Goal: Transaction & Acquisition: Purchase product/service

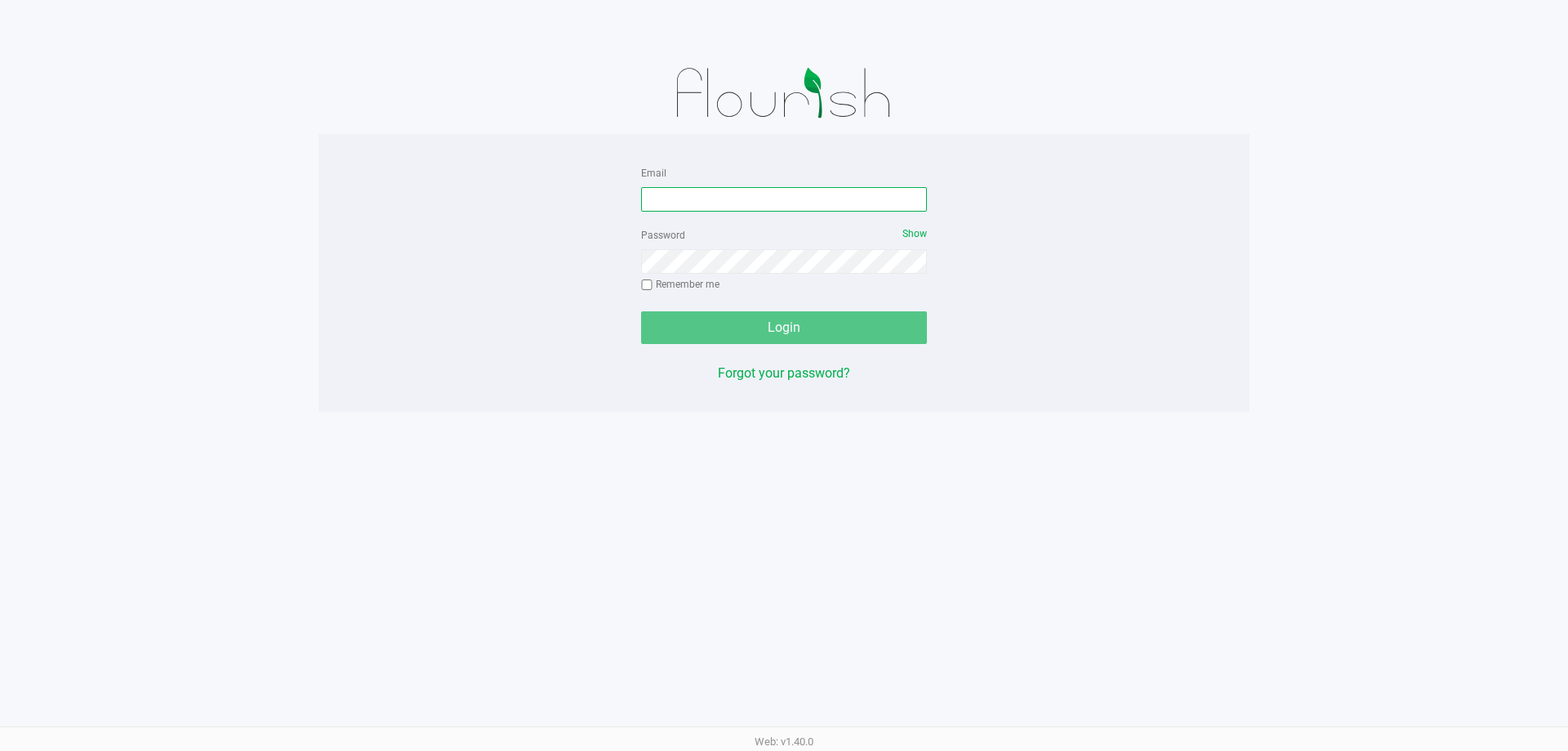
click at [759, 205] on input "Email" at bounding box center [784, 199] width 286 height 25
type input "[EMAIL_ADDRESS][DOMAIN_NAME]"
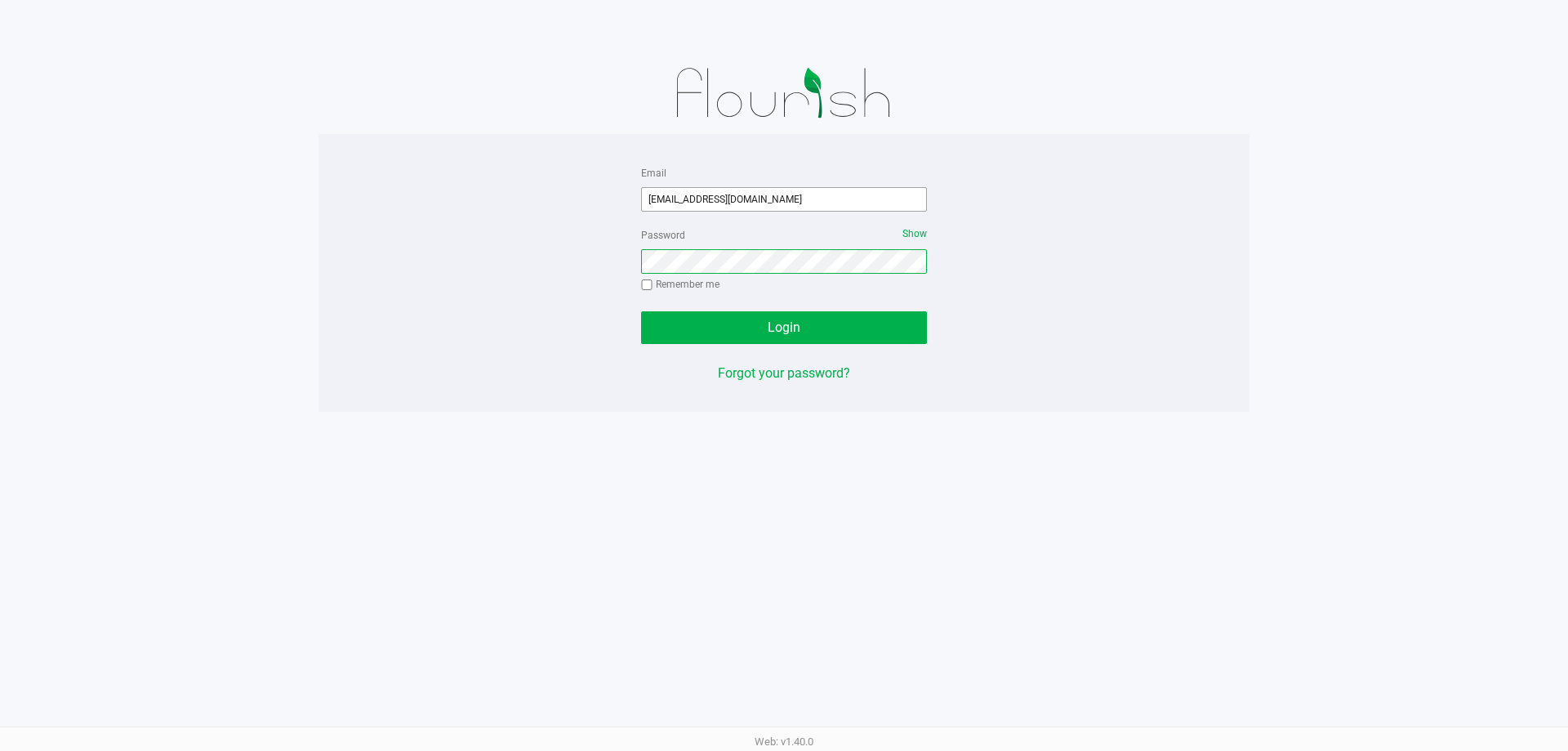
click at [641, 311] on button "Login" at bounding box center [784, 327] width 286 height 32
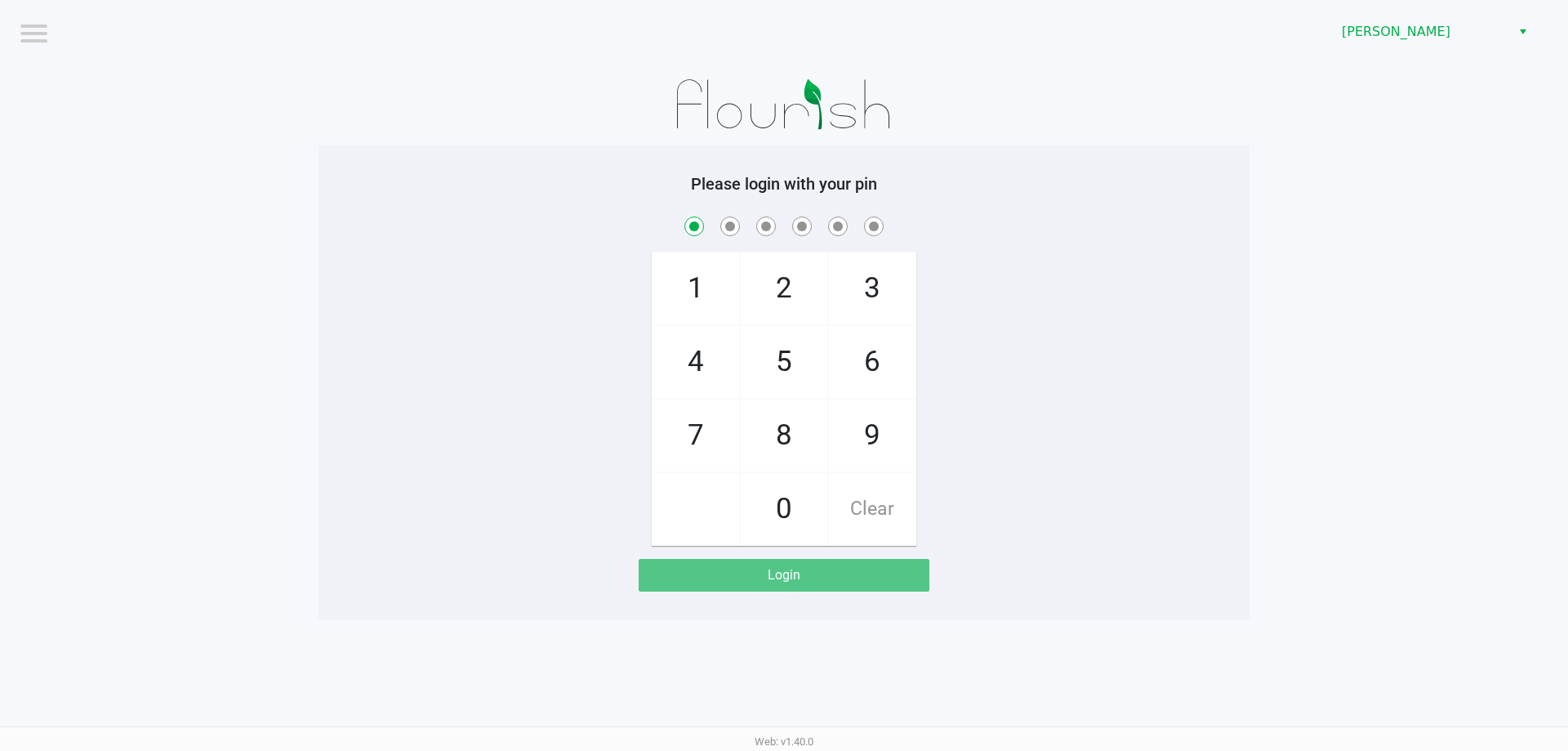
checkbox input "true"
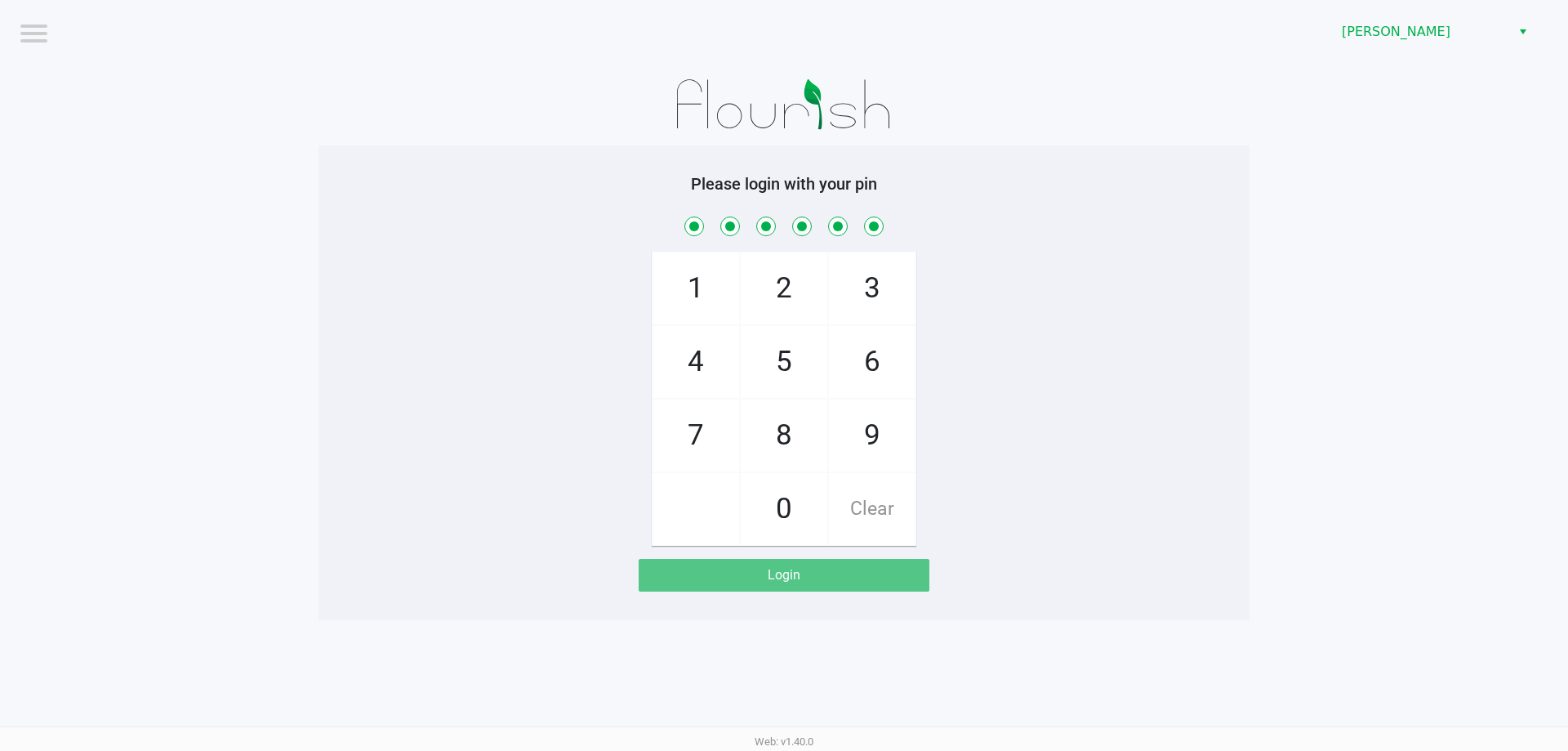
checkbox input "true"
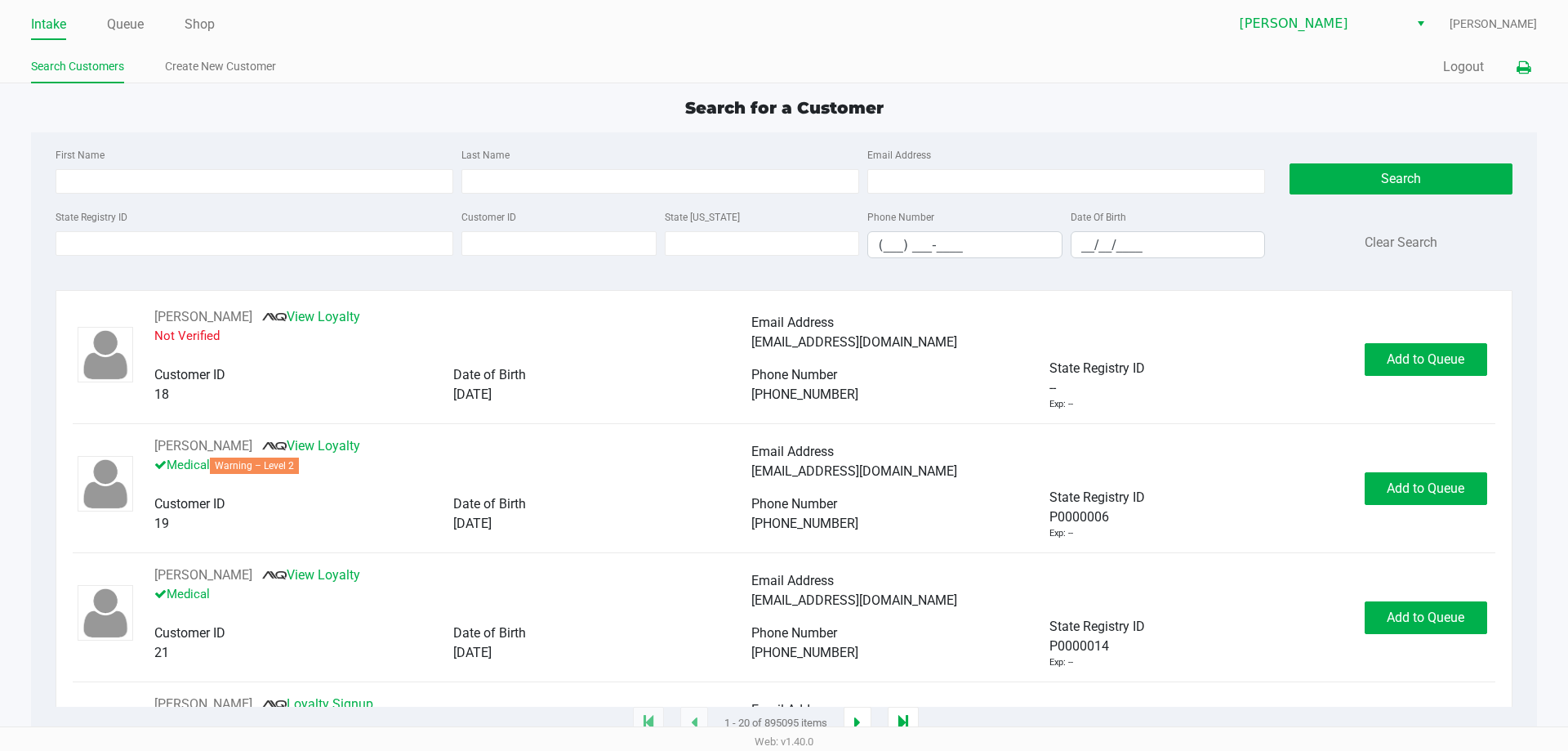
click at [1517, 75] on button at bounding box center [1524, 66] width 27 height 30
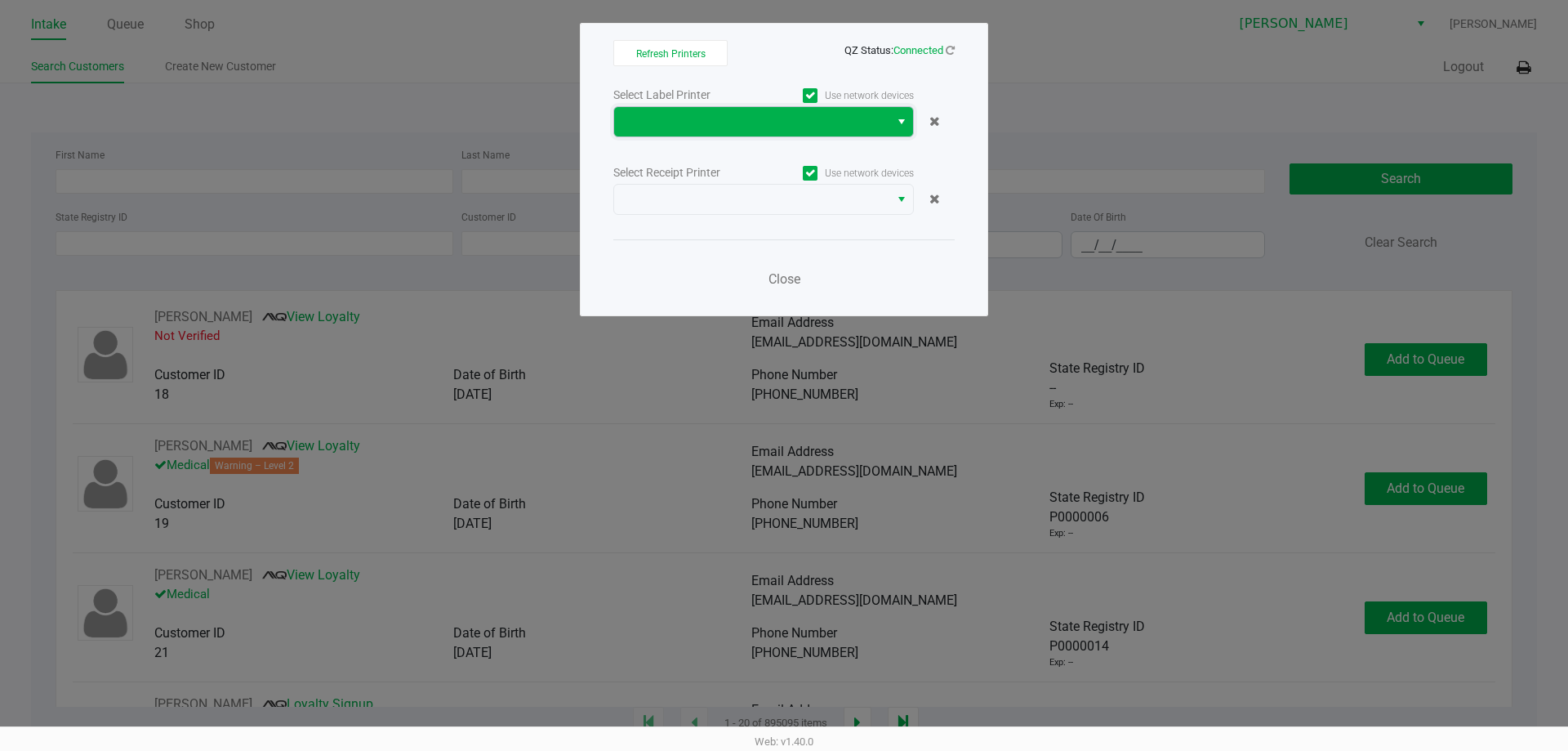
click at [752, 124] on span at bounding box center [752, 121] width 255 height 20
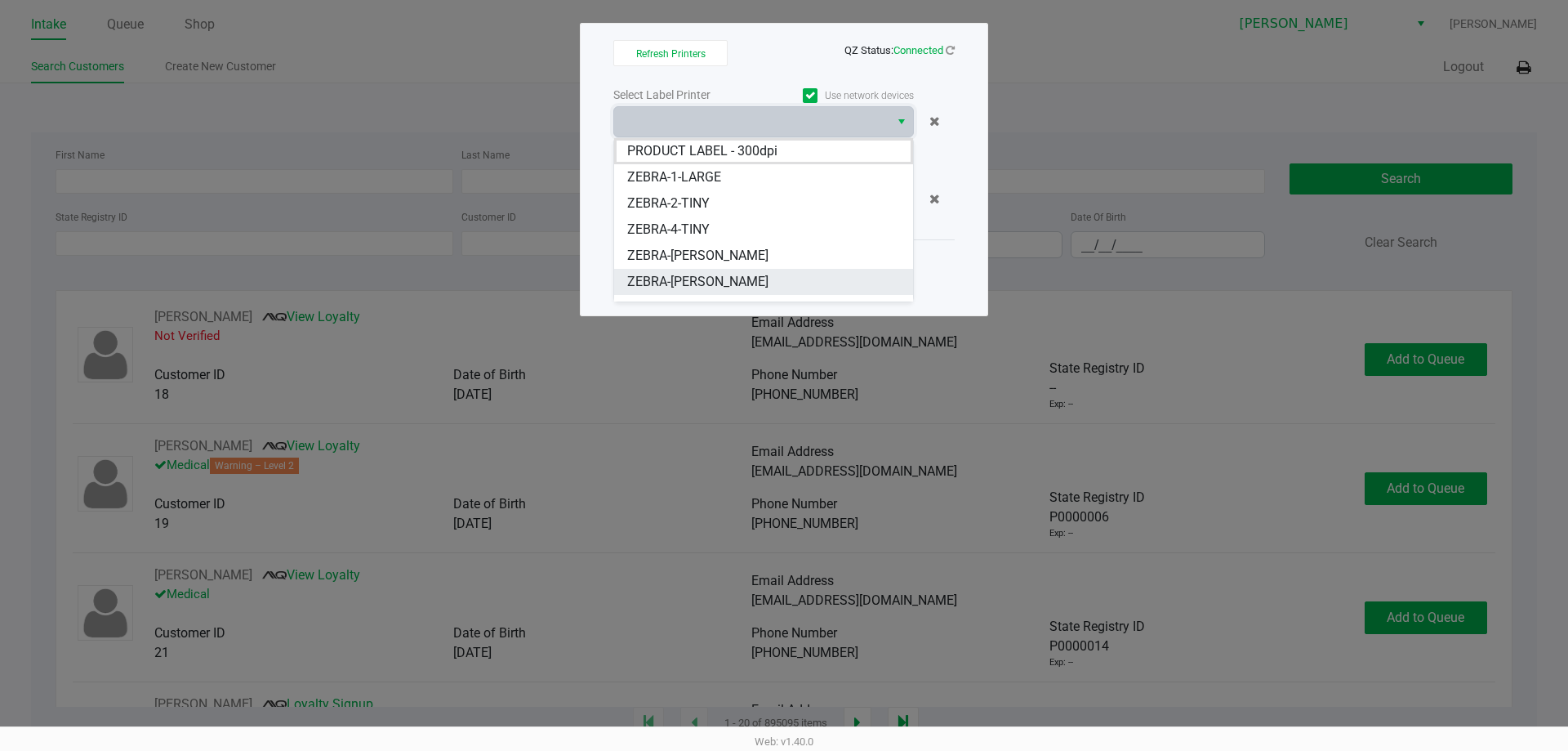
click at [692, 277] on span "ZEBRA-DWIGHT-YOAKAM" at bounding box center [698, 281] width 141 height 20
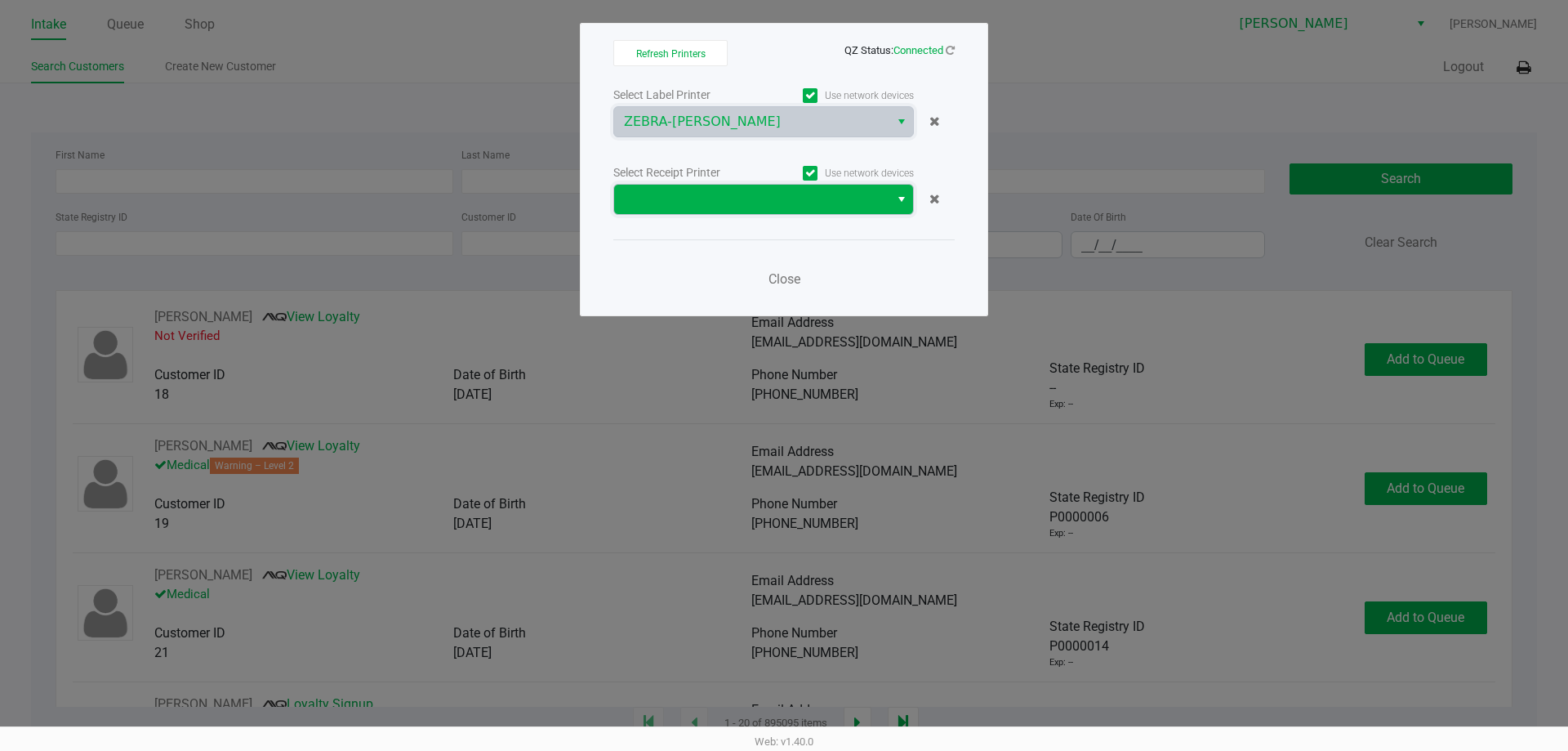
click at [701, 199] on span at bounding box center [752, 199] width 255 height 20
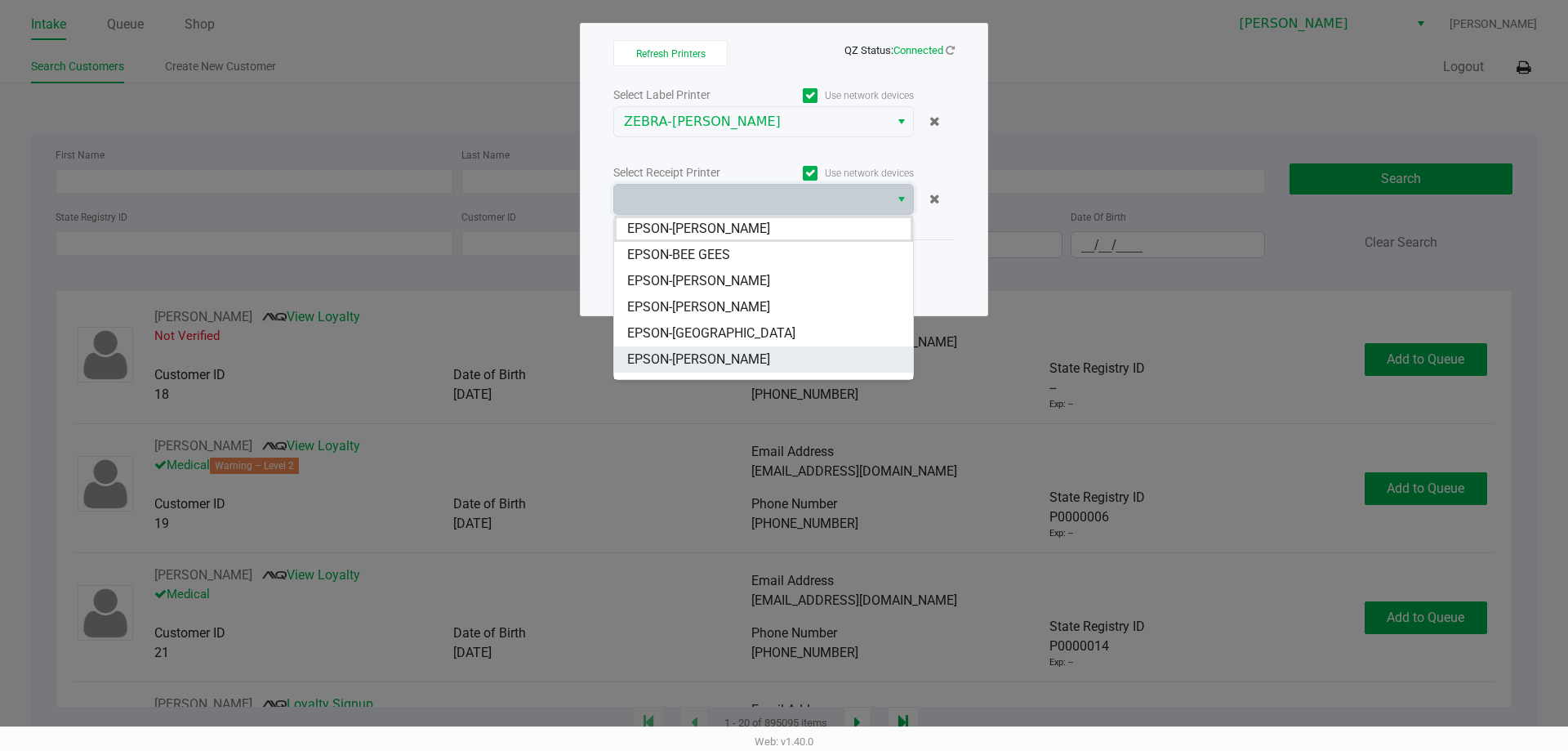
click at [688, 360] on span "EPSON-[PERSON_NAME]" at bounding box center [699, 359] width 143 height 20
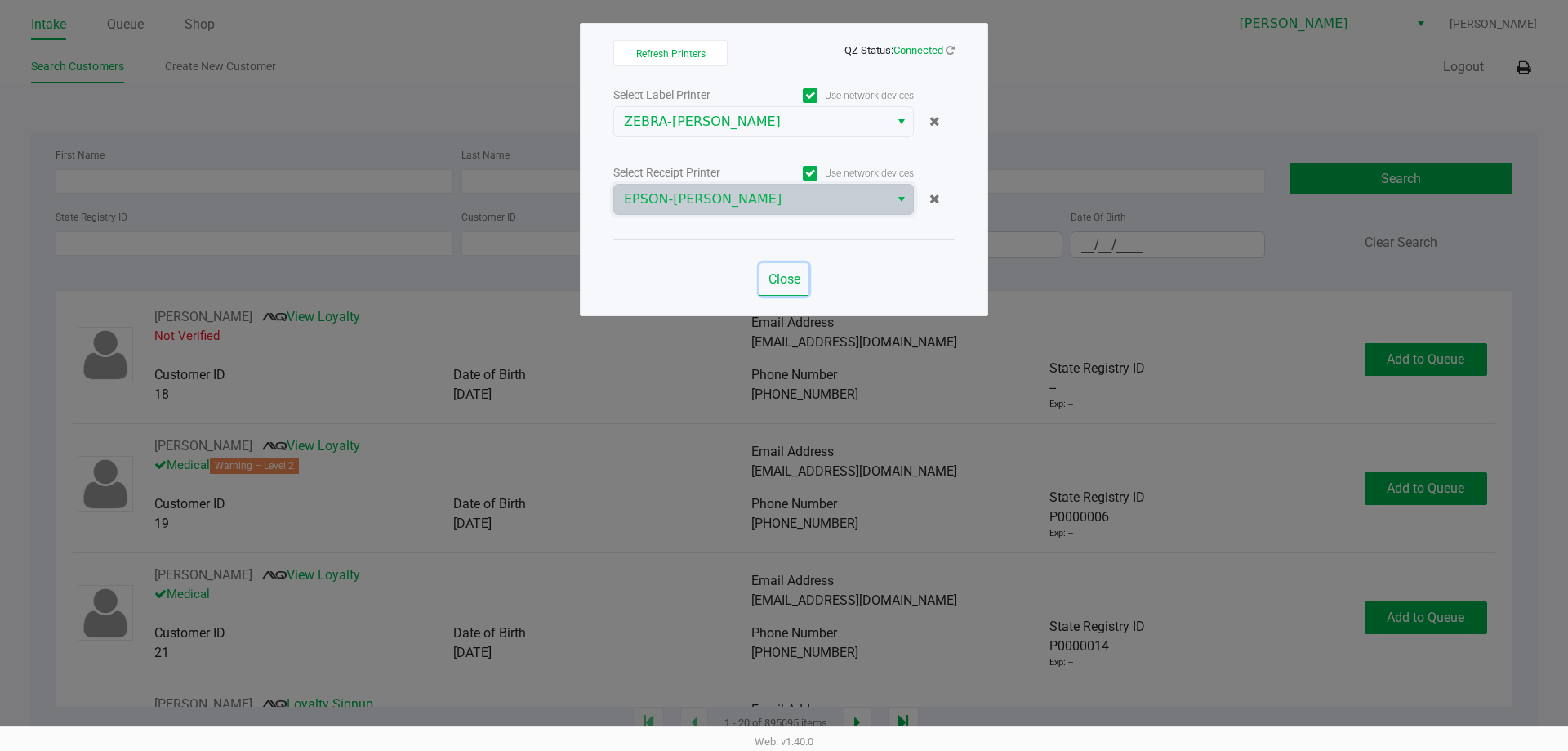
click at [790, 277] on span "Close" at bounding box center [784, 278] width 31 height 15
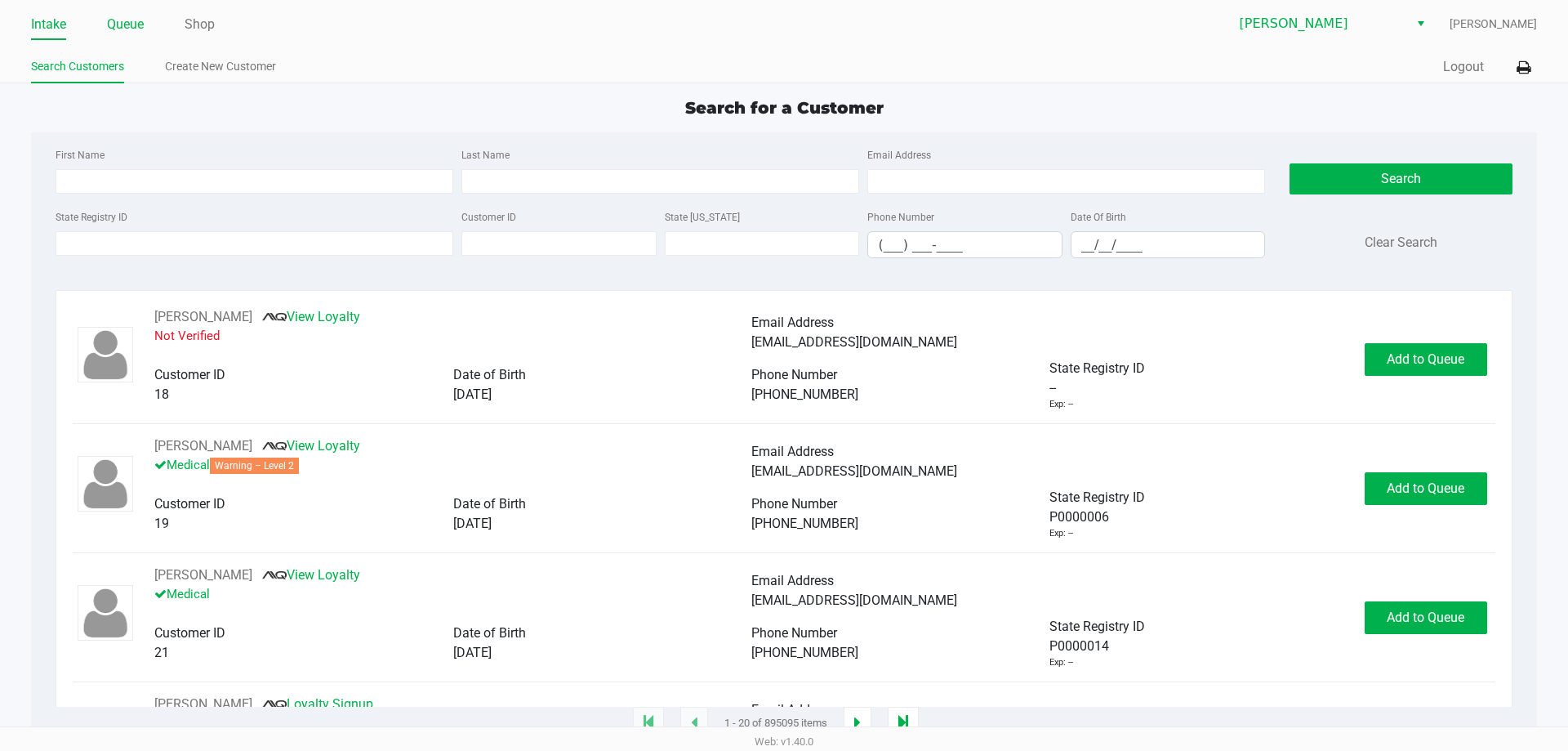
click at [129, 26] on link "Queue" at bounding box center [125, 24] width 37 height 23
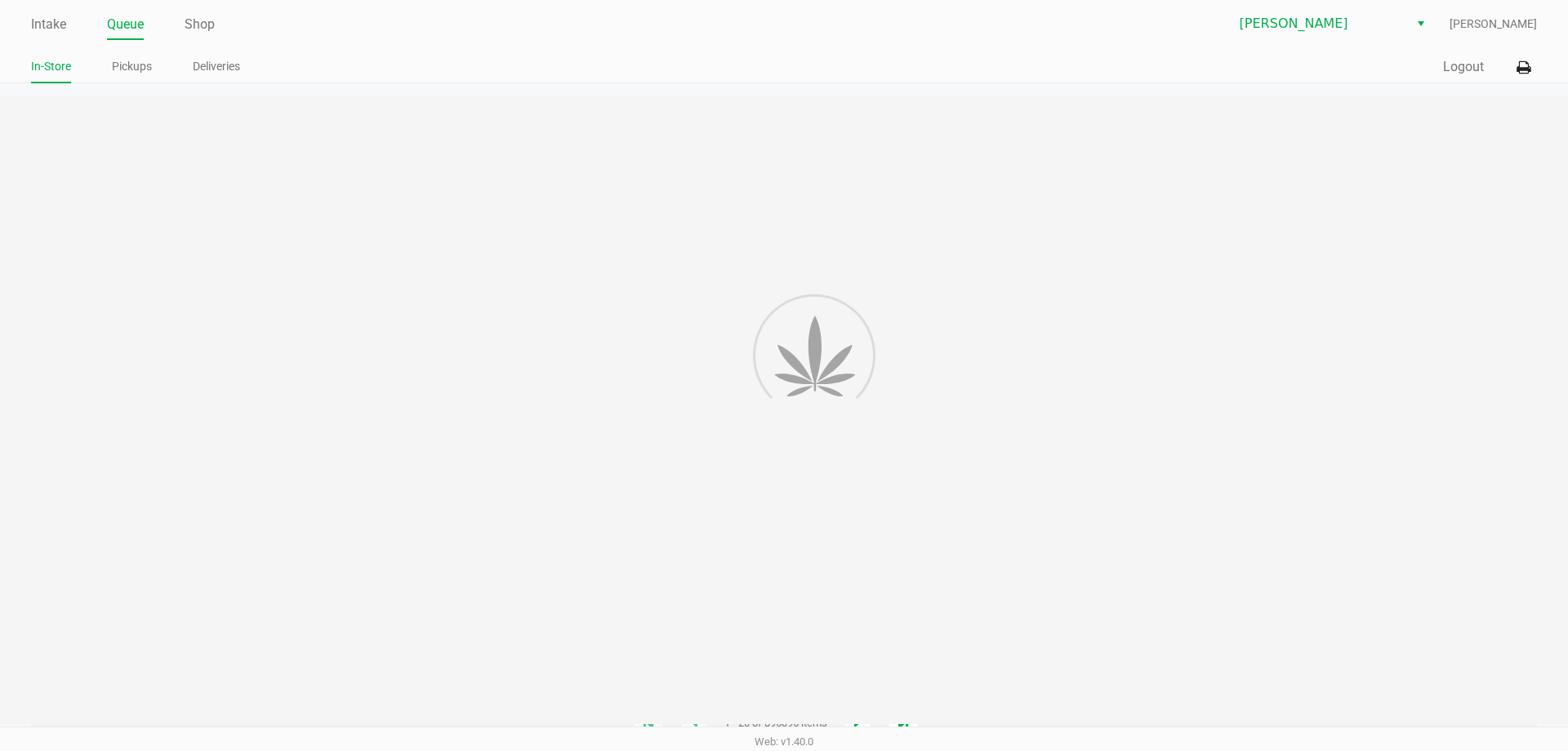
click at [122, 32] on link "Queue" at bounding box center [125, 24] width 37 height 23
click at [139, 74] on link "Pickups" at bounding box center [131, 66] width 40 height 20
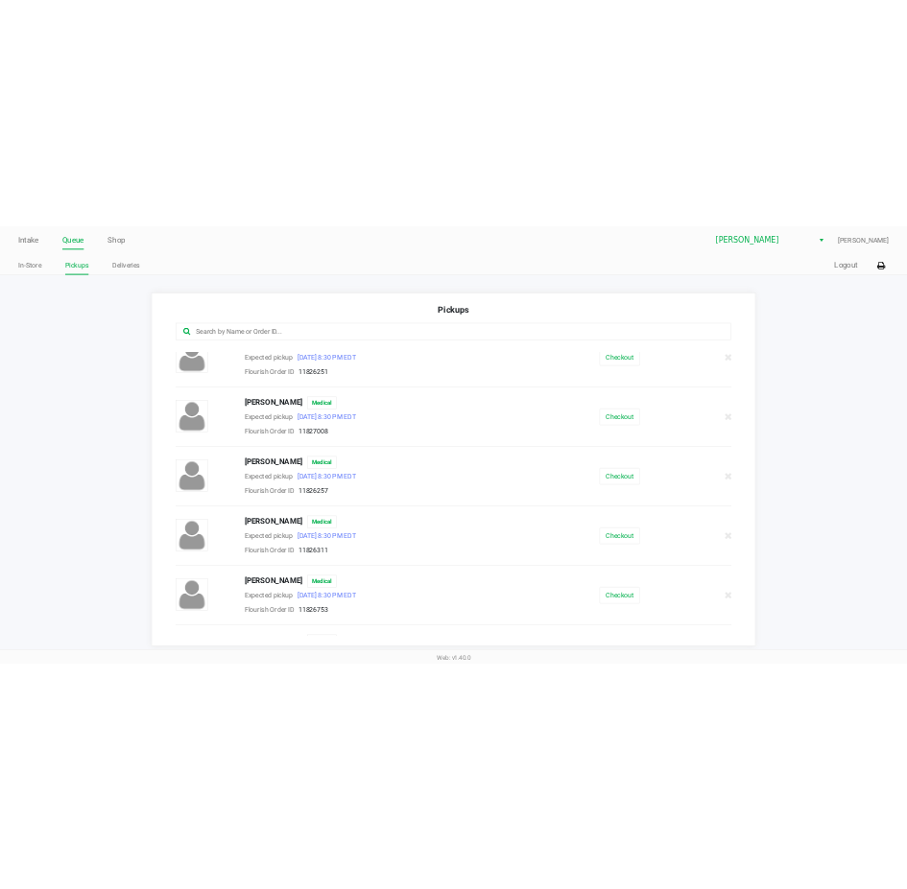
scroll to position [514, 0]
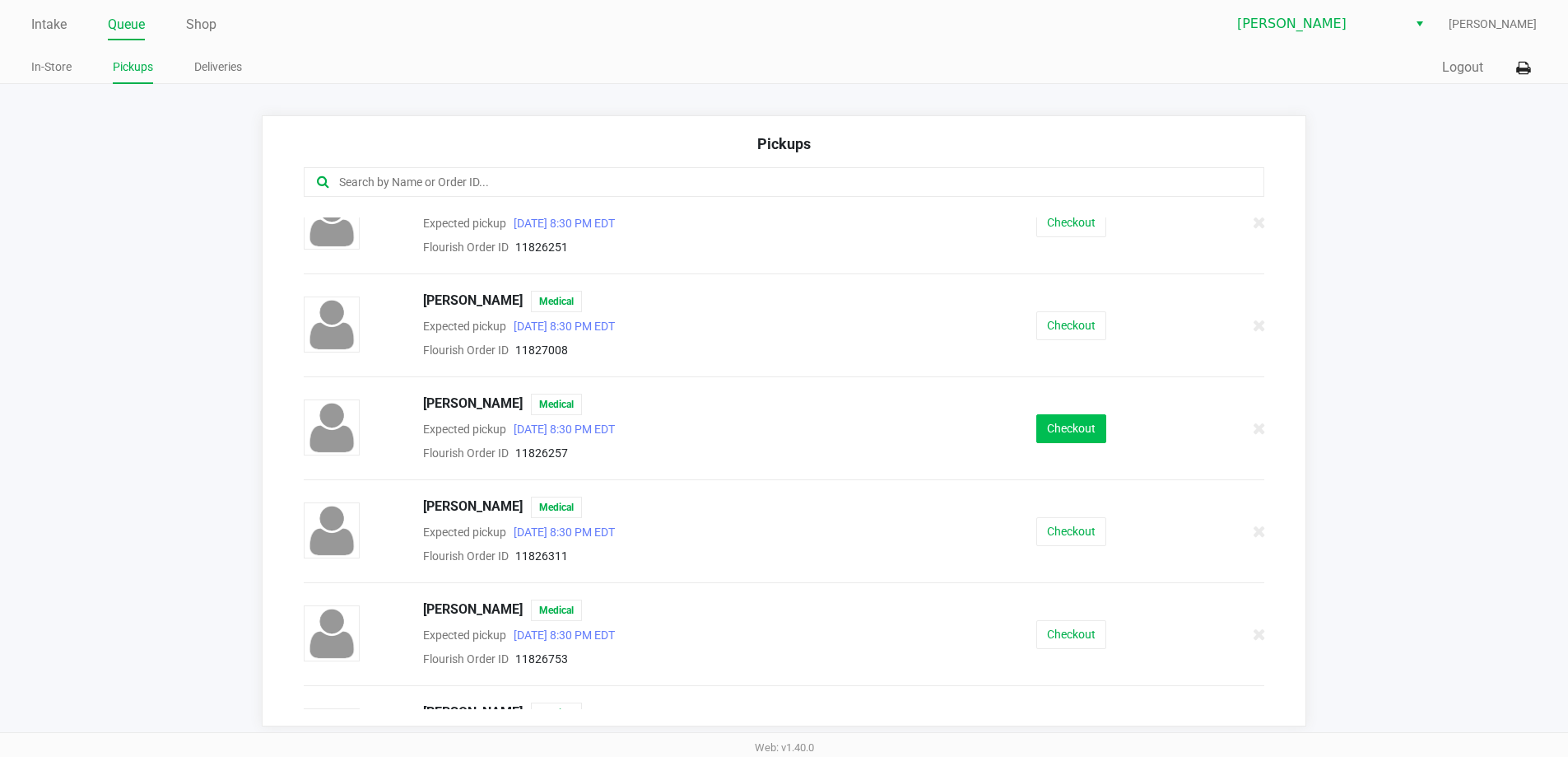
click at [1064, 442] on button "Checkout" at bounding box center [1072, 429] width 70 height 29
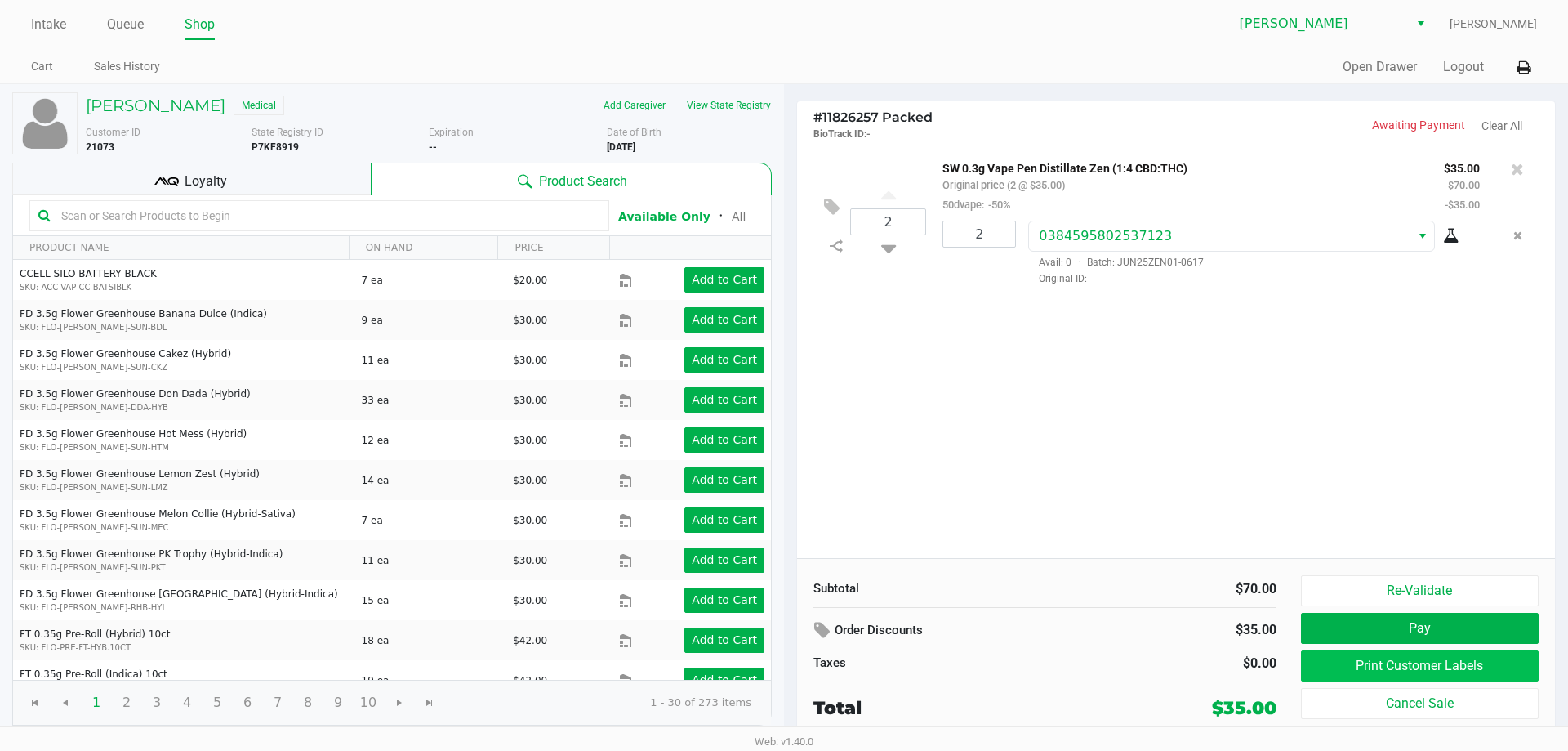
click at [1393, 677] on button "Print Customer Labels" at bounding box center [1419, 666] width 237 height 31
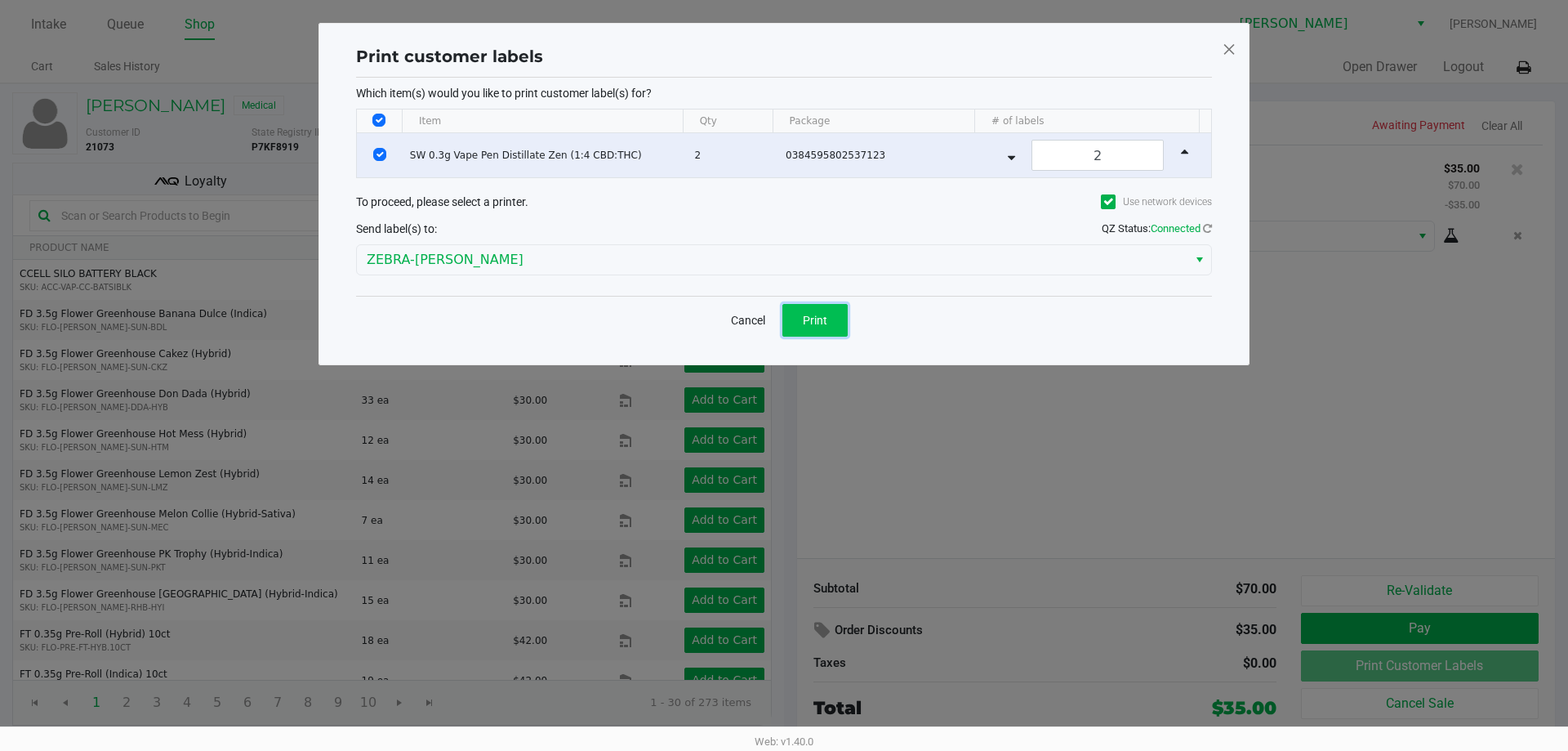
click at [831, 329] on button "Print" at bounding box center [815, 320] width 66 height 32
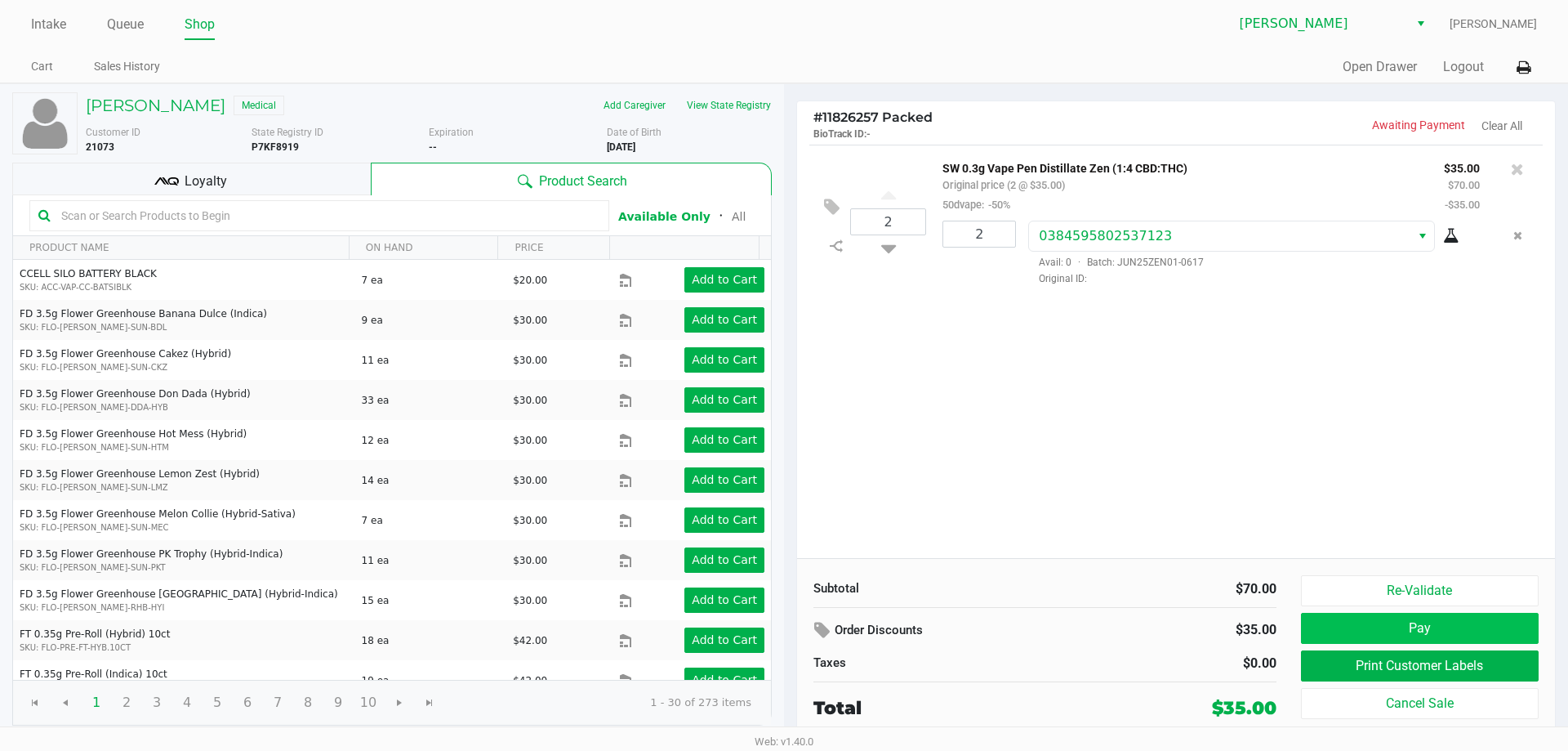
click at [1393, 625] on button "Pay" at bounding box center [1419, 628] width 237 height 31
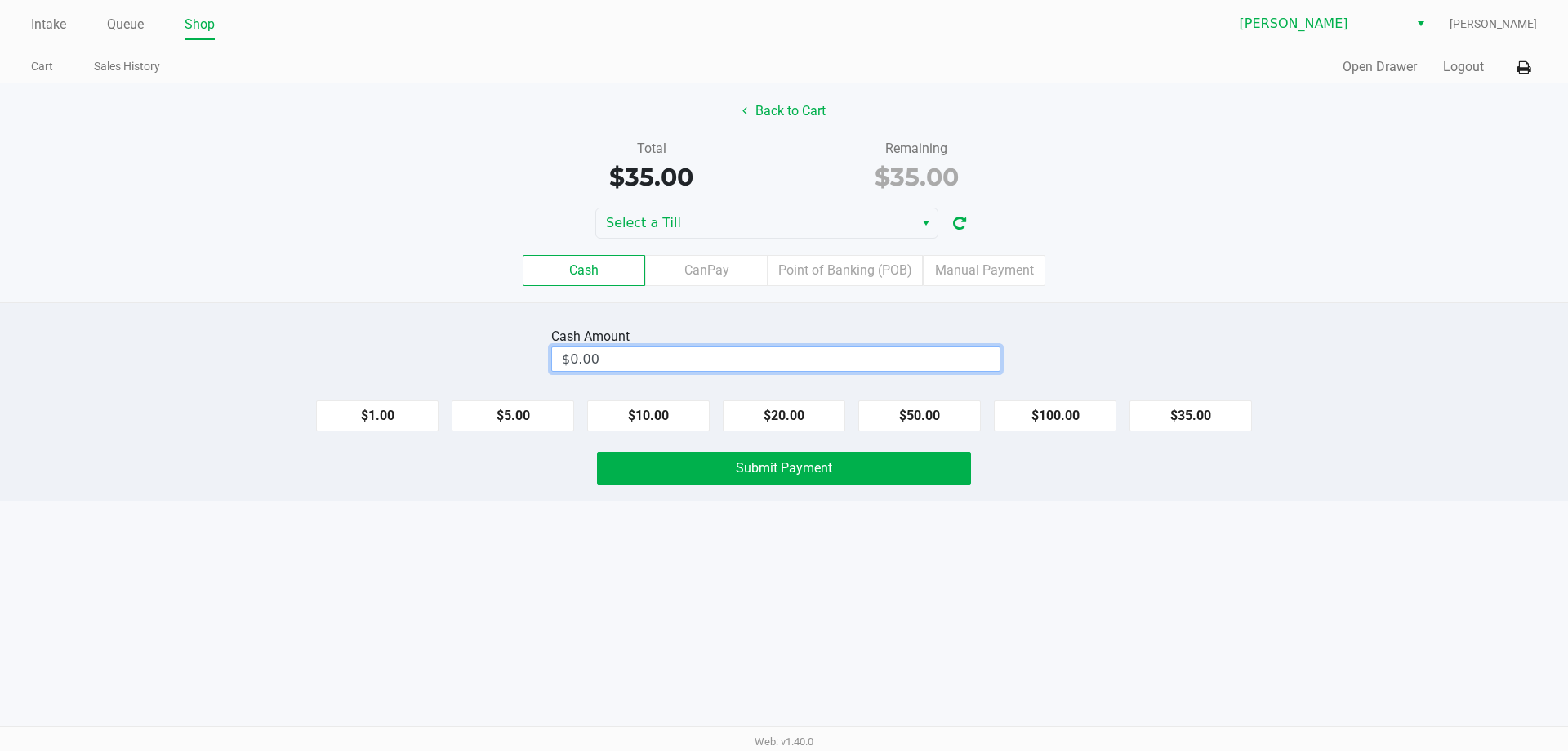
click at [935, 355] on input "$0.00" at bounding box center [775, 359] width 448 height 24
click at [892, 473] on button "Submit Payment" at bounding box center [783, 467] width 374 height 32
type input "$40.00"
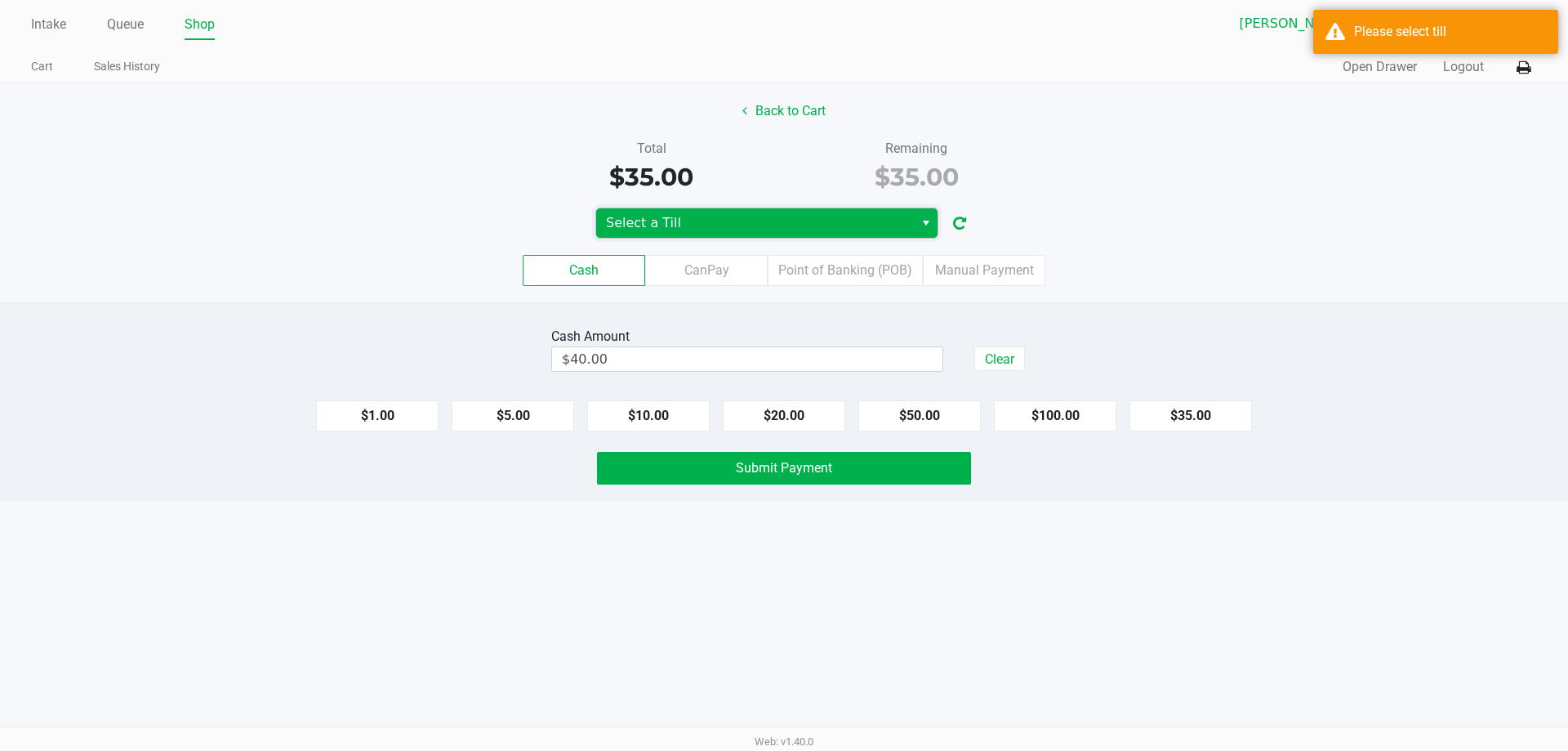
click at [757, 224] on span "Select a Till" at bounding box center [755, 222] width 298 height 20
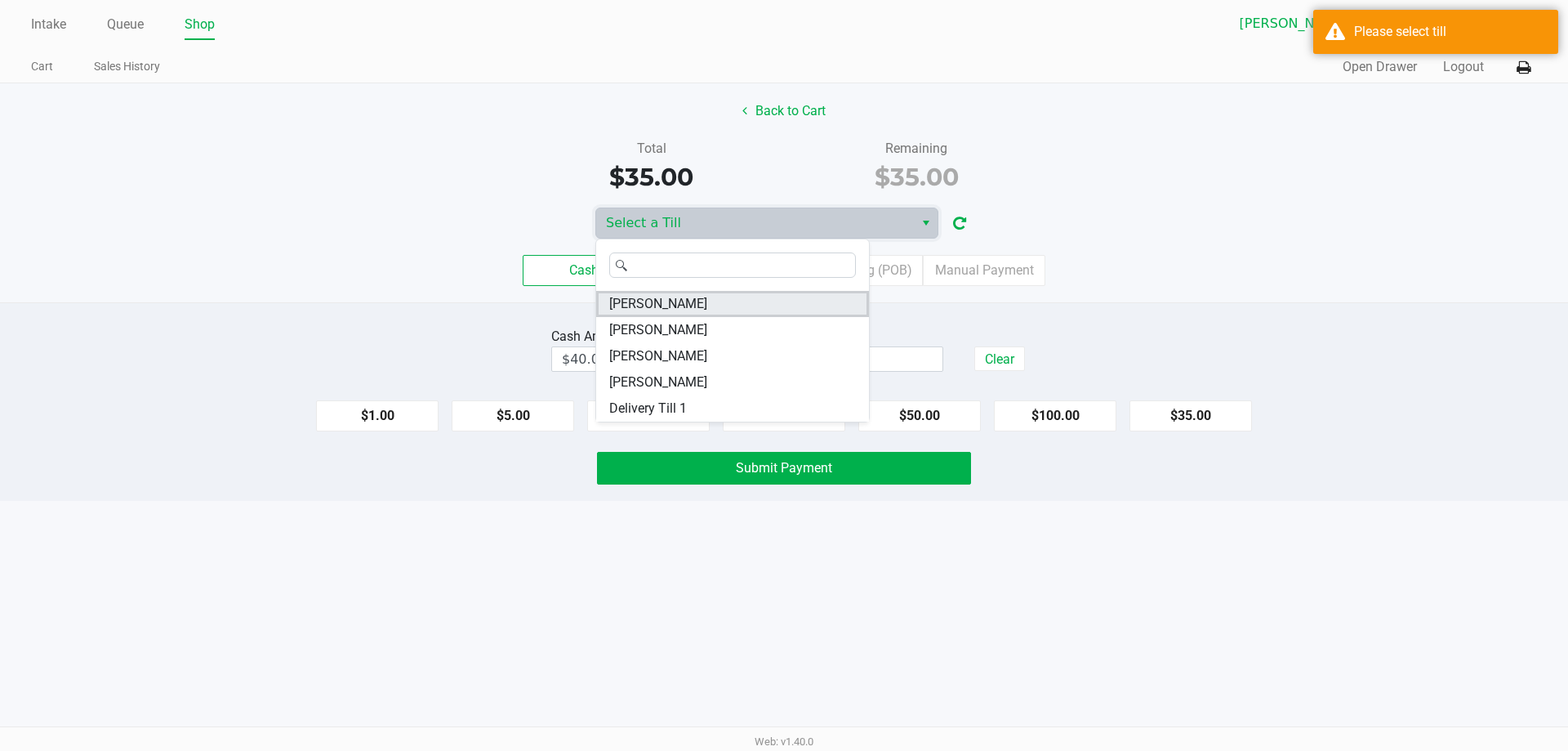
click at [734, 303] on li "CONNIE-SMITH" at bounding box center [732, 303] width 272 height 26
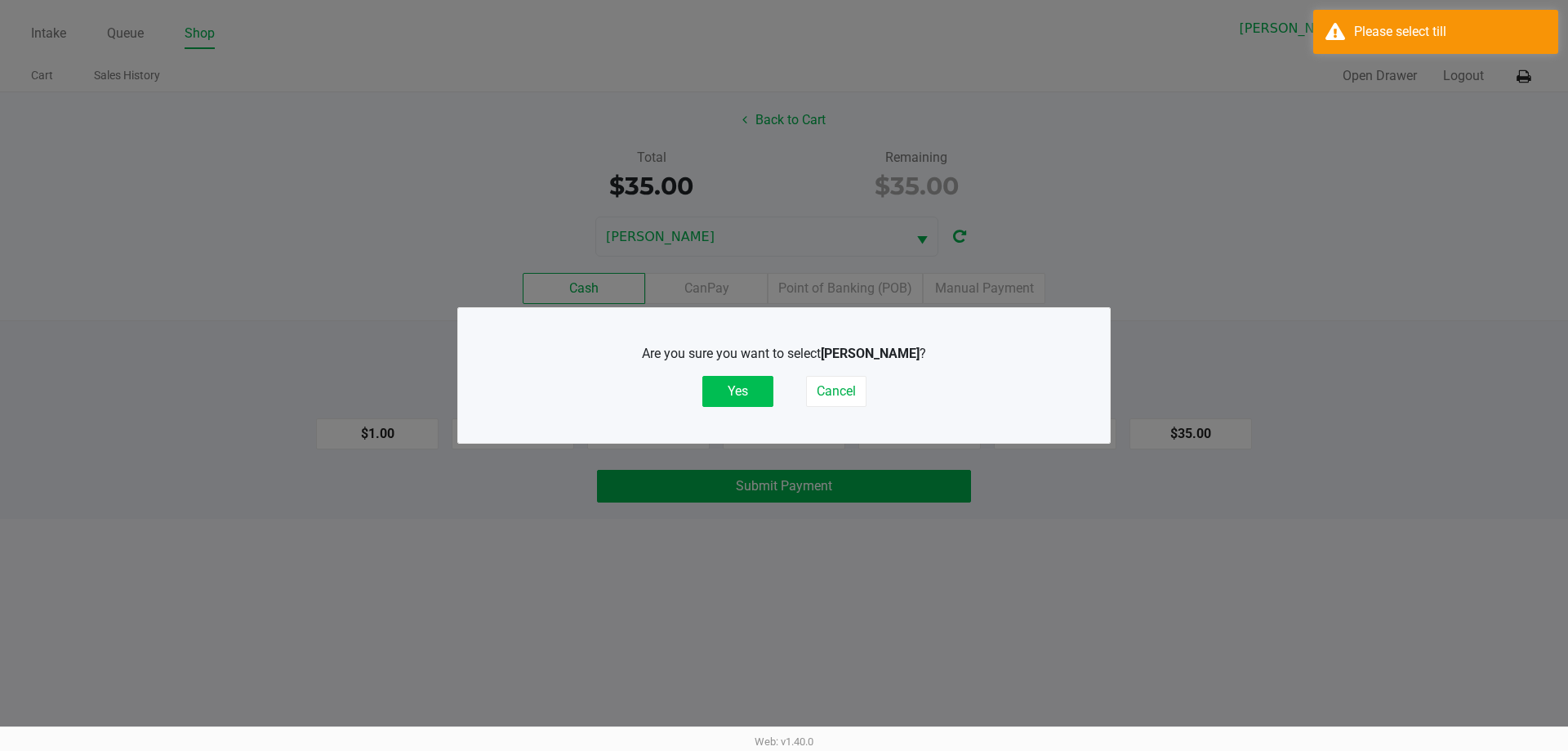
click at [747, 391] on button "Yes" at bounding box center [737, 391] width 71 height 31
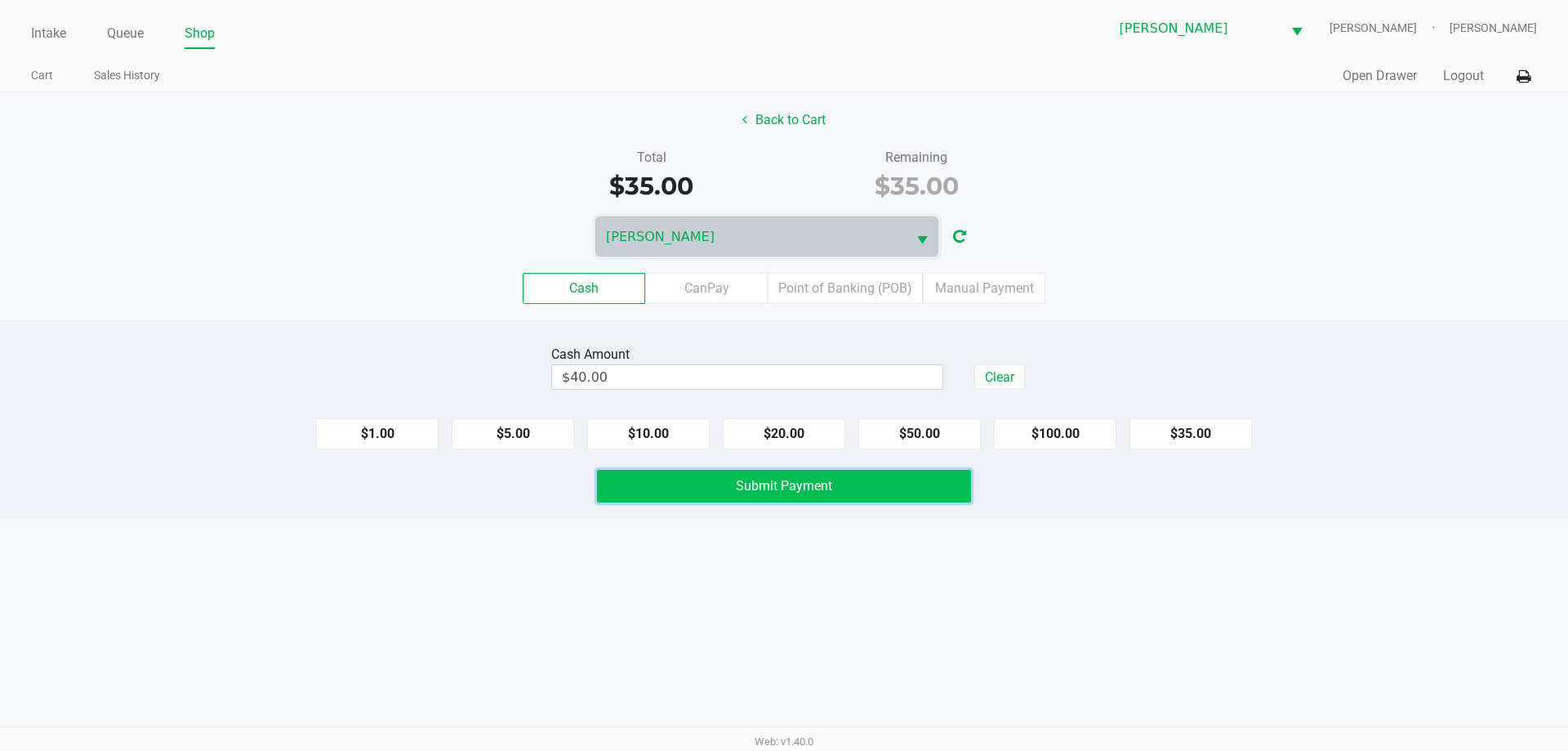
click at [808, 491] on span "Submit Payment" at bounding box center [783, 485] width 96 height 15
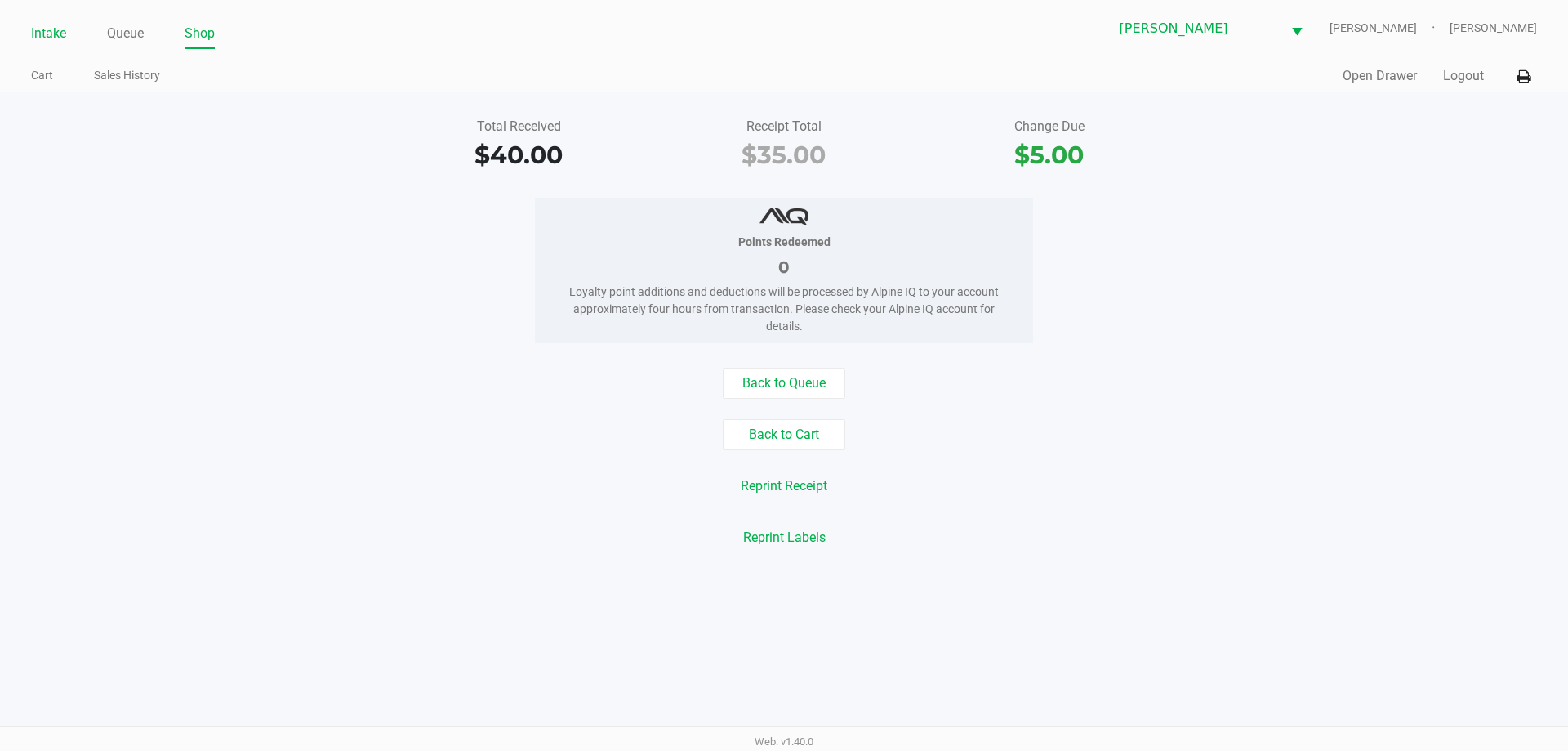
click at [47, 38] on link "Intake" at bounding box center [48, 33] width 35 height 23
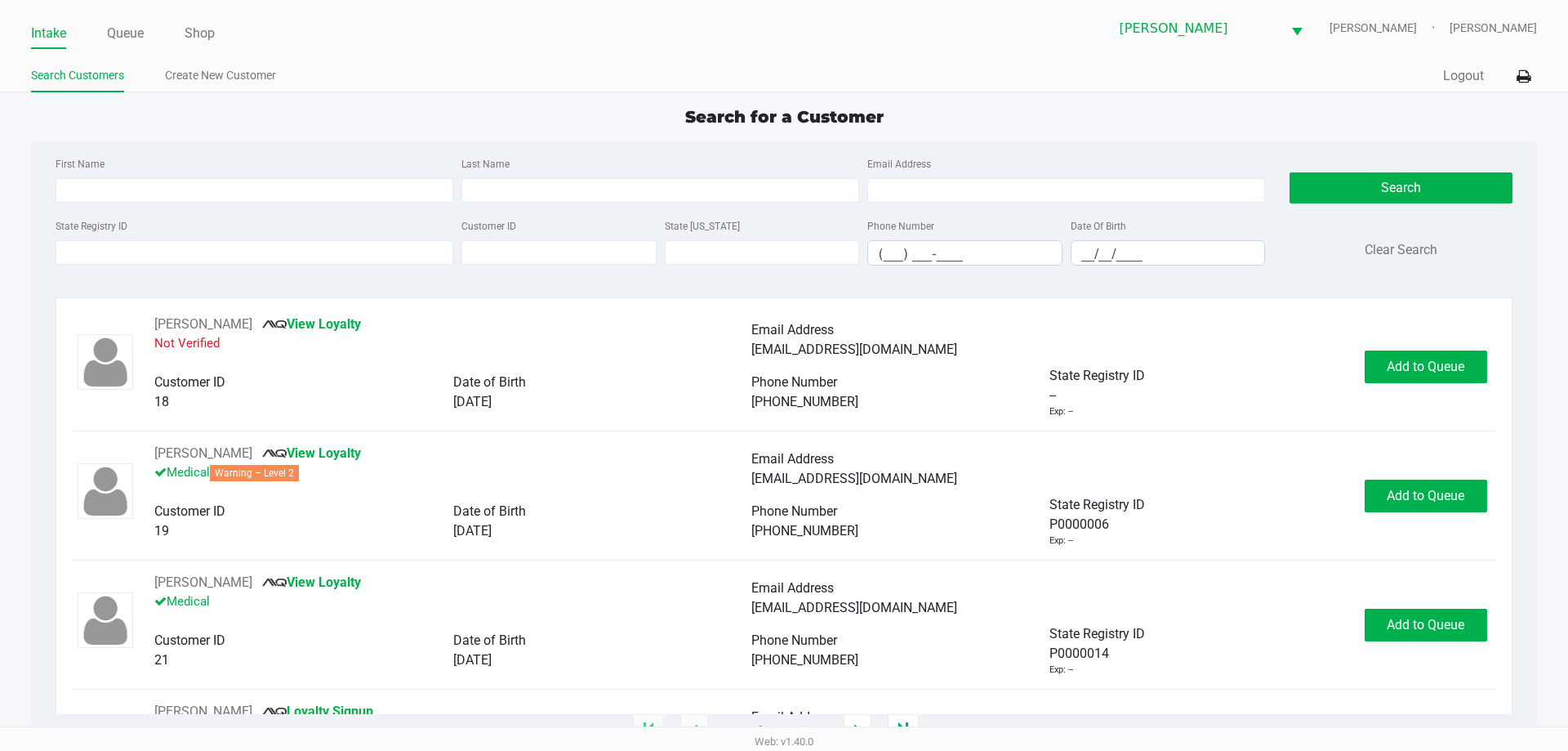
drag, startPoint x: 882, startPoint y: 47, endPoint x: 668, endPoint y: 638, distance: 628.6
click at [882, 47] on div "Brandon WC CONNIE-SMITH Raven Siker" at bounding box center [1160, 28] width 753 height 40
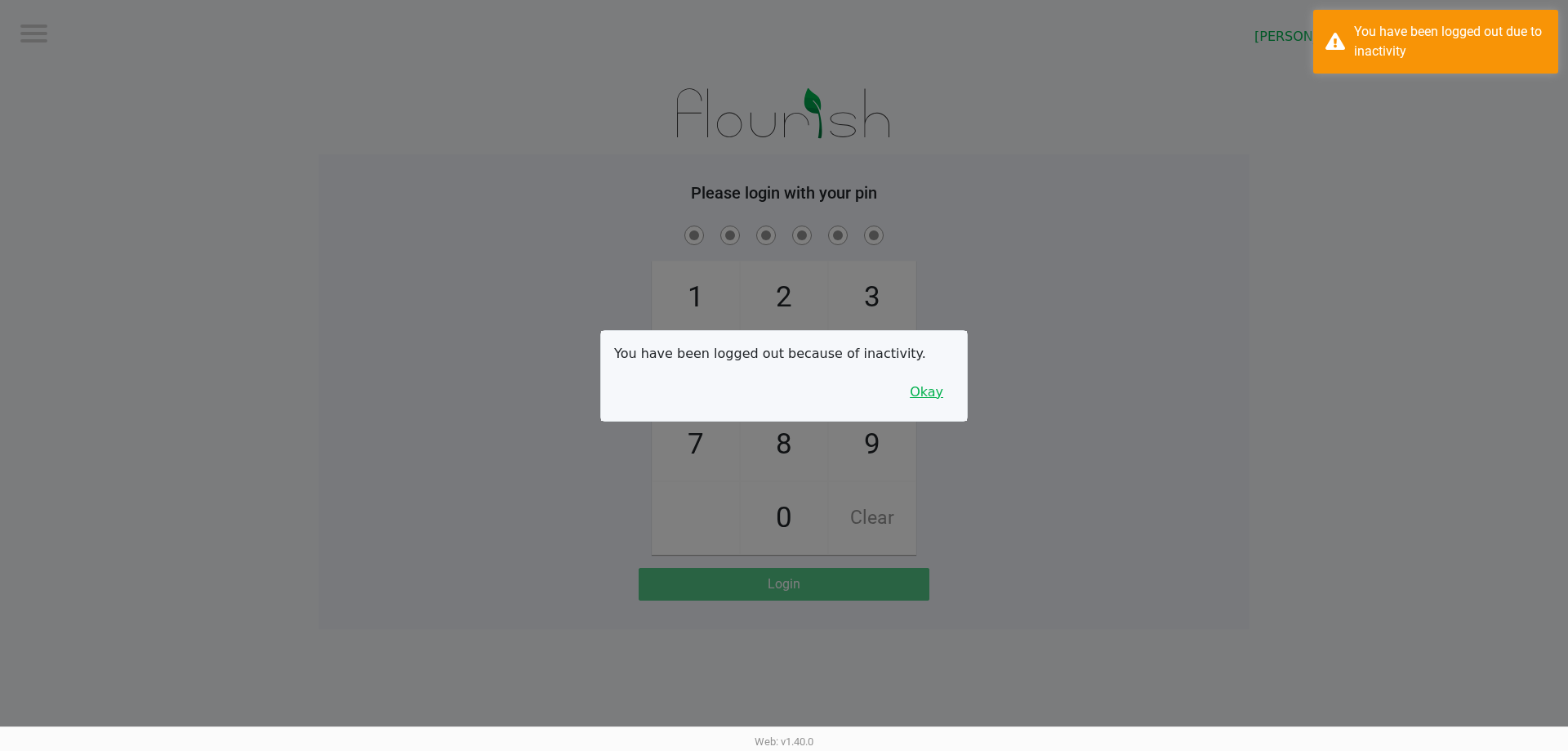
click at [936, 391] on button "Okay" at bounding box center [926, 392] width 54 height 31
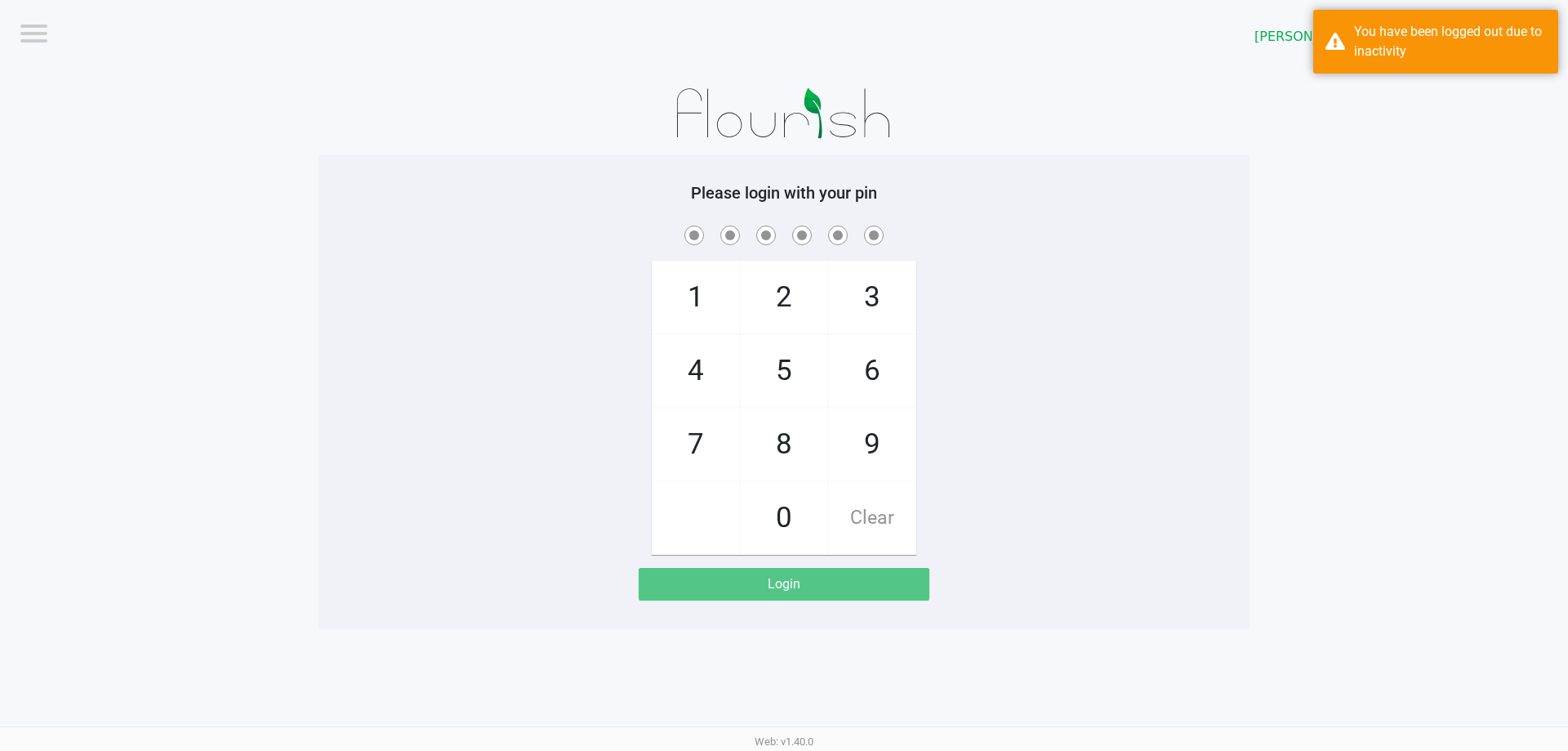
click at [1012, 370] on div "1 4 7 2 5 8 0 3 6 9 Clear" at bounding box center [784, 388] width 931 height 332
checkbox input "true"
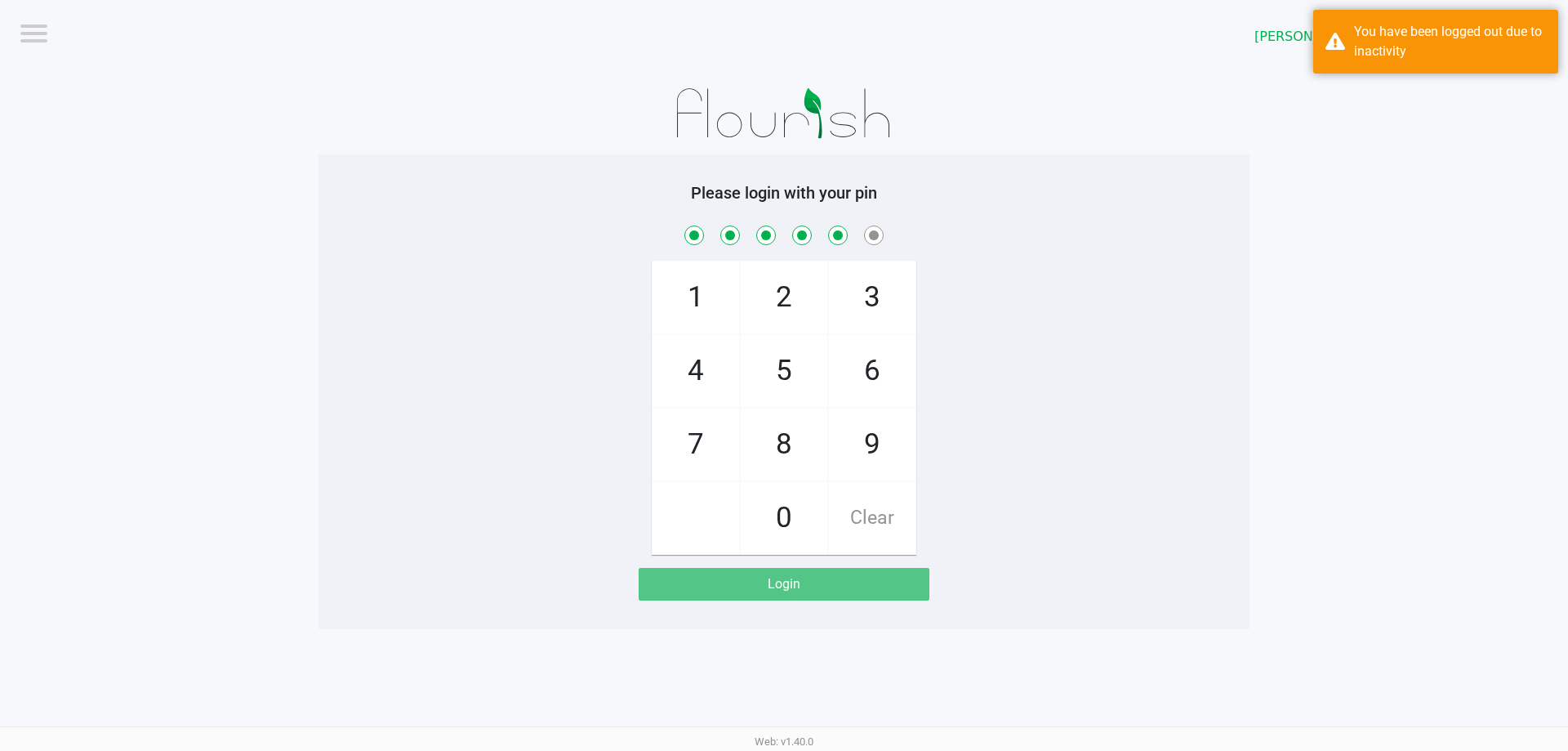
checkbox input "true"
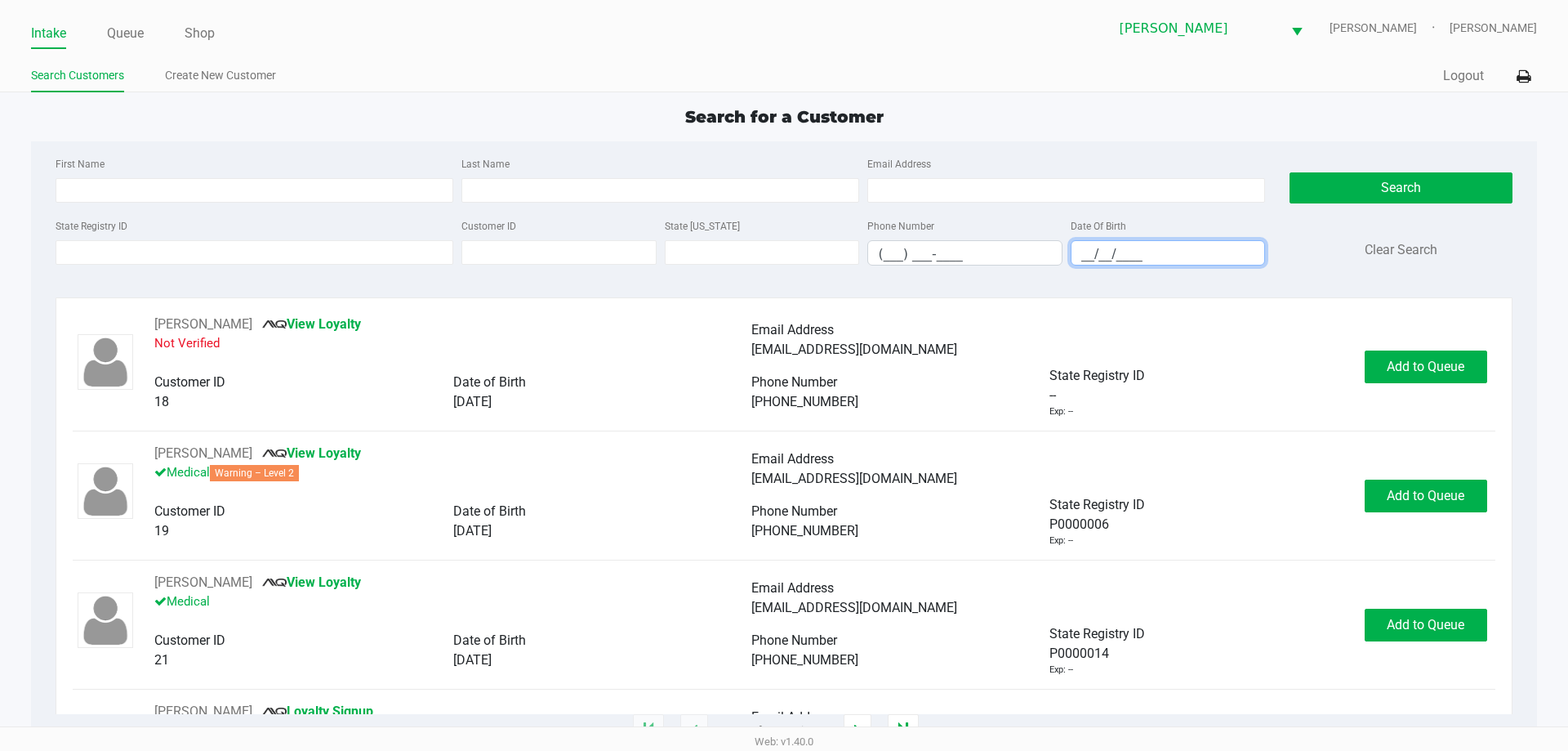
click at [1084, 256] on input "__/__/____" at bounding box center [1168, 254] width 193 height 26
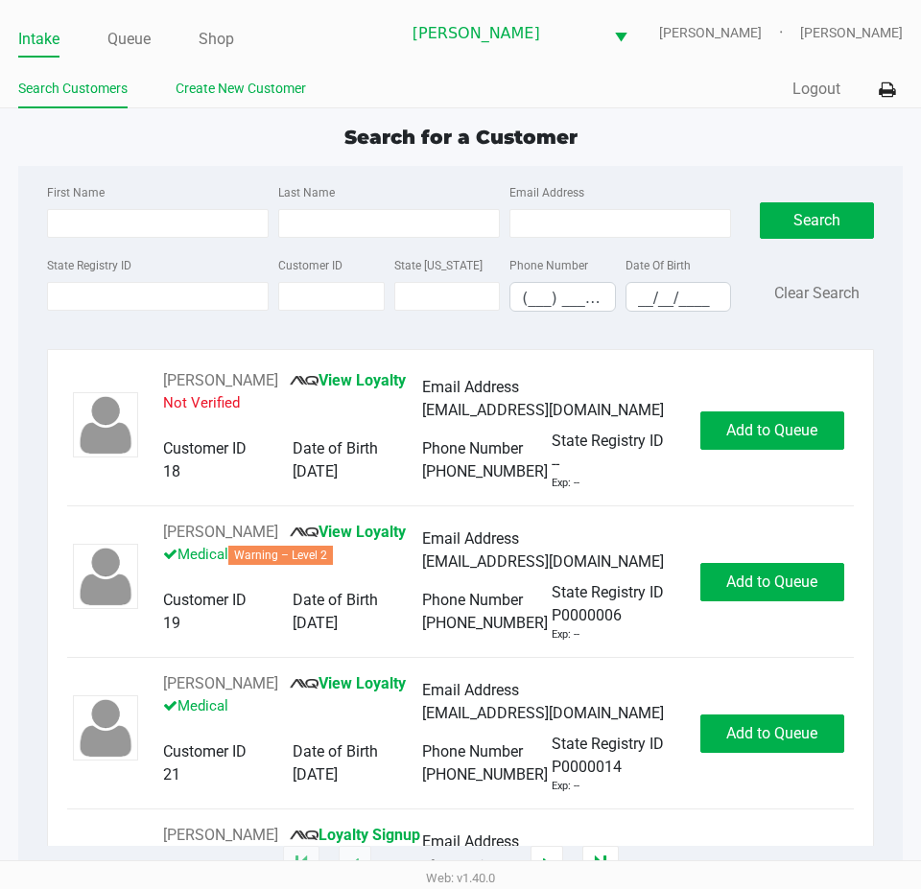
click at [202, 81] on link "Create New Customer" at bounding box center [241, 89] width 130 height 24
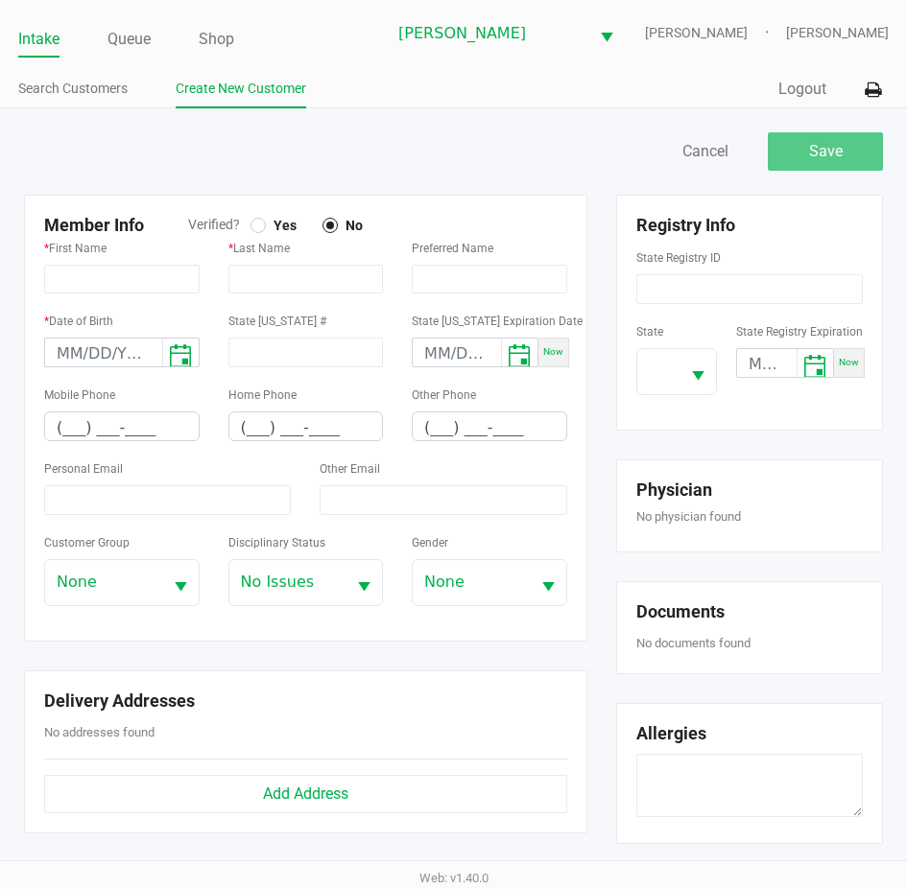
click at [255, 227] on div at bounding box center [258, 226] width 8 height 8
type input "KIYA"
type input "TAYLOR"
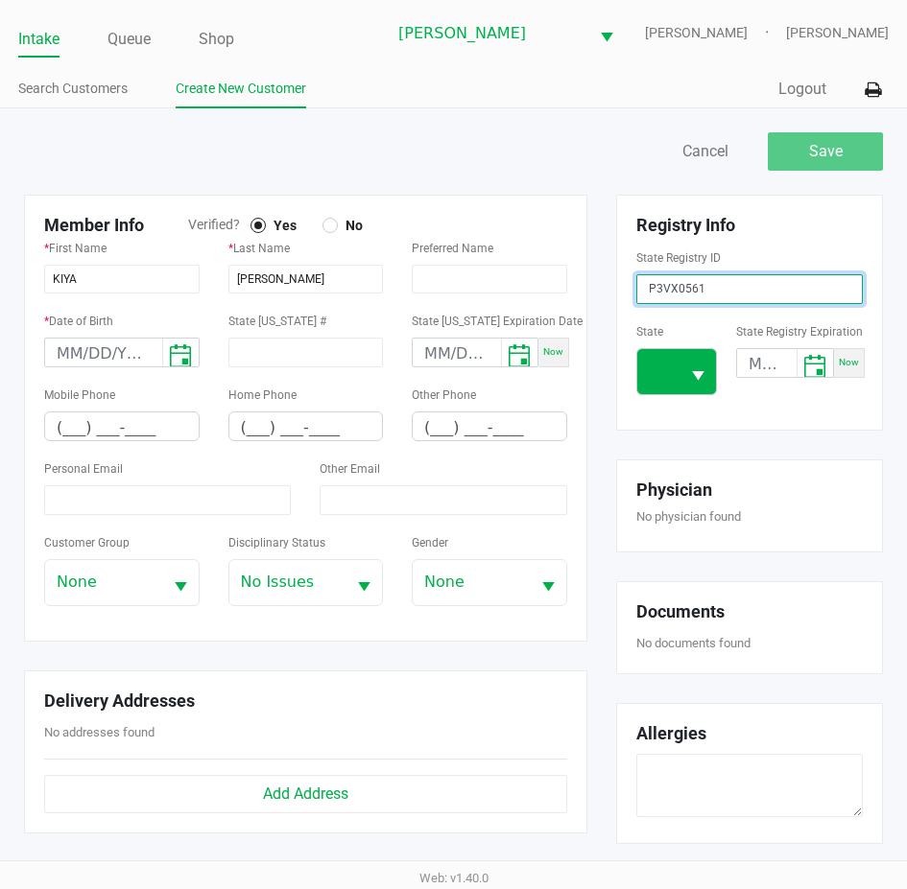
type input "P3VX0561"
click at [650, 384] on span at bounding box center [658, 371] width 42 height 45
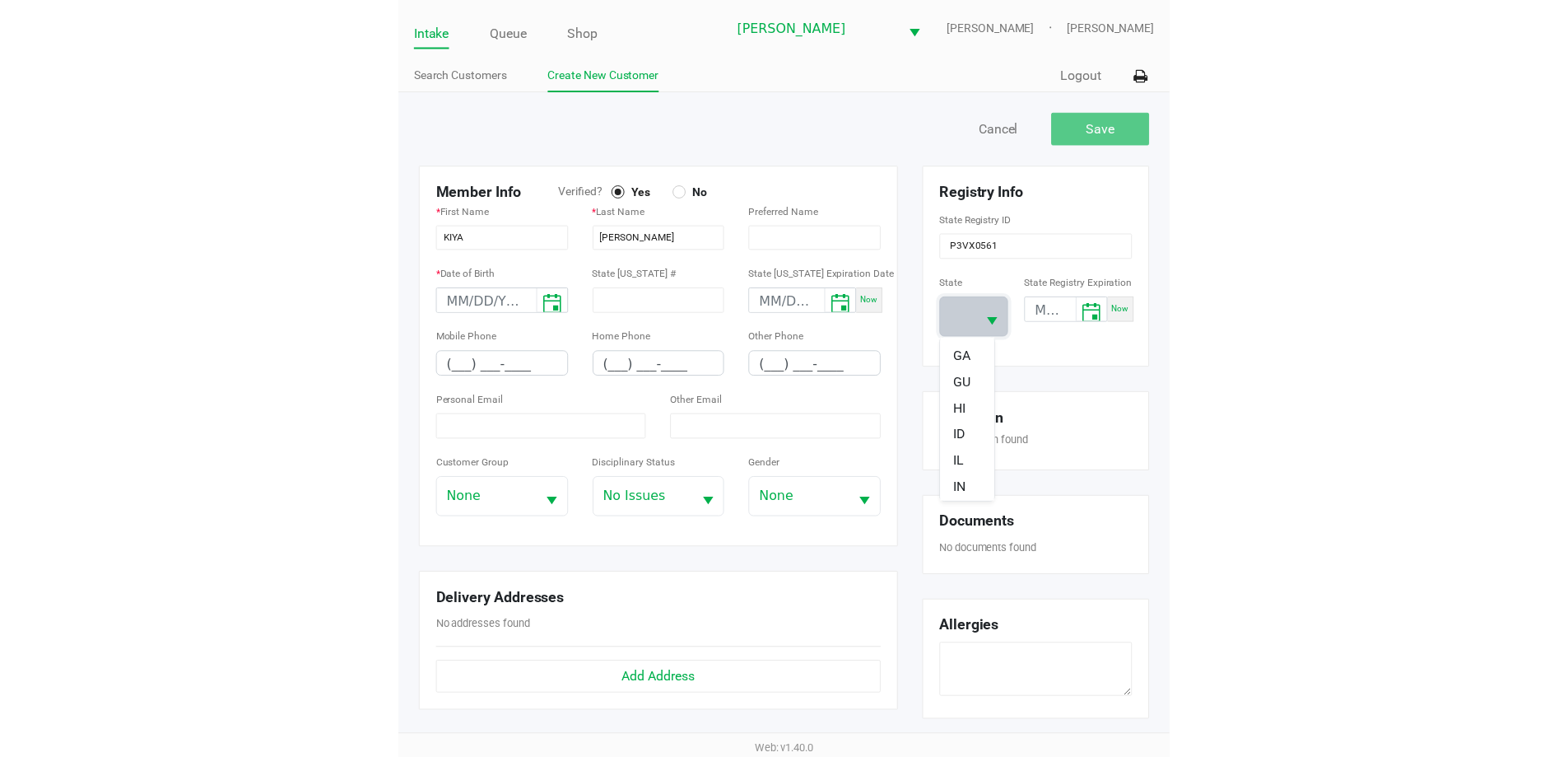
scroll to position [229, 0]
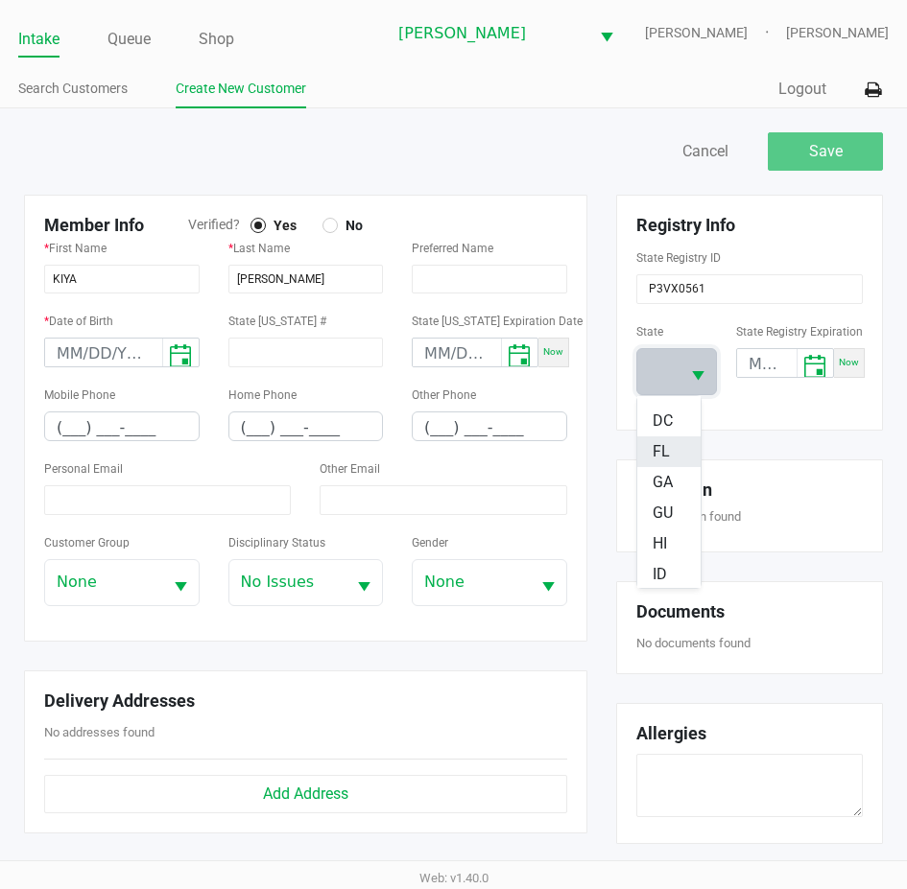
click at [675, 454] on li "FL" at bounding box center [669, 451] width 64 height 31
click at [802, 420] on div "Registry Info State Registry ID P3VX0561 State FL State Registry Expiration Now" at bounding box center [749, 313] width 267 height 236
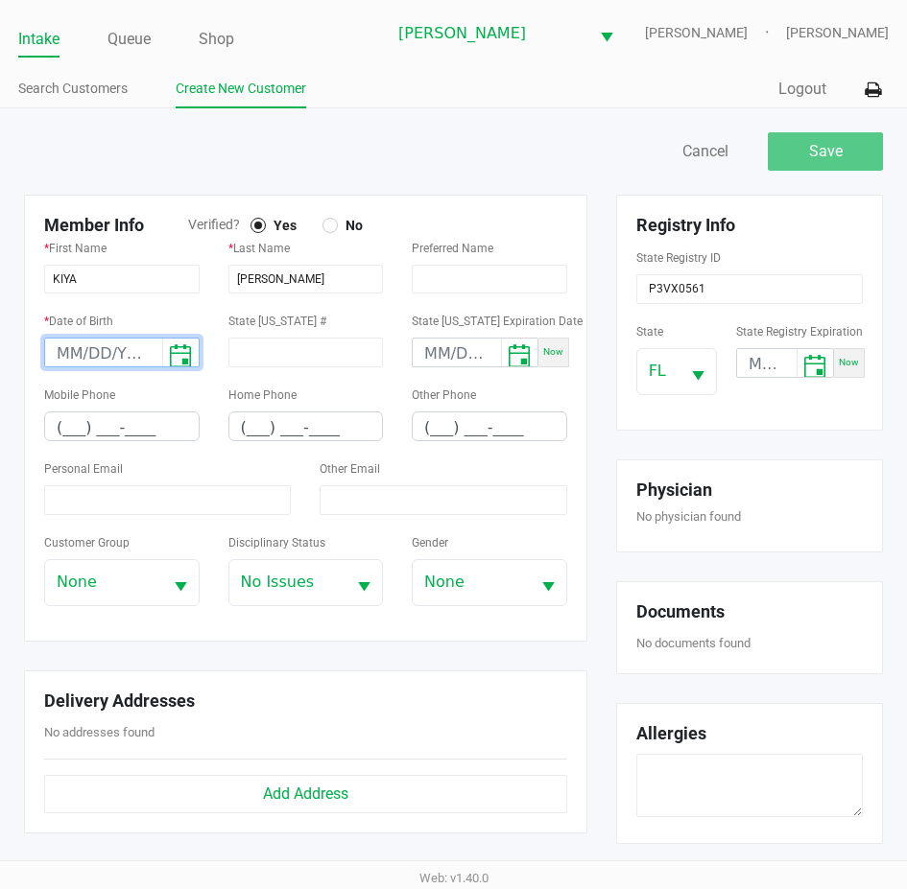
type input "month/day/year"
click at [57, 356] on input "month/day/year" at bounding box center [103, 354] width 117 height 30
click at [57, 351] on input "month/day/year" at bounding box center [103, 354] width 117 height 30
type input "12/21/2002"
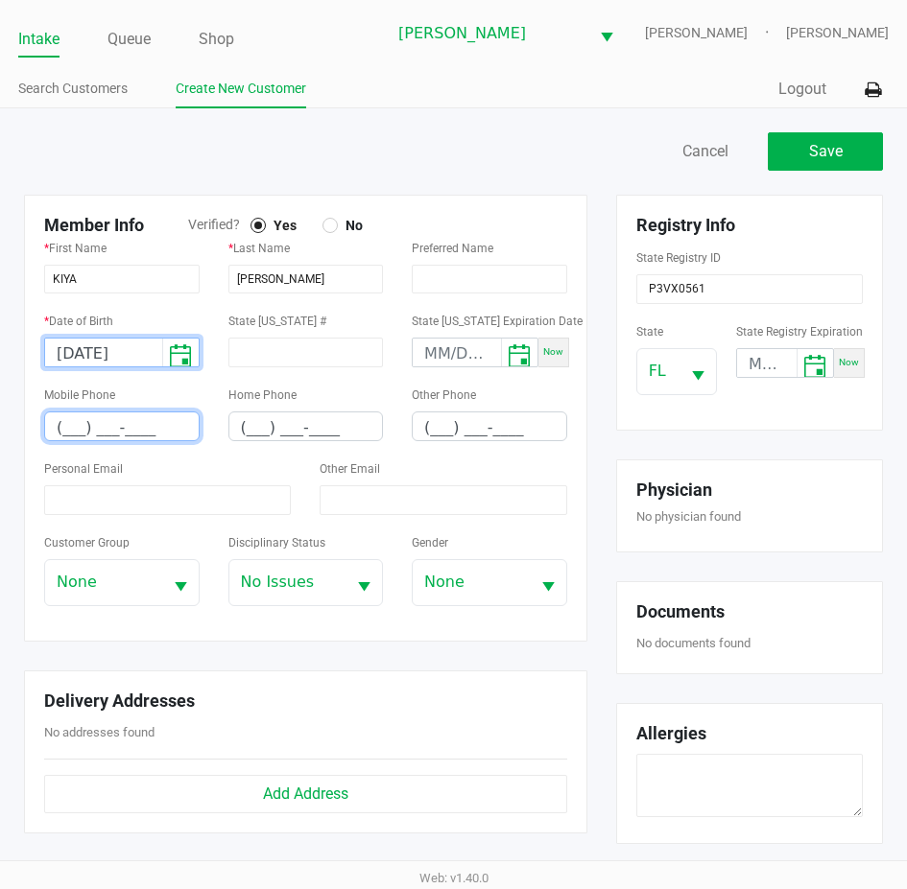
click at [63, 426] on input "(___) ___-____" at bounding box center [121, 427] width 153 height 30
type input "(813) 439-1821"
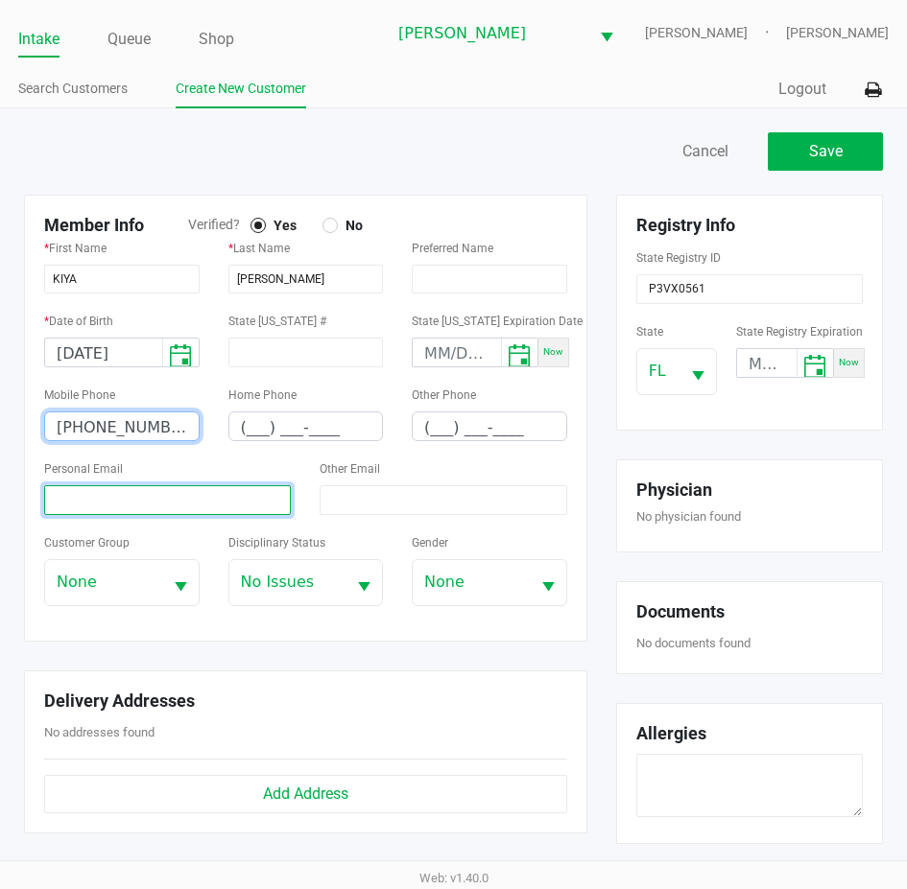
click at [174, 505] on input at bounding box center [167, 500] width 247 height 30
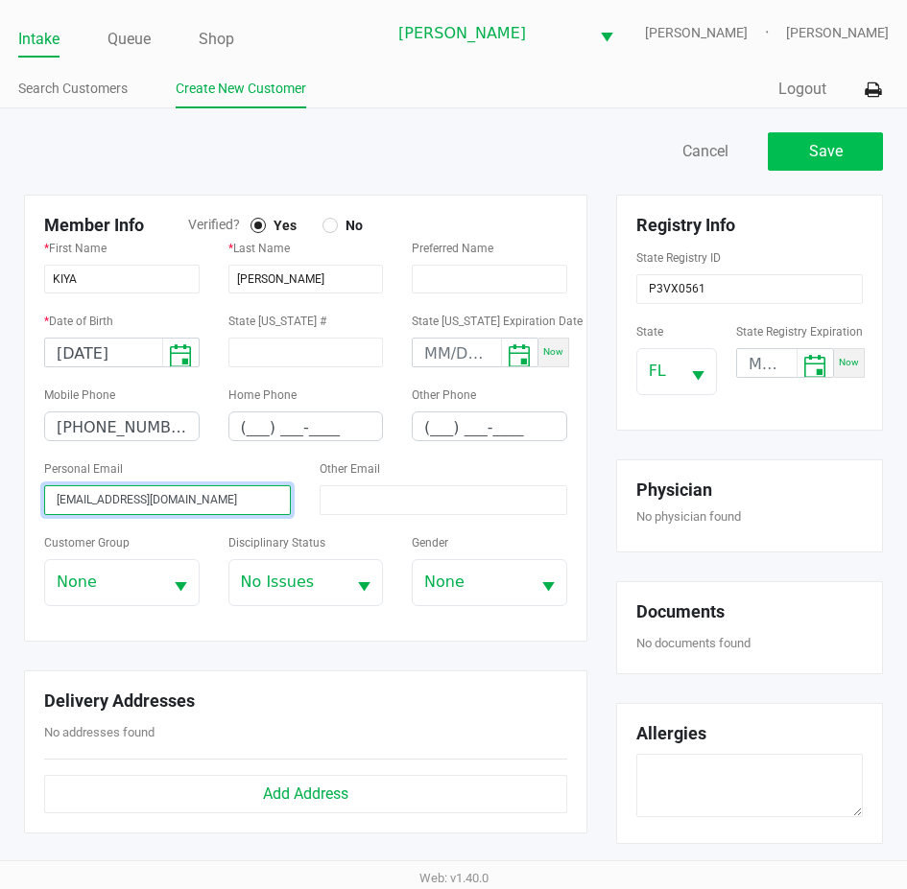
type input "kiyajo525@icloud.com"
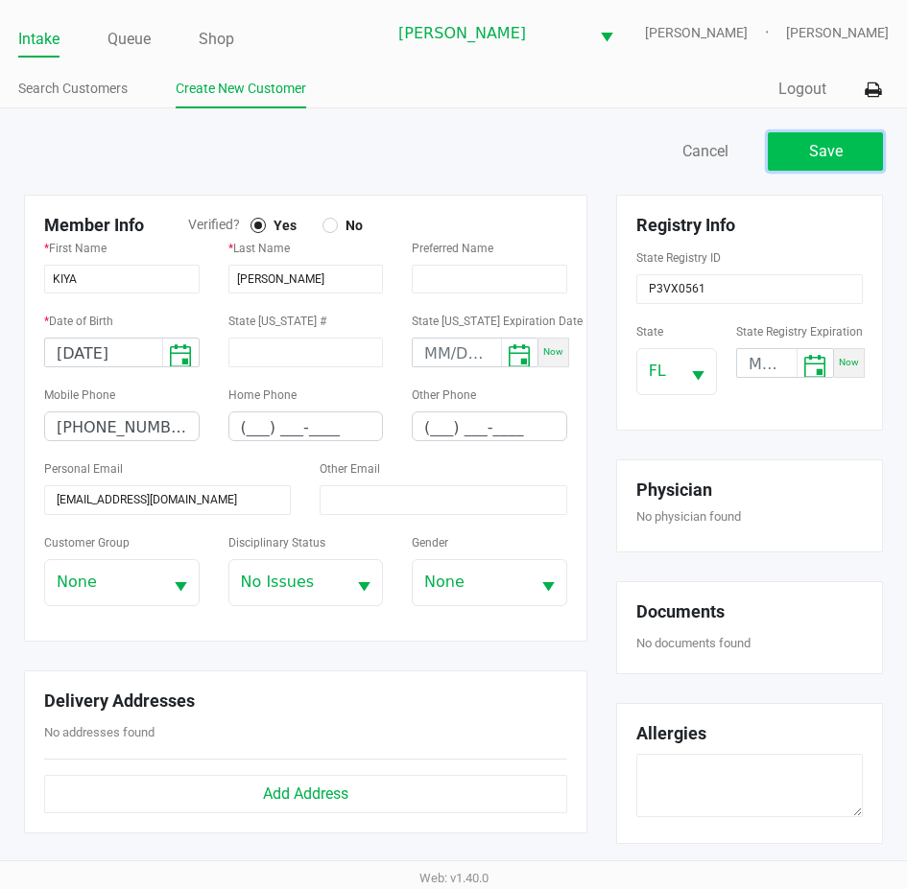
click at [810, 170] on button "Save" at bounding box center [824, 151] width 115 height 38
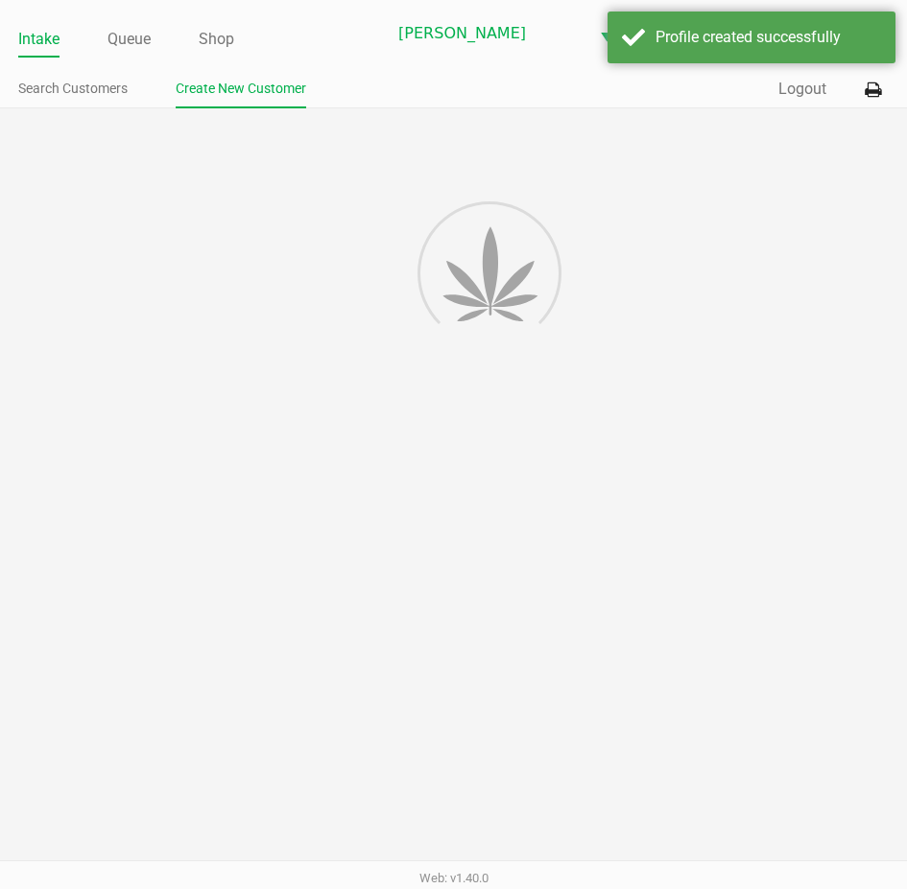
type input "---"
type input "( __) ___-____"
type input "---"
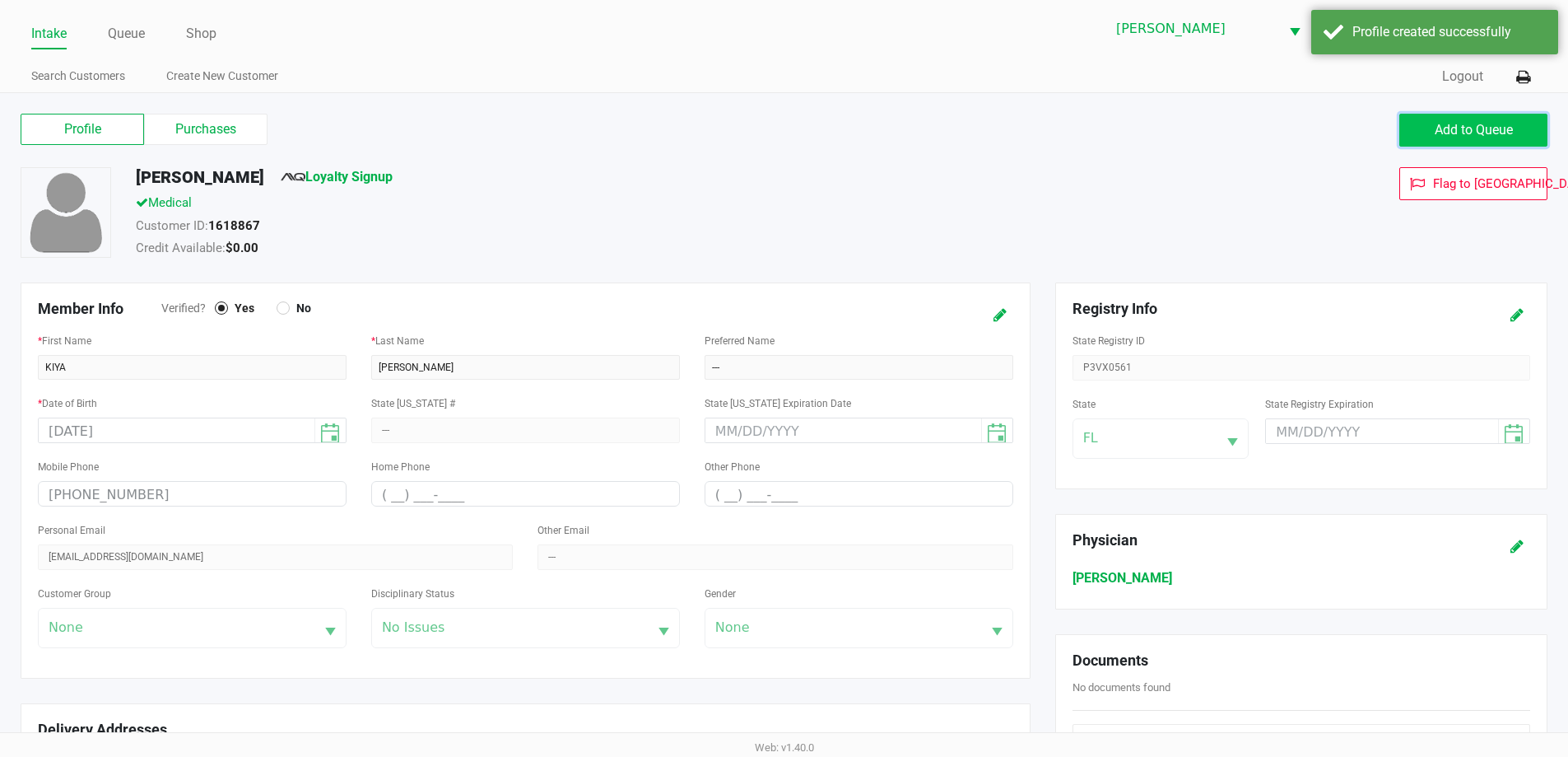
click at [1447, 139] on button "Add to Queue" at bounding box center [1474, 130] width 148 height 33
click at [321, 176] on link "Loyalty Signup" at bounding box center [336, 177] width 112 height 15
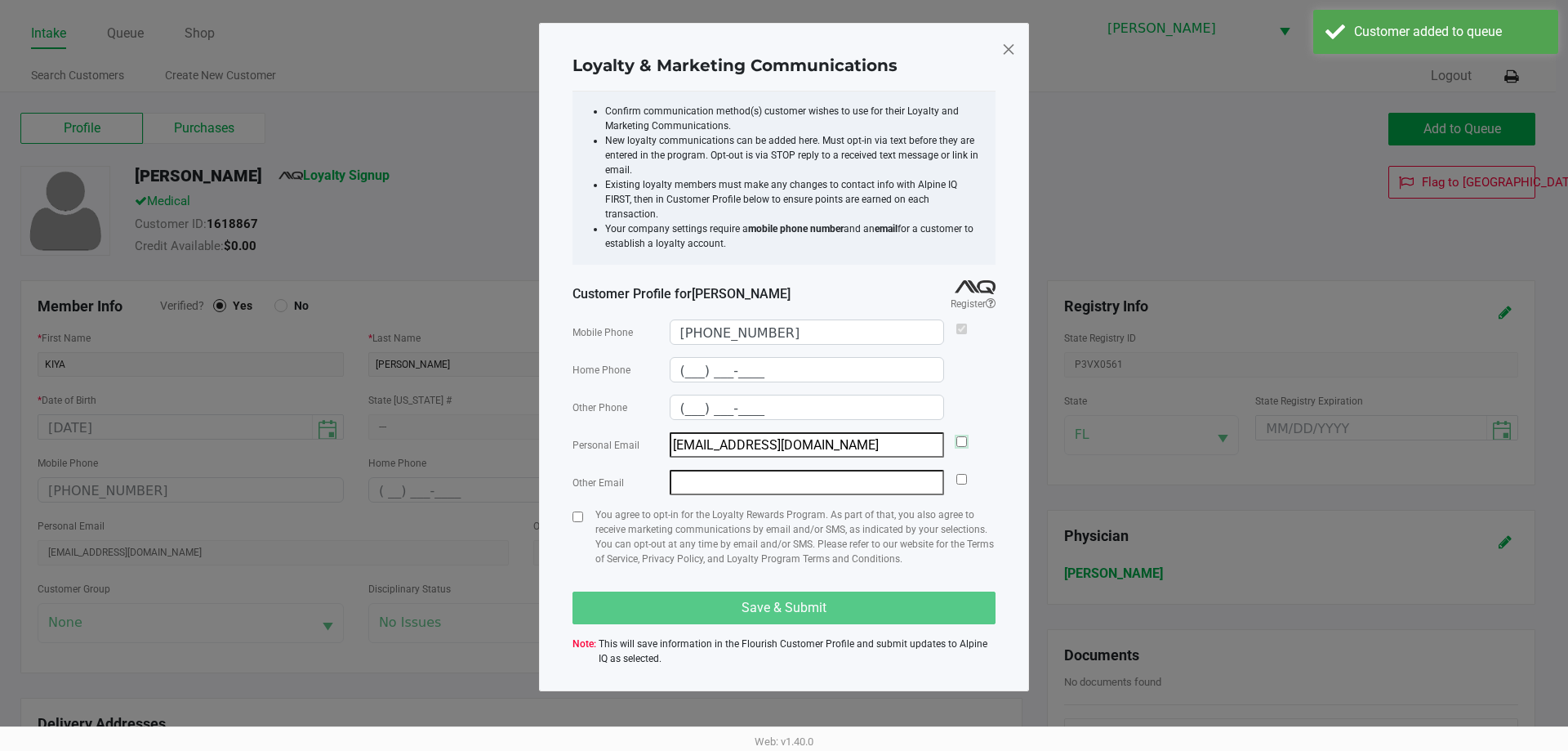
click at [962, 436] on input "checkbox" at bounding box center [961, 441] width 10 height 10
checkbox input "true"
click at [581, 512] on input "checkbox" at bounding box center [577, 517] width 10 height 10
checkbox input "true"
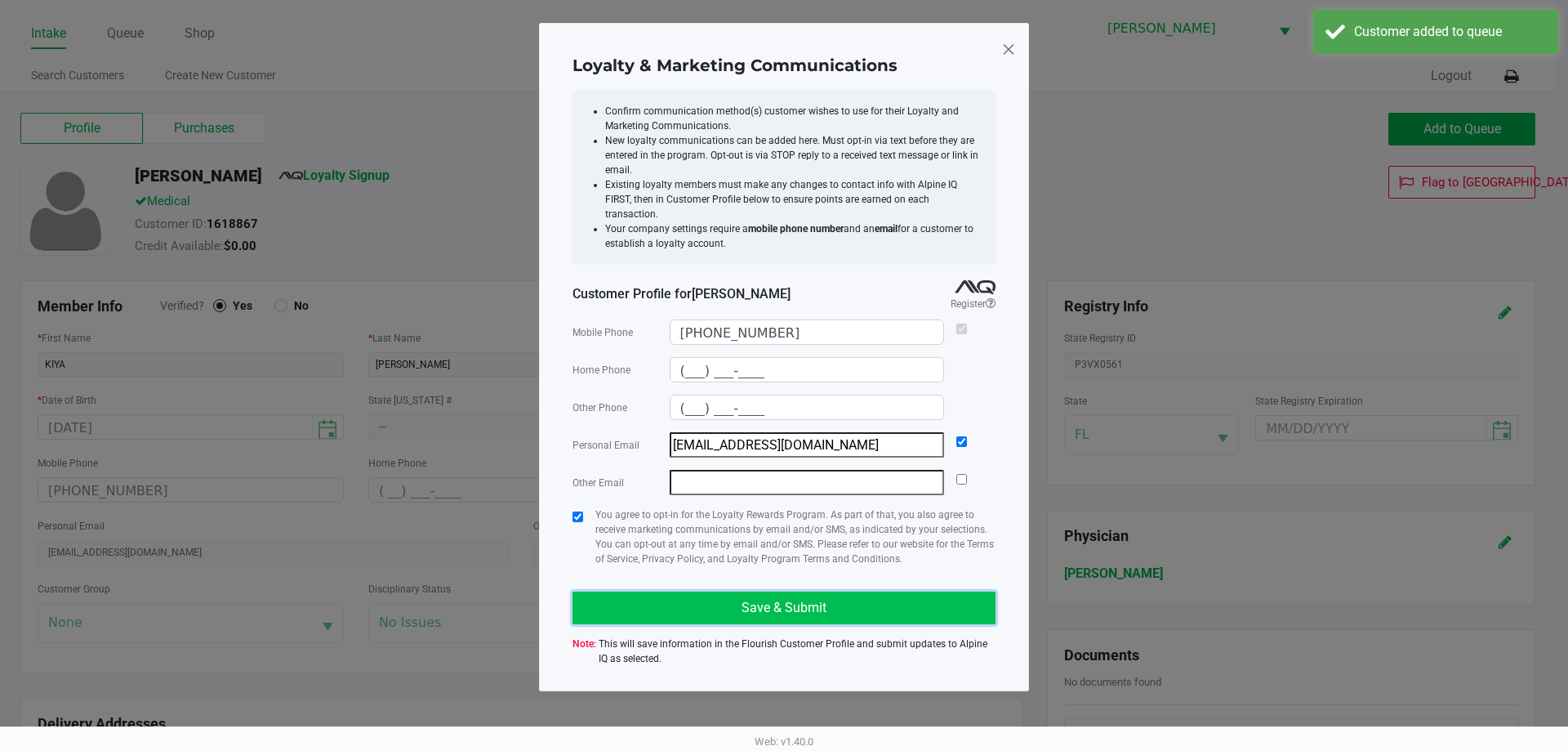
click at [841, 605] on button "Save & Submit" at bounding box center [783, 608] width 423 height 32
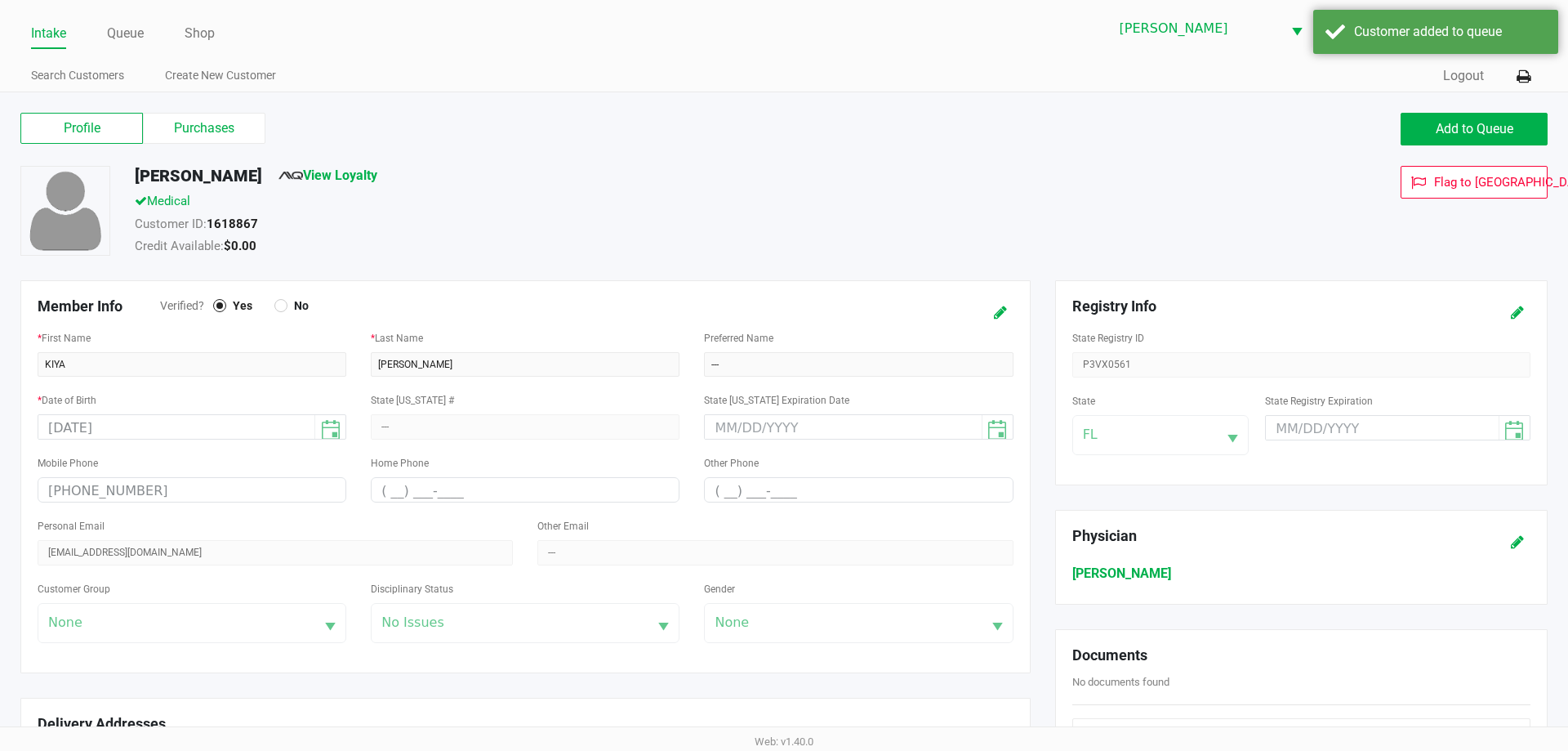
type input "(___) ___-____"
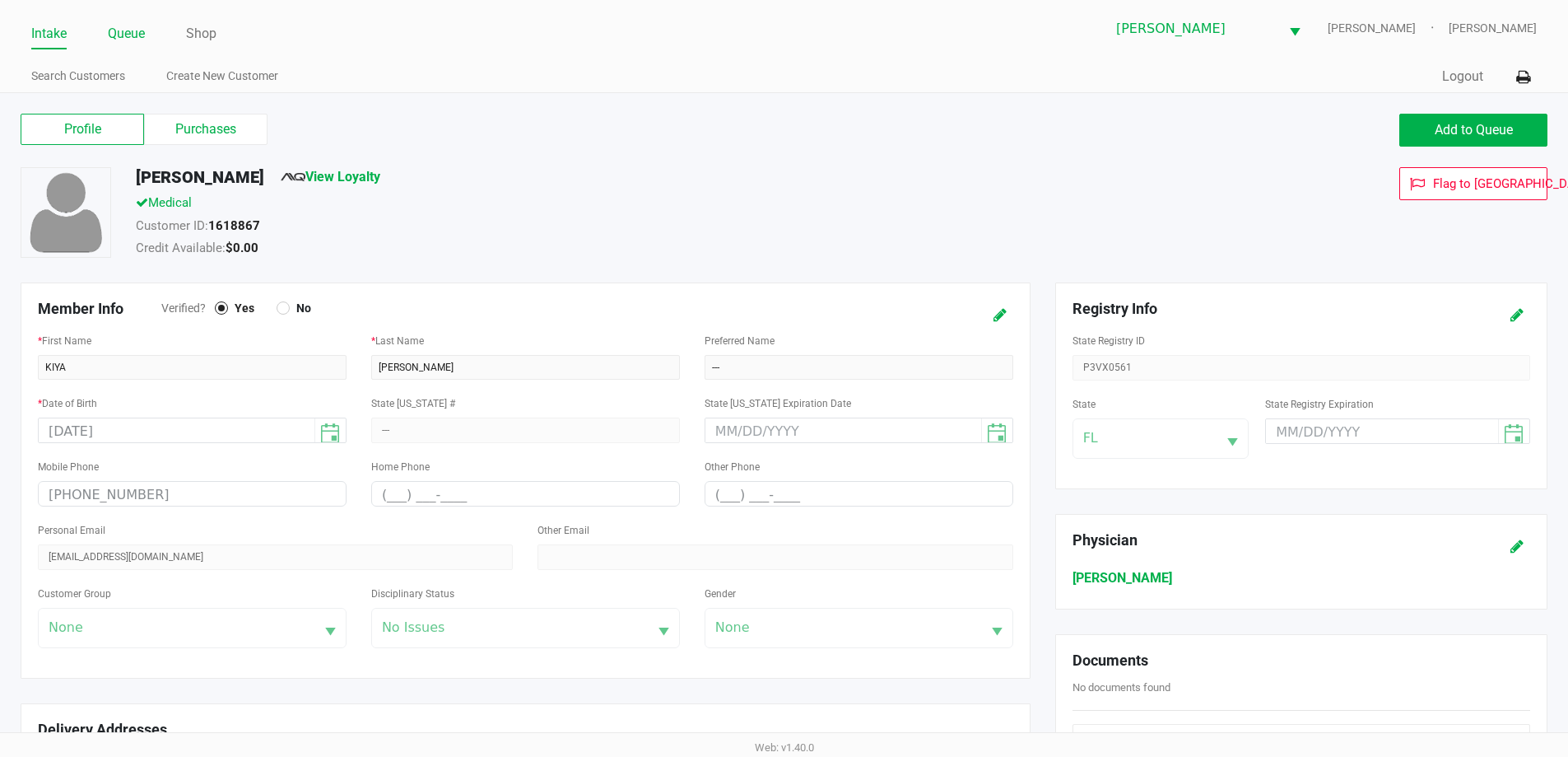
click at [128, 27] on link "Queue" at bounding box center [126, 33] width 37 height 23
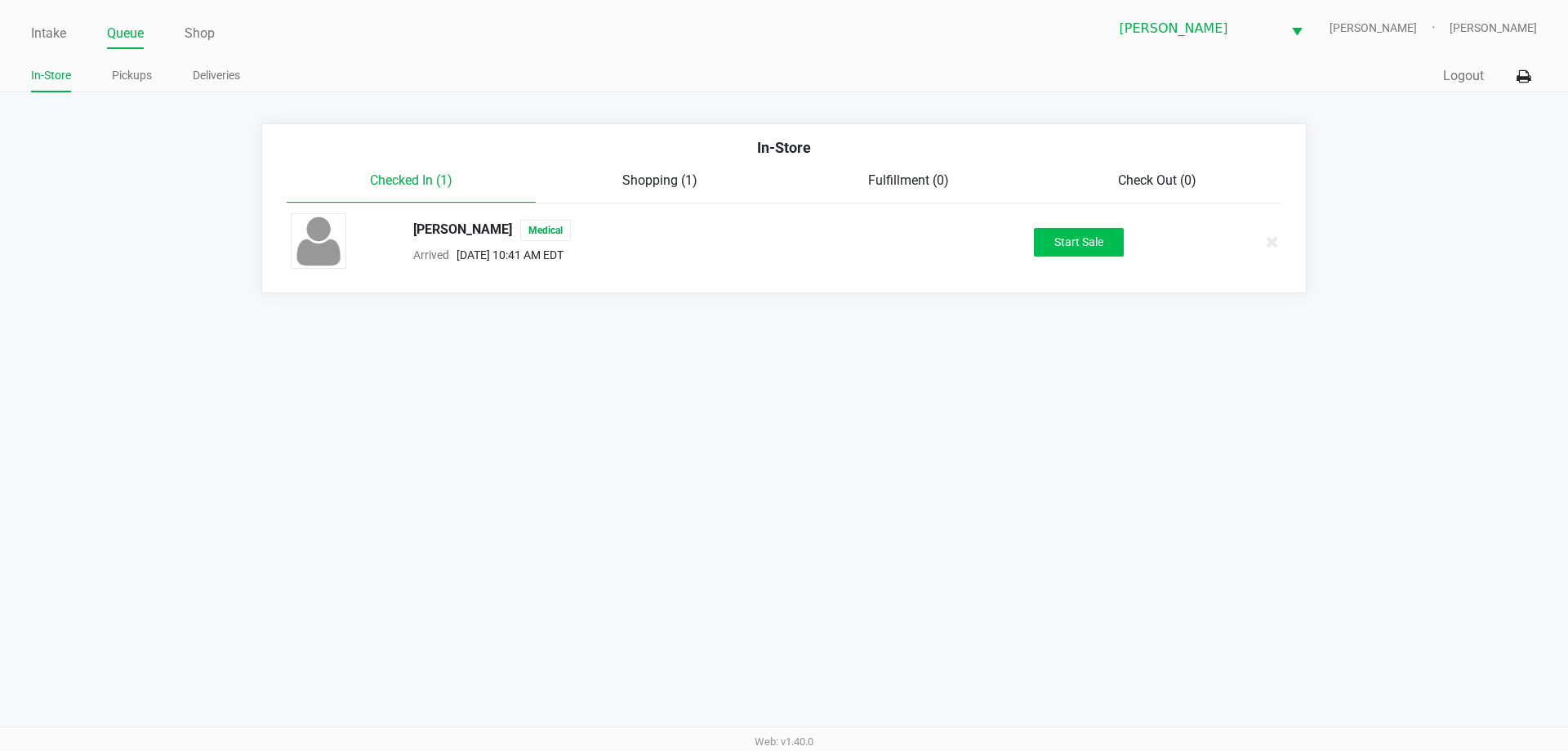
click at [1090, 243] on button "Start Sale" at bounding box center [1079, 243] width 90 height 29
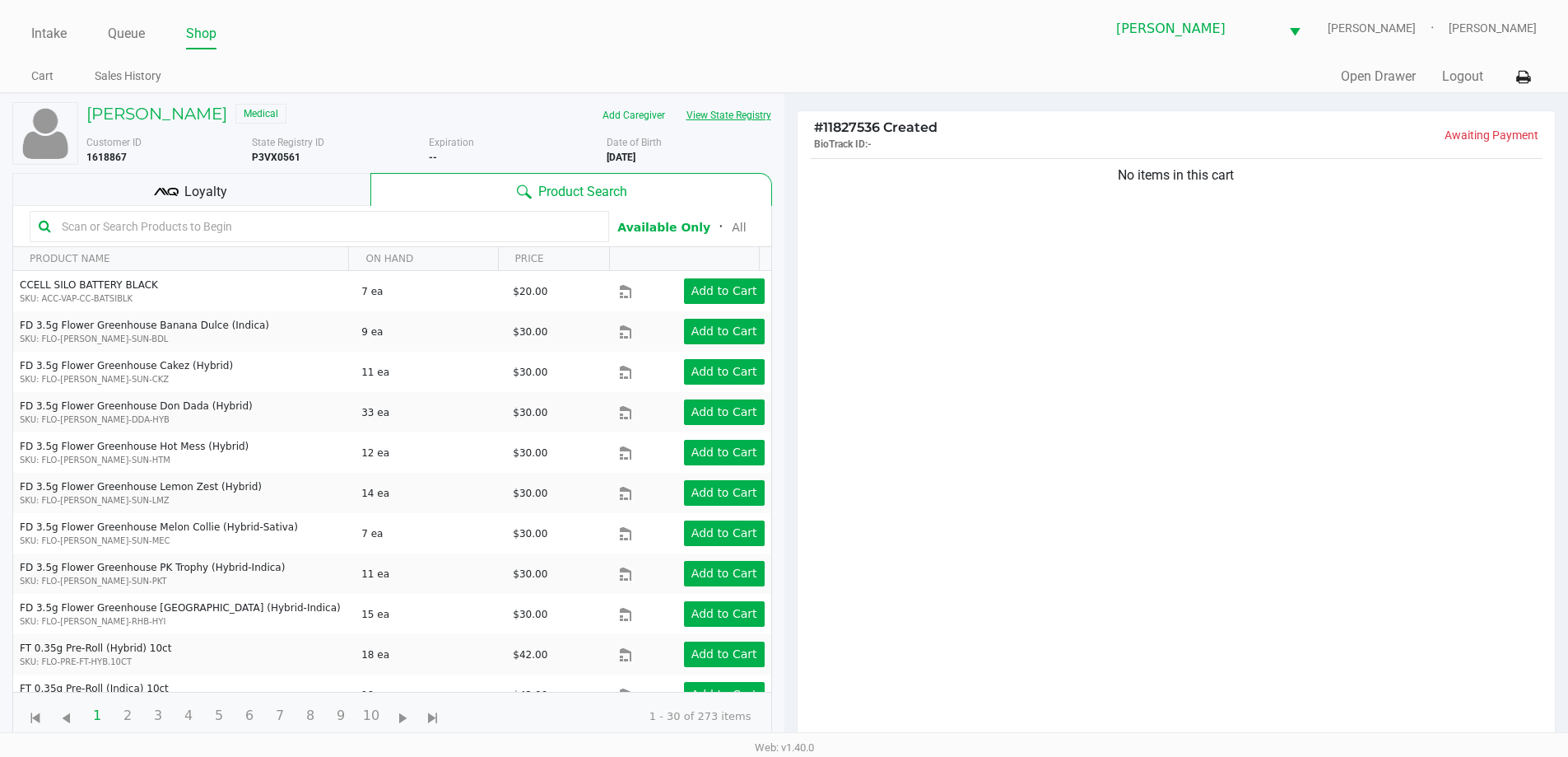
click at [743, 112] on button "View State Registry" at bounding box center [724, 115] width 96 height 27
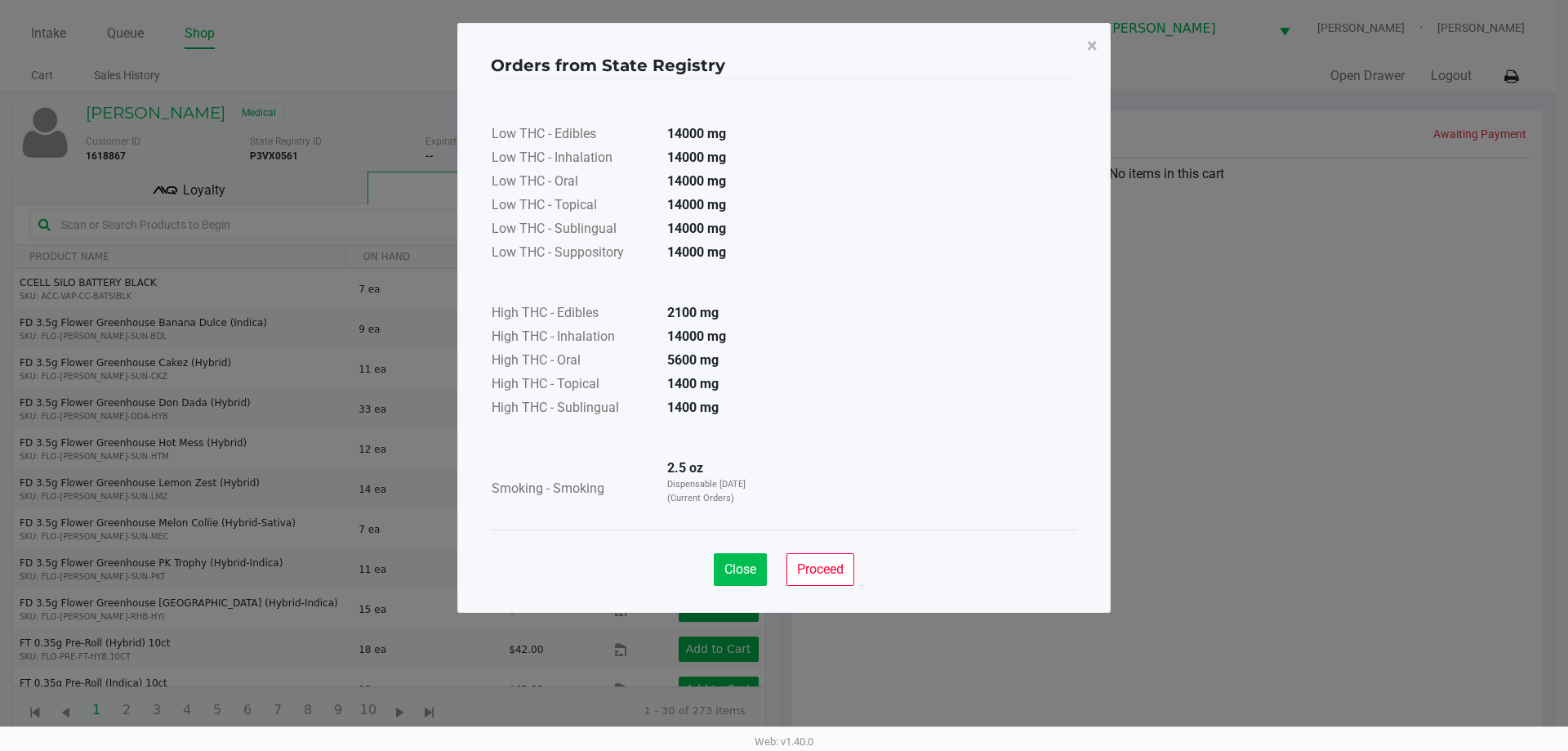
click at [747, 573] on span "Close" at bounding box center [740, 569] width 31 height 15
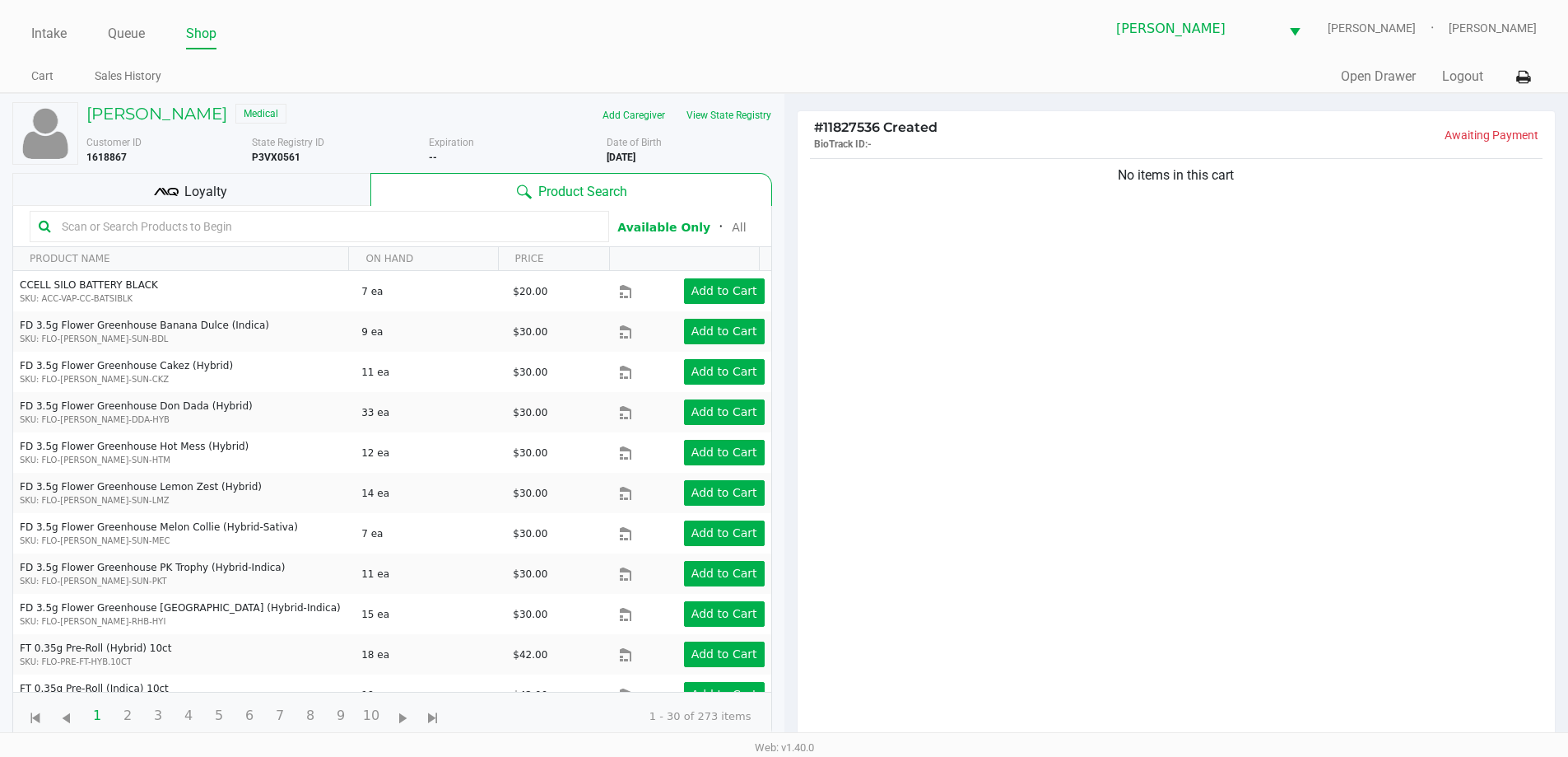
click at [1205, 540] on div "No items in this cart" at bounding box center [1177, 453] width 758 height 597
click at [263, 191] on div "Loyalty" at bounding box center [191, 189] width 358 height 33
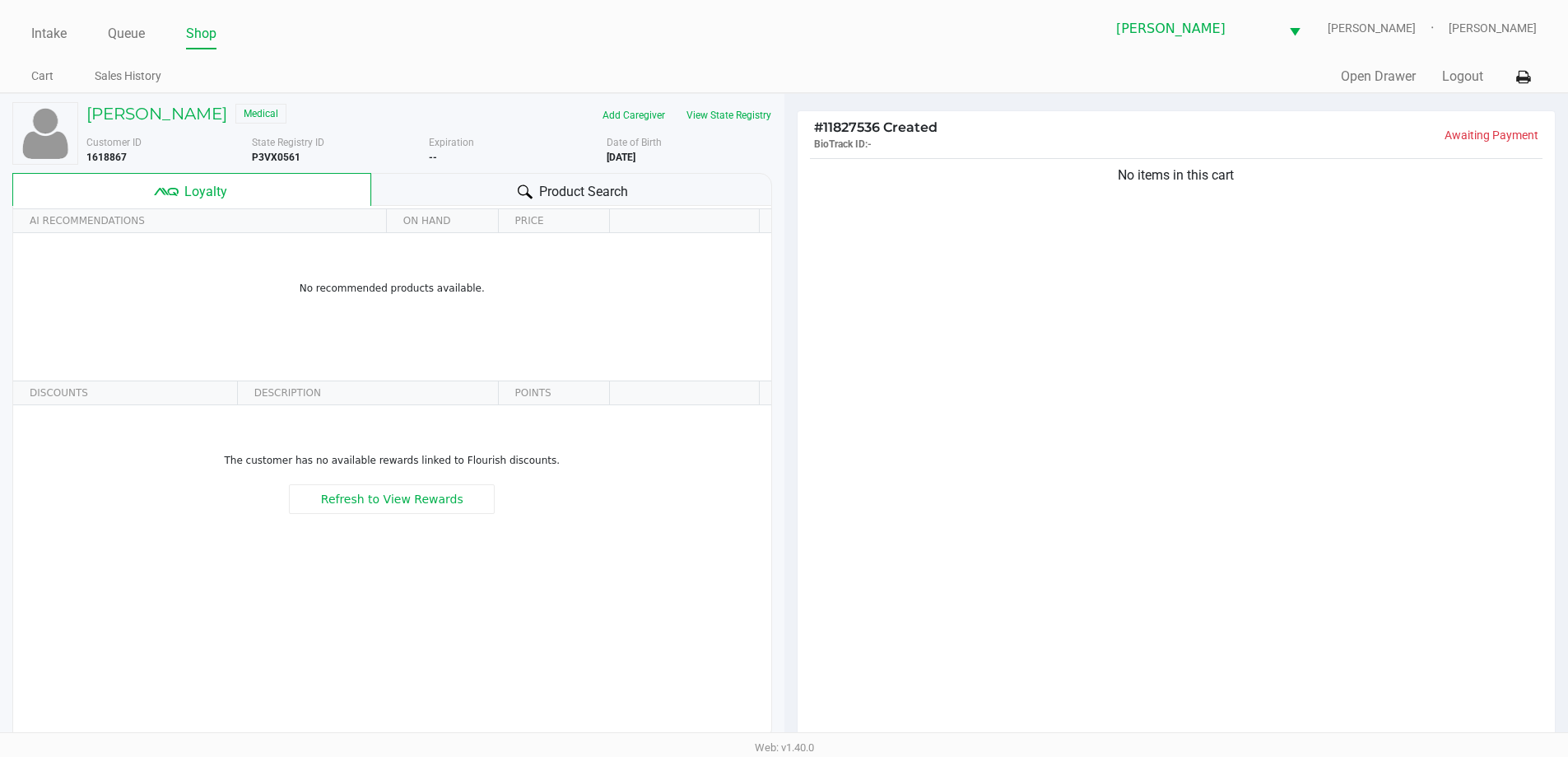
click at [630, 180] on div "Product Search" at bounding box center [572, 189] width 401 height 33
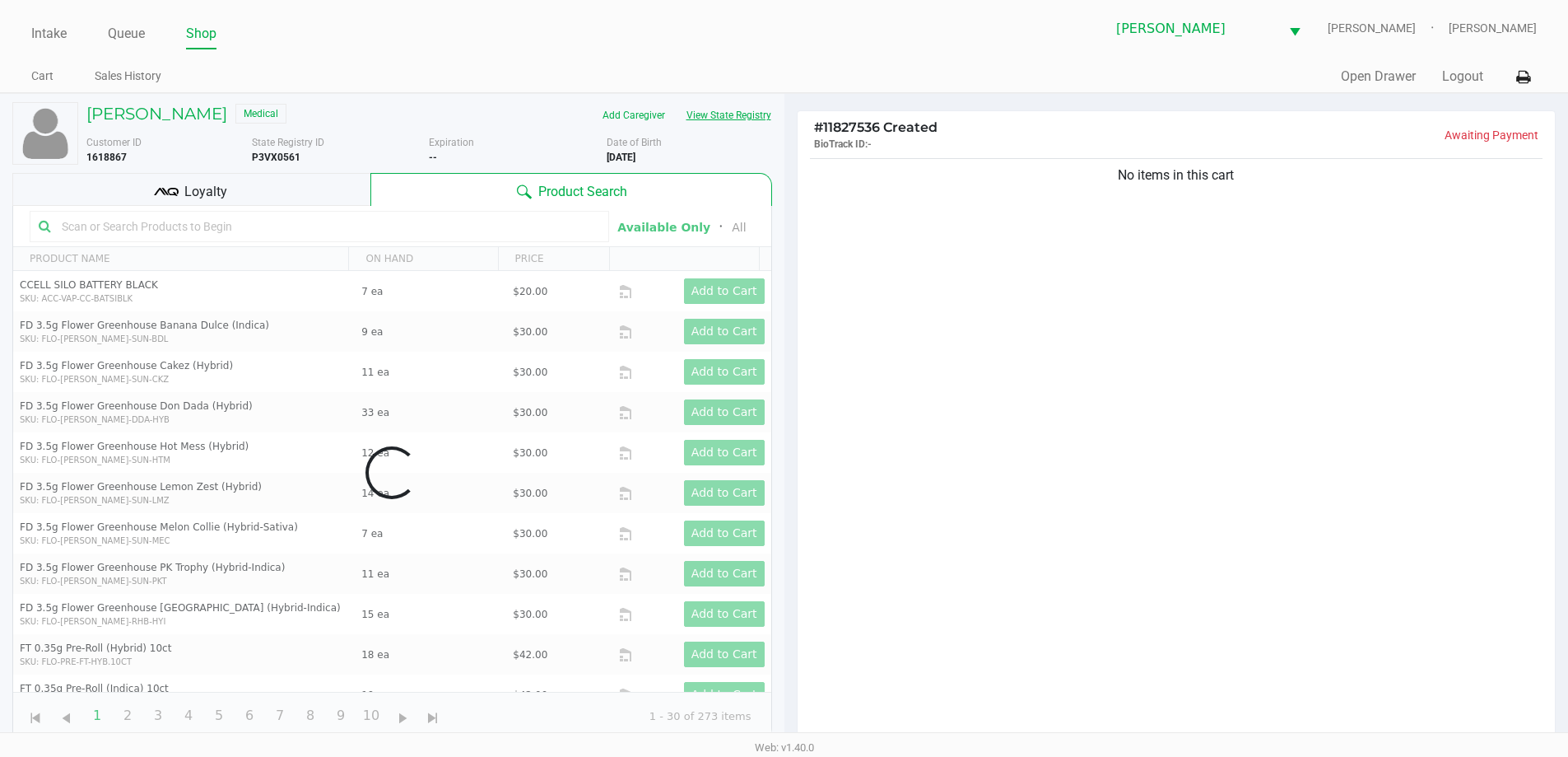
click at [748, 113] on button "View State Registry" at bounding box center [724, 115] width 96 height 27
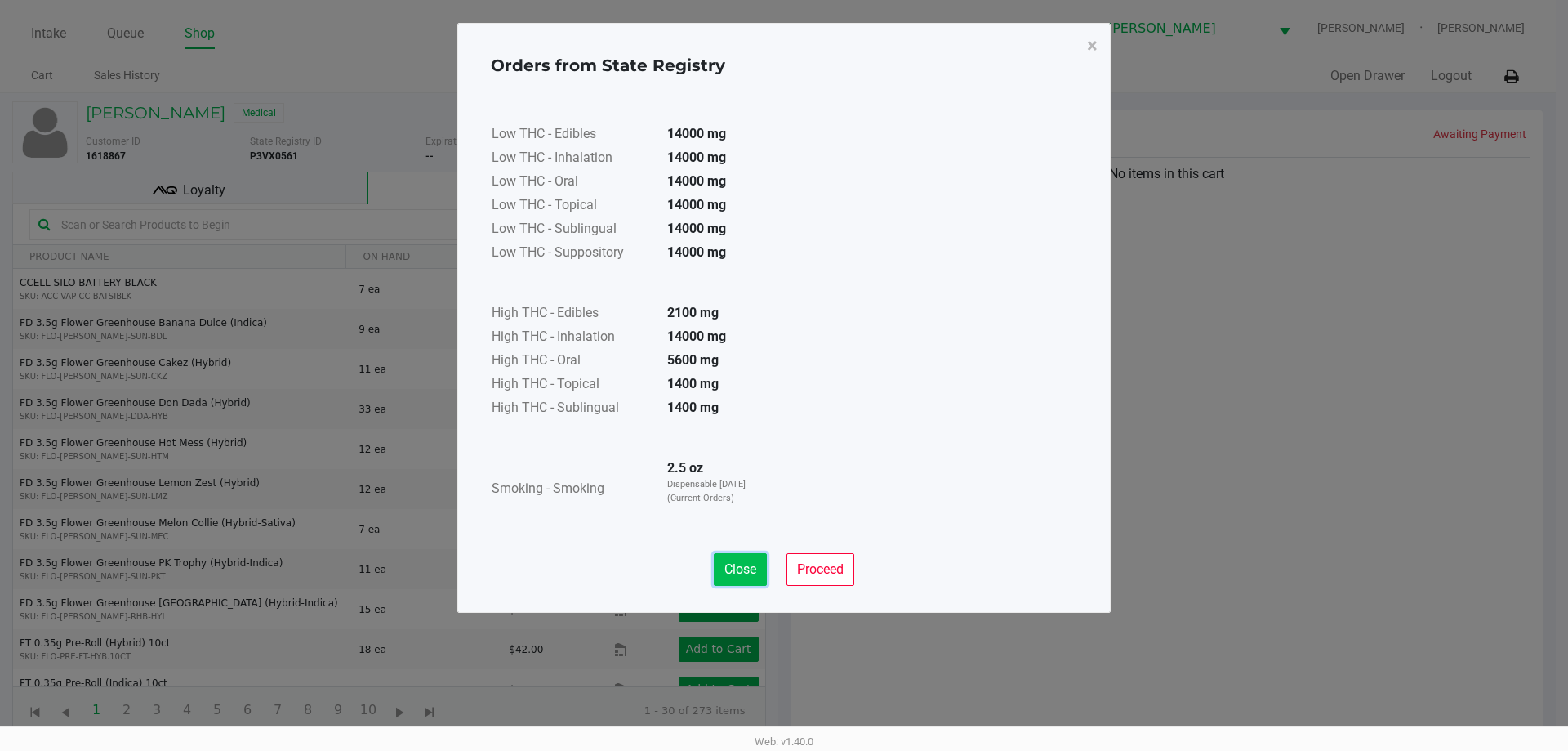
click at [752, 566] on span "Close" at bounding box center [740, 569] width 31 height 15
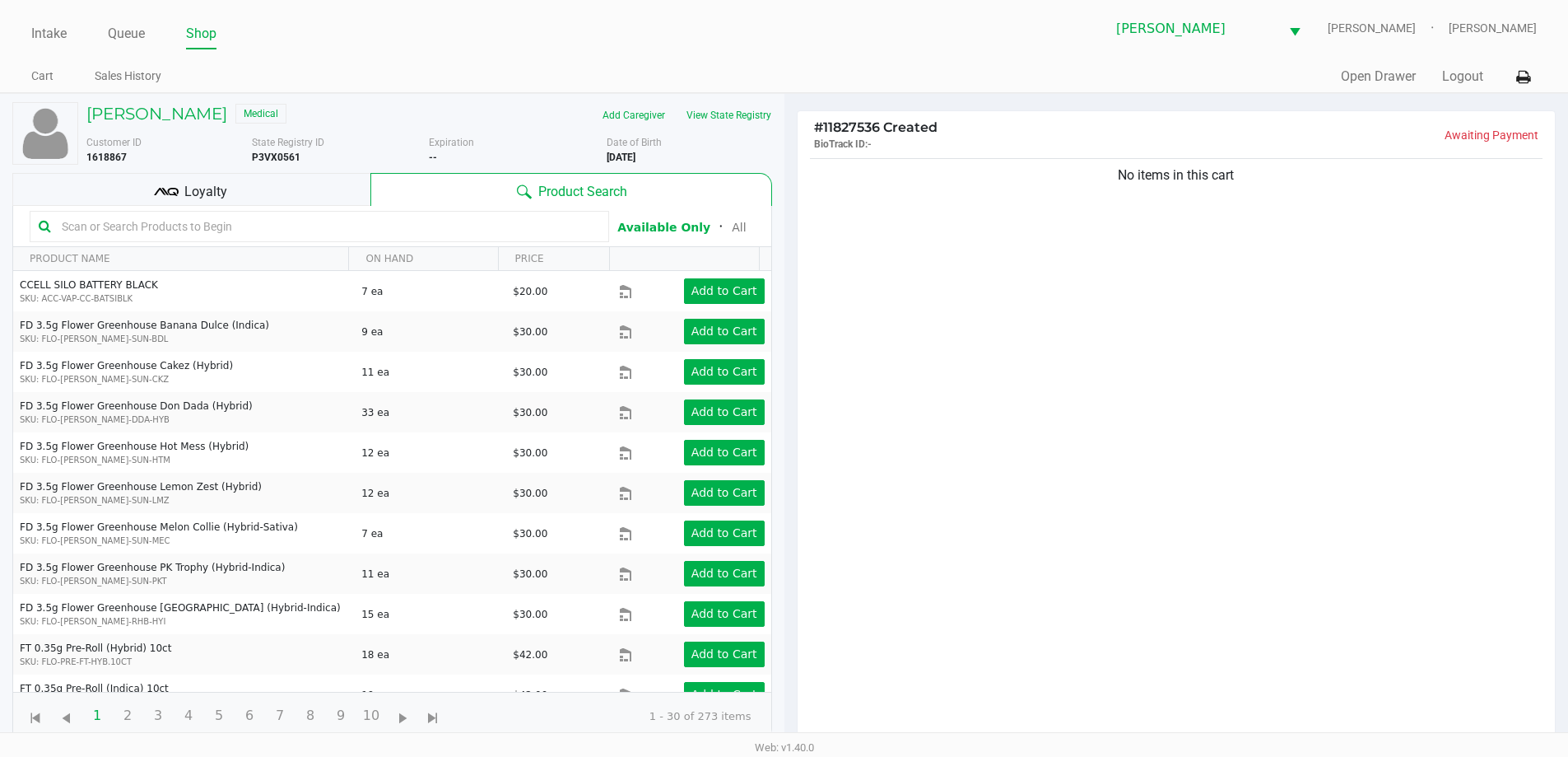
click at [485, 224] on input "text" at bounding box center [327, 226] width 545 height 25
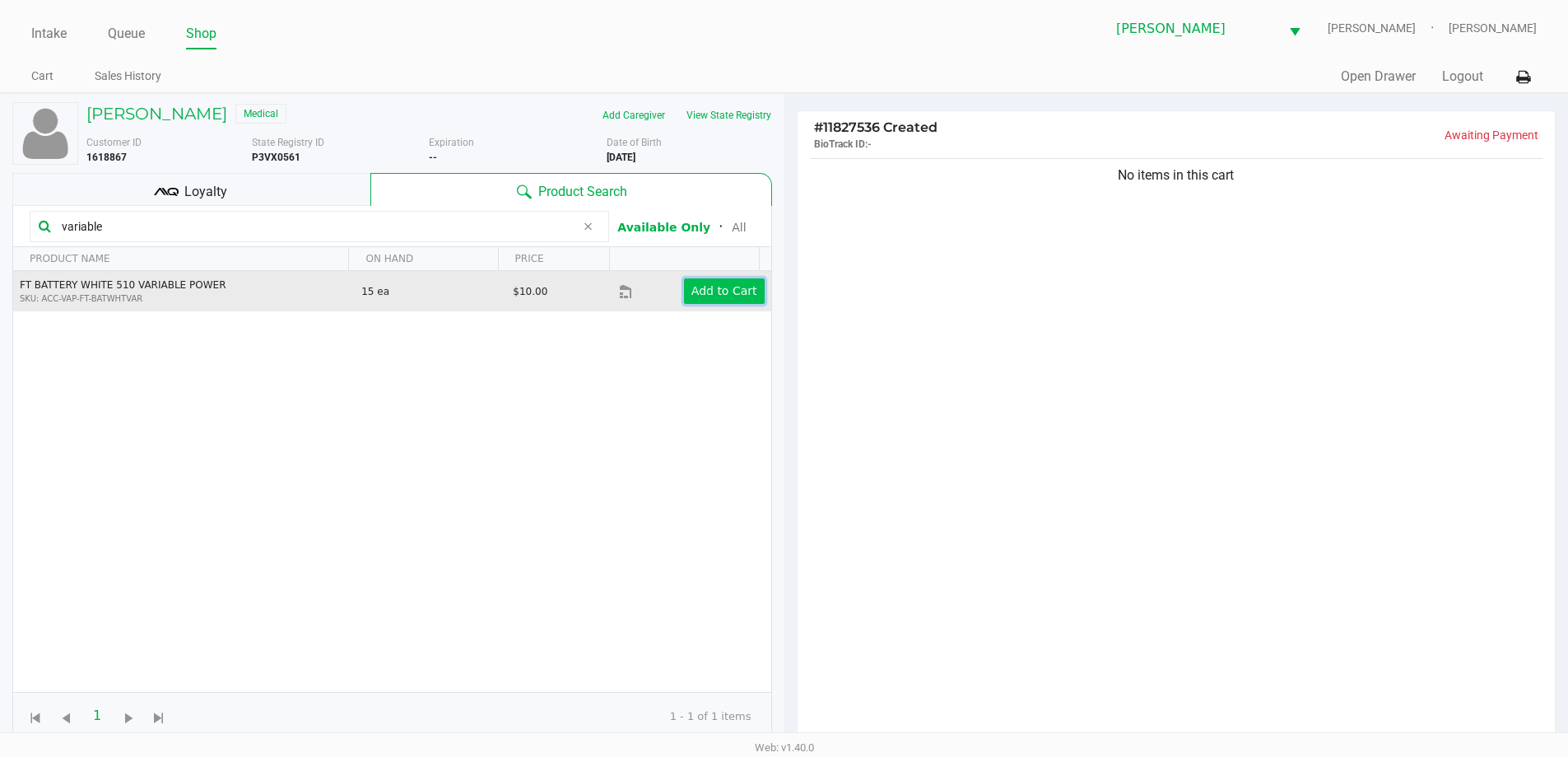
click at [730, 289] on app-button-loader "Add to Cart" at bounding box center [724, 290] width 66 height 13
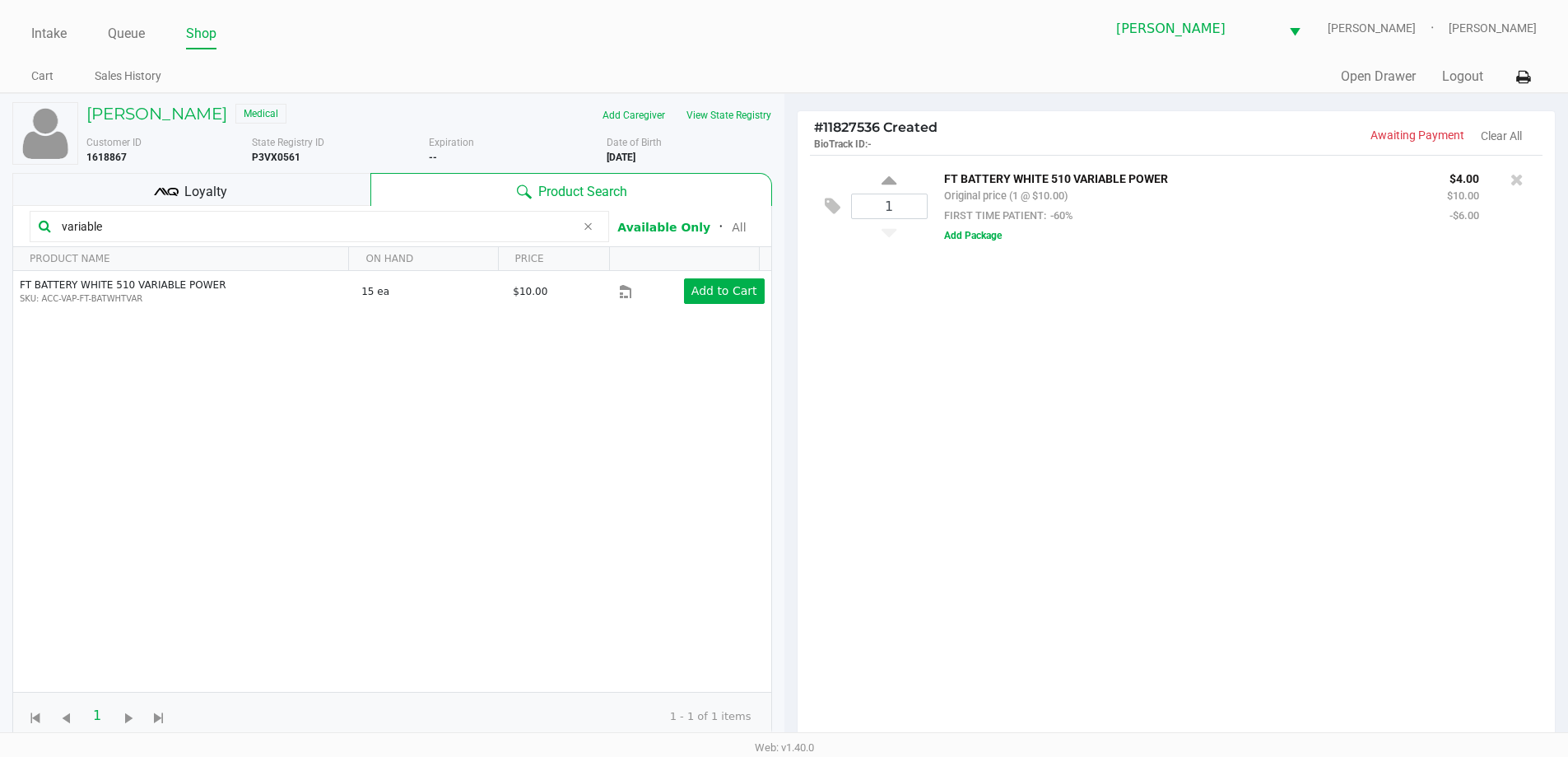
click at [433, 222] on input "variable" at bounding box center [315, 226] width 520 height 25
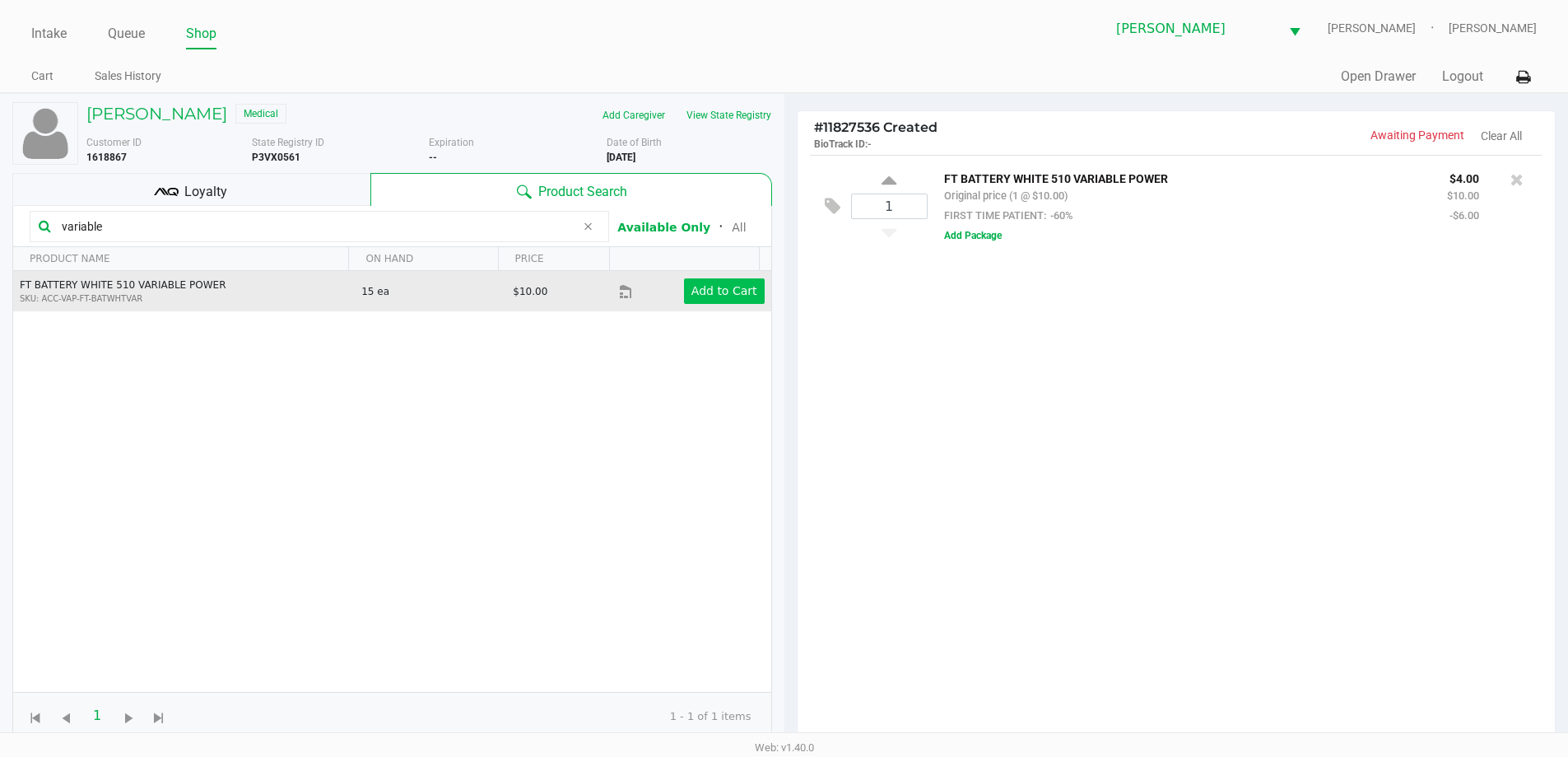
click at [736, 295] on app-button-loader "Add to Cart" at bounding box center [724, 290] width 66 height 13
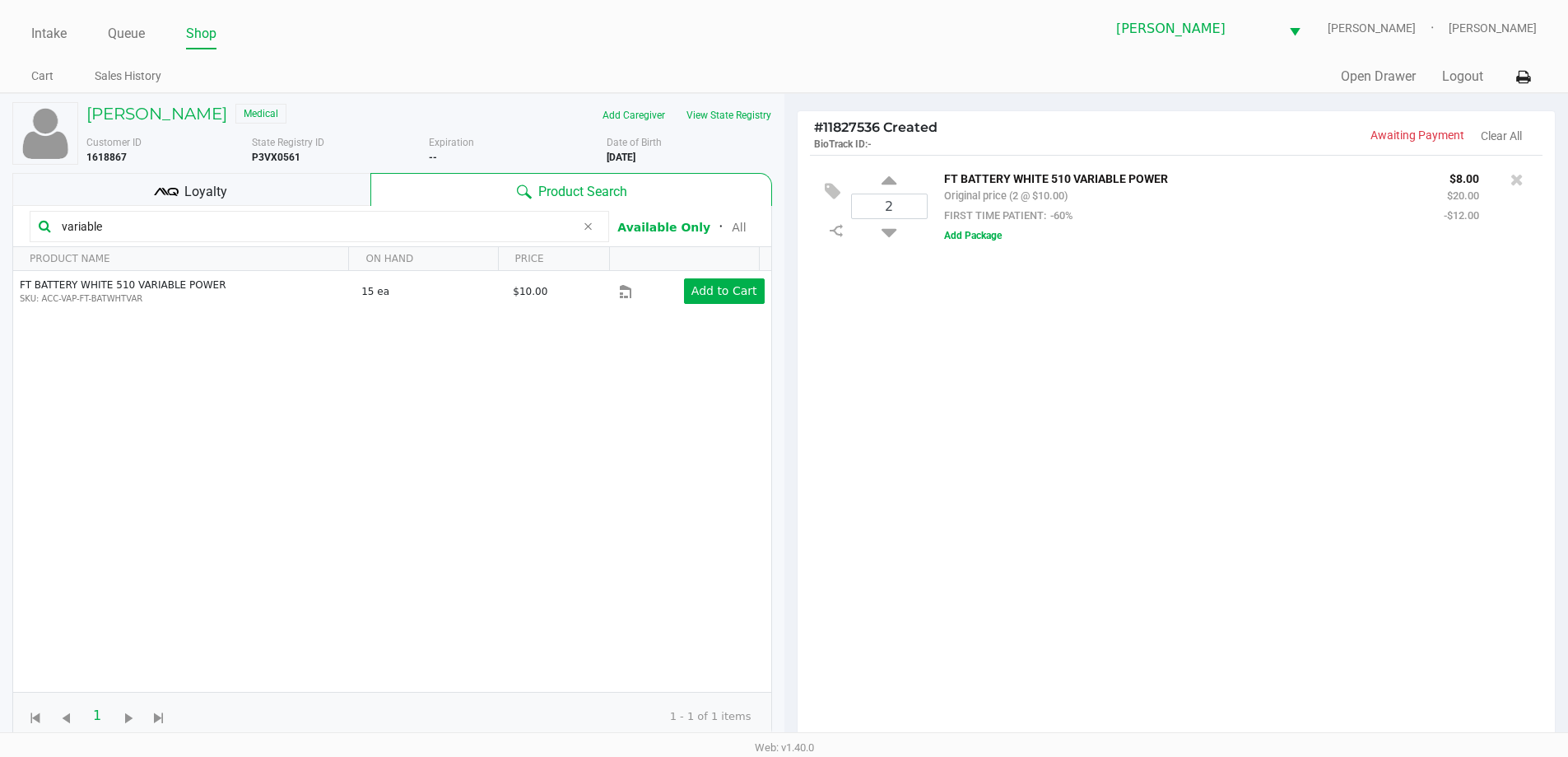
click at [387, 221] on input "variable" at bounding box center [315, 226] width 520 height 25
type input "v"
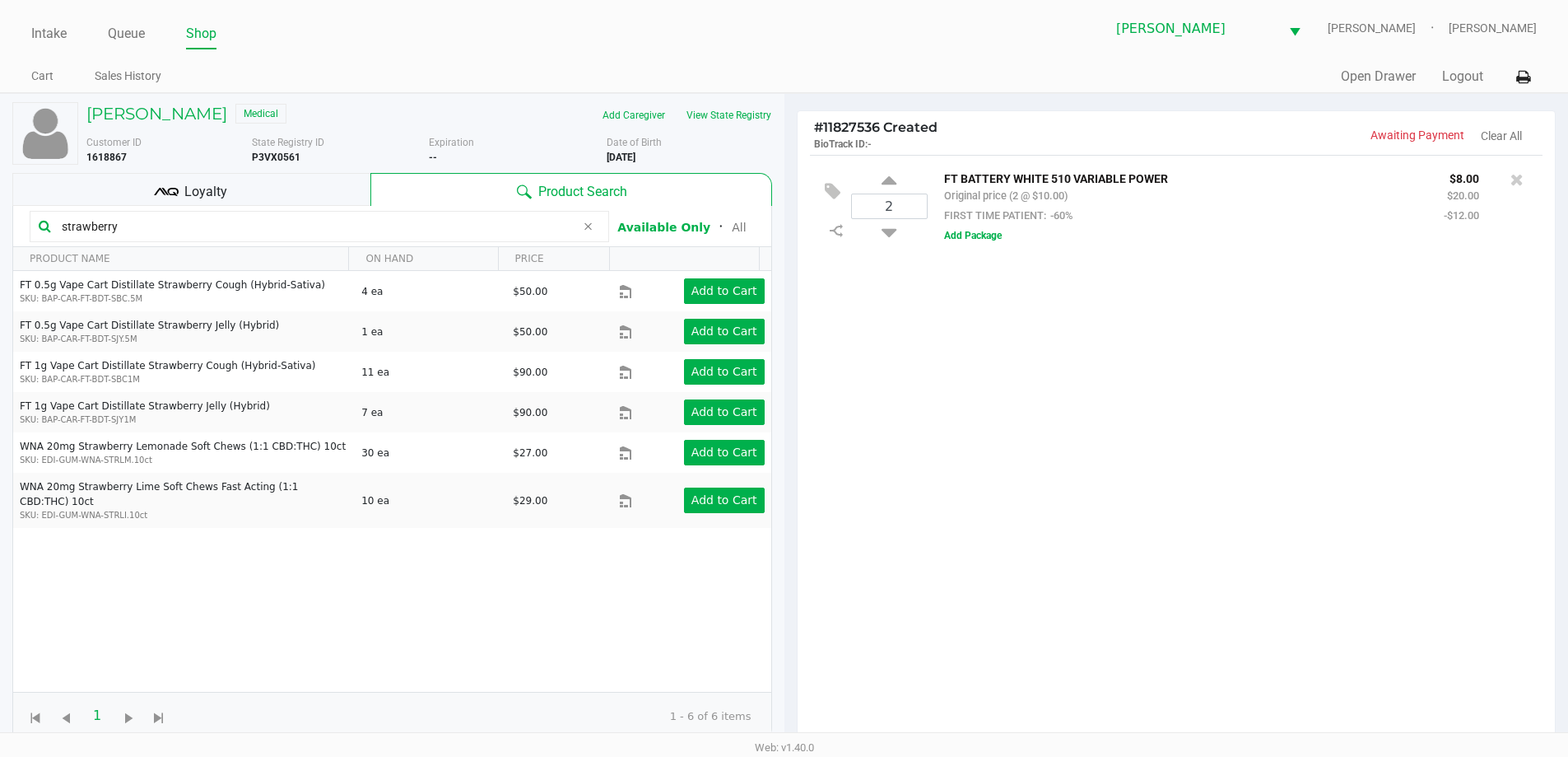
type input "strawberry"
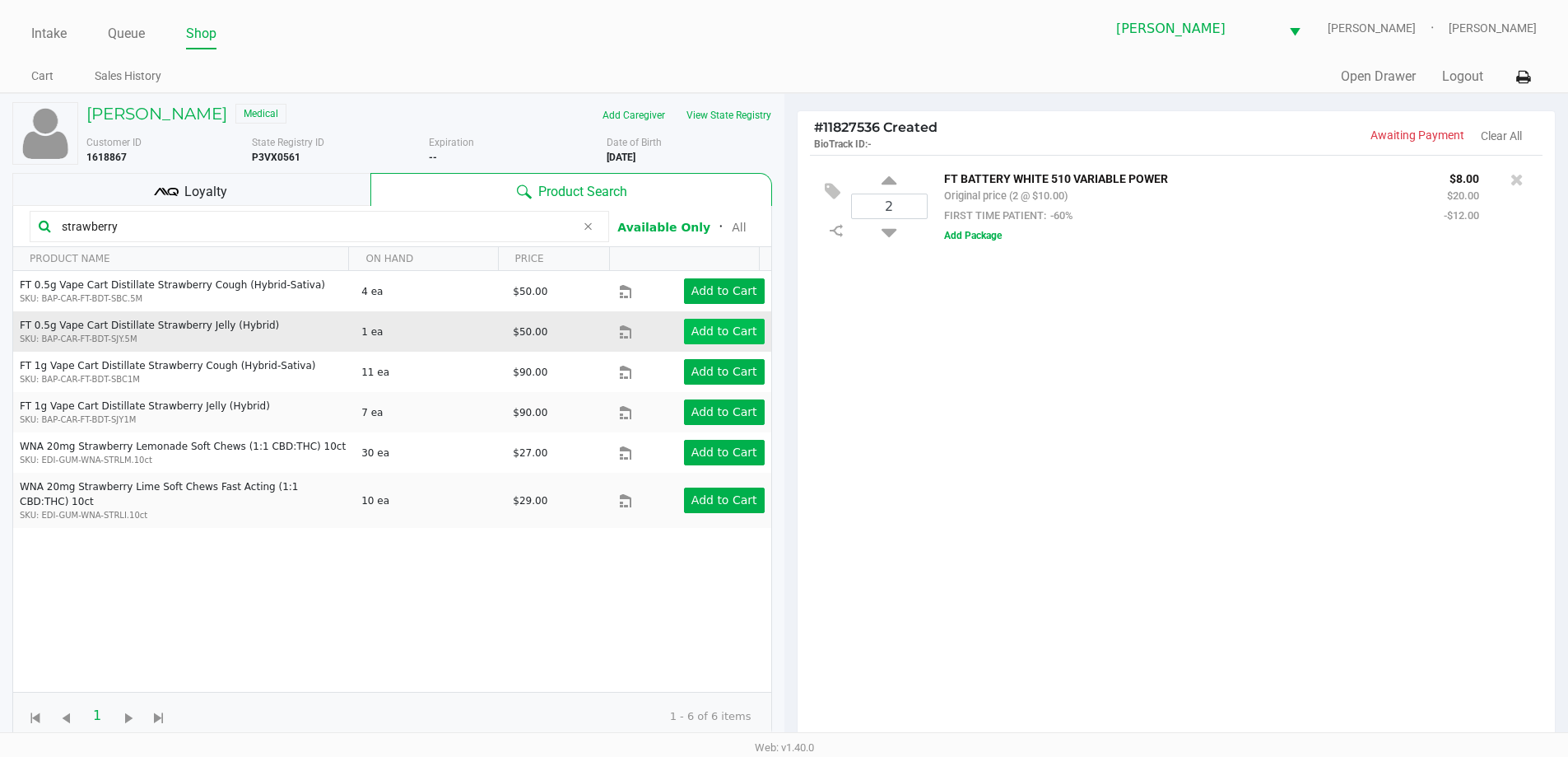
click at [717, 327] on app-button-loader "Add to Cart" at bounding box center [724, 330] width 66 height 13
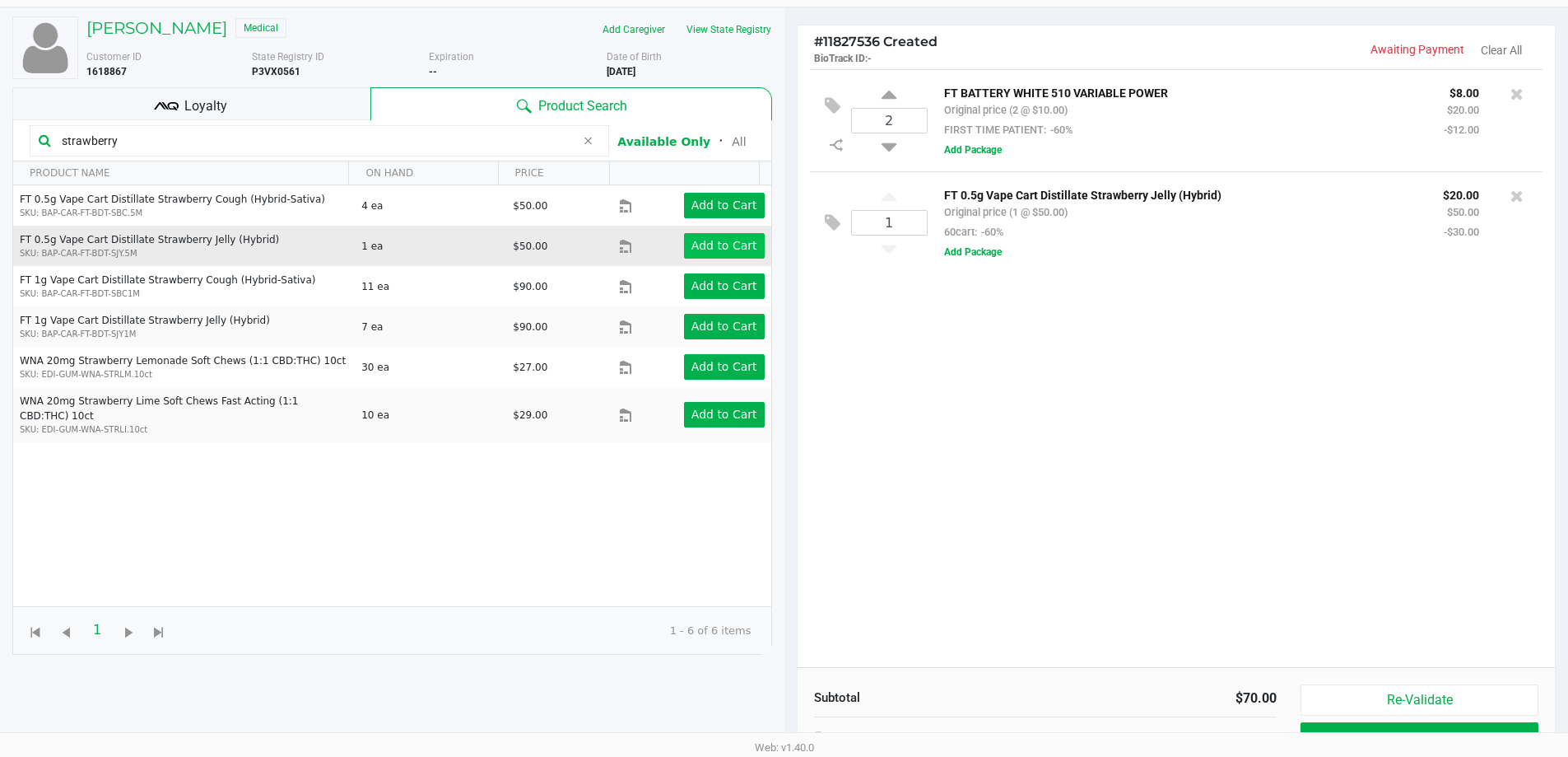
scroll to position [91, 0]
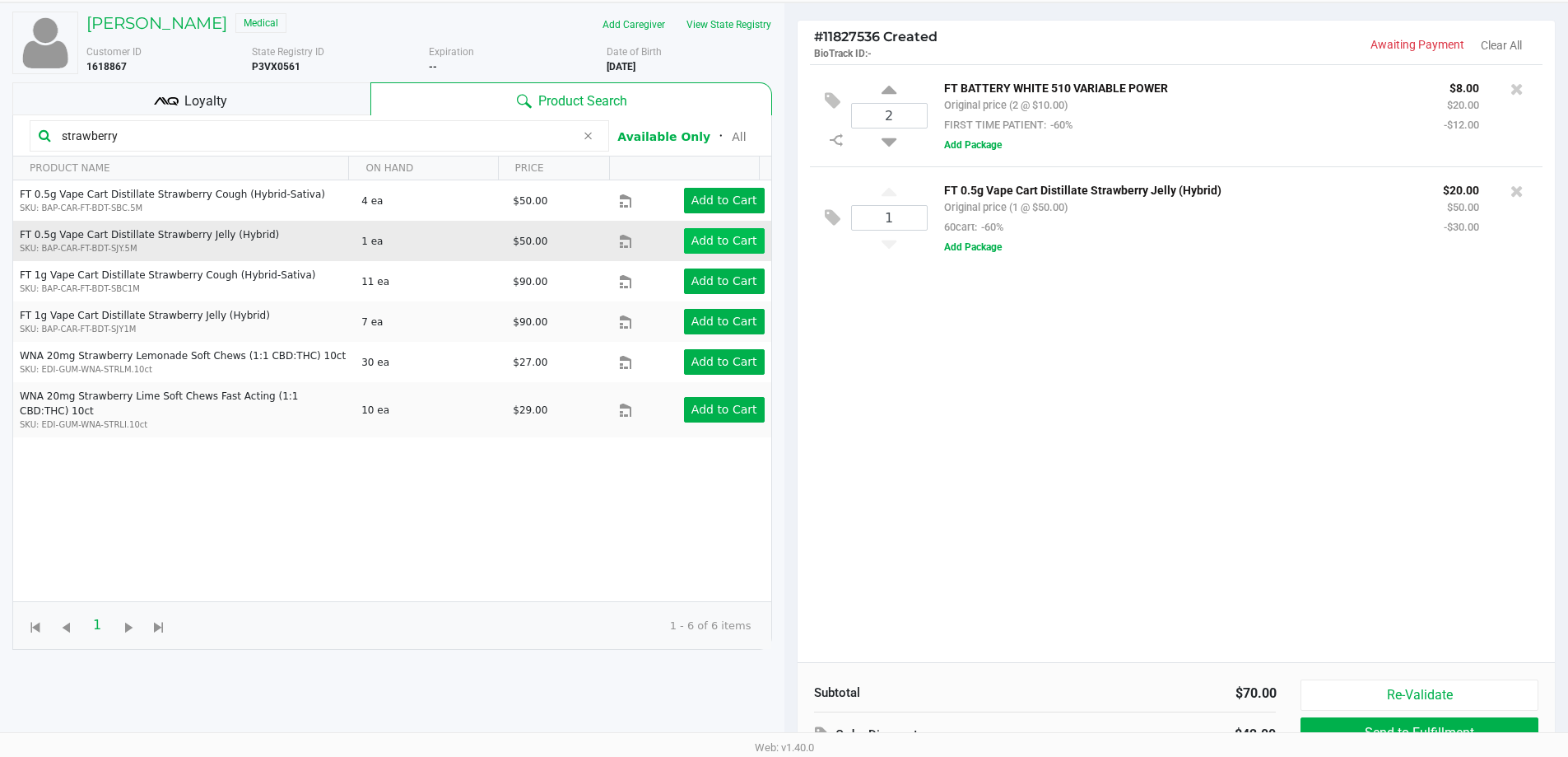
click at [822, 88] on button at bounding box center [837, 101] width 29 height 39
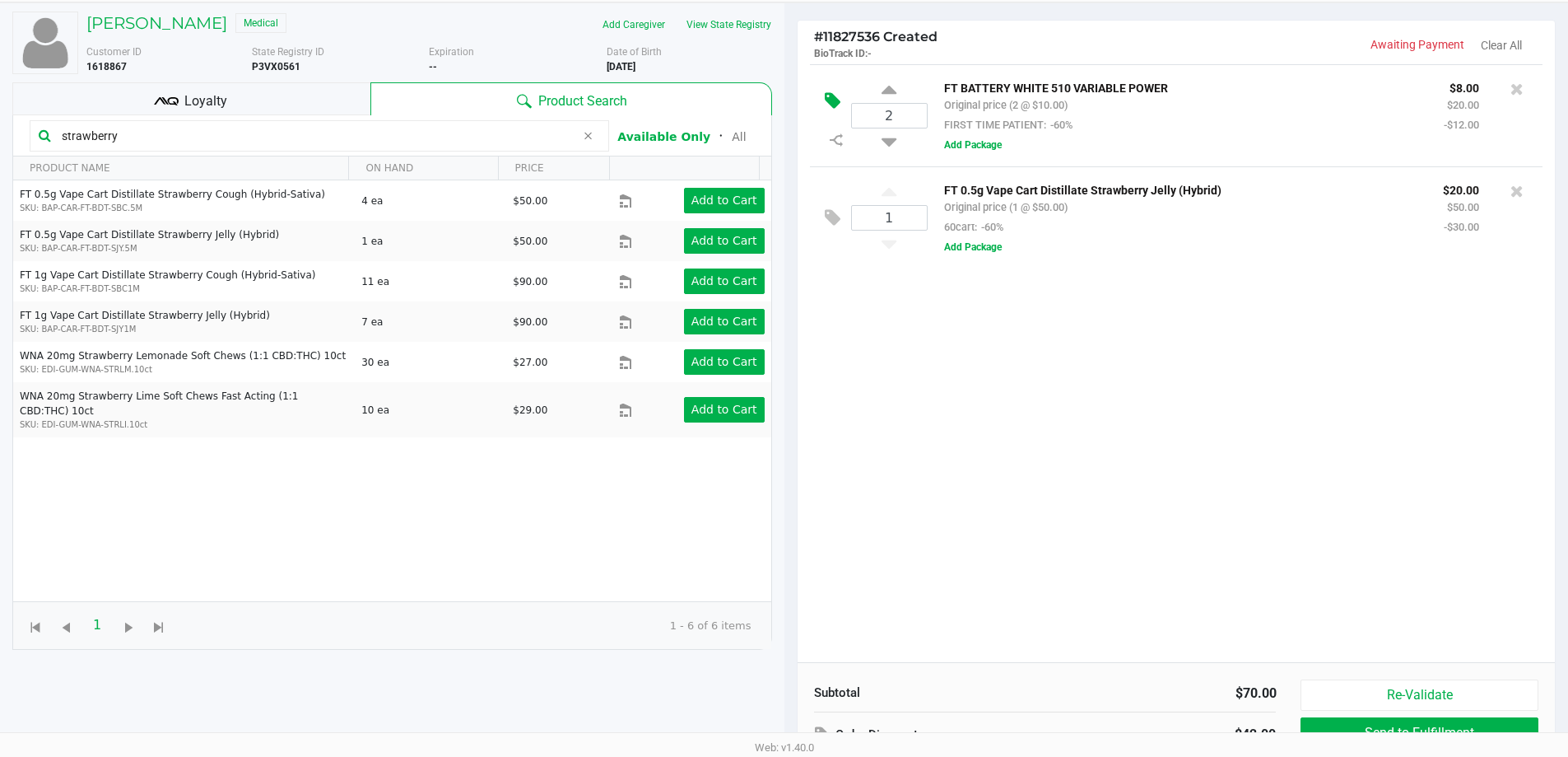
scroll to position [0, 0]
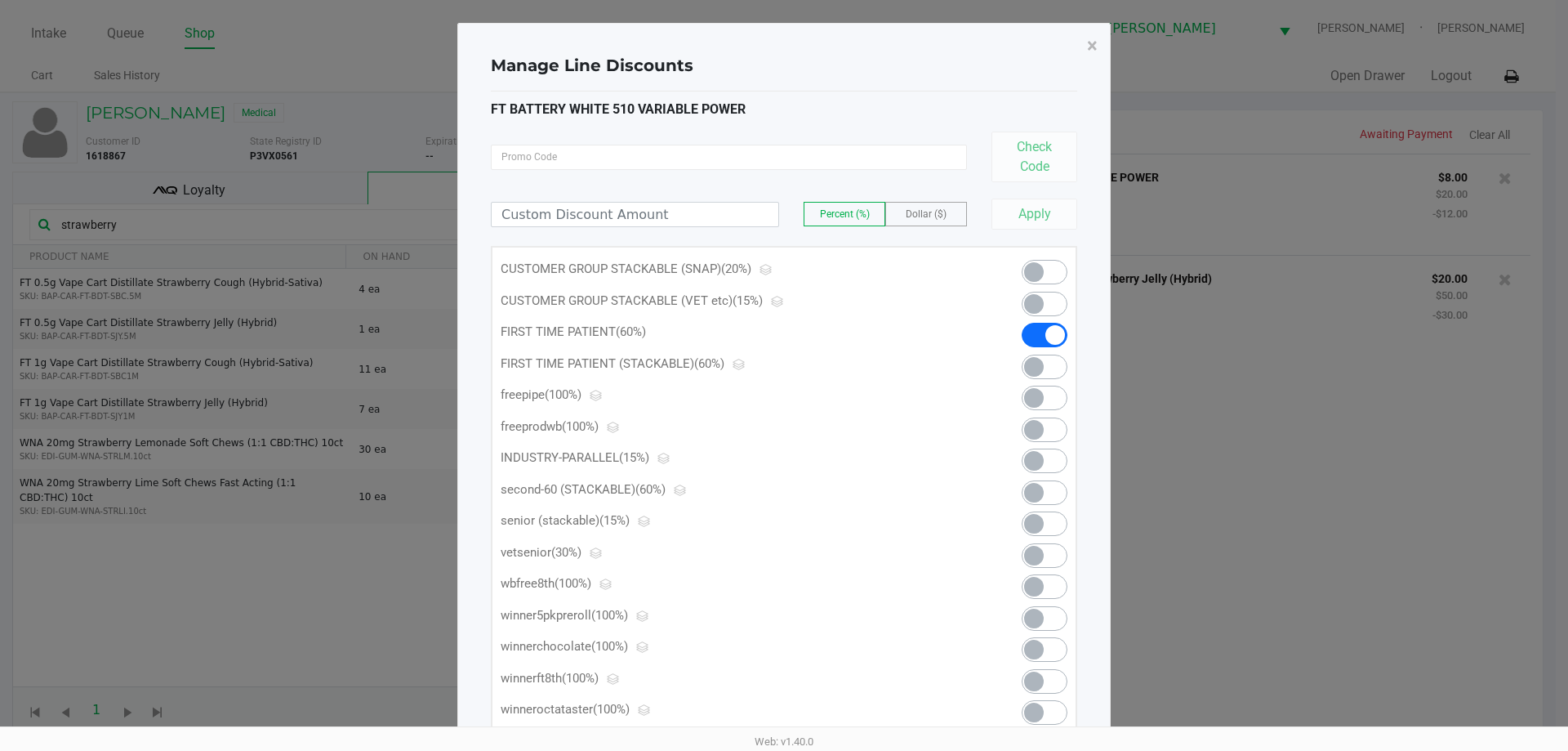
click at [1029, 343] on span at bounding box center [1044, 335] width 46 height 25
click at [1093, 44] on span "×" at bounding box center [1092, 45] width 10 height 23
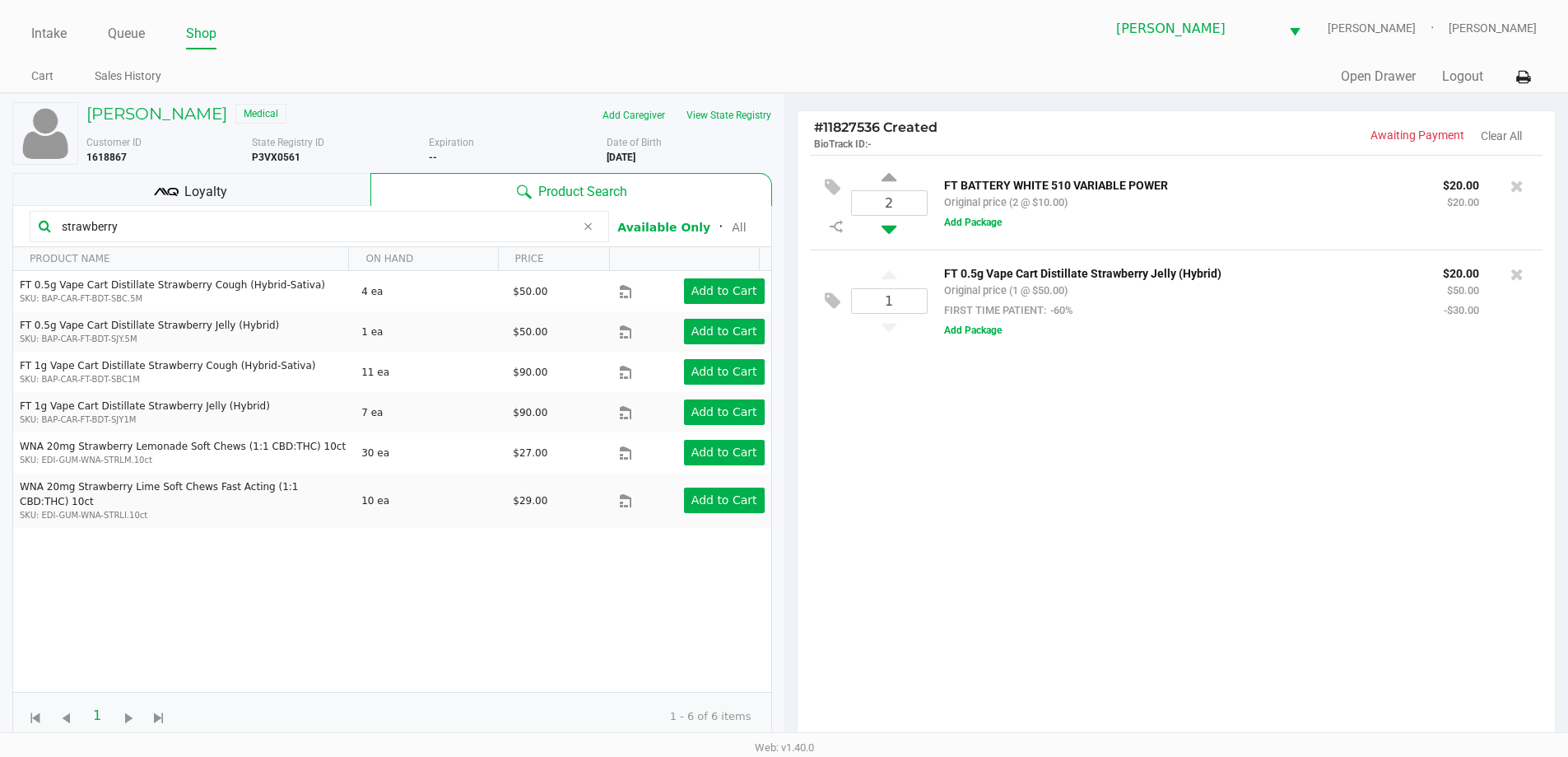
click at [895, 228] on icon at bounding box center [888, 226] width 15 height 21
type input "1"
click at [828, 294] on icon at bounding box center [832, 299] width 15 height 19
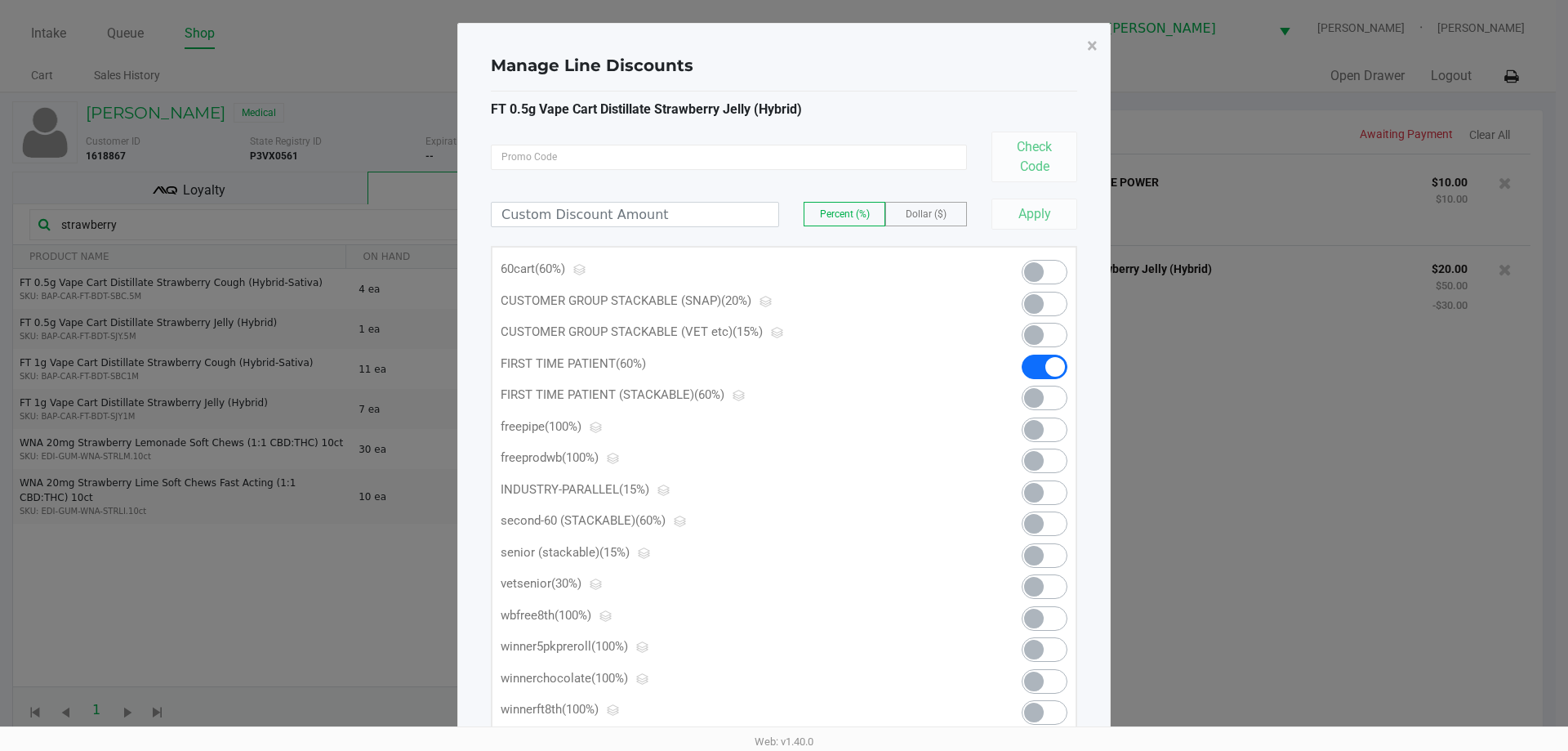
click at [1050, 274] on span at bounding box center [1044, 272] width 46 height 25
click at [1092, 45] on span "×" at bounding box center [1092, 45] width 10 height 23
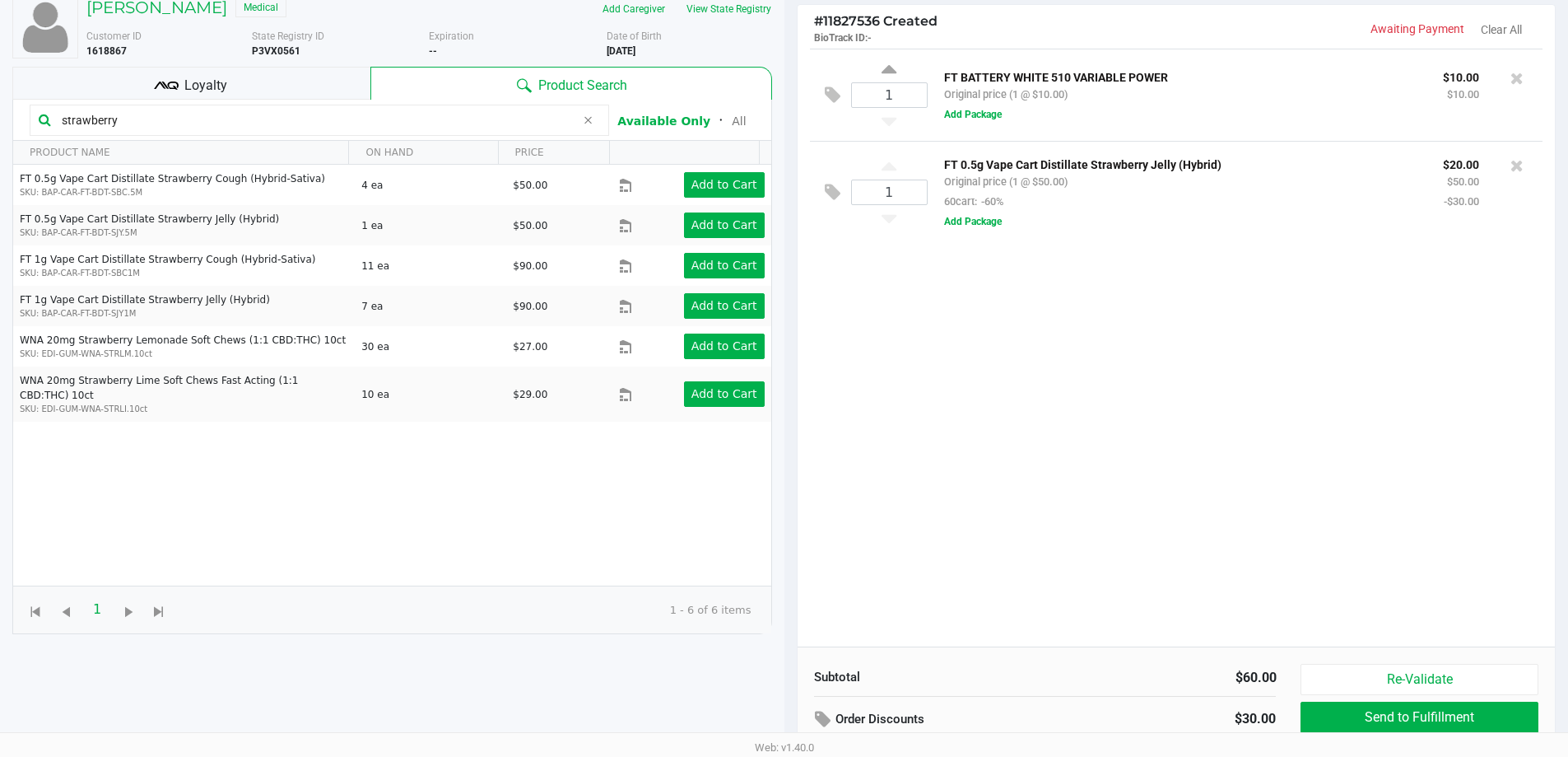
scroll to position [106, 0]
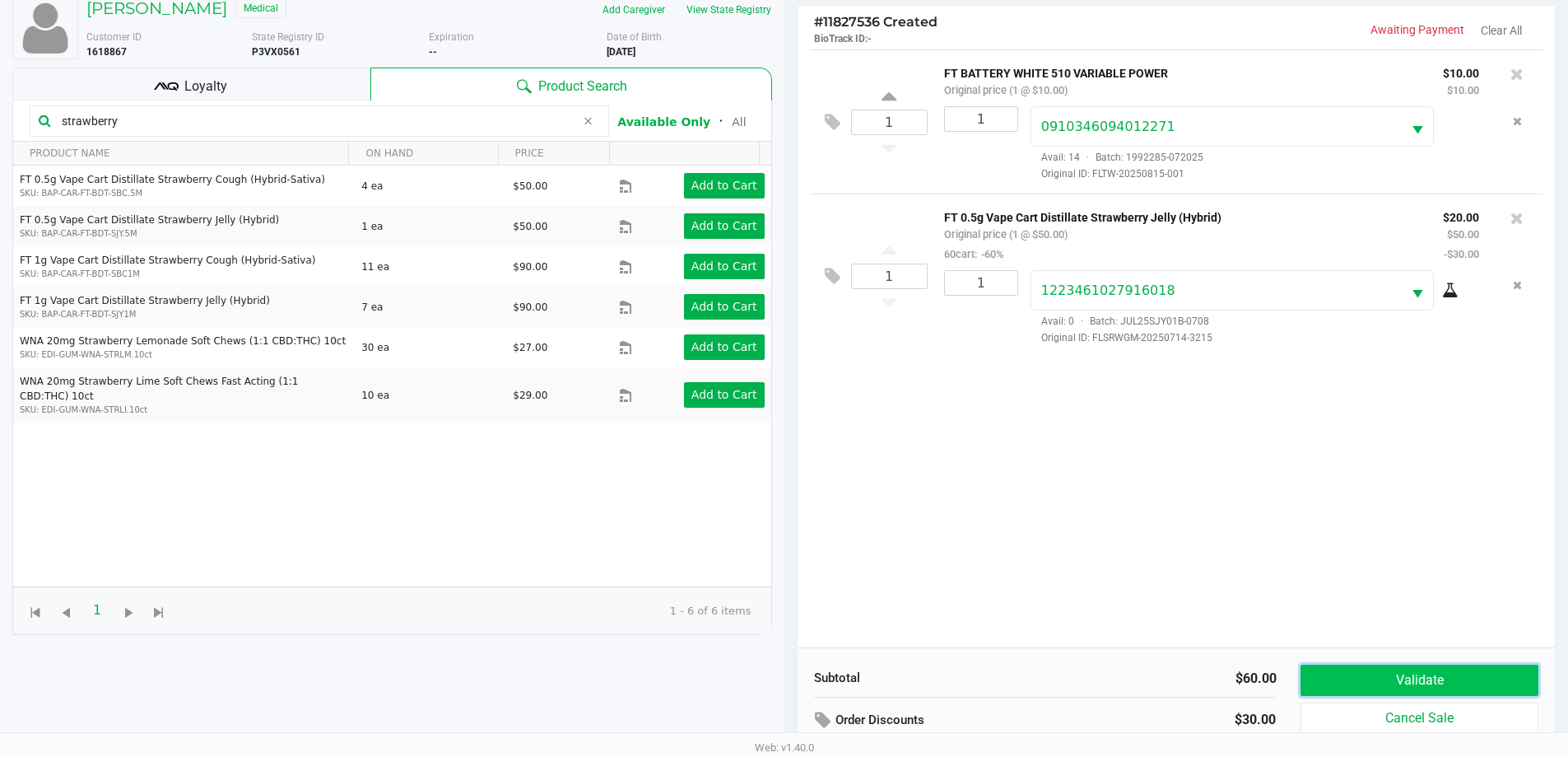
click at [1395, 683] on button "Validate" at bounding box center [1420, 680] width 237 height 31
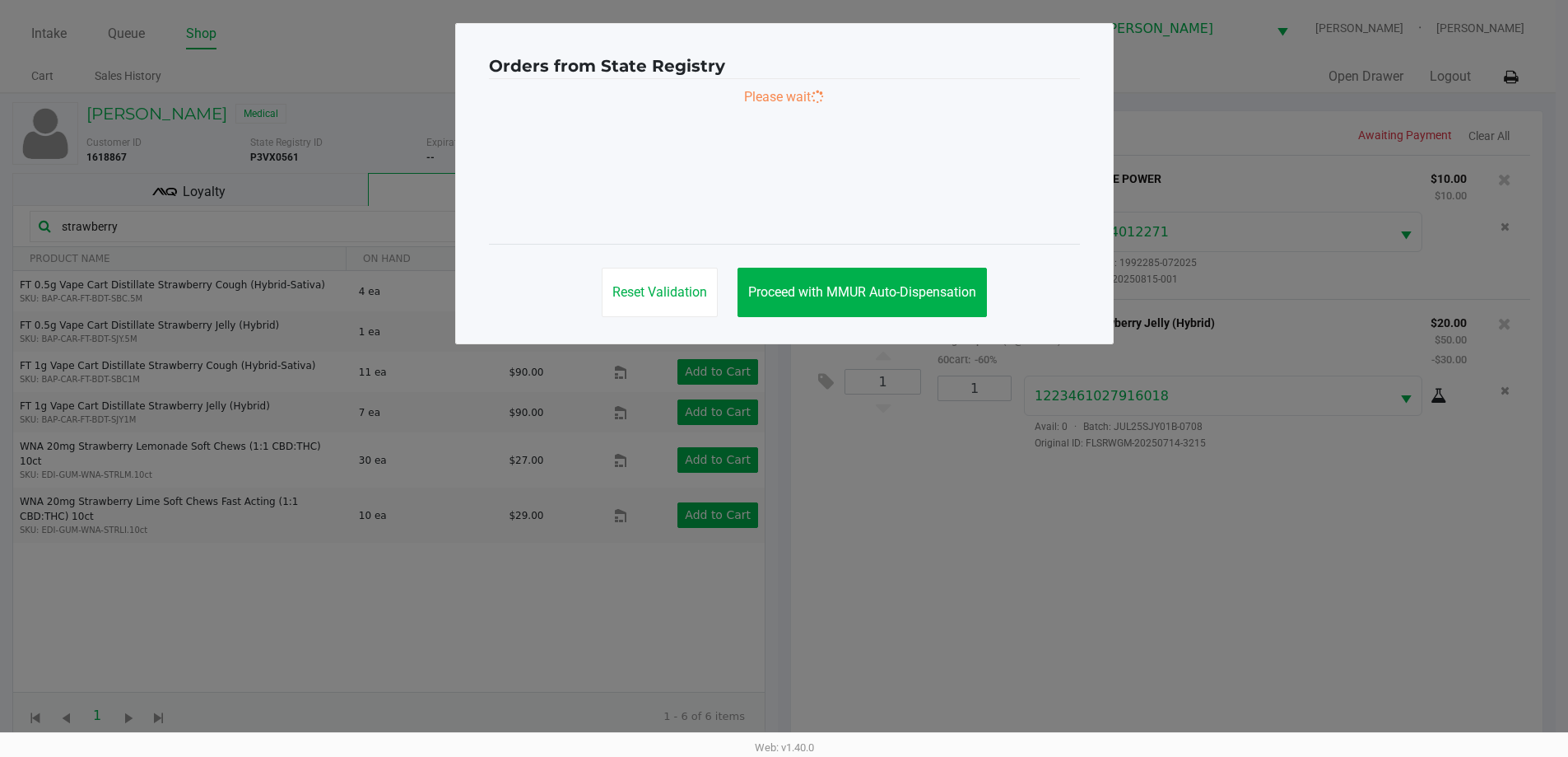
scroll to position [0, 0]
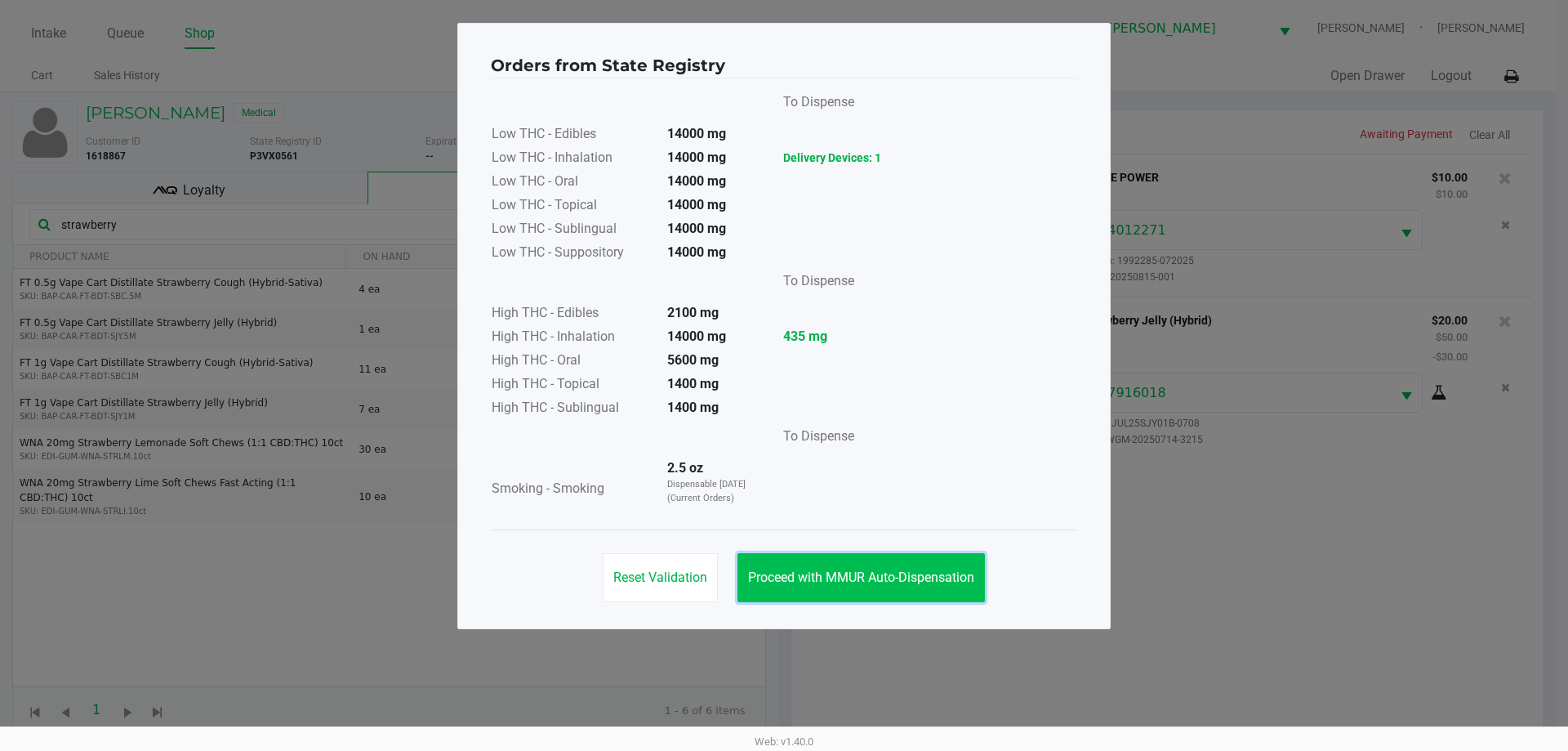
click at [900, 556] on button "Proceed with MMUR Auto-Dispensation" at bounding box center [861, 577] width 248 height 49
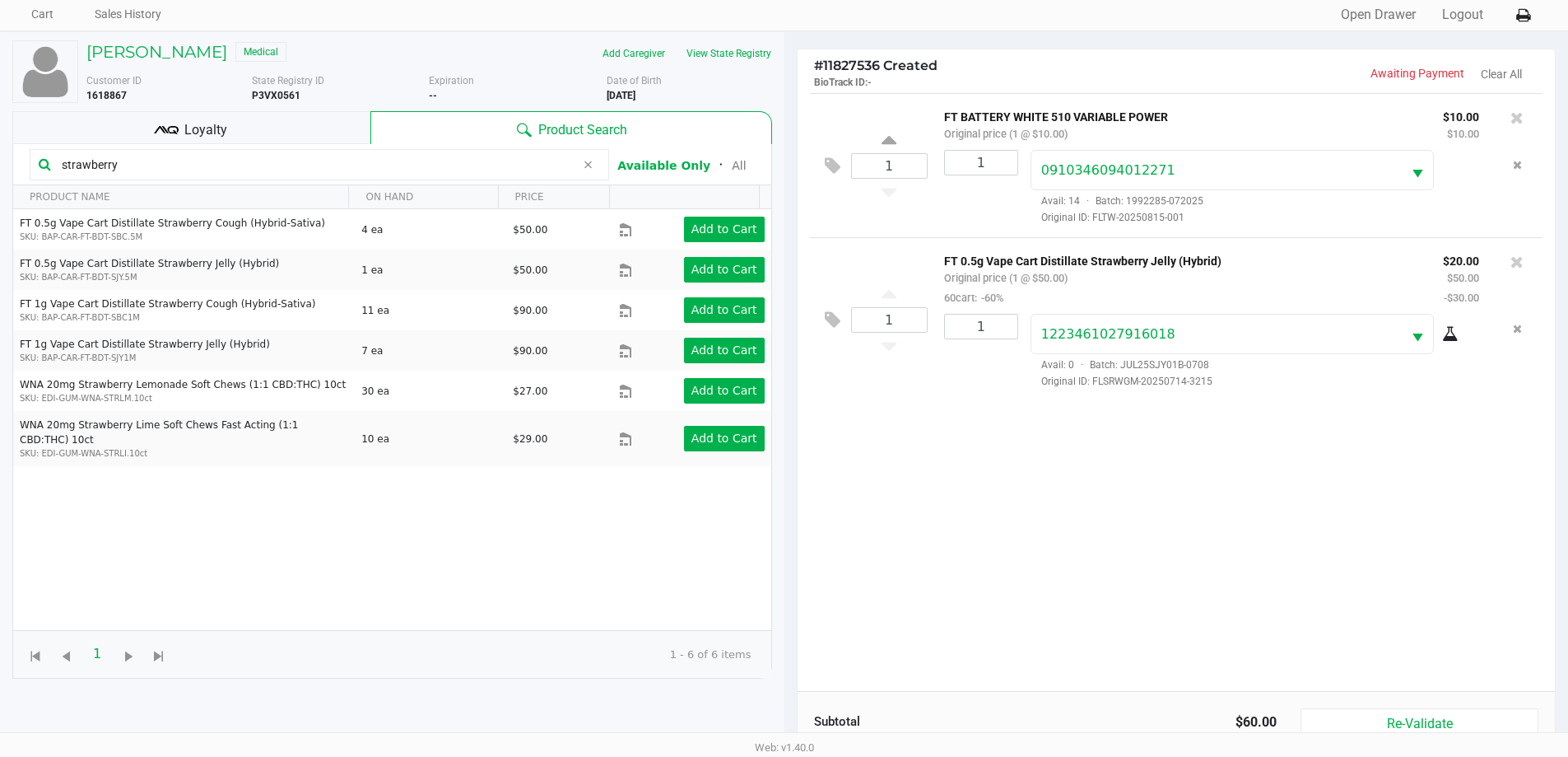
scroll to position [197, 0]
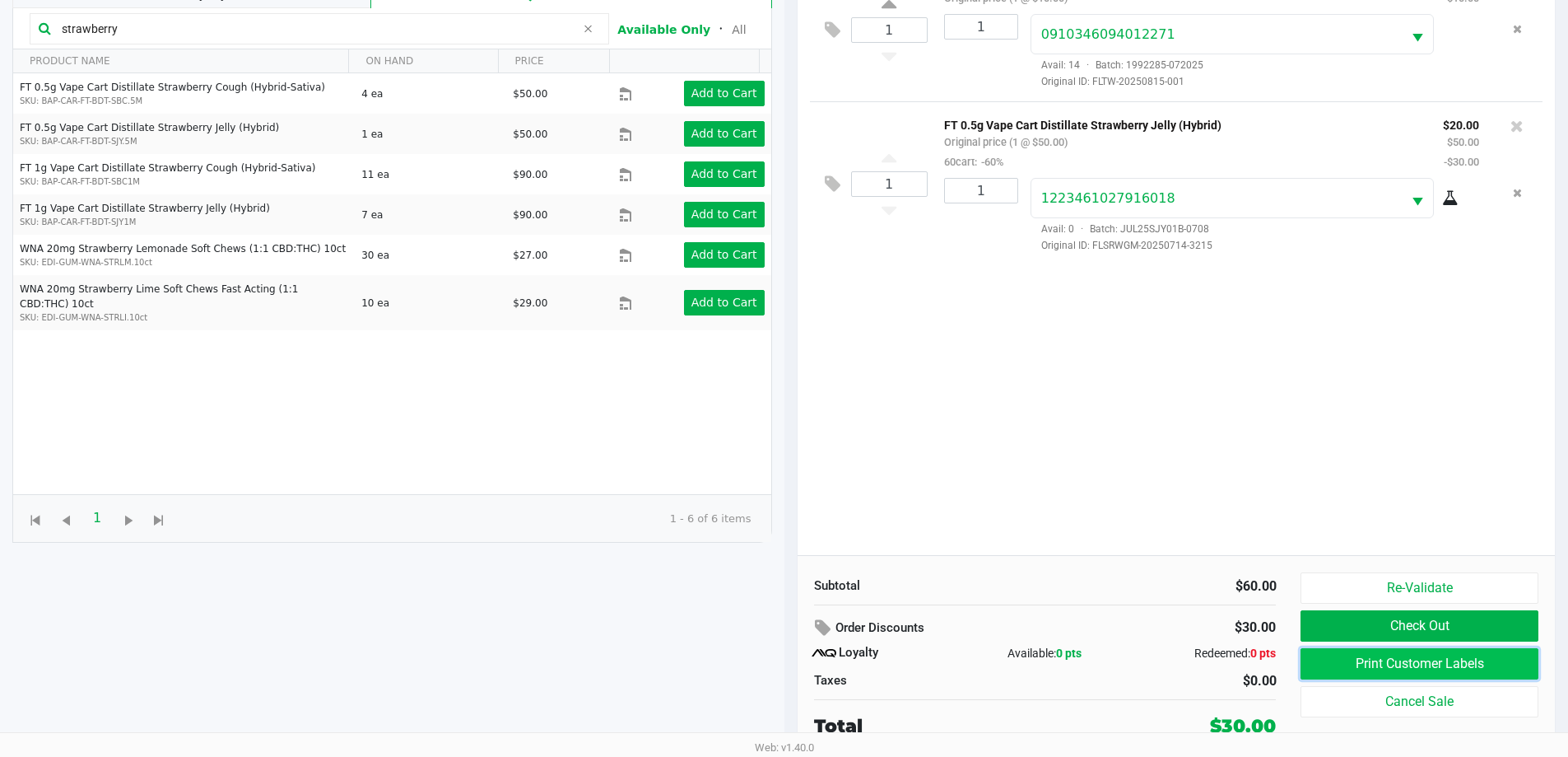
click at [1366, 654] on button "Print Customer Labels" at bounding box center [1420, 663] width 237 height 31
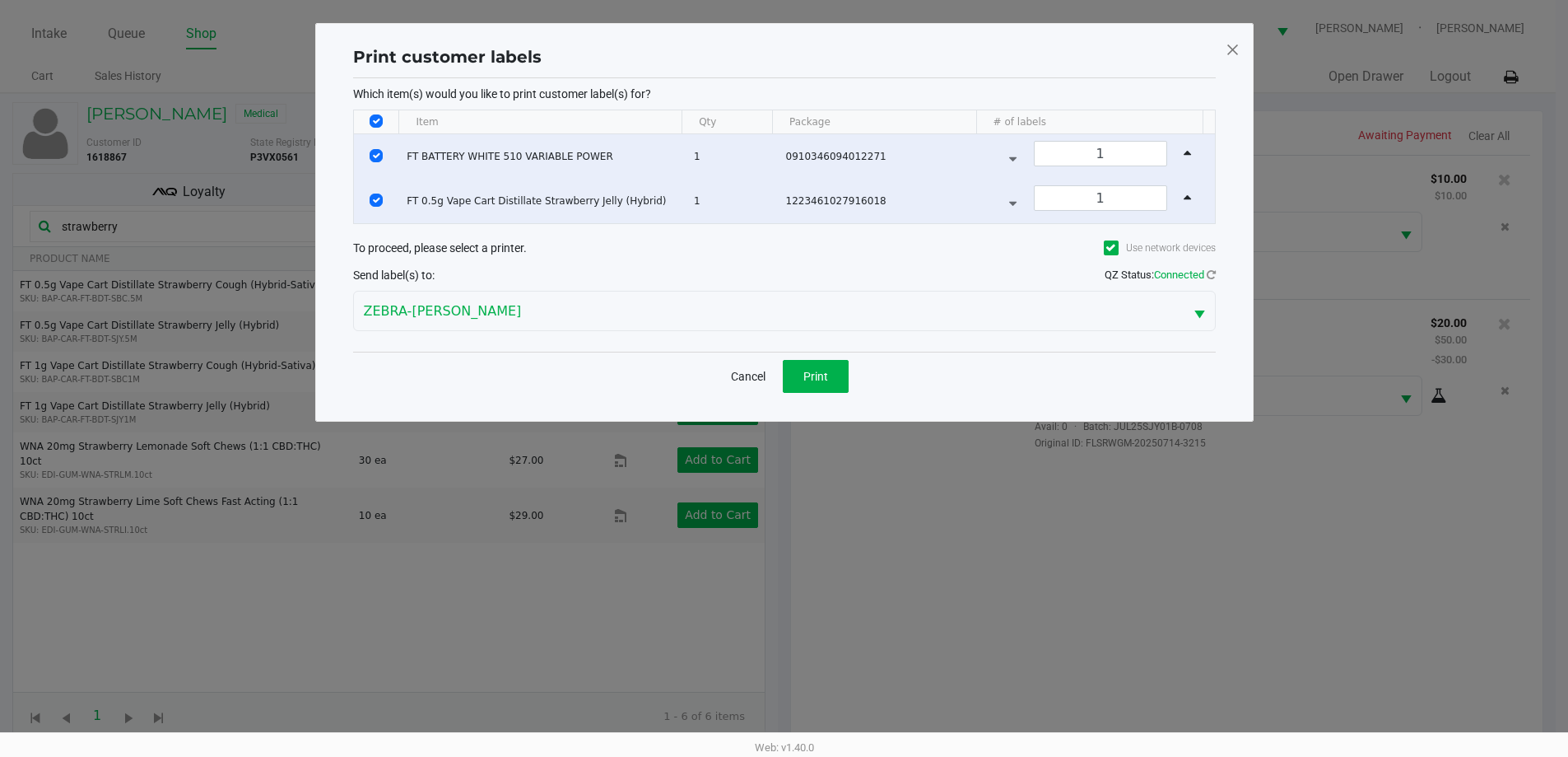
scroll to position [0, 0]
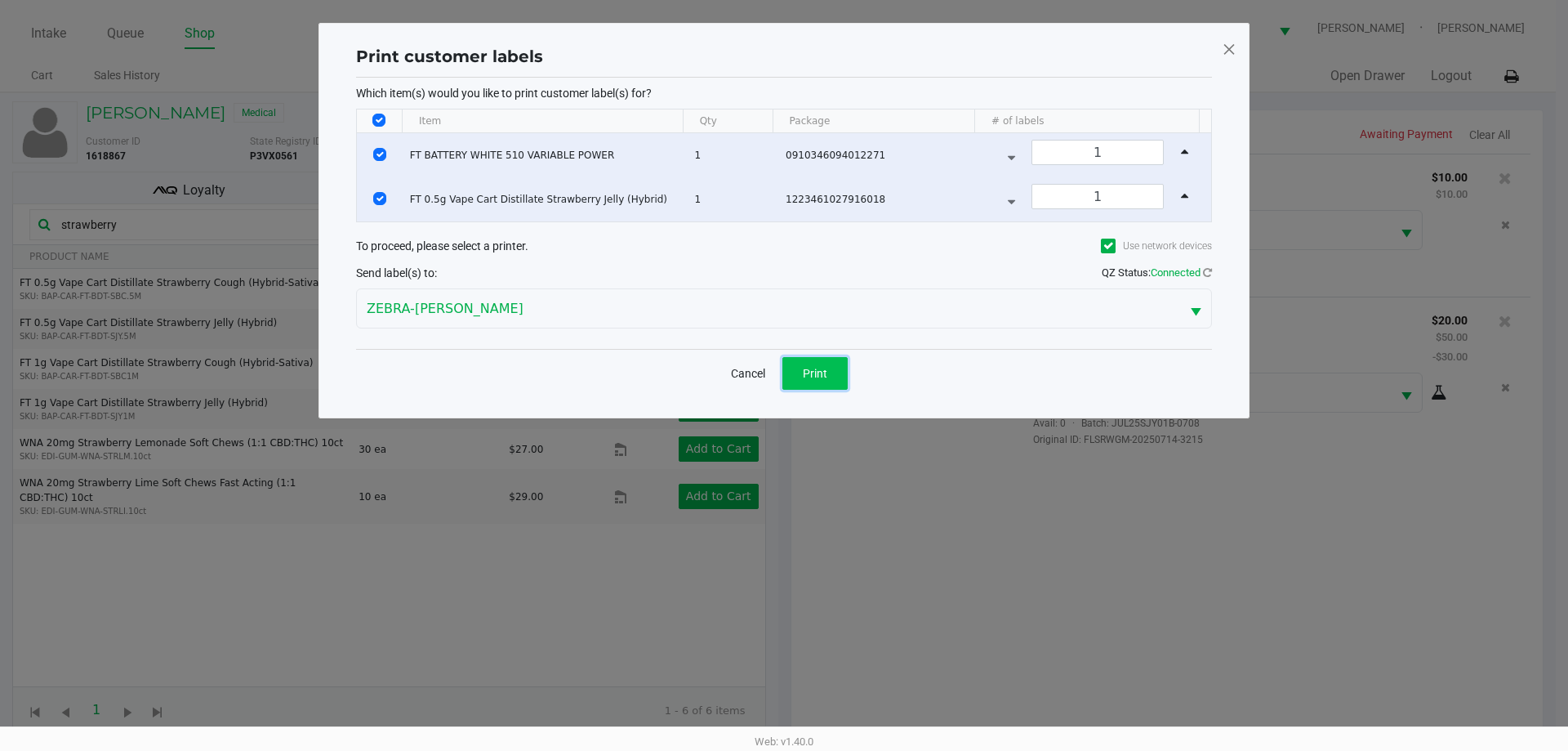
click at [830, 379] on button "Print" at bounding box center [815, 373] width 66 height 32
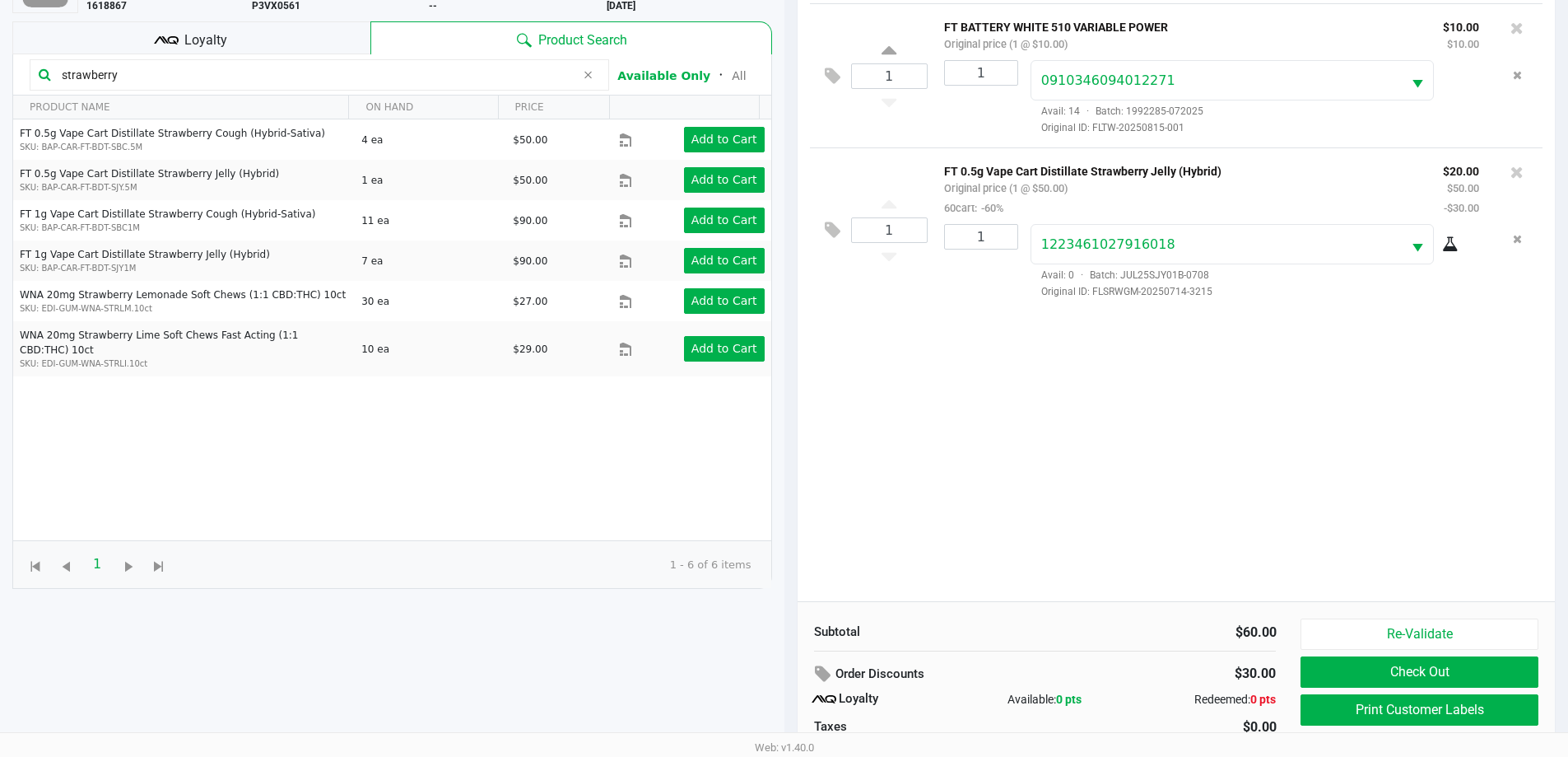
scroll to position [152, 0]
click at [1431, 618] on button "Re-Validate" at bounding box center [1420, 633] width 237 height 31
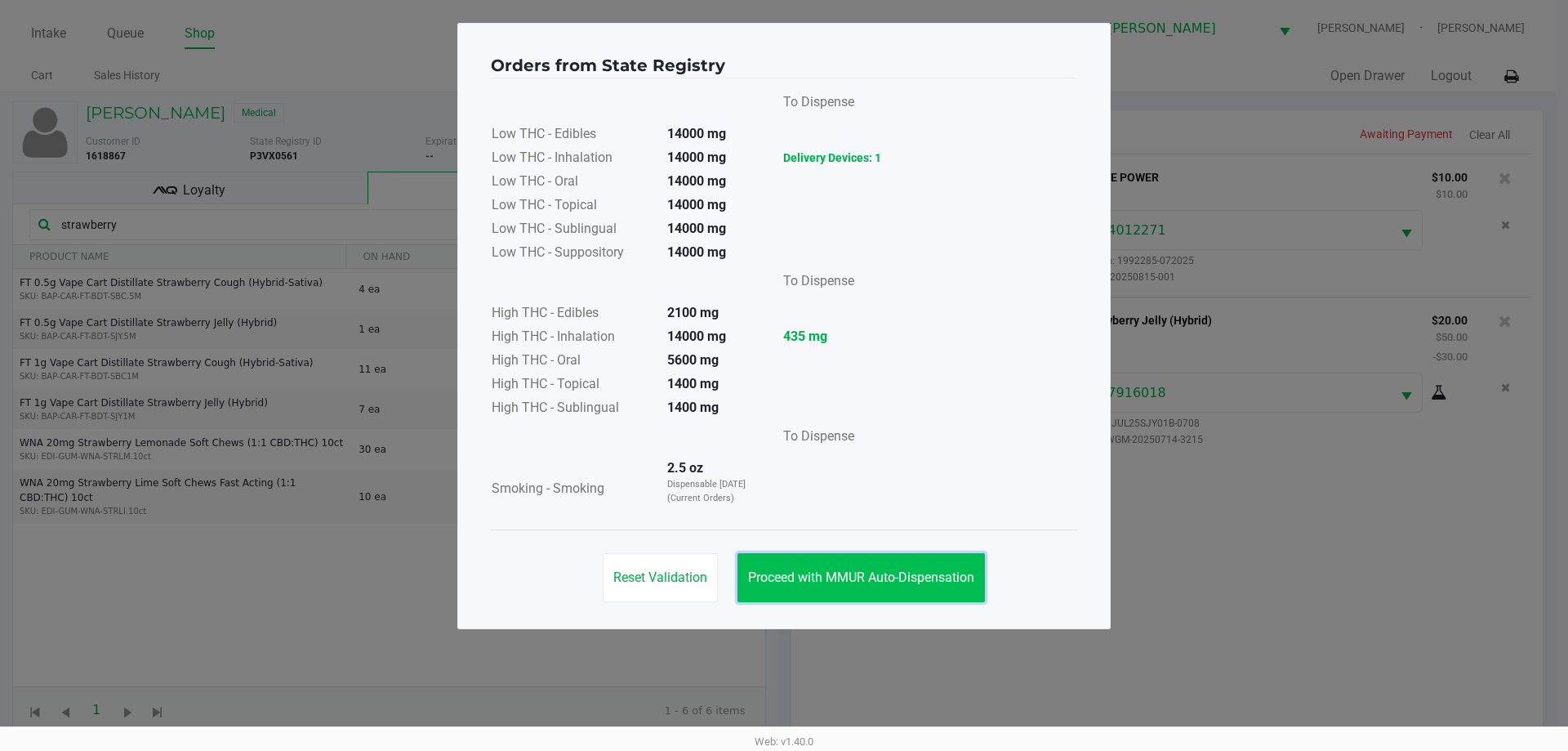
click at [947, 583] on span "Proceed with MMUR Auto-Dispensation" at bounding box center [861, 577] width 226 height 15
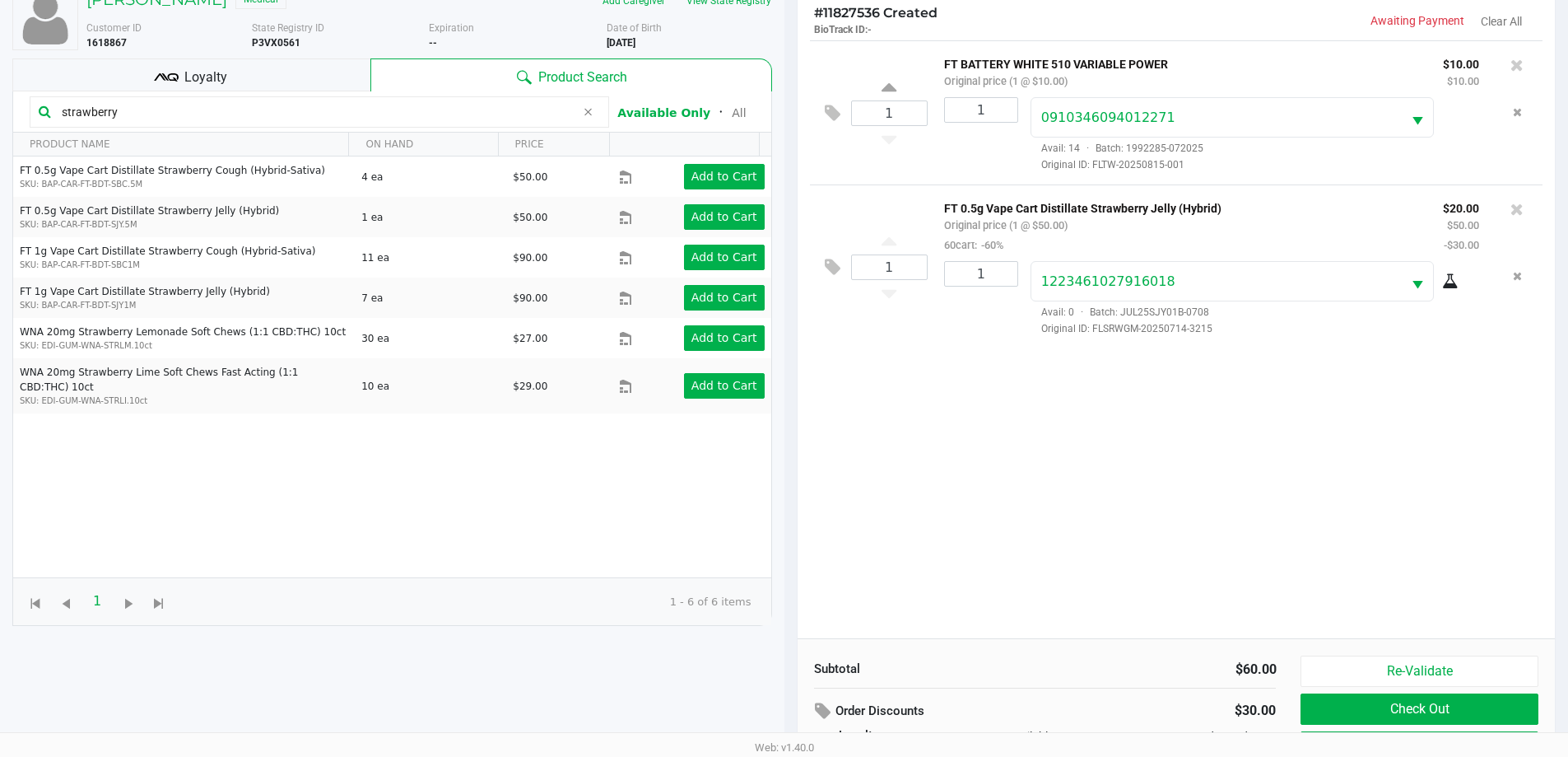
scroll to position [197, 0]
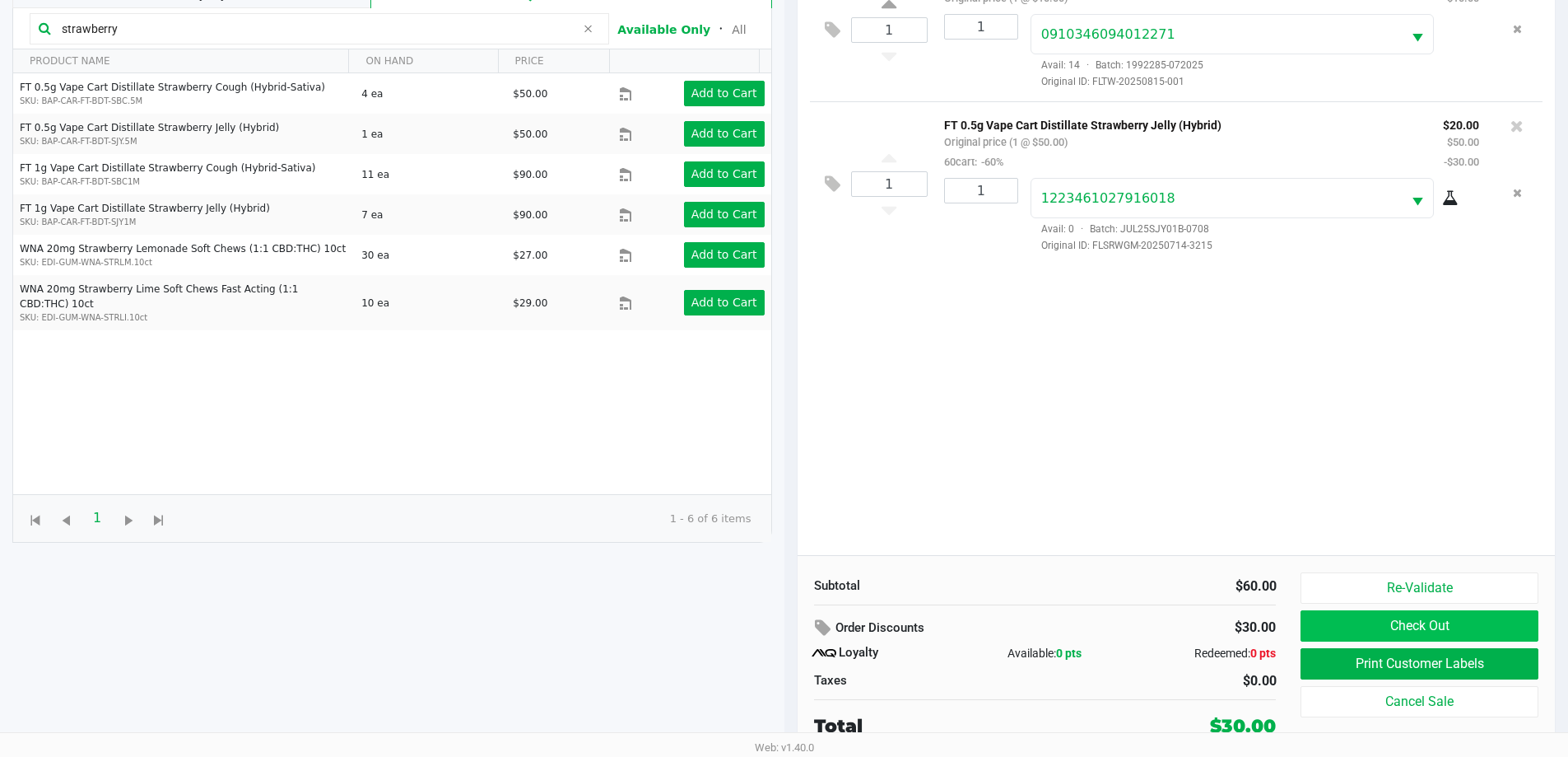
click at [1476, 615] on button "Check Out" at bounding box center [1420, 626] width 237 height 31
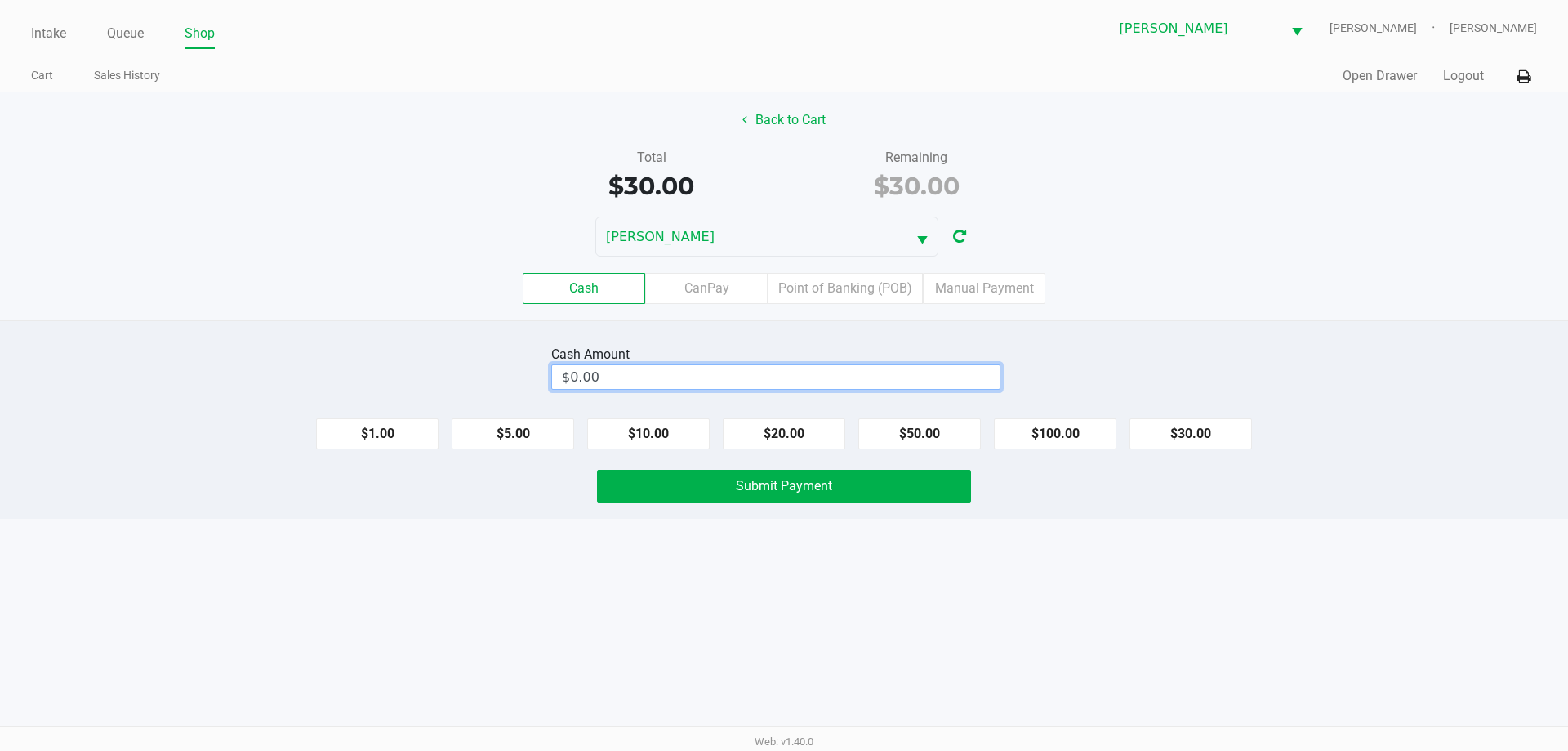
click at [943, 383] on input "$0.00" at bounding box center [775, 377] width 448 height 24
click at [920, 498] on button "Submit Payment" at bounding box center [783, 486] width 374 height 32
type input "$40.00"
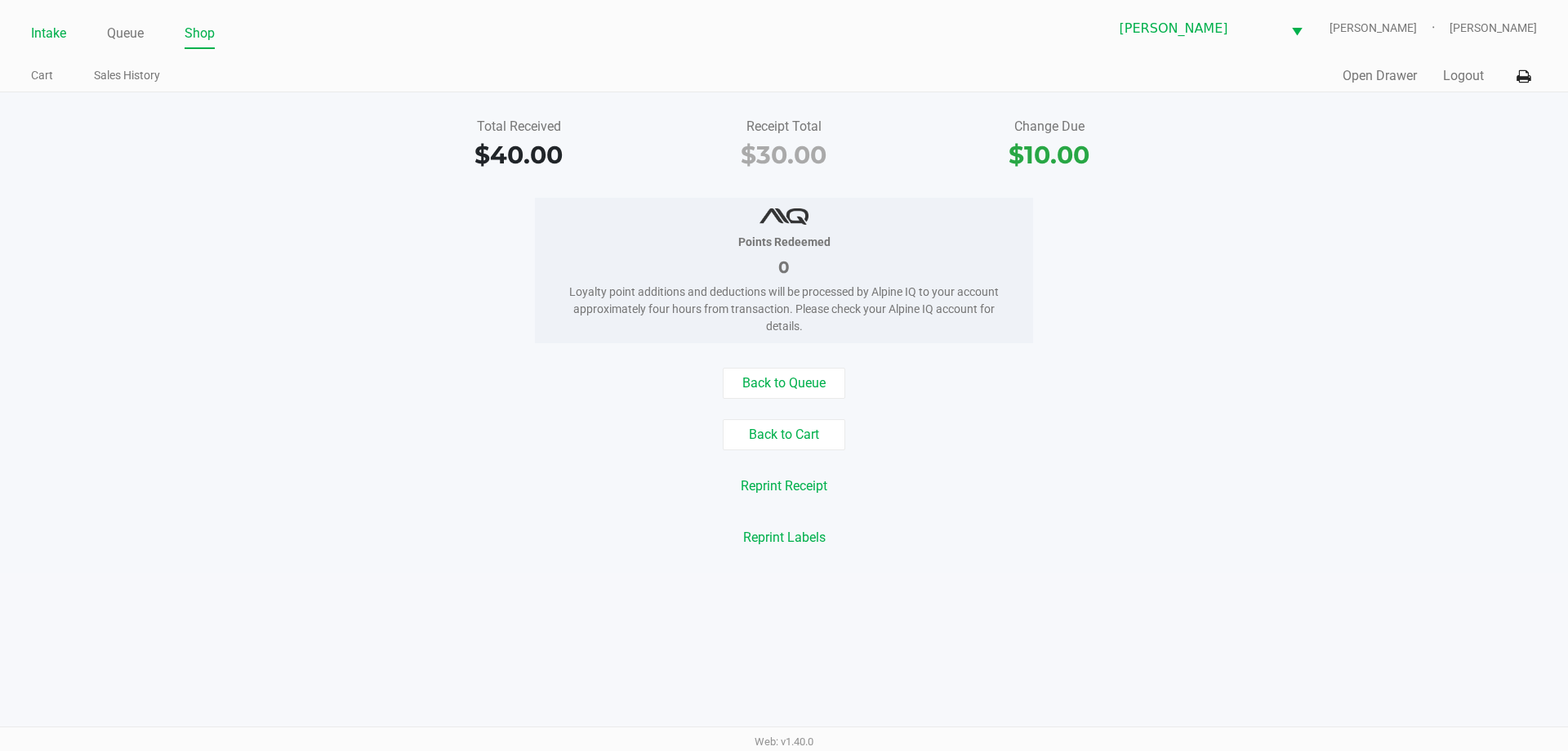
click at [43, 33] on link "Intake" at bounding box center [48, 33] width 35 height 23
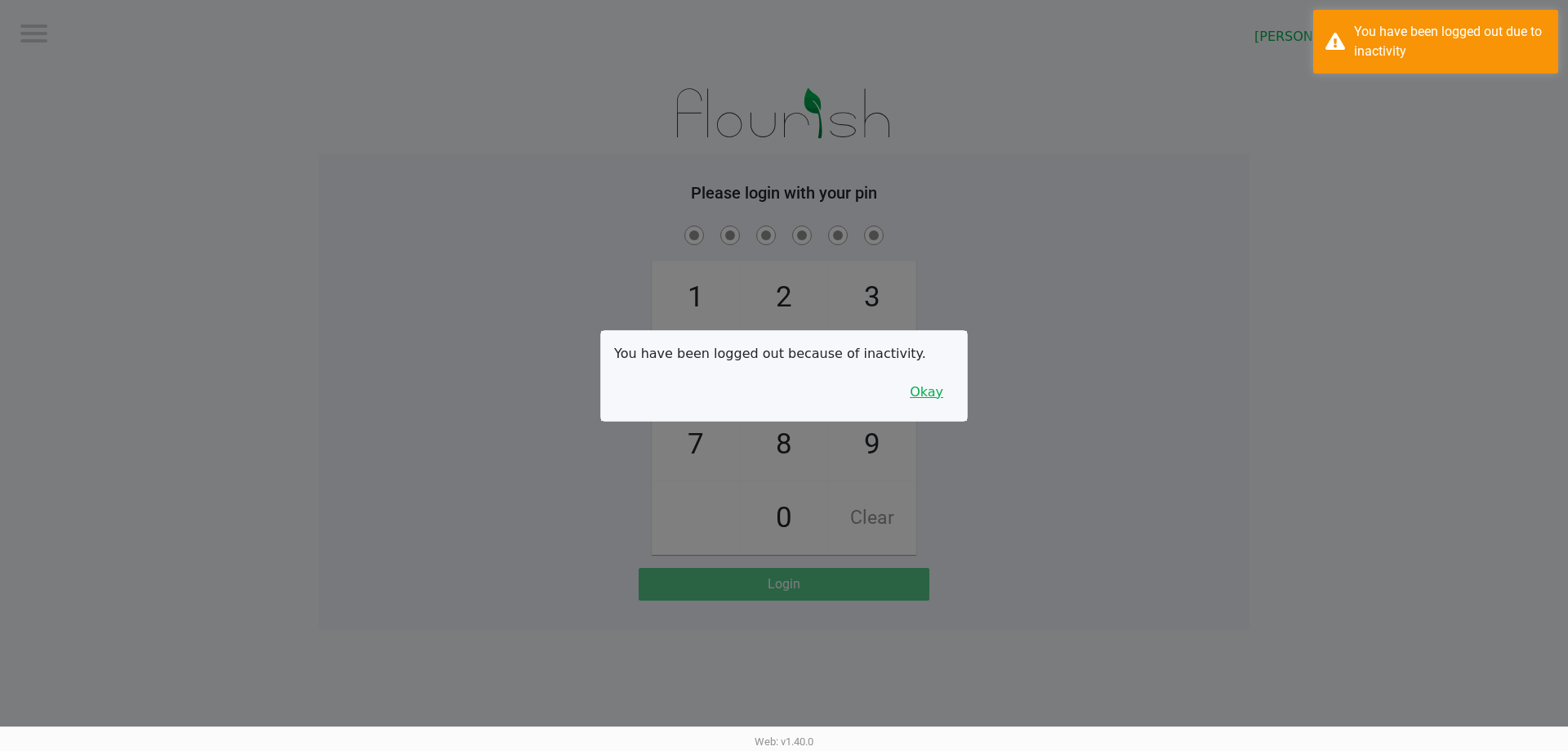
click at [945, 399] on button "Okay" at bounding box center [926, 392] width 54 height 31
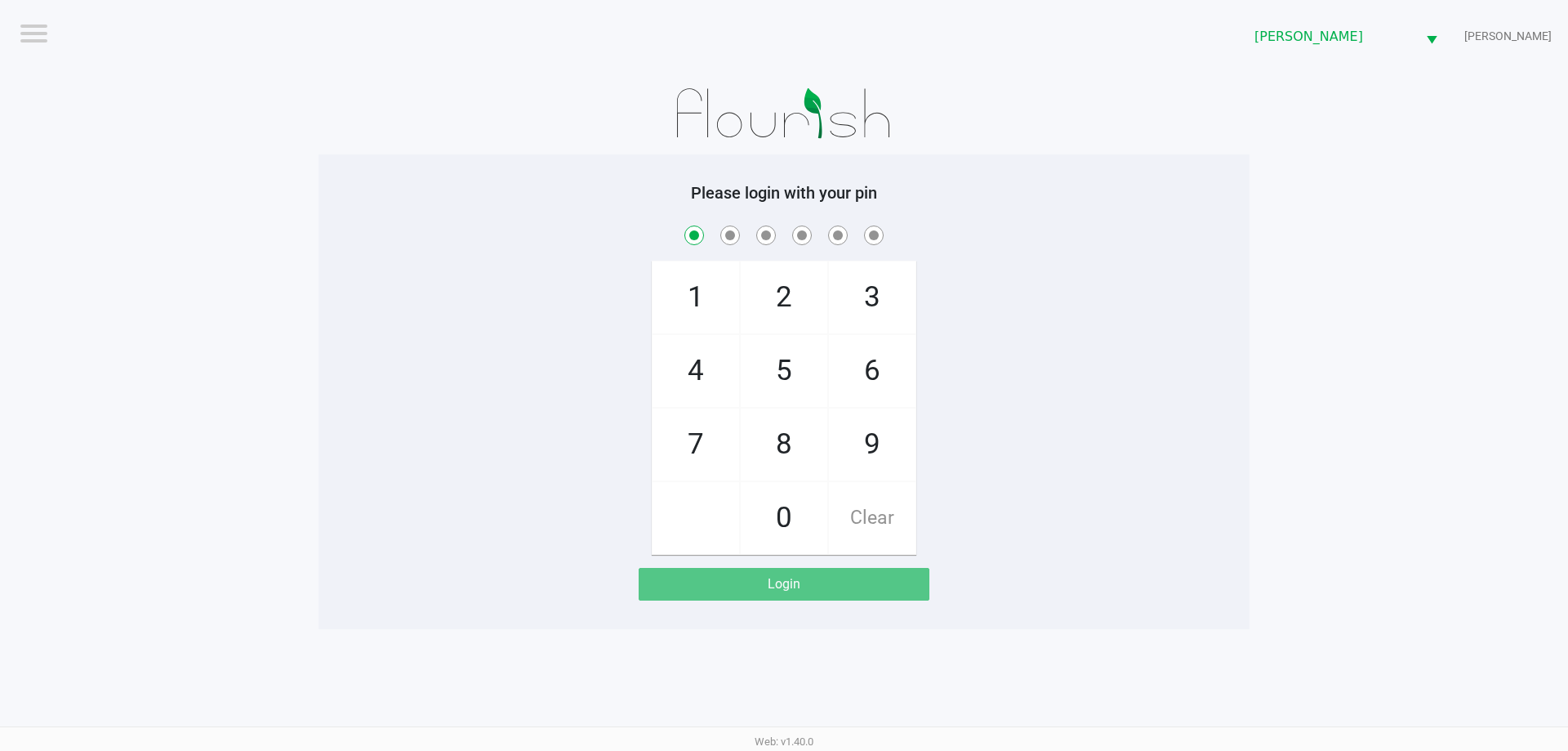
checkbox input "true"
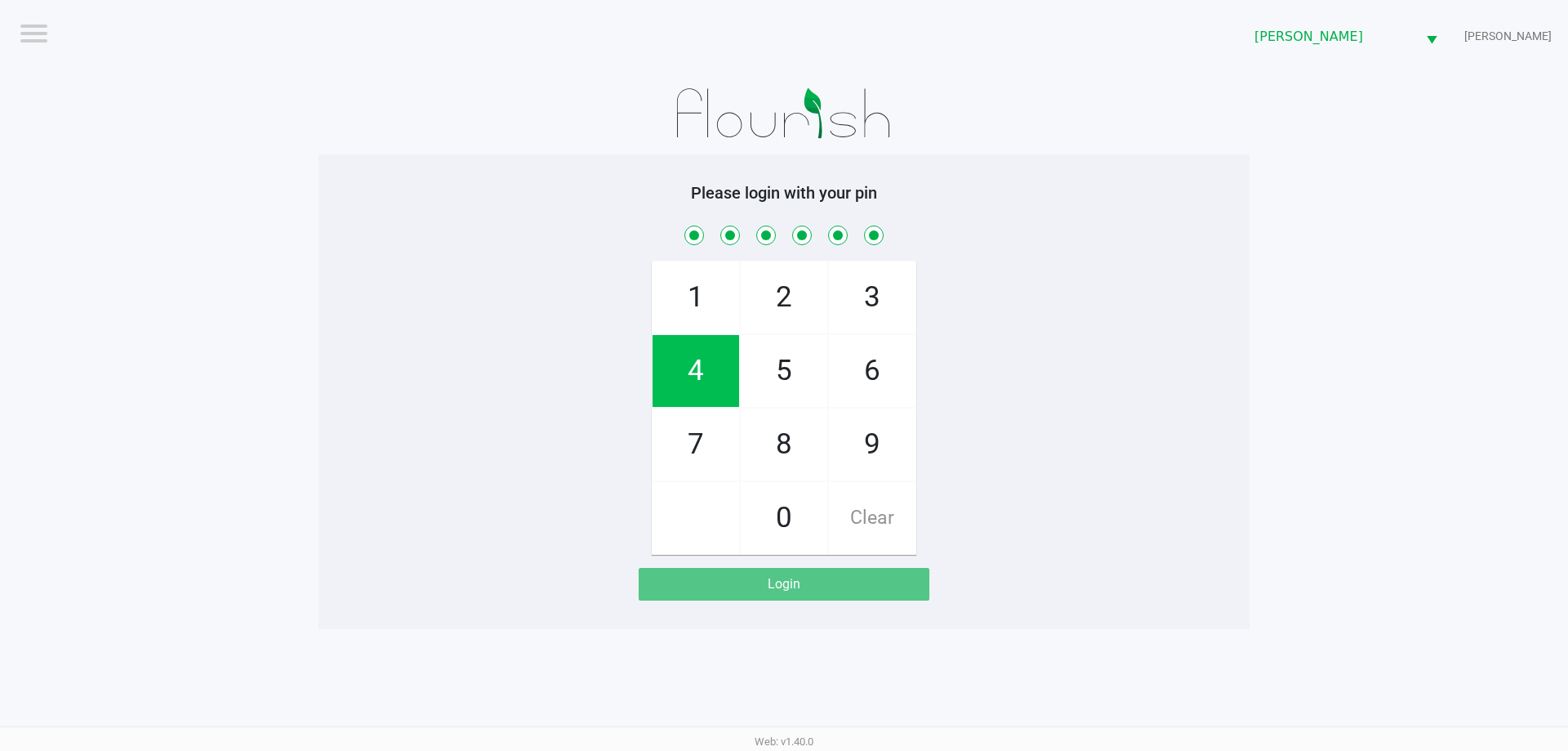
checkbox input "true"
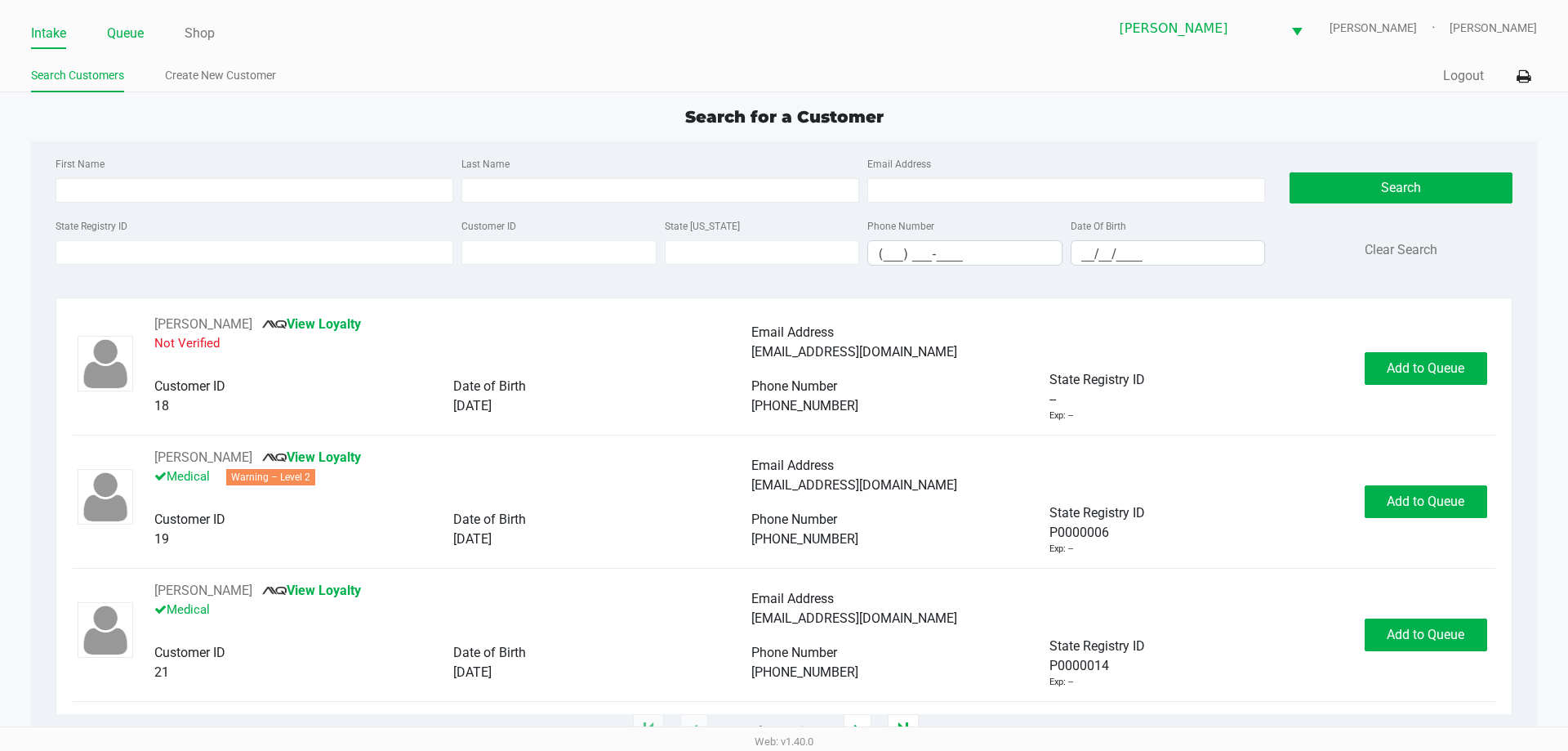
click at [109, 37] on link "Queue" at bounding box center [125, 33] width 37 height 23
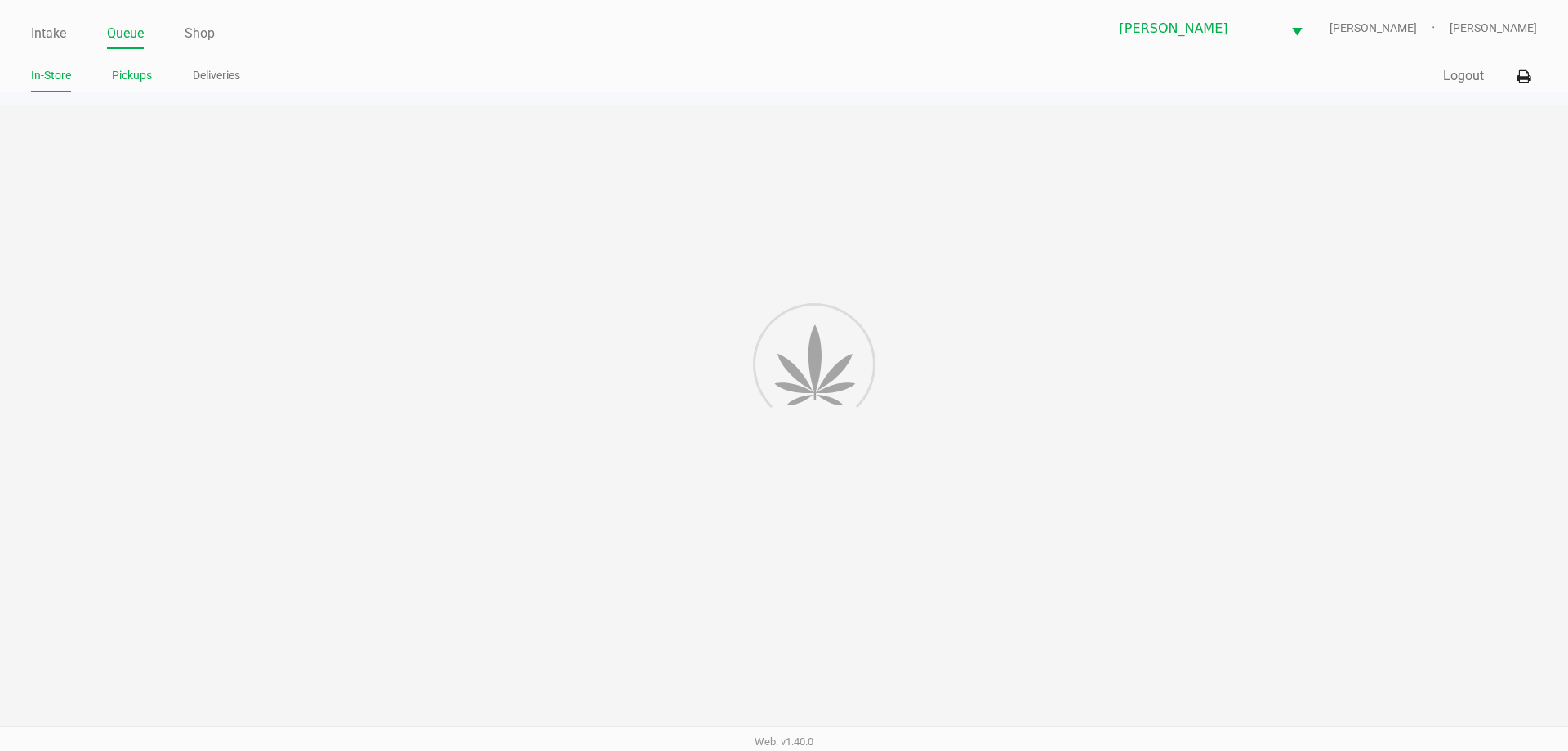
click at [146, 71] on link "Pickups" at bounding box center [131, 76] width 40 height 20
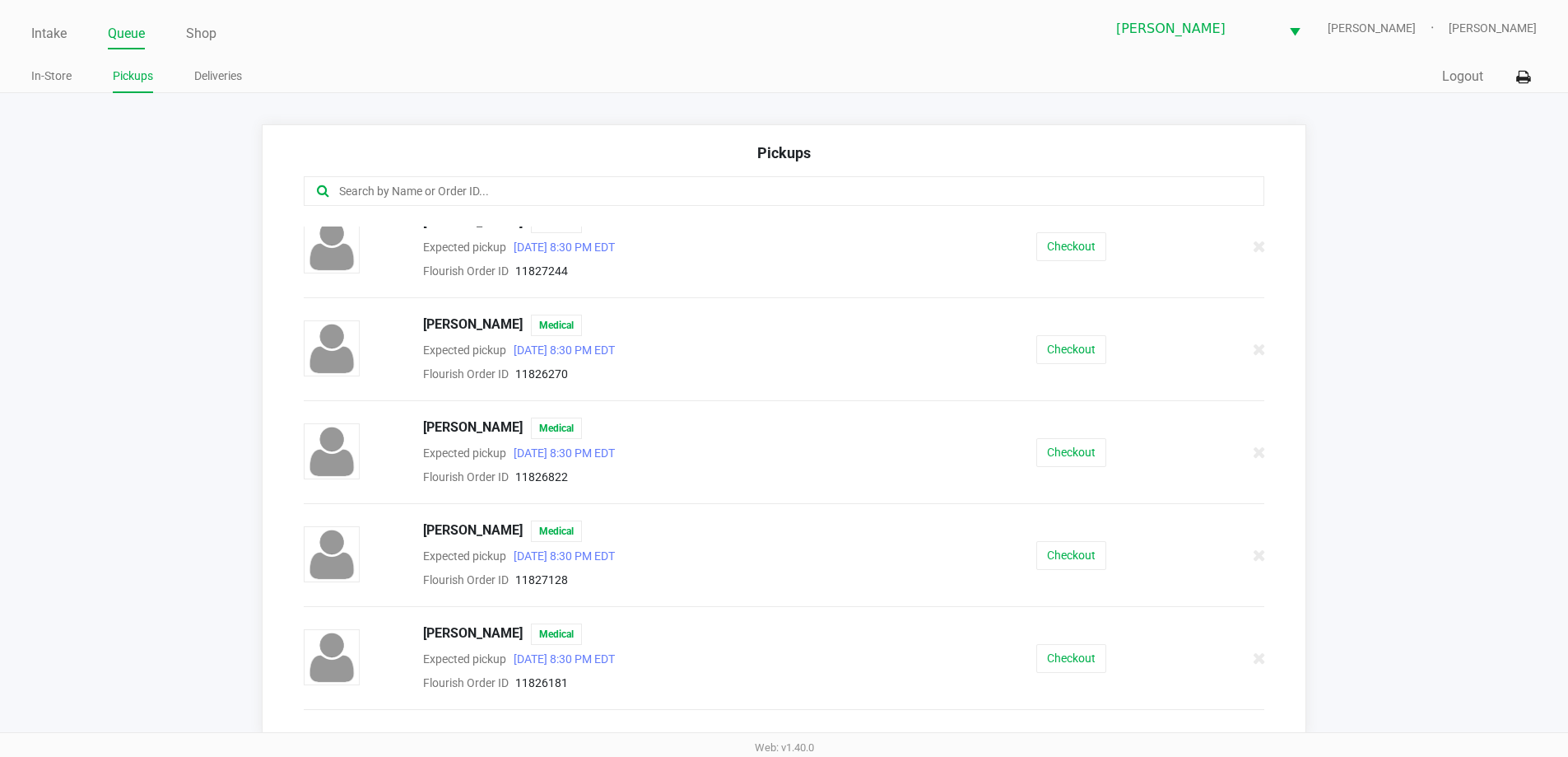
scroll to position [282, 0]
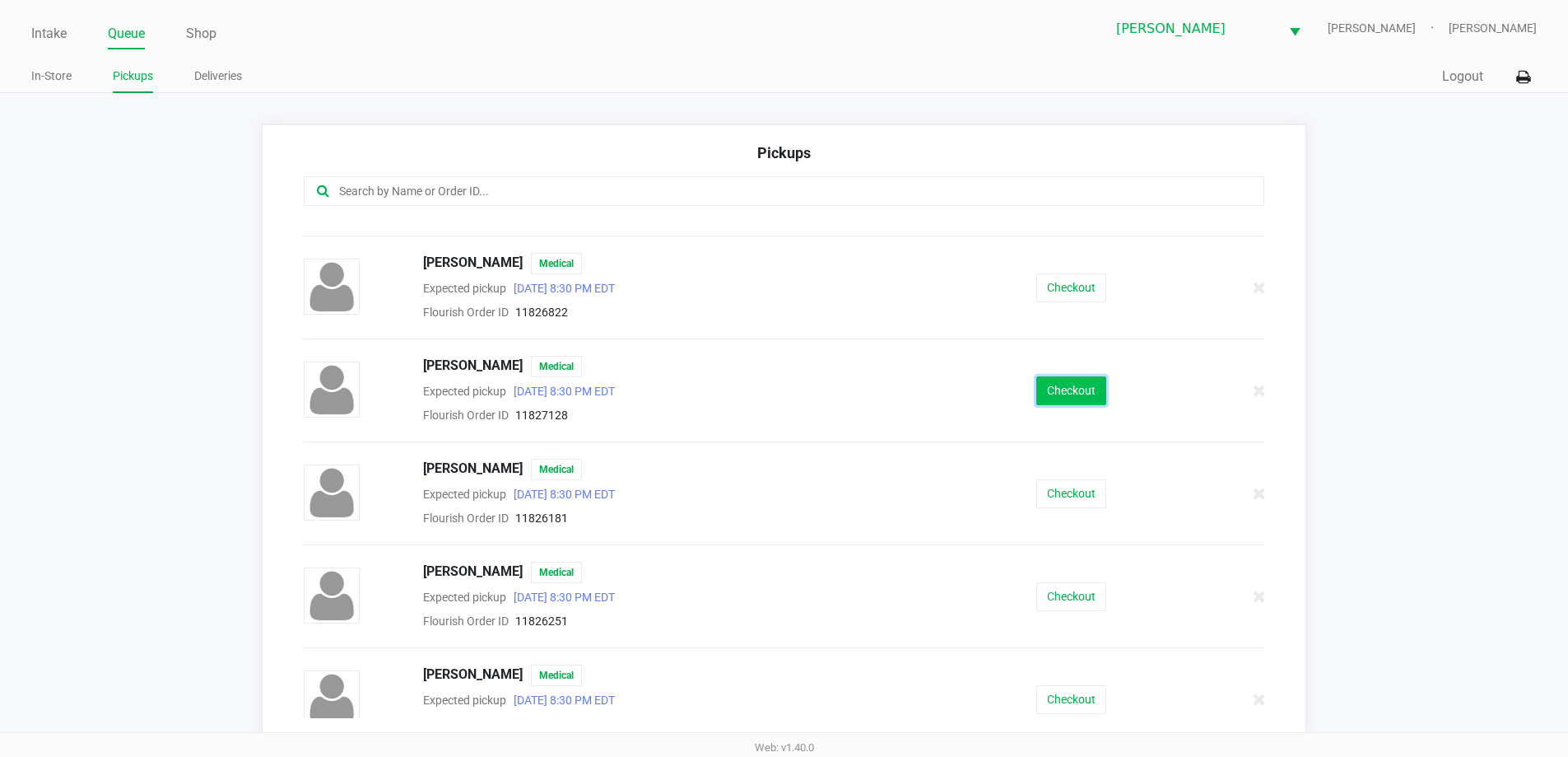
click at [1058, 394] on button "Checkout" at bounding box center [1072, 391] width 70 height 29
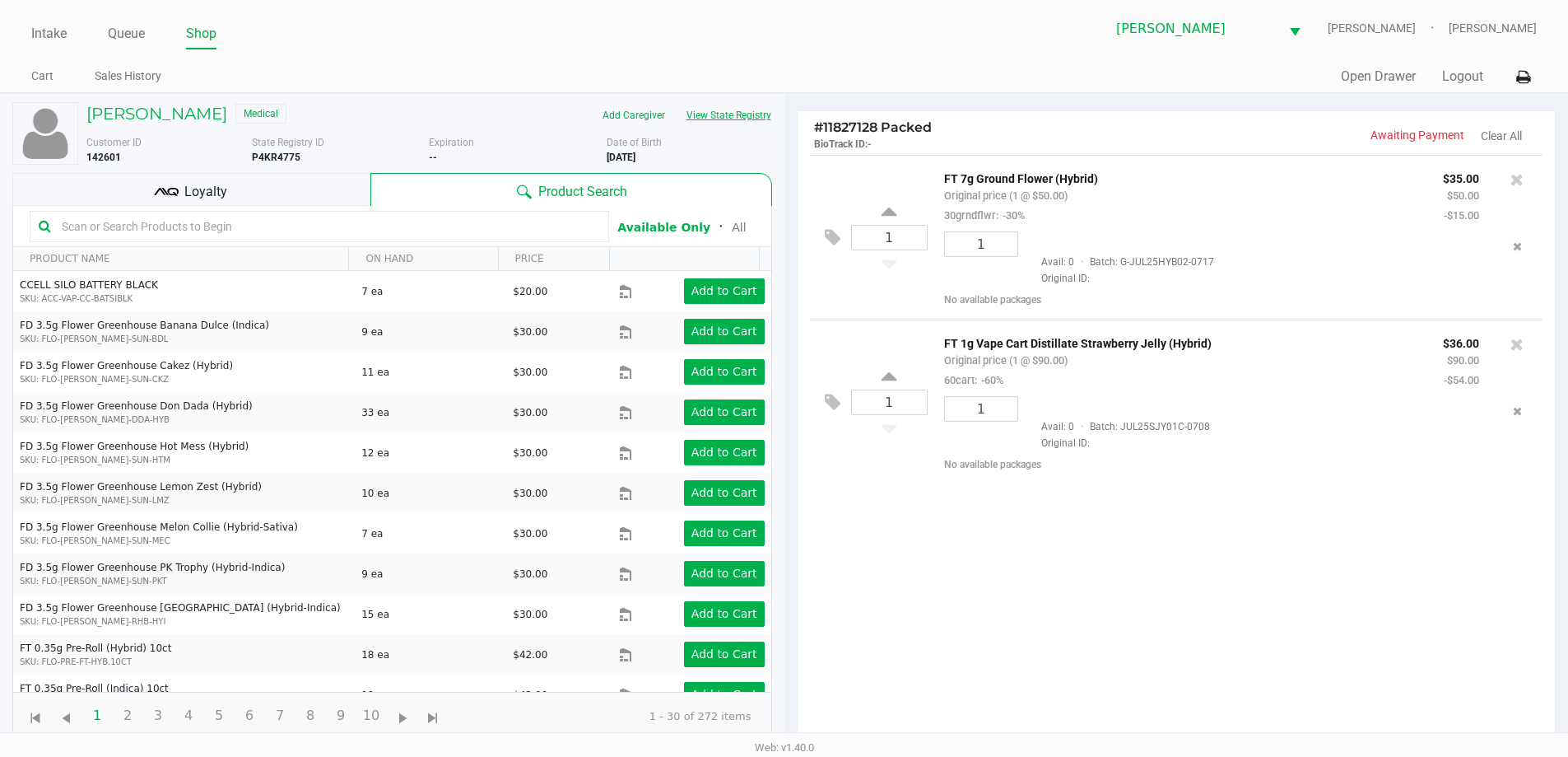
click at [729, 123] on button "View State Registry" at bounding box center [724, 115] width 96 height 27
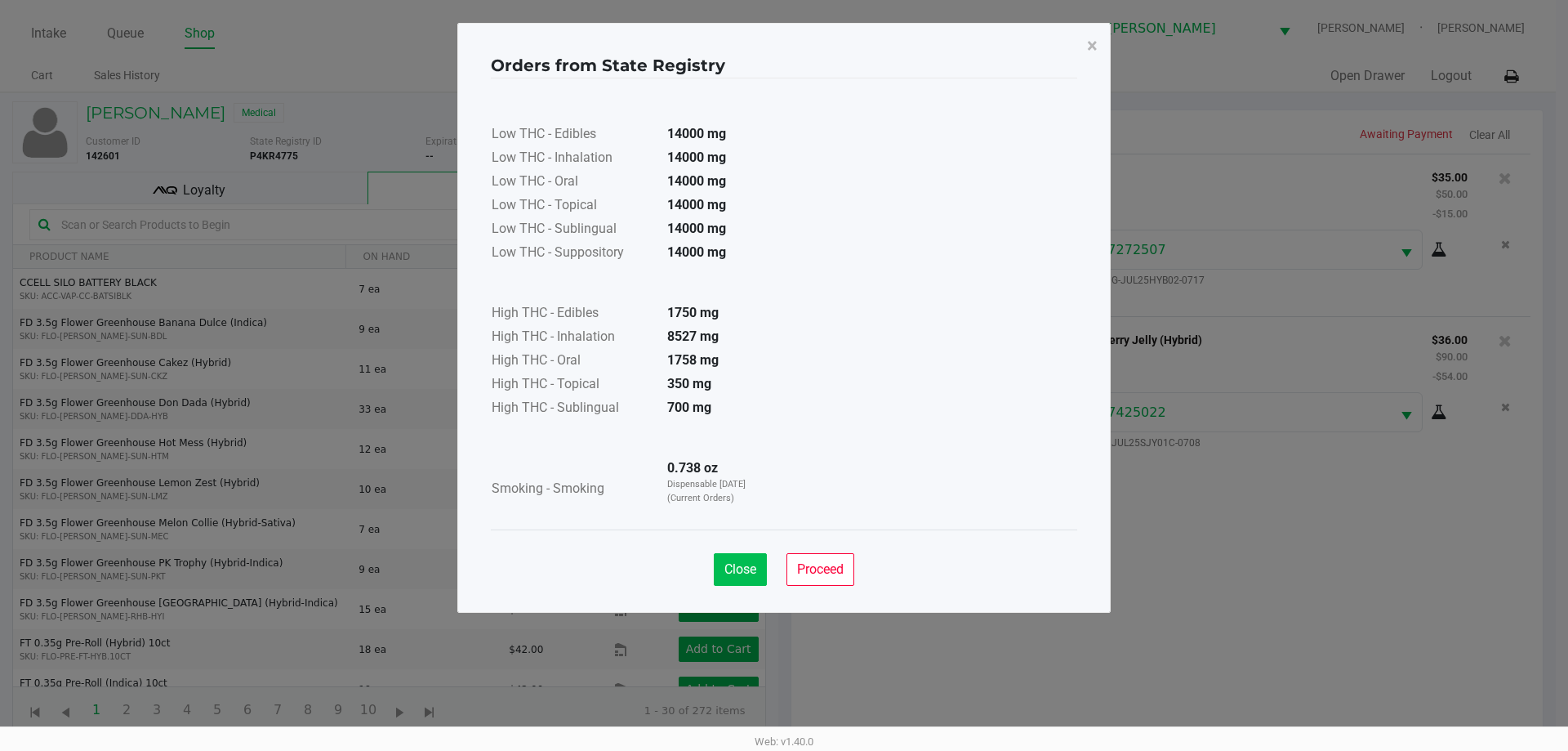
click at [745, 558] on button "Close" at bounding box center [740, 569] width 53 height 32
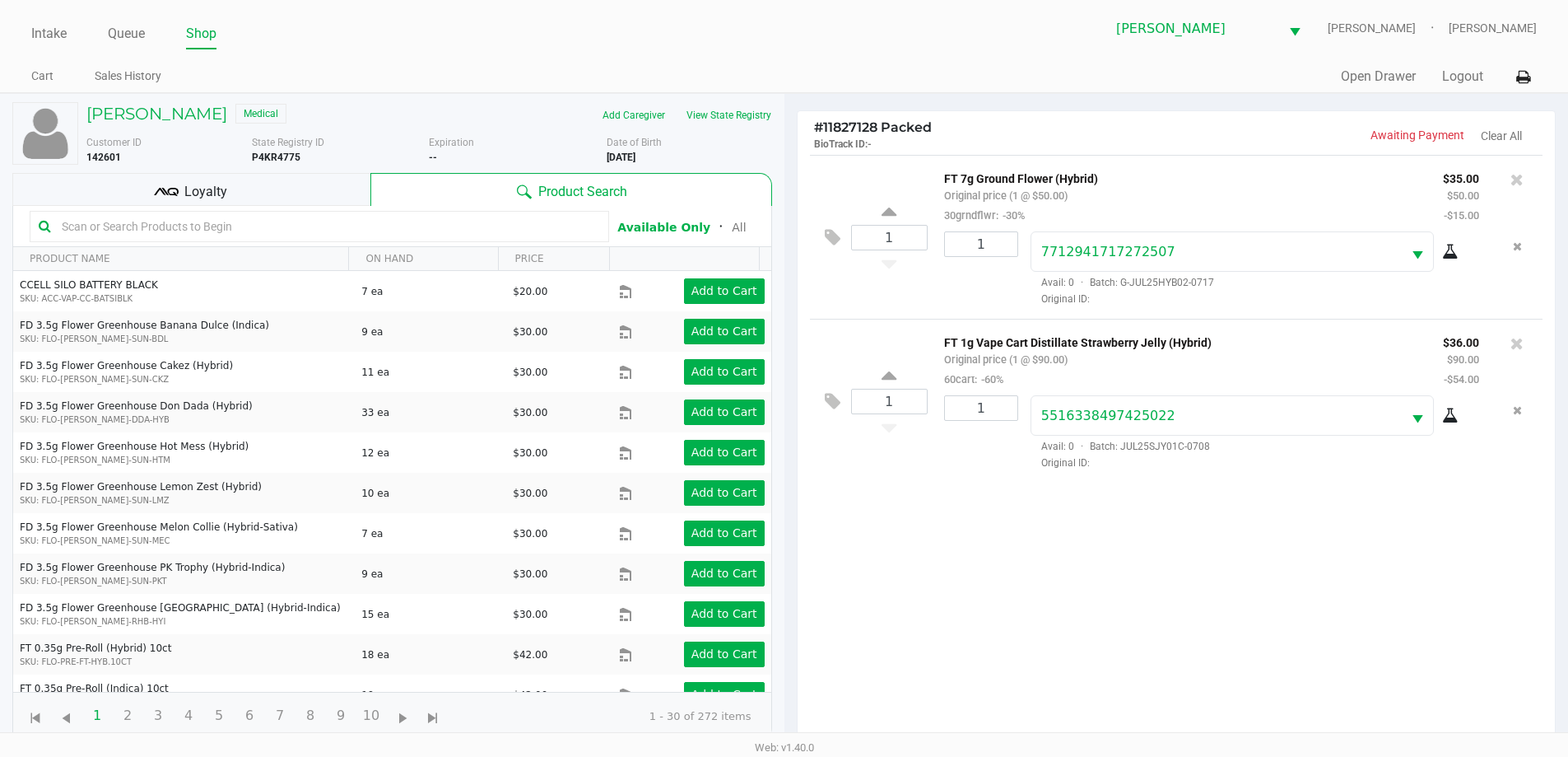
click at [317, 197] on div "Loyalty" at bounding box center [191, 189] width 358 height 33
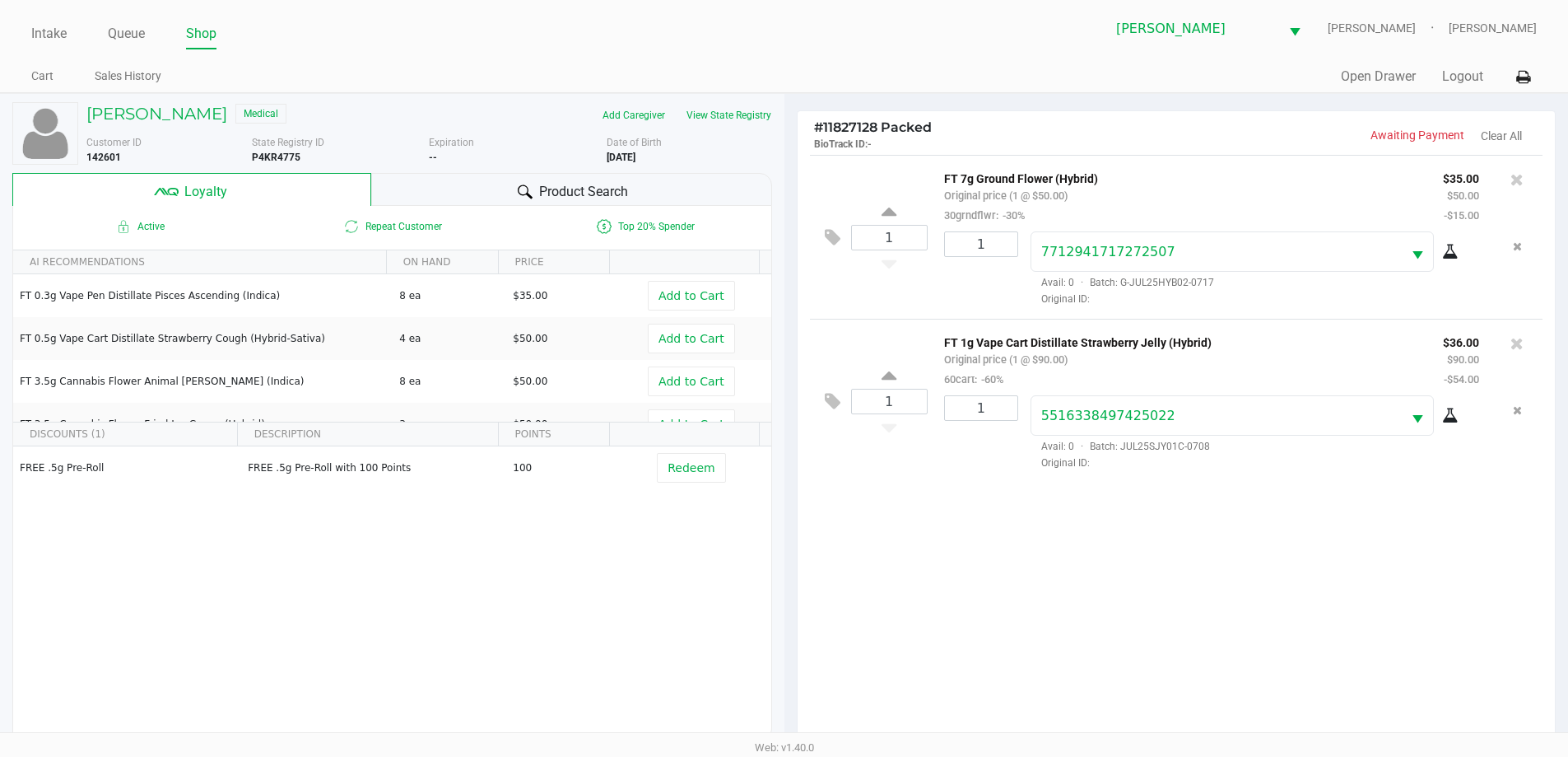
click at [651, 188] on div "Product Search" at bounding box center [572, 189] width 401 height 33
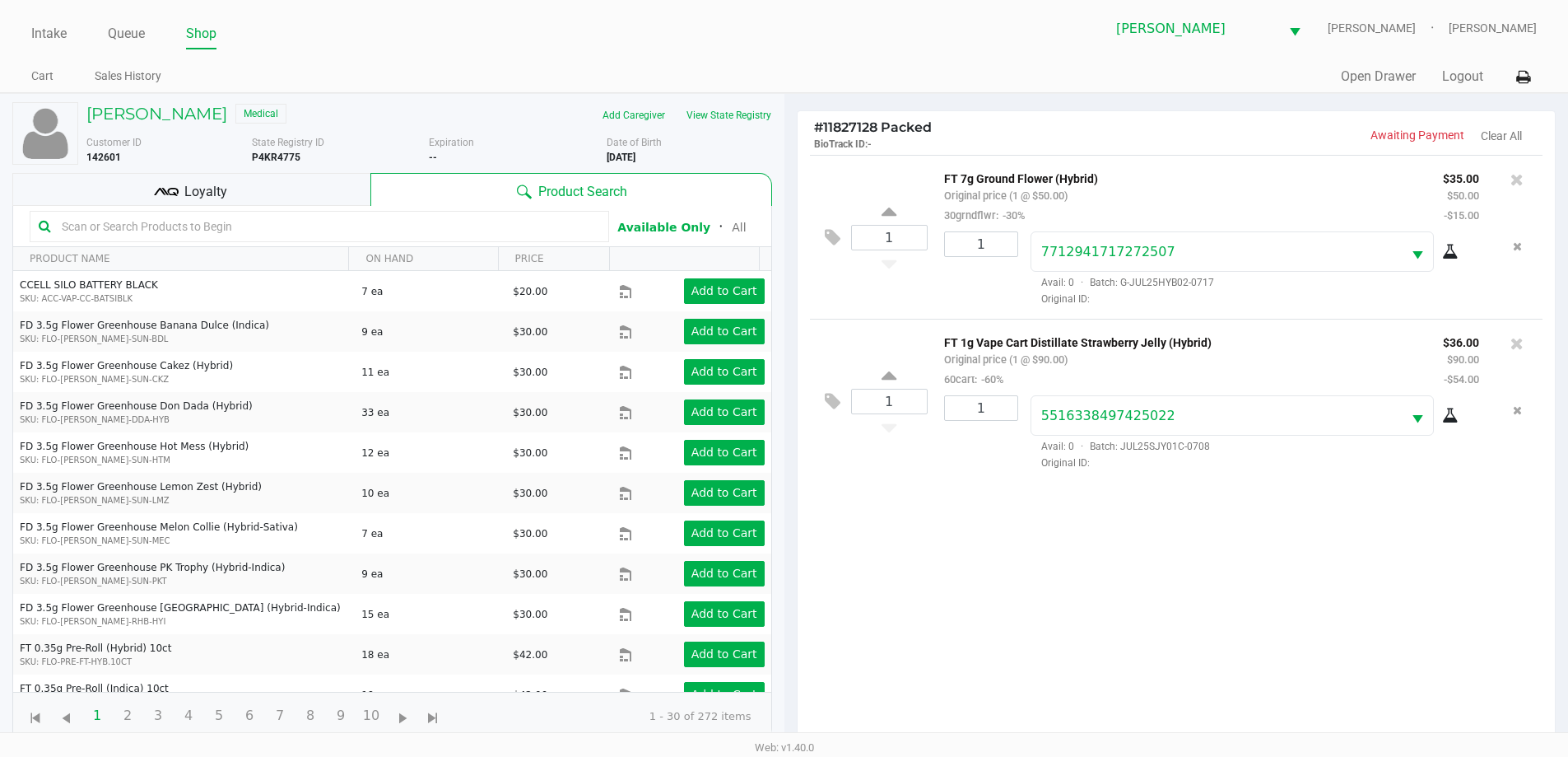
click at [505, 219] on input "text" at bounding box center [327, 226] width 545 height 25
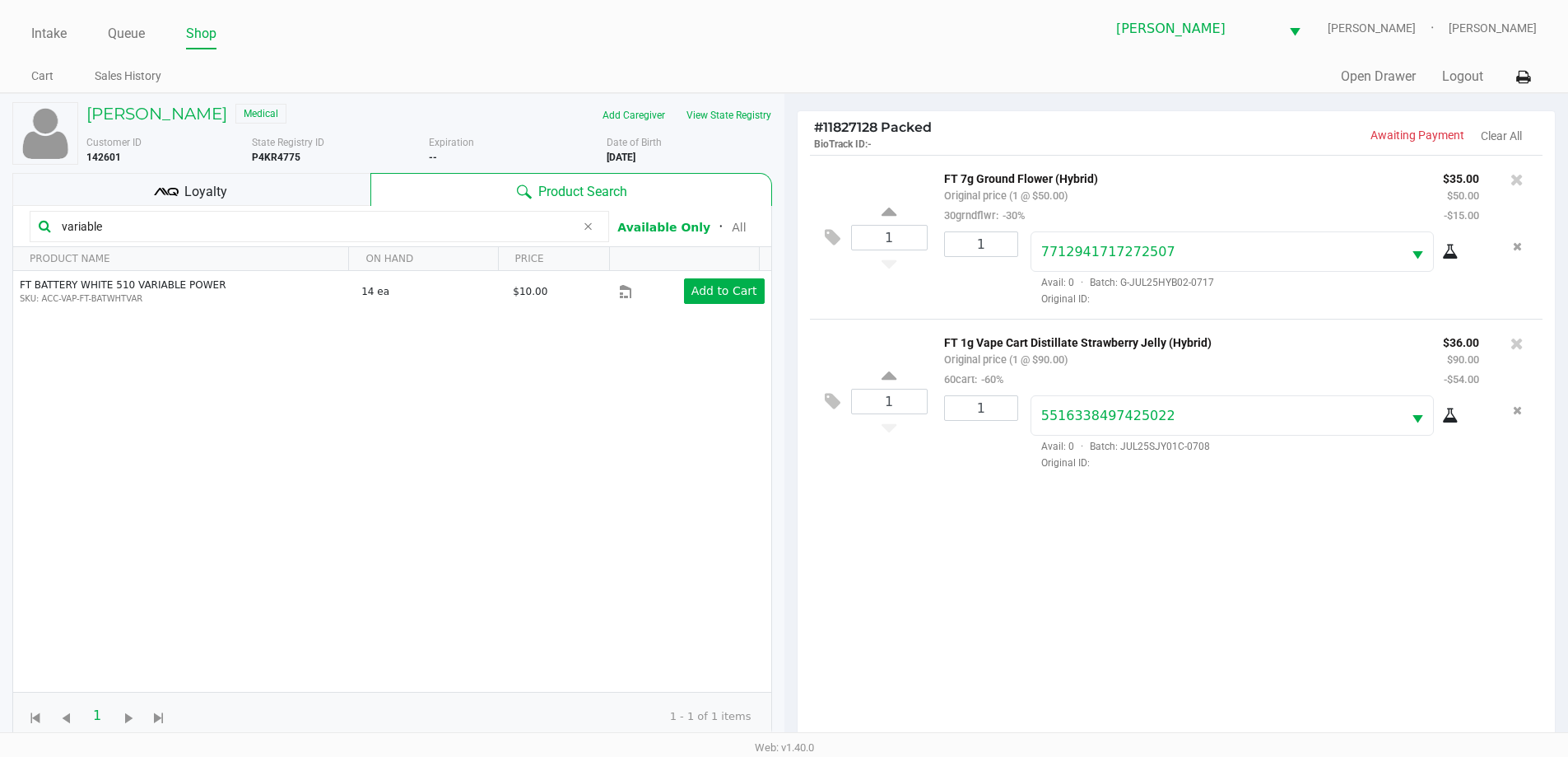
type input "variable"
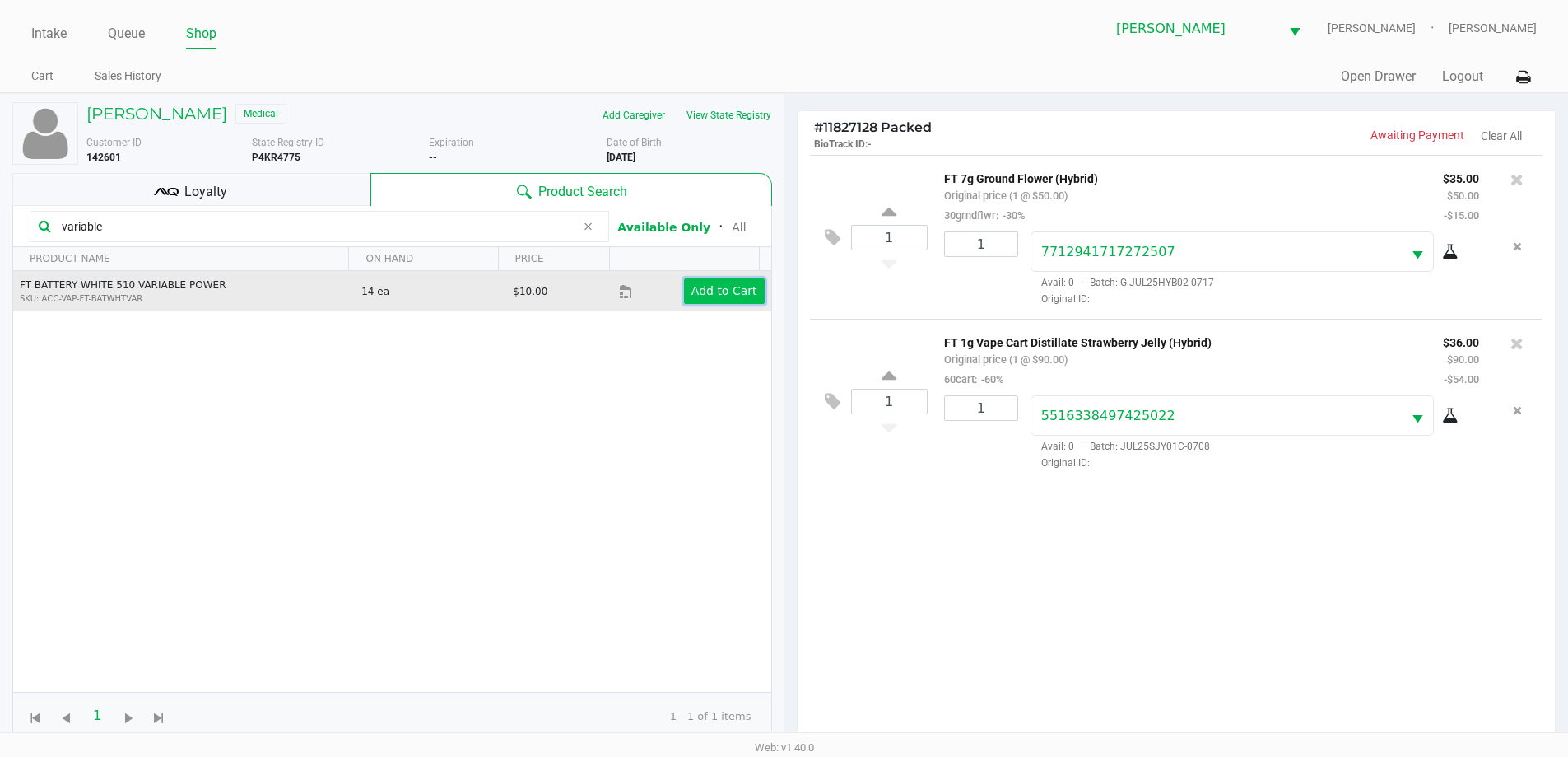
click at [707, 288] on app-button-loader "Add to Cart" at bounding box center [724, 290] width 66 height 13
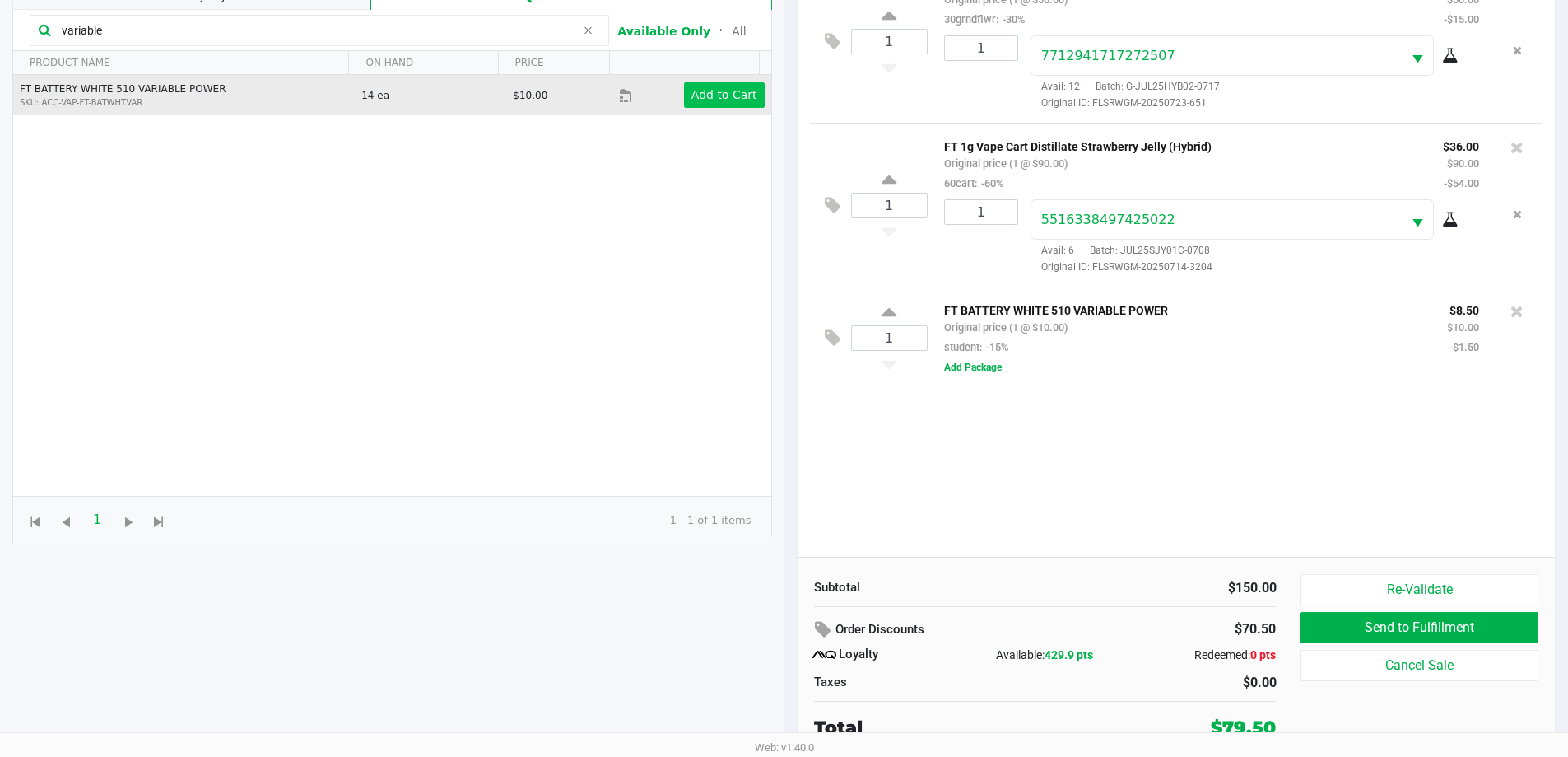
scroll to position [197, 0]
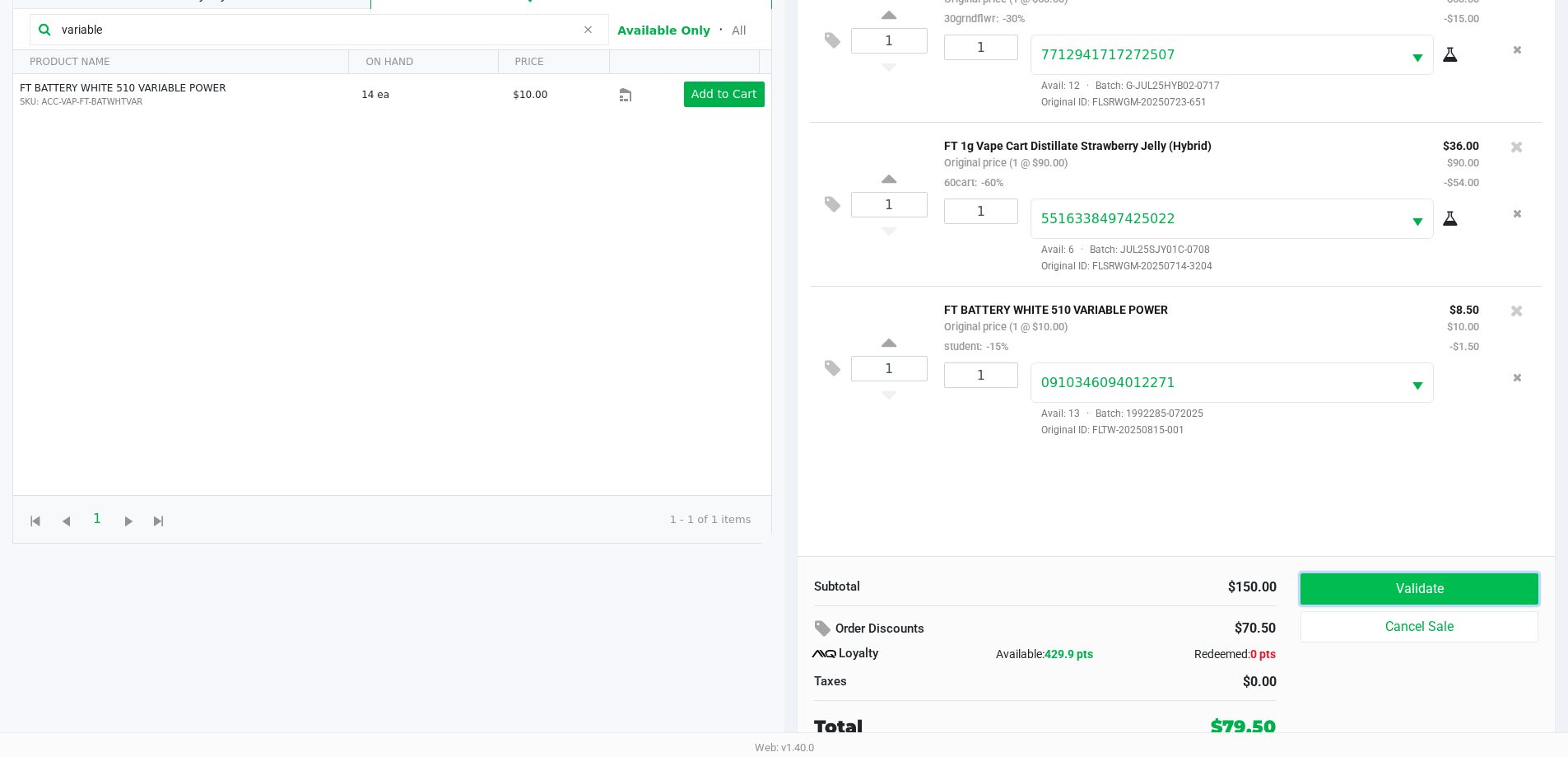
click at [1432, 582] on button "Validate" at bounding box center [1420, 589] width 237 height 31
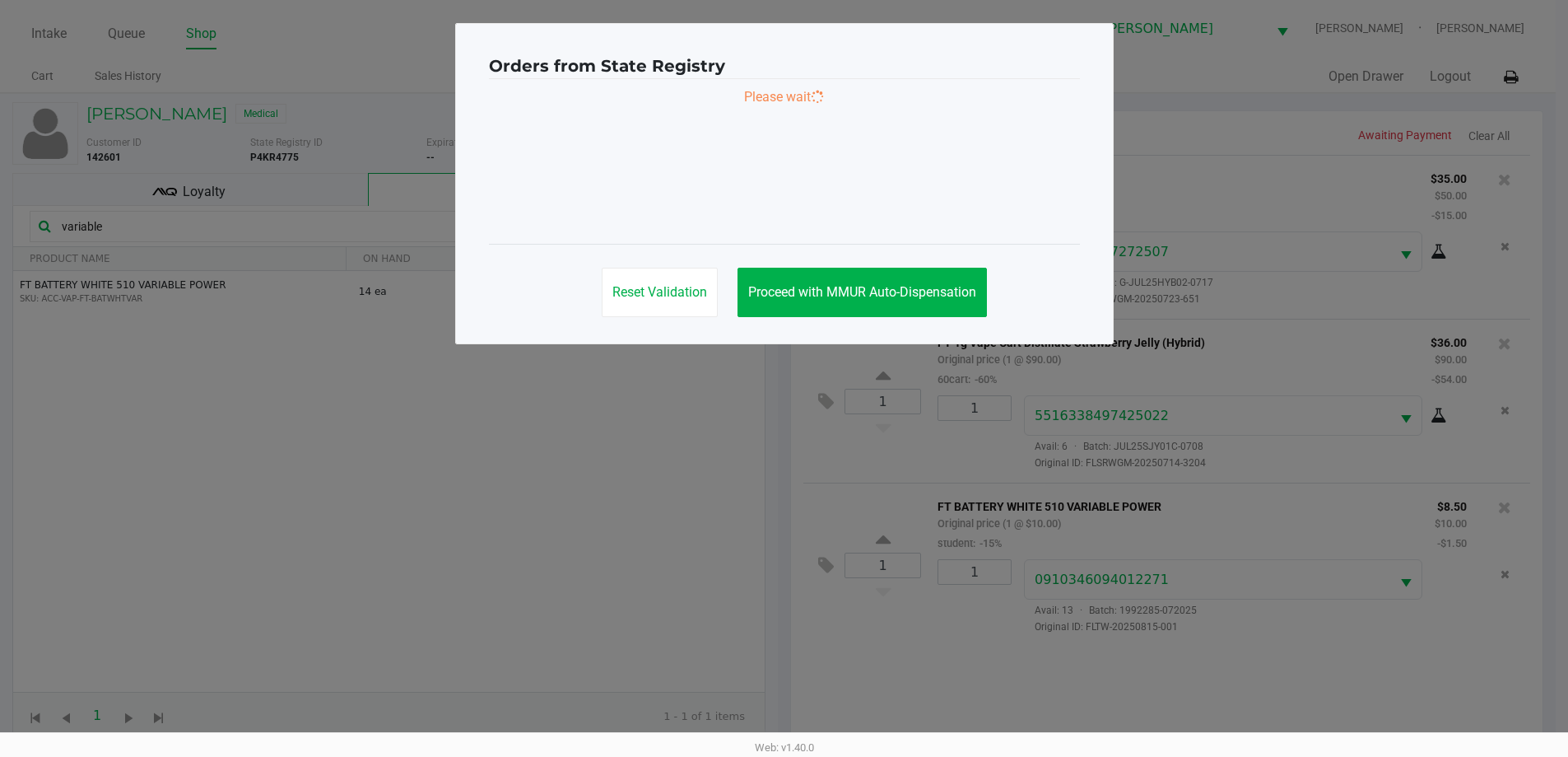
scroll to position [0, 0]
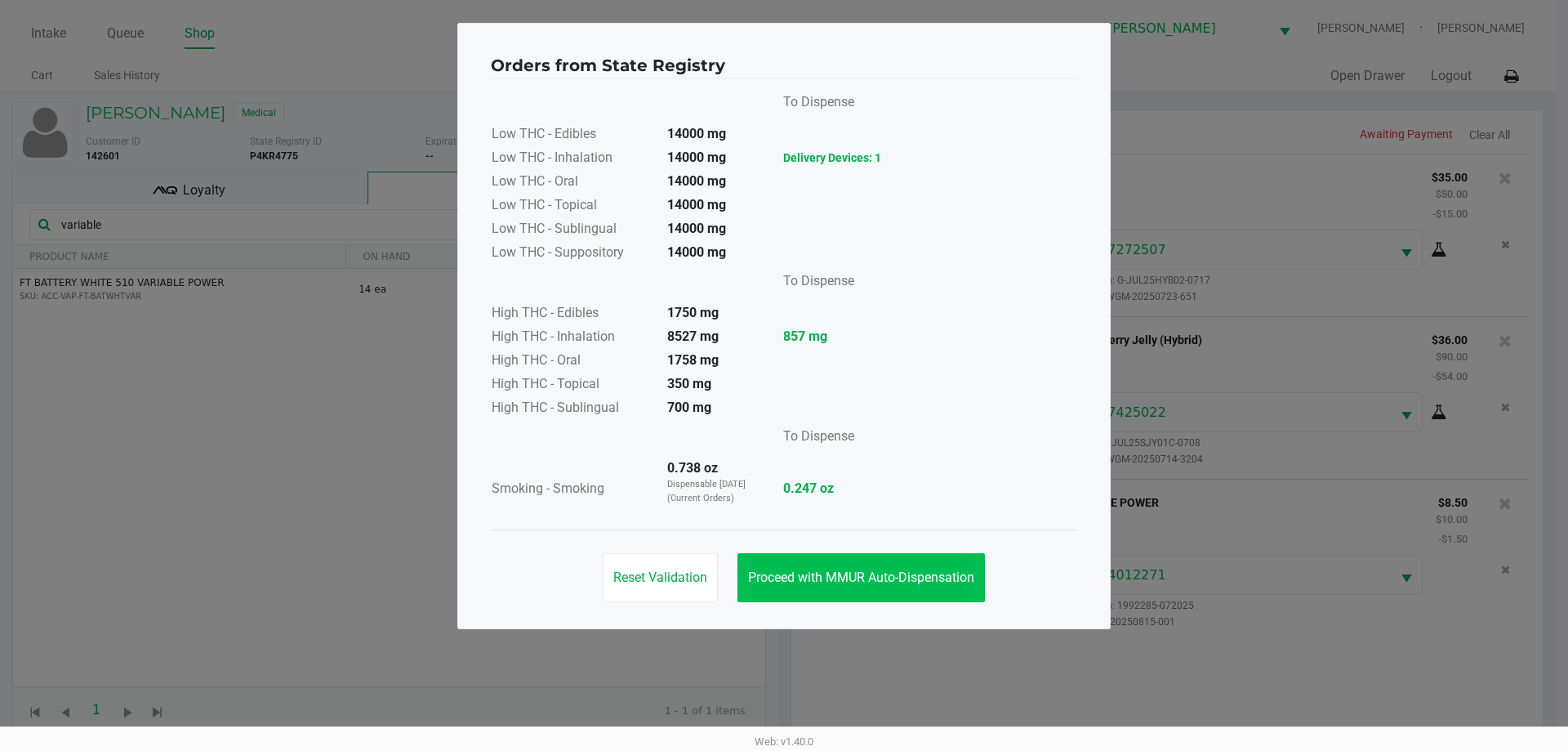
click at [925, 553] on button "Proceed with MMUR Auto-Dispensation" at bounding box center [861, 577] width 248 height 49
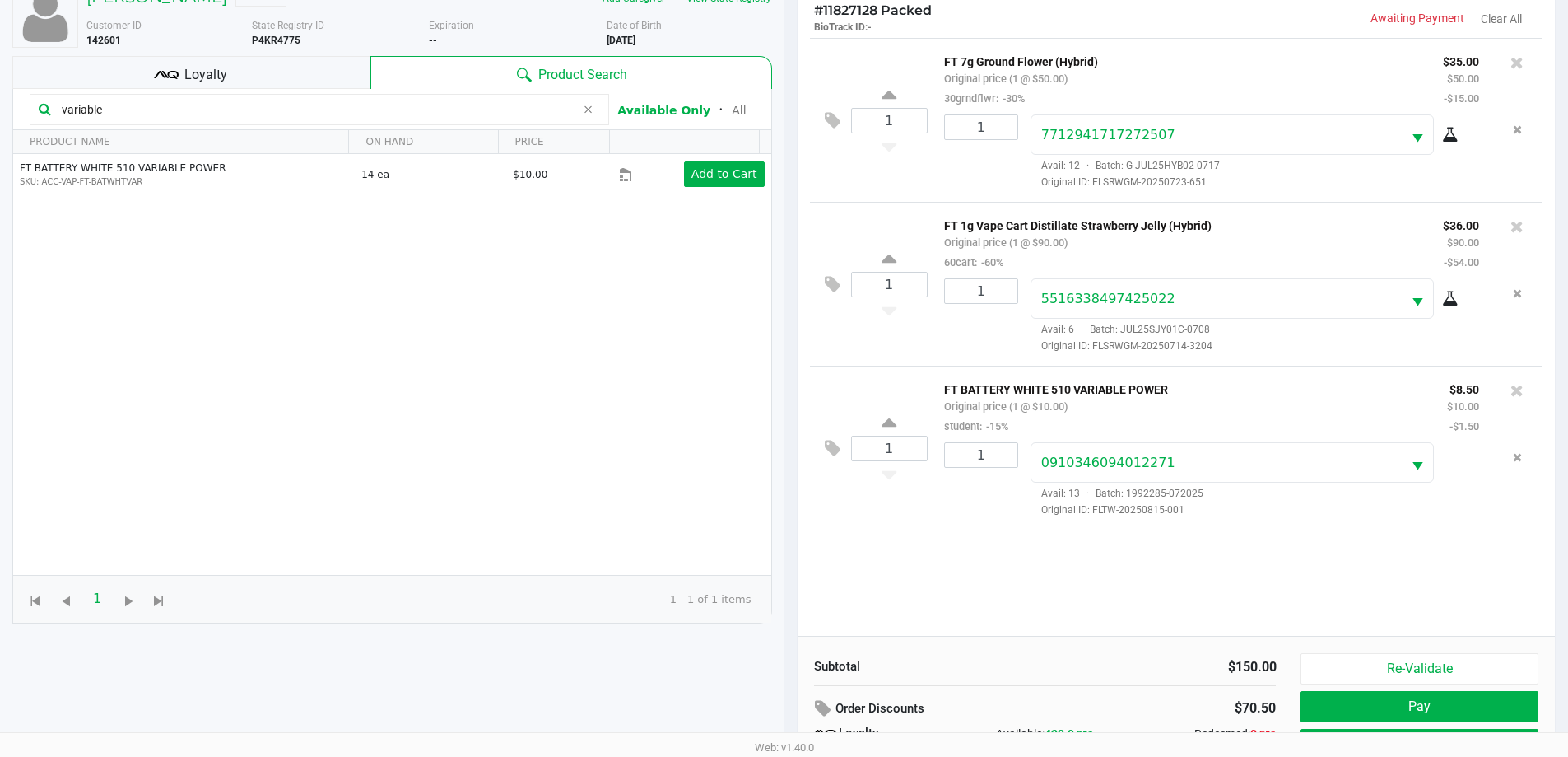
scroll to position [197, 0]
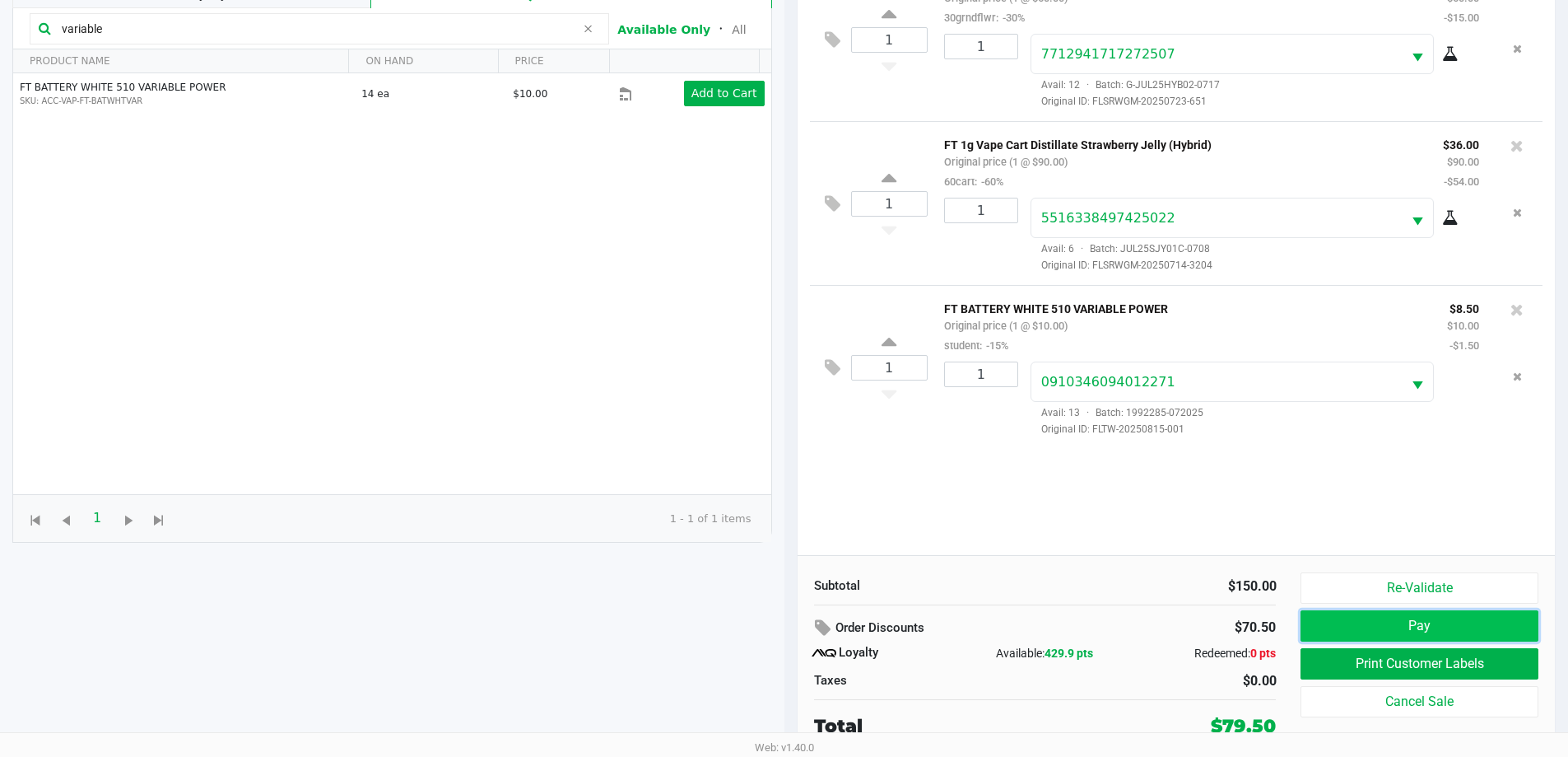
click at [1397, 636] on button "Pay" at bounding box center [1420, 626] width 237 height 31
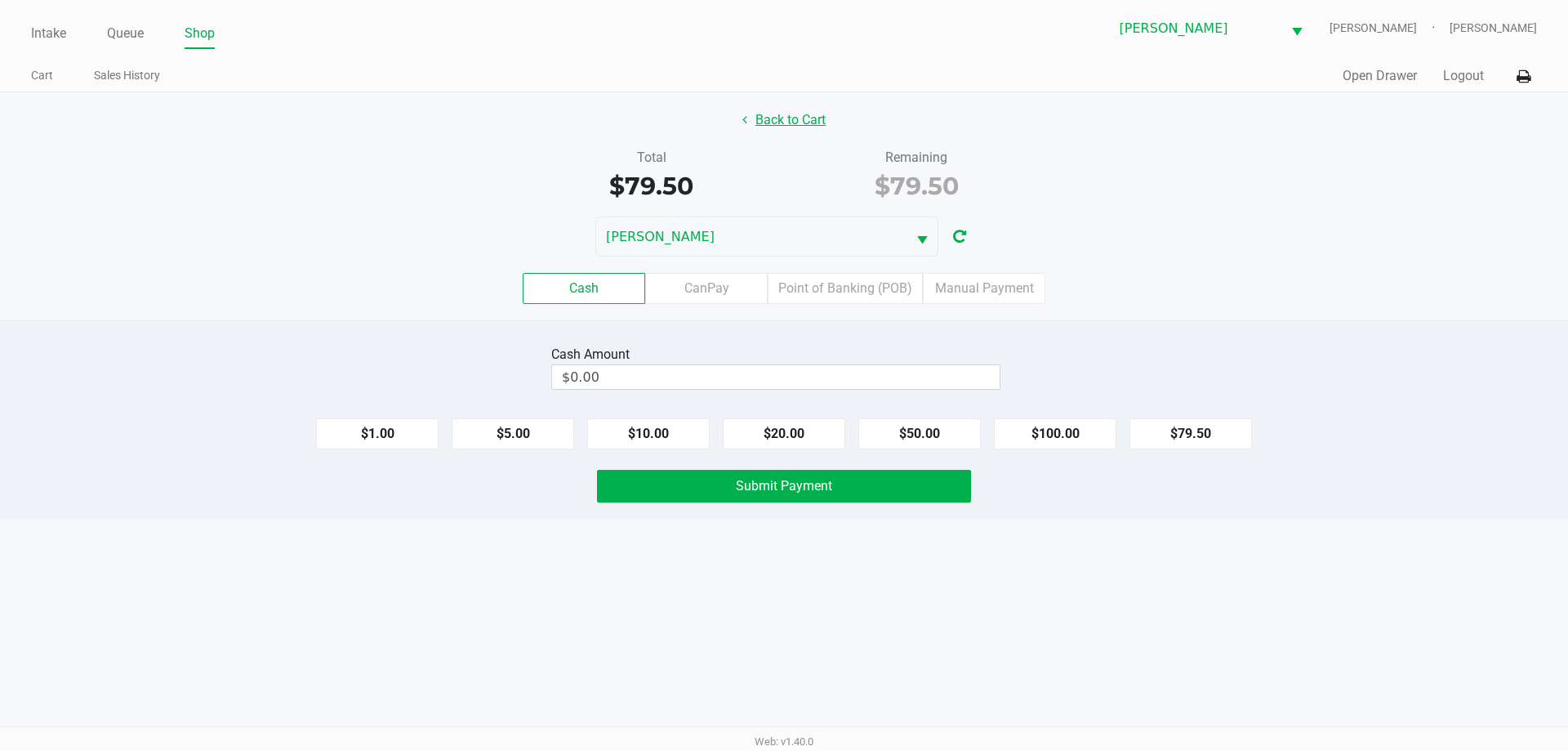
click at [821, 116] on button "Back to Cart" at bounding box center [784, 120] width 105 height 31
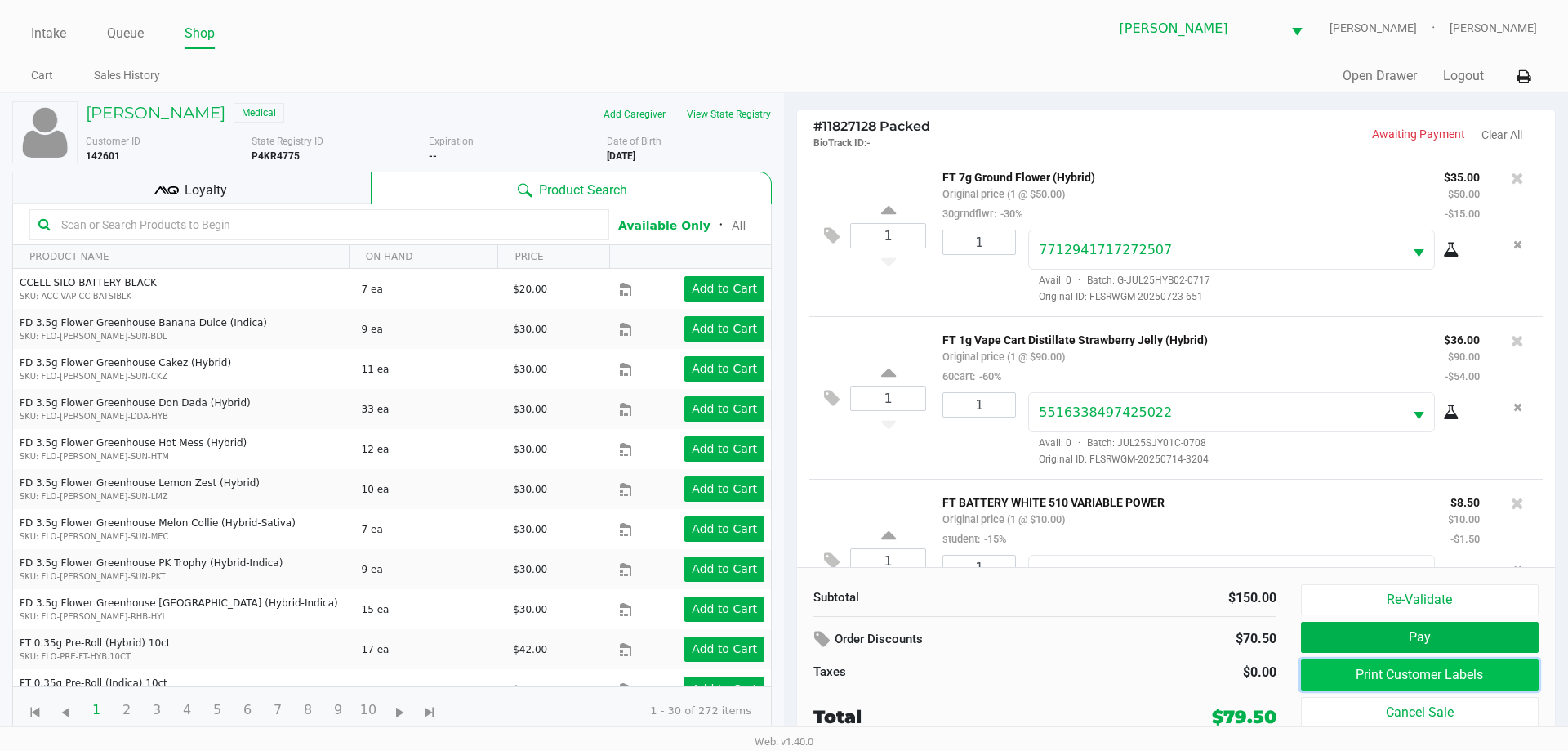
click at [1420, 678] on button "Print Customer Labels" at bounding box center [1419, 674] width 237 height 31
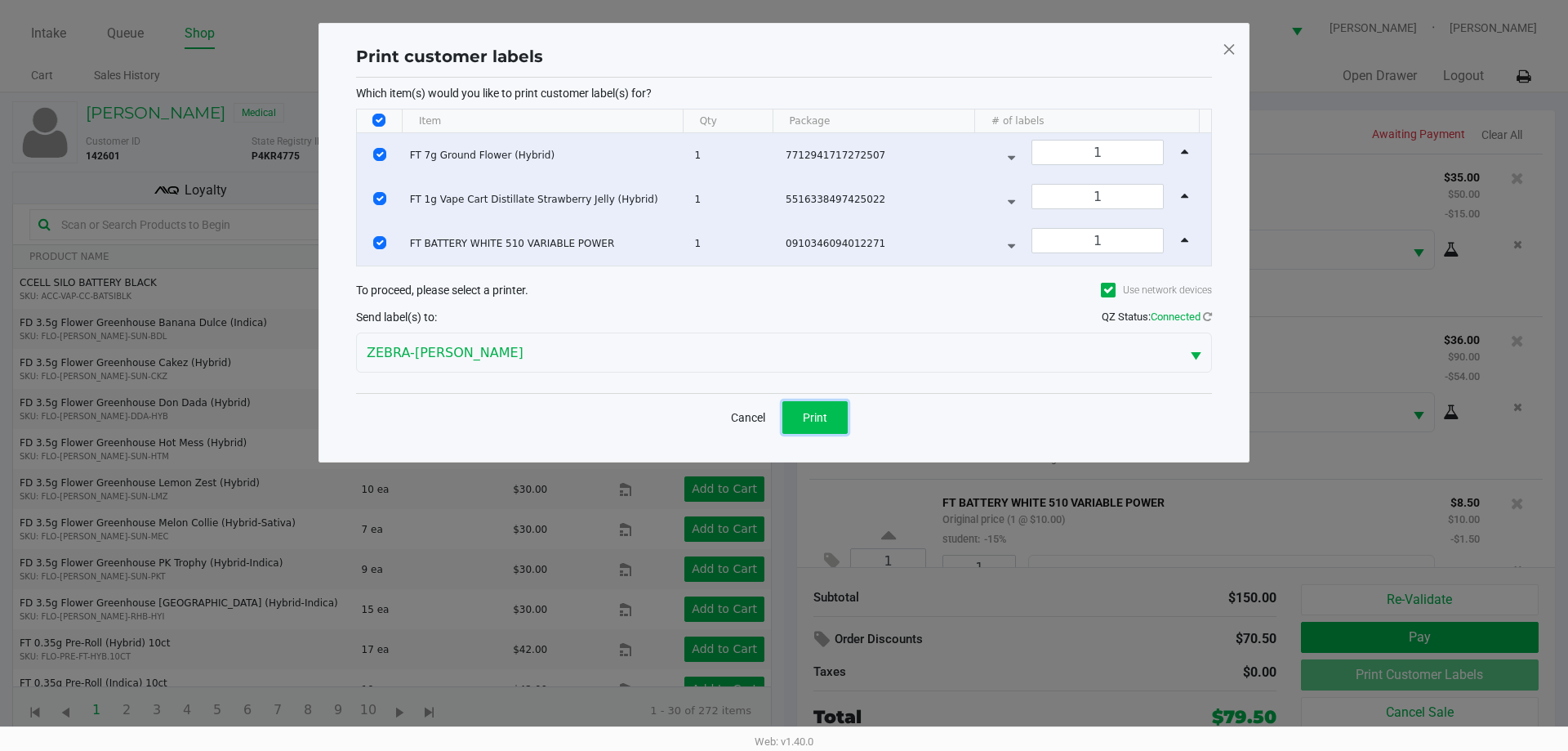
click at [834, 419] on button "Print" at bounding box center [815, 417] width 66 height 32
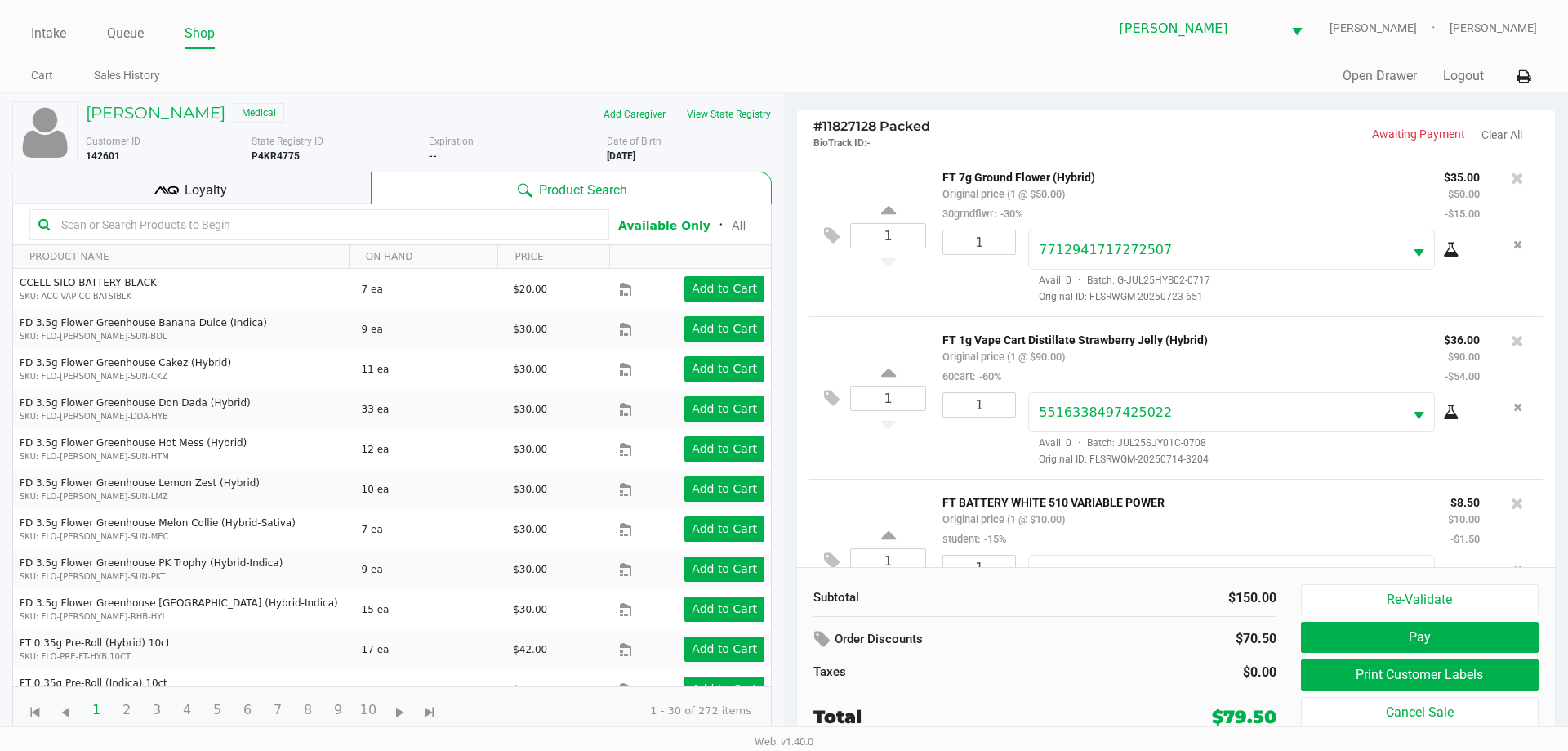
click at [290, 193] on div "Loyalty" at bounding box center [191, 187] width 358 height 32
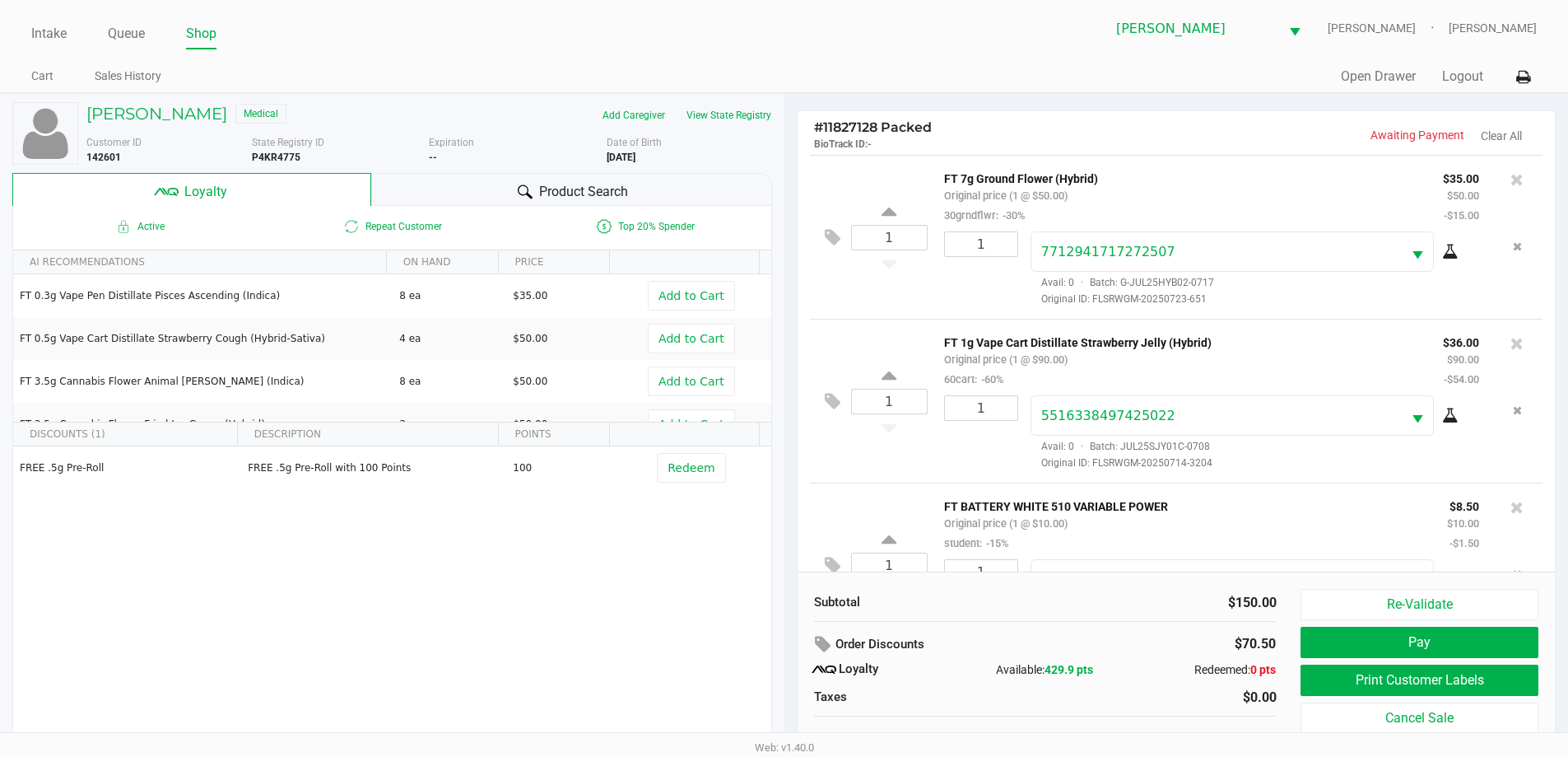
click at [711, 179] on div "Product Search" at bounding box center [572, 189] width 401 height 33
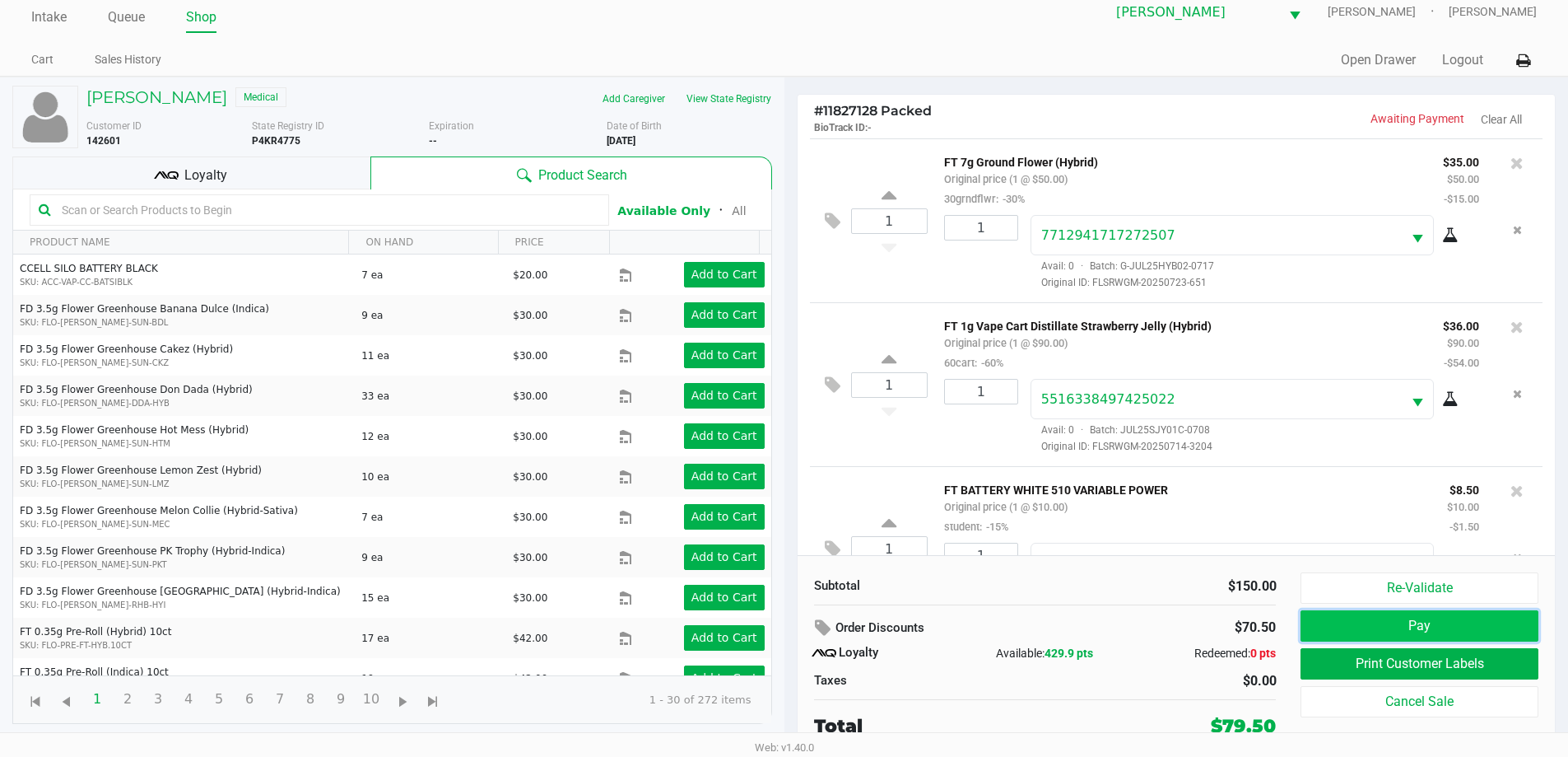
click at [1445, 621] on button "Pay" at bounding box center [1420, 626] width 237 height 31
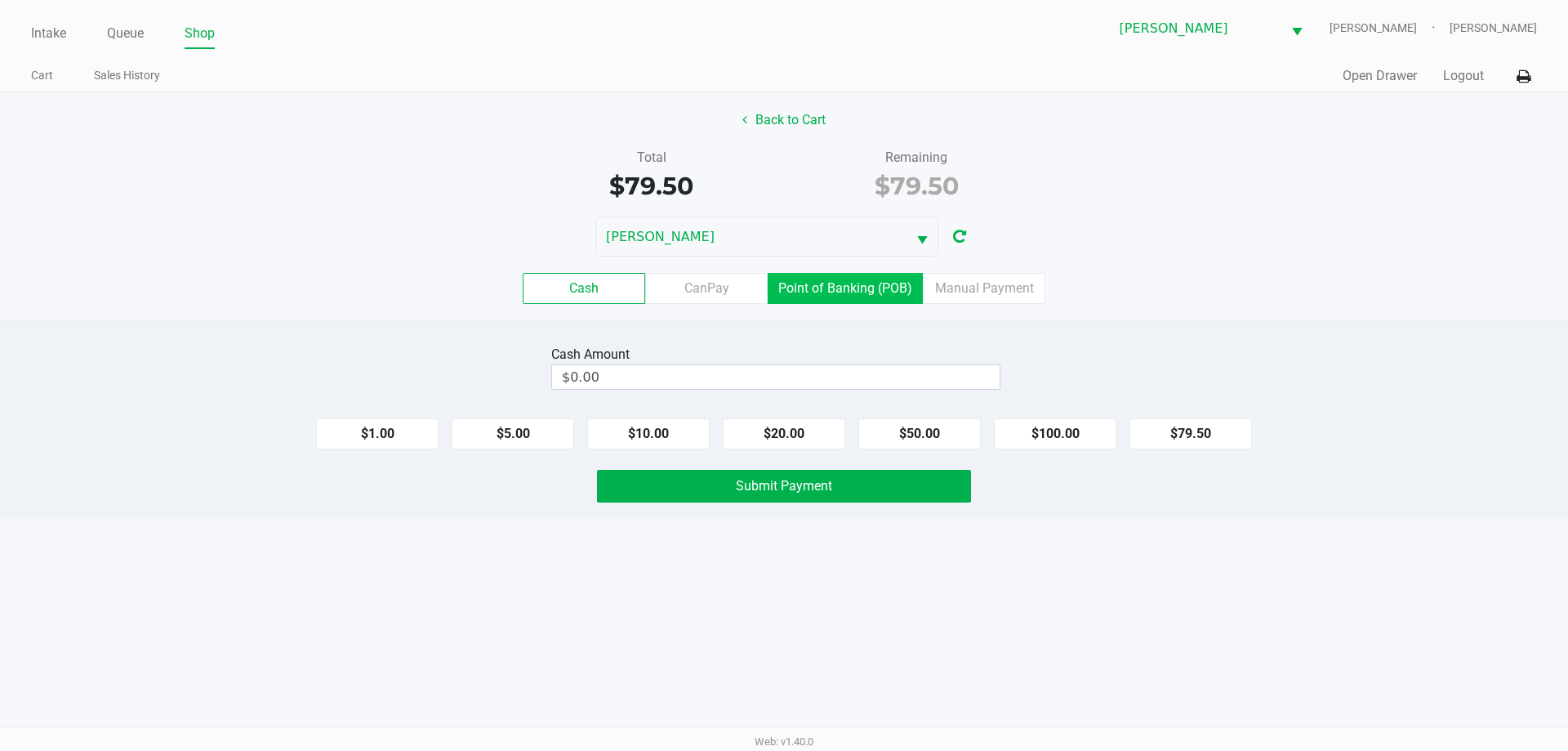
click at [867, 291] on label "Point of Banking (POB)" at bounding box center [845, 288] width 155 height 31
click at [0, 0] on 7 "Point of Banking (POB)" at bounding box center [0, 0] width 0 height 0
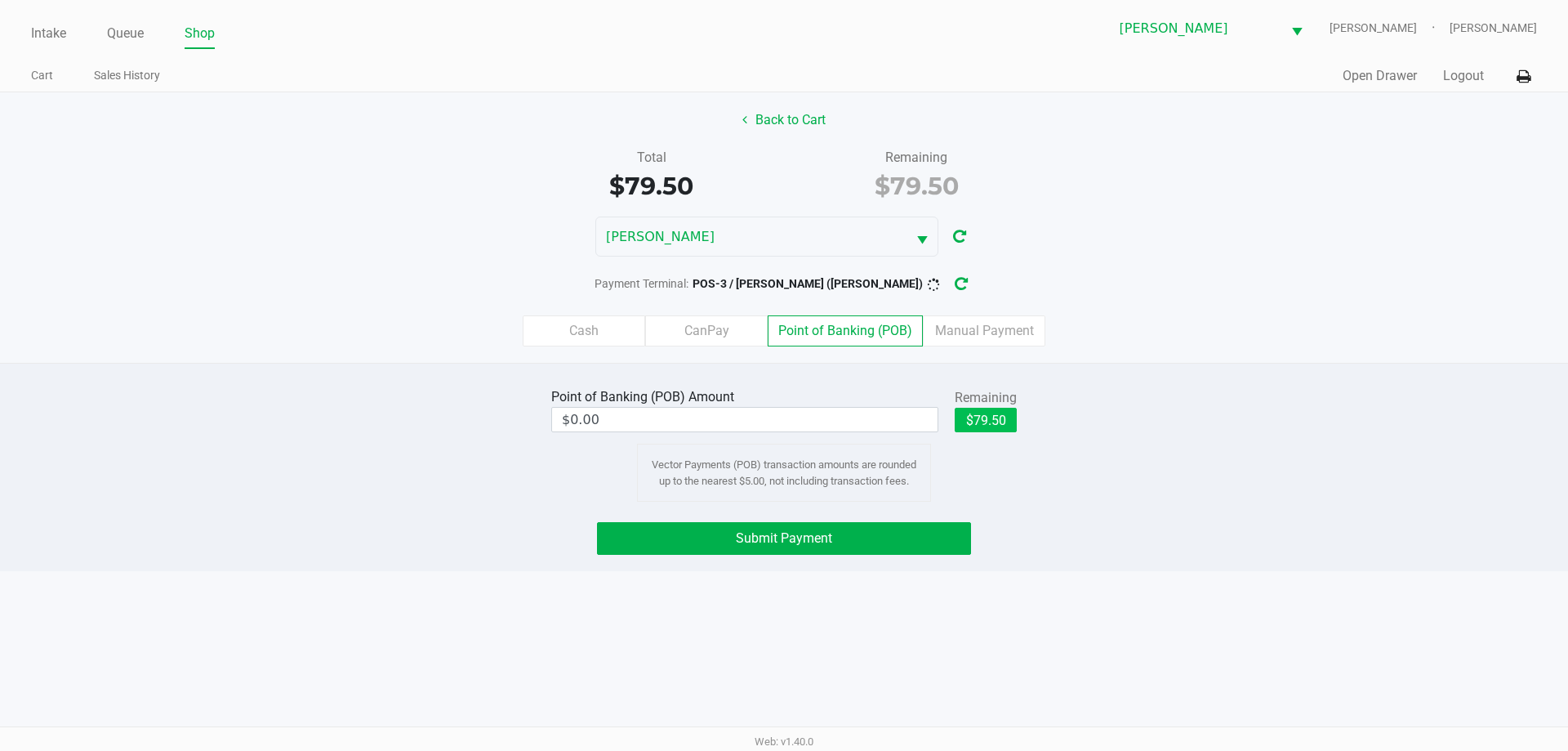
click at [987, 413] on button "$79.50" at bounding box center [985, 420] width 62 height 25
type input "$79.50"
click at [910, 547] on button "Submit Payment" at bounding box center [783, 538] width 374 height 32
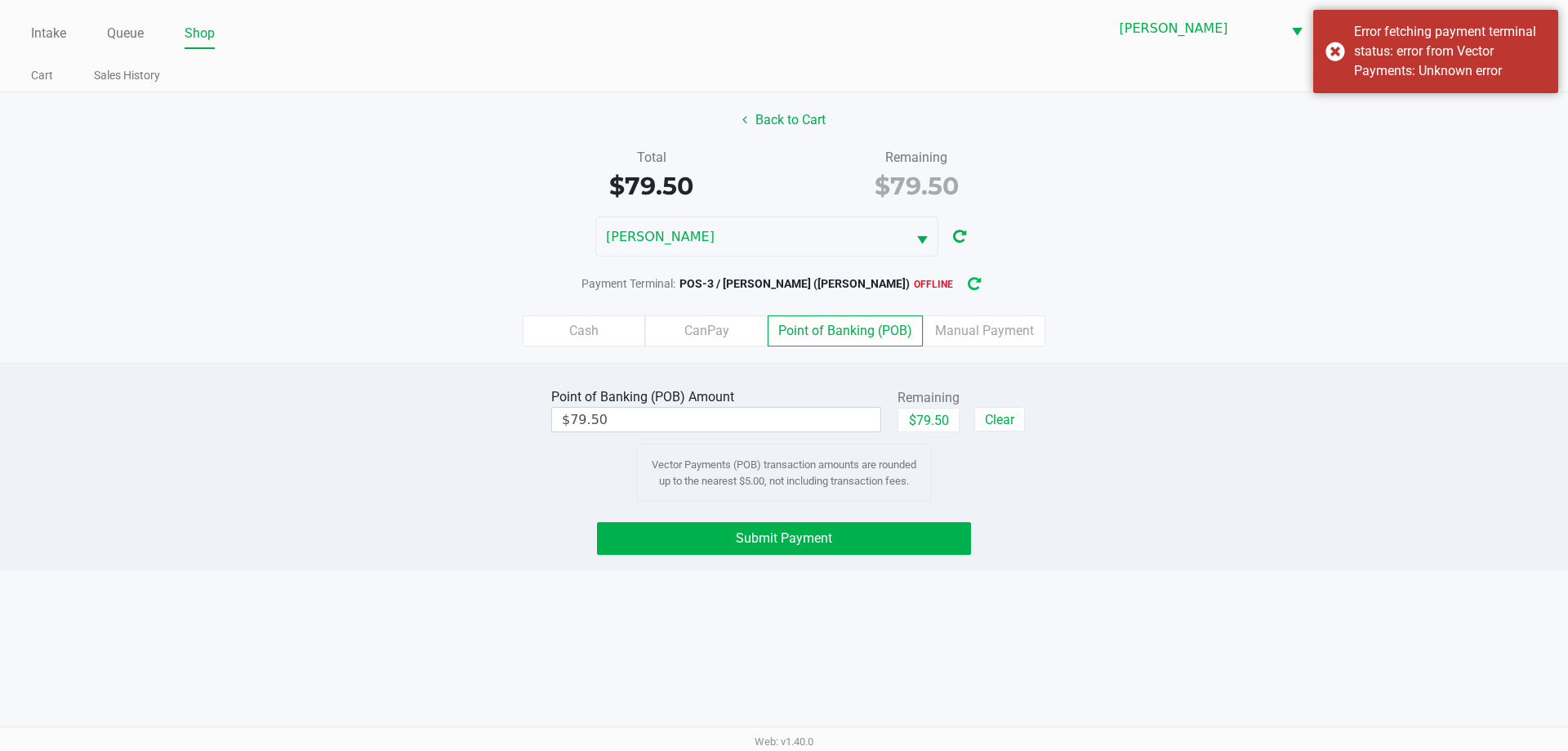
click at [961, 286] on button "button" at bounding box center [974, 284] width 26 height 30
click at [943, 531] on button "Submit Payment" at bounding box center [783, 538] width 374 height 32
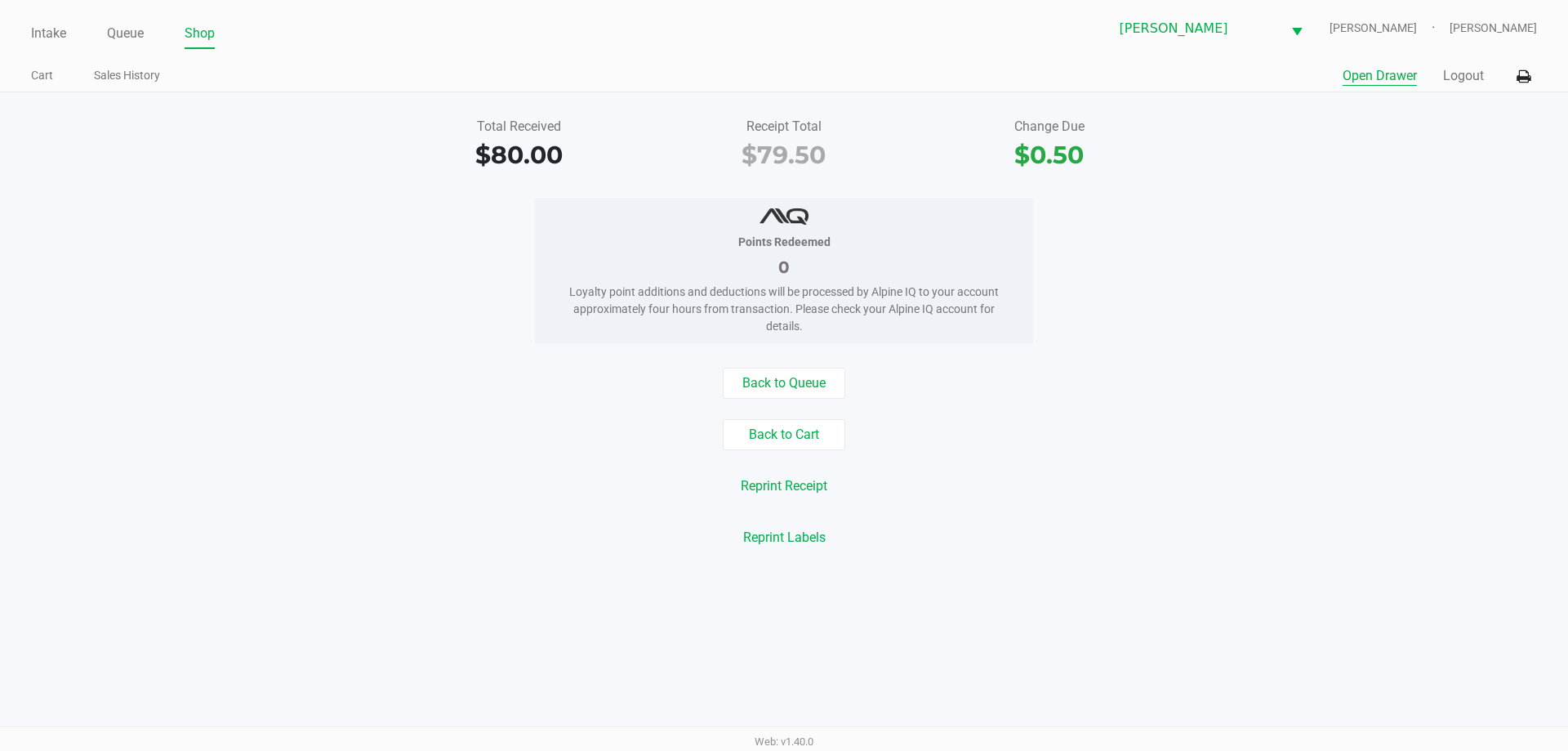
click at [1382, 72] on button "Open Drawer" at bounding box center [1379, 76] width 74 height 20
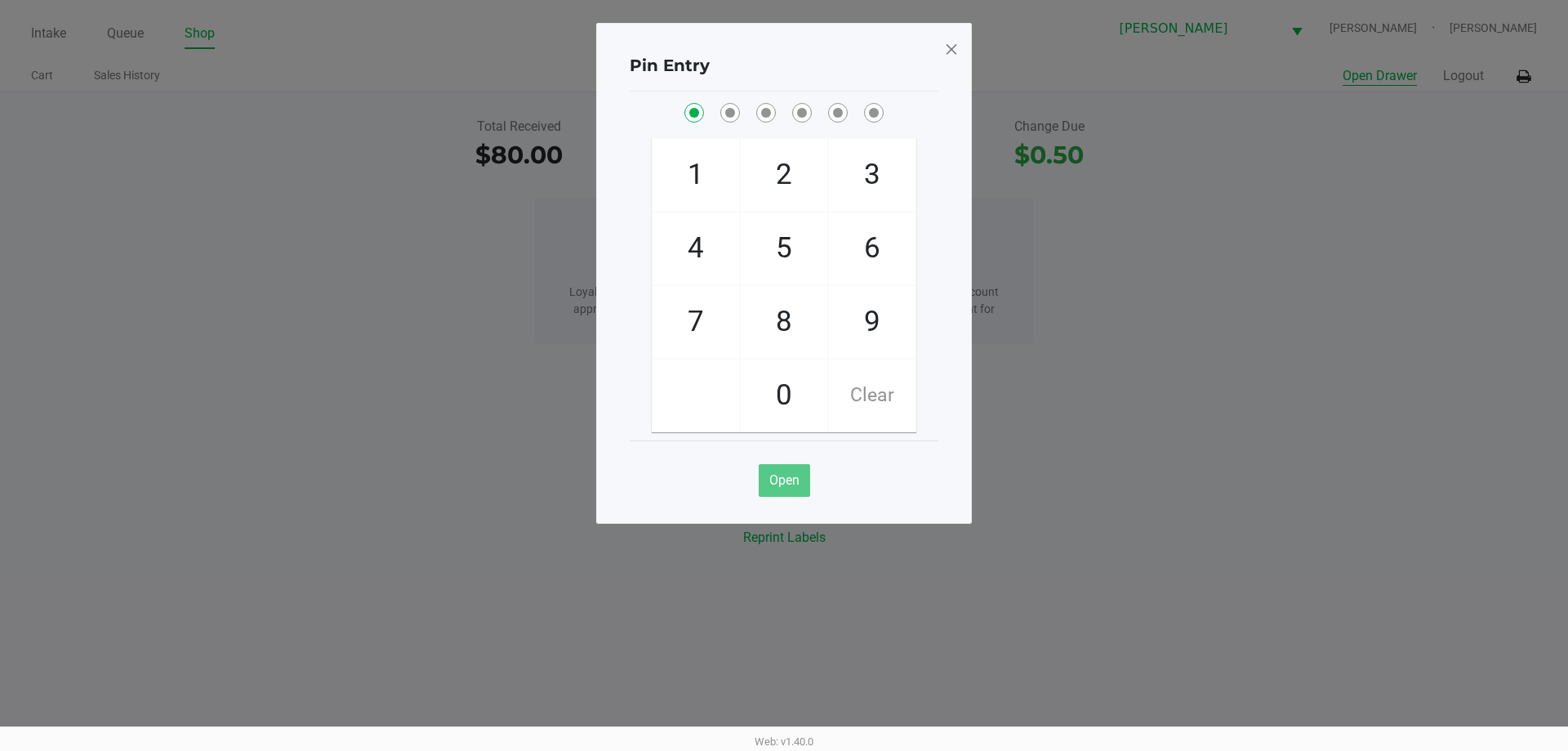
checkbox input "true"
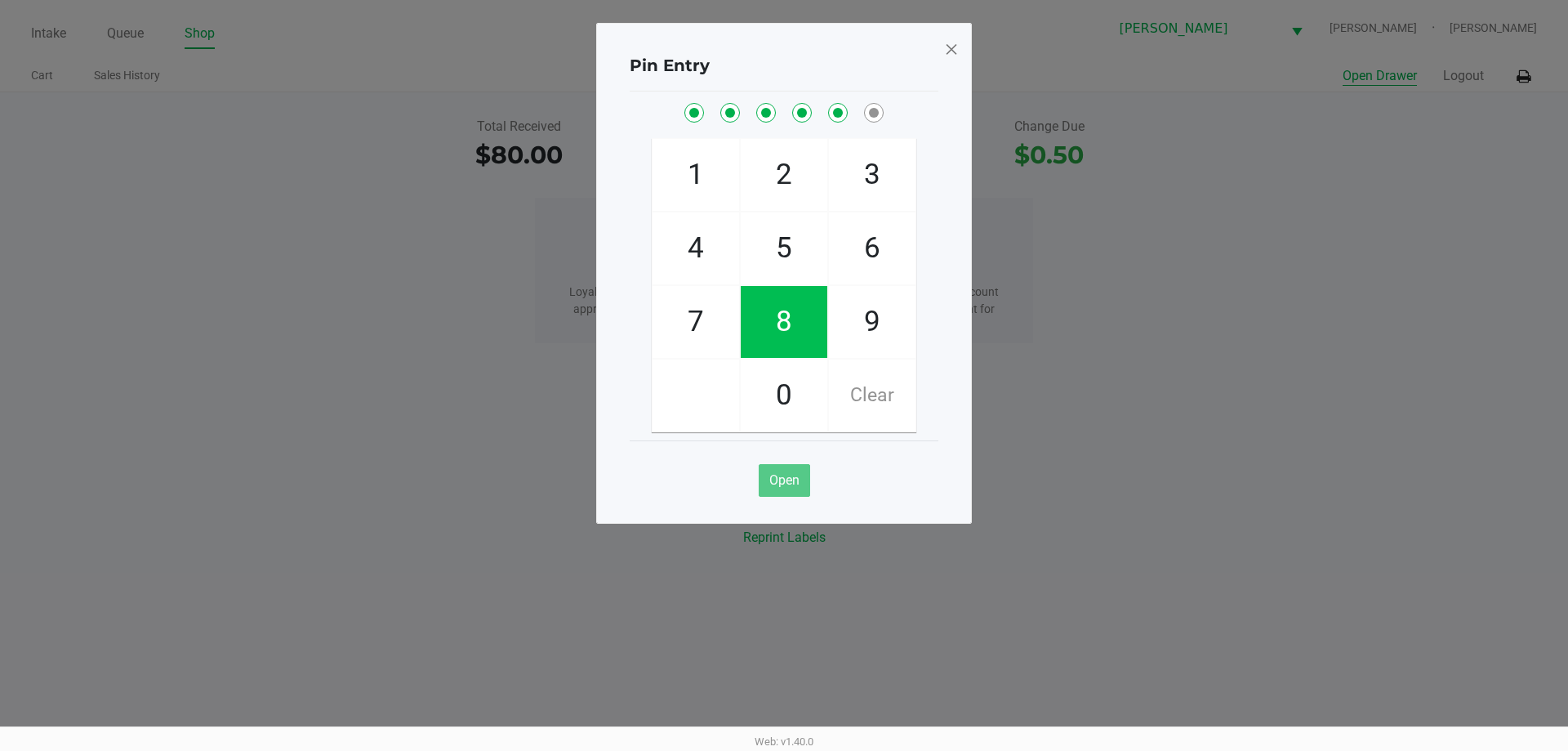
click at [1342, 66] on button "Open Drawer" at bounding box center [1379, 76] width 74 height 20
checkbox input "true"
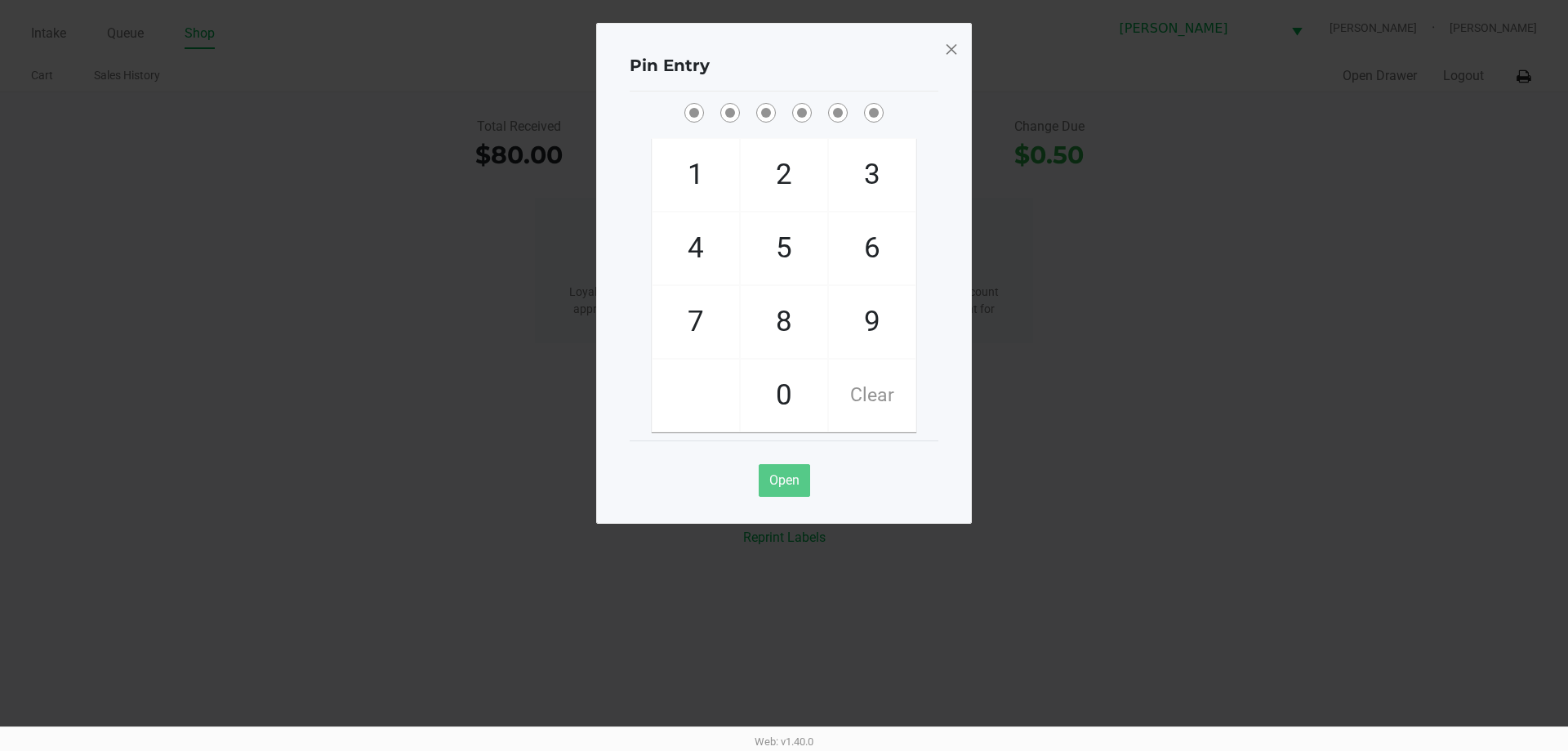
click at [951, 57] on span at bounding box center [951, 49] width 14 height 26
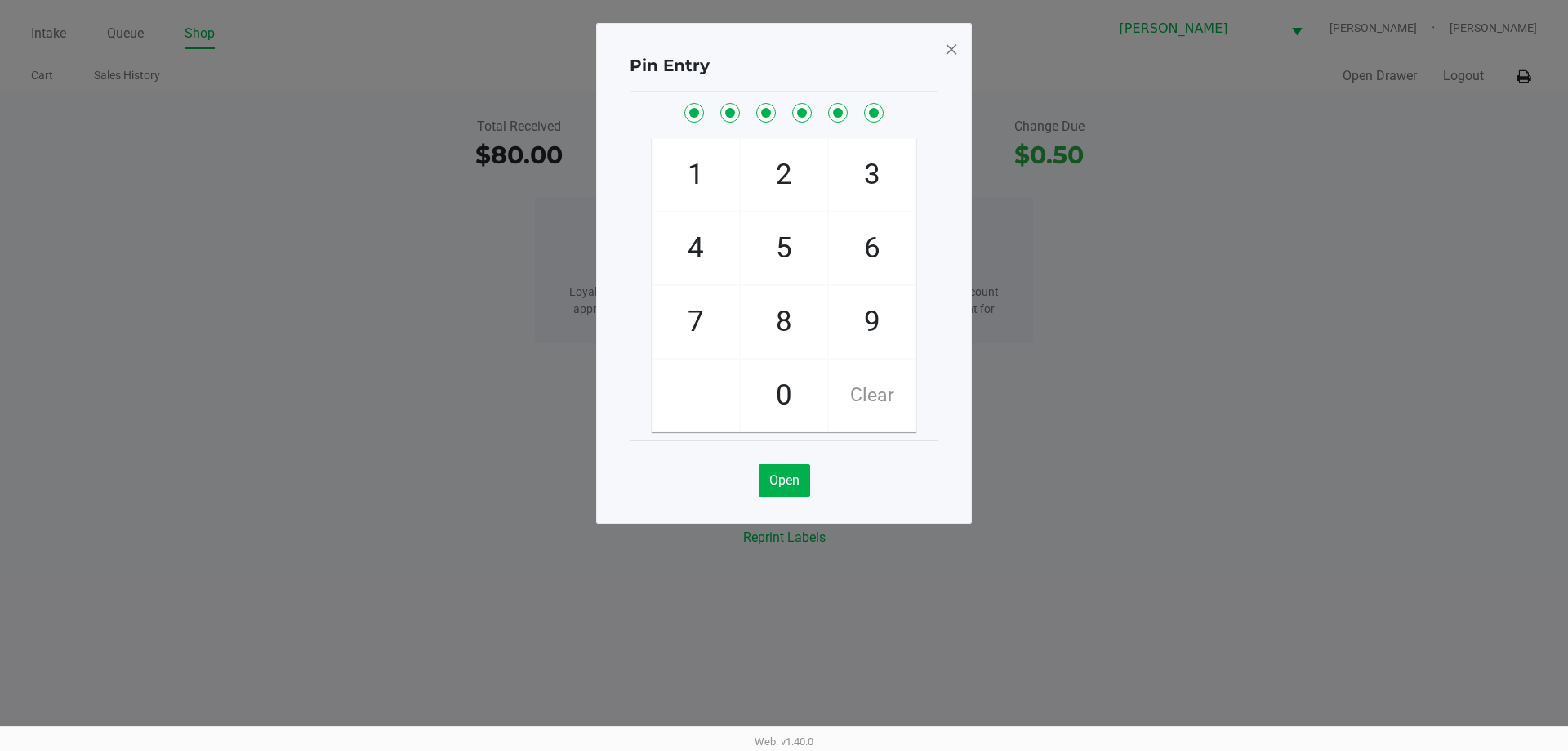
click at [949, 50] on span at bounding box center [951, 49] width 14 height 26
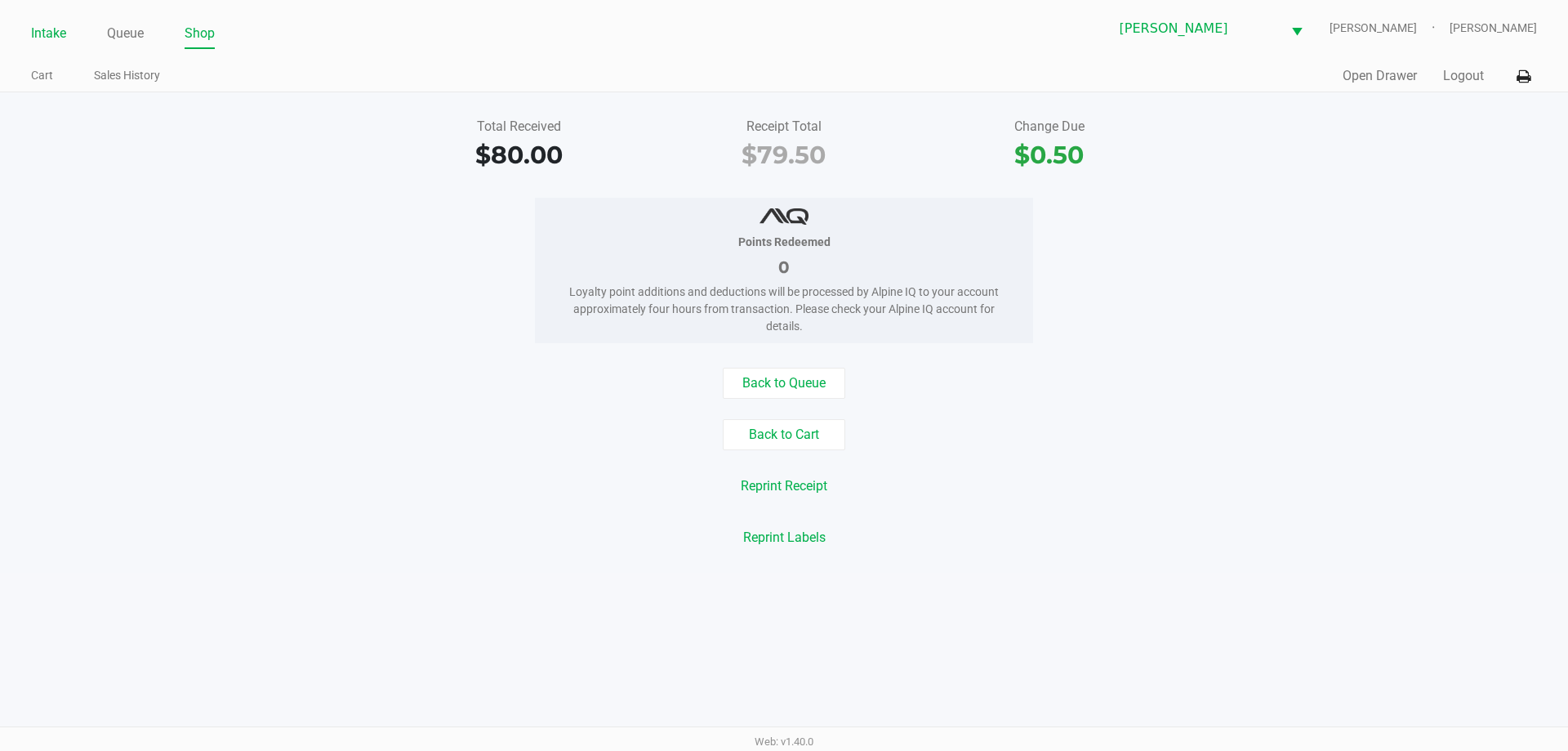
click at [43, 30] on link "Intake" at bounding box center [48, 33] width 35 height 23
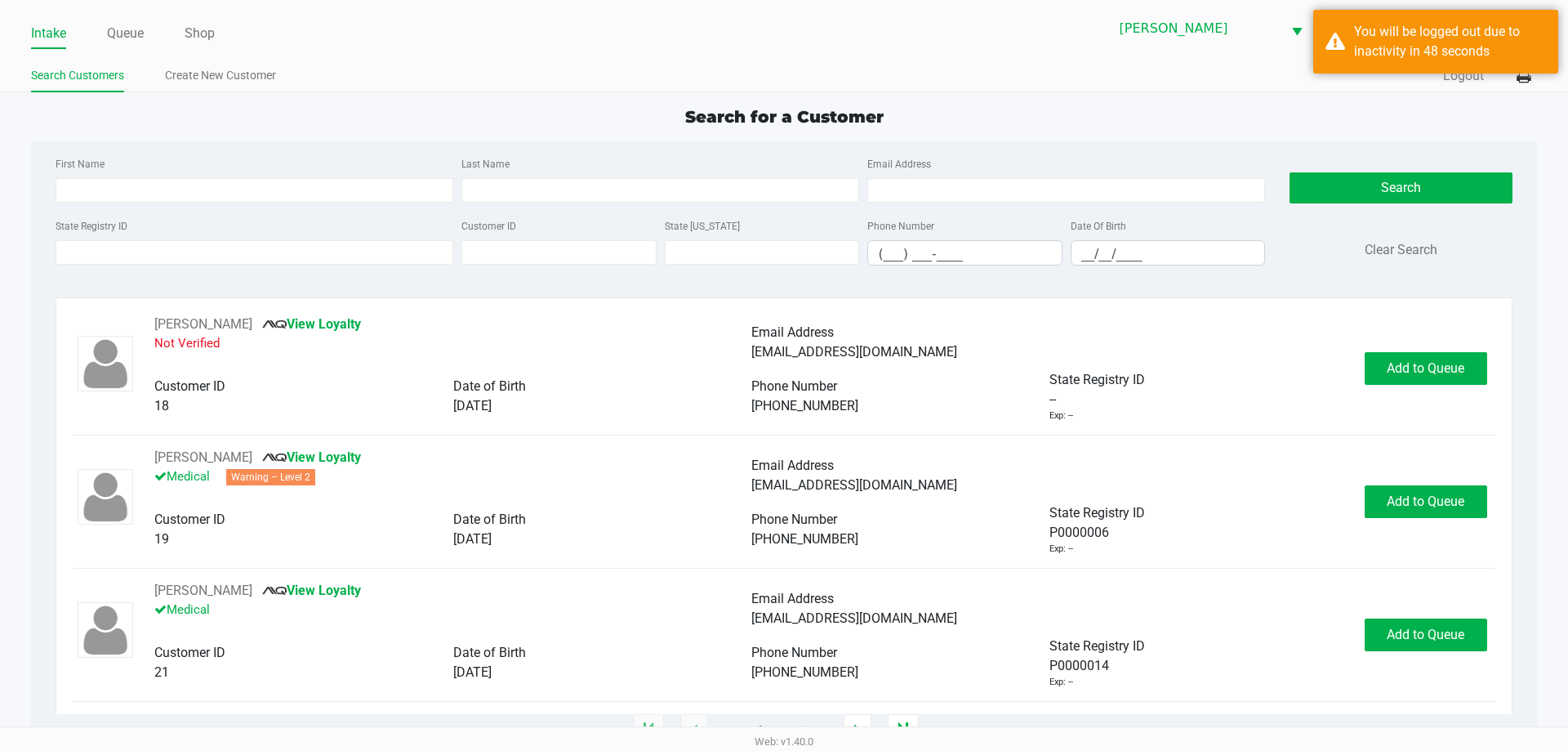
click at [1453, 102] on app-point-of-sale "Intake Queue Shop Brandon WC CONNIE-SMITH Raven Siker Search Customers Create N…" at bounding box center [784, 365] width 1568 height 731
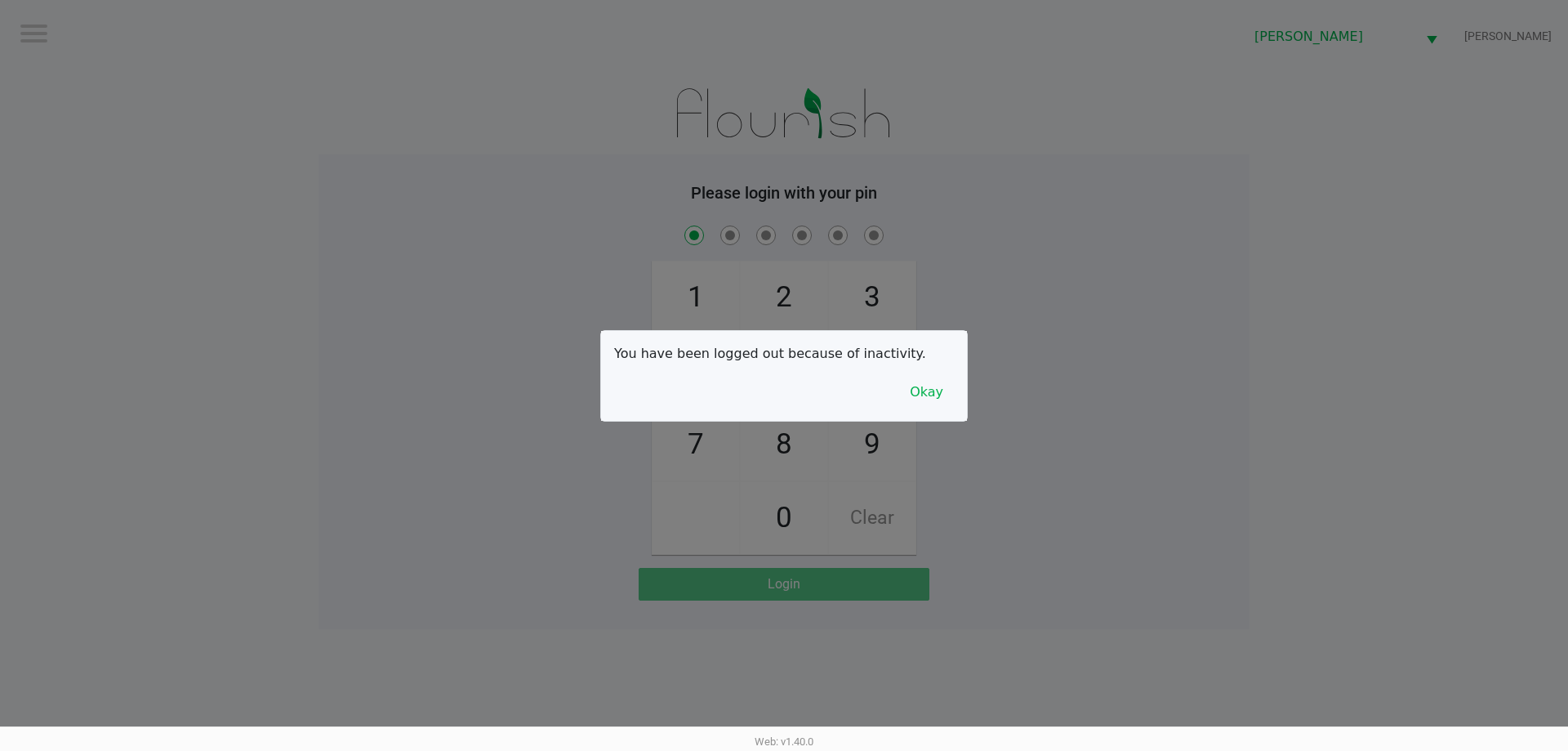
checkbox input "true"
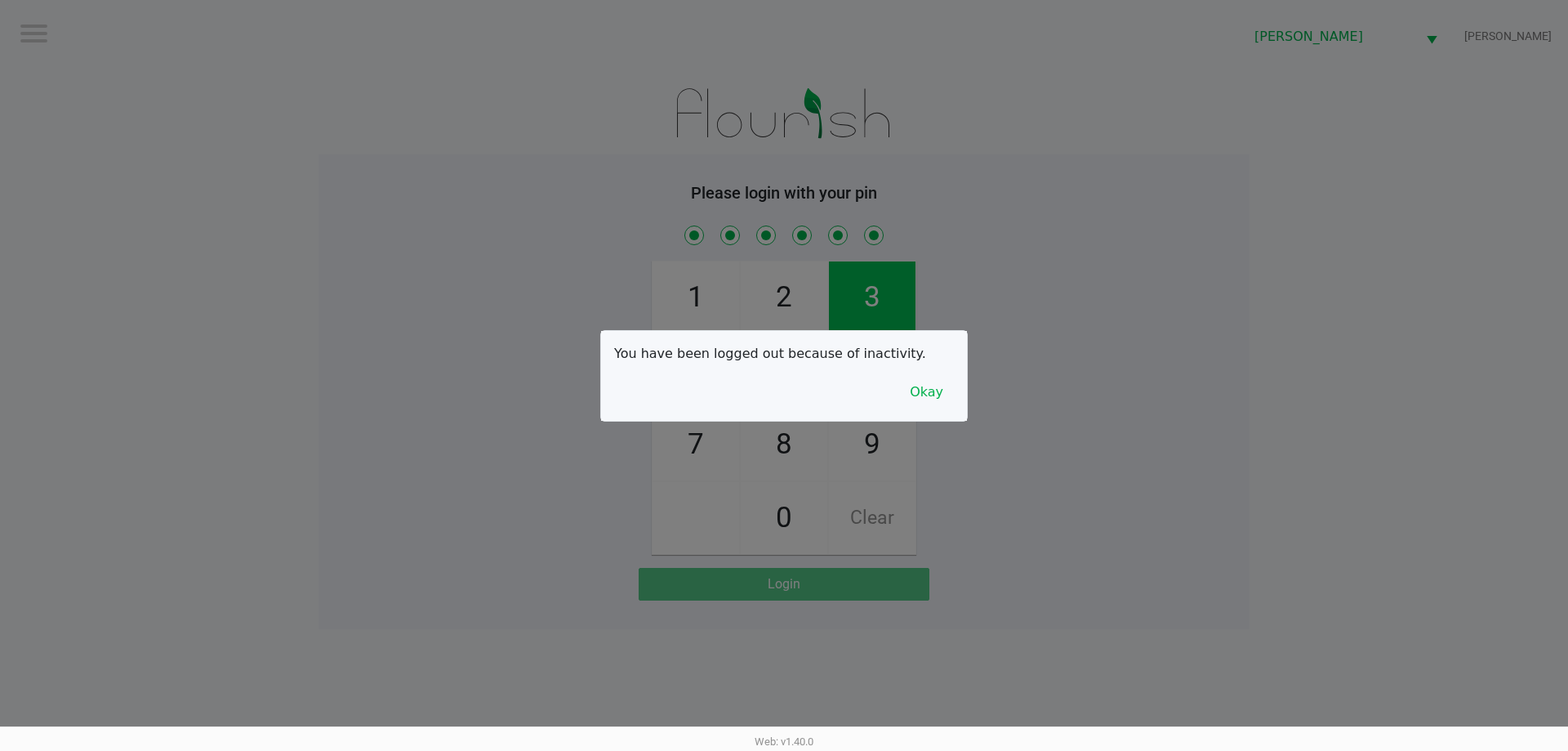
checkbox input "true"
click at [928, 396] on button "Okay" at bounding box center [926, 392] width 54 height 31
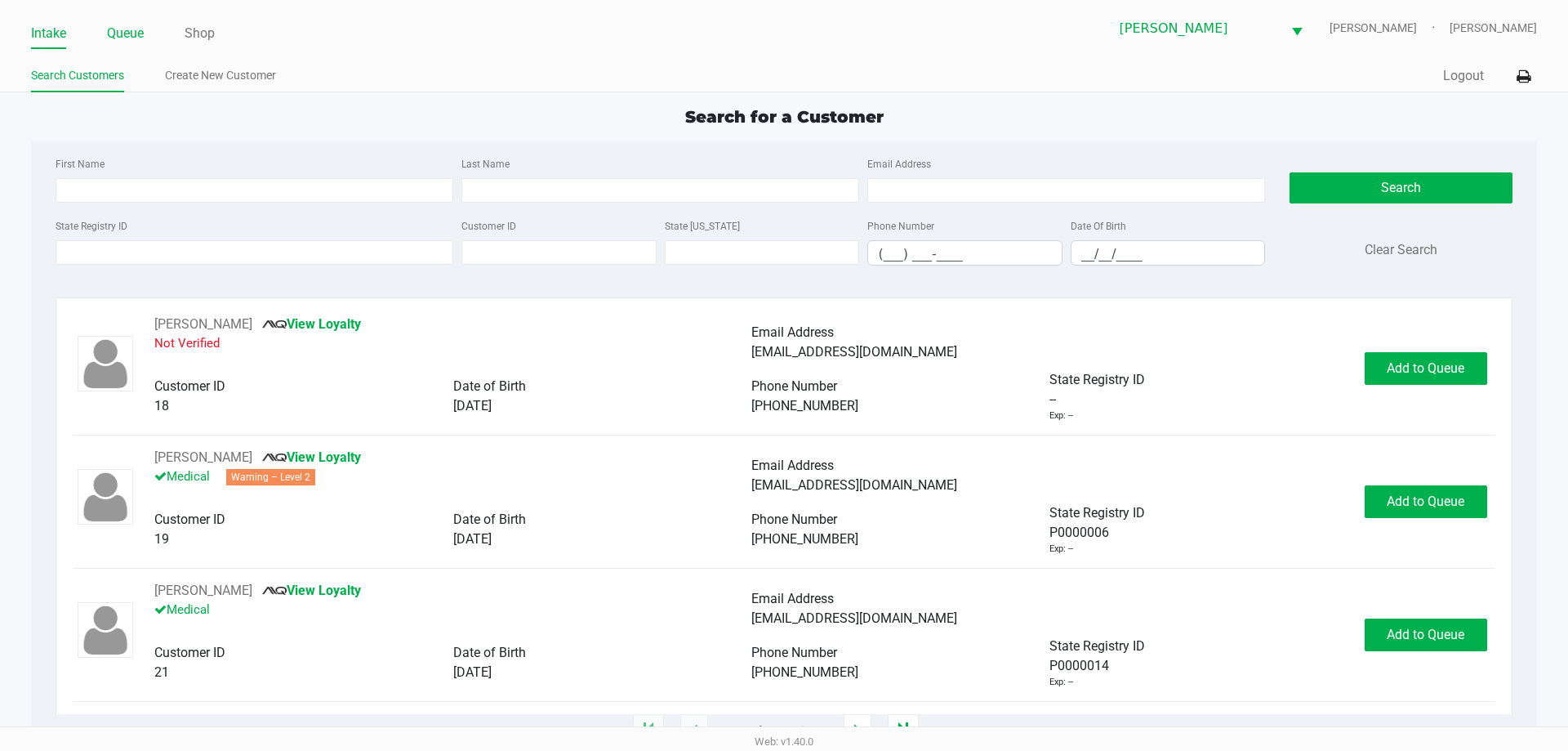
click at [125, 38] on link "Queue" at bounding box center [125, 33] width 37 height 23
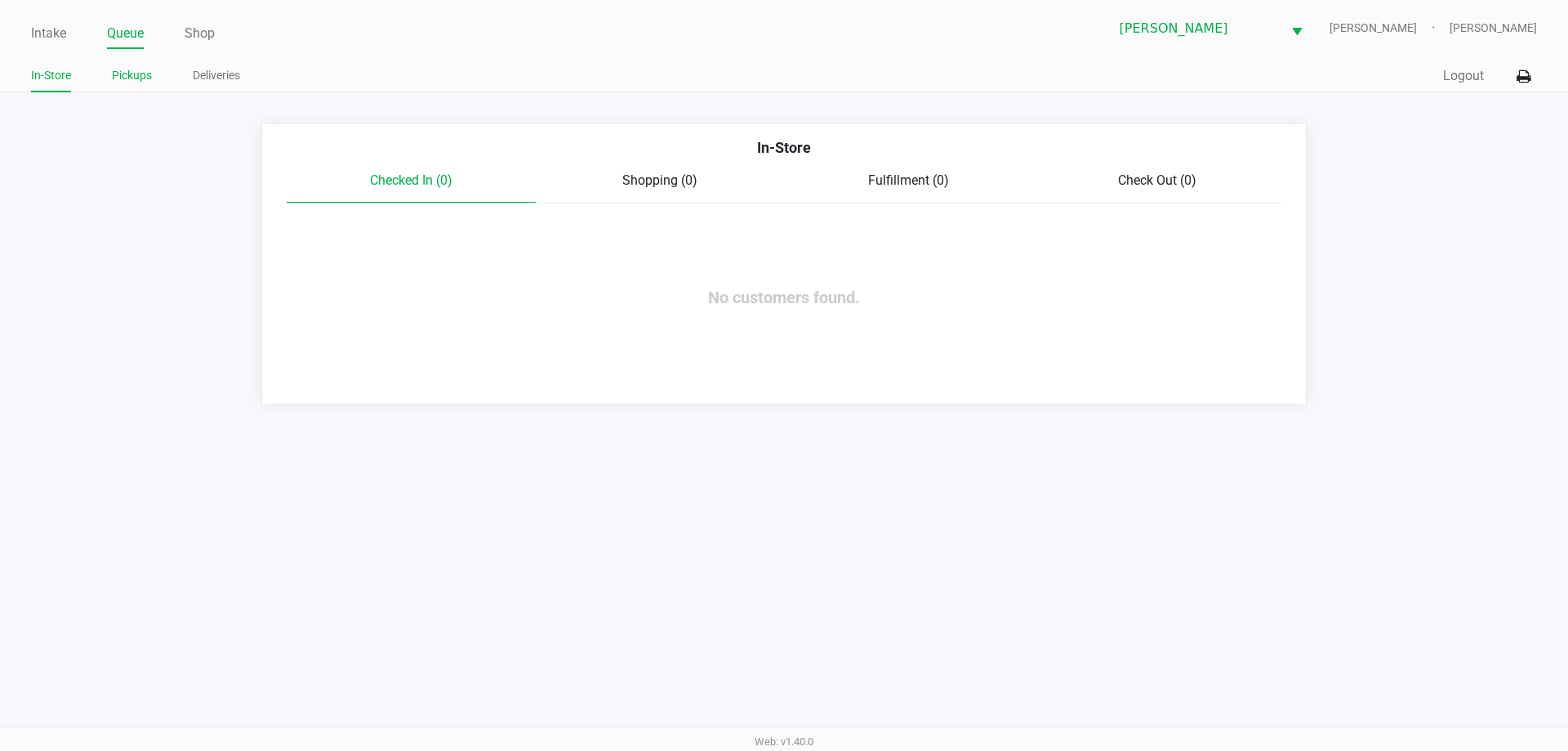
click at [149, 71] on link "Pickups" at bounding box center [131, 76] width 40 height 20
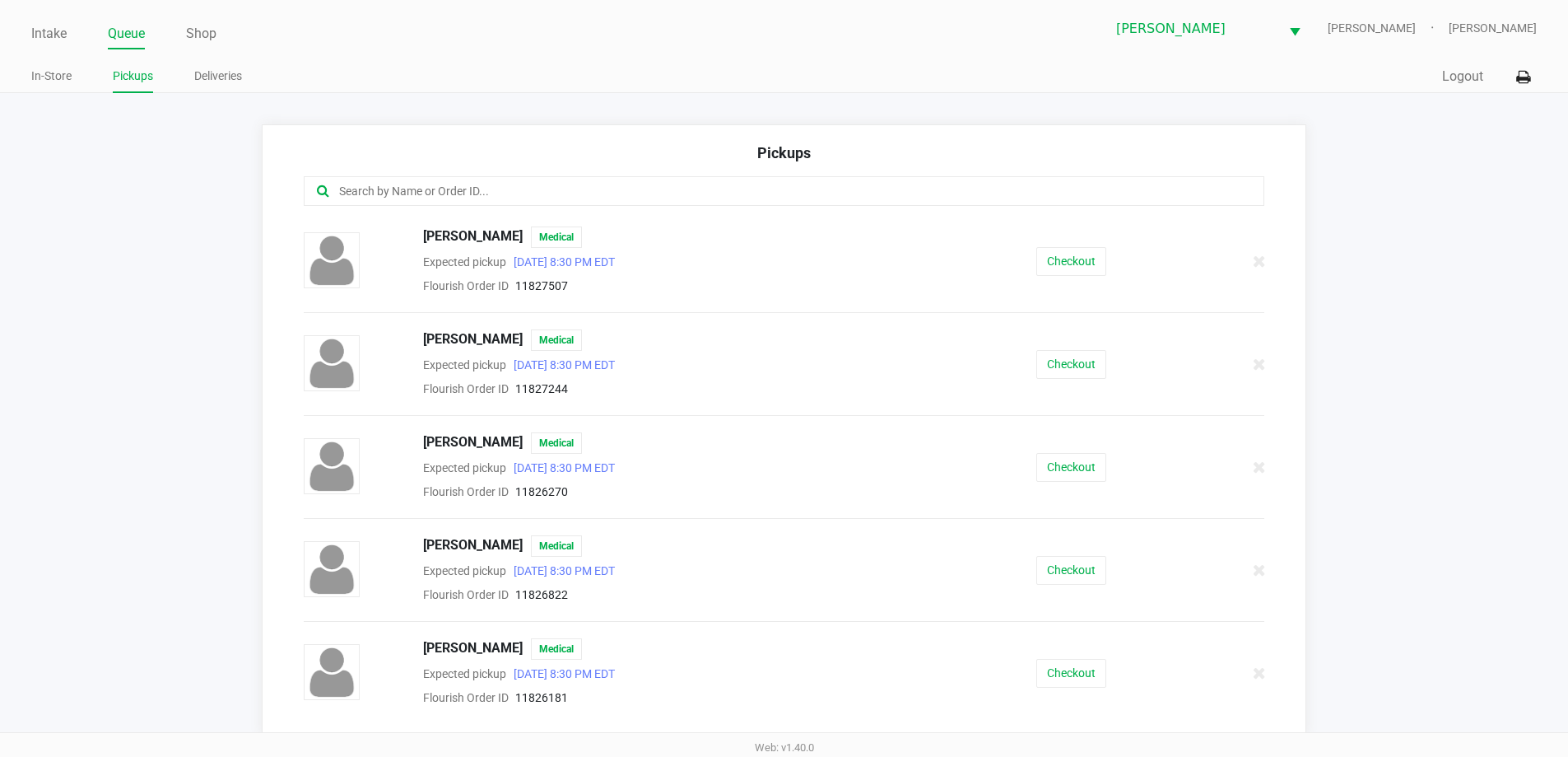
click at [729, 189] on input "text" at bounding box center [758, 191] width 841 height 19
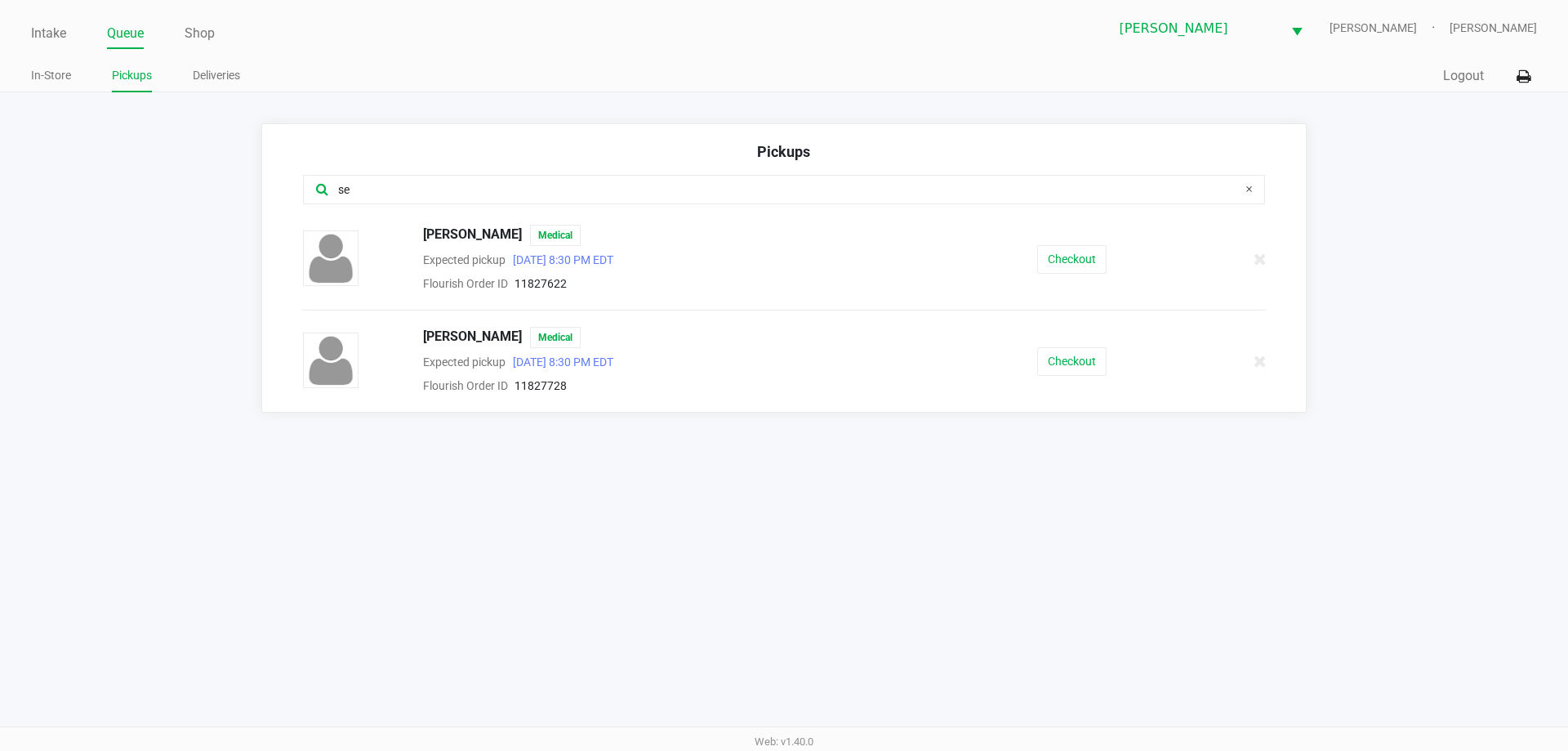
type input "se"
click at [1088, 362] on button "Checkout" at bounding box center [1072, 362] width 70 height 29
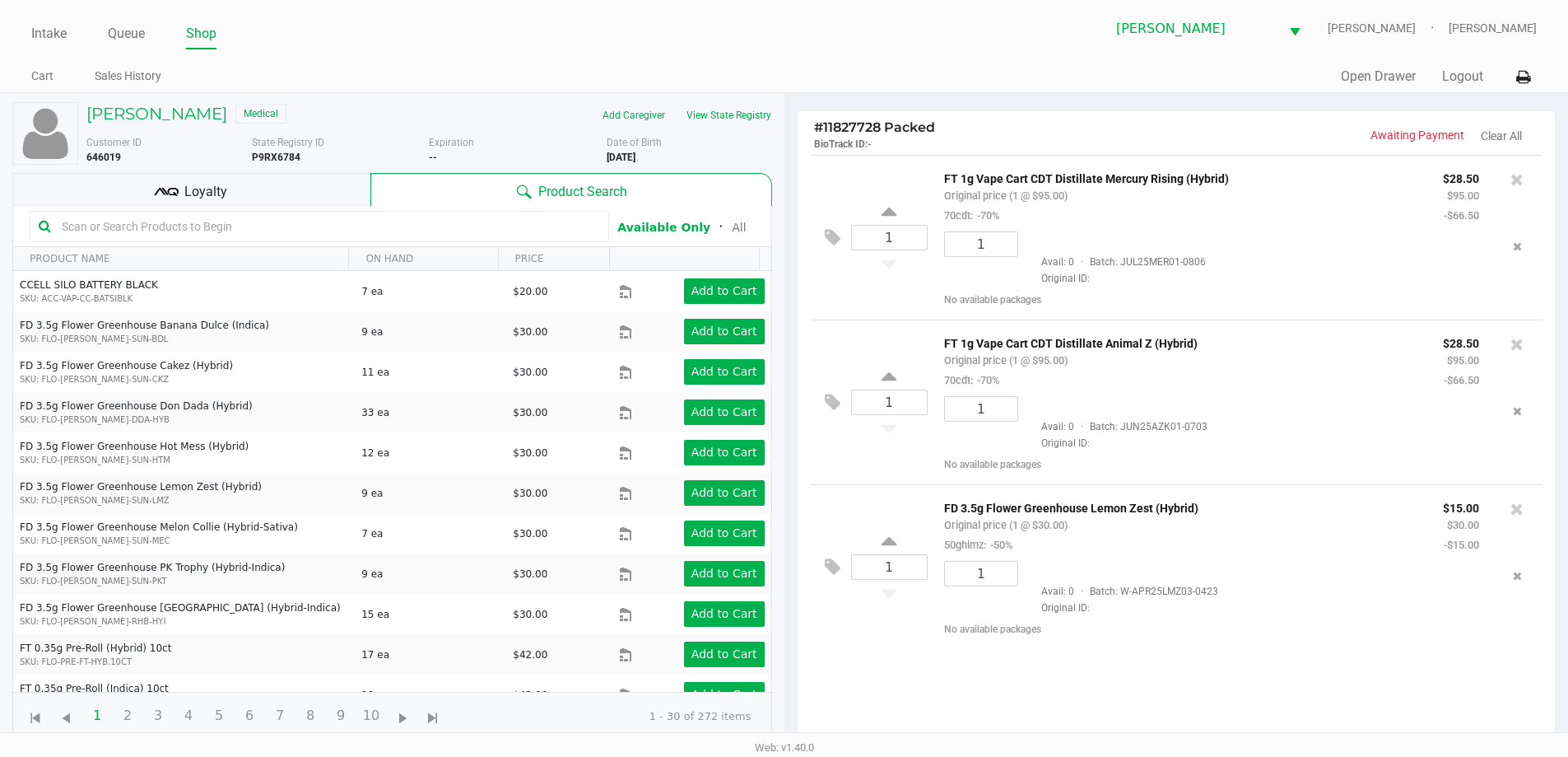
click at [452, 221] on input "text" at bounding box center [327, 226] width 545 height 25
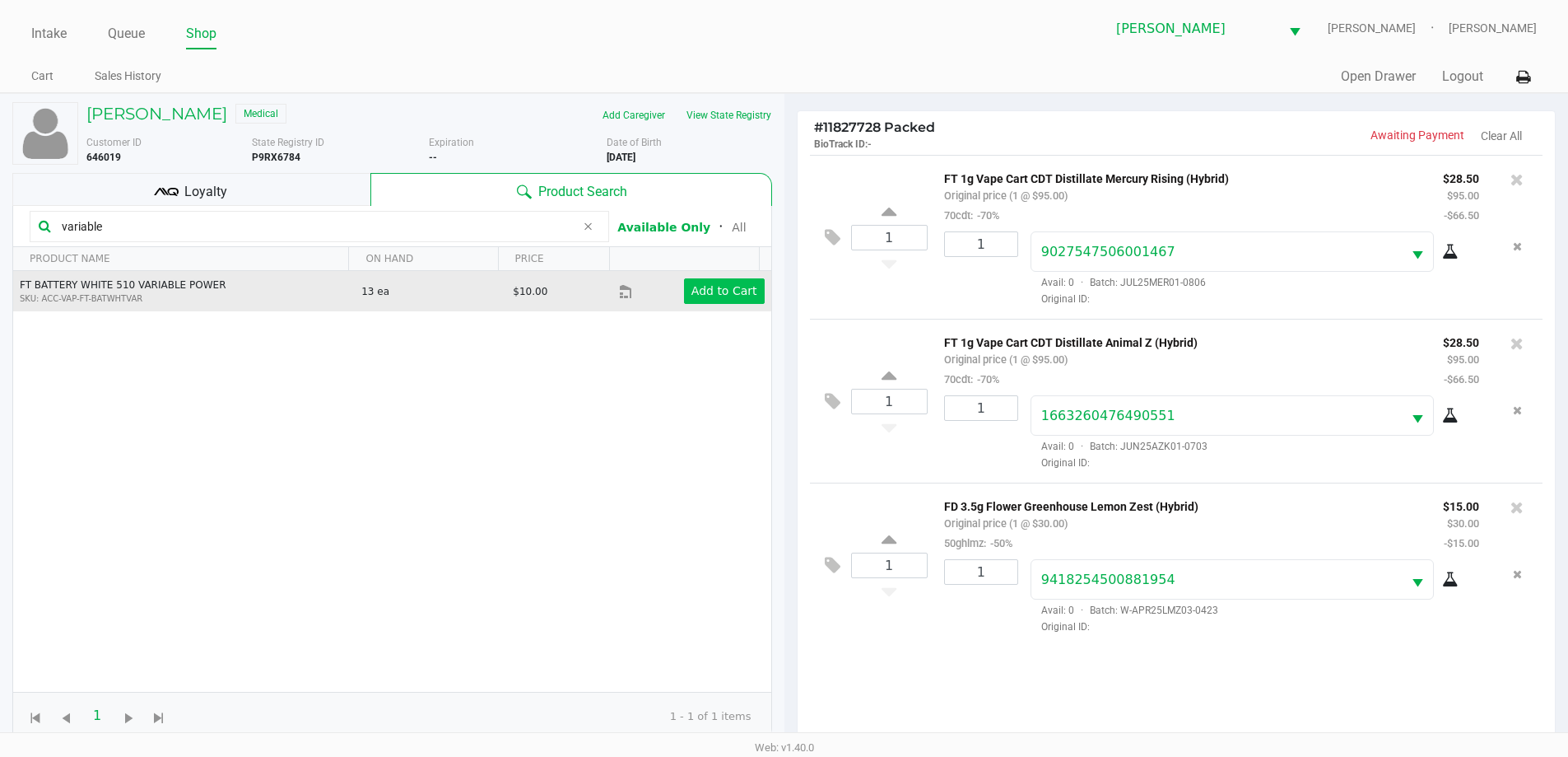
type input "variable"
click at [727, 294] on app-button-loader "Add to Cart" at bounding box center [724, 290] width 66 height 13
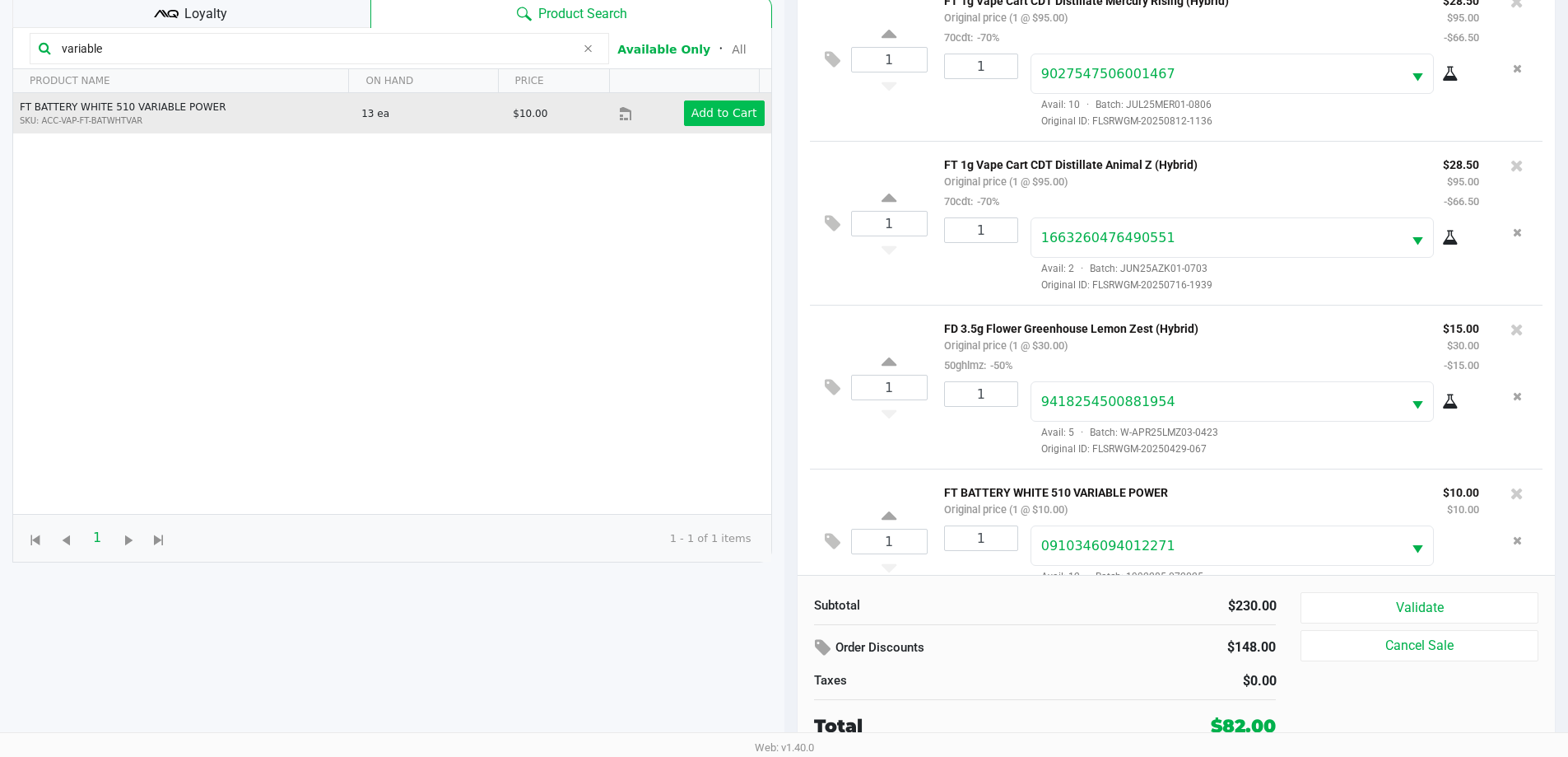
scroll to position [41, 0]
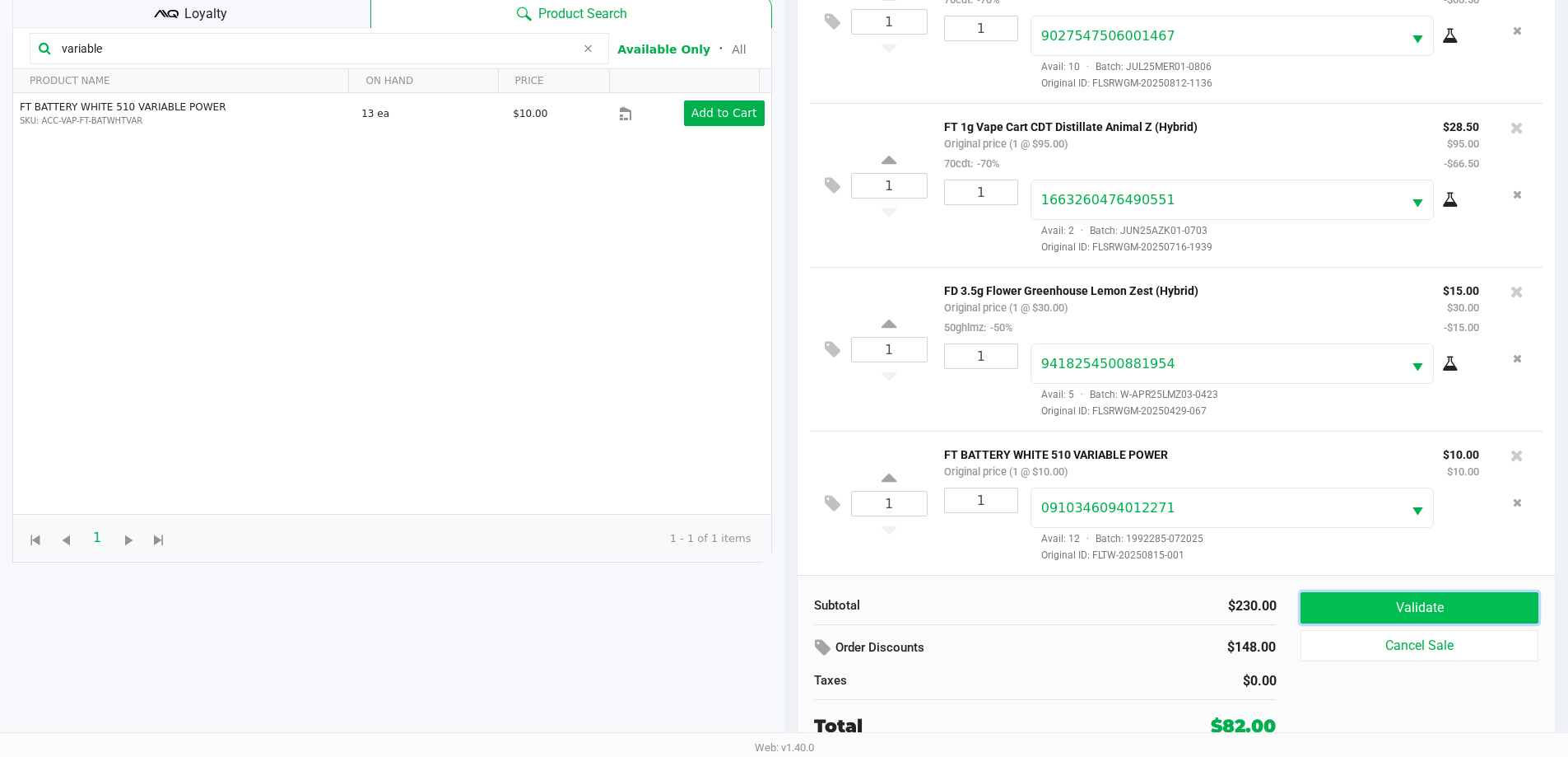
click at [1403, 596] on button "Validate" at bounding box center [1420, 608] width 237 height 31
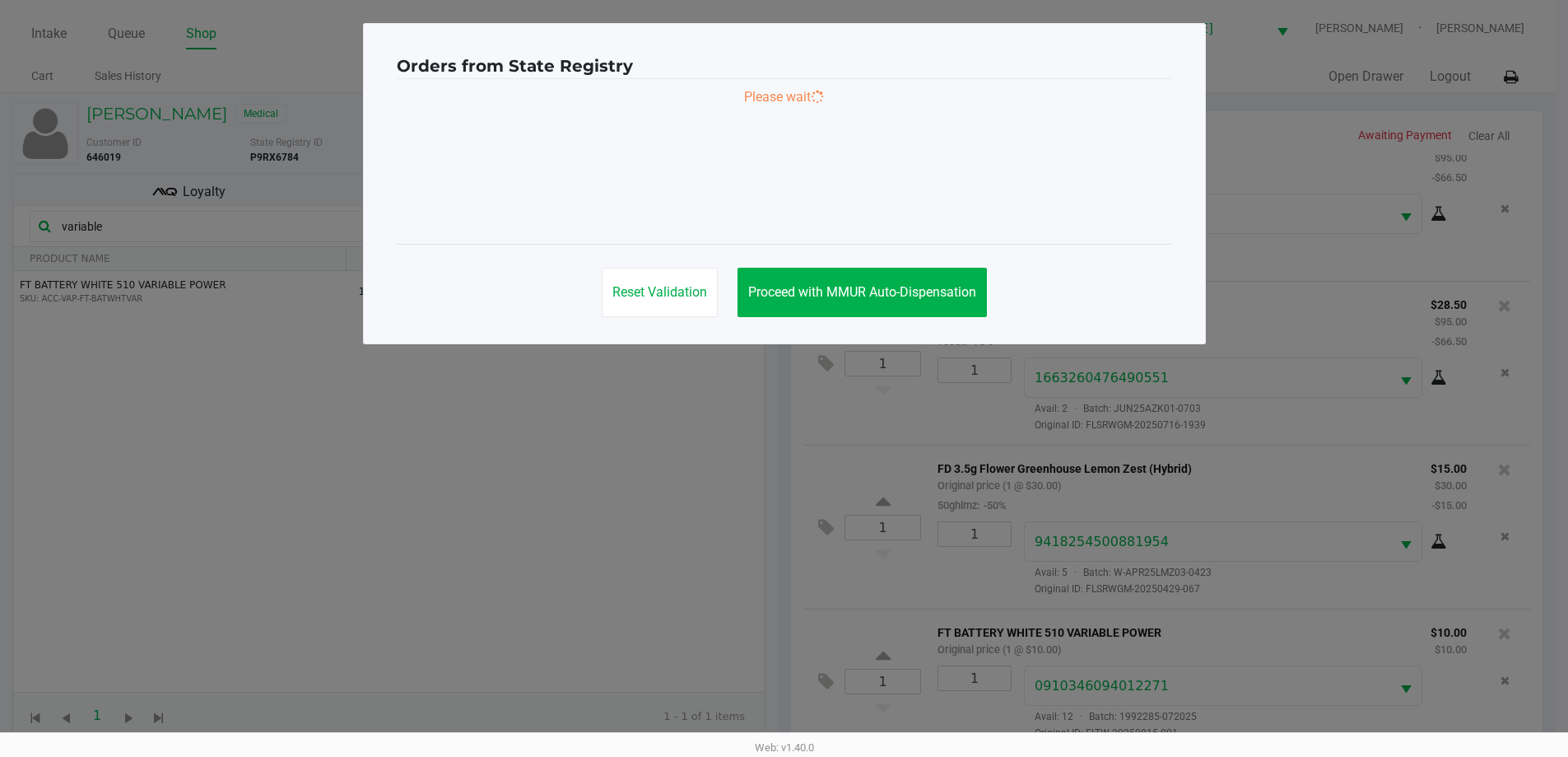
scroll to position [0, 0]
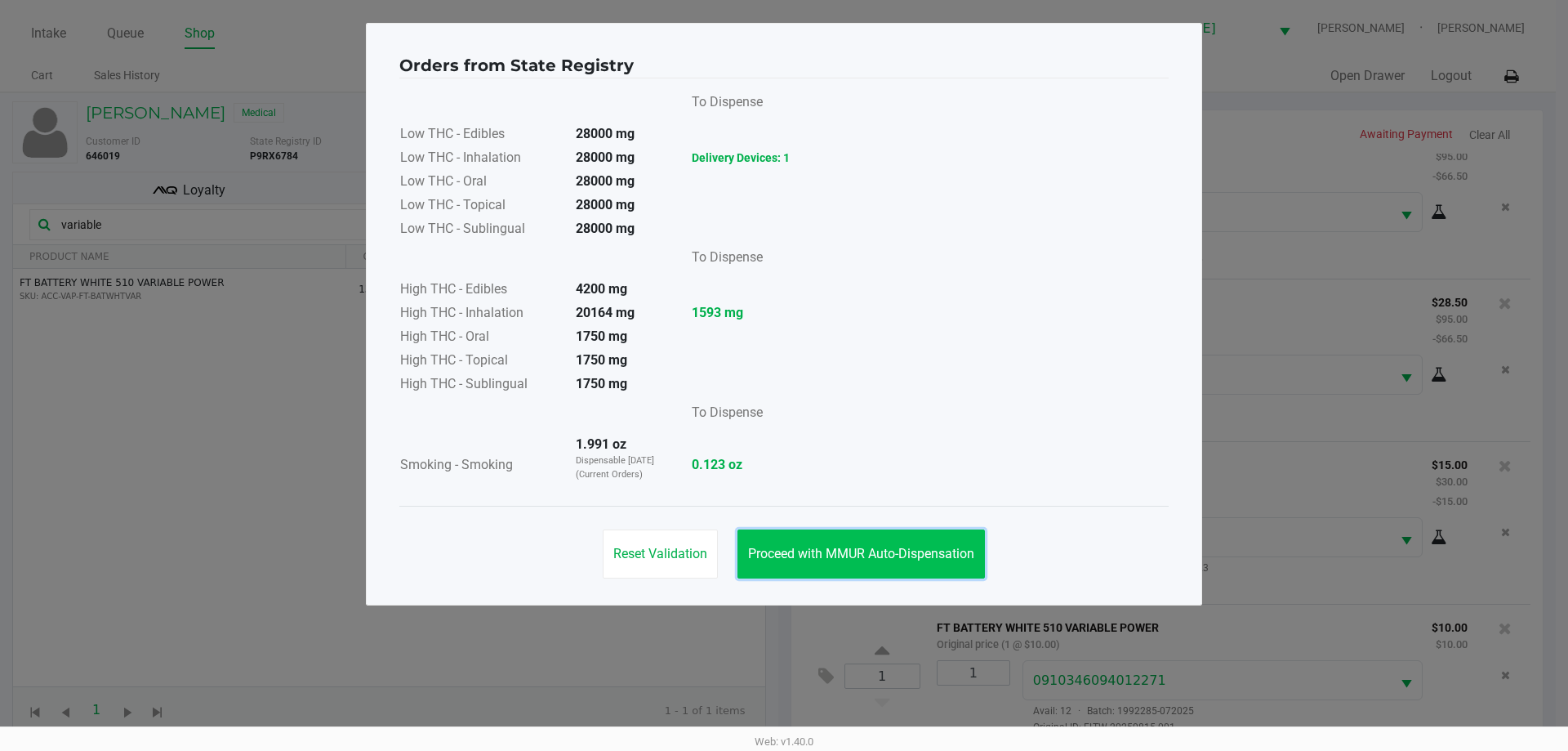
click at [901, 531] on button "Proceed with MMUR Auto-Dispensation" at bounding box center [861, 554] width 248 height 49
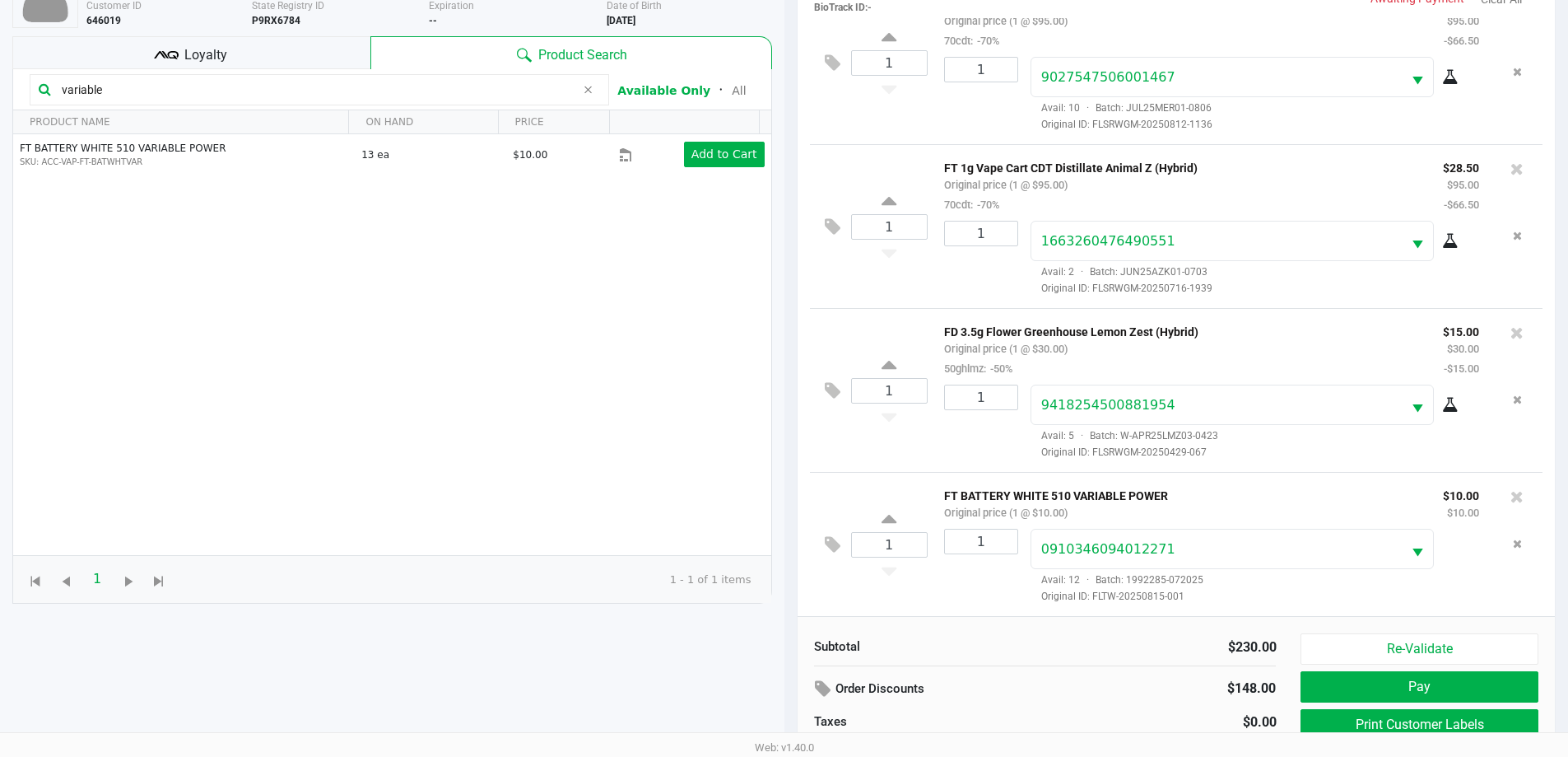
scroll to position [178, 0]
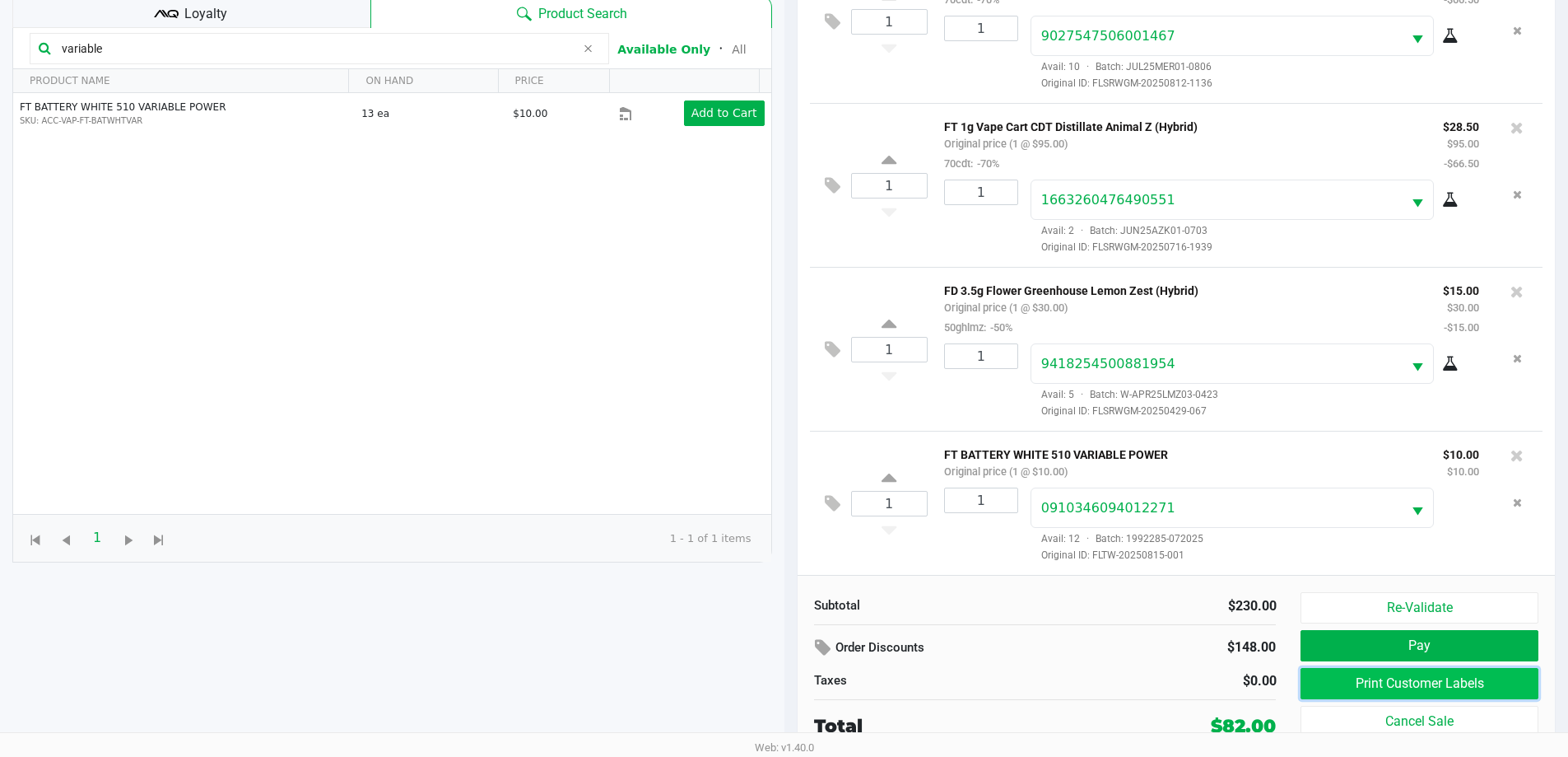
click at [1416, 685] on button "Print Customer Labels" at bounding box center [1420, 683] width 237 height 31
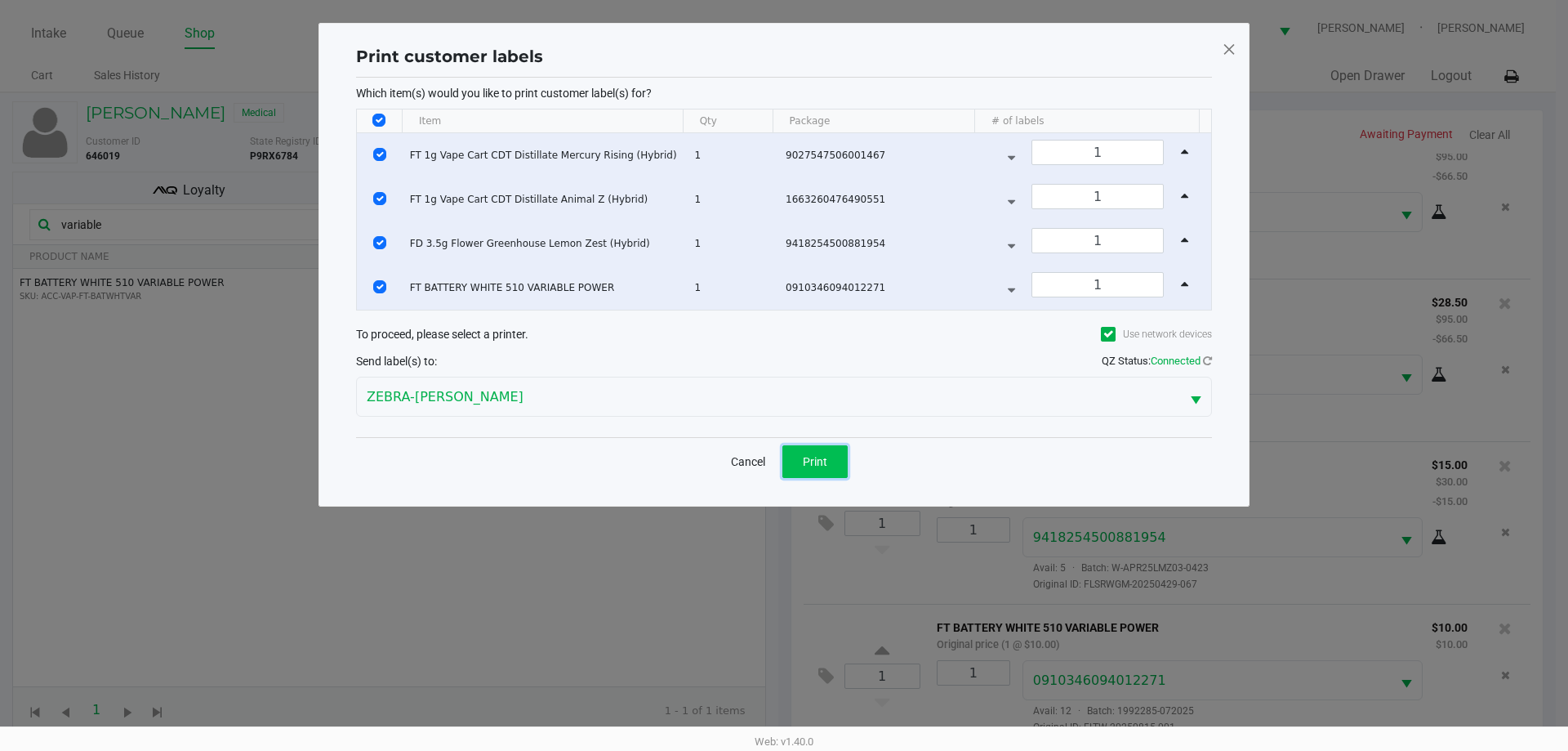
click at [835, 451] on button "Print" at bounding box center [815, 461] width 66 height 32
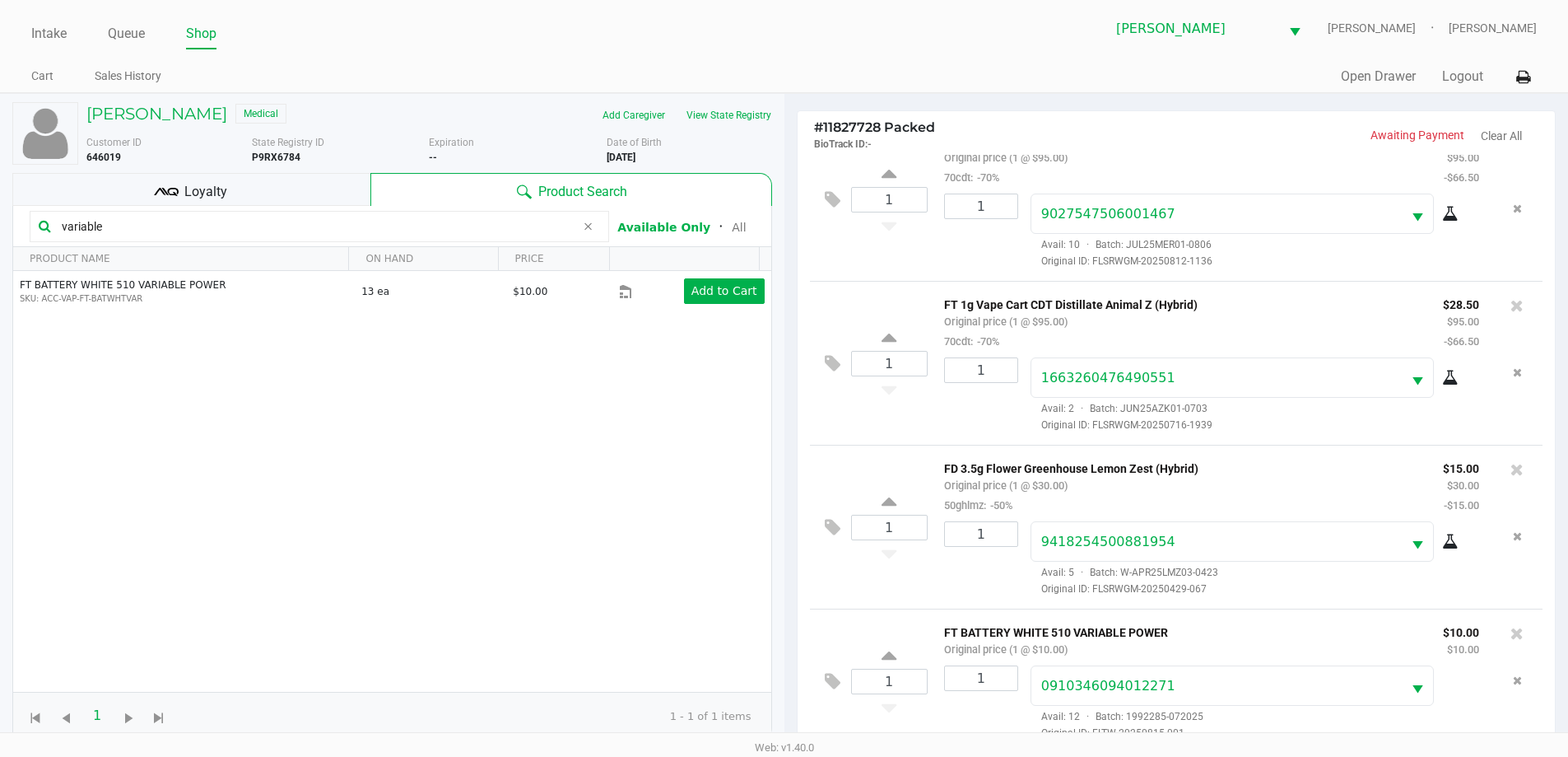
scroll to position [178, 0]
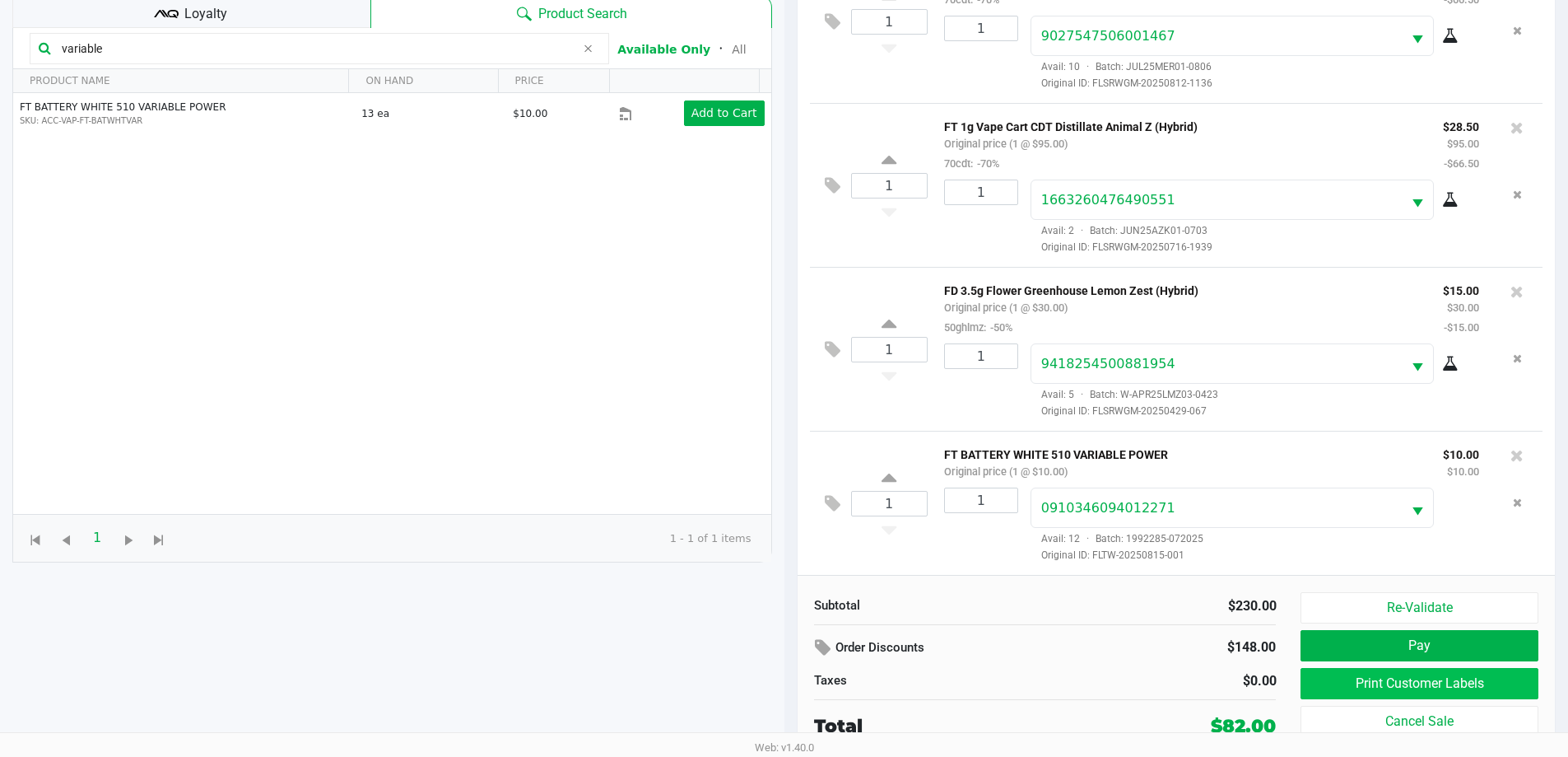
click at [1449, 693] on button "Print Customer Labels" at bounding box center [1420, 683] width 237 height 31
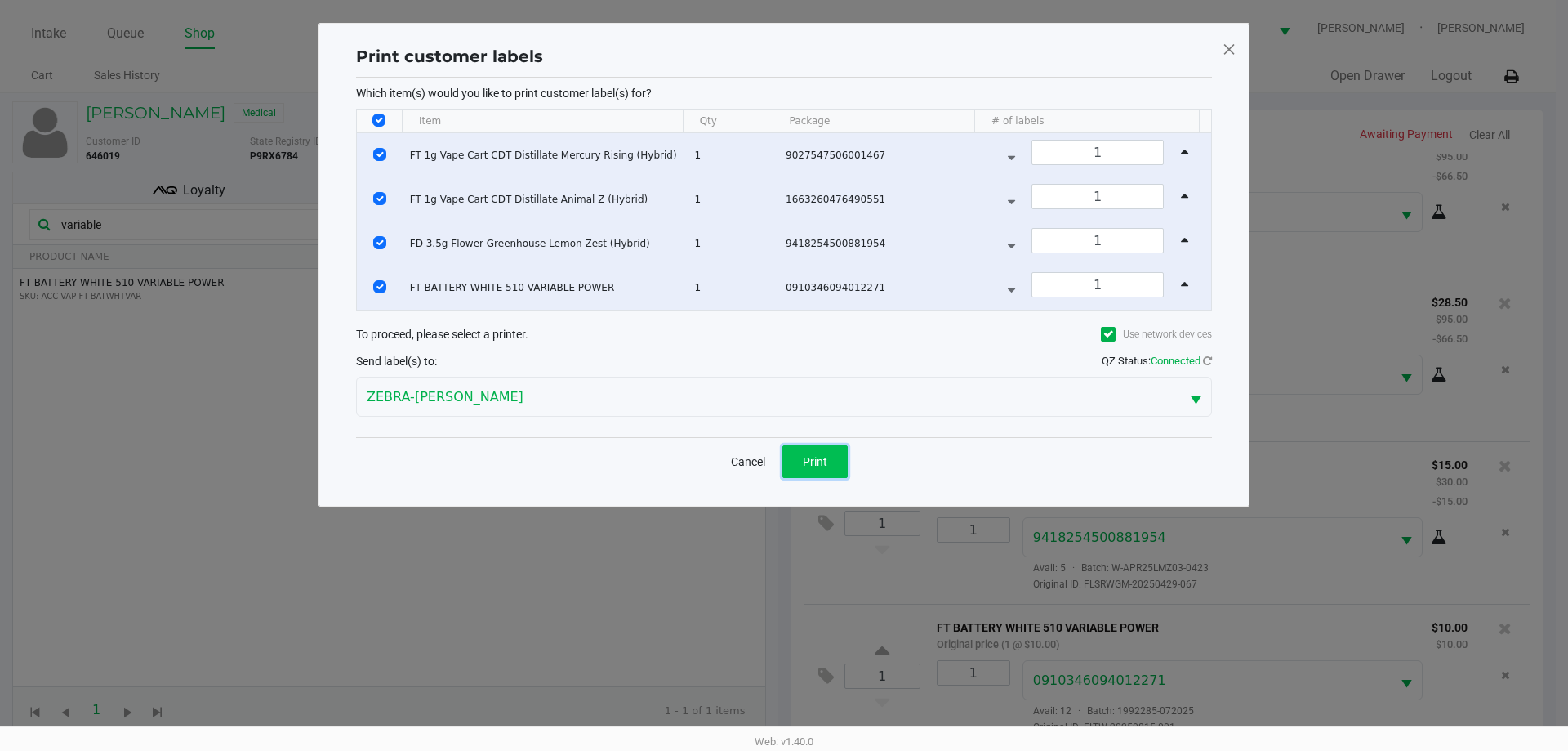
click at [827, 461] on span "Print" at bounding box center [815, 461] width 25 height 13
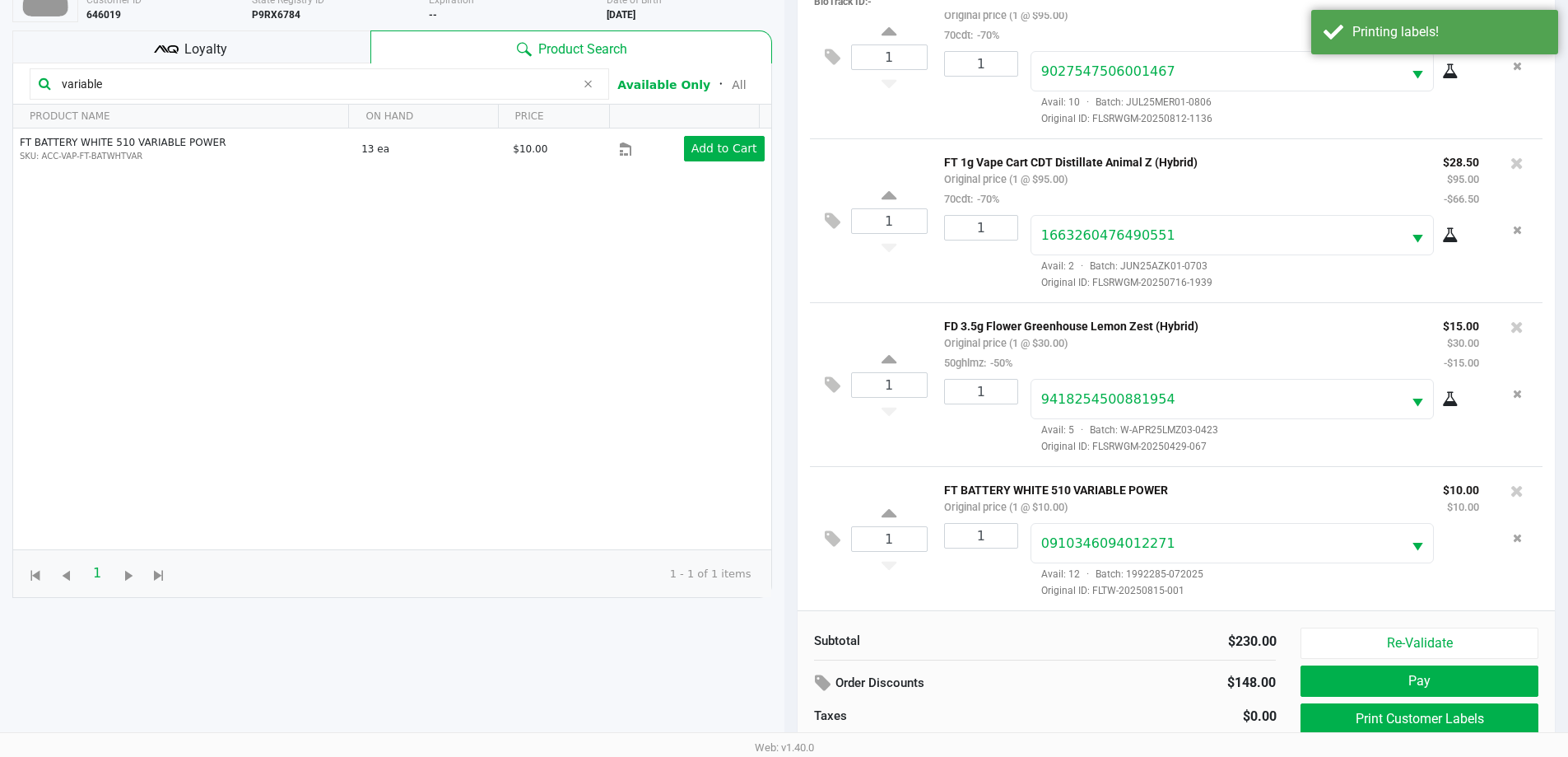
scroll to position [178, 0]
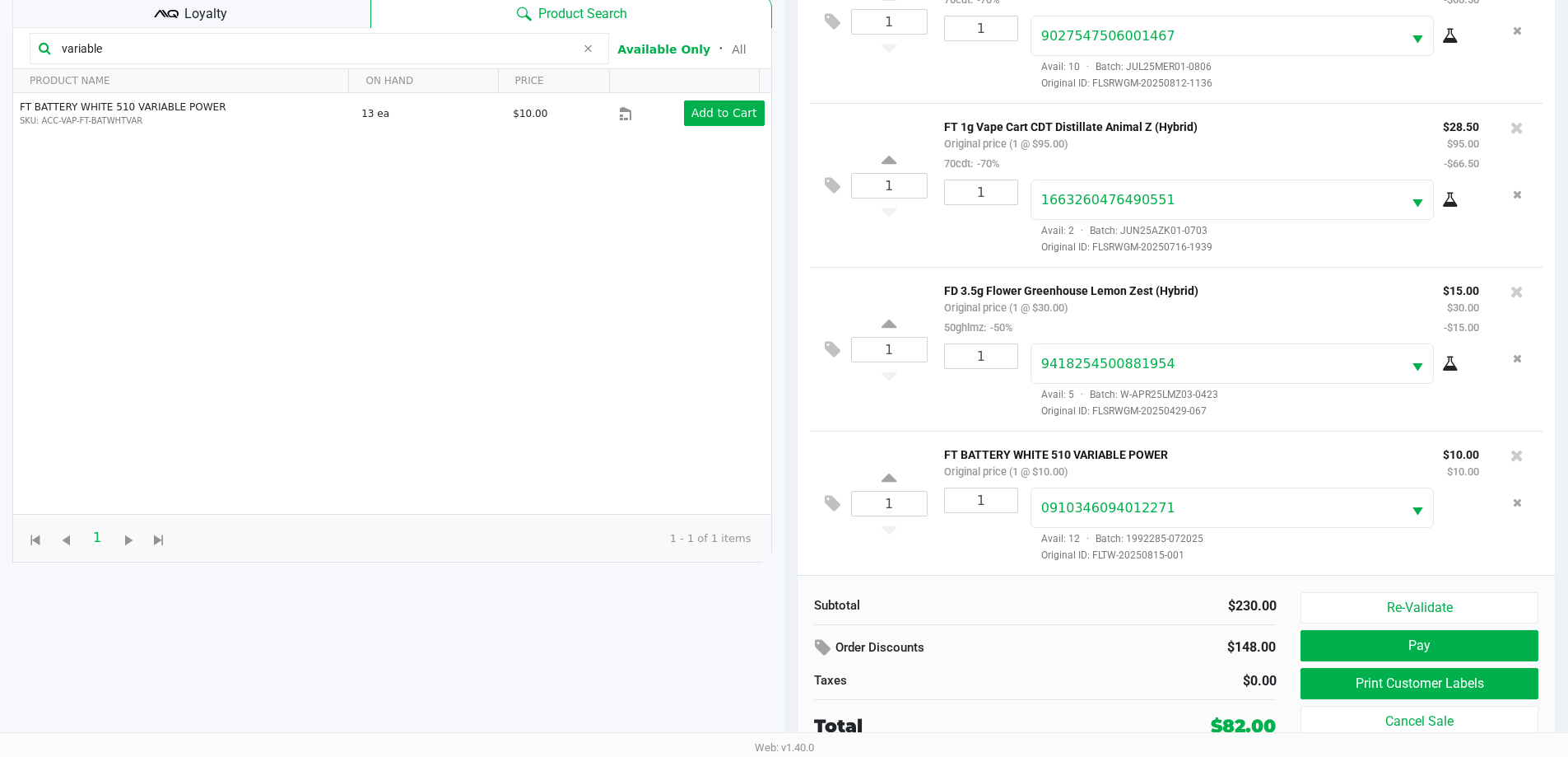
click at [263, 14] on div "Loyalty" at bounding box center [191, 11] width 358 height 33
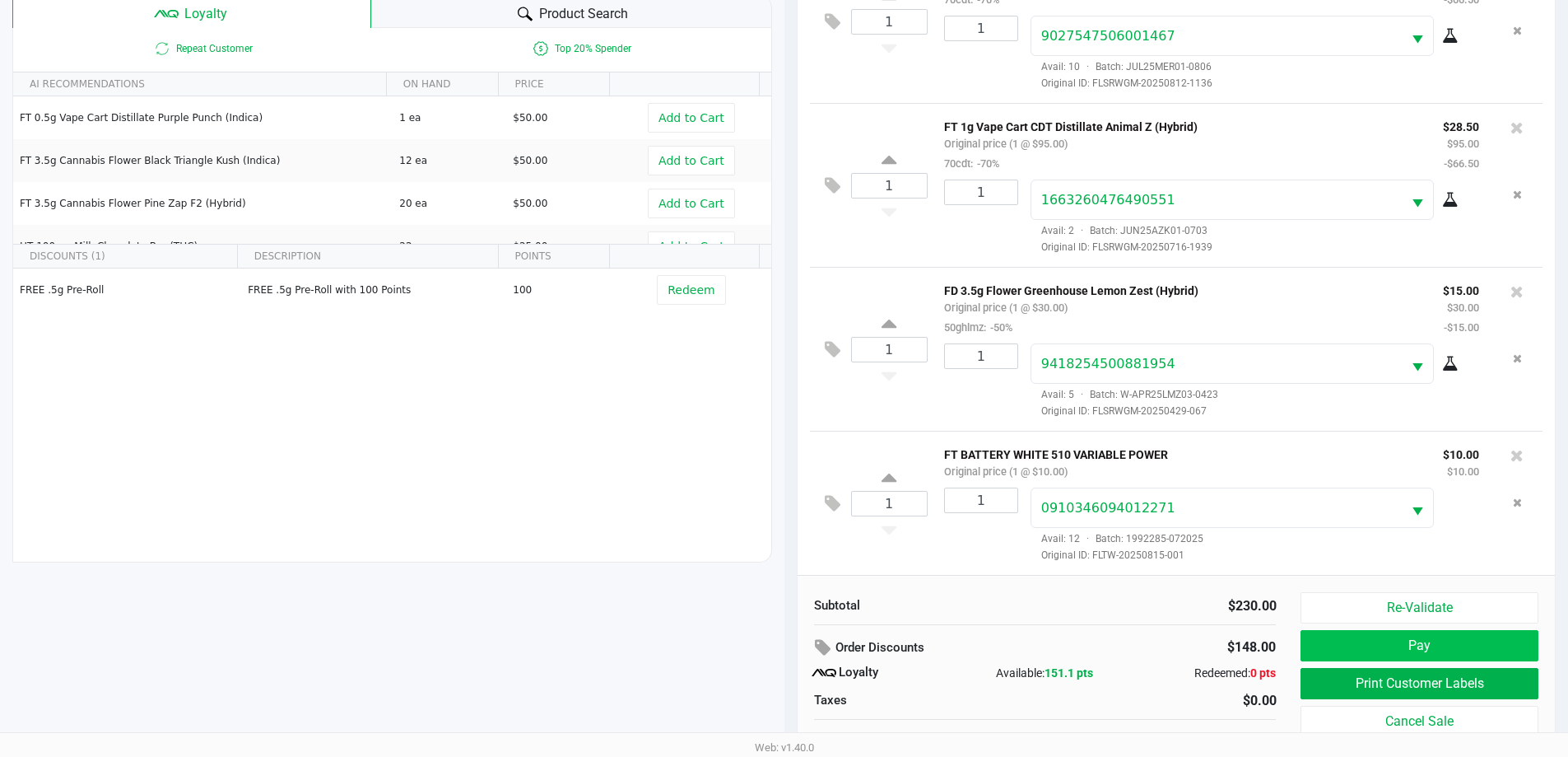
click at [1347, 637] on button "Pay" at bounding box center [1420, 645] width 237 height 31
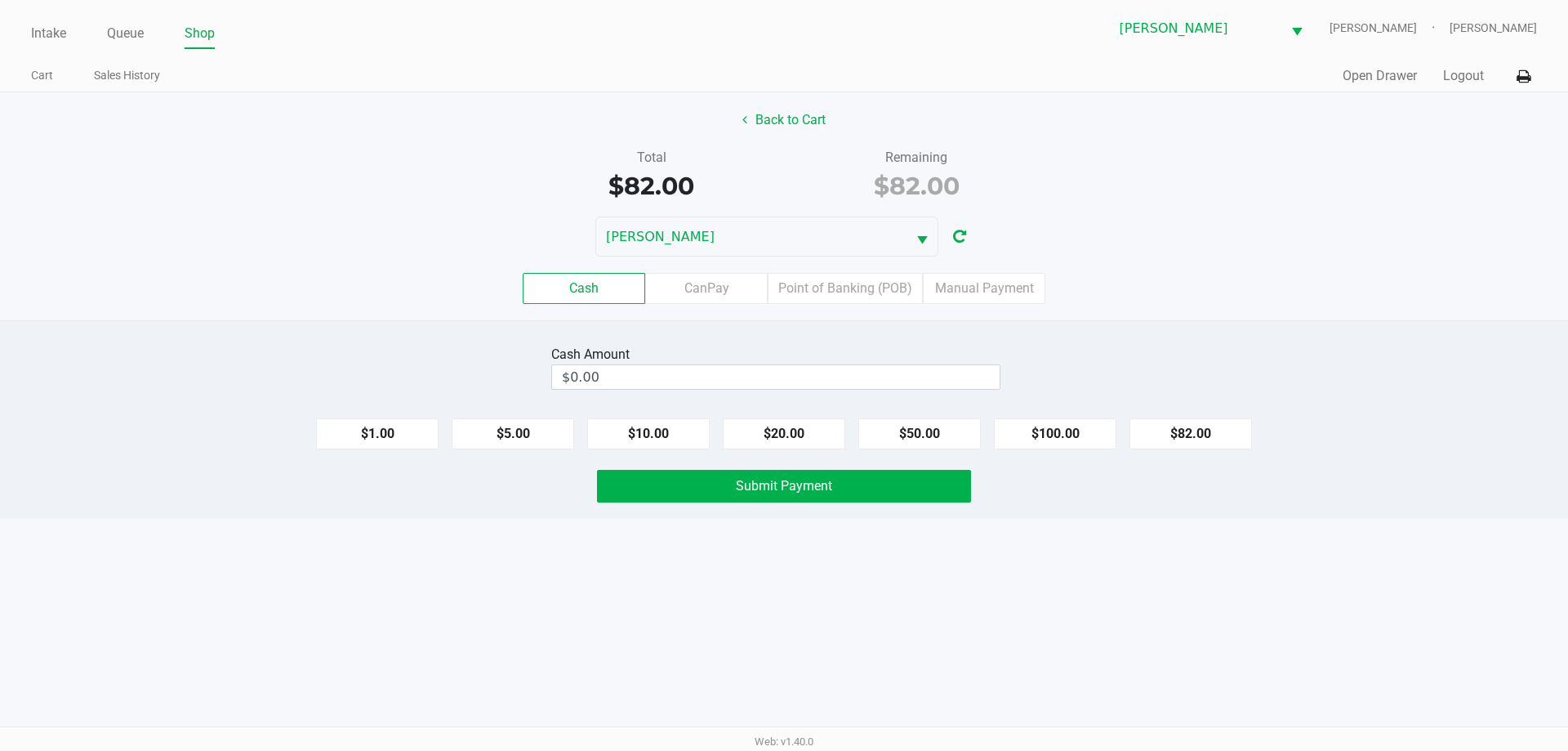
click at [1099, 431] on button "$100.00" at bounding box center [1055, 433] width 123 height 31
type input "$100.00"
click at [946, 497] on button "Submit Payment" at bounding box center [783, 486] width 374 height 32
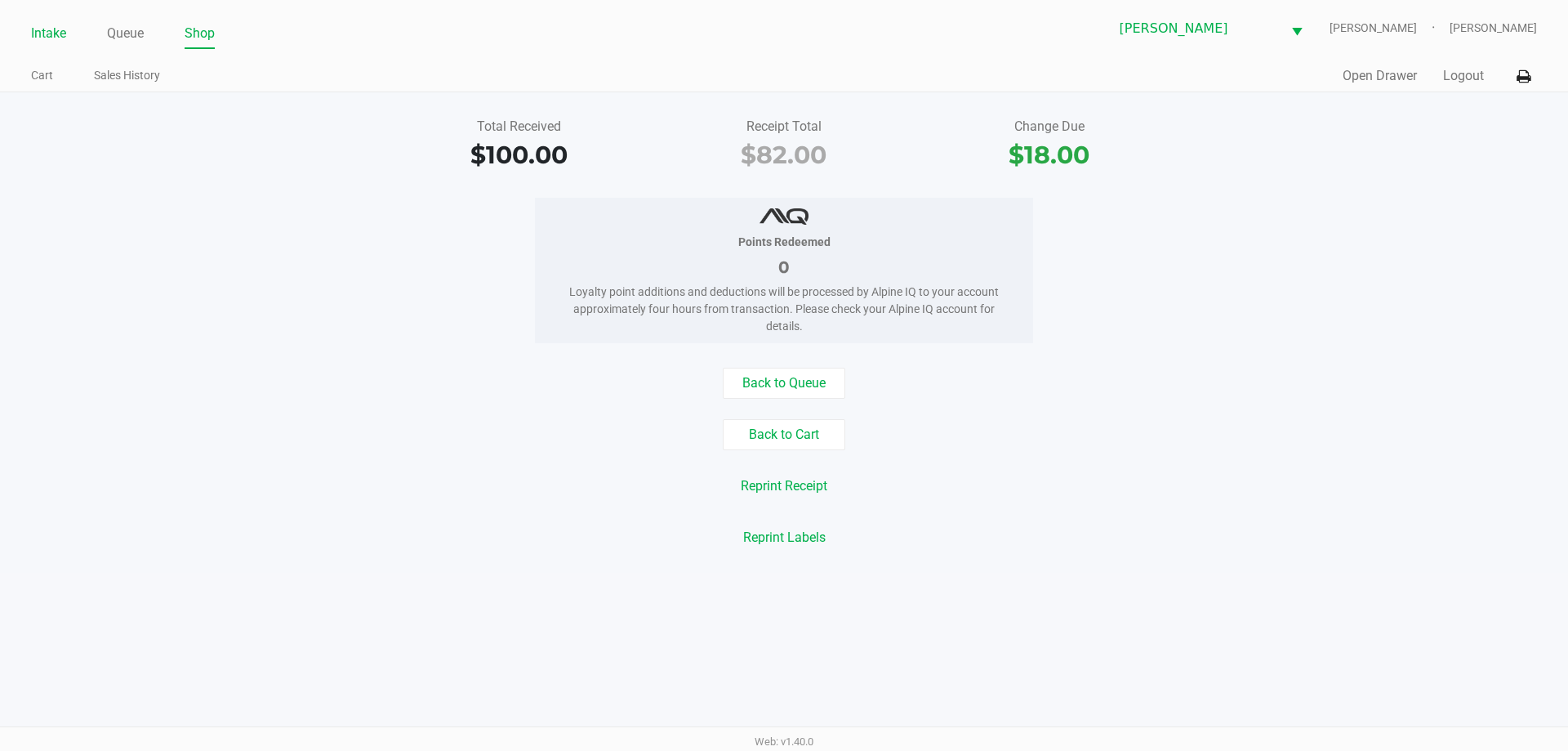
click at [37, 34] on link "Intake" at bounding box center [48, 33] width 35 height 23
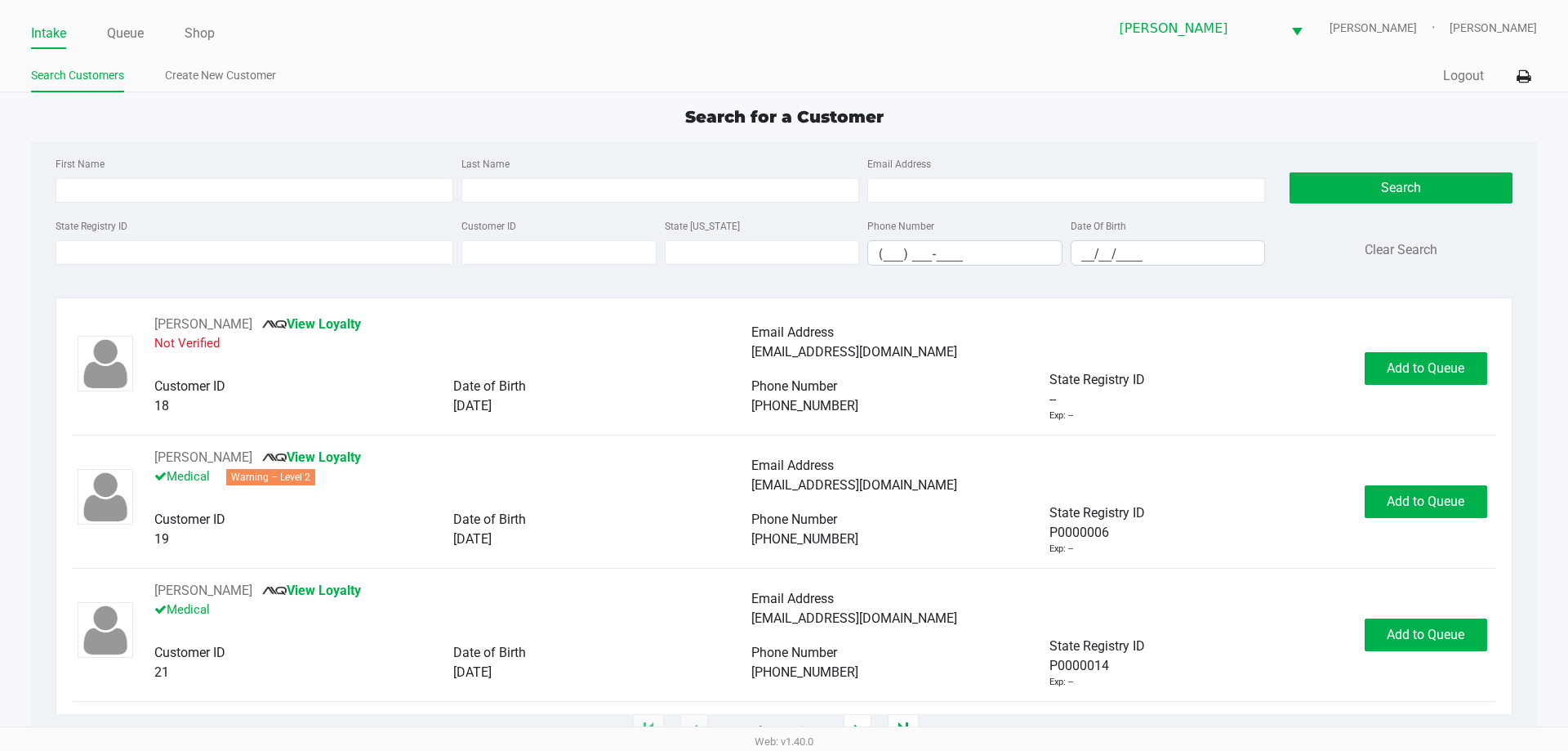
click at [645, 83] on ul "Search Customers Create New Customer" at bounding box center [407, 77] width 753 height 28
click at [1091, 259] on input "__/__/____" at bounding box center [1168, 254] width 193 height 26
click at [135, 31] on link "Queue" at bounding box center [125, 33] width 37 height 23
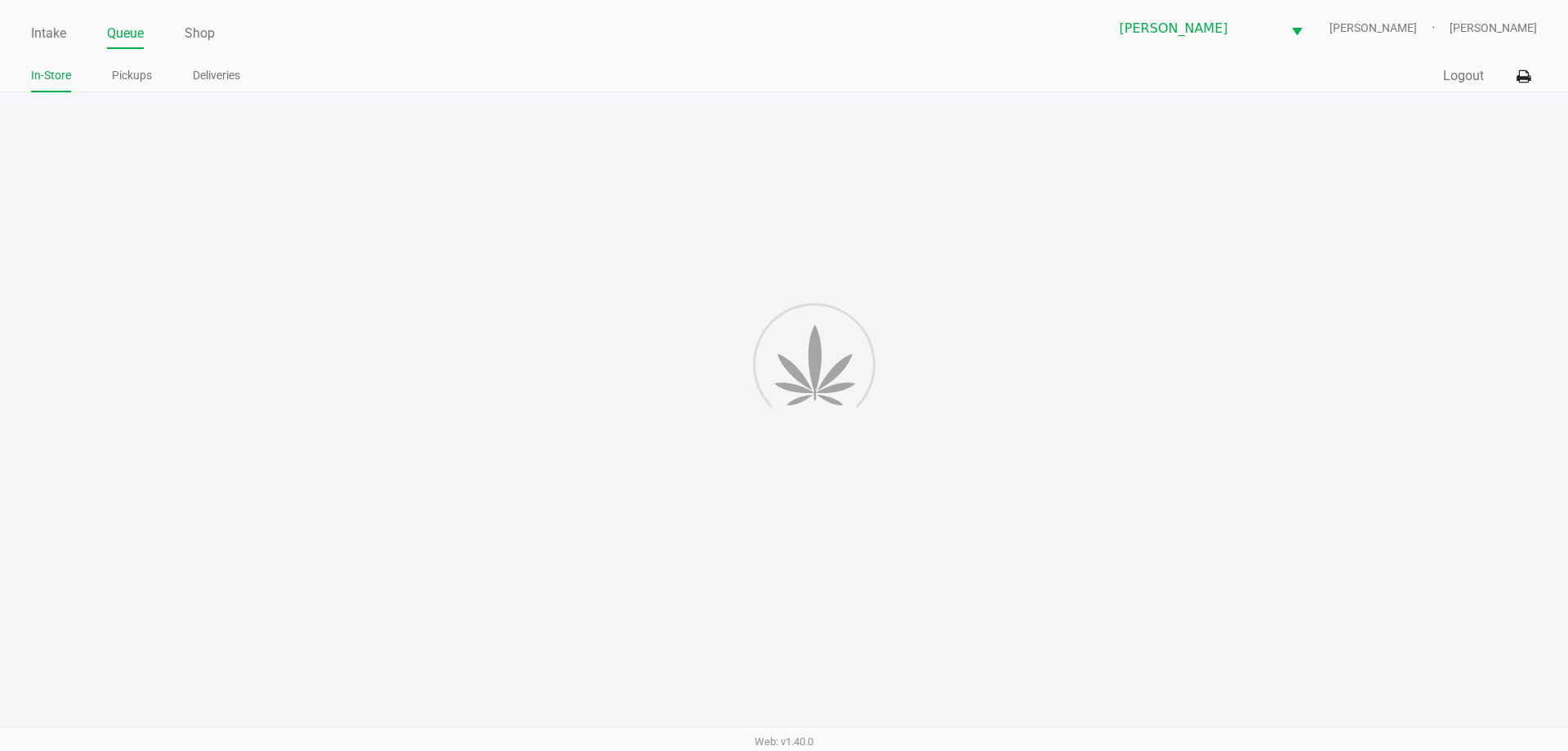
click at [120, 80] on link "Pickups" at bounding box center [131, 76] width 40 height 20
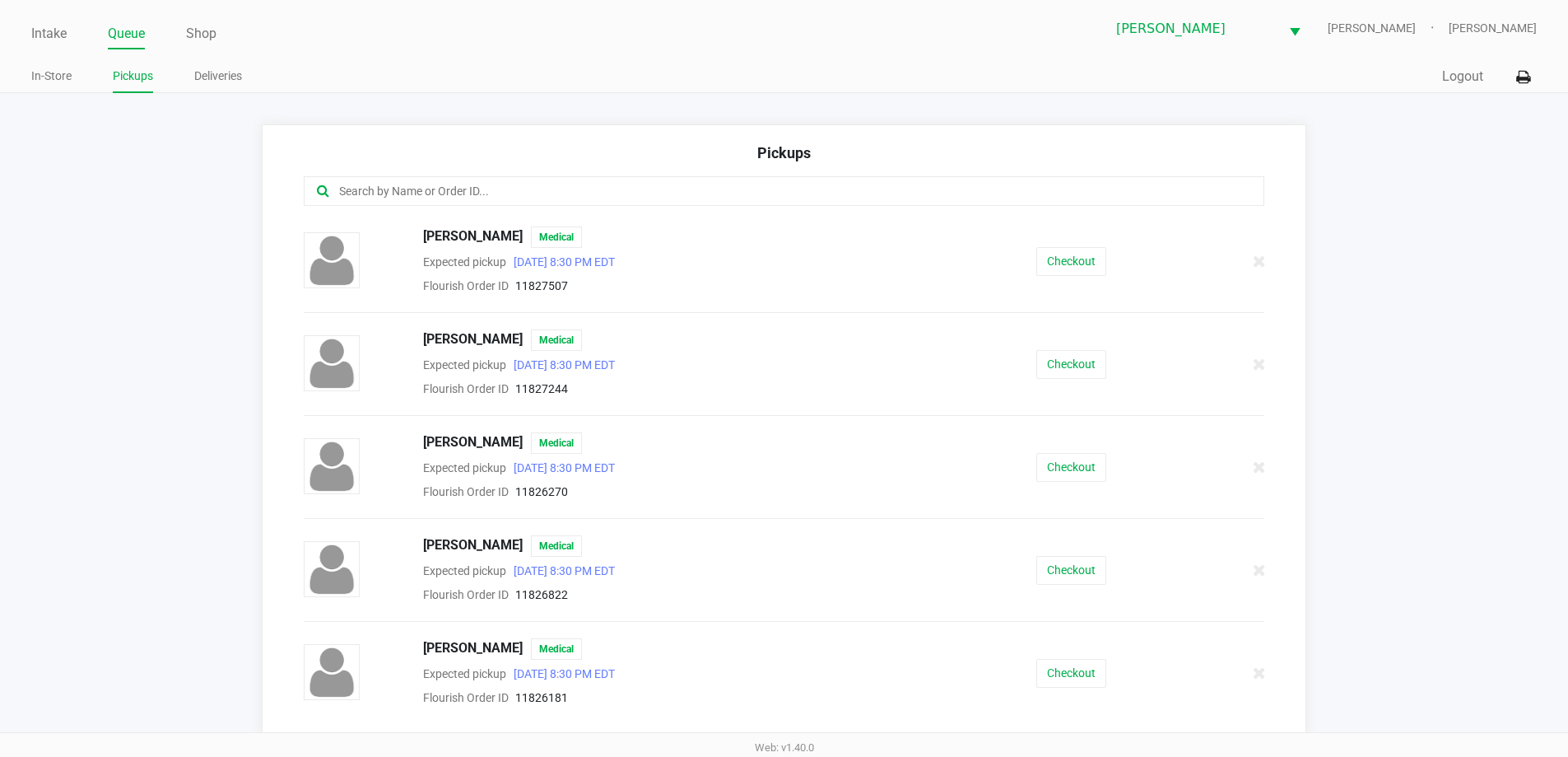
click at [906, 193] on input "text" at bounding box center [758, 191] width 841 height 19
type input "w"
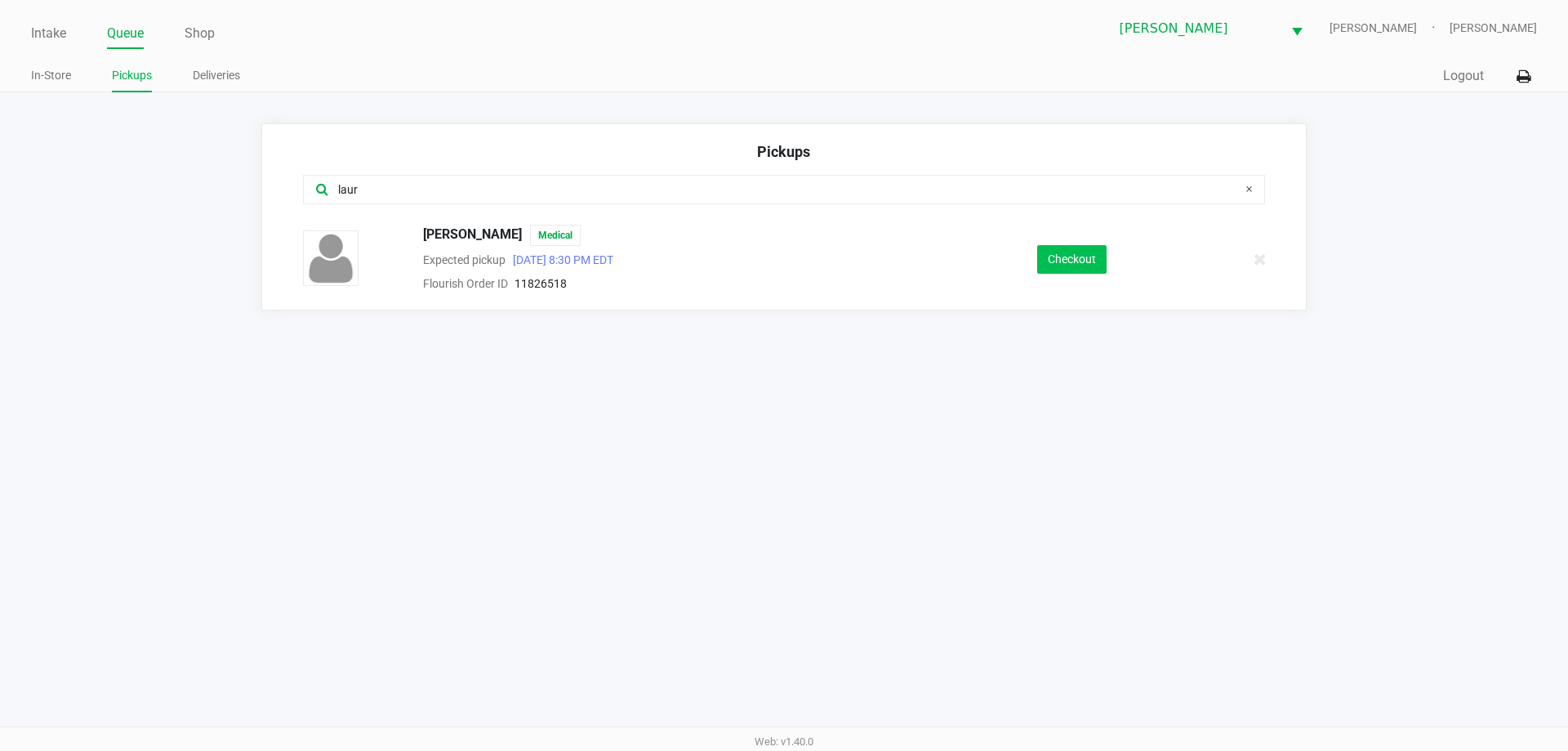
type input "laur"
click at [1067, 261] on button "Checkout" at bounding box center [1072, 260] width 70 height 29
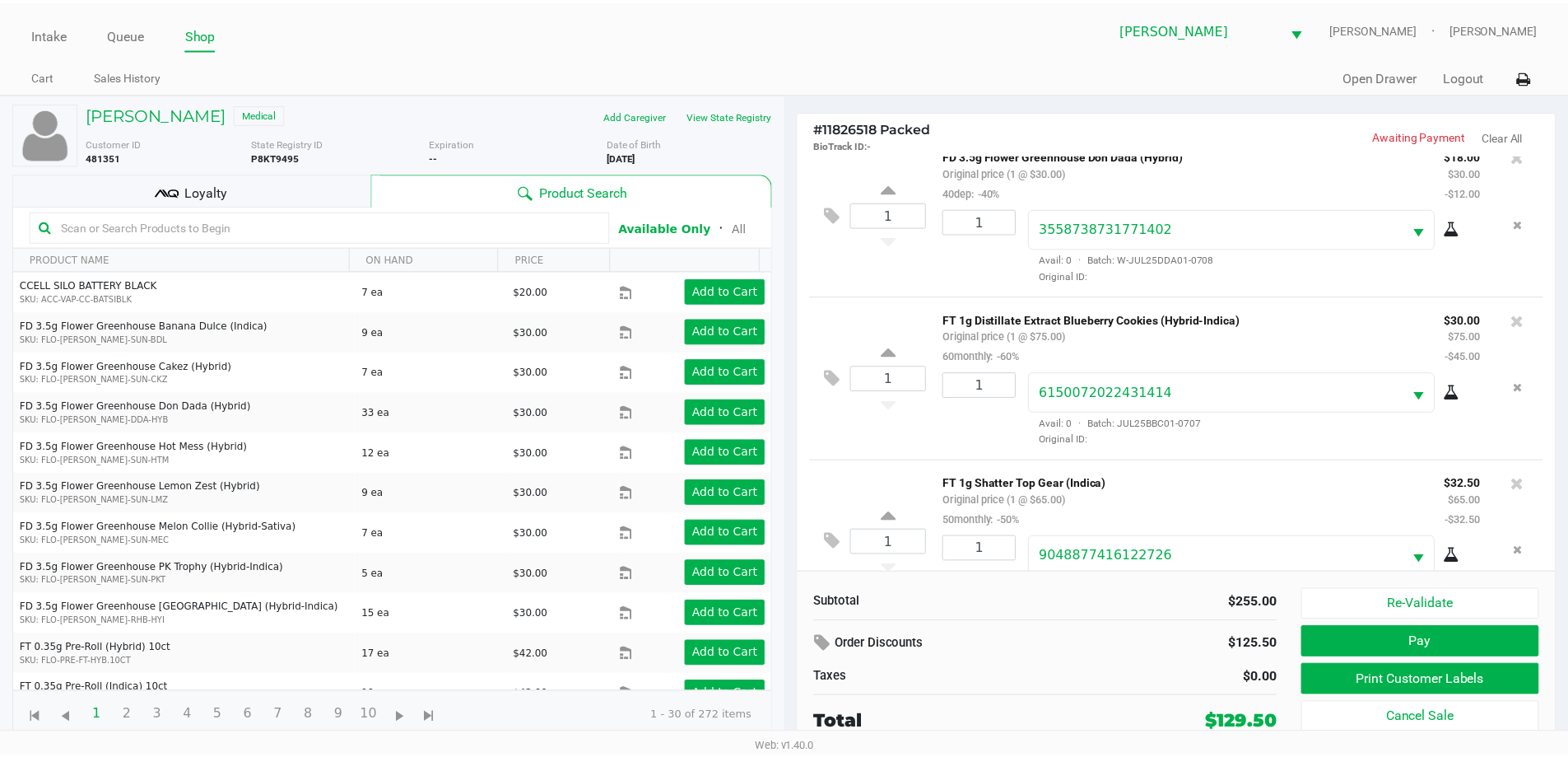
scroll to position [407, 0]
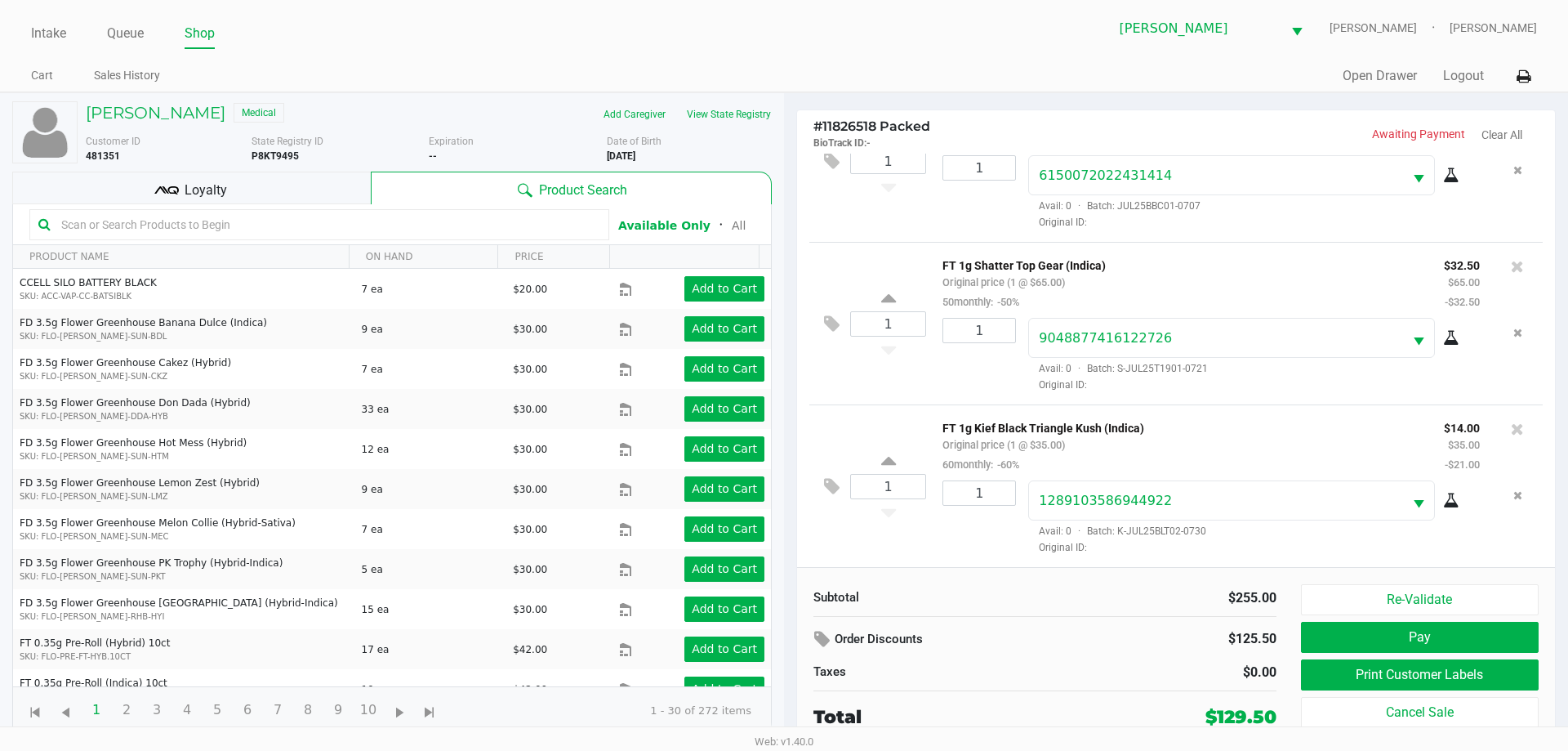
click at [263, 203] on div "Loyalty" at bounding box center [191, 187] width 358 height 32
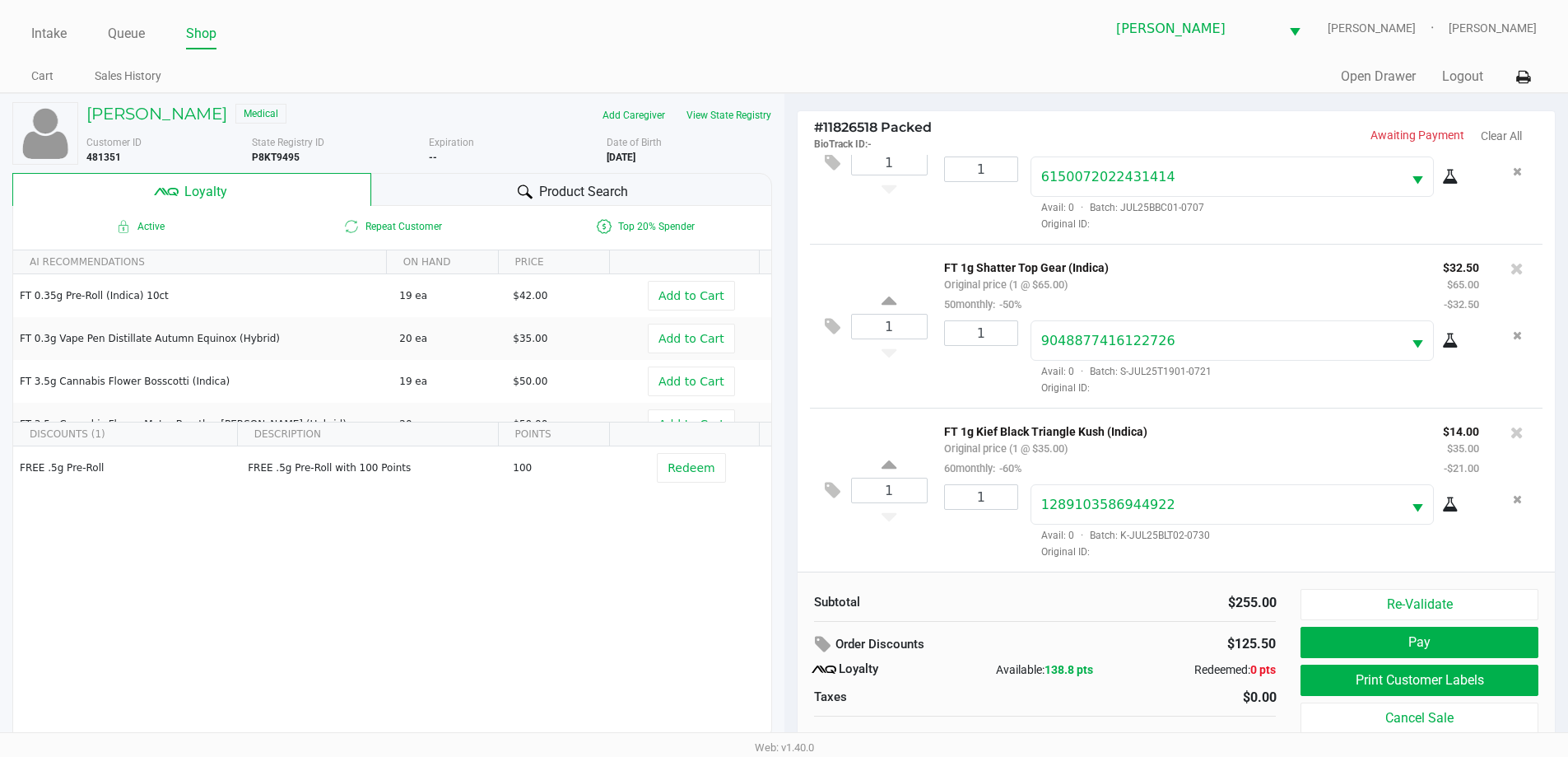
click at [525, 204] on div "Product Search" at bounding box center [572, 189] width 401 height 33
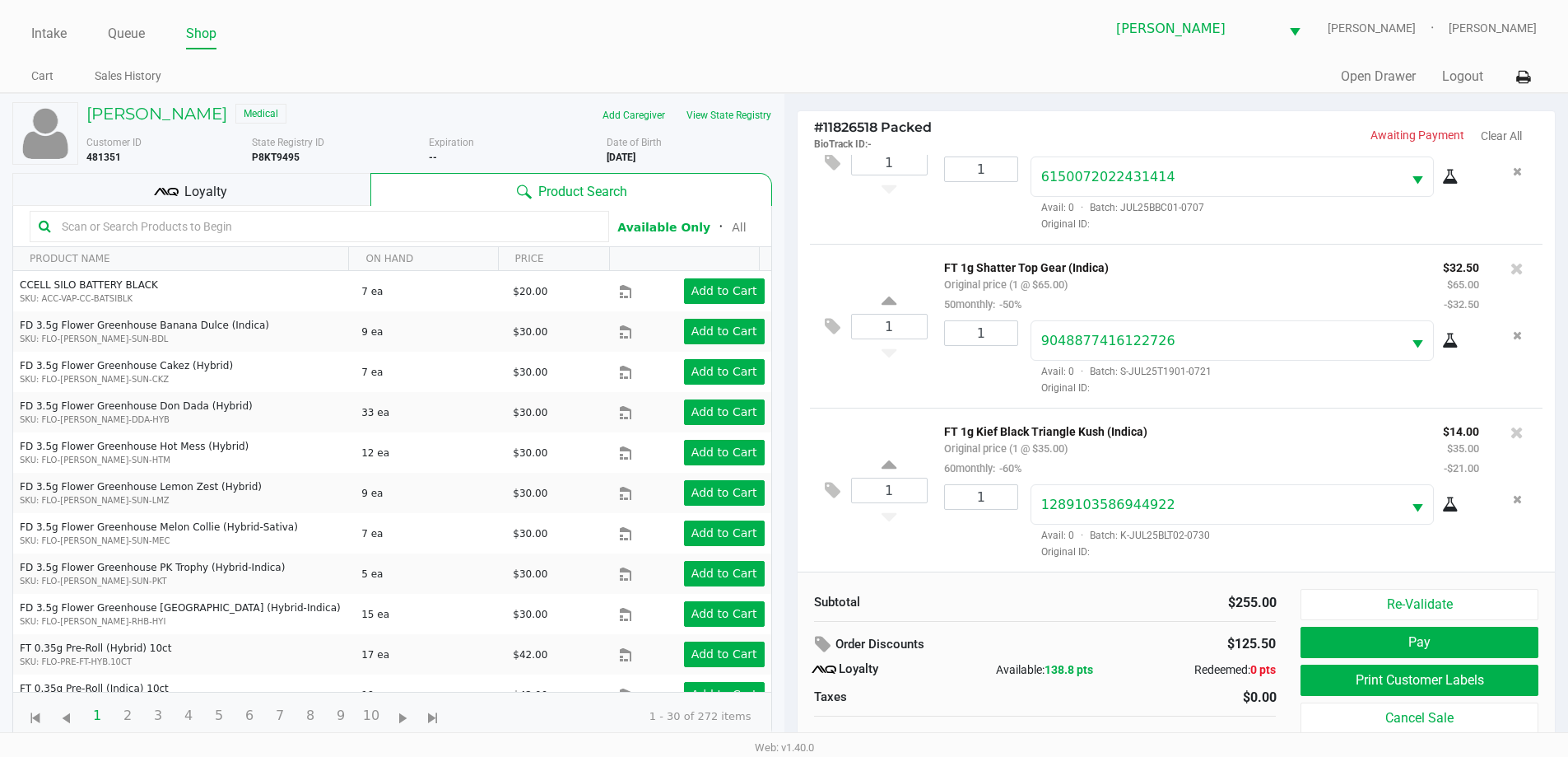
click at [443, 225] on input "text" at bounding box center [327, 226] width 545 height 25
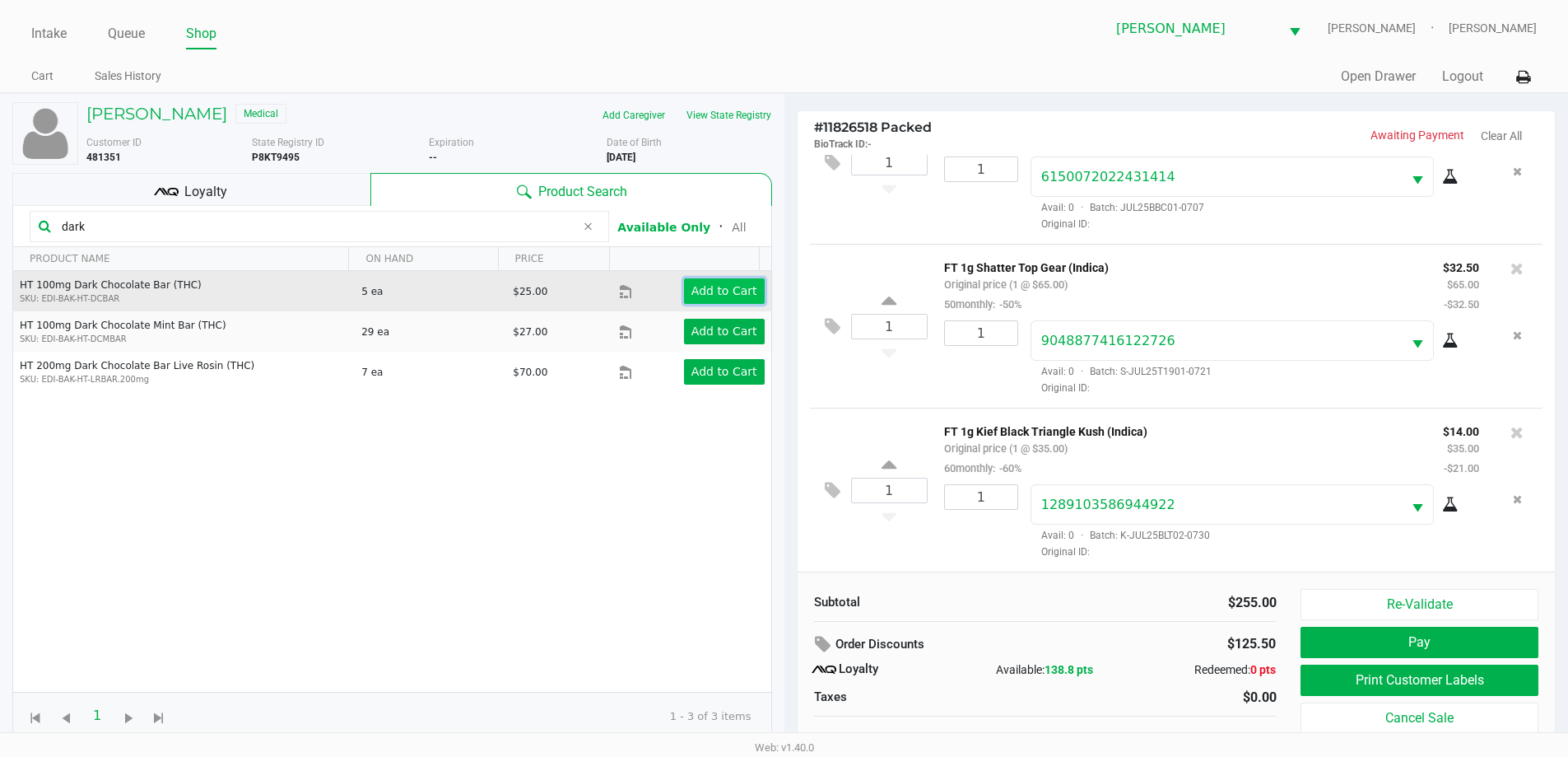
click at [719, 293] on app-button-loader "Add to Cart" at bounding box center [724, 290] width 66 height 13
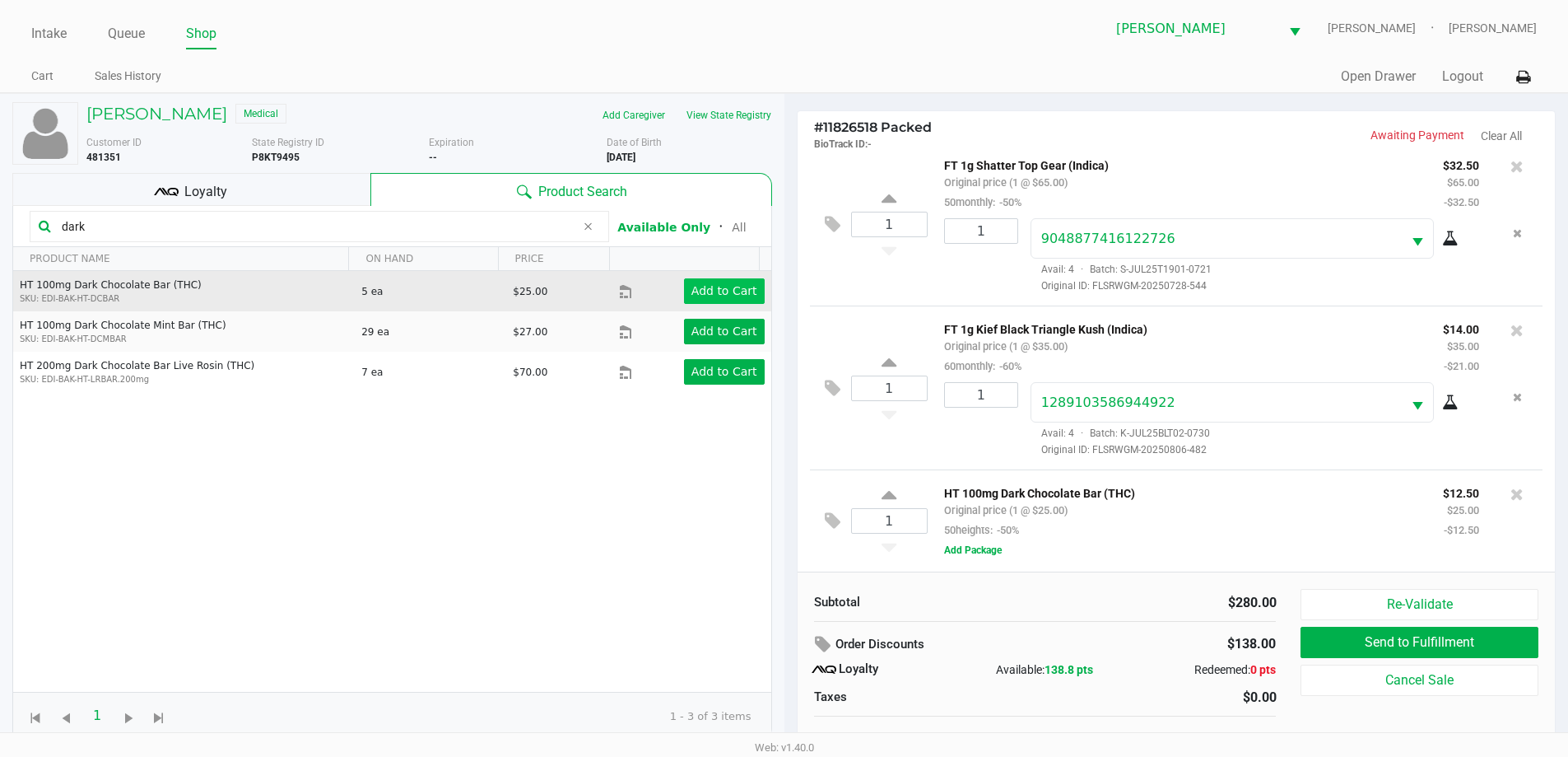
scroll to position [16, 0]
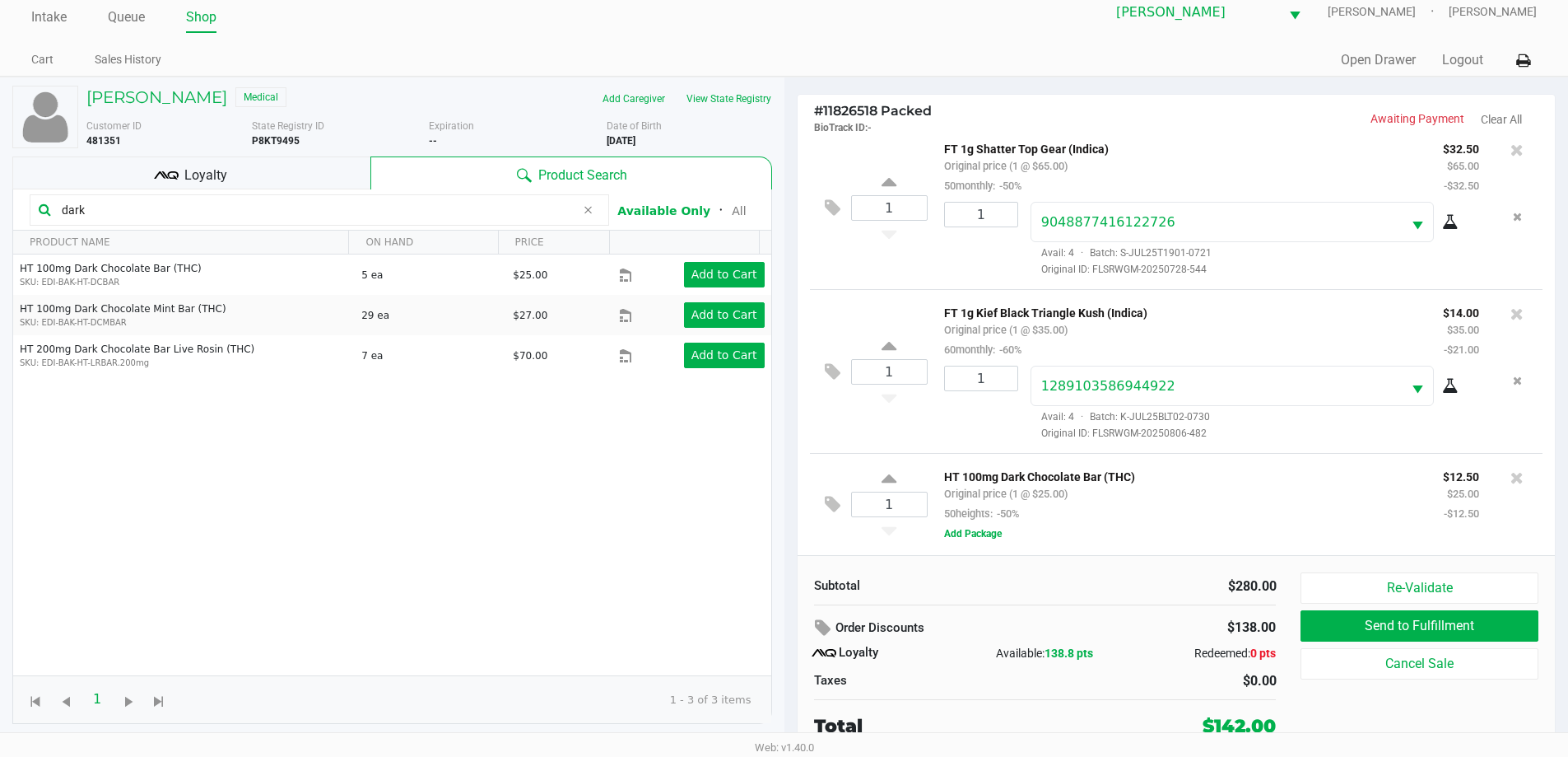
click at [542, 209] on input "dark" at bounding box center [315, 209] width 520 height 25
type input "d"
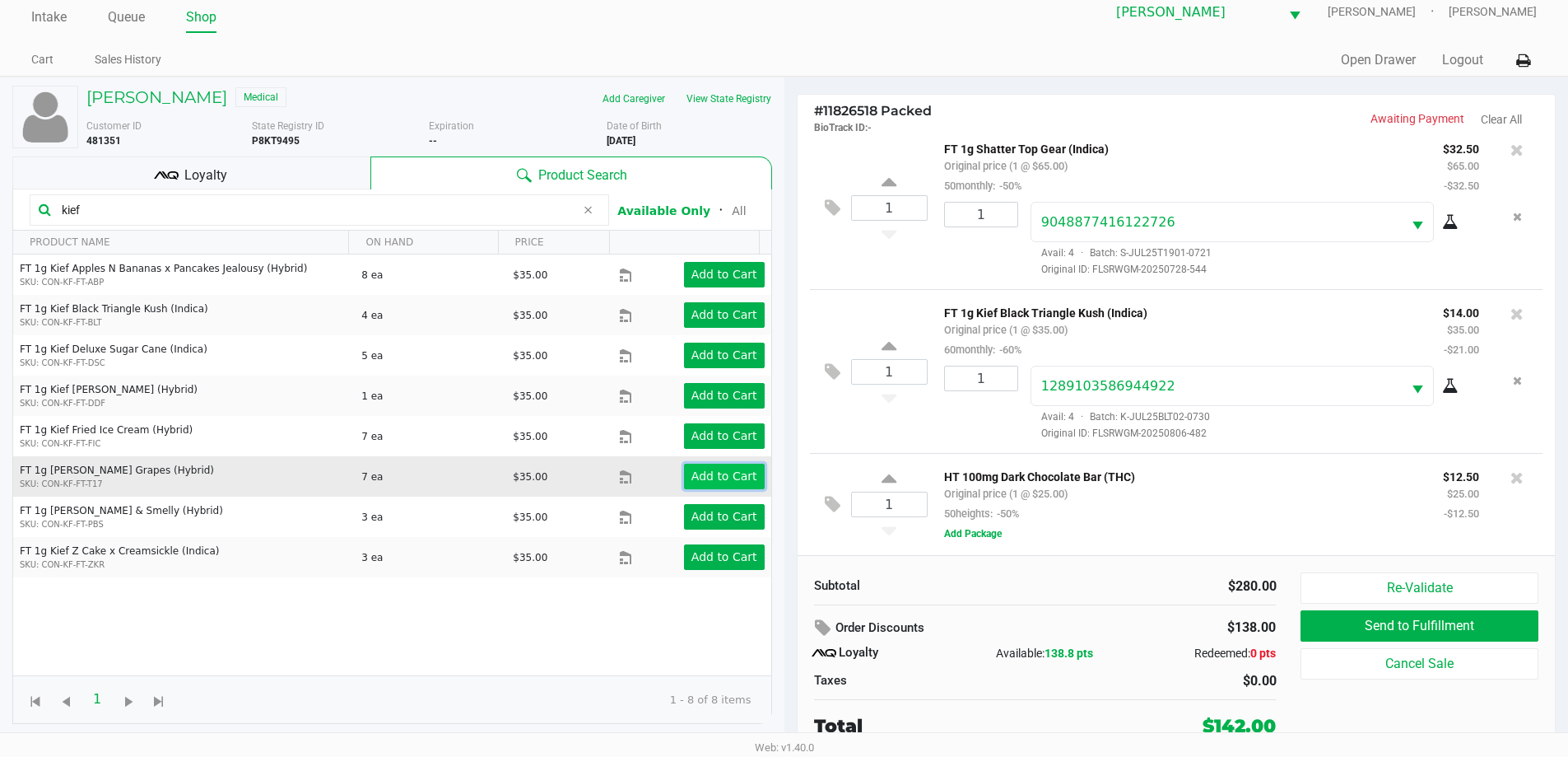
click at [722, 478] on app-button-loader "Add to Cart" at bounding box center [724, 475] width 66 height 13
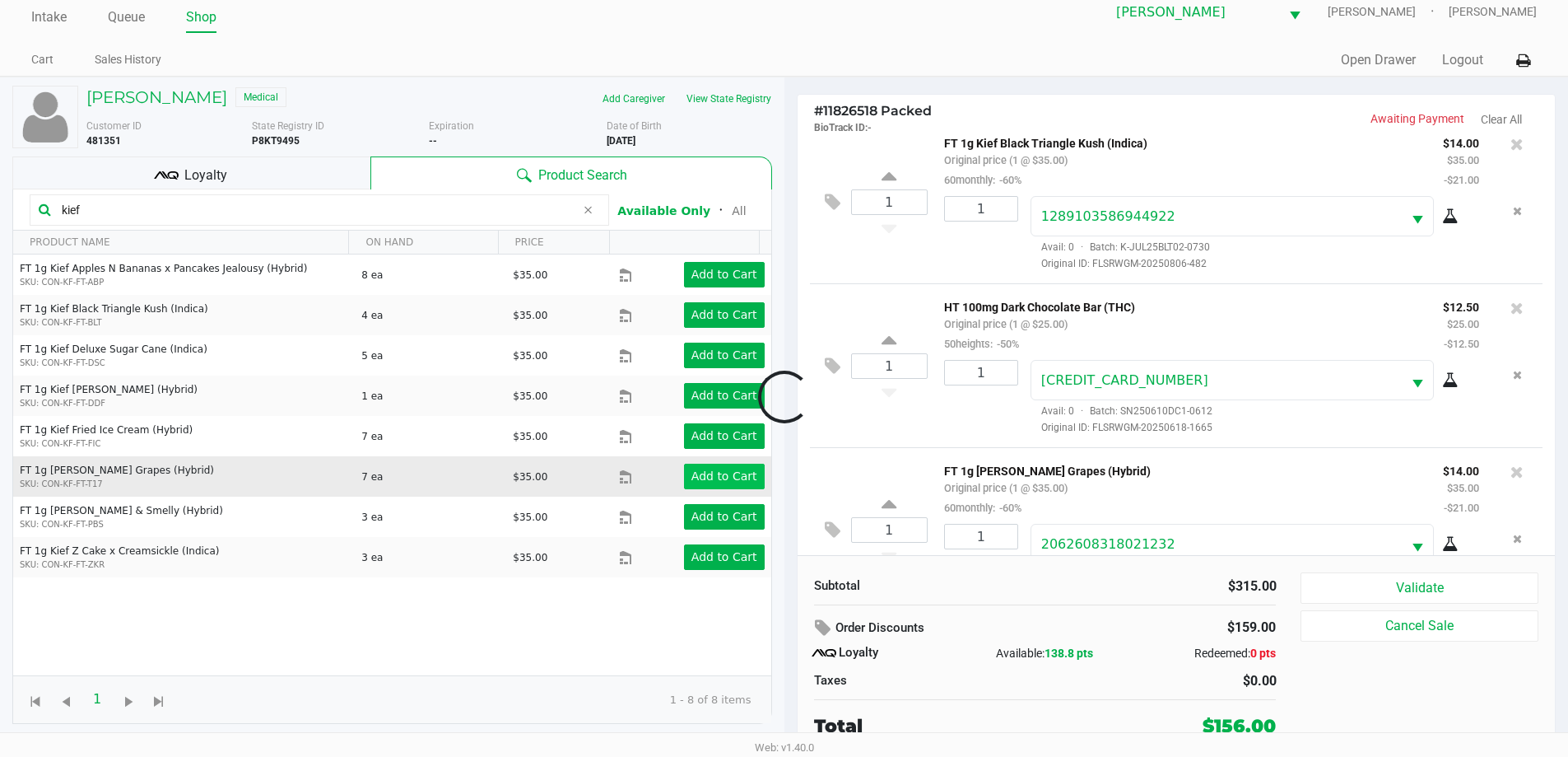
scroll to position [736, 0]
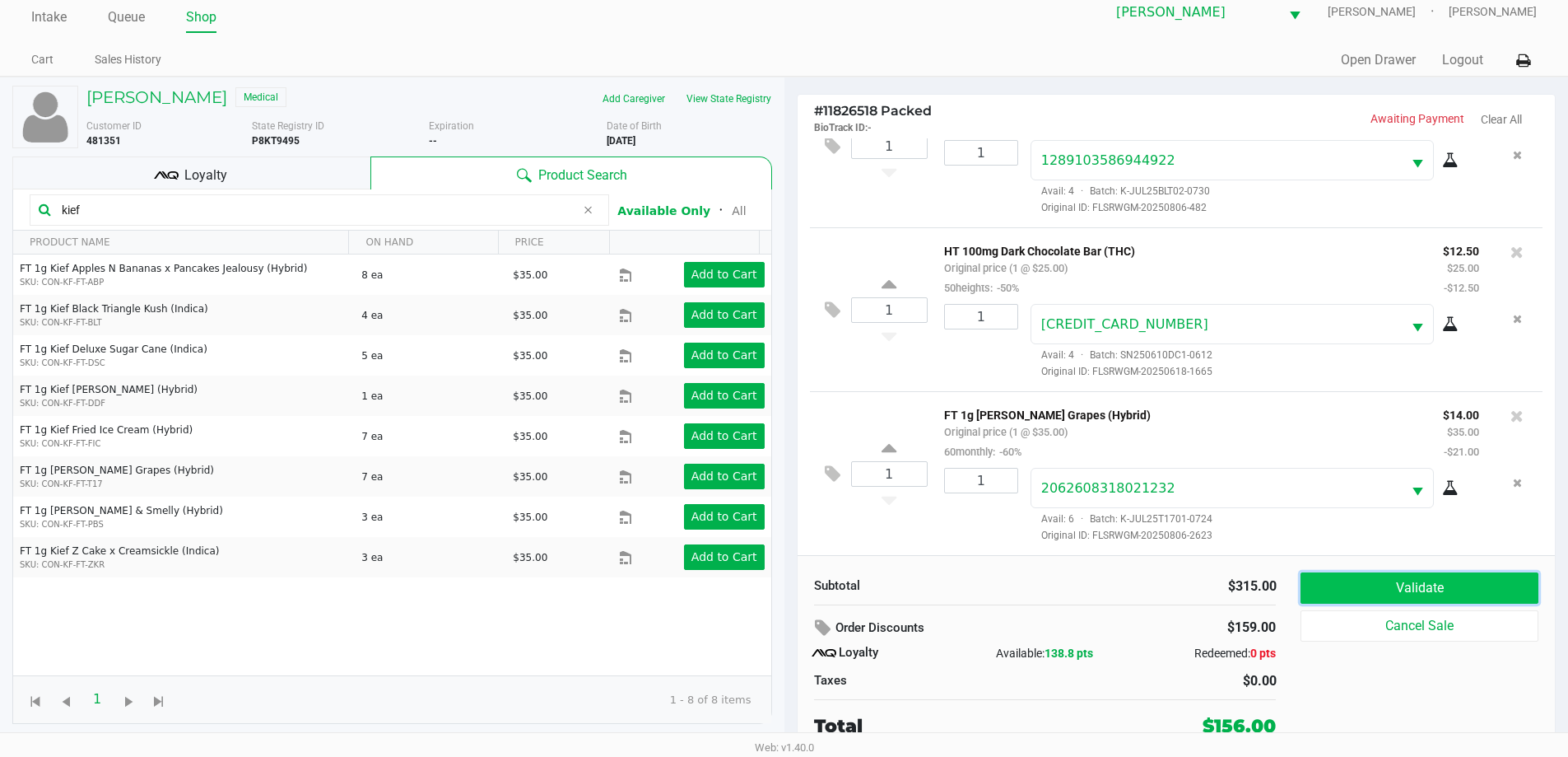
click at [1377, 589] on button "Validate" at bounding box center [1420, 588] width 237 height 31
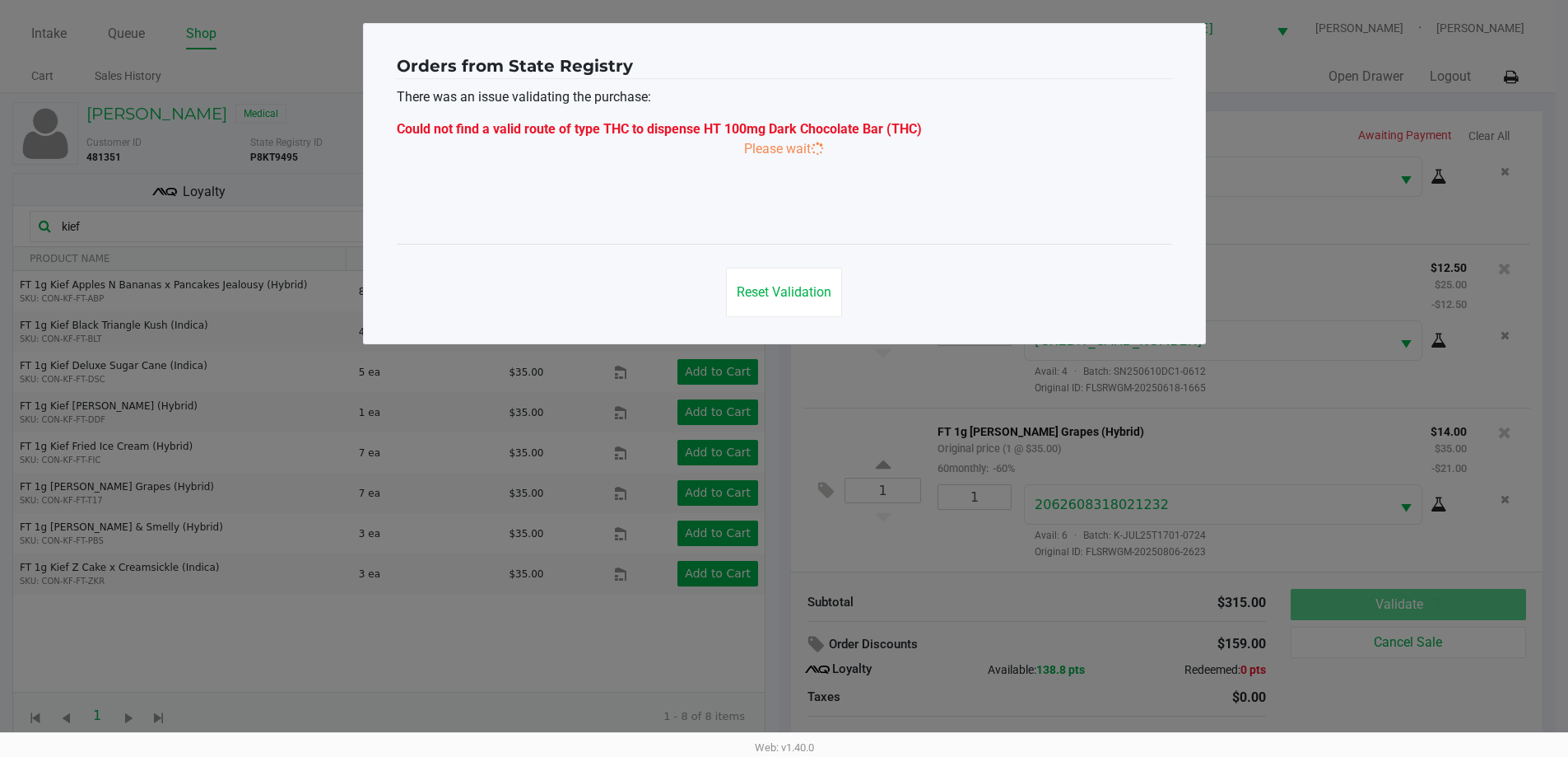
scroll to position [0, 0]
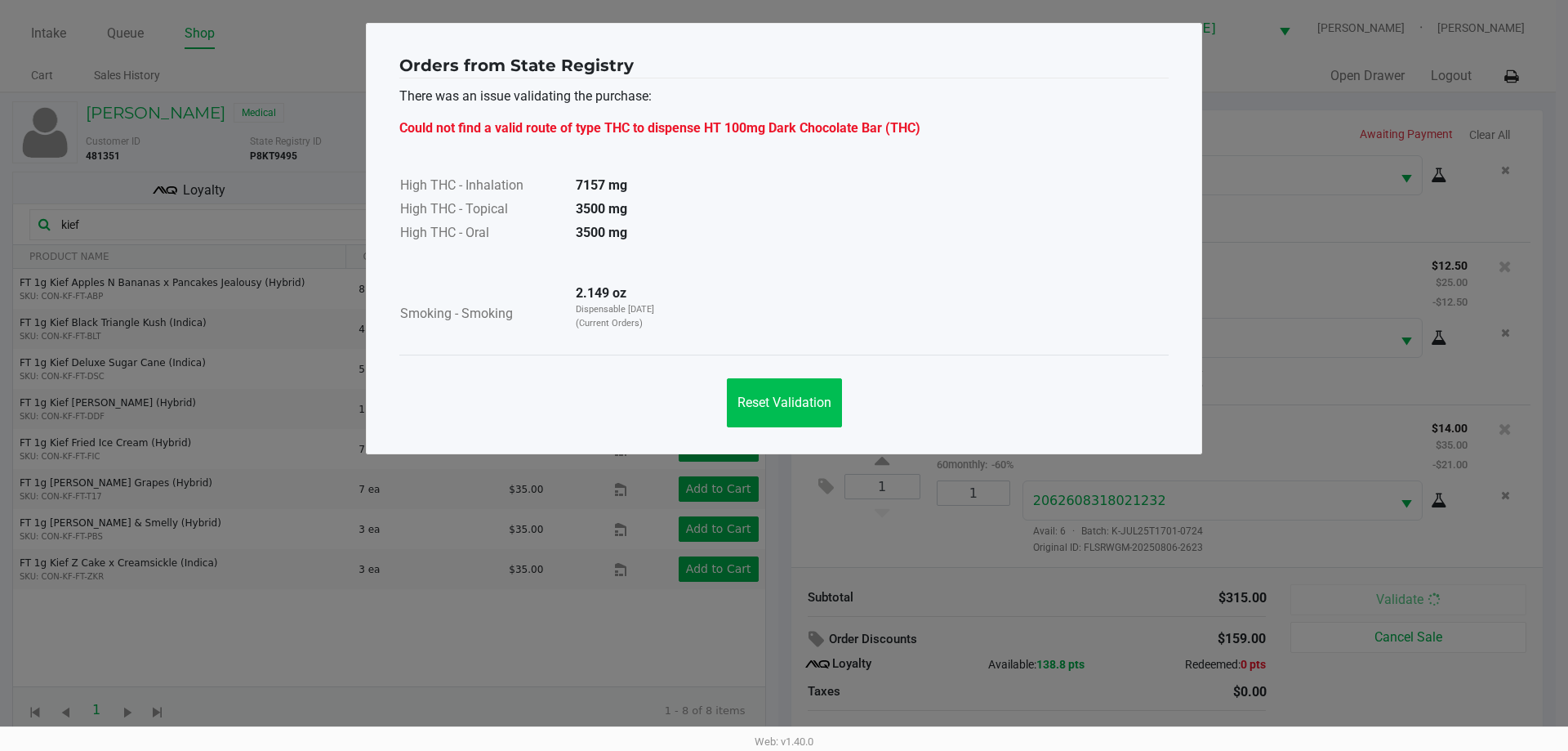
click at [827, 390] on button "Reset Validation" at bounding box center [784, 403] width 115 height 49
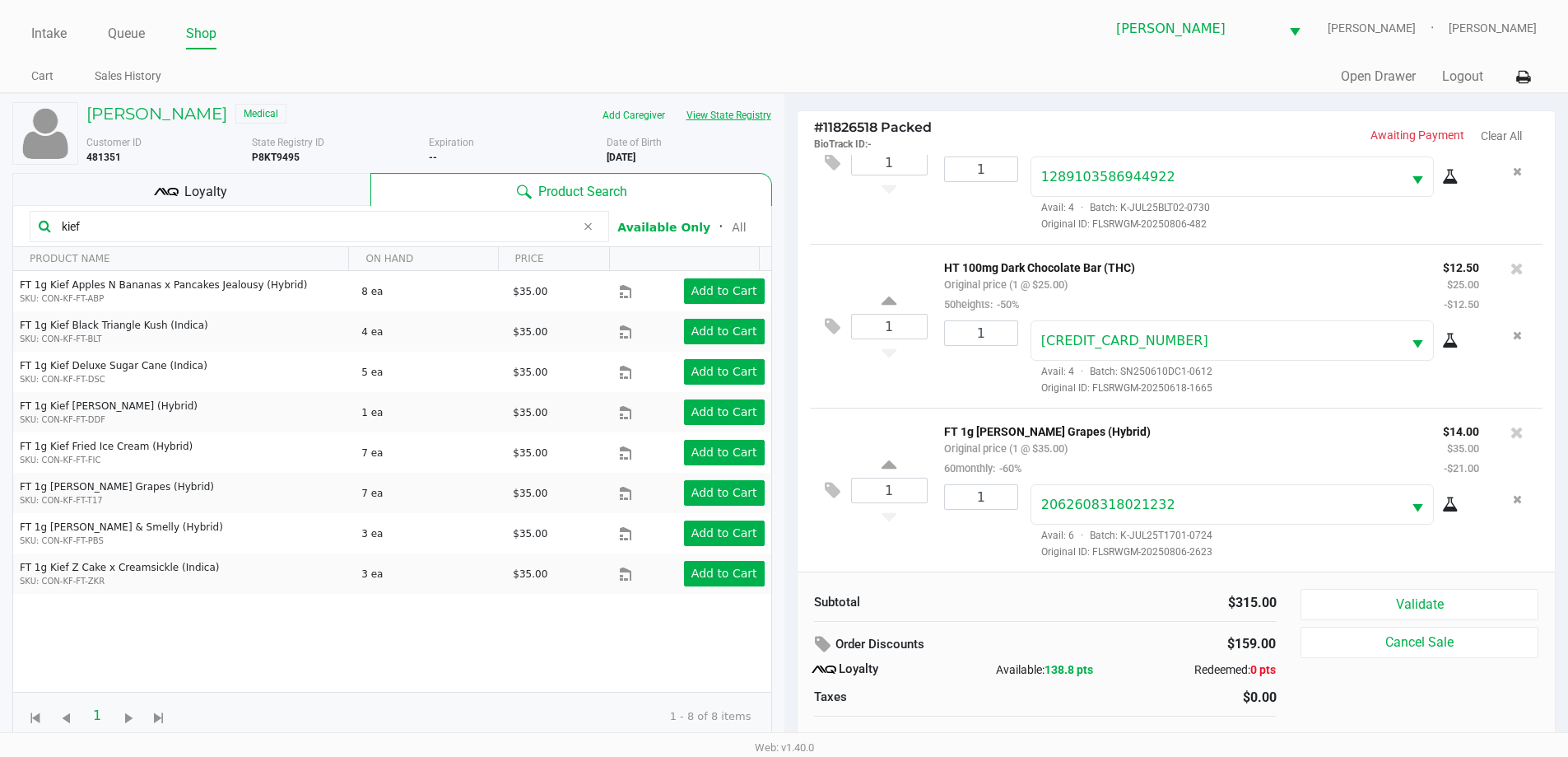
click at [720, 118] on button "View State Registry" at bounding box center [724, 115] width 96 height 27
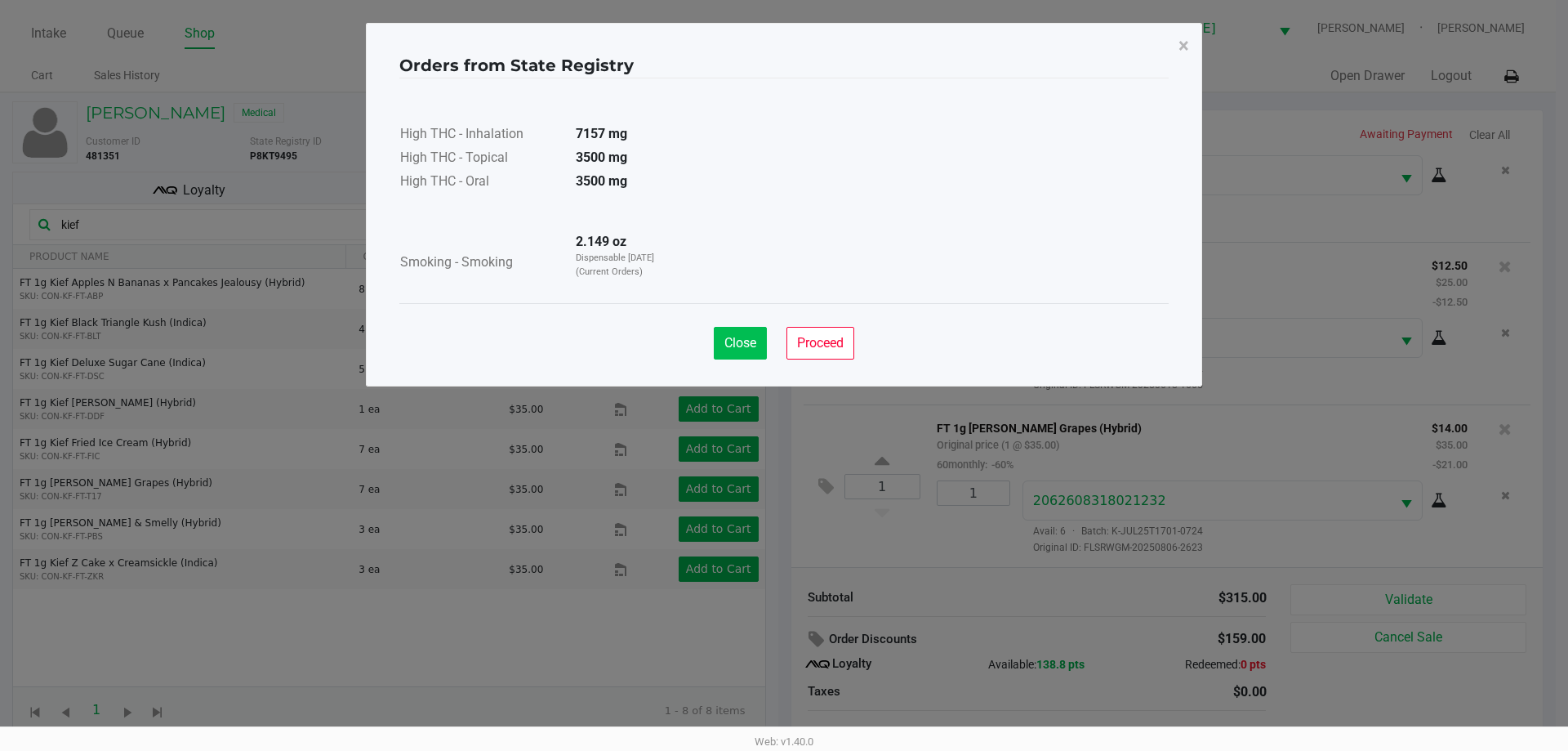
click at [748, 335] on span "Close" at bounding box center [740, 342] width 31 height 15
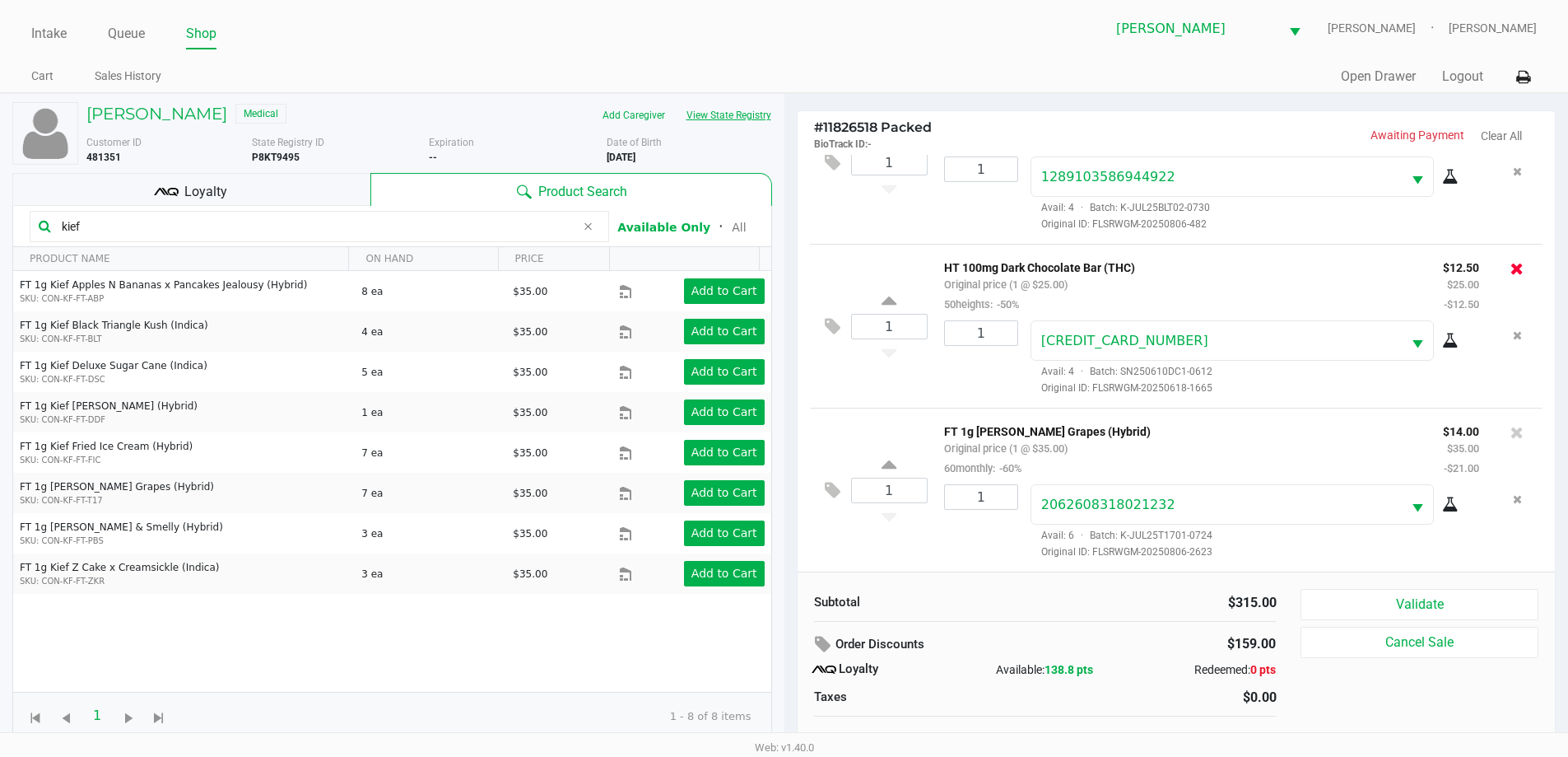
click at [1510, 264] on icon at bounding box center [1517, 268] width 13 height 16
click at [379, 232] on input "kief" at bounding box center [315, 226] width 520 height 25
type input "k"
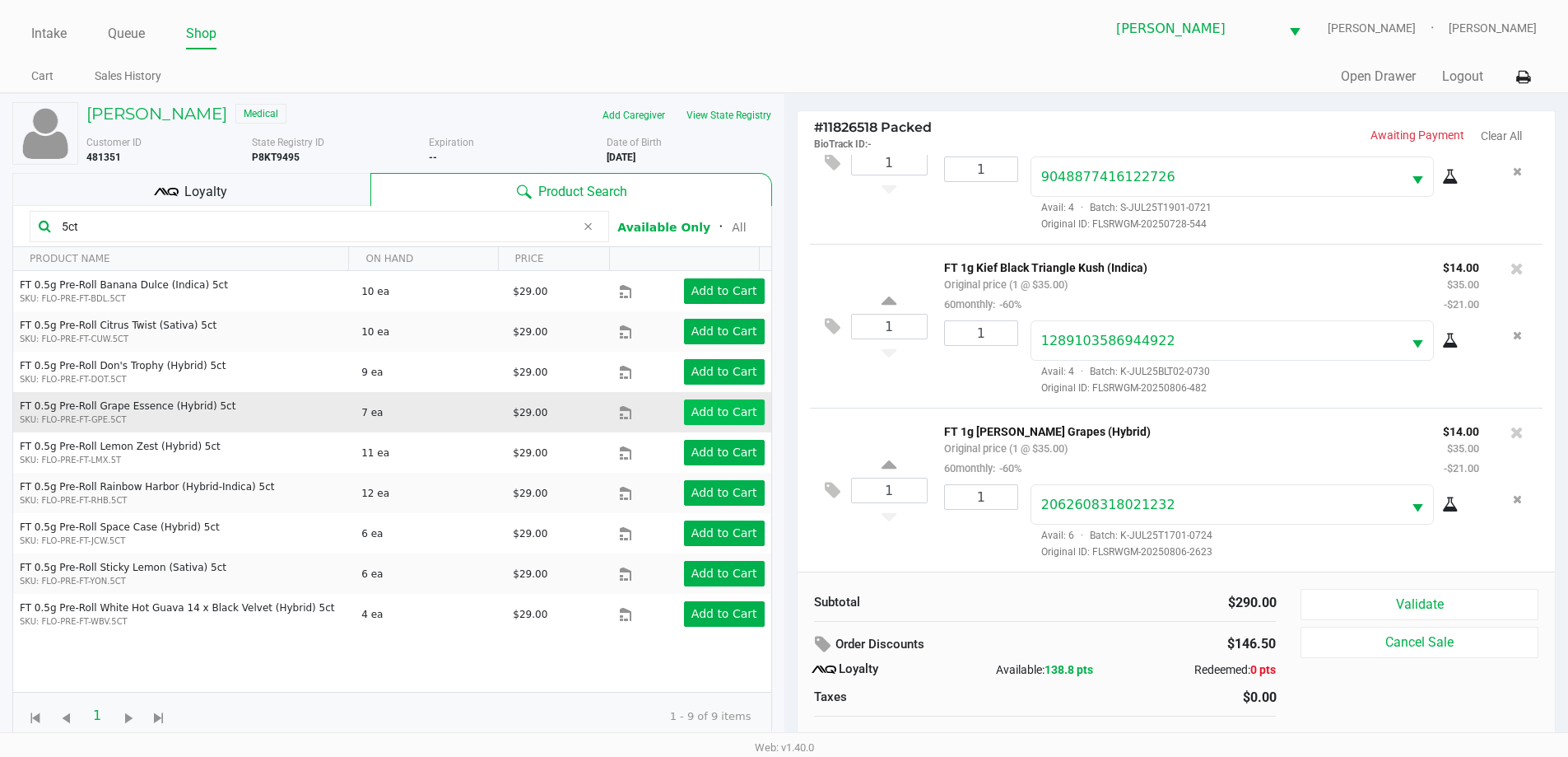
type input "5ct"
click at [709, 415] on app-button-loader "Add to Cart" at bounding box center [724, 411] width 66 height 13
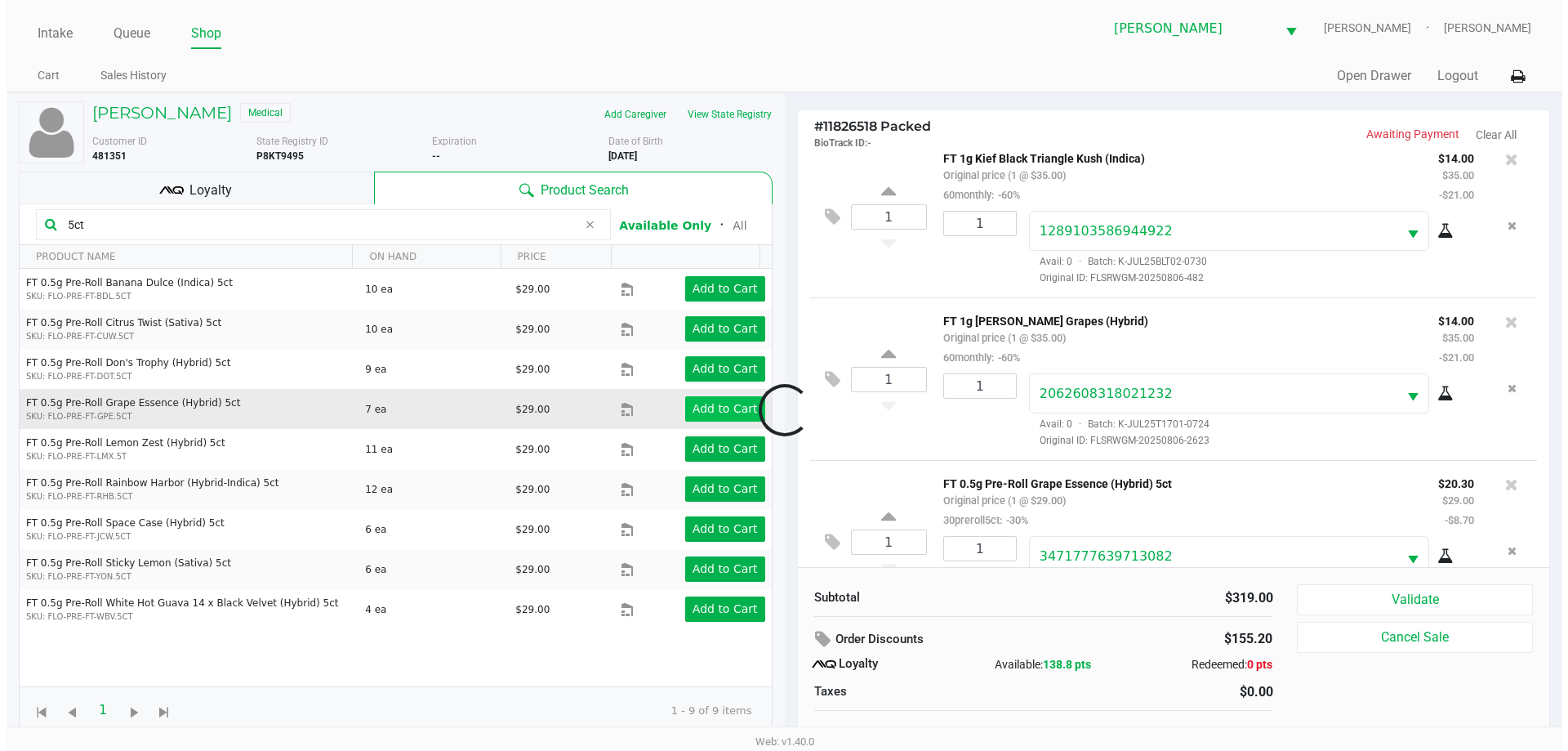
scroll to position [731, 0]
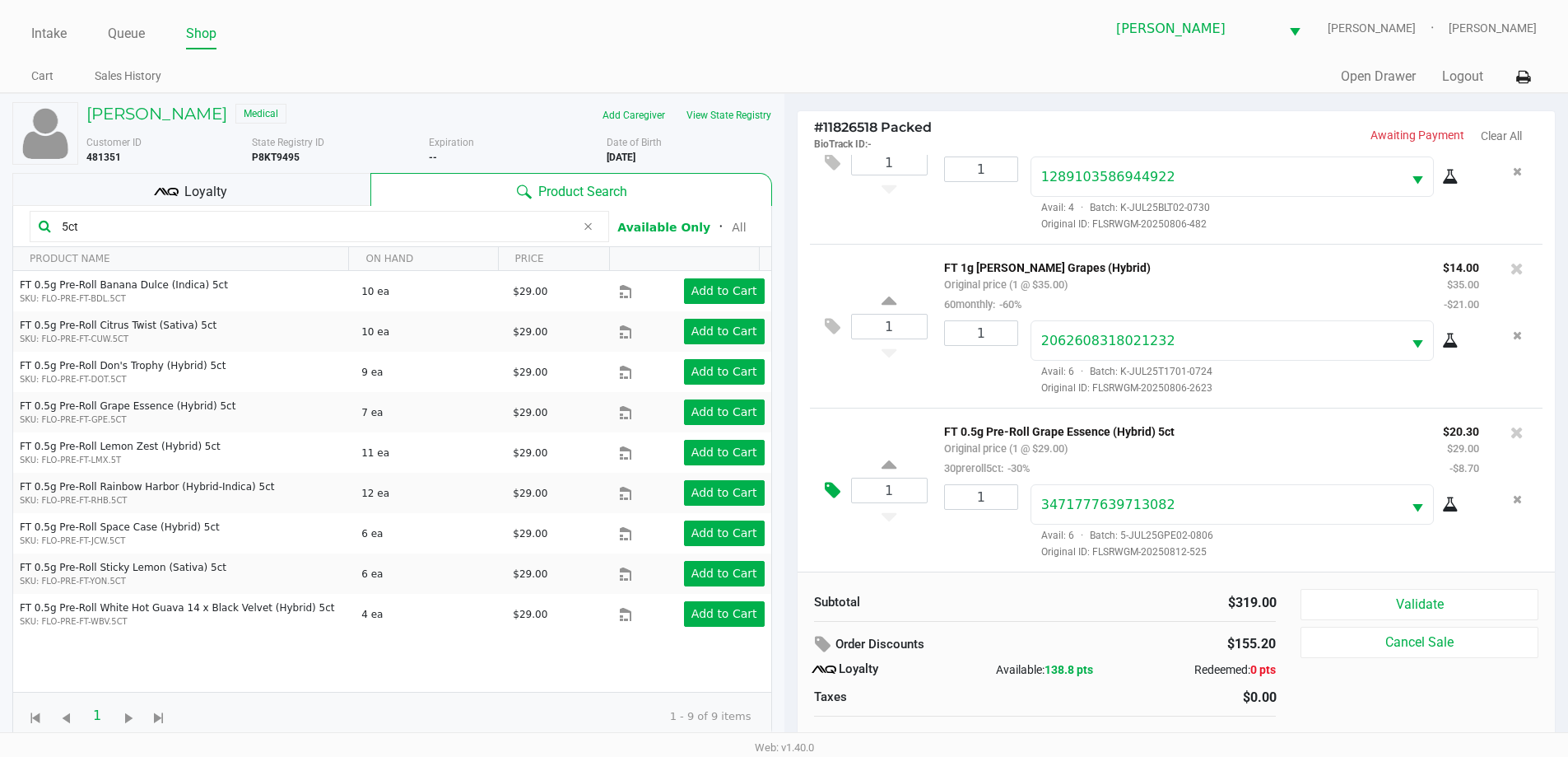
click at [826, 491] on icon at bounding box center [832, 490] width 15 height 19
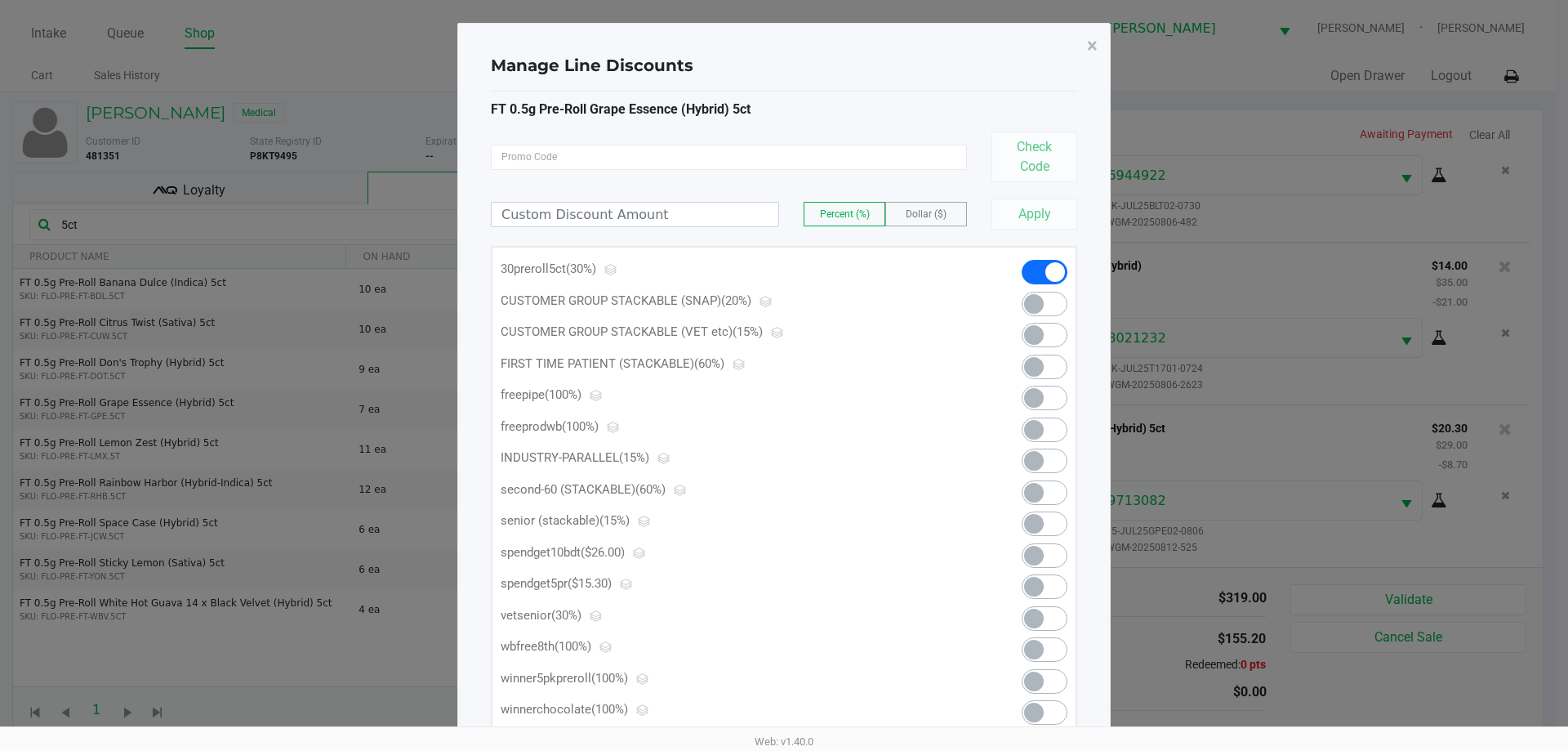
click at [1049, 582] on span at bounding box center [1044, 586] width 46 height 25
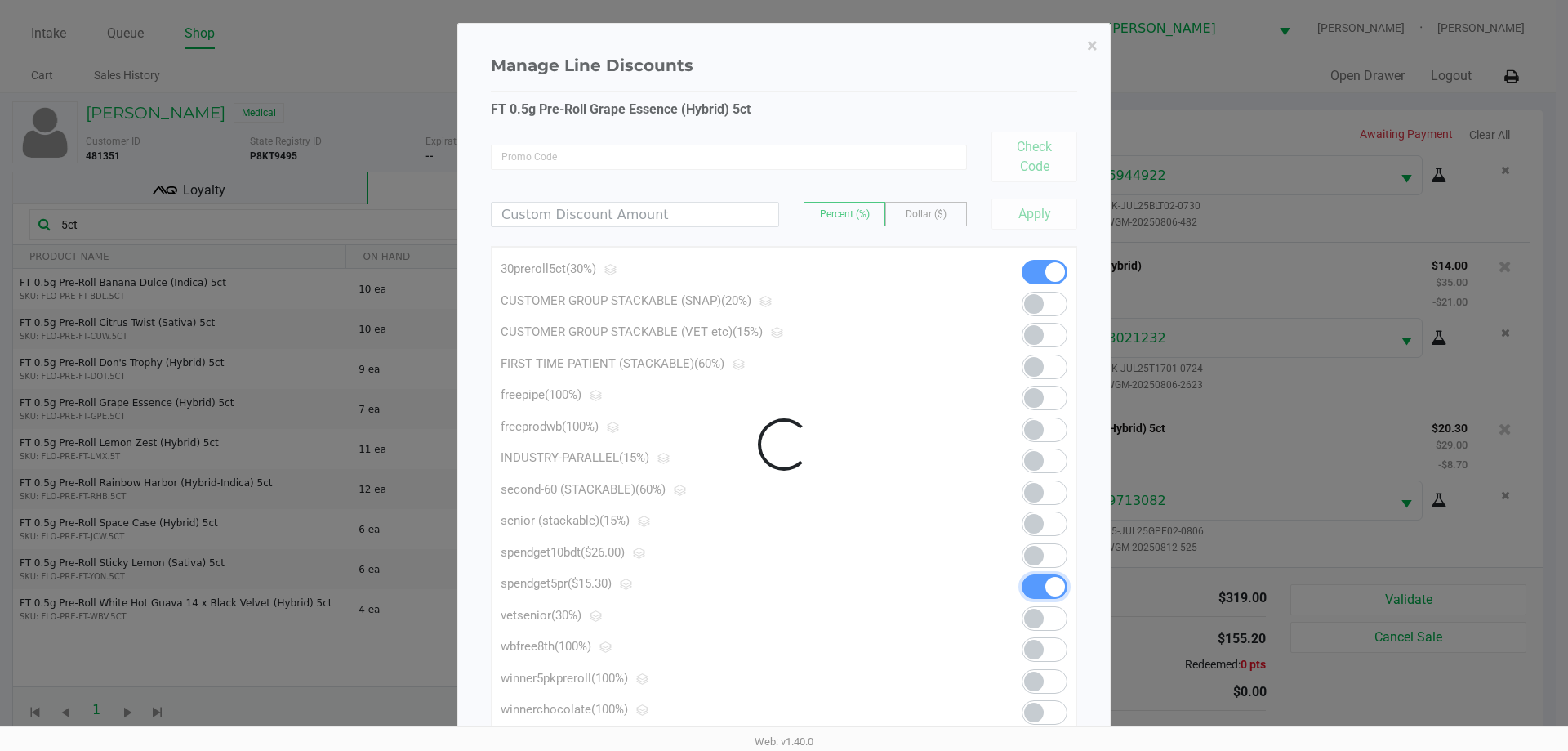
click at [1089, 34] on div at bounding box center [783, 444] width 651 height 840
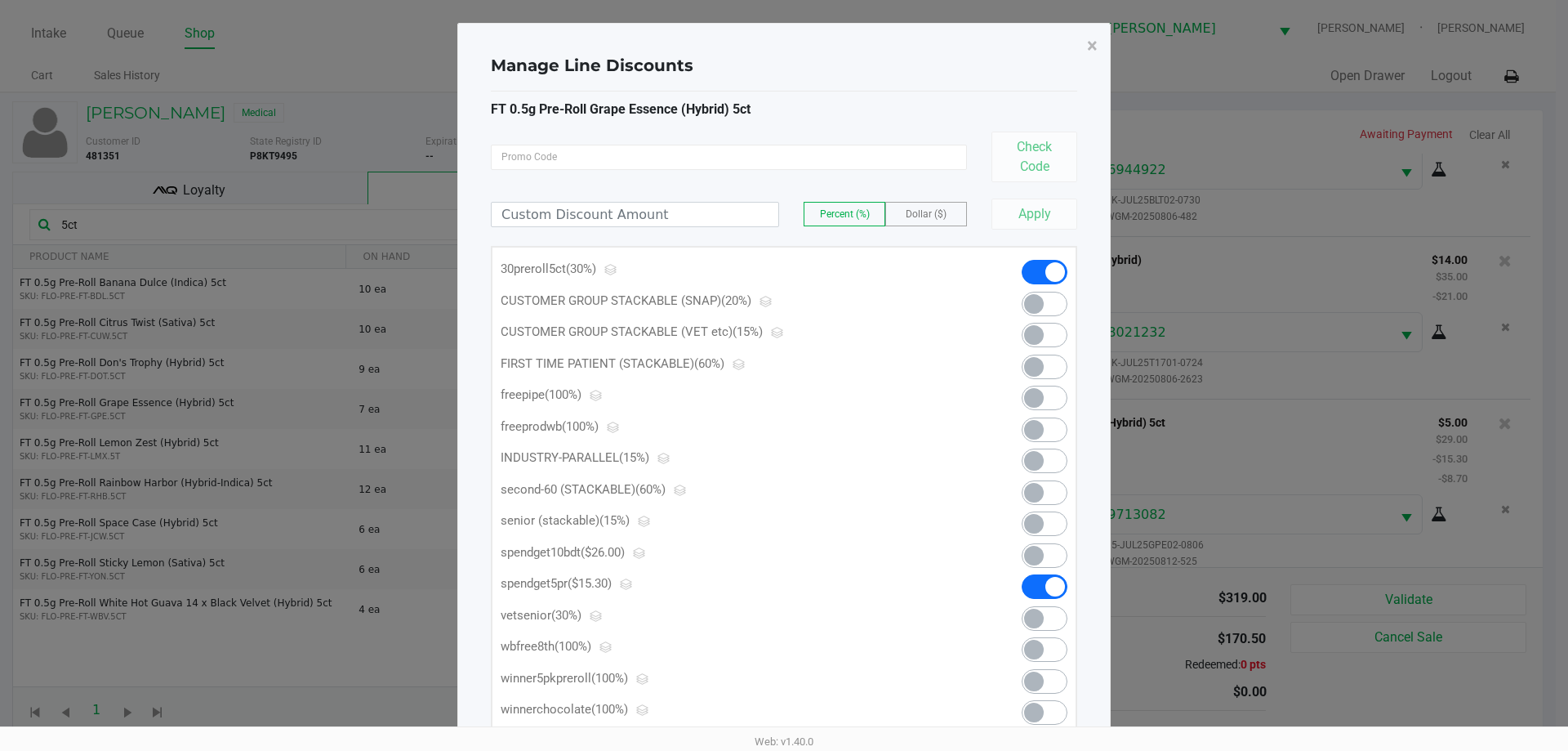
click at [1048, 584] on span at bounding box center [1055, 586] width 20 height 20
click at [1095, 44] on span "×" at bounding box center [1092, 45] width 10 height 23
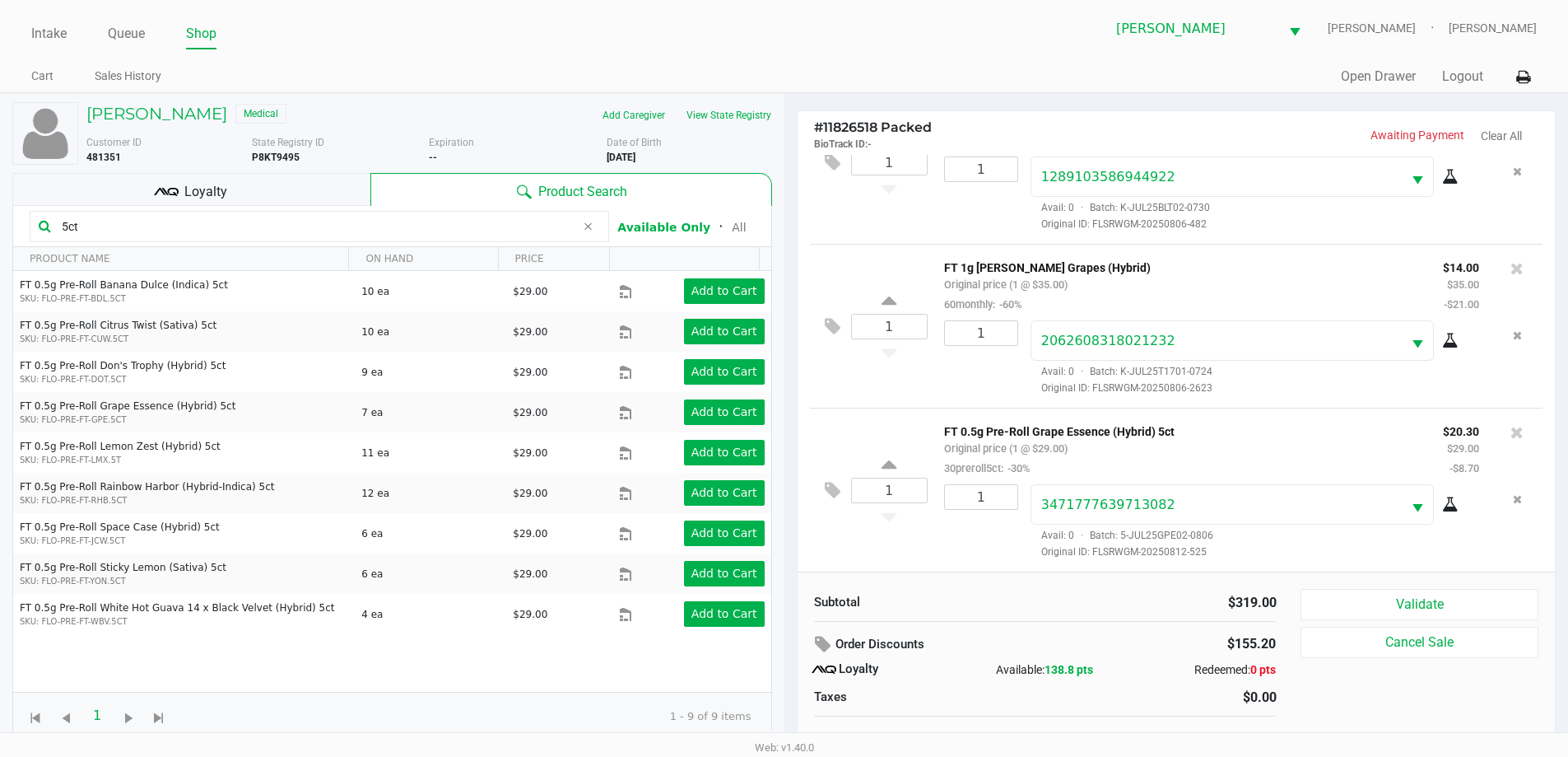
scroll to position [16, 0]
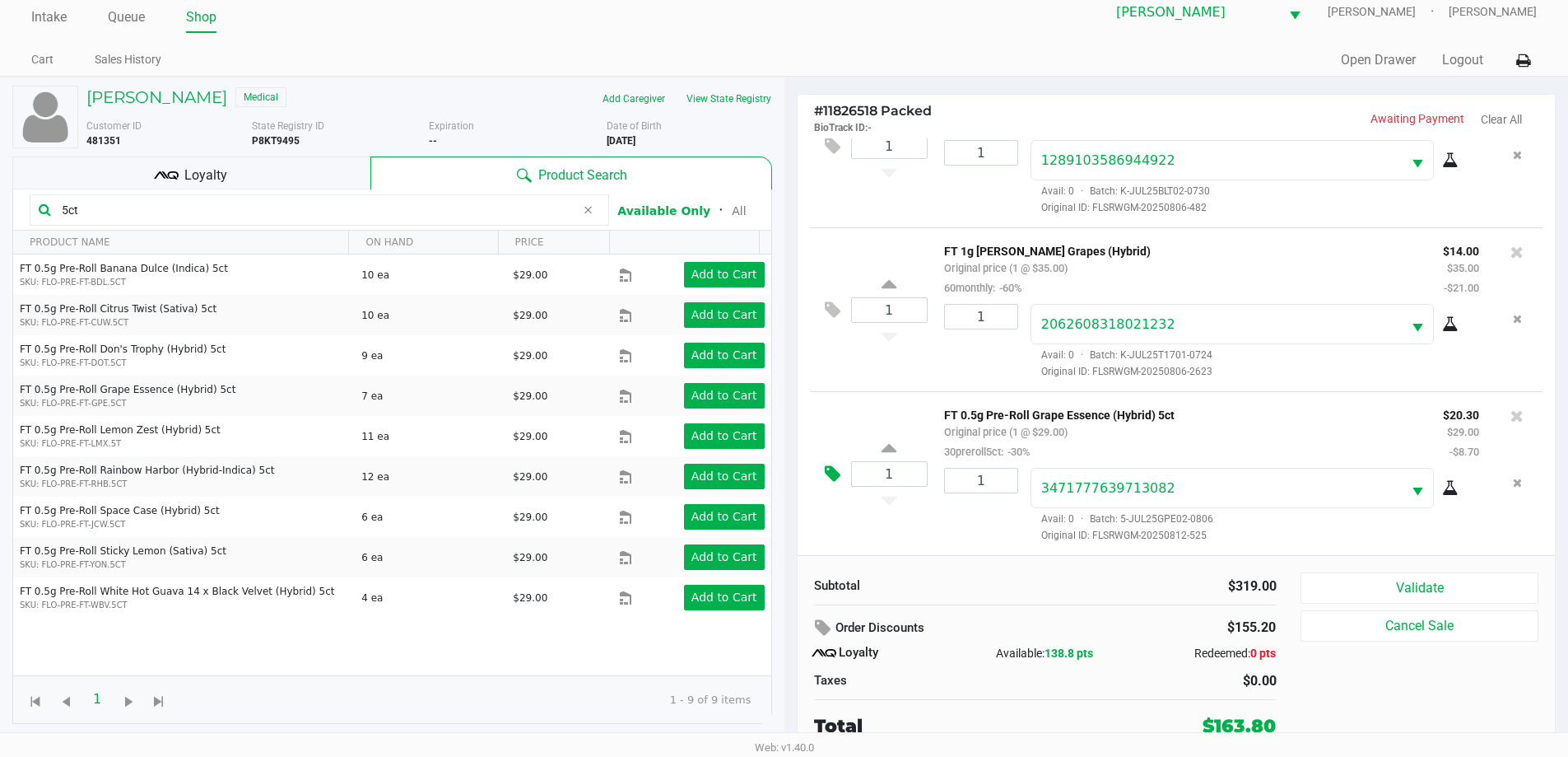
click at [846, 462] on button at bounding box center [837, 475] width 29 height 39
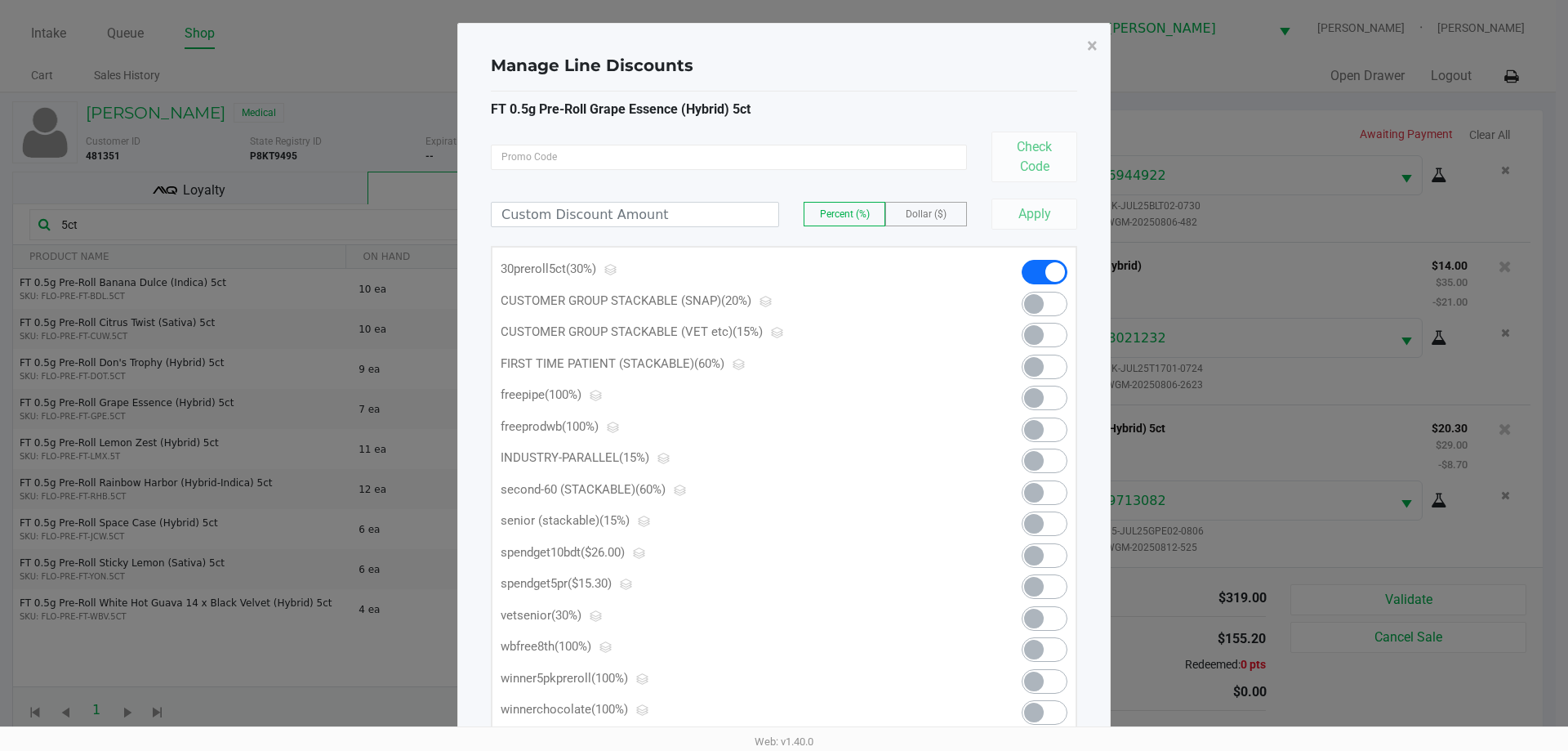
click at [1051, 590] on span at bounding box center [1044, 586] width 46 height 25
click at [1093, 51] on span "×" at bounding box center [1092, 45] width 10 height 23
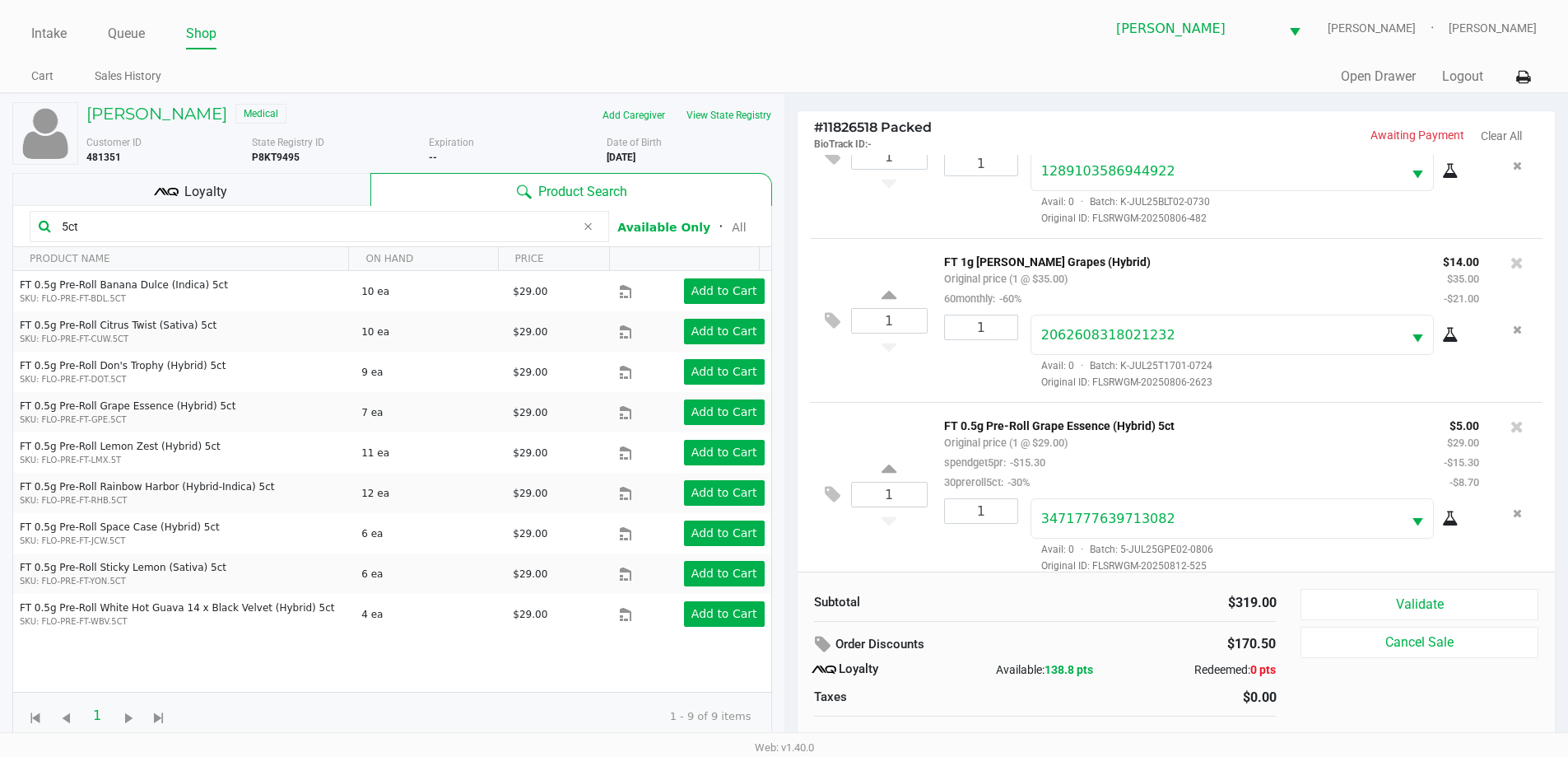
scroll to position [756, 0]
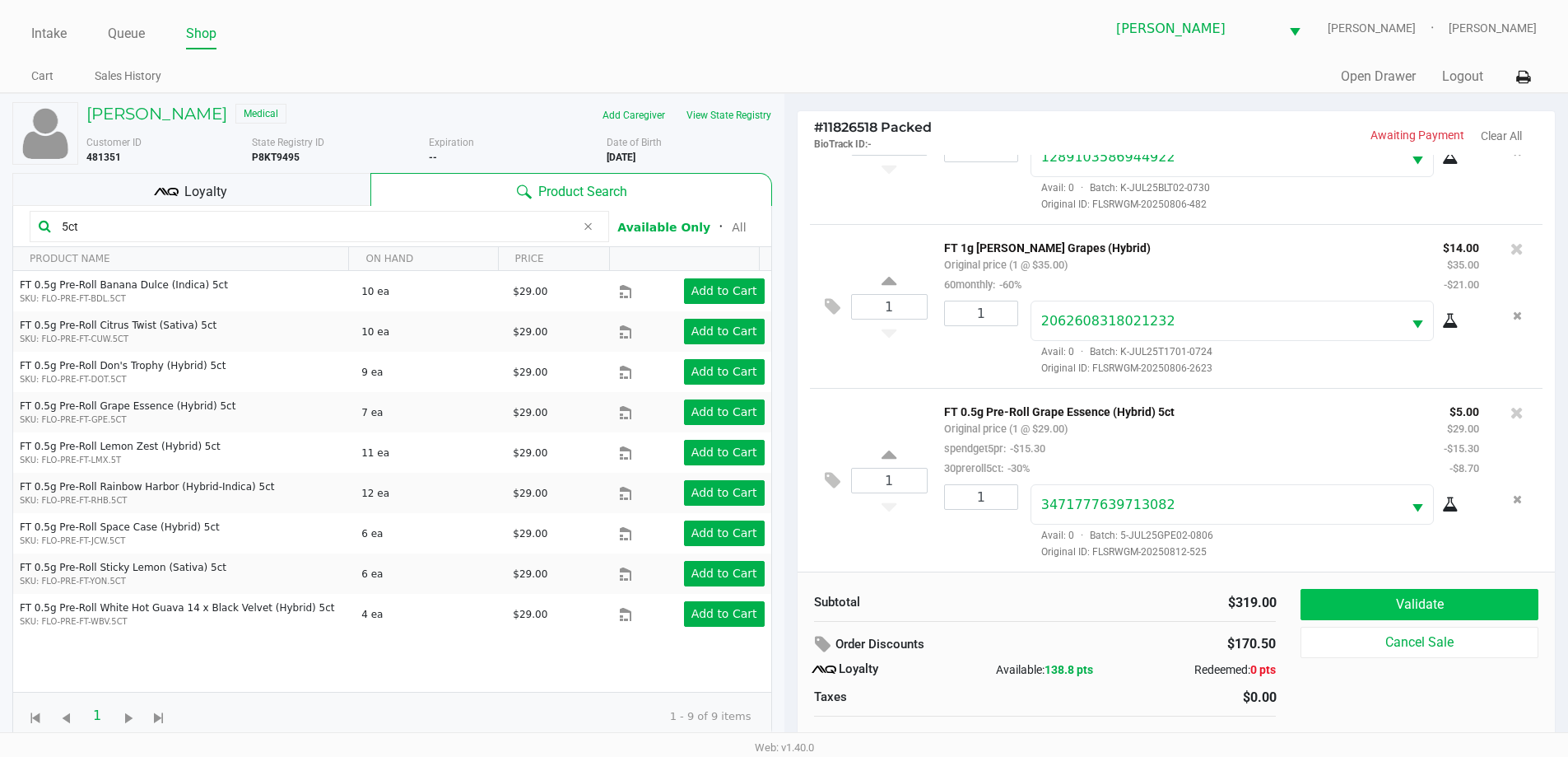
click at [1418, 594] on button "Validate" at bounding box center [1420, 604] width 237 height 31
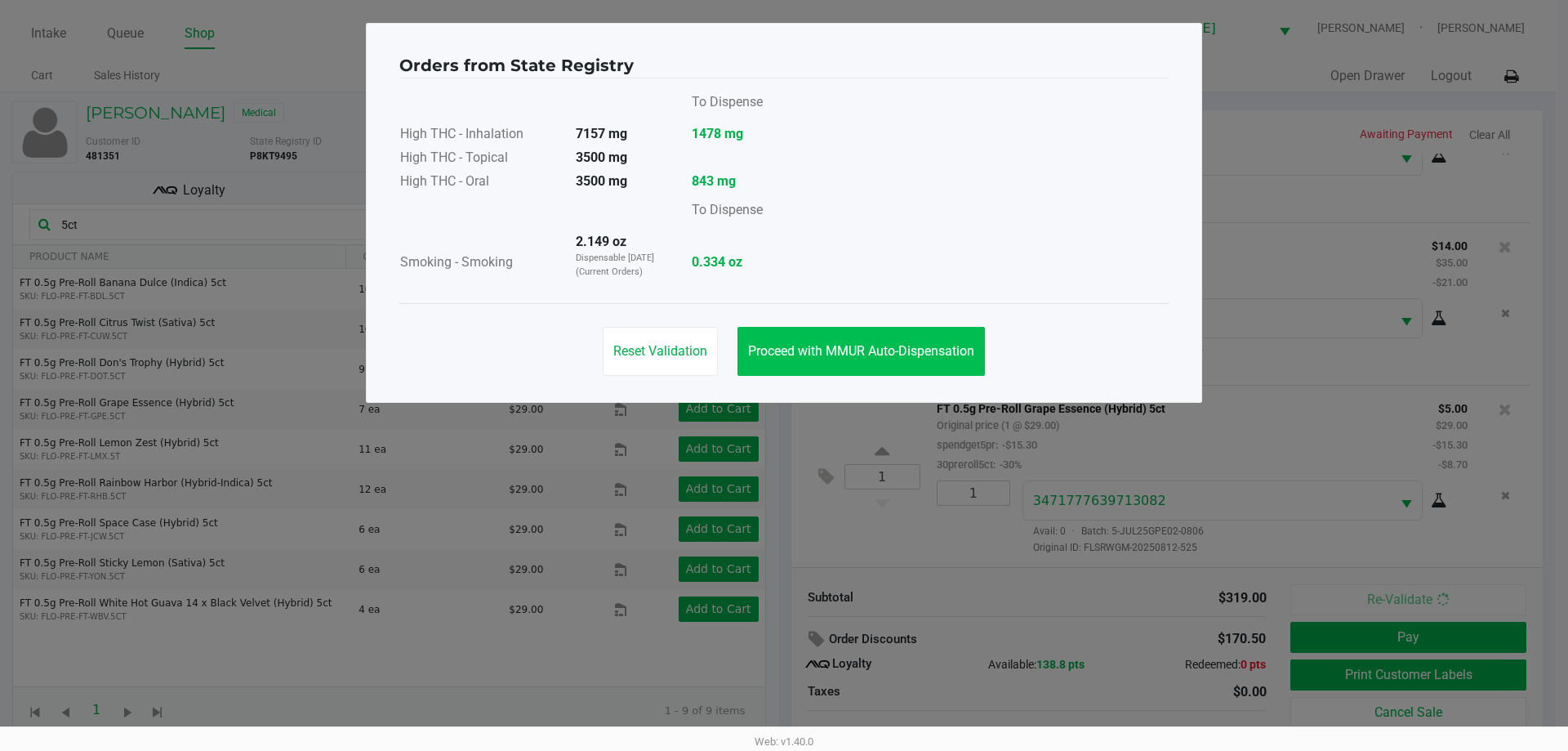
click at [943, 330] on button "Proceed with MMUR Auto-Dispensation" at bounding box center [861, 352] width 248 height 49
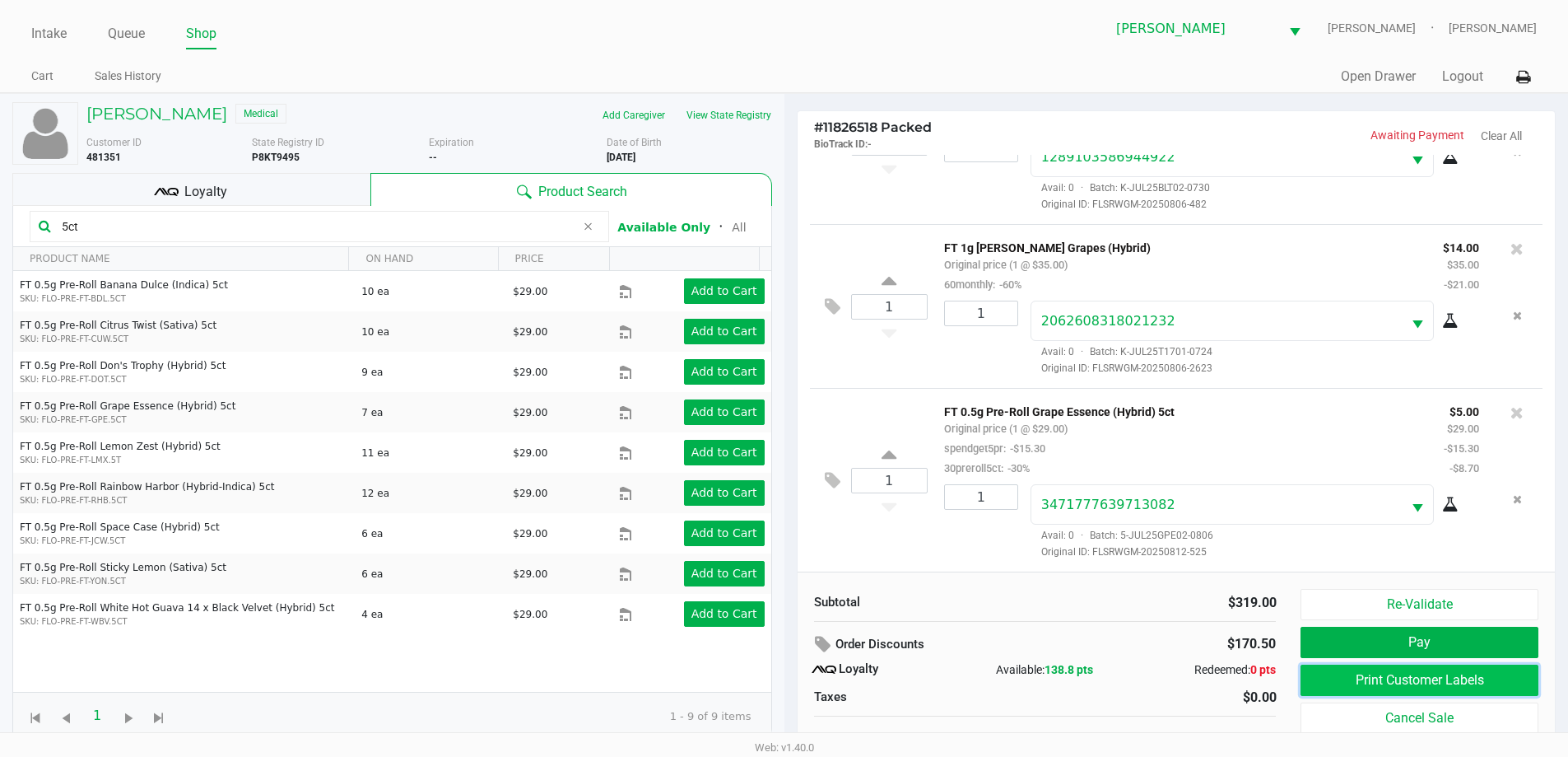
click at [1380, 685] on button "Print Customer Labels" at bounding box center [1420, 680] width 237 height 31
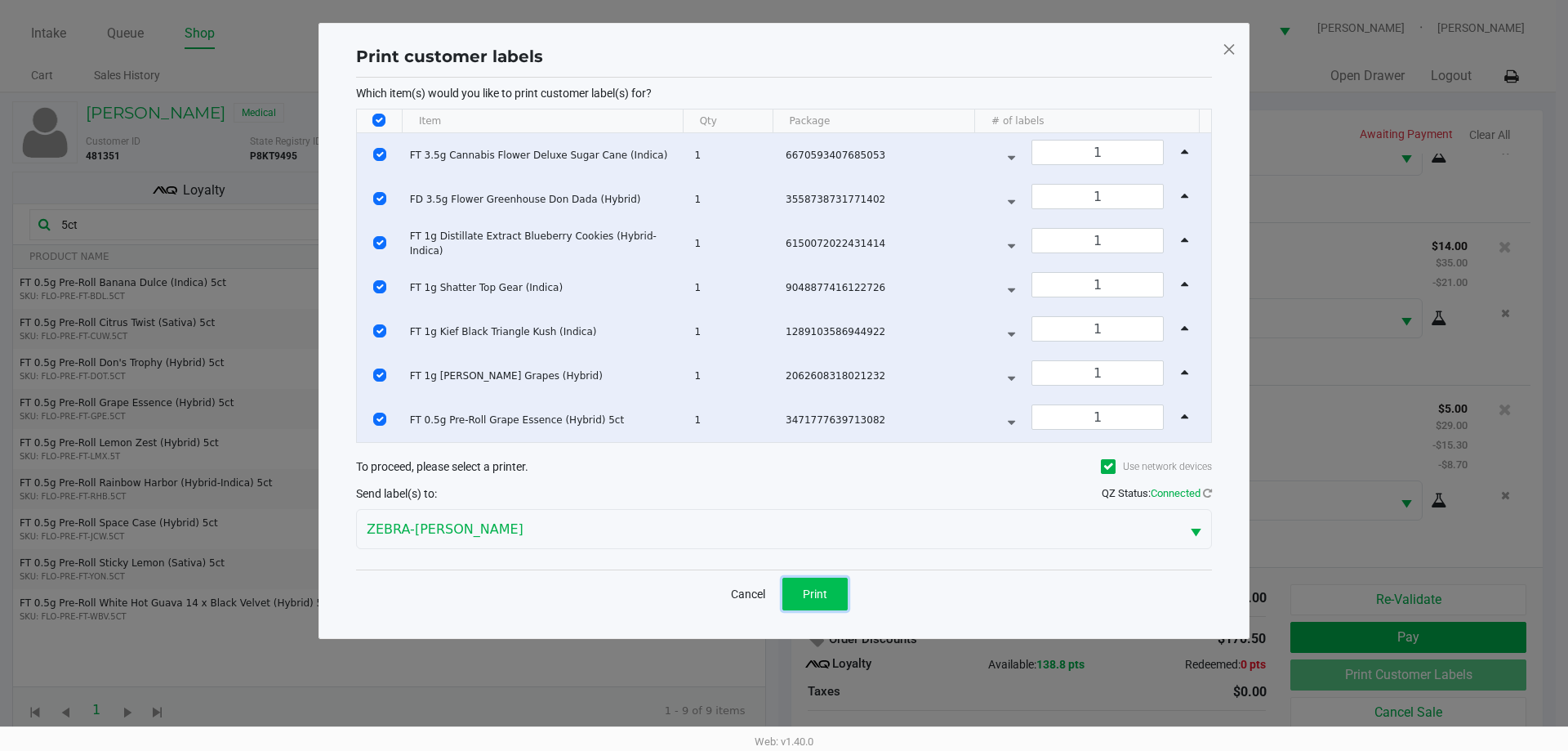
click at [827, 588] on span "Print" at bounding box center [815, 593] width 25 height 13
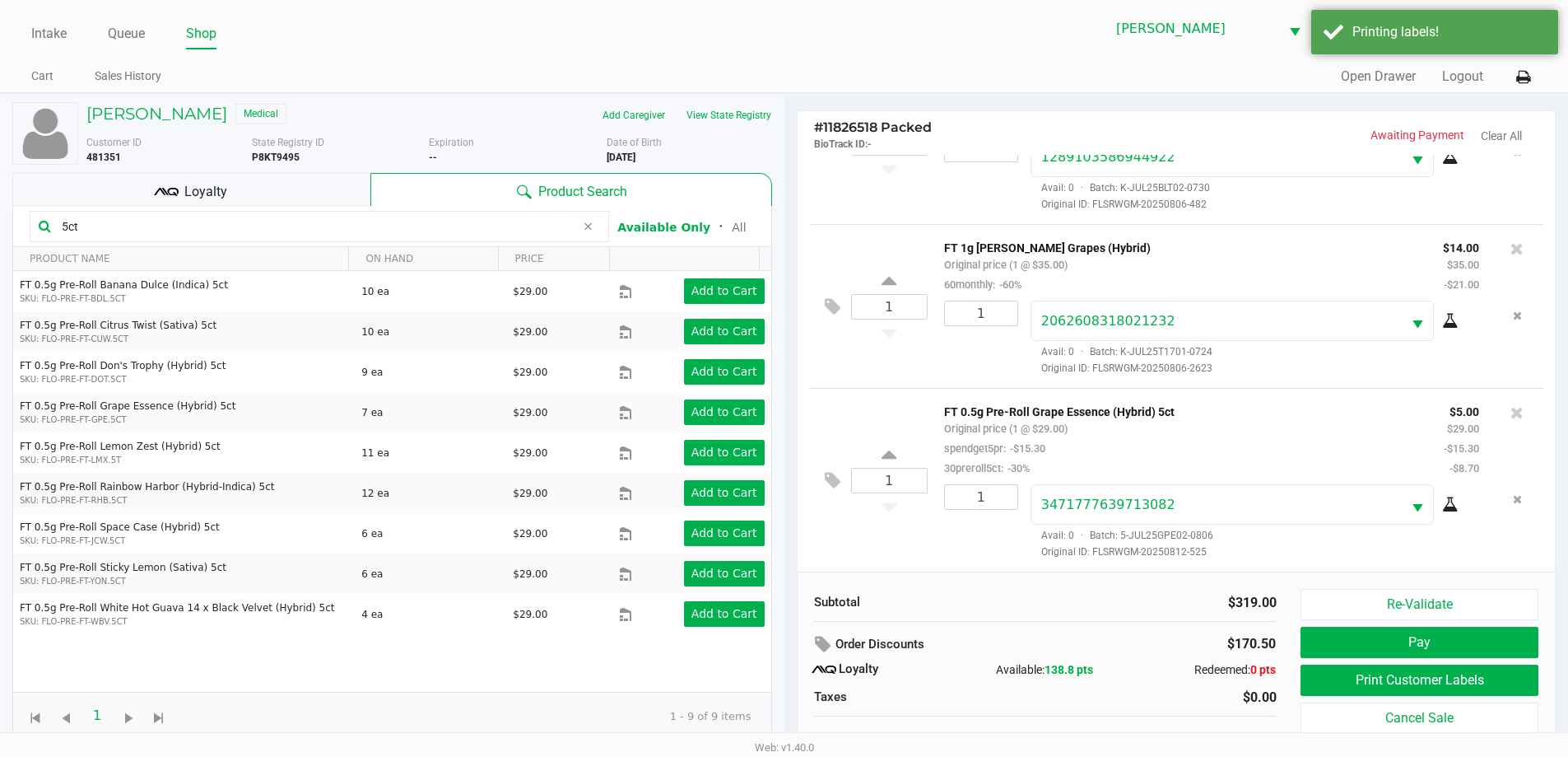
scroll to position [16, 0]
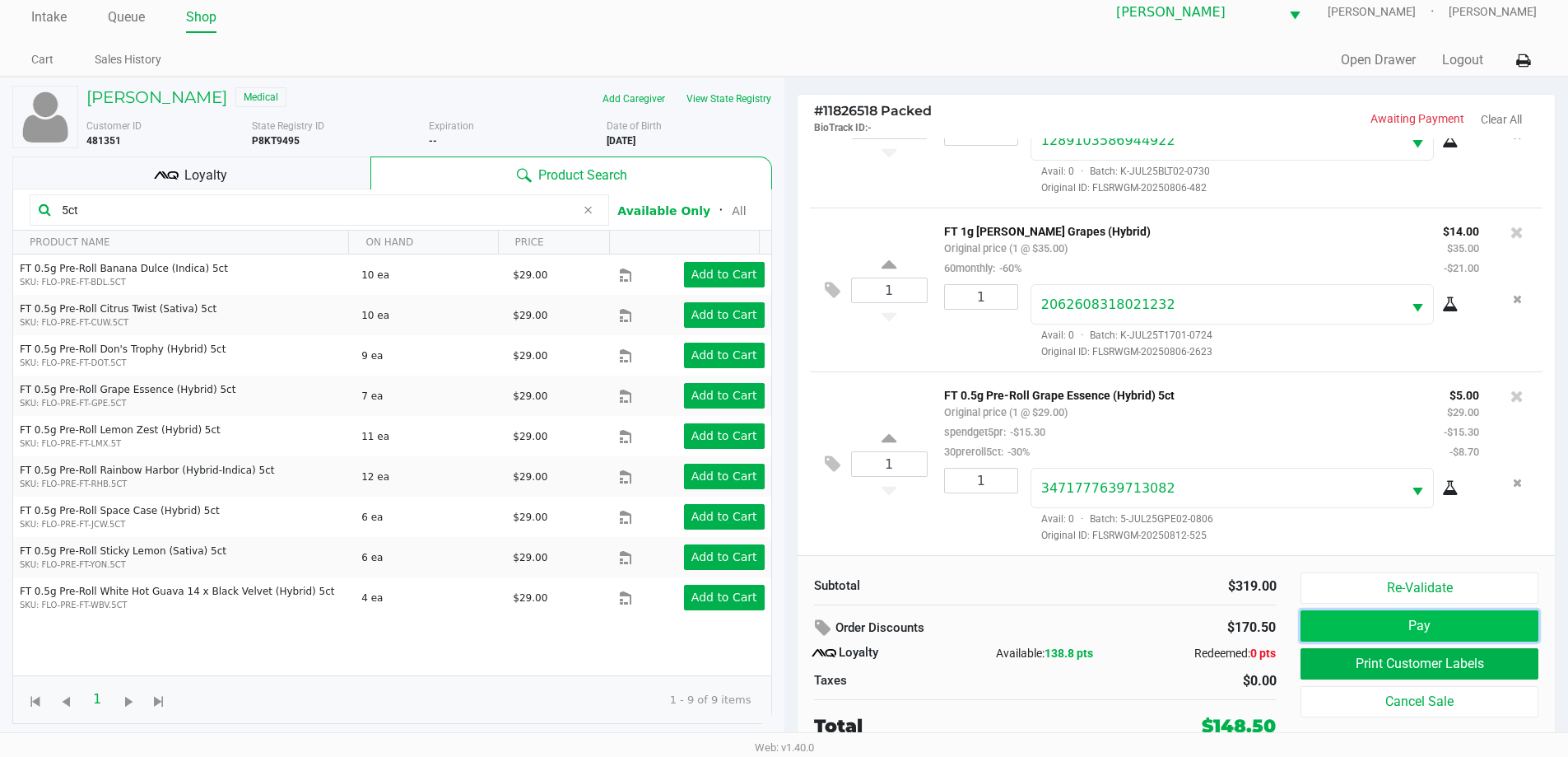
click at [1398, 627] on button "Pay" at bounding box center [1420, 626] width 237 height 31
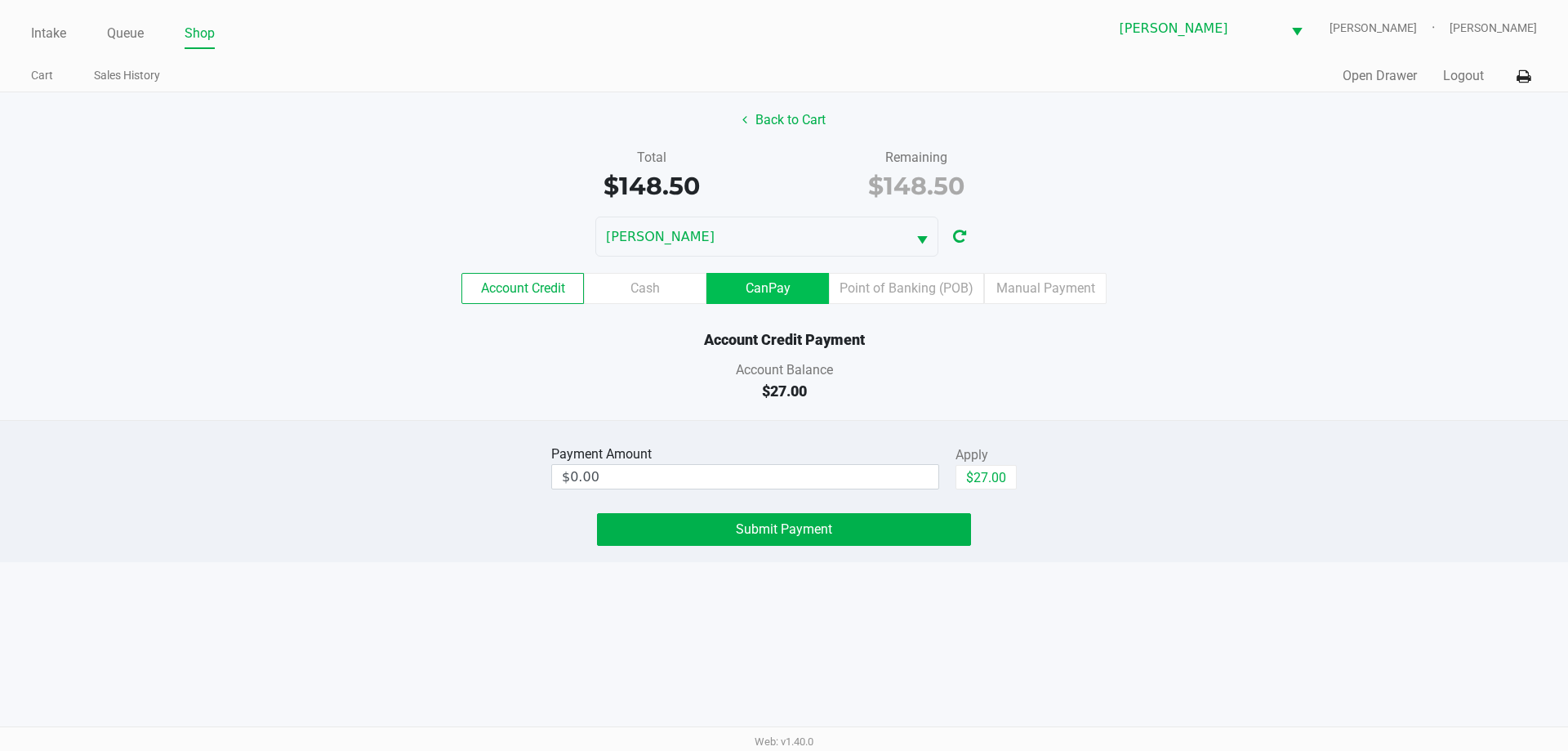
click at [789, 287] on label "CanPay" at bounding box center [768, 288] width 123 height 31
click at [0, 0] on 3 "CanPay" at bounding box center [0, 0] width 0 height 0
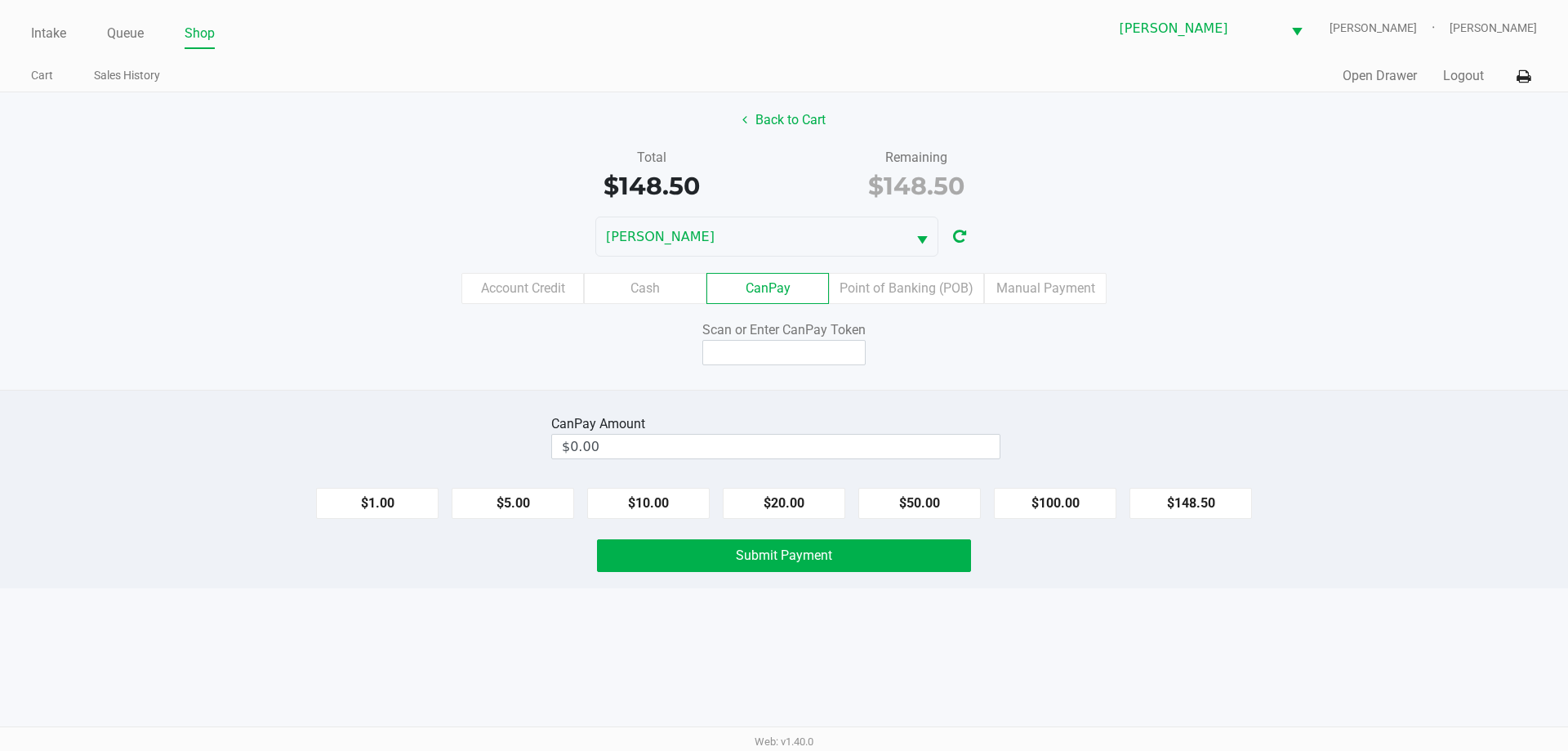
click at [534, 280] on label "Account Credit" at bounding box center [523, 288] width 123 height 31
click at [0, 0] on 0 "Account Credit" at bounding box center [0, 0] width 0 height 0
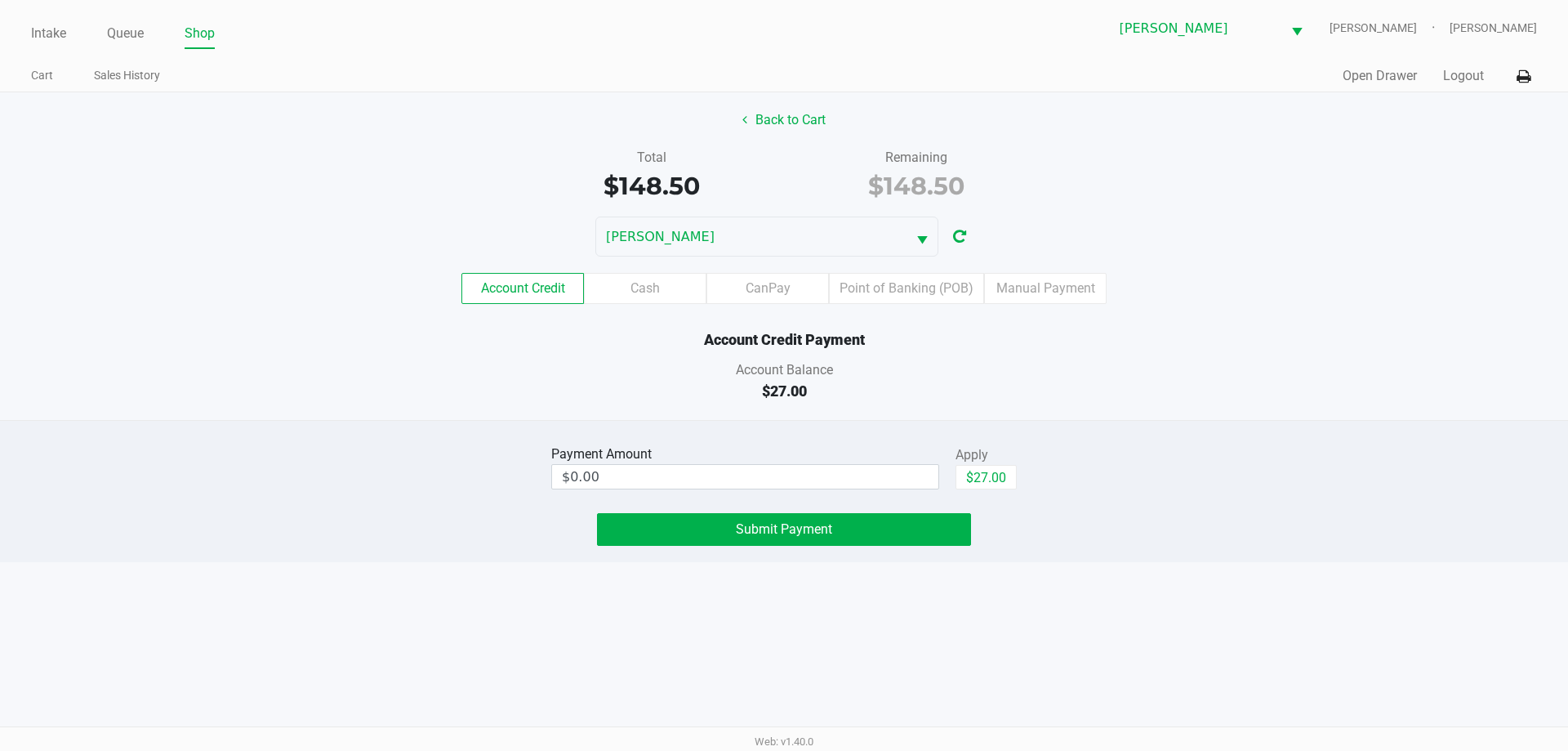
click at [999, 475] on button "$27.00" at bounding box center [986, 477] width 61 height 25
click at [926, 536] on button "Submit Payment" at bounding box center [783, 529] width 374 height 32
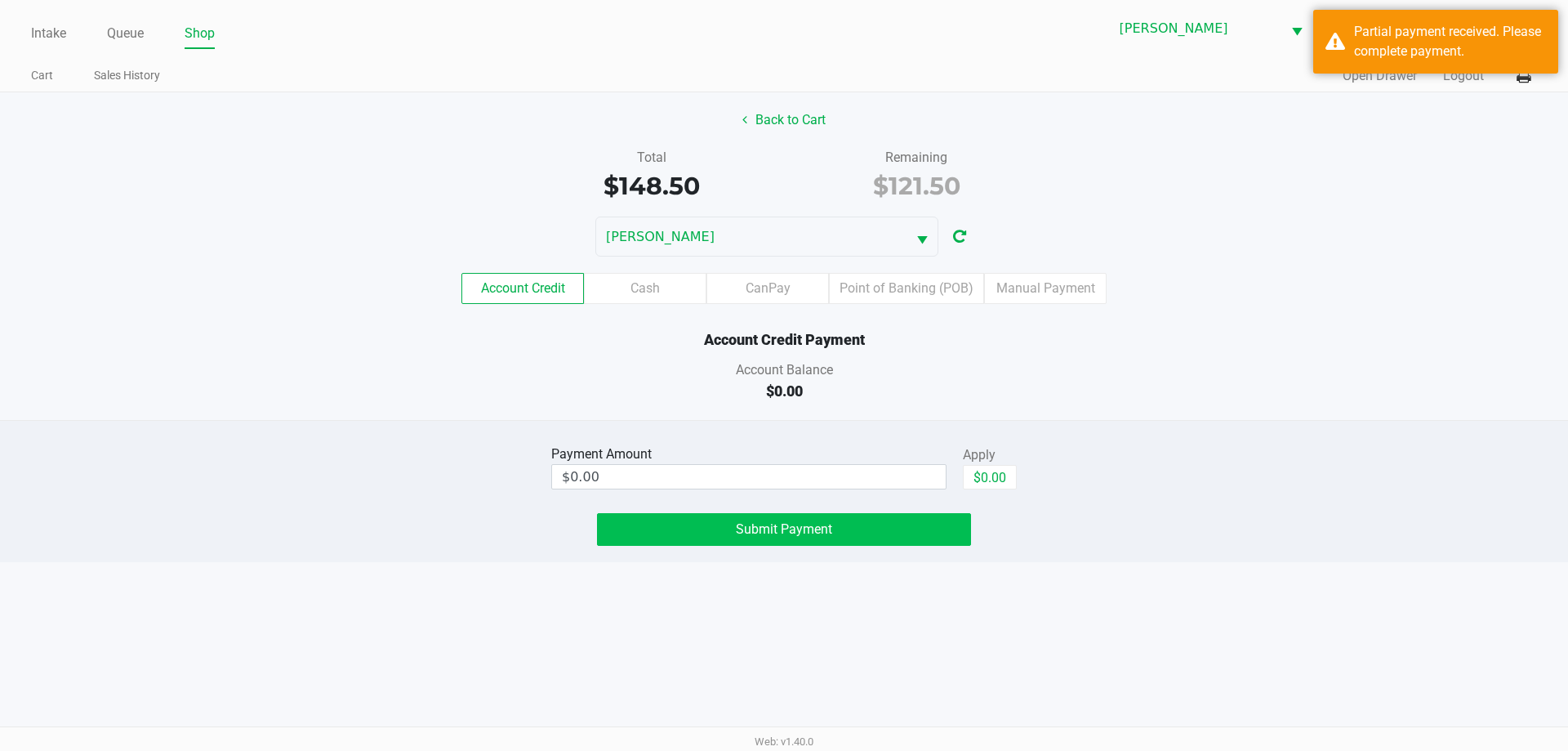
click at [783, 285] on label "CanPay" at bounding box center [768, 288] width 123 height 31
click at [0, 0] on 3 "CanPay" at bounding box center [0, 0] width 0 height 0
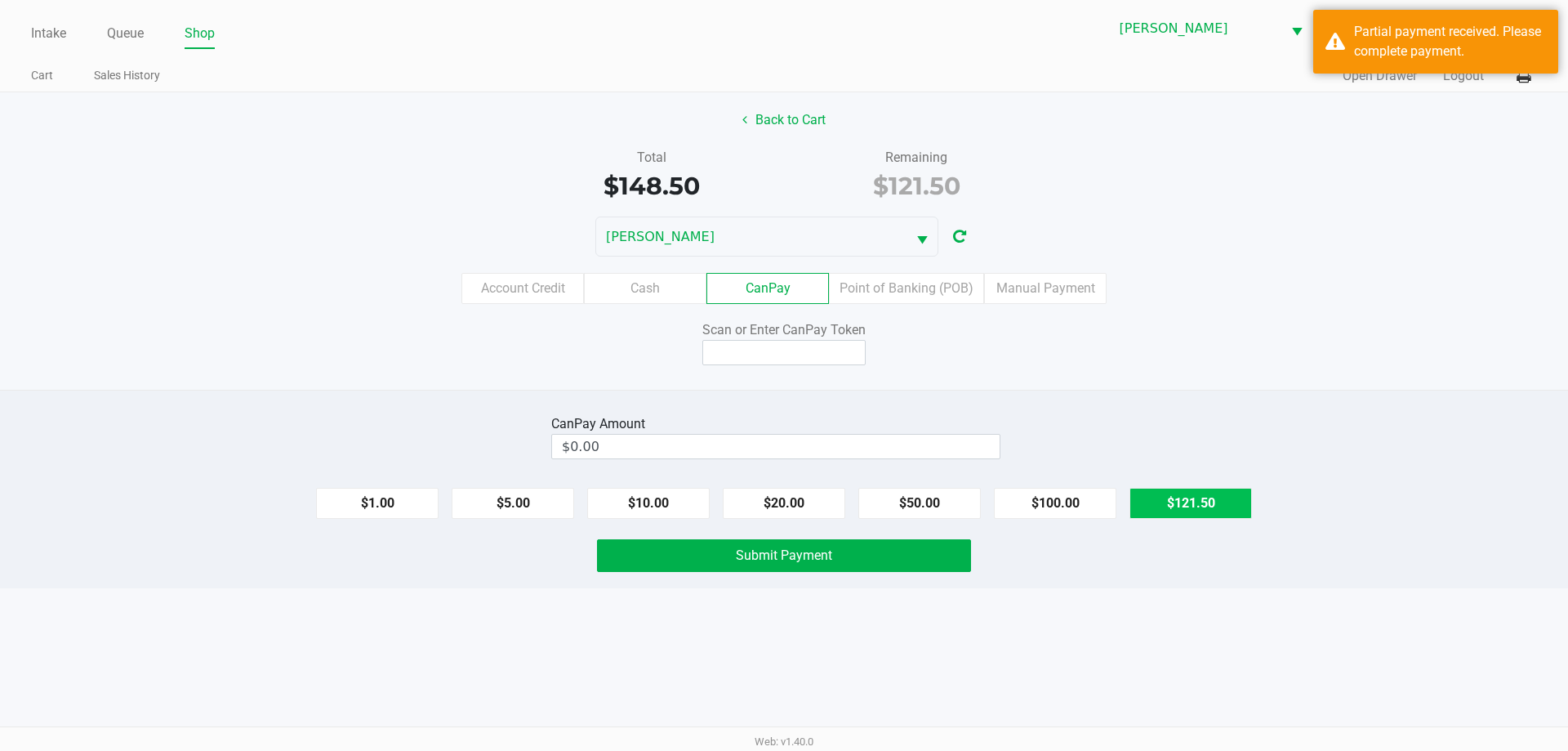
click at [1209, 506] on button "$121.50" at bounding box center [1191, 503] width 123 height 31
type input "$121.50"
click at [817, 345] on input at bounding box center [784, 353] width 163 height 26
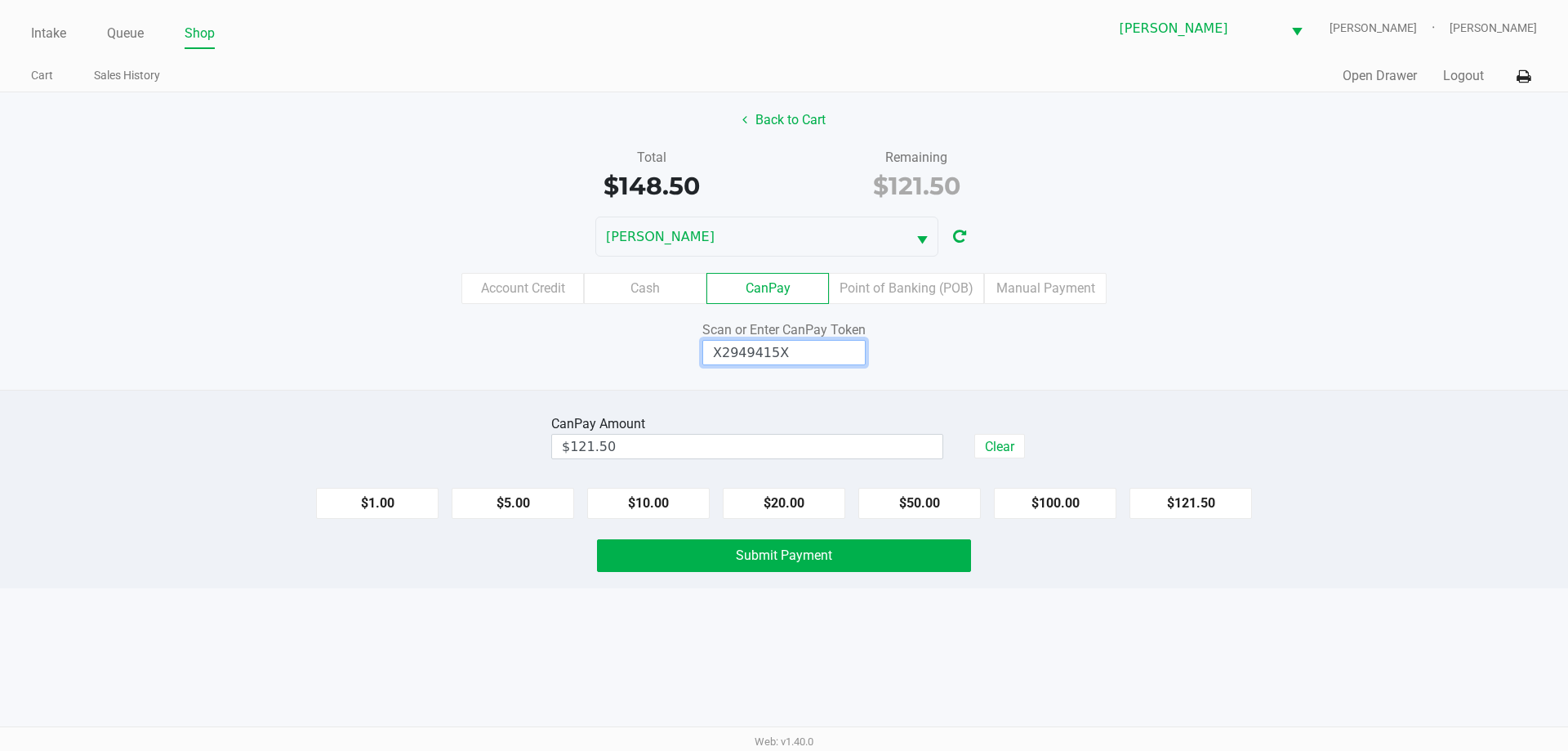
type input "X2949415X"
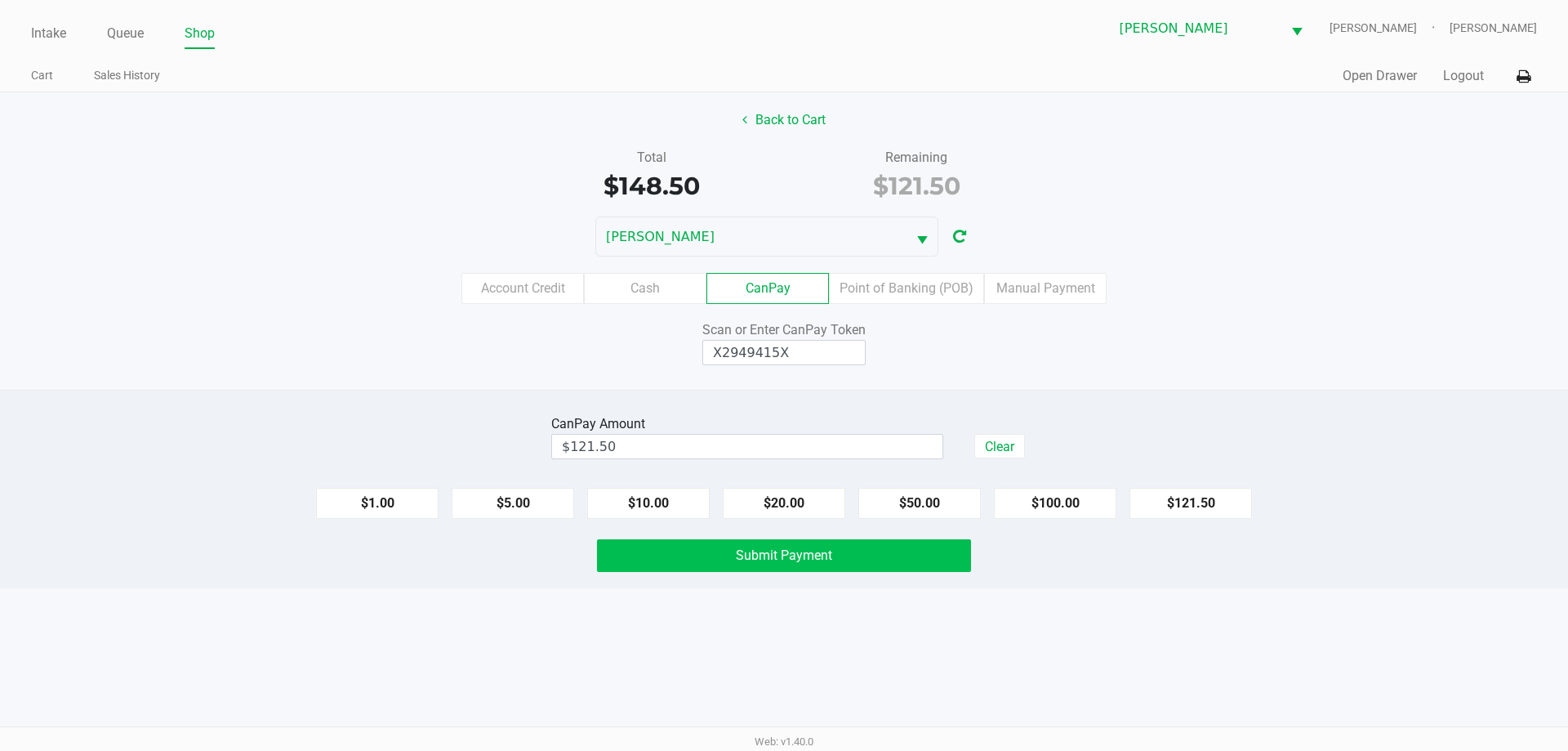
click at [839, 551] on button "Submit Payment" at bounding box center [783, 555] width 374 height 32
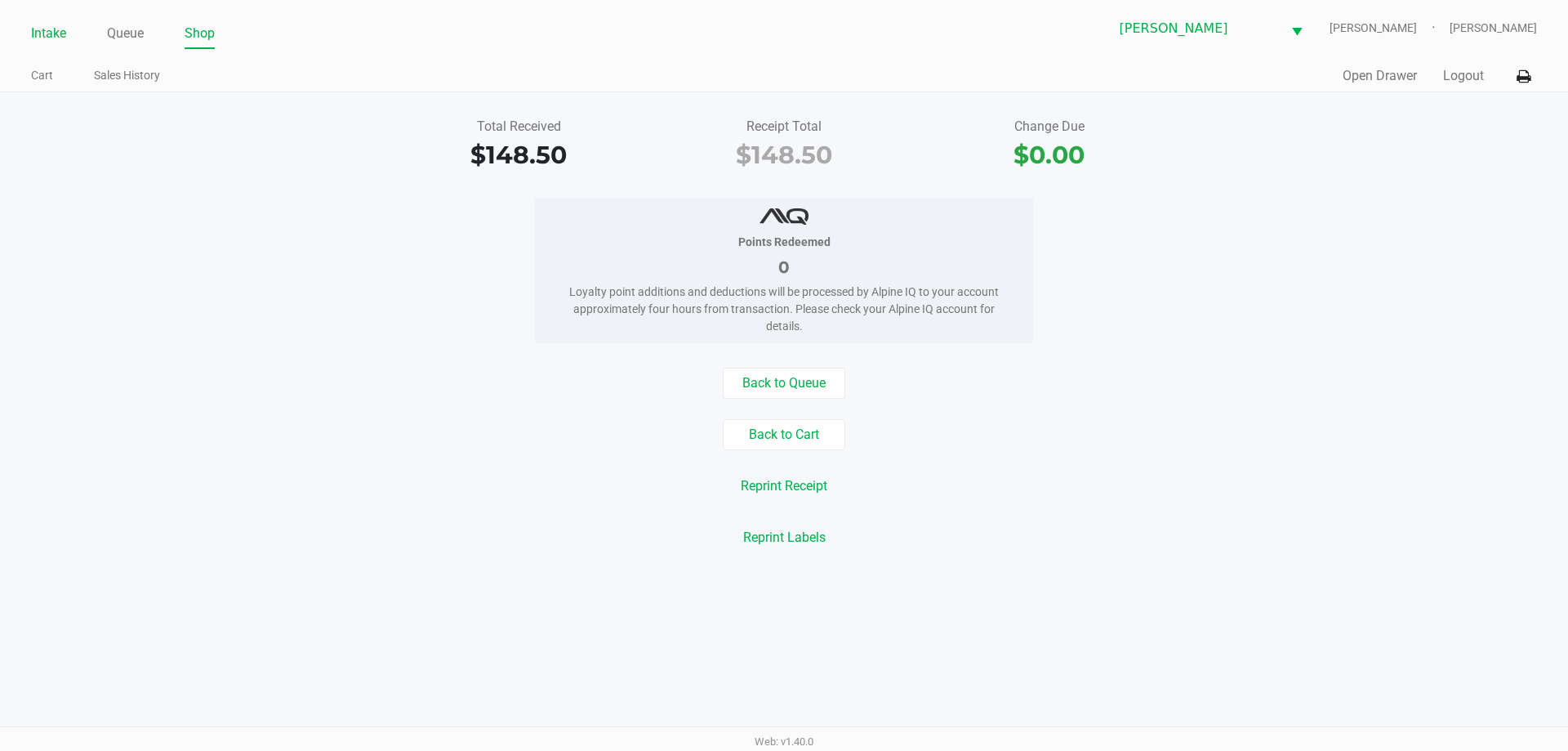
click at [61, 34] on link "Intake" at bounding box center [48, 33] width 35 height 23
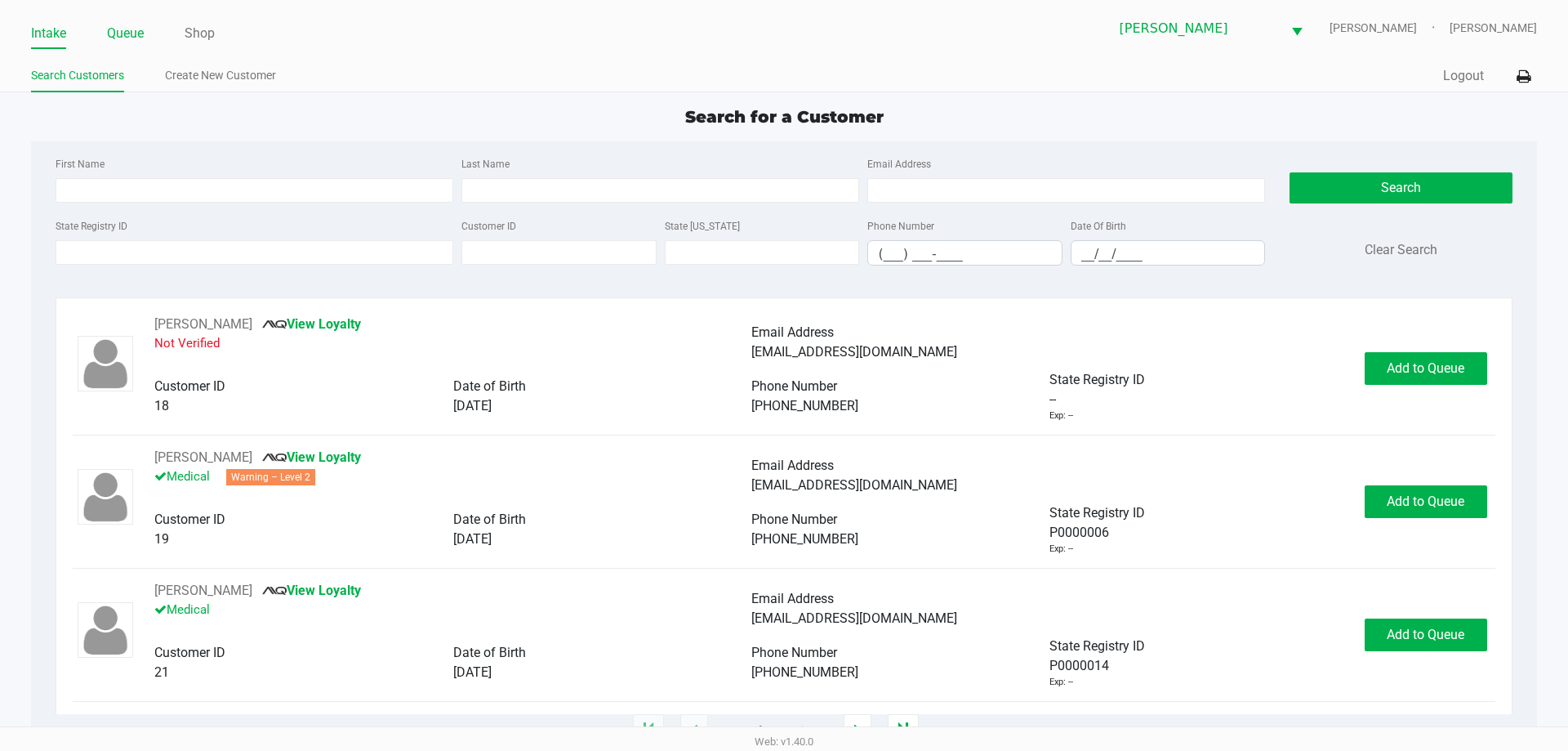
click at [135, 32] on link "Queue" at bounding box center [125, 33] width 37 height 23
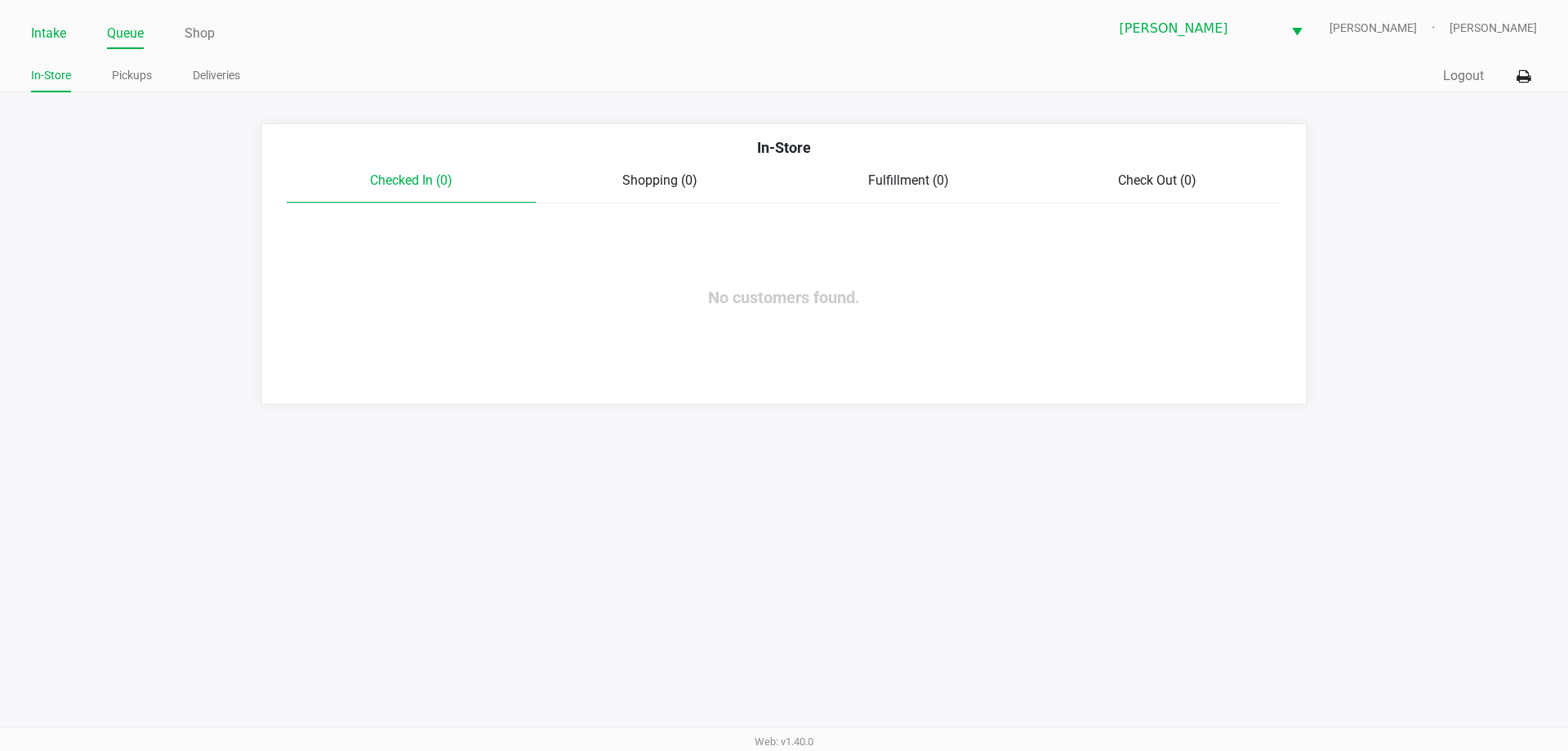
click at [43, 41] on link "Intake" at bounding box center [48, 33] width 35 height 23
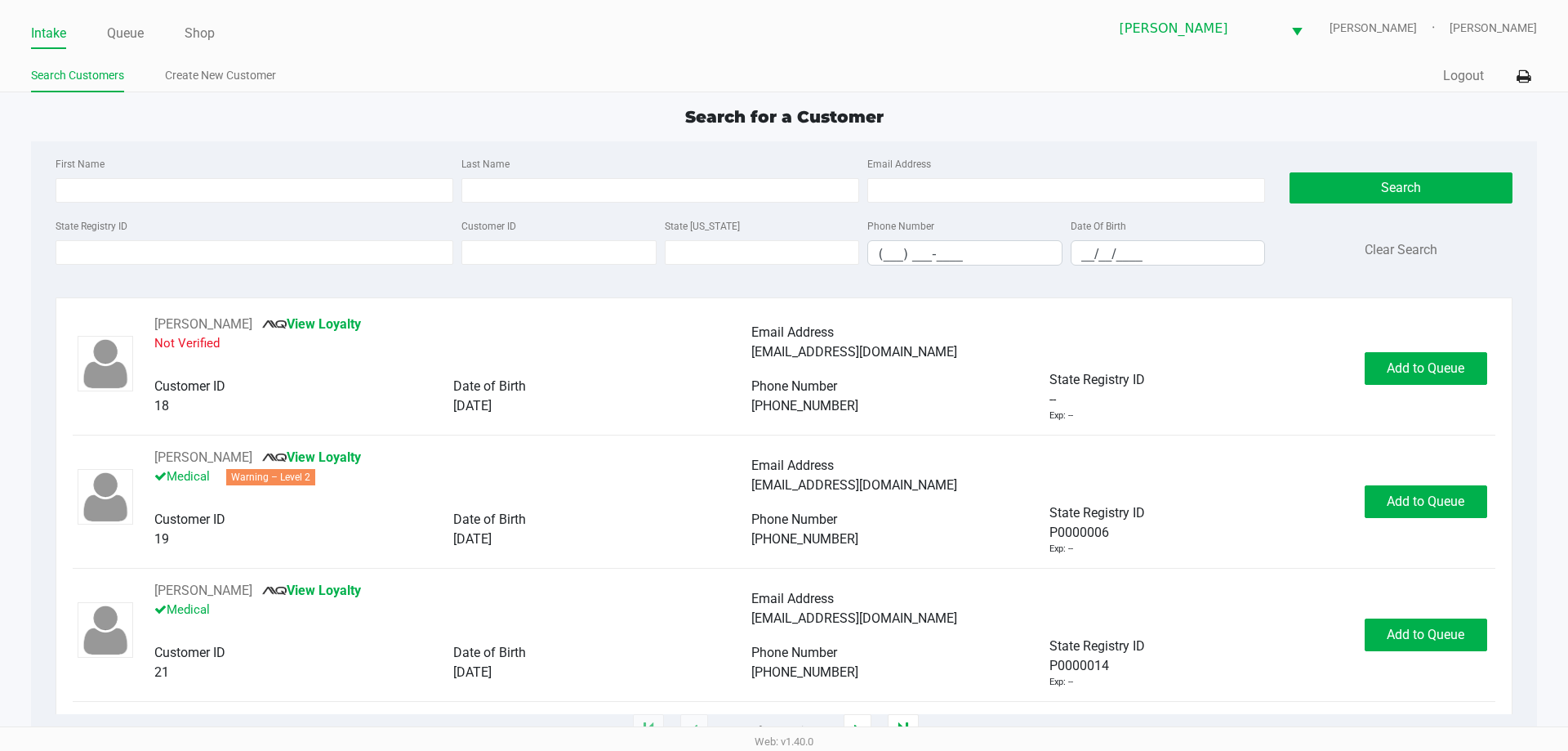
click at [1089, 239] on div "Date Of Birth __/__/____" at bounding box center [1168, 240] width 203 height 50
click at [1081, 266] on div "State Registry ID Customer ID State ID Phone Number (___) ___-____ Date Of Birt…" at bounding box center [660, 247] width 1217 height 63
click at [1080, 258] on input "__/__/____" at bounding box center [1168, 254] width 193 height 26
type input "01/03/1991"
click at [311, 192] on input "First Name" at bounding box center [254, 190] width 398 height 25
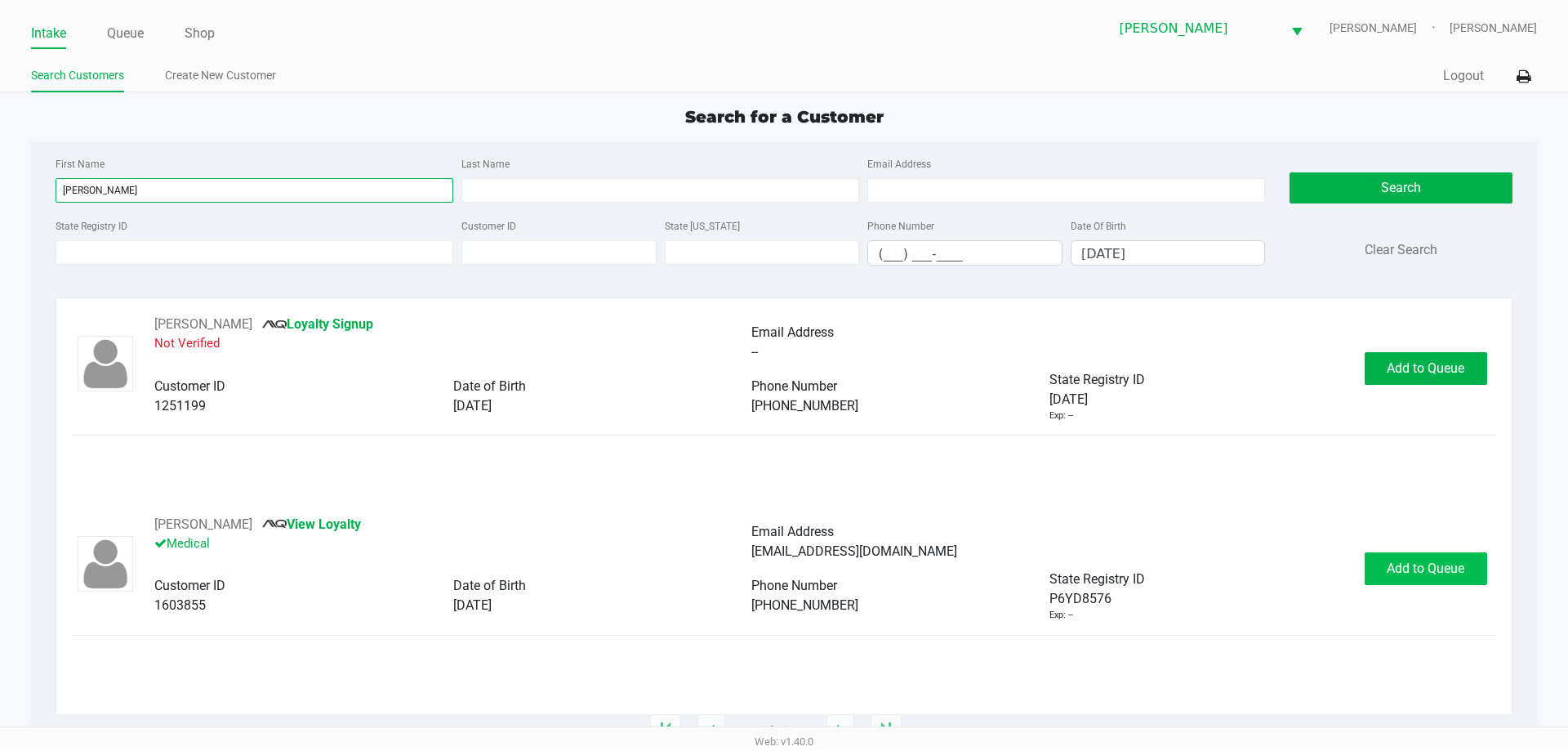
type input "zach"
click at [1448, 571] on span "Add to Queue" at bounding box center [1425, 568] width 77 height 15
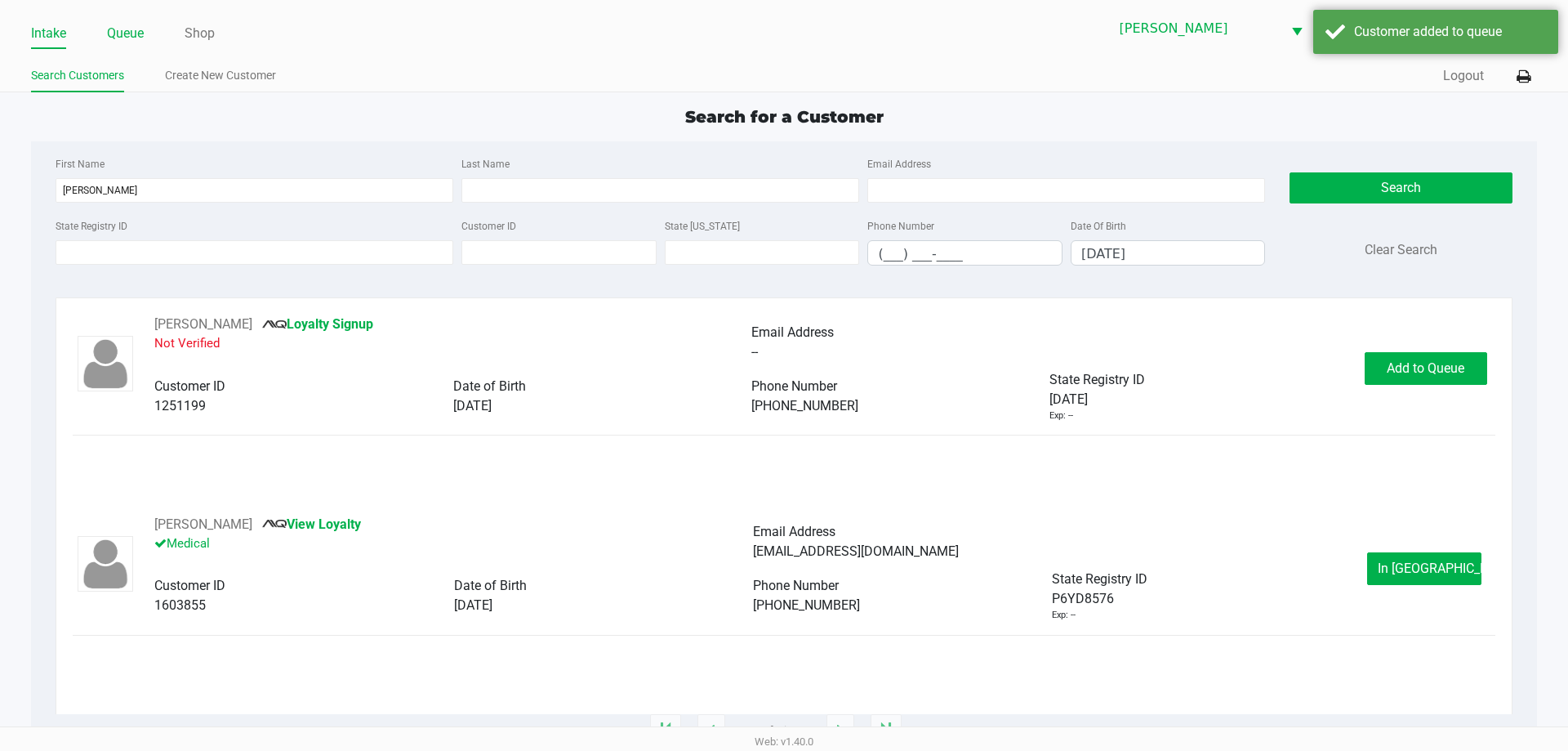
click at [137, 41] on link "Queue" at bounding box center [125, 33] width 37 height 23
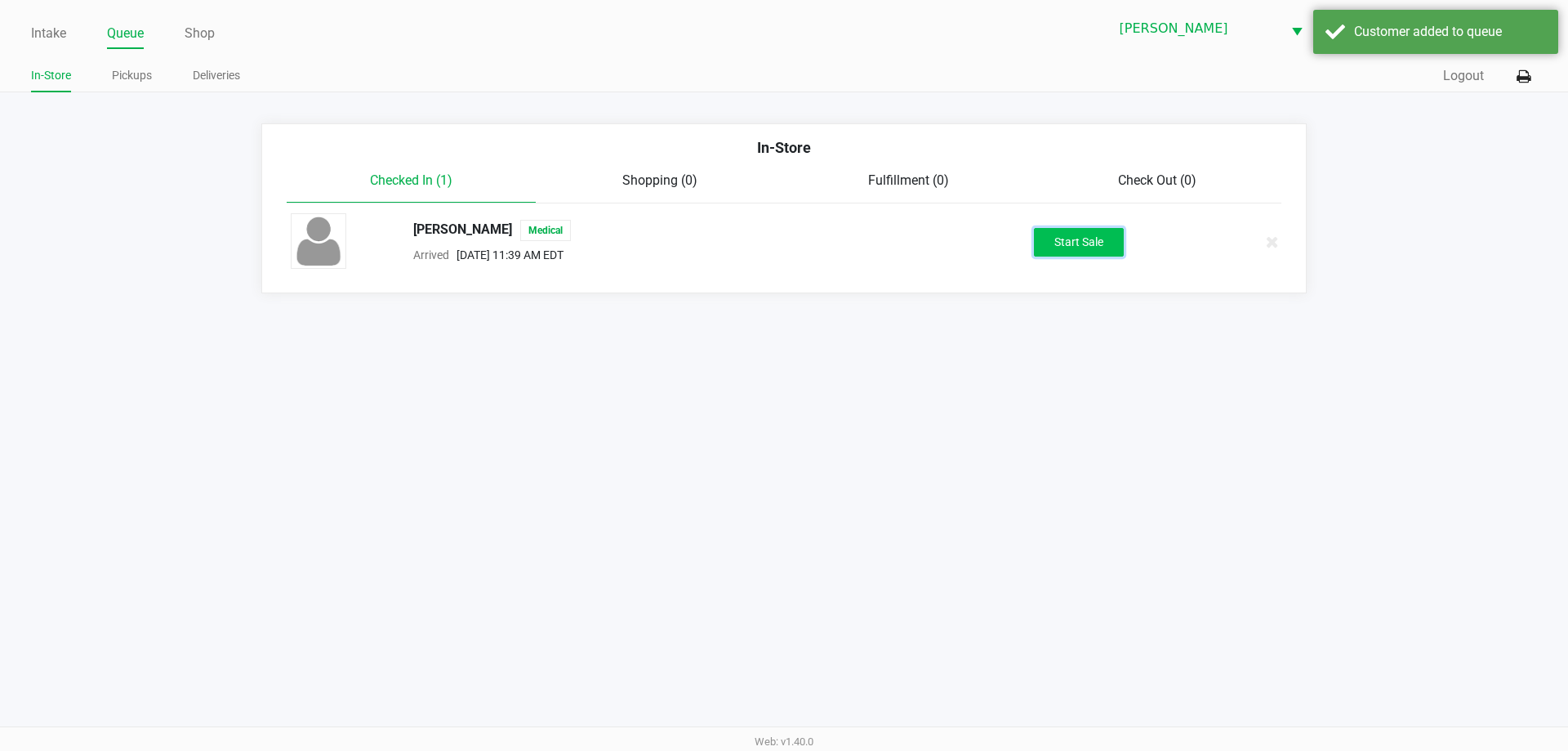
click at [1112, 244] on button "Start Sale" at bounding box center [1079, 243] width 90 height 29
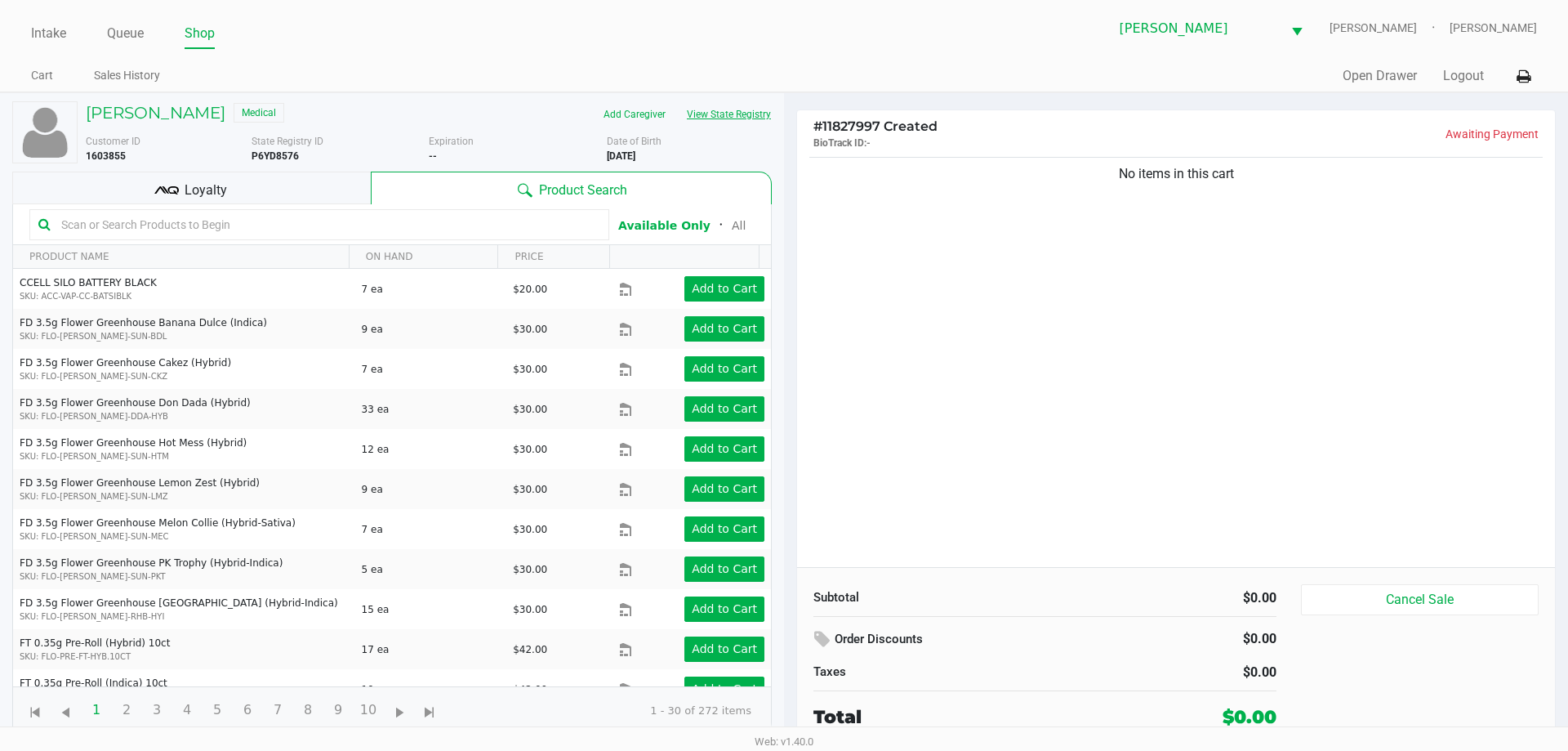
click at [732, 112] on button "View State Registry" at bounding box center [724, 114] width 95 height 26
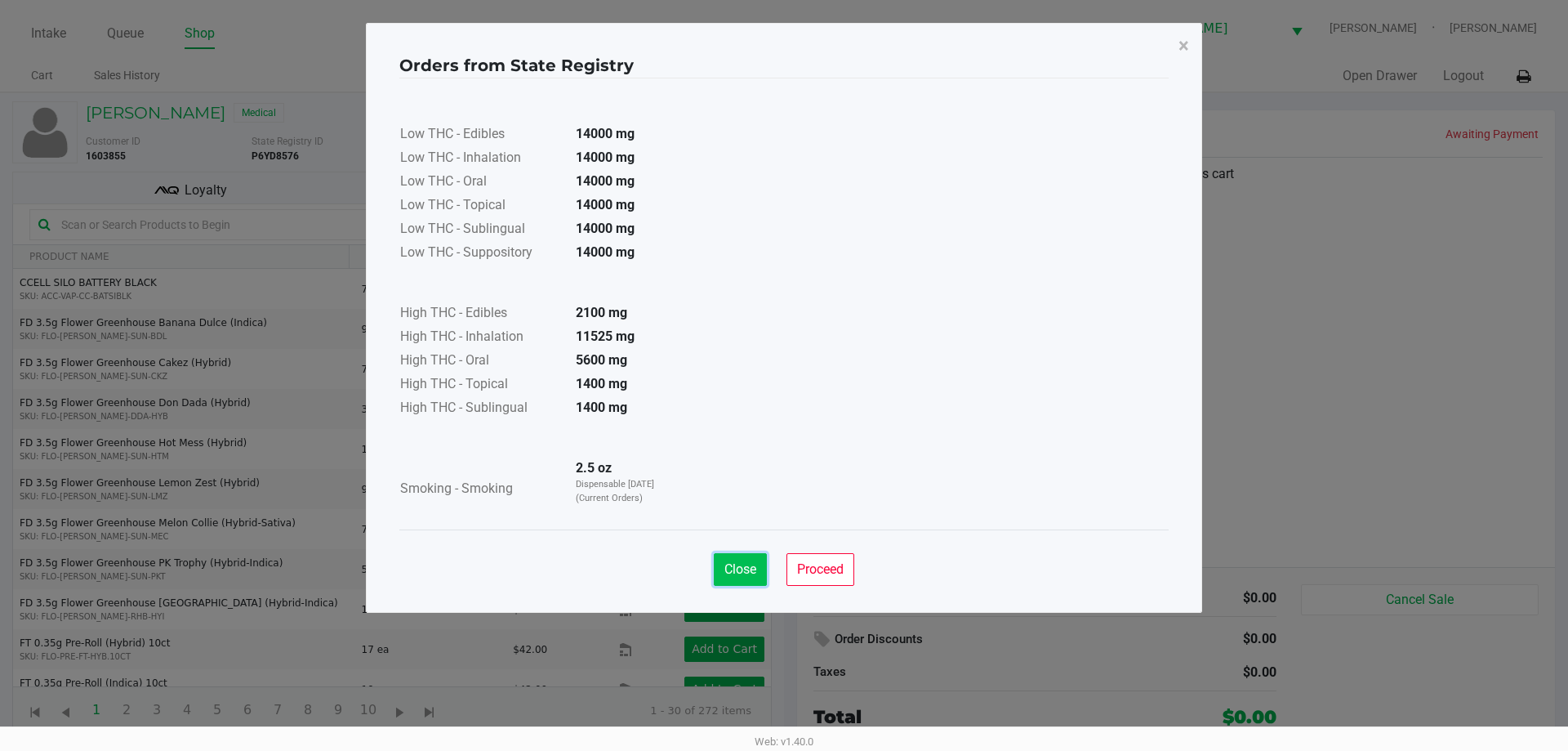
click at [736, 570] on span "Close" at bounding box center [740, 569] width 31 height 15
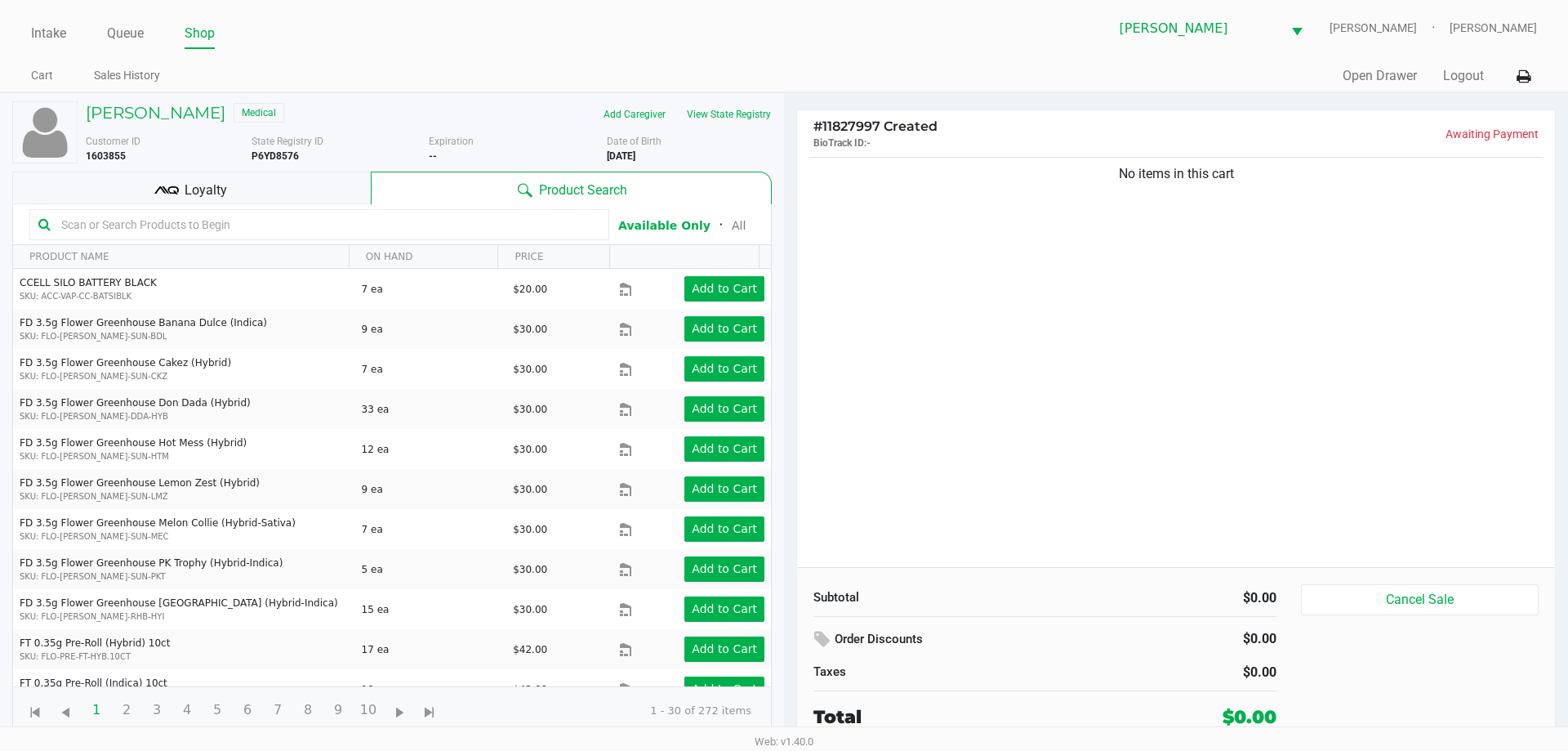
click at [232, 175] on div "Loyalty" at bounding box center [191, 187] width 358 height 32
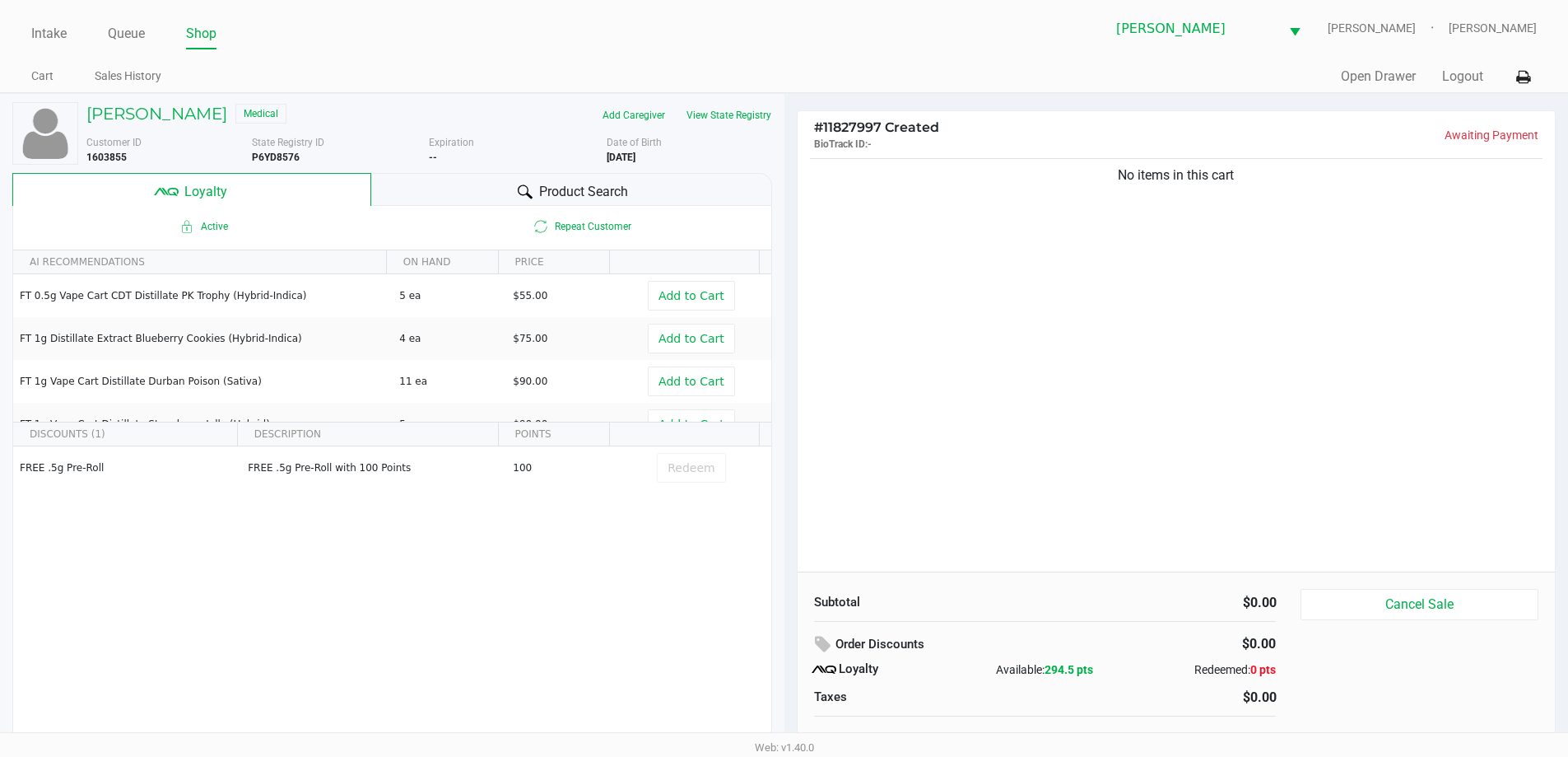
click at [405, 191] on div "Product Search" at bounding box center [572, 189] width 401 height 33
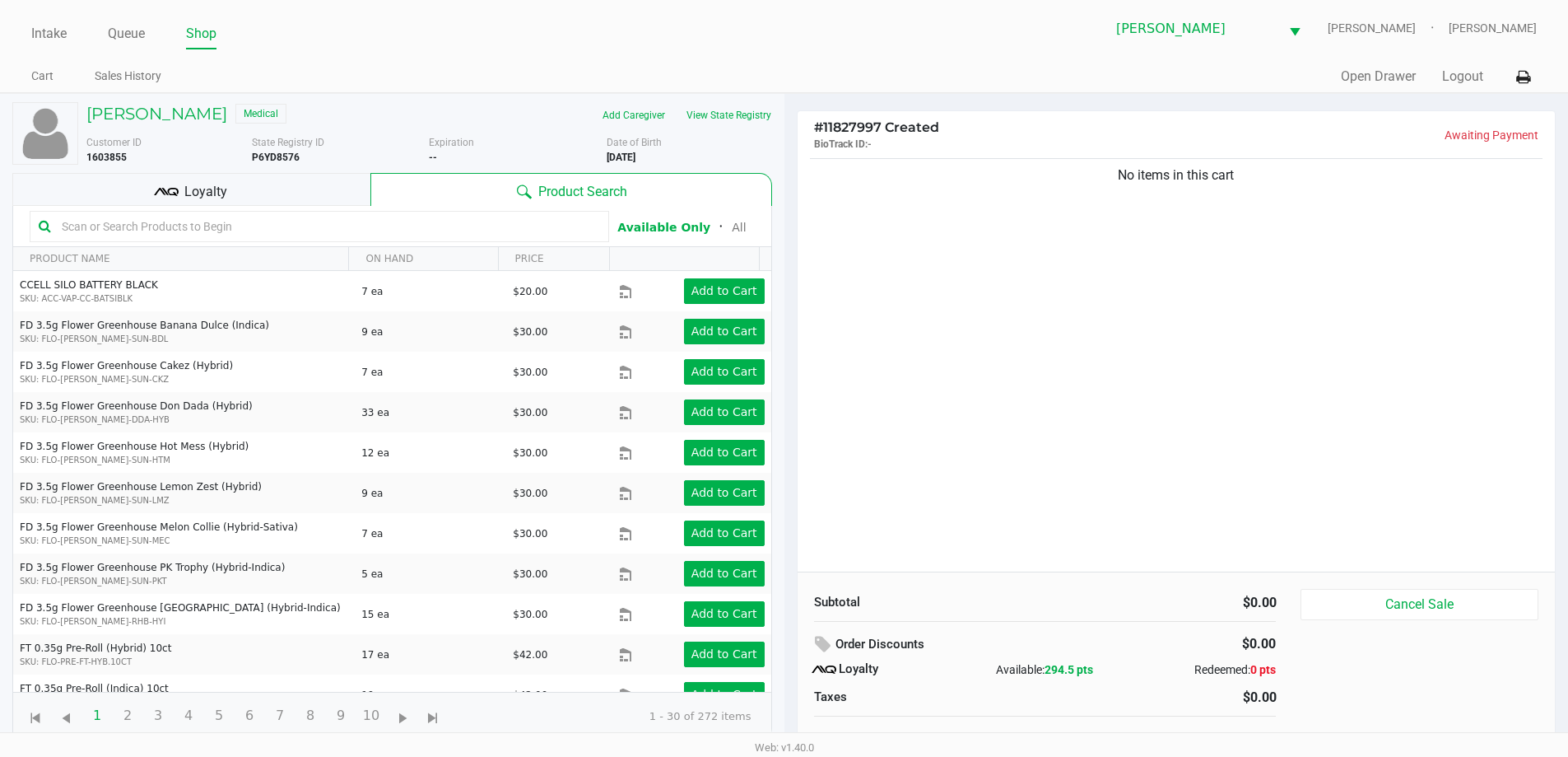
click at [312, 227] on input "text" at bounding box center [327, 226] width 545 height 25
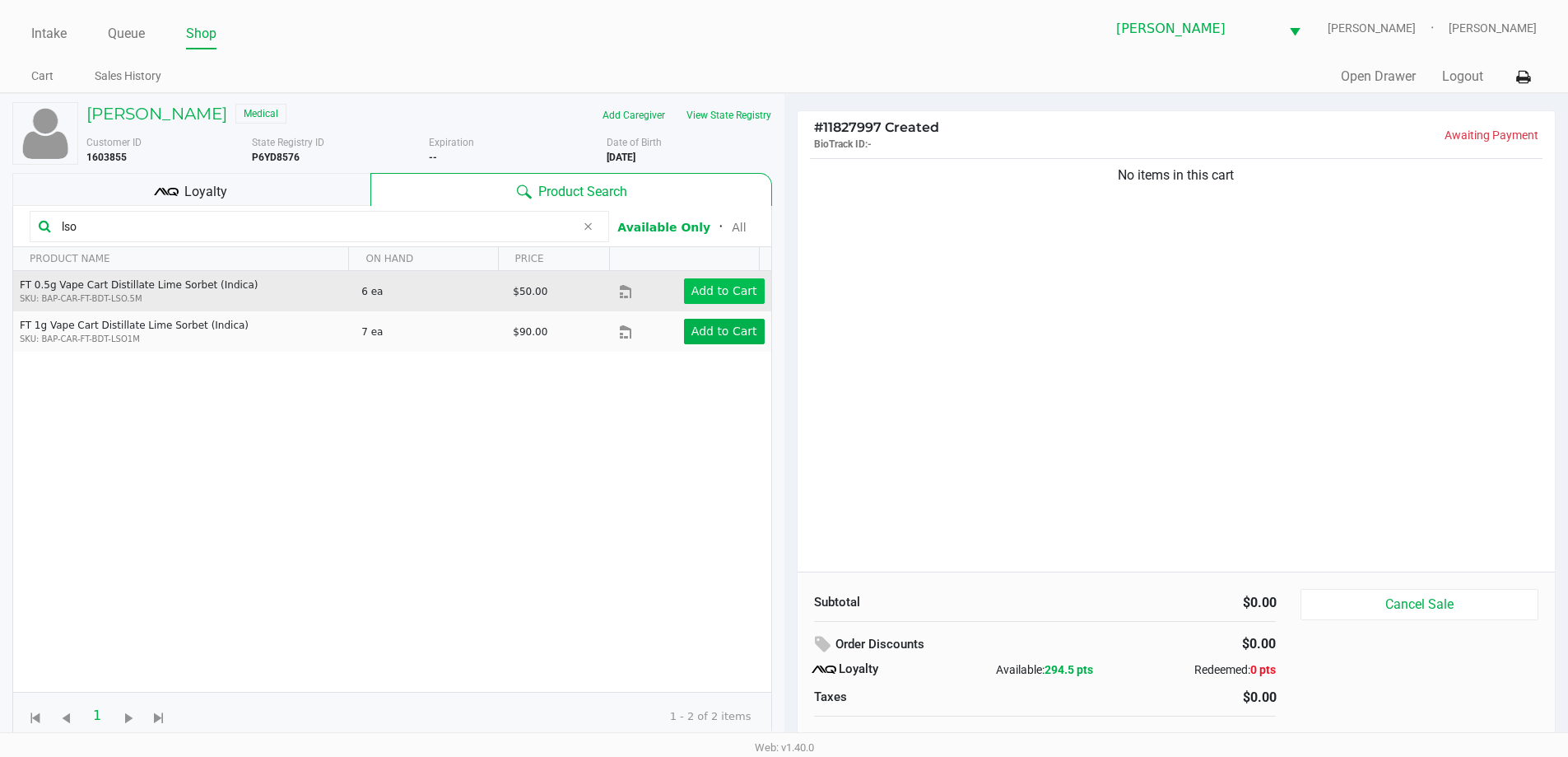
type input "lso"
click at [684, 282] on button "Add to Cart" at bounding box center [724, 291] width 81 height 26
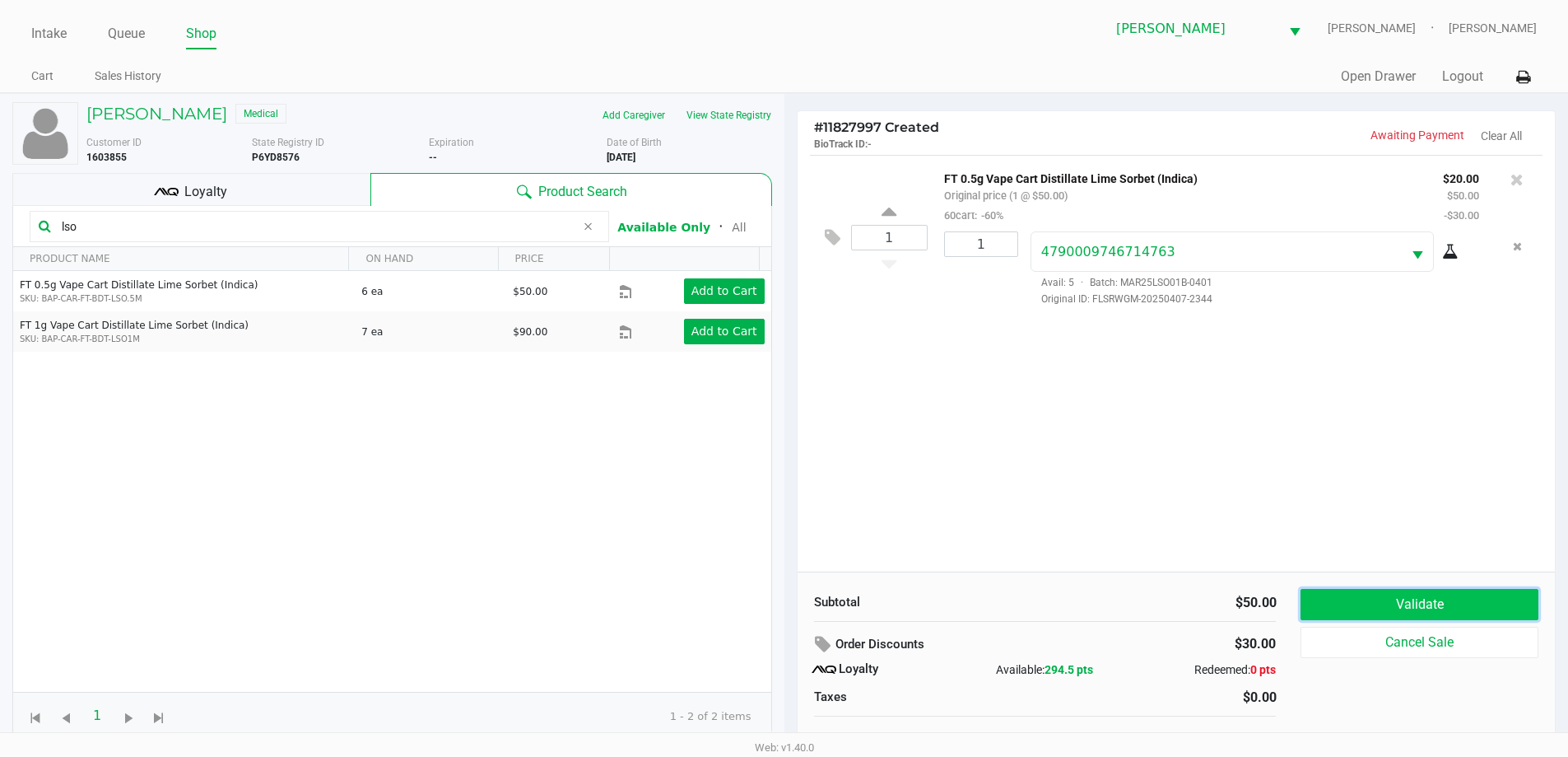
click at [1396, 593] on button "Validate" at bounding box center [1420, 604] width 237 height 31
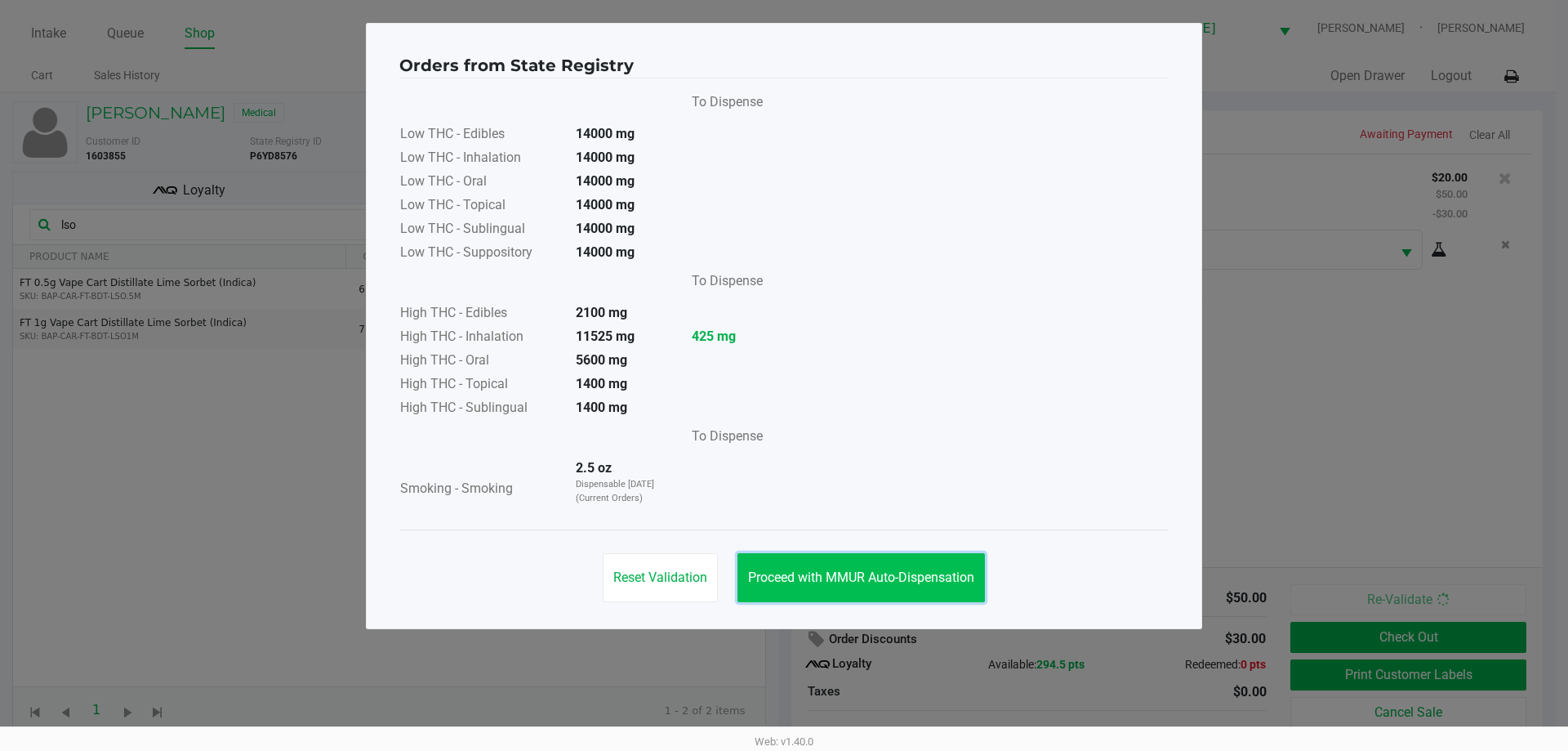
click at [932, 572] on span "Proceed with MMUR Auto-Dispensation" at bounding box center [861, 577] width 226 height 15
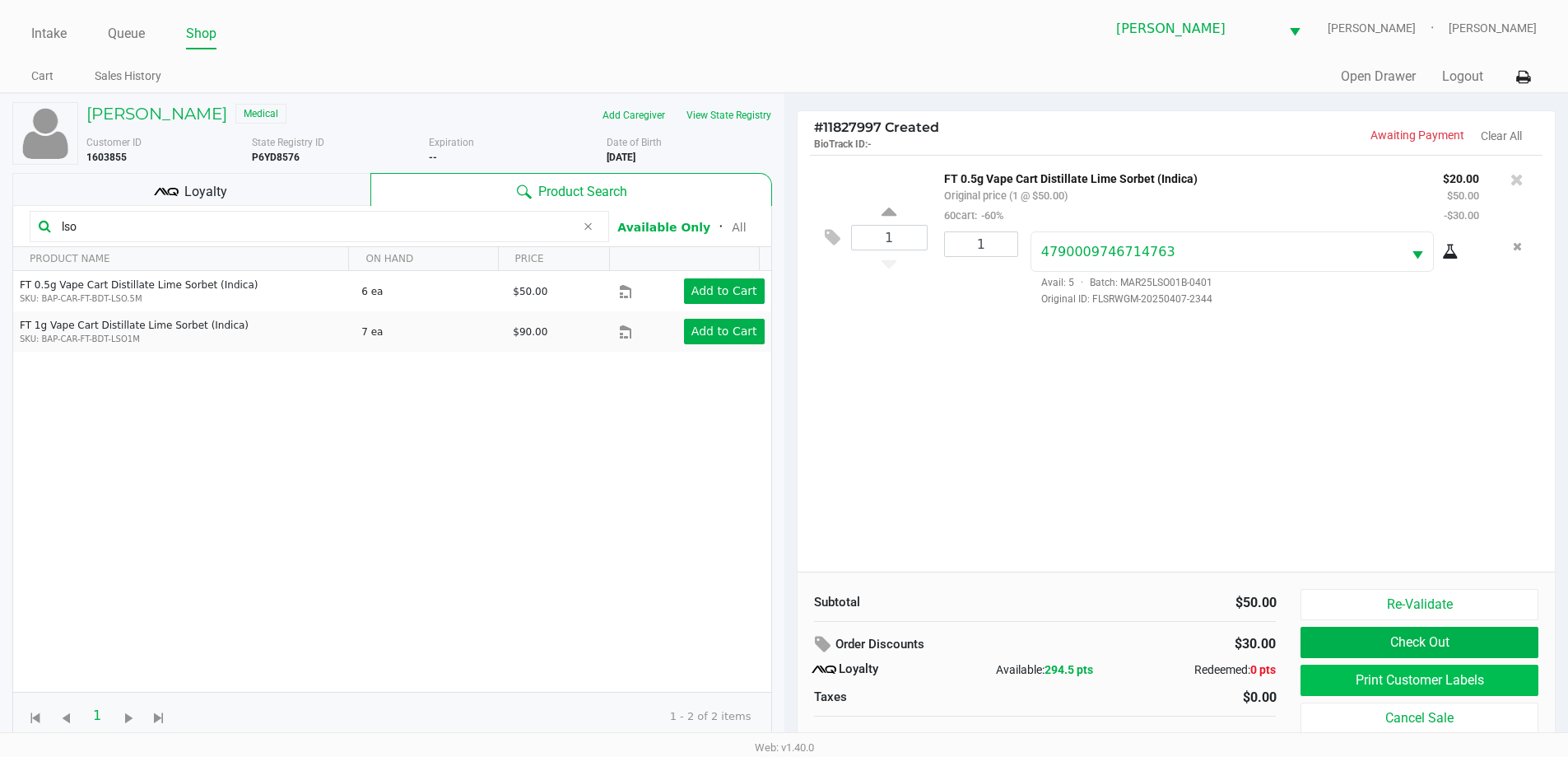
click at [1375, 681] on button "Print Customer Labels" at bounding box center [1420, 680] width 237 height 31
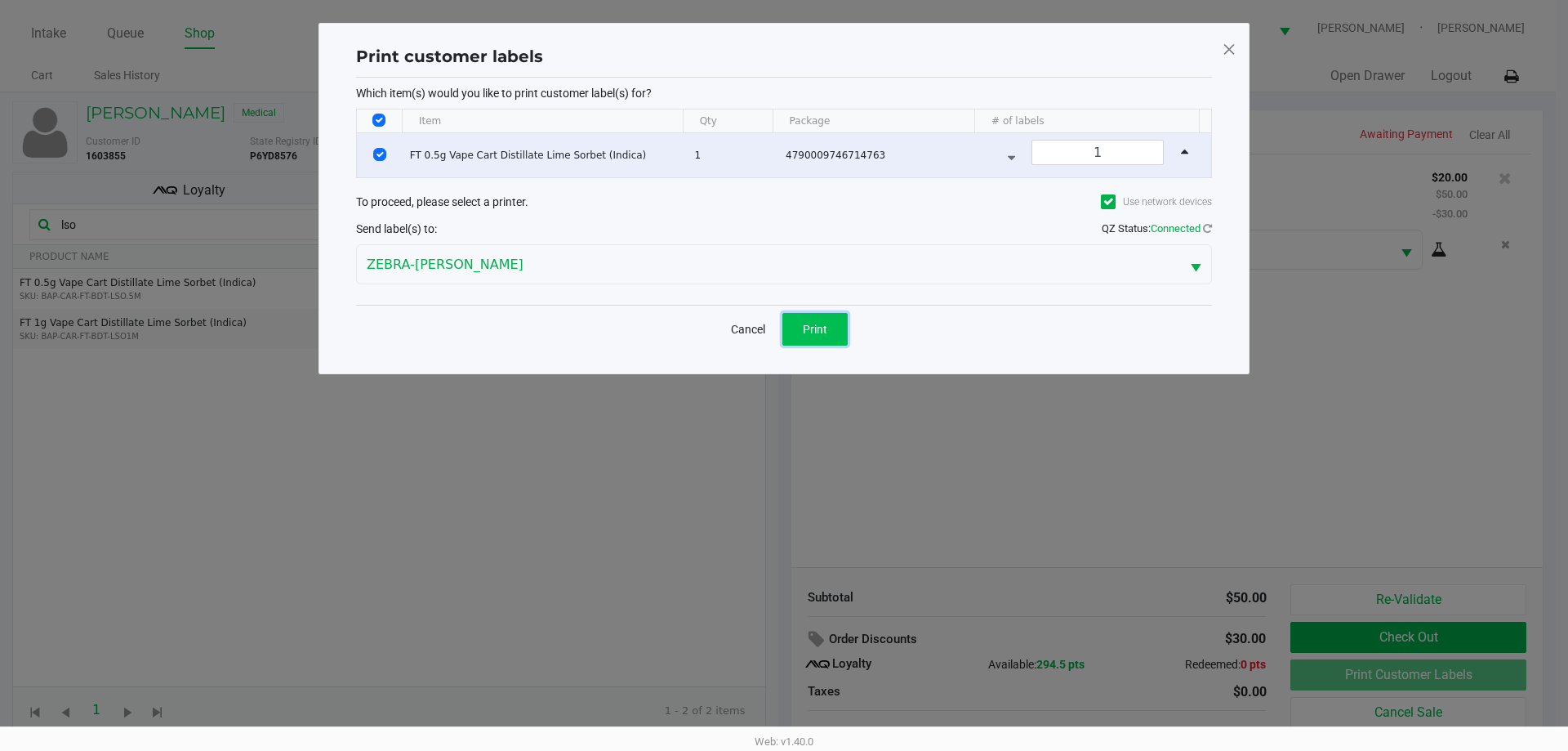
click at [832, 342] on button "Print" at bounding box center [815, 329] width 66 height 32
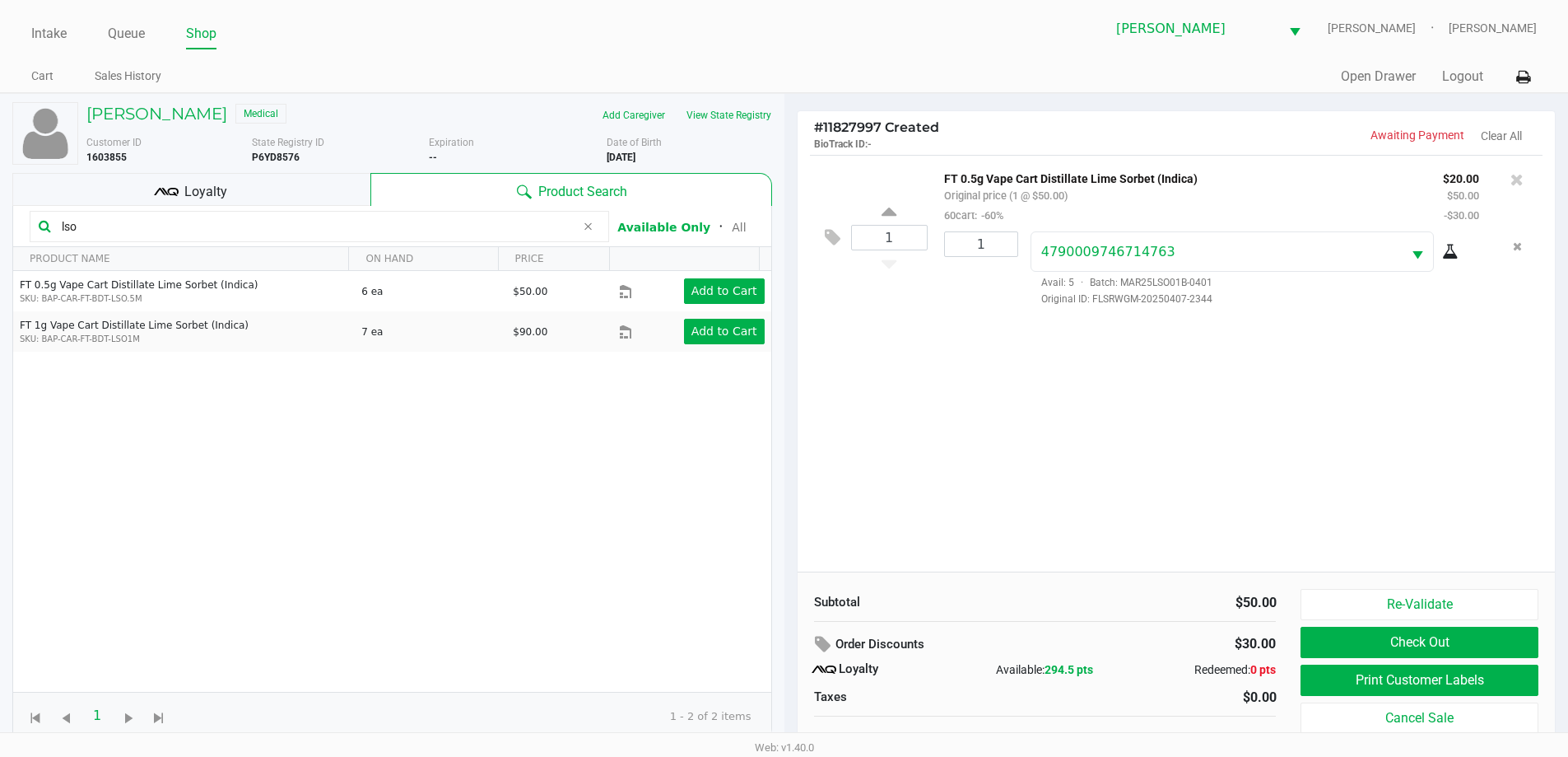
scroll to position [16, 0]
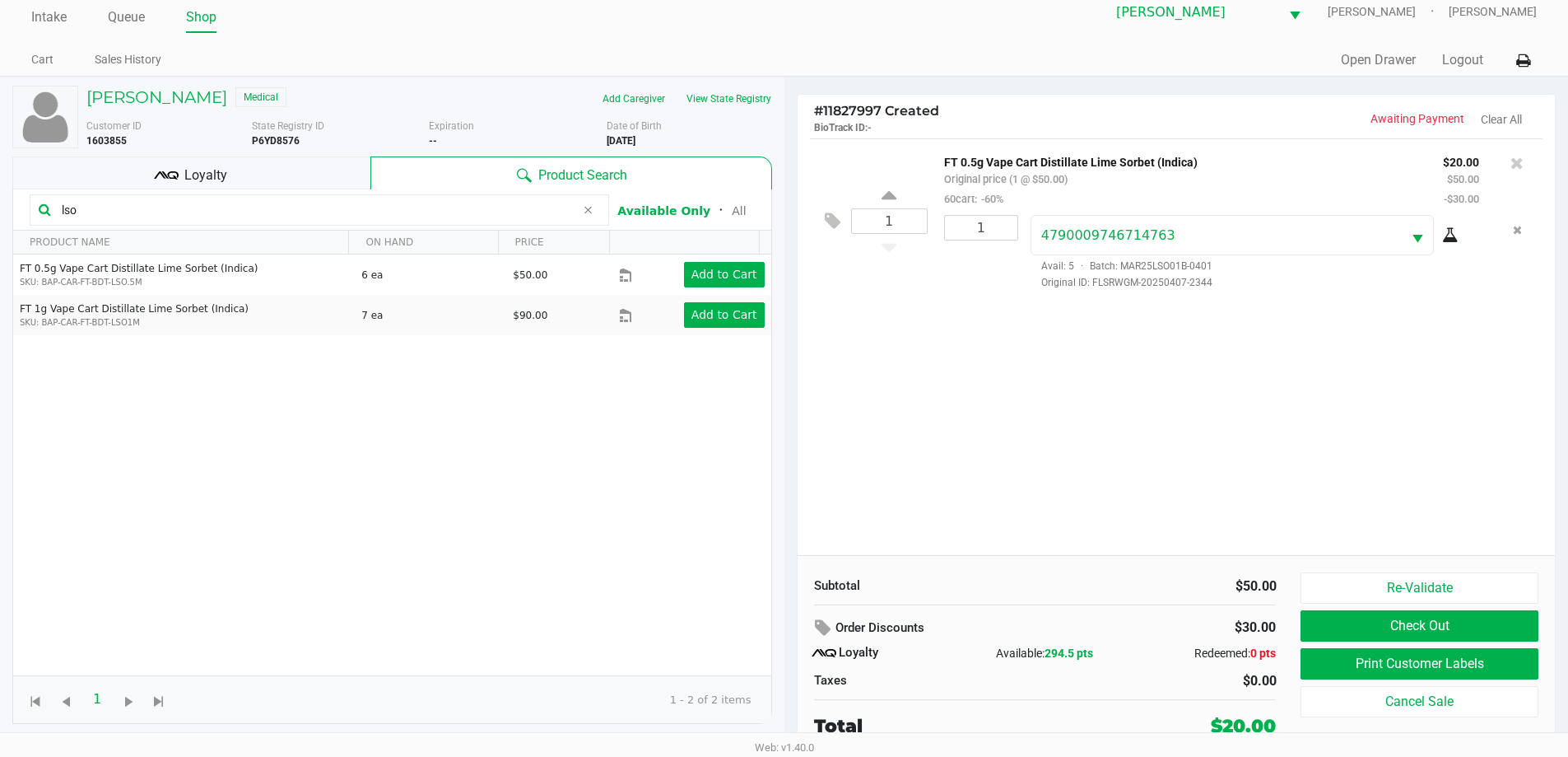
click at [288, 160] on div "Loyalty" at bounding box center [191, 173] width 358 height 33
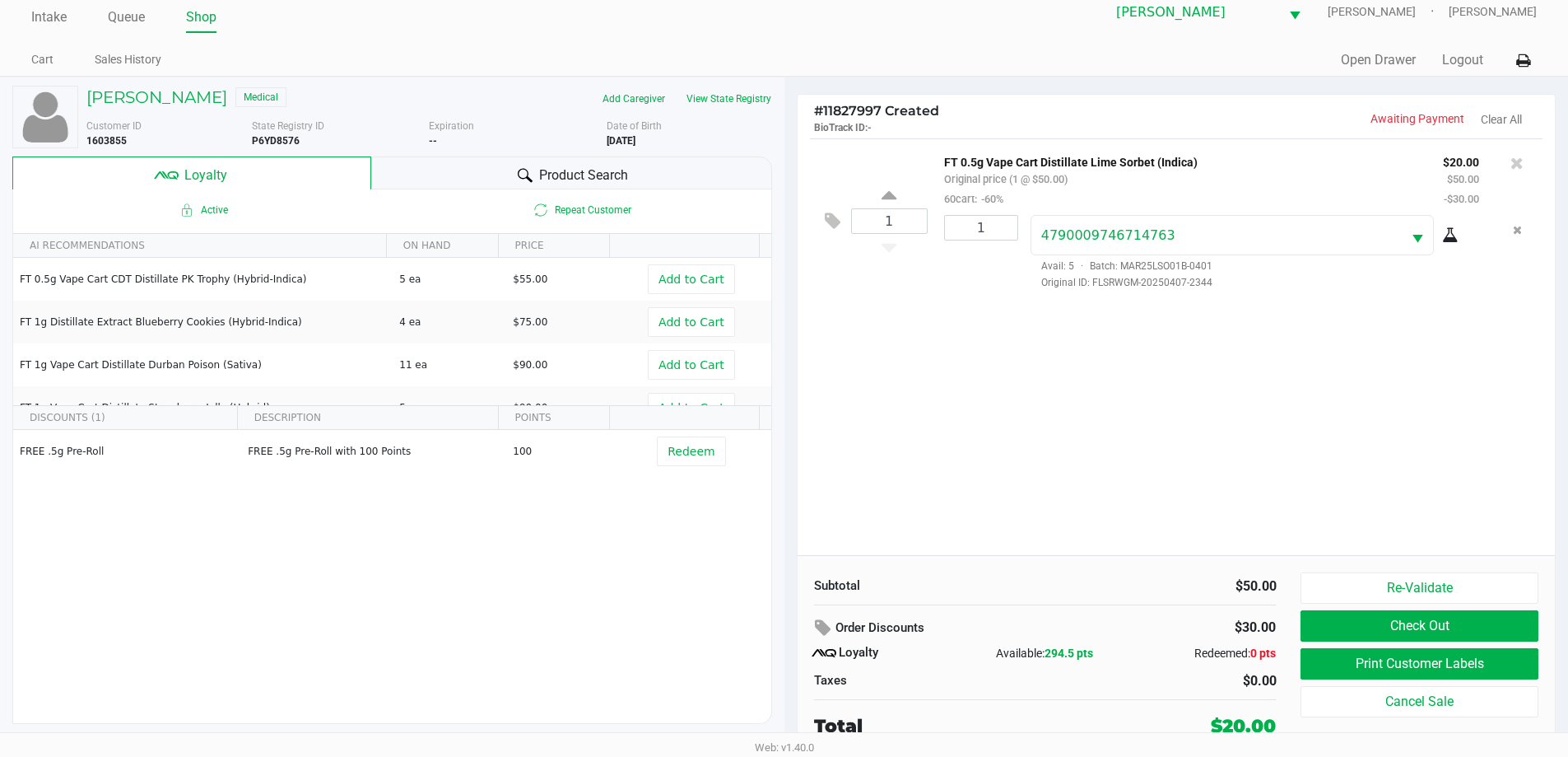
click at [677, 172] on div "Product Search" at bounding box center [572, 173] width 401 height 33
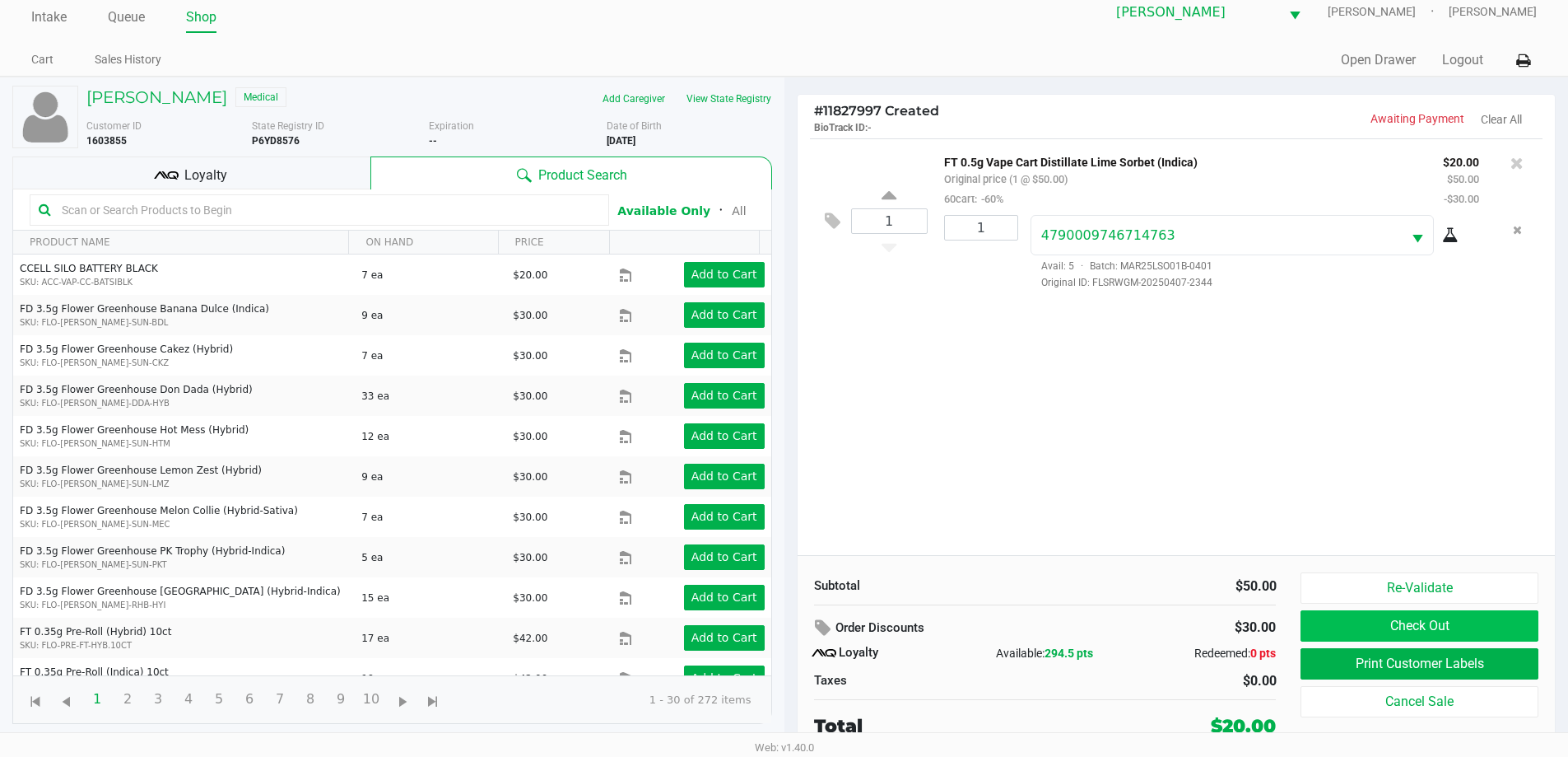
click at [1414, 621] on button "Check Out" at bounding box center [1420, 626] width 237 height 31
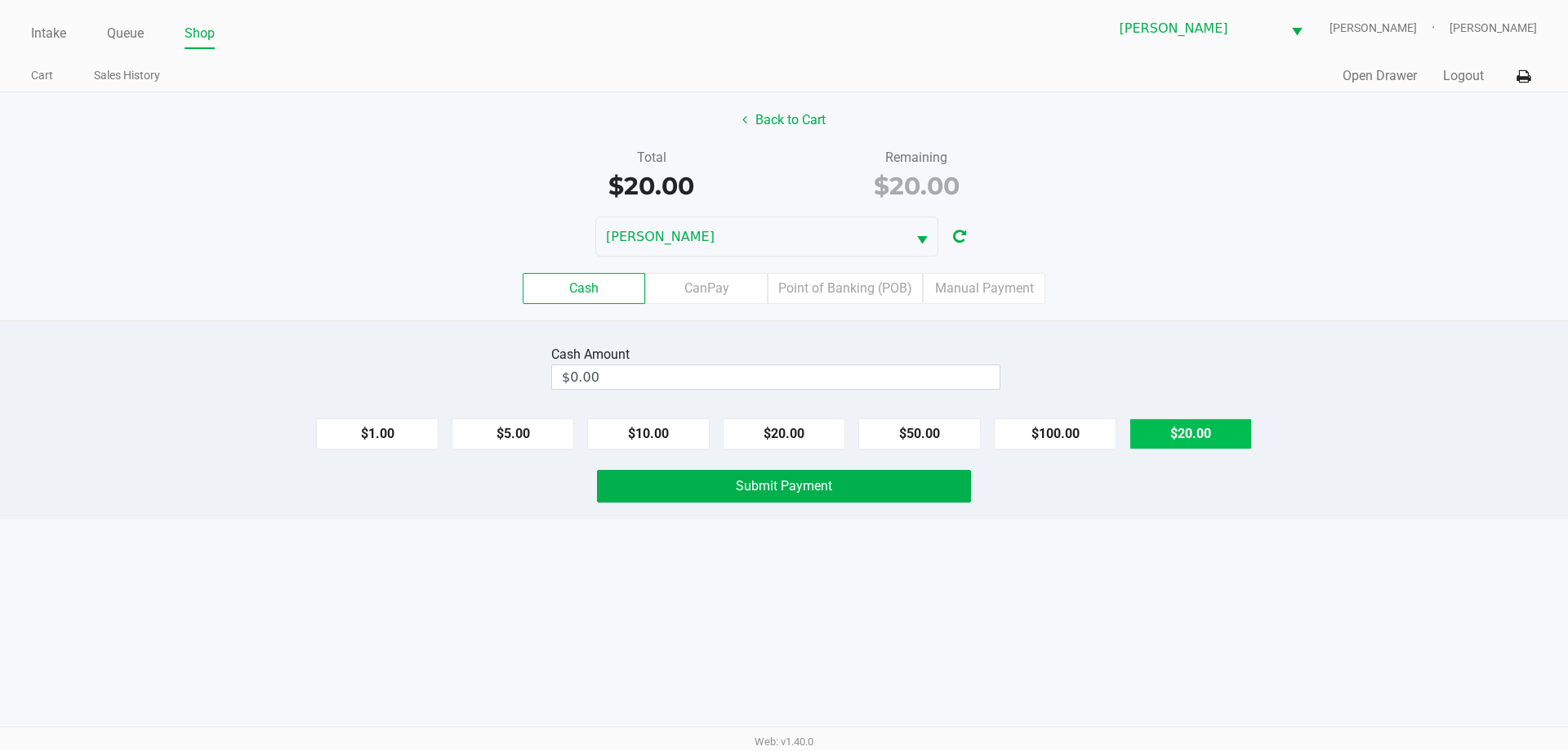
click at [1226, 431] on button "$20.00" at bounding box center [1191, 433] width 123 height 31
type input "$20.00"
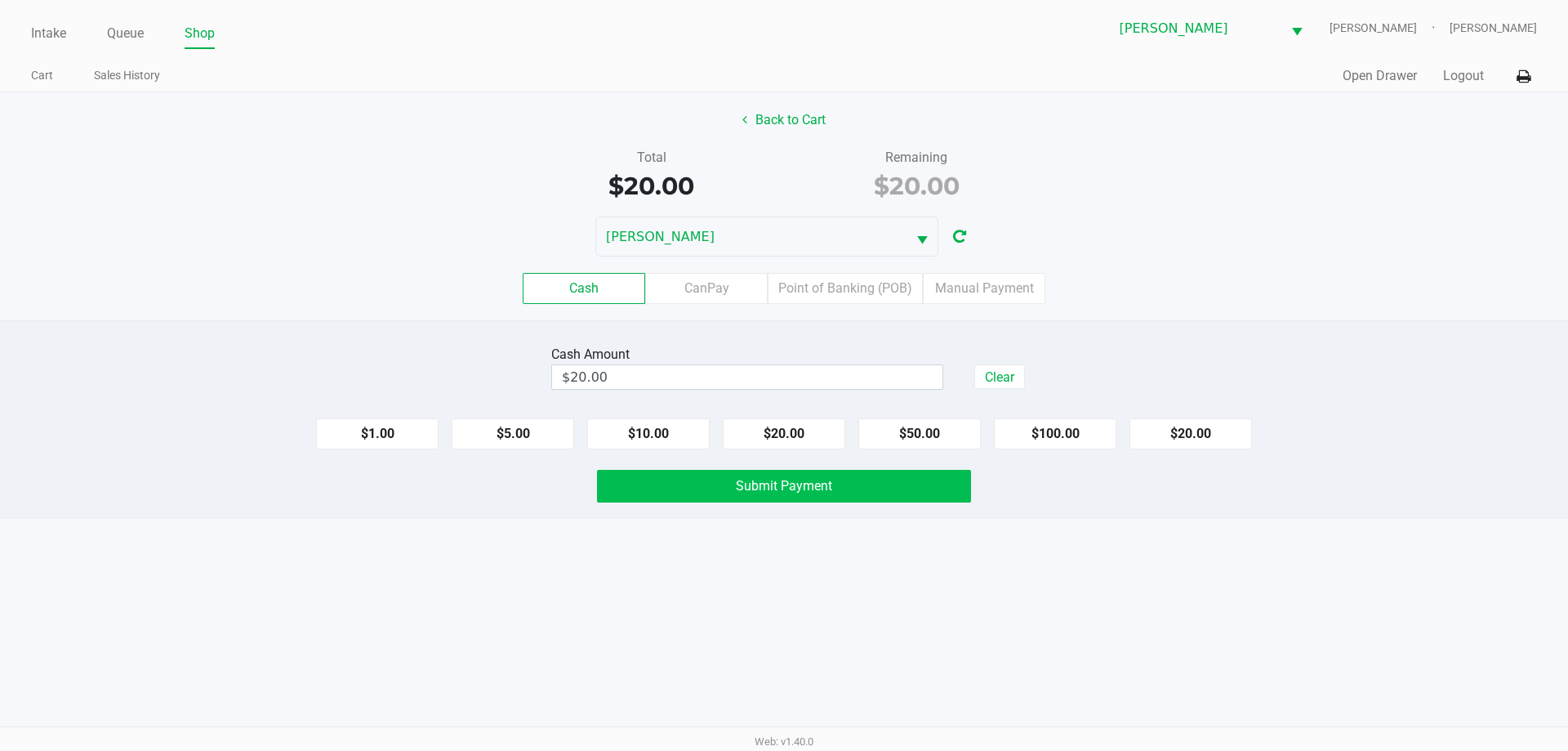
click at [914, 496] on button "Submit Payment" at bounding box center [783, 486] width 374 height 32
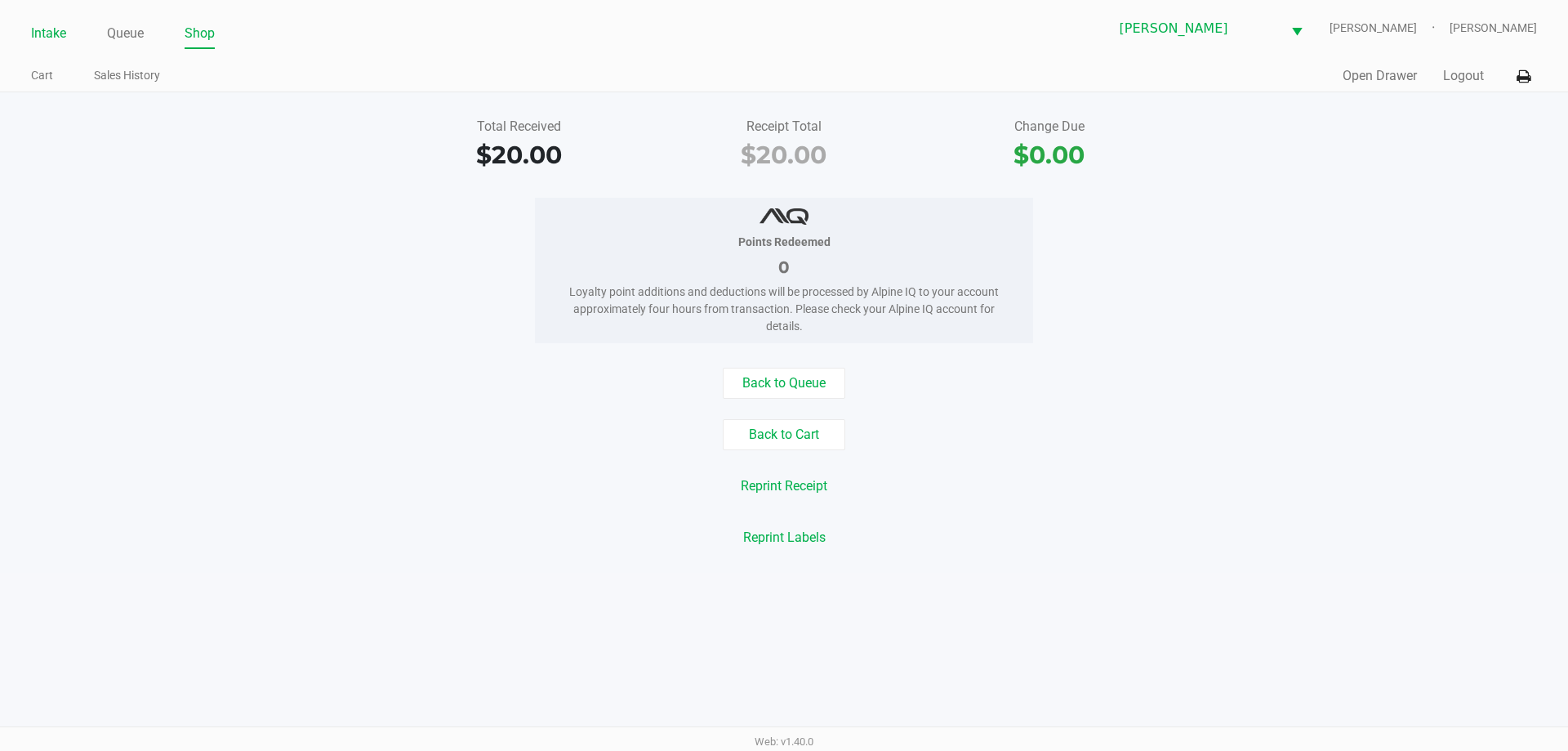
click at [56, 42] on link "Intake" at bounding box center [48, 33] width 35 height 23
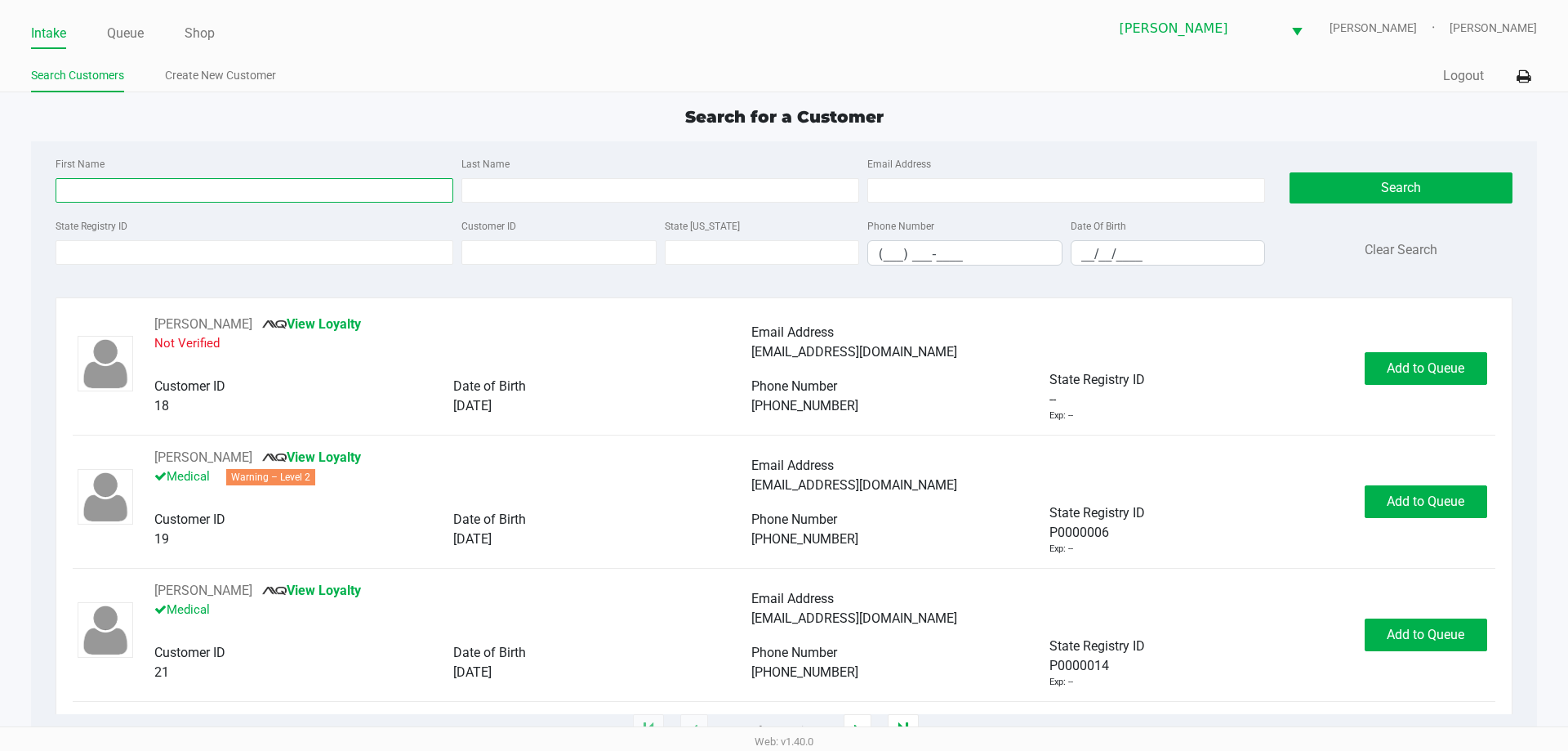
click at [291, 190] on input "First Name" at bounding box center [254, 190] width 398 height 25
type input "kam"
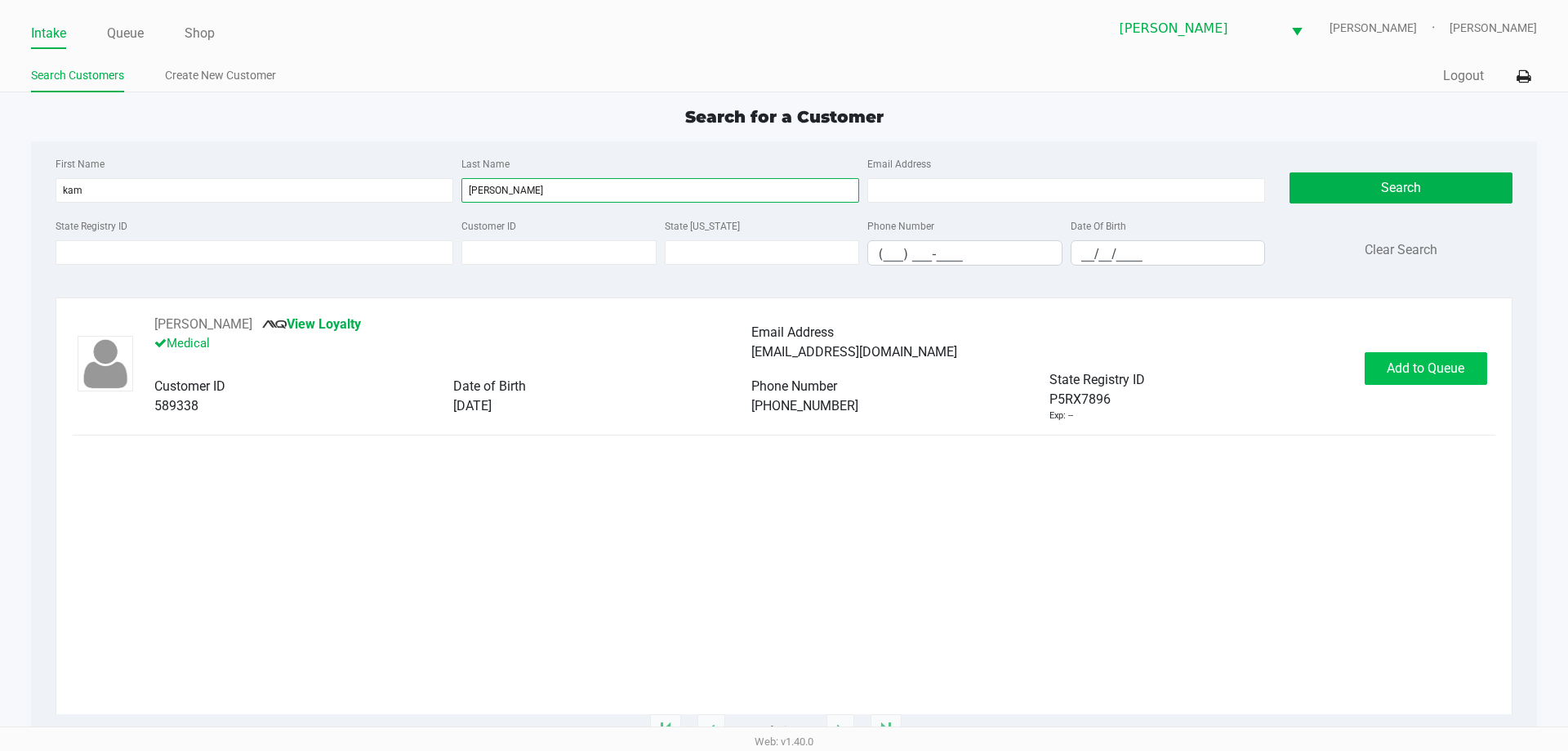
type input "garcia"
click at [1376, 353] on button "Add to Queue" at bounding box center [1426, 368] width 123 height 32
click at [125, 32] on link "Queue" at bounding box center [125, 33] width 37 height 23
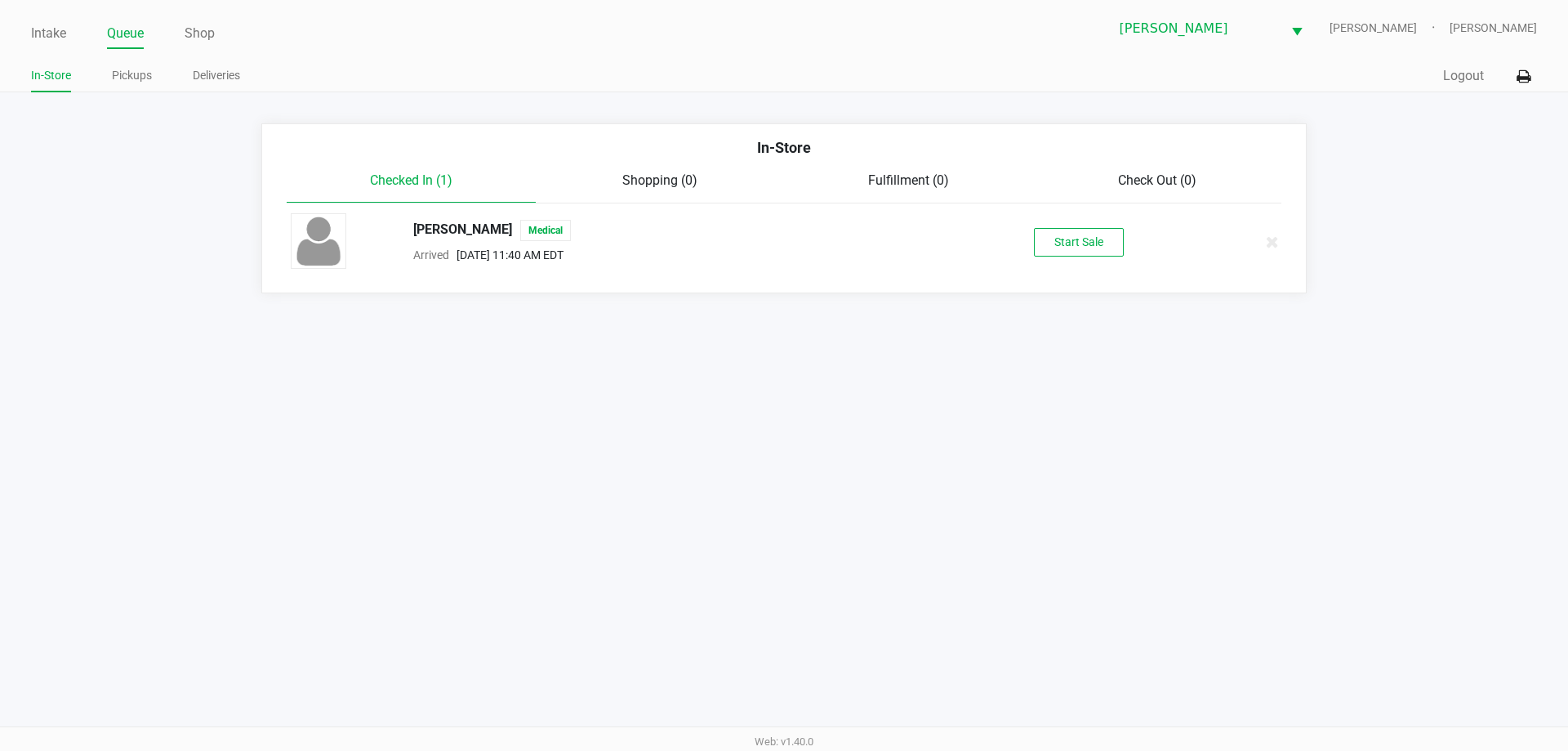
click at [1071, 257] on div "Kam Garcia Medical Arrived Aug 22, 2025 11:40 AM EDT Start Sale" at bounding box center [784, 241] width 1011 height 57
click at [1075, 238] on button "Start Sale" at bounding box center [1079, 243] width 90 height 29
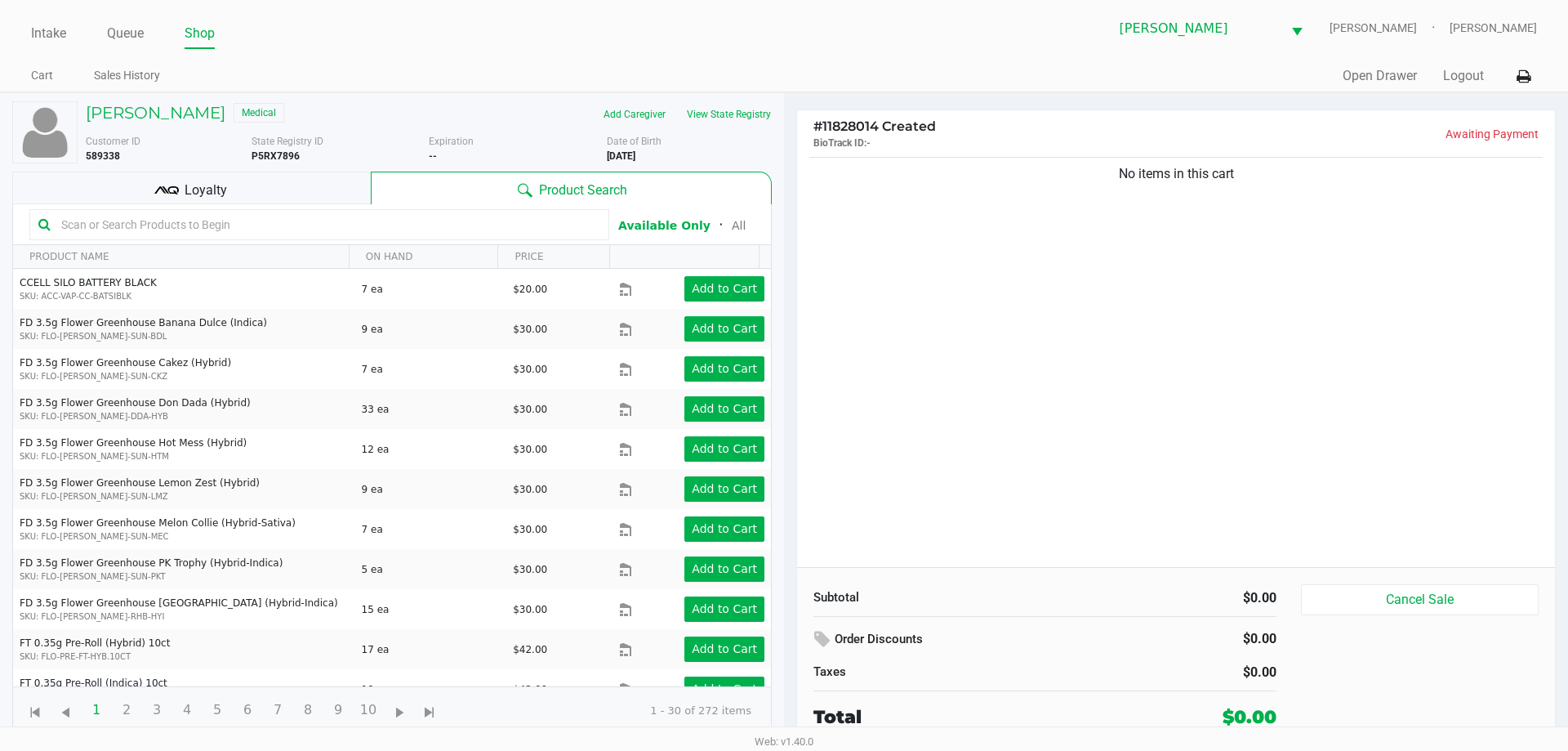
click at [328, 181] on div "Loyalty" at bounding box center [191, 187] width 358 height 32
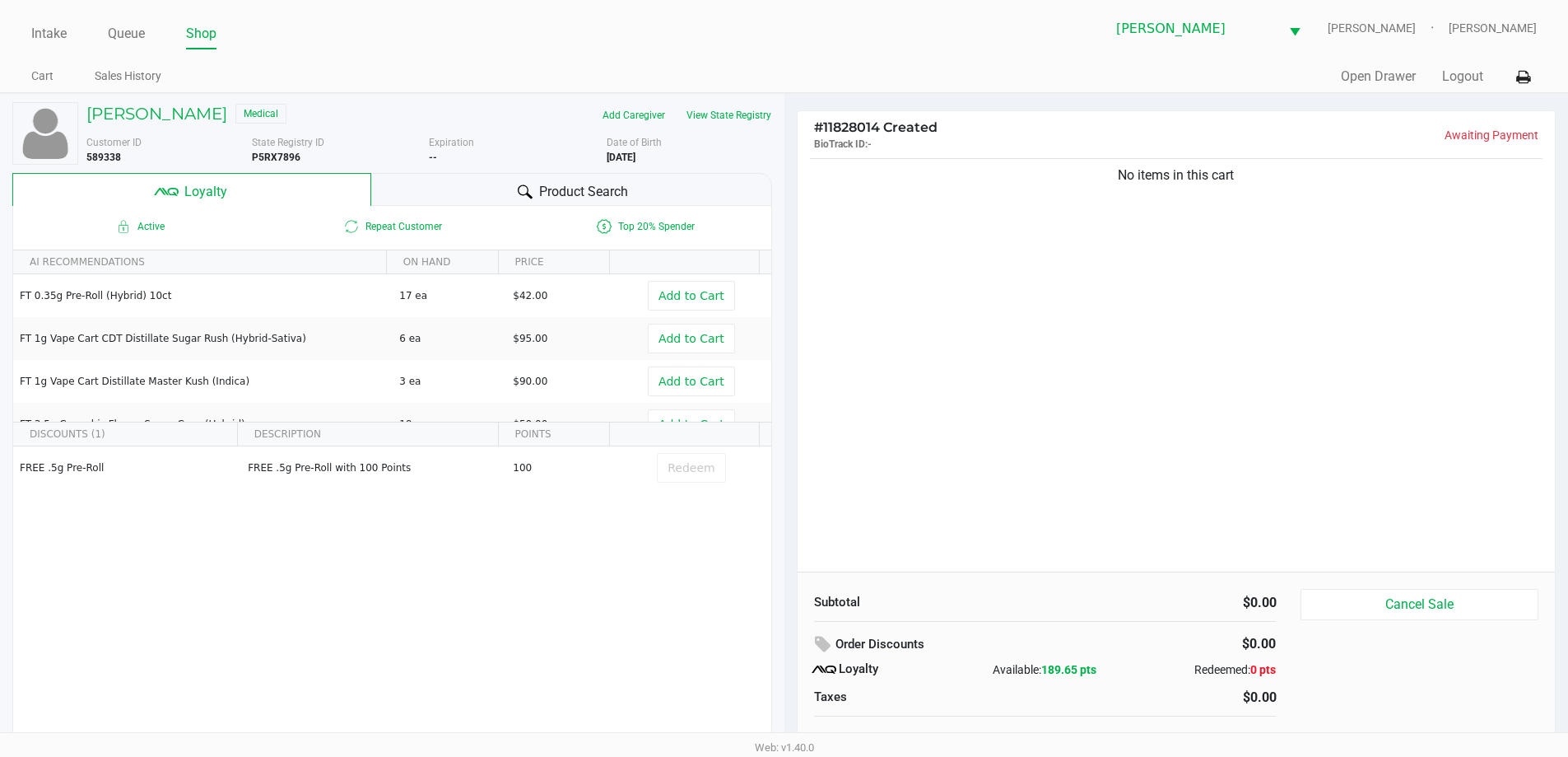
click at [556, 194] on span "Product Search" at bounding box center [584, 191] width 89 height 20
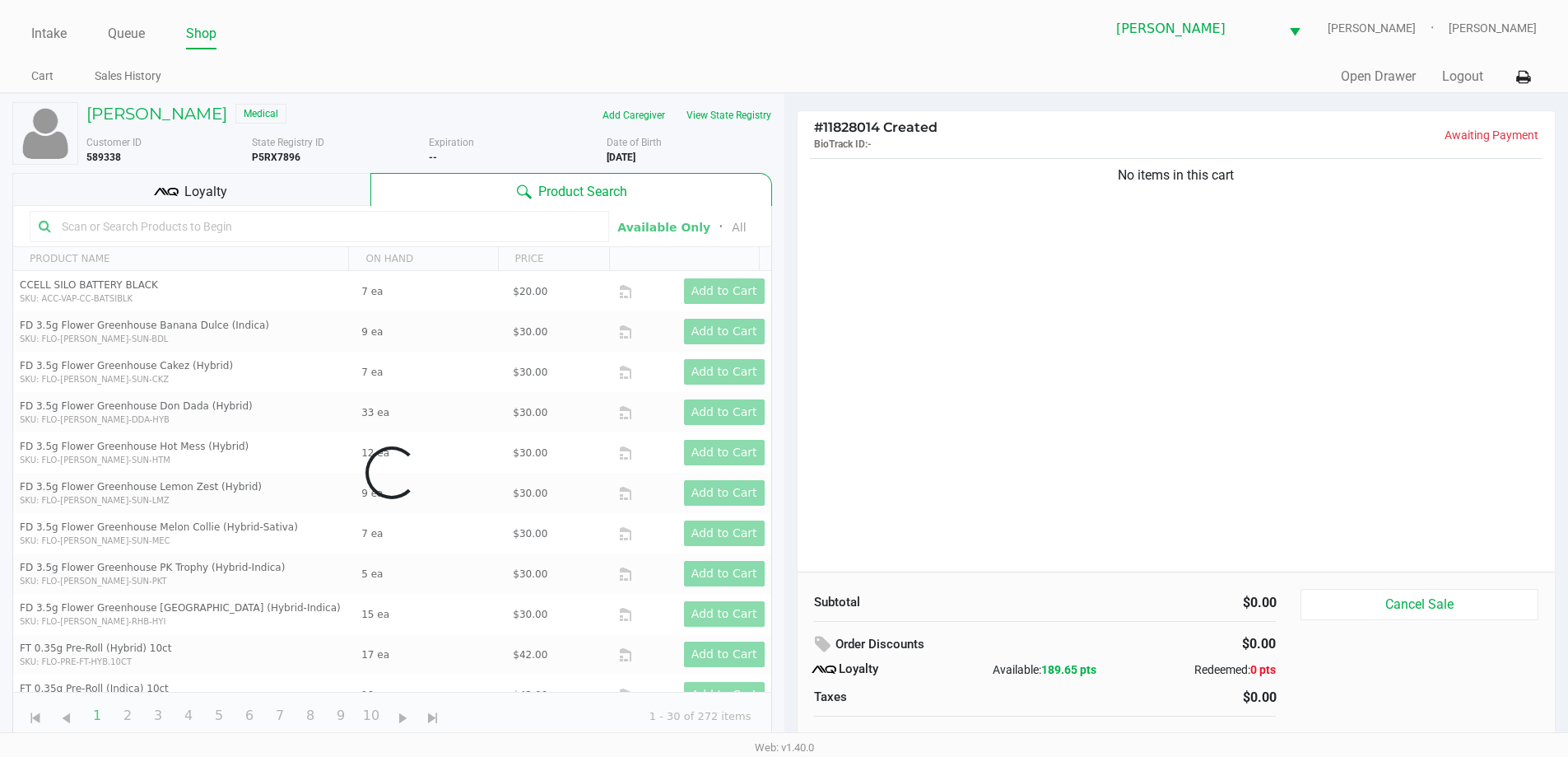
click at [461, 225] on input "text" at bounding box center [327, 226] width 545 height 25
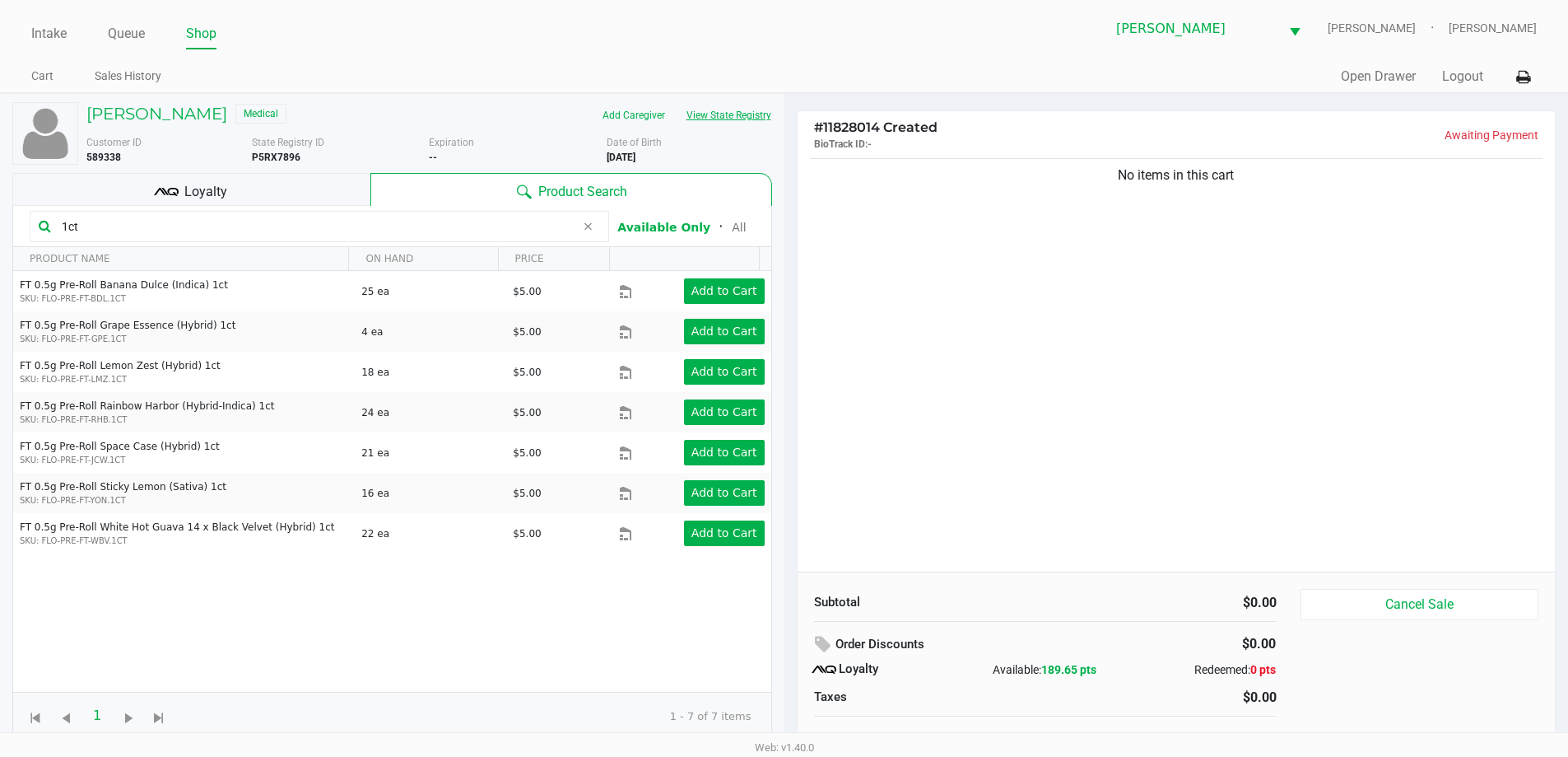
type input "1ct"
click at [769, 112] on button "View State Registry" at bounding box center [724, 115] width 96 height 27
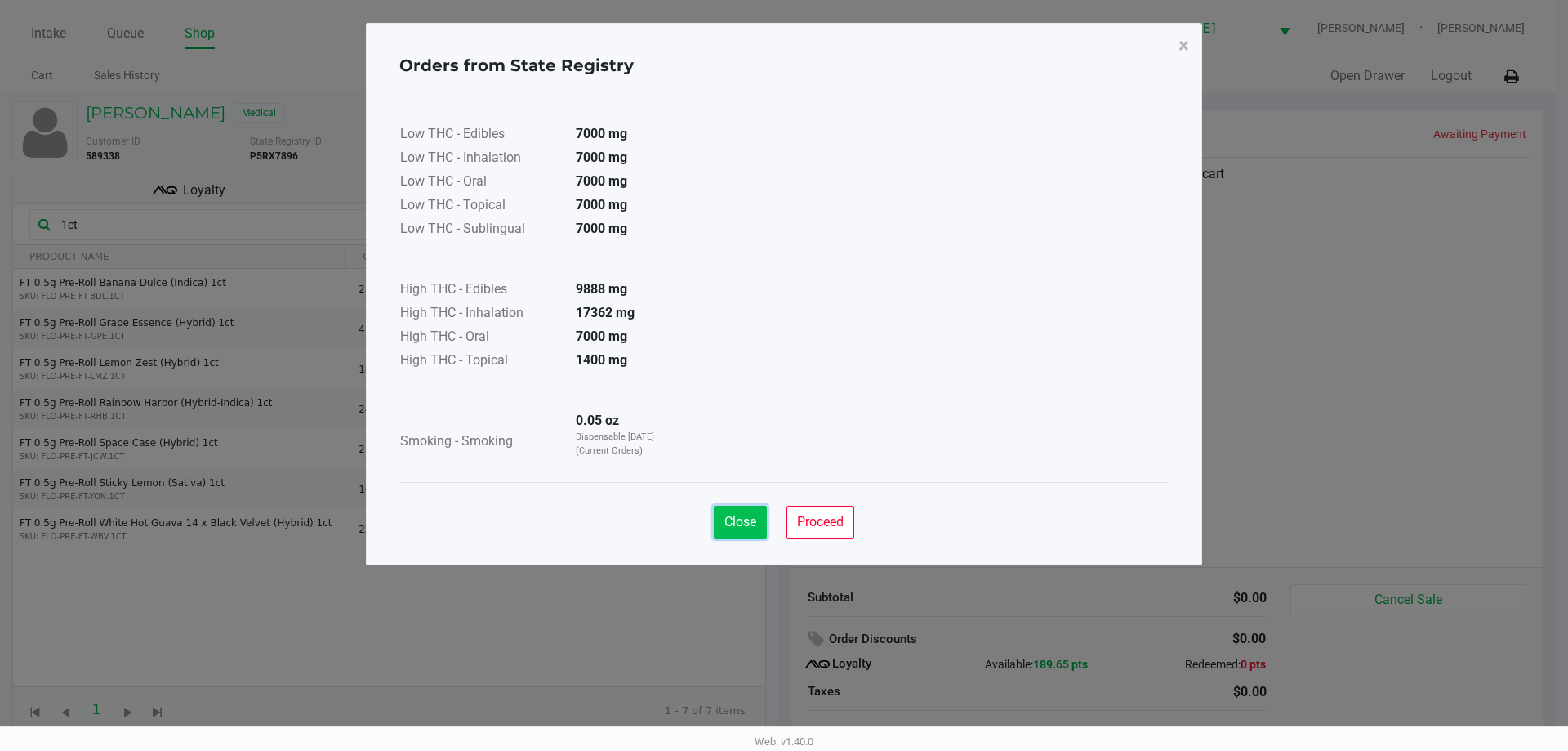
click at [747, 519] on span "Close" at bounding box center [740, 521] width 31 height 15
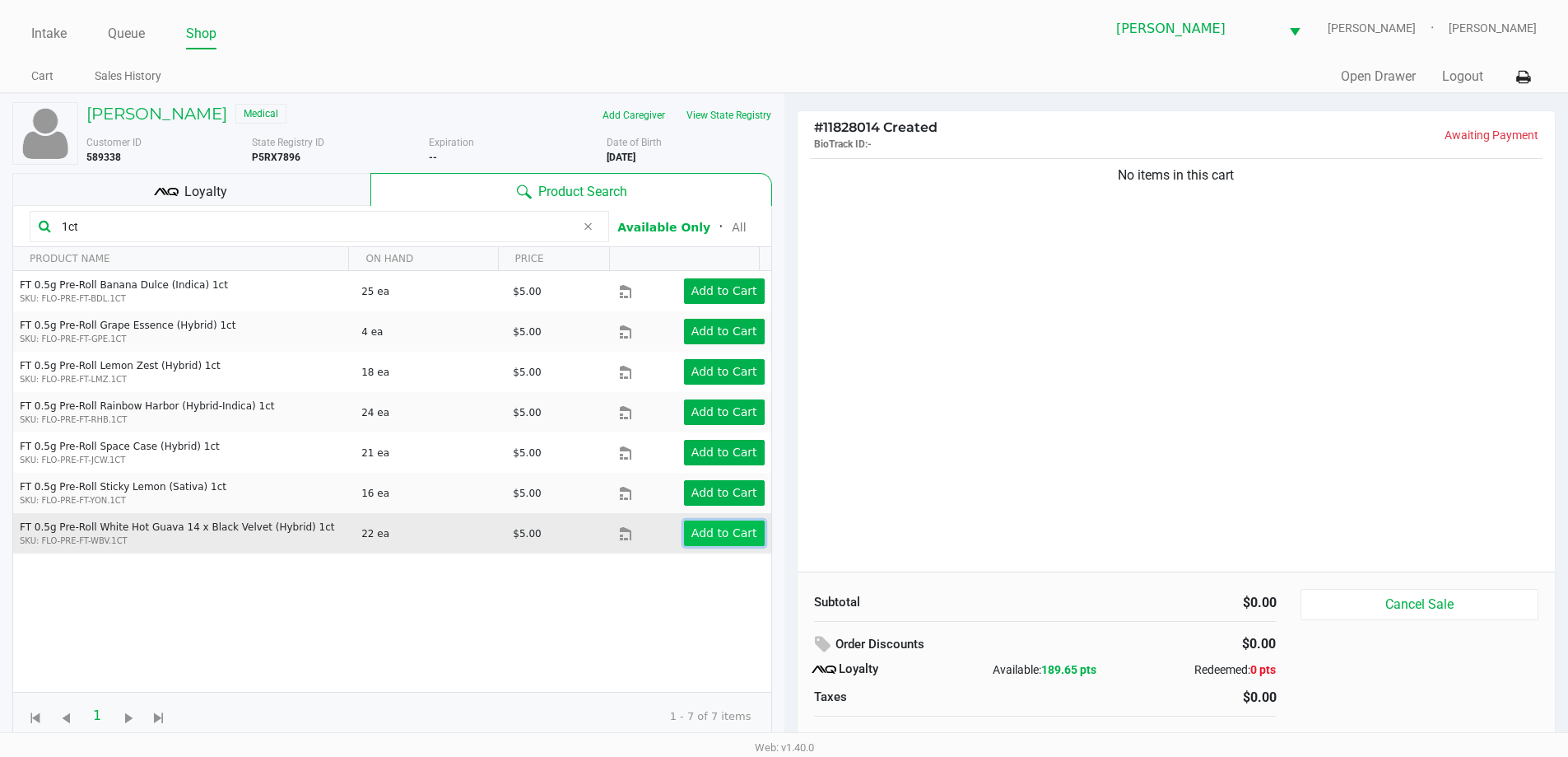
click at [738, 526] on app-button-loader "Add to Cart" at bounding box center [724, 532] width 66 height 13
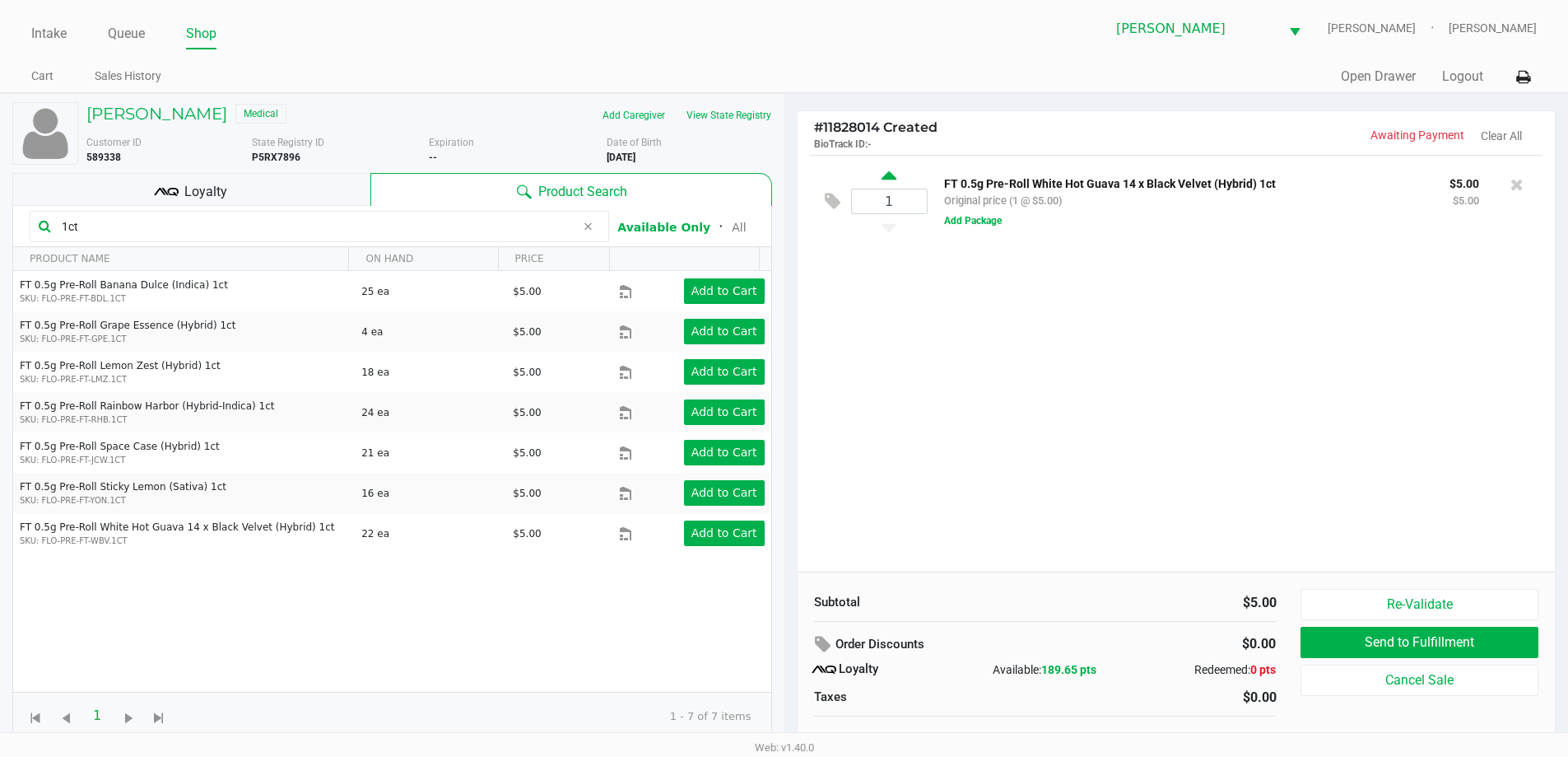
click at [886, 181] on icon at bounding box center [888, 179] width 15 height 21
type input "2"
click at [748, 110] on button "View State Registry" at bounding box center [724, 115] width 96 height 27
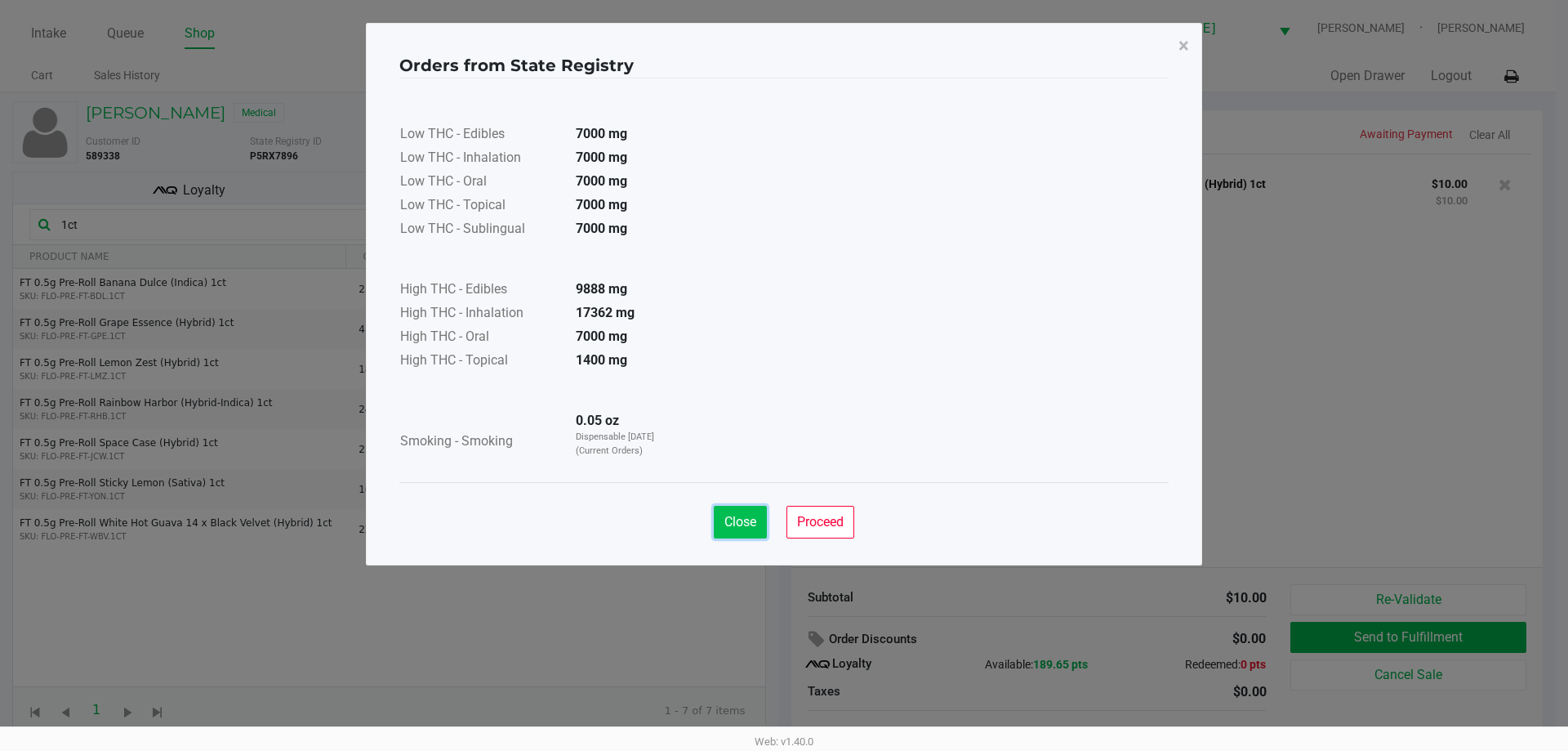
click at [738, 524] on span "Close" at bounding box center [740, 521] width 31 height 15
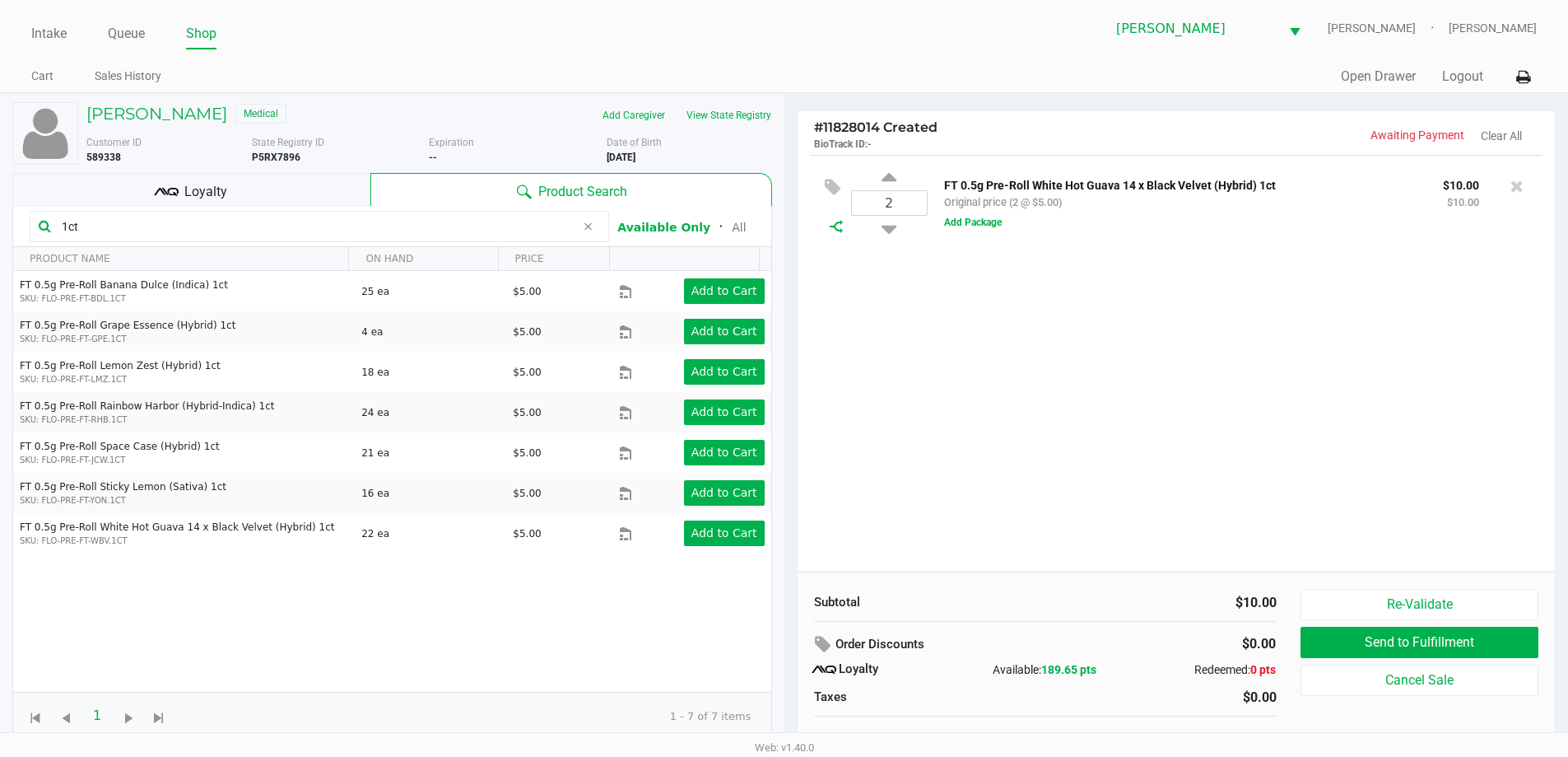
click at [831, 227] on icon at bounding box center [836, 226] width 13 height 13
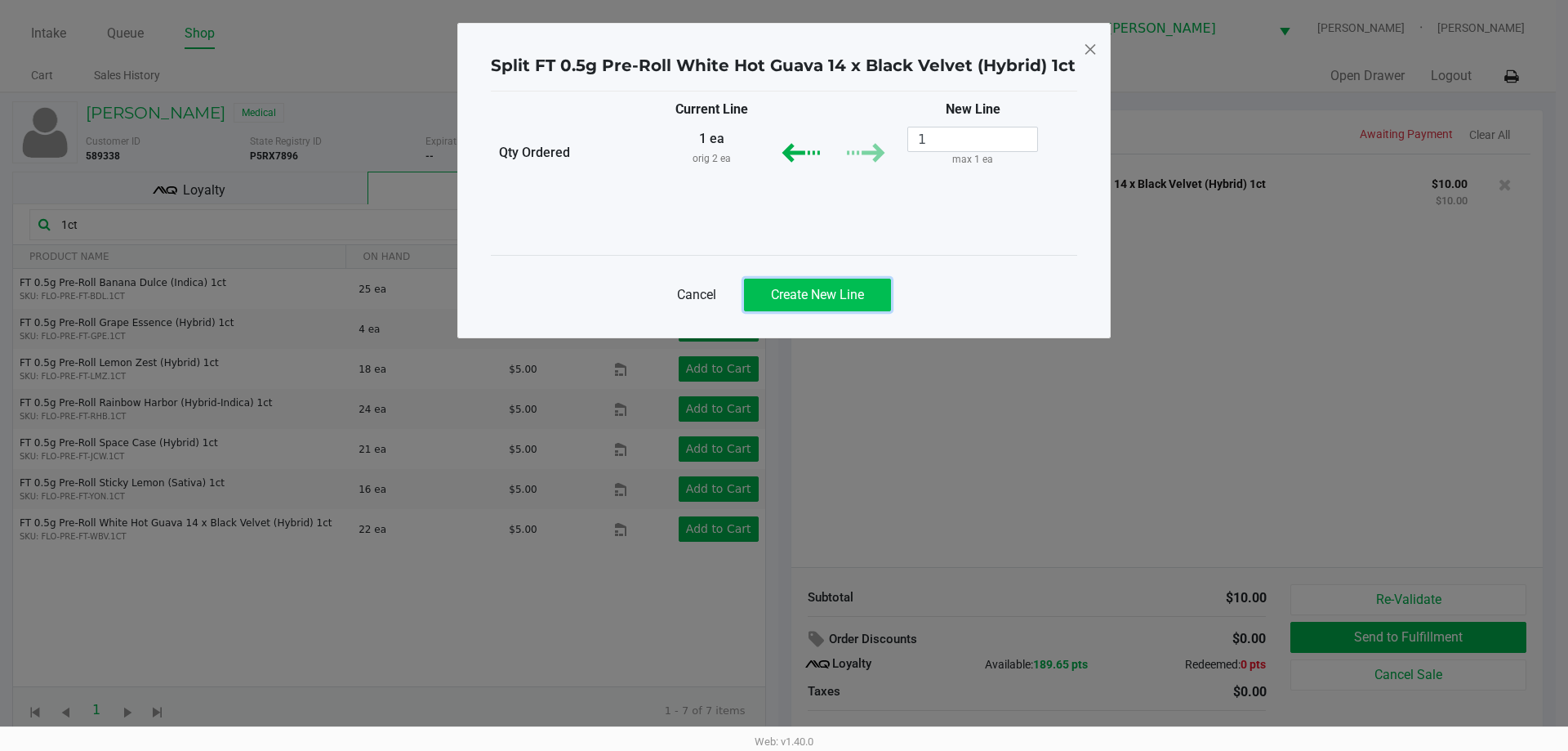
click at [812, 290] on span "Create New Line" at bounding box center [817, 295] width 93 height 15
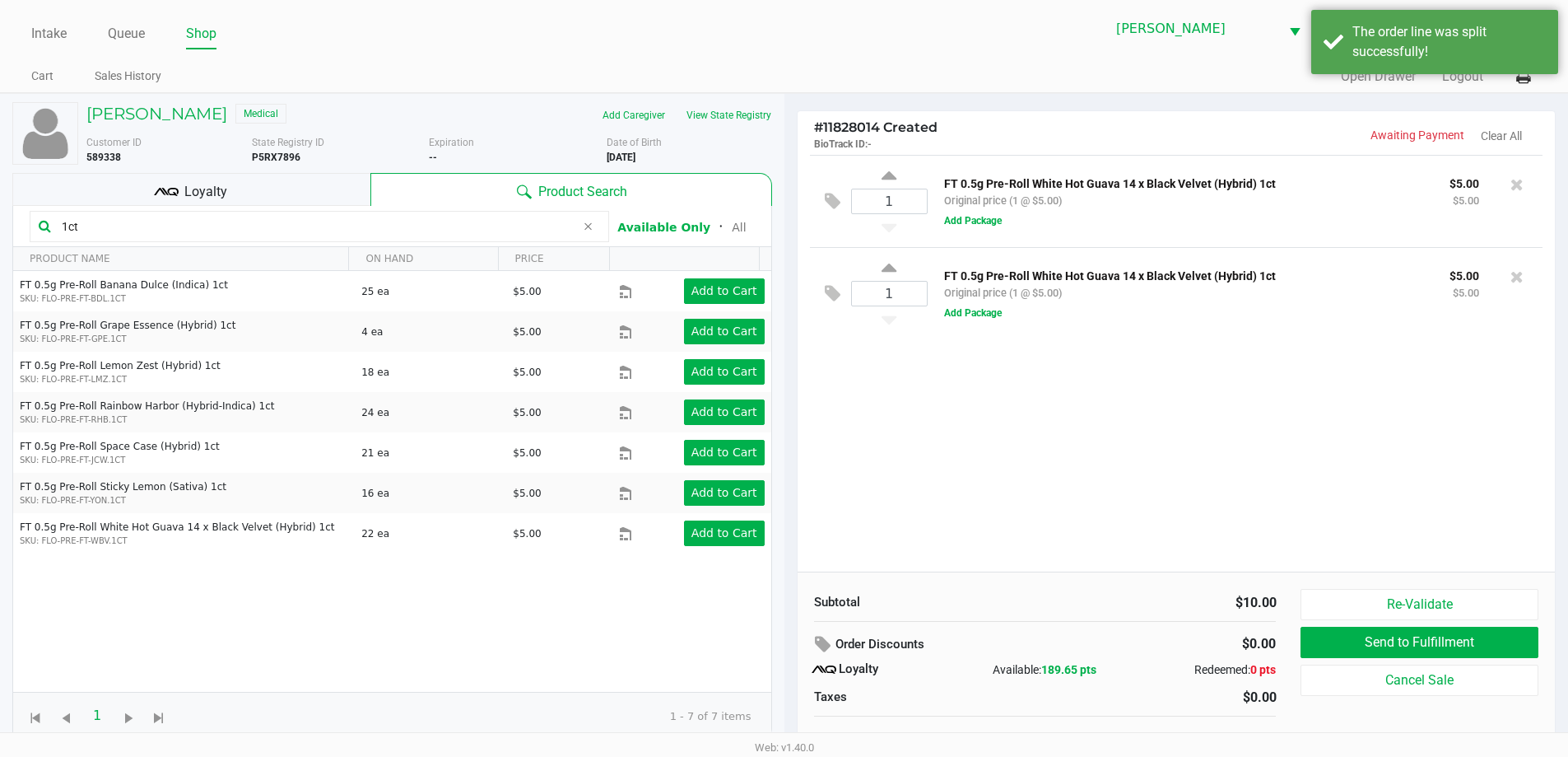
click at [294, 180] on div "Loyalty" at bounding box center [191, 189] width 358 height 33
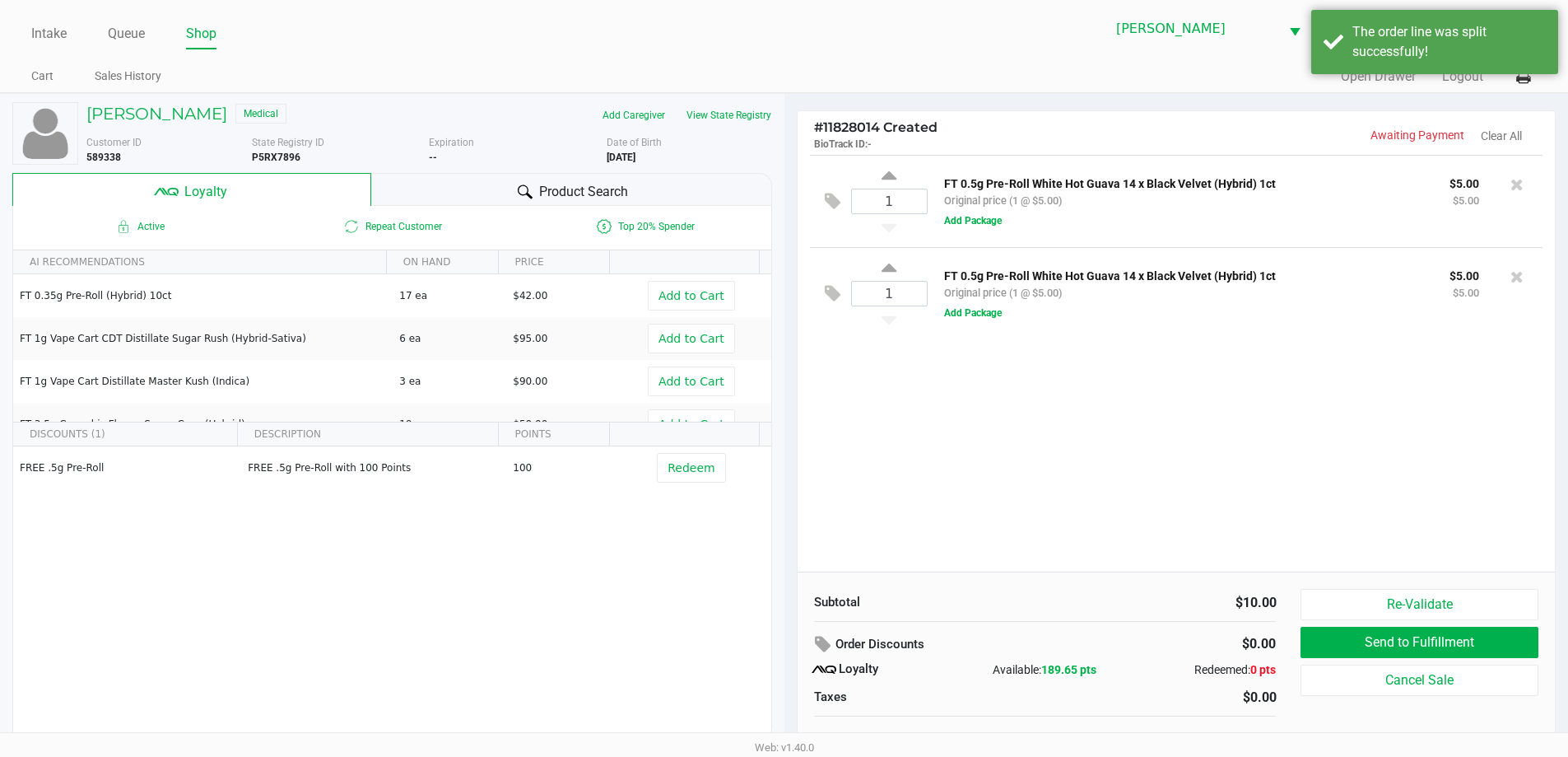
click at [416, 199] on div "Product Search" at bounding box center [572, 189] width 401 height 33
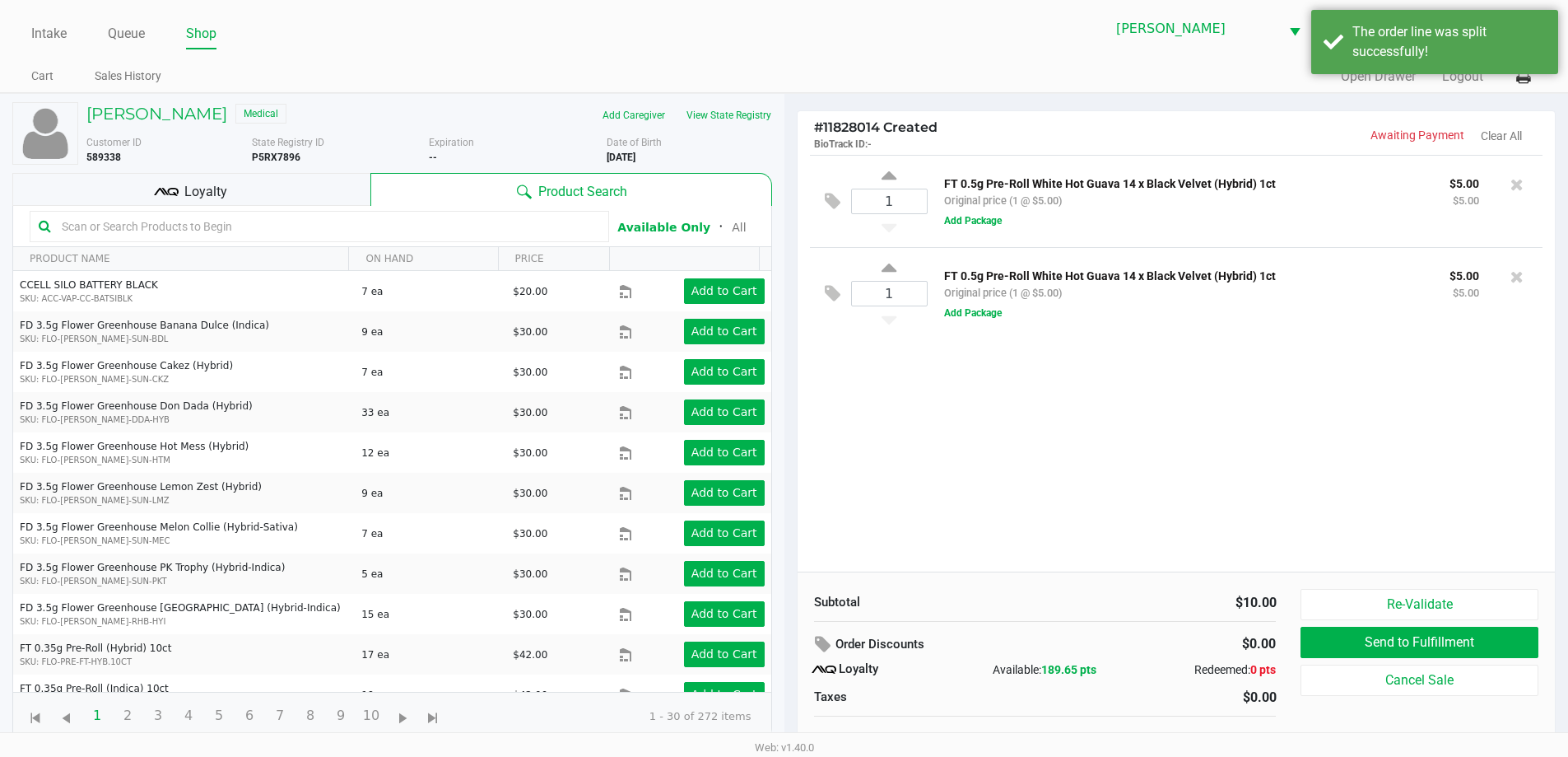
click at [396, 229] on input "text" at bounding box center [327, 226] width 545 height 25
type input "a"
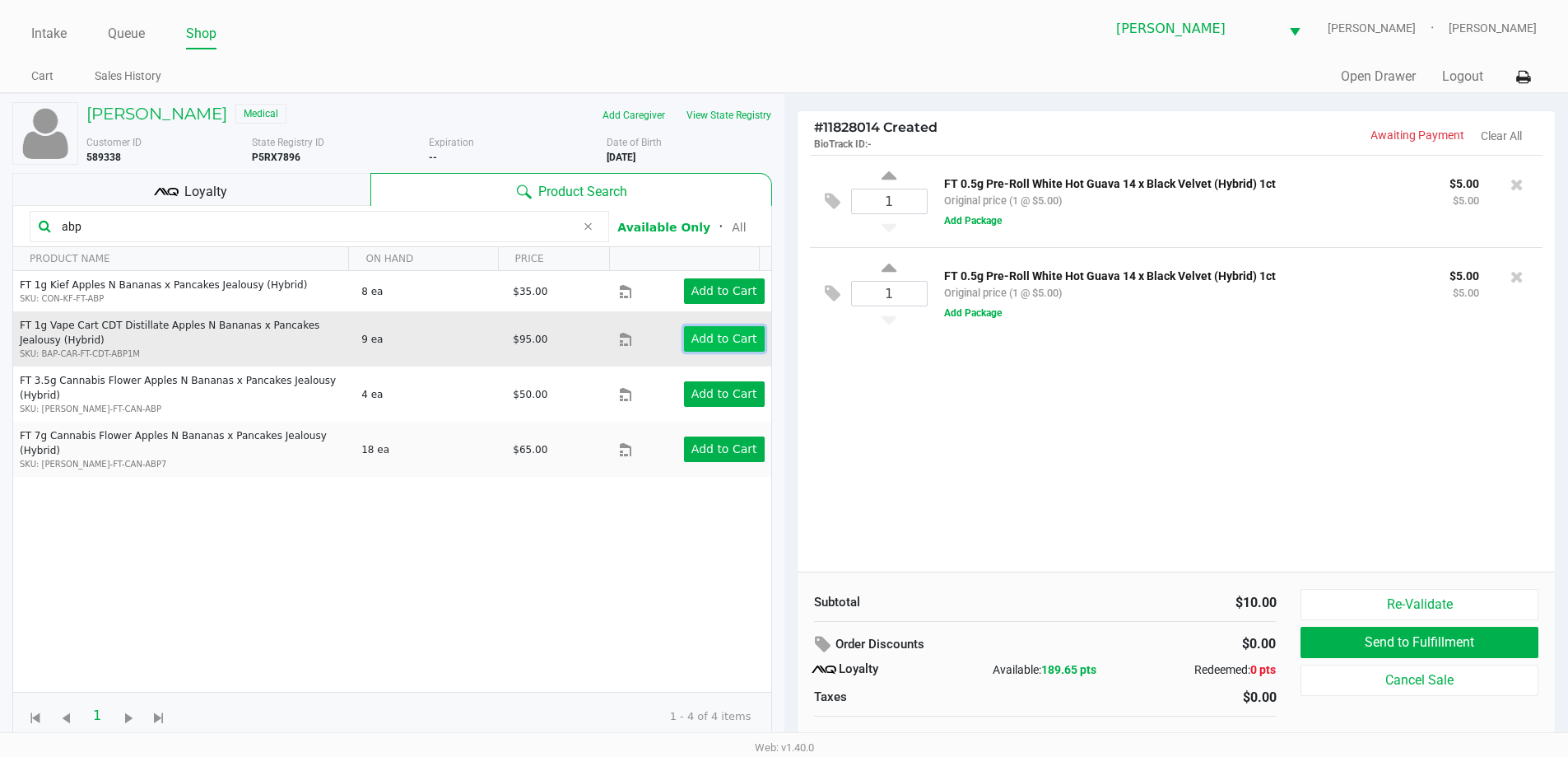
click at [710, 350] on button "Add to Cart" at bounding box center [724, 339] width 81 height 26
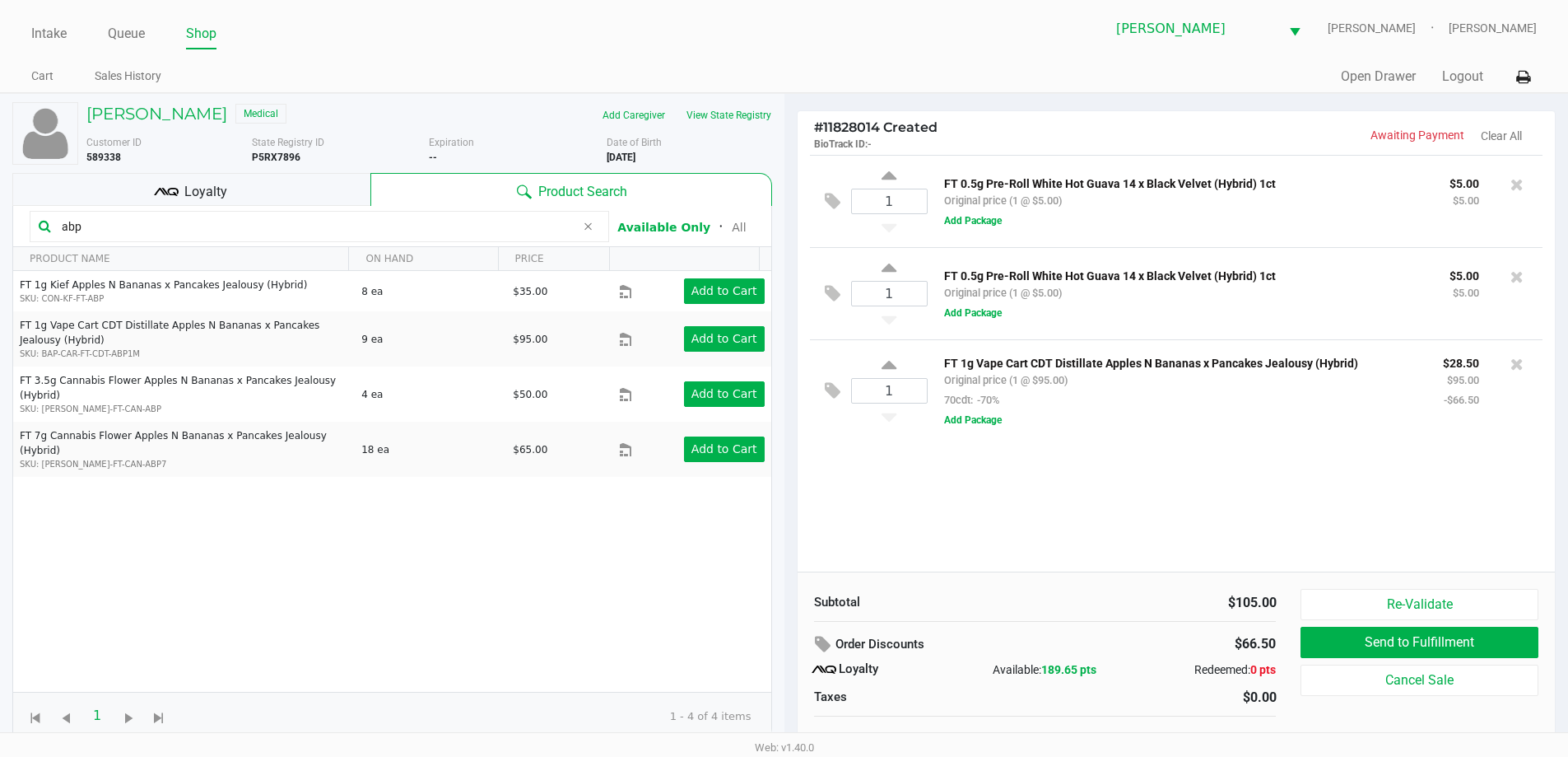
click at [222, 230] on input "abp" at bounding box center [315, 226] width 520 height 25
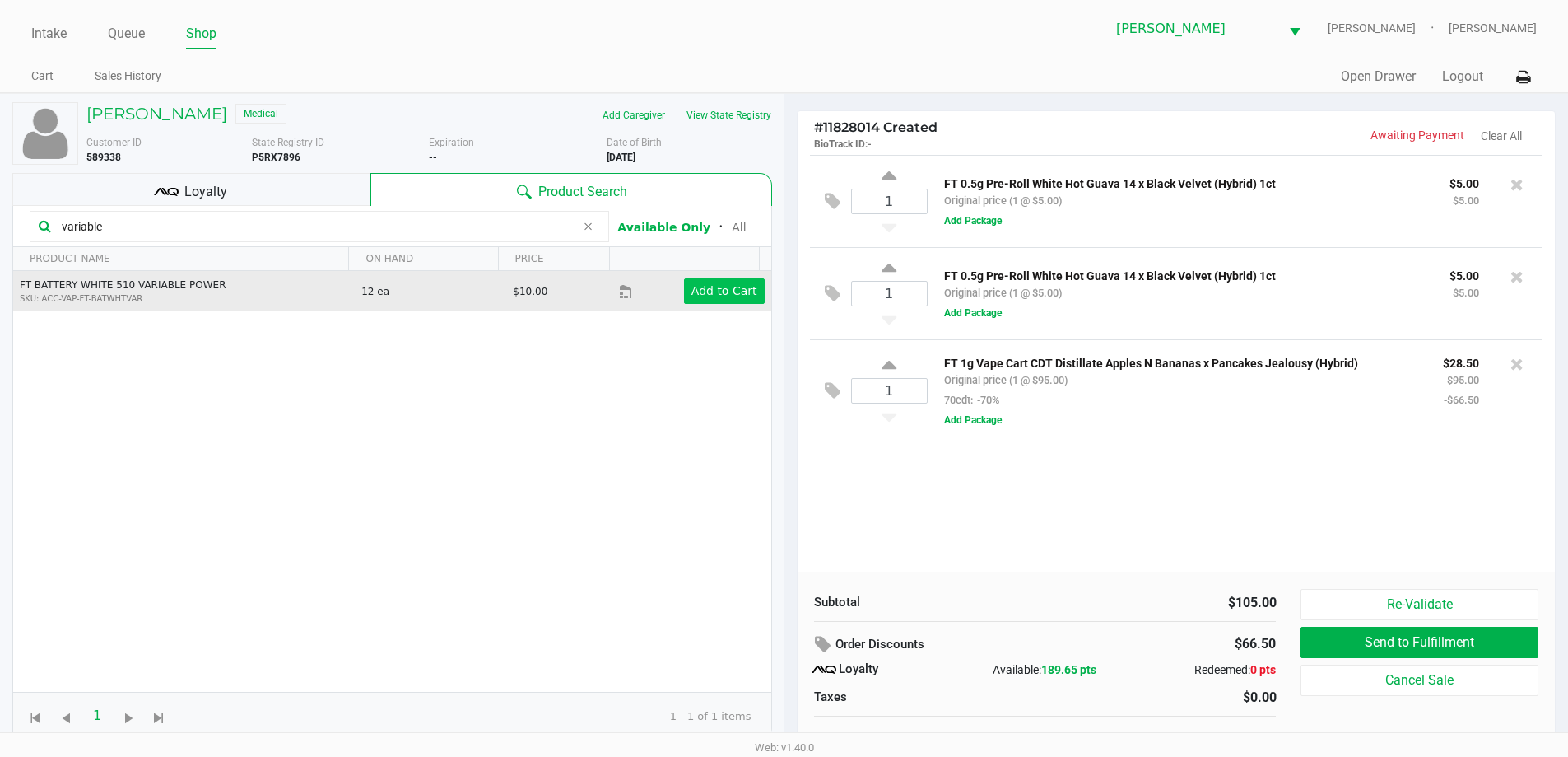
type input "variable"
click at [728, 279] on button "Add to Cart" at bounding box center [724, 291] width 81 height 26
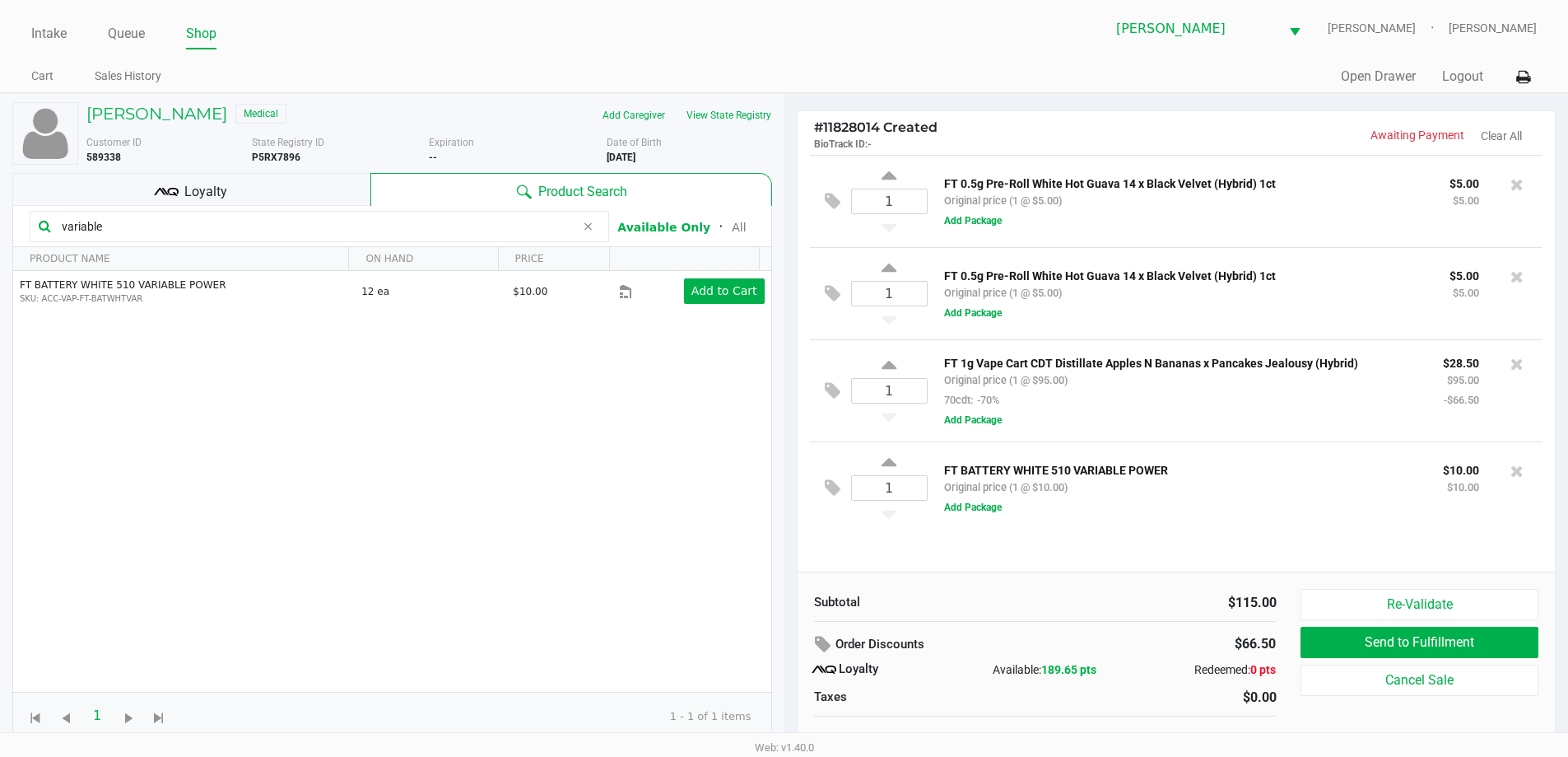
click at [249, 185] on div "Loyalty" at bounding box center [191, 189] width 358 height 33
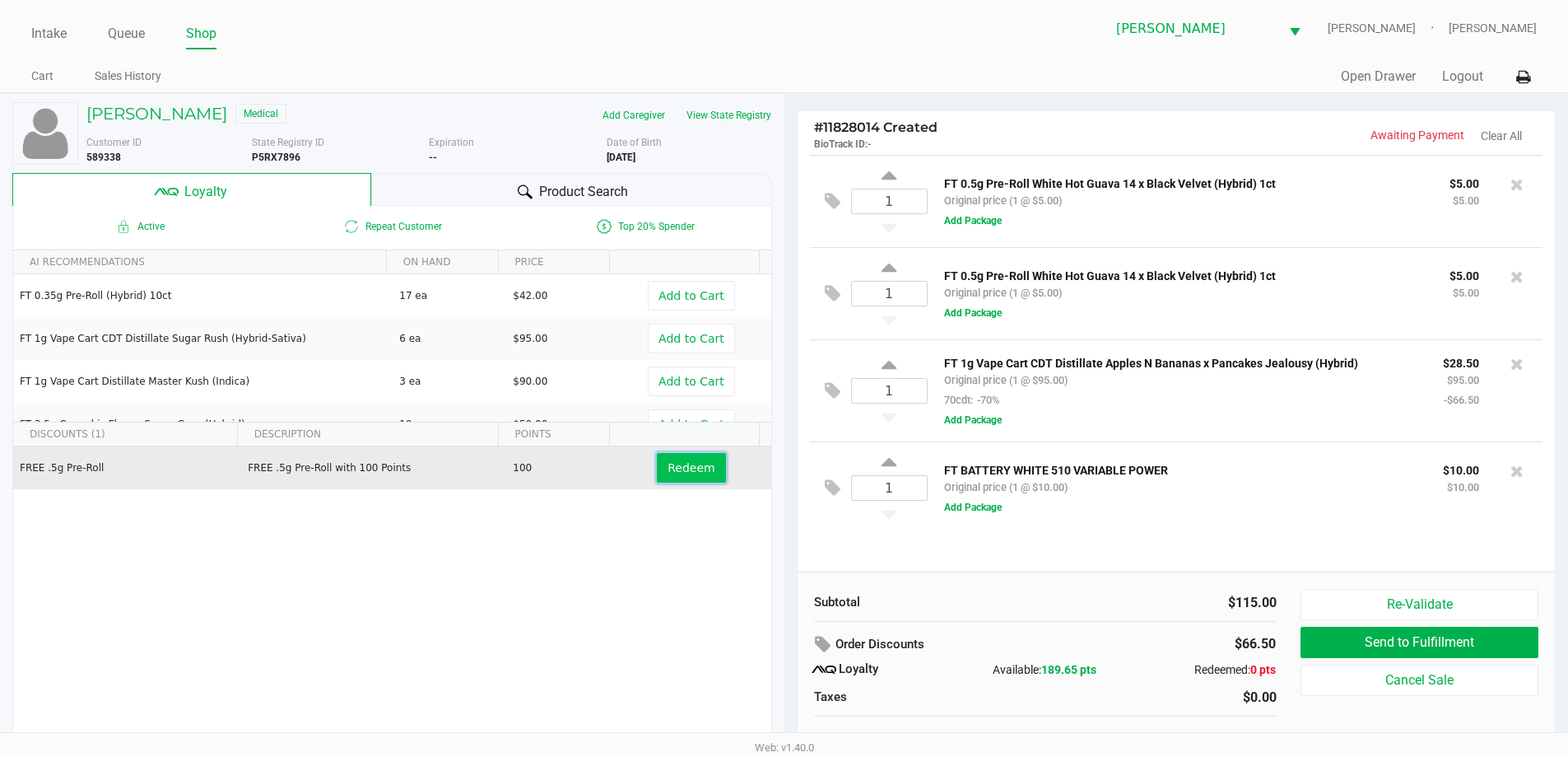
click at [688, 473] on span "Redeem" at bounding box center [691, 467] width 47 height 13
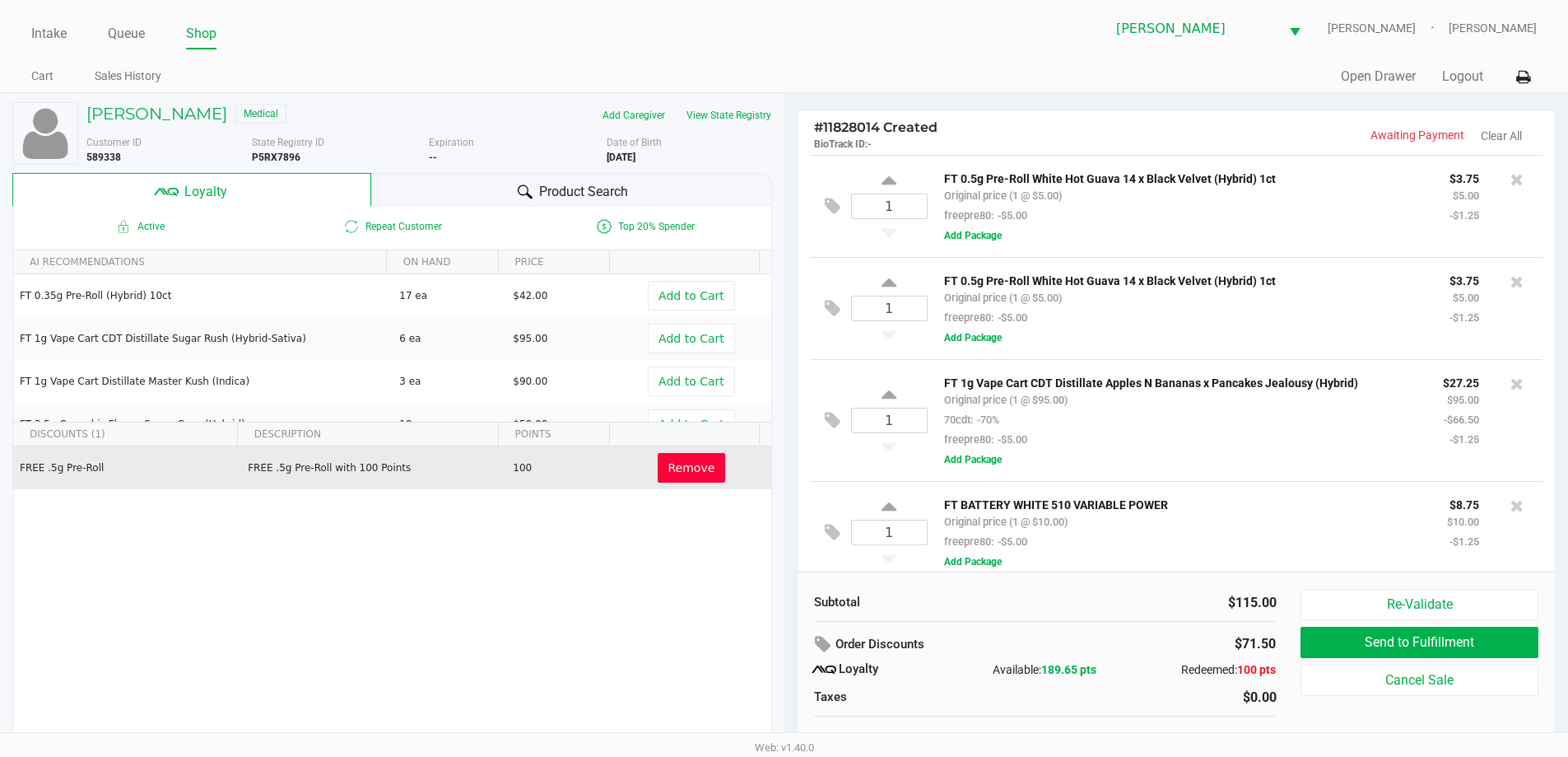
scroll to position [15, 0]
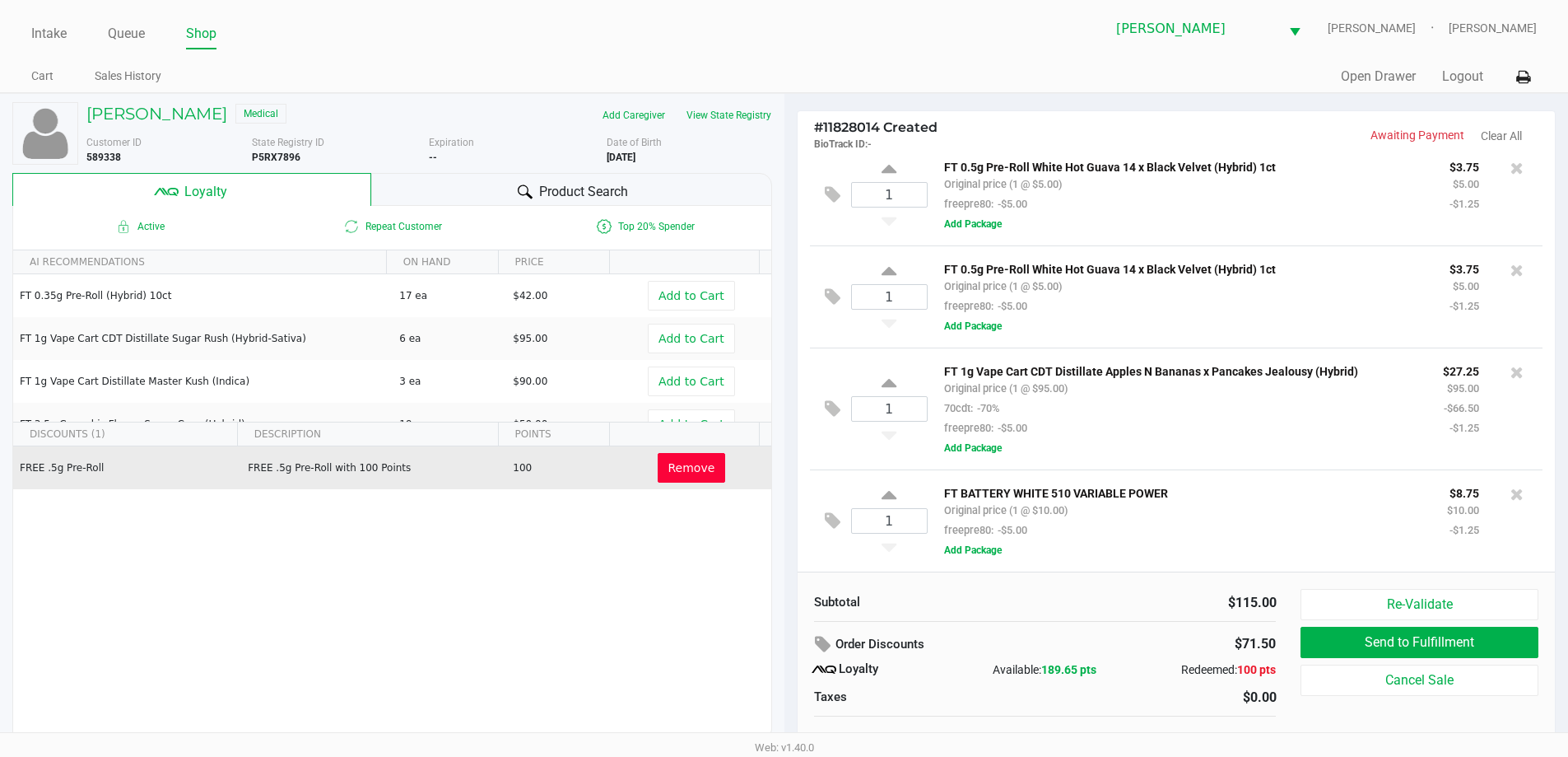
click at [485, 192] on div "Product Search" at bounding box center [572, 189] width 401 height 33
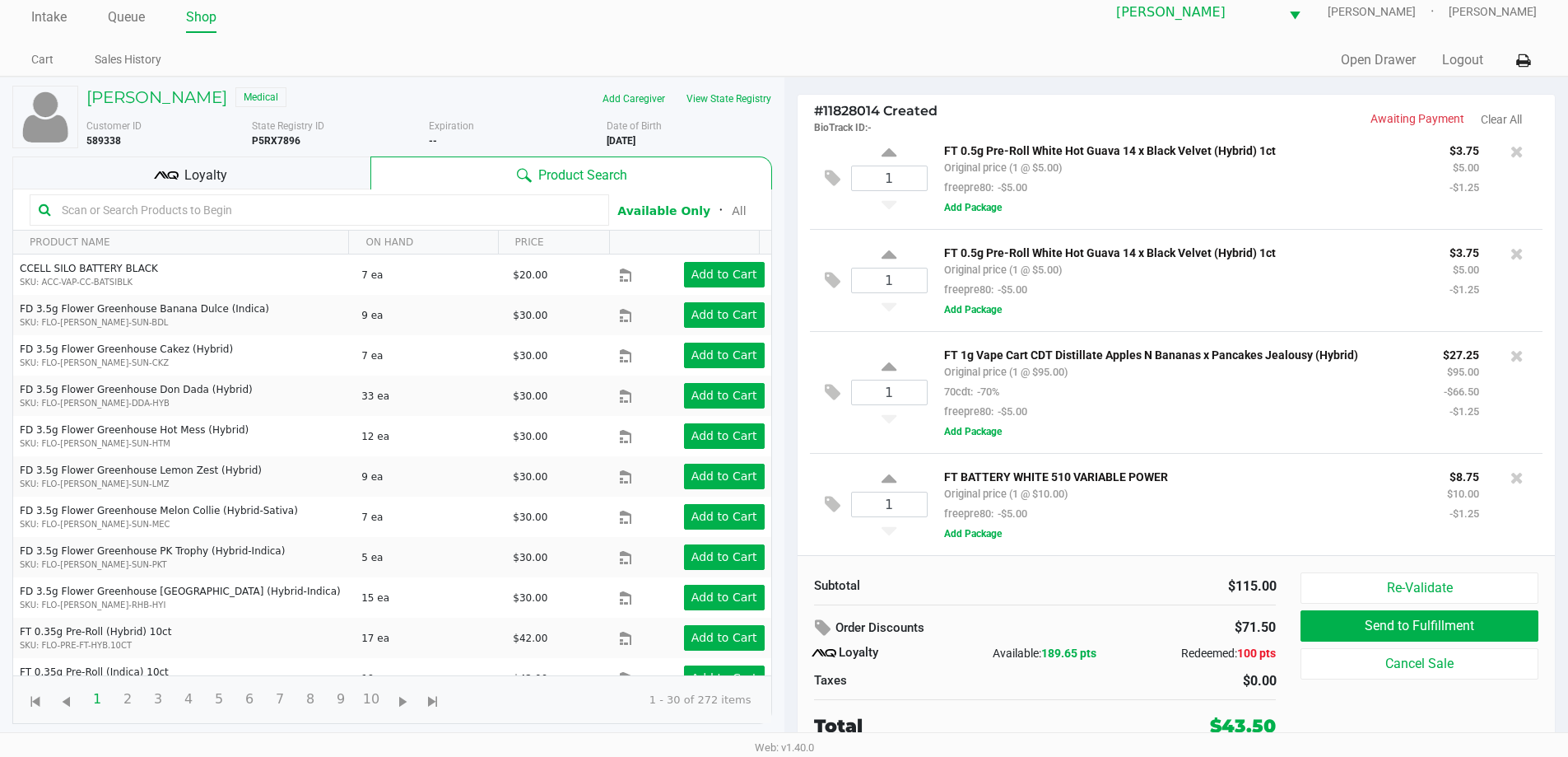
scroll to position [0, 0]
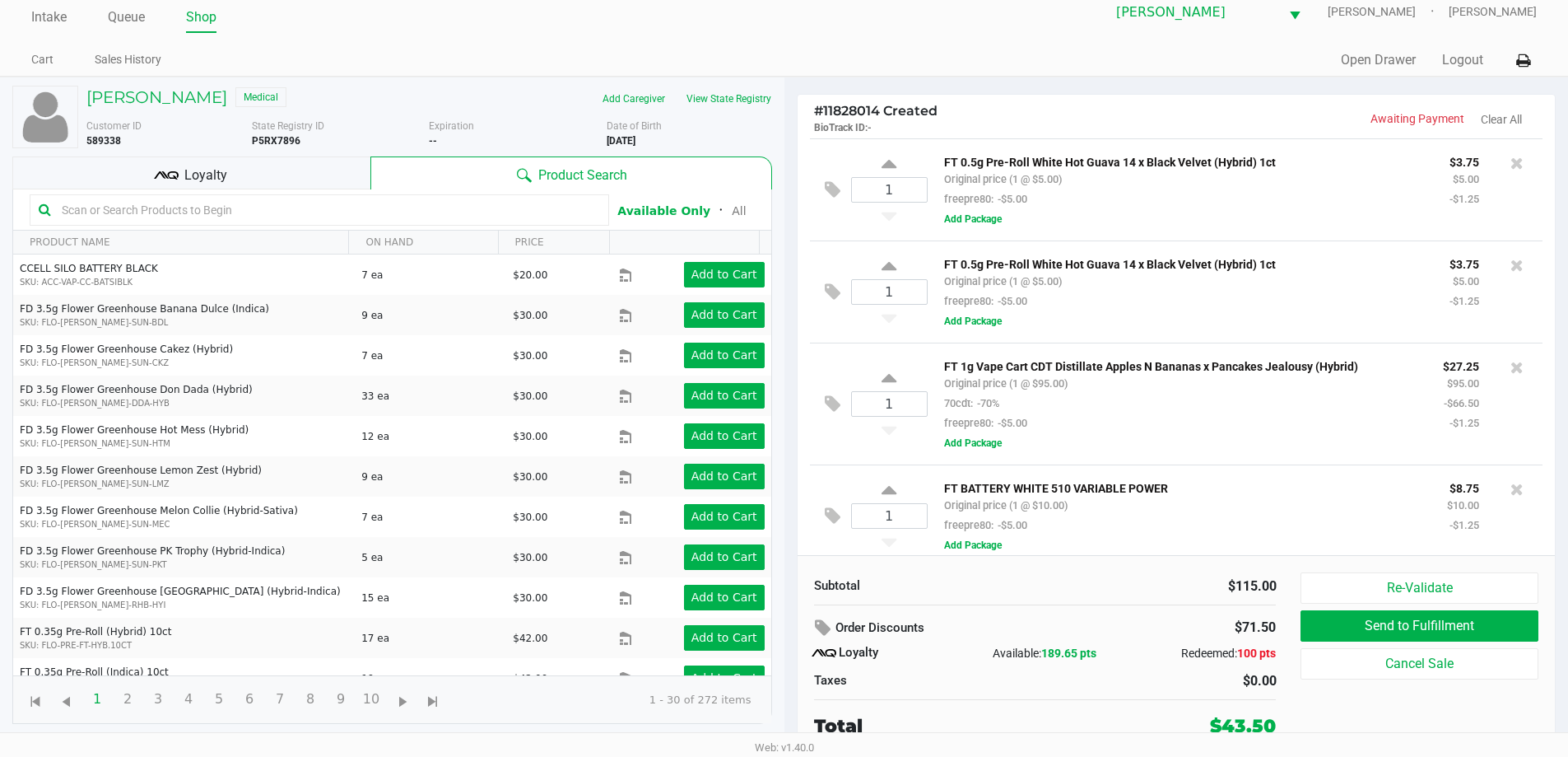
click at [318, 211] on input "text" at bounding box center [327, 209] width 545 height 25
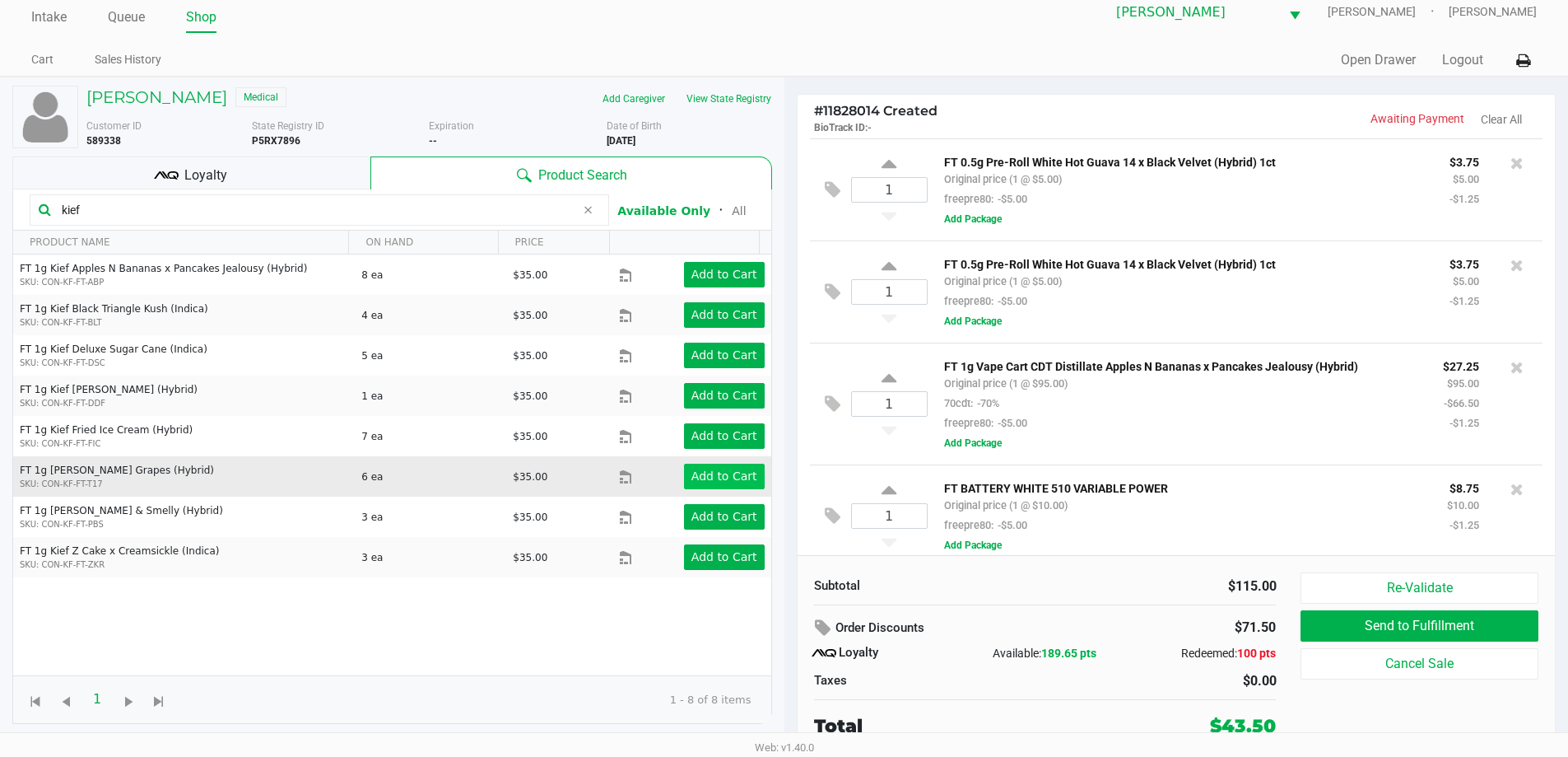
type input "kief"
click at [709, 478] on app-button-loader "Add to Cart" at bounding box center [724, 475] width 66 height 13
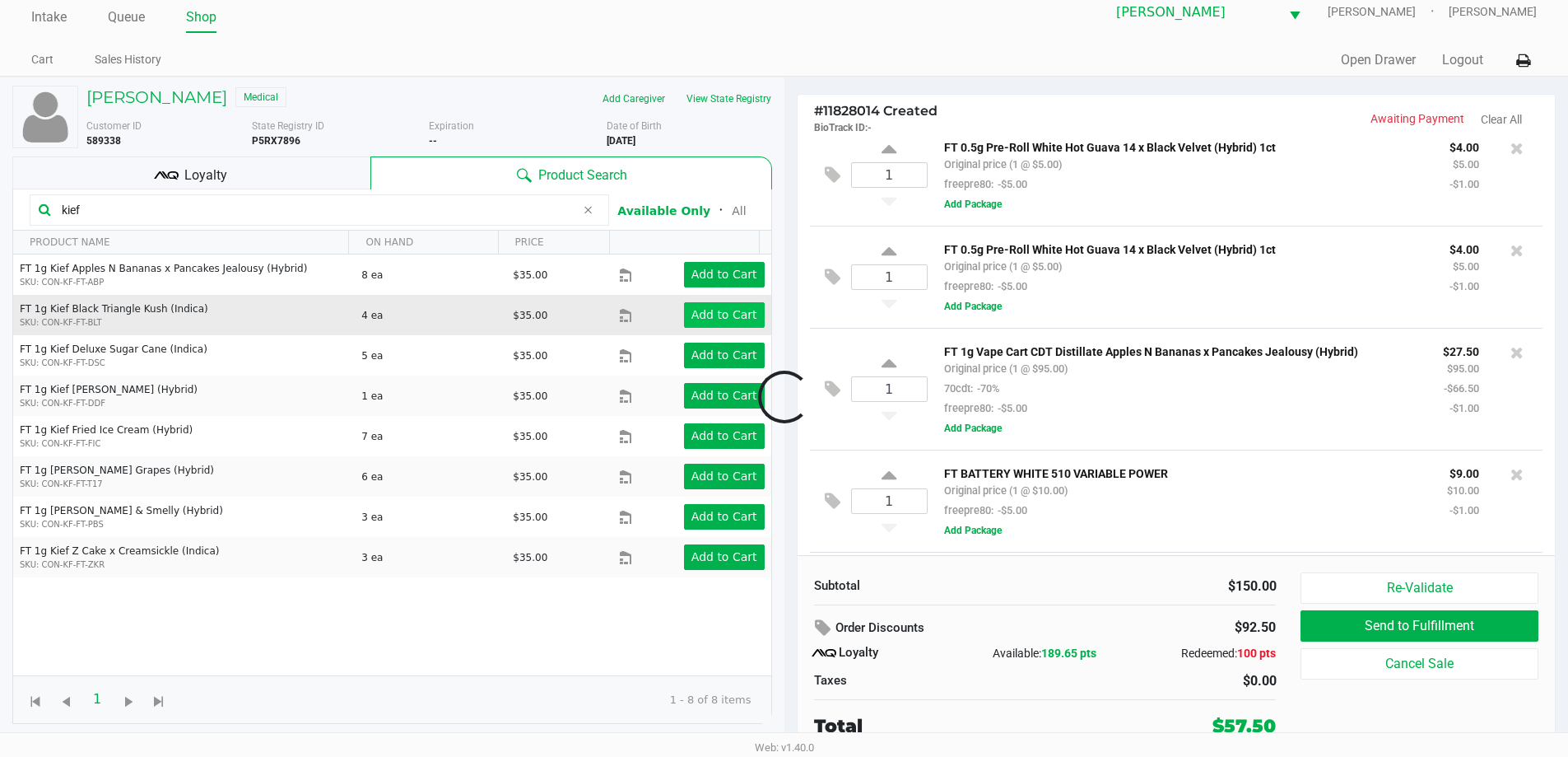
scroll to position [137, 0]
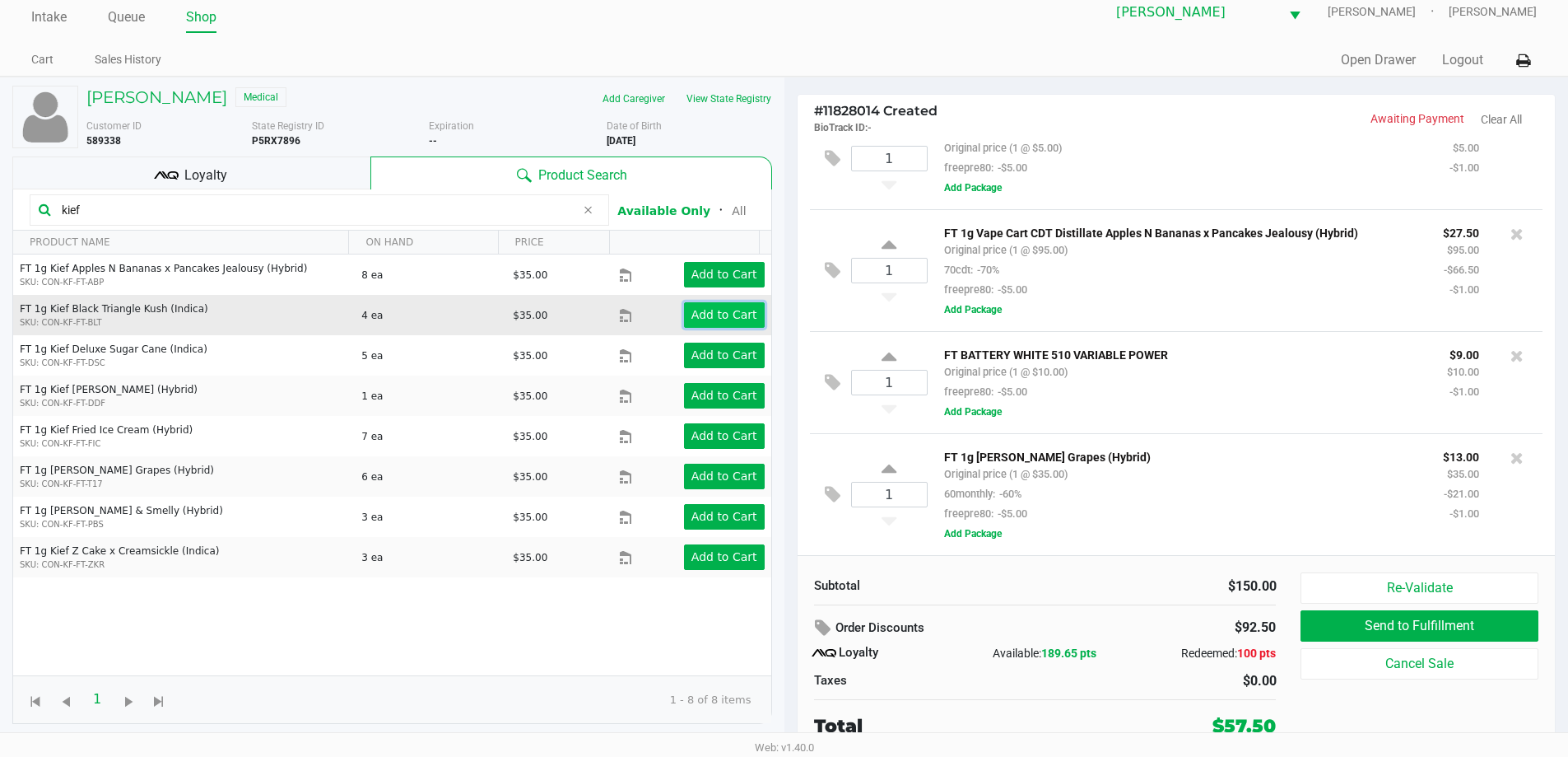
click at [701, 308] on app-button-loader "Add to Cart" at bounding box center [724, 314] width 66 height 13
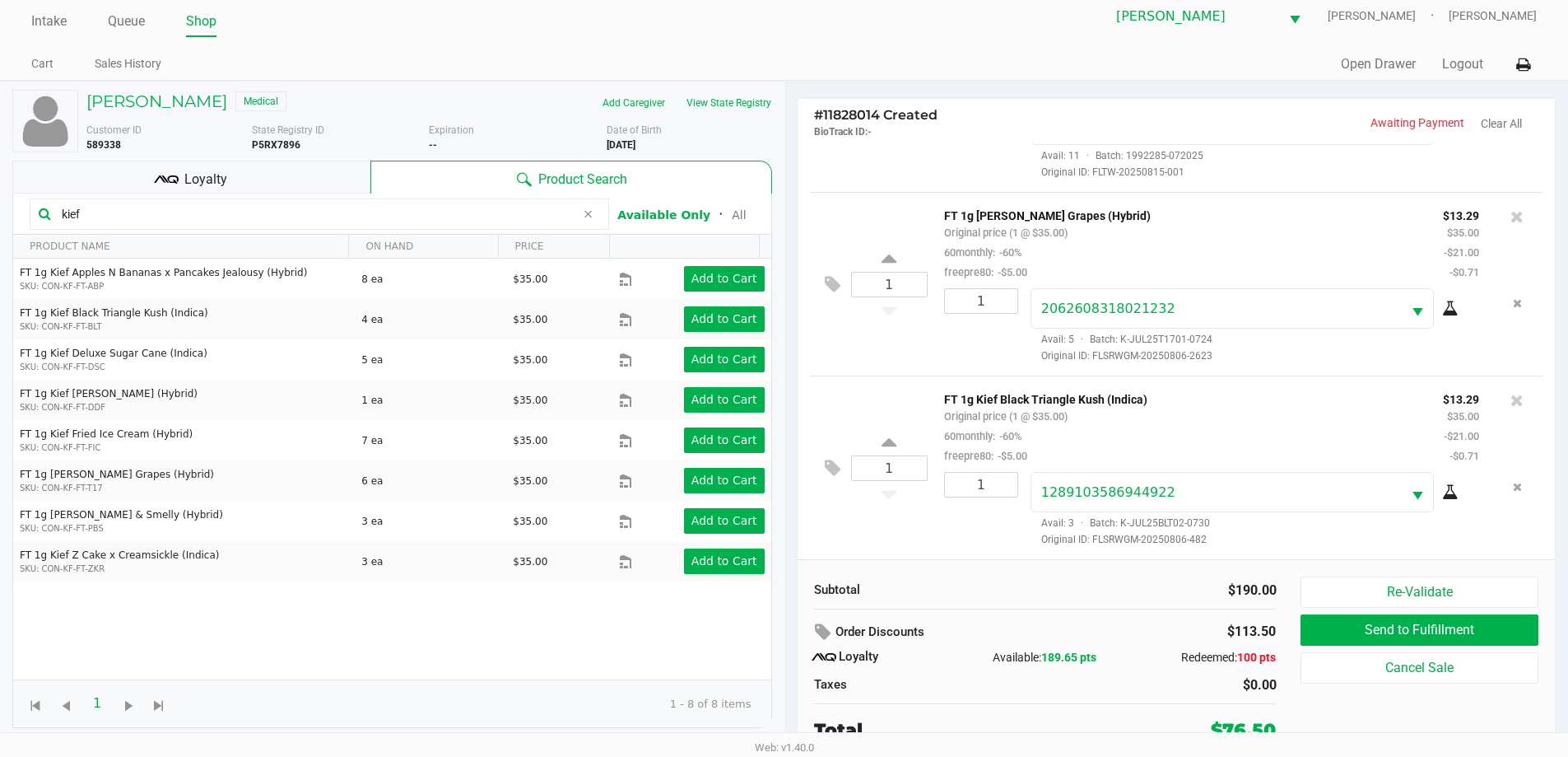
scroll to position [16, 0]
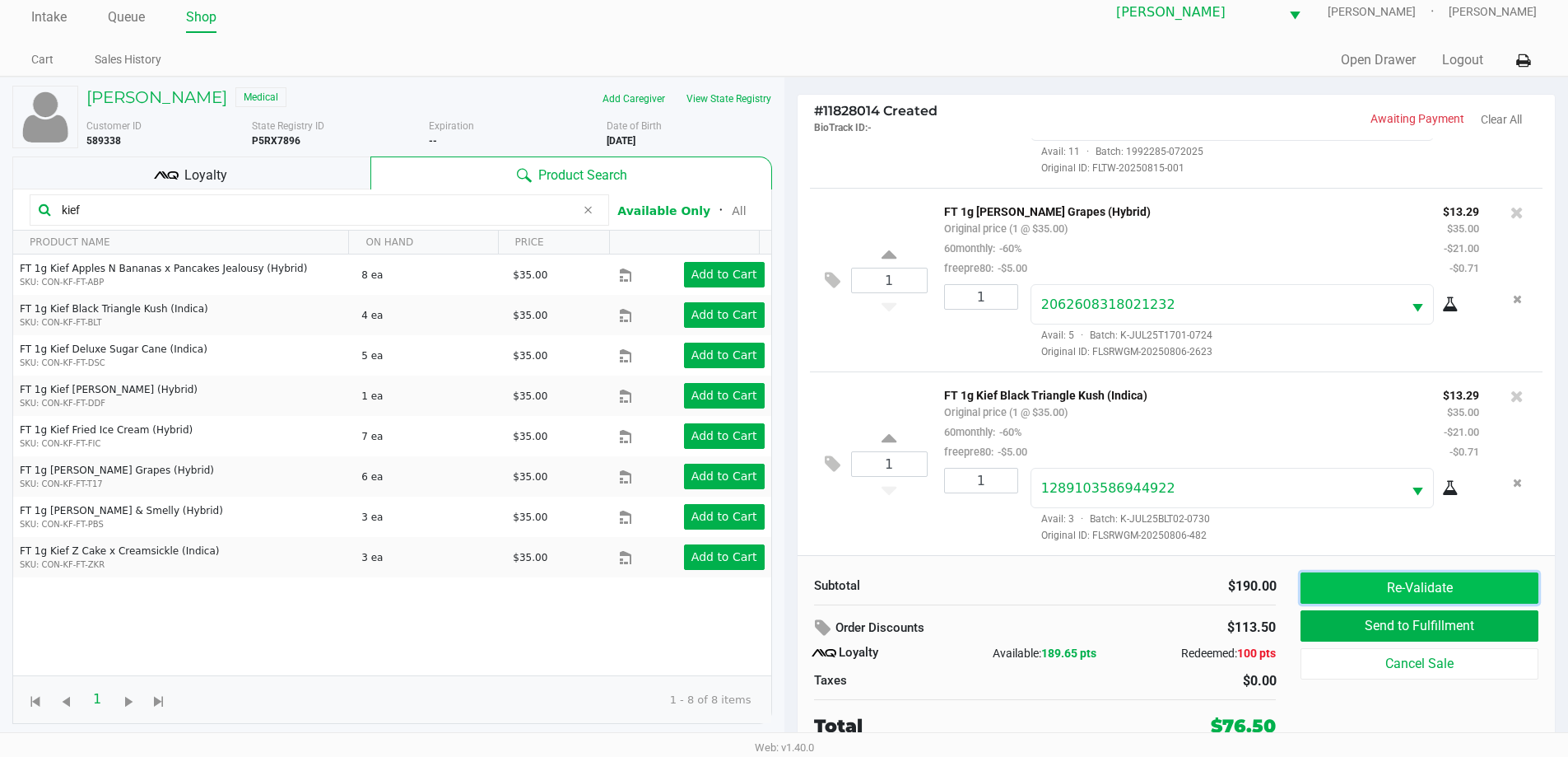
click at [1389, 577] on button "Re-Validate" at bounding box center [1420, 588] width 237 height 31
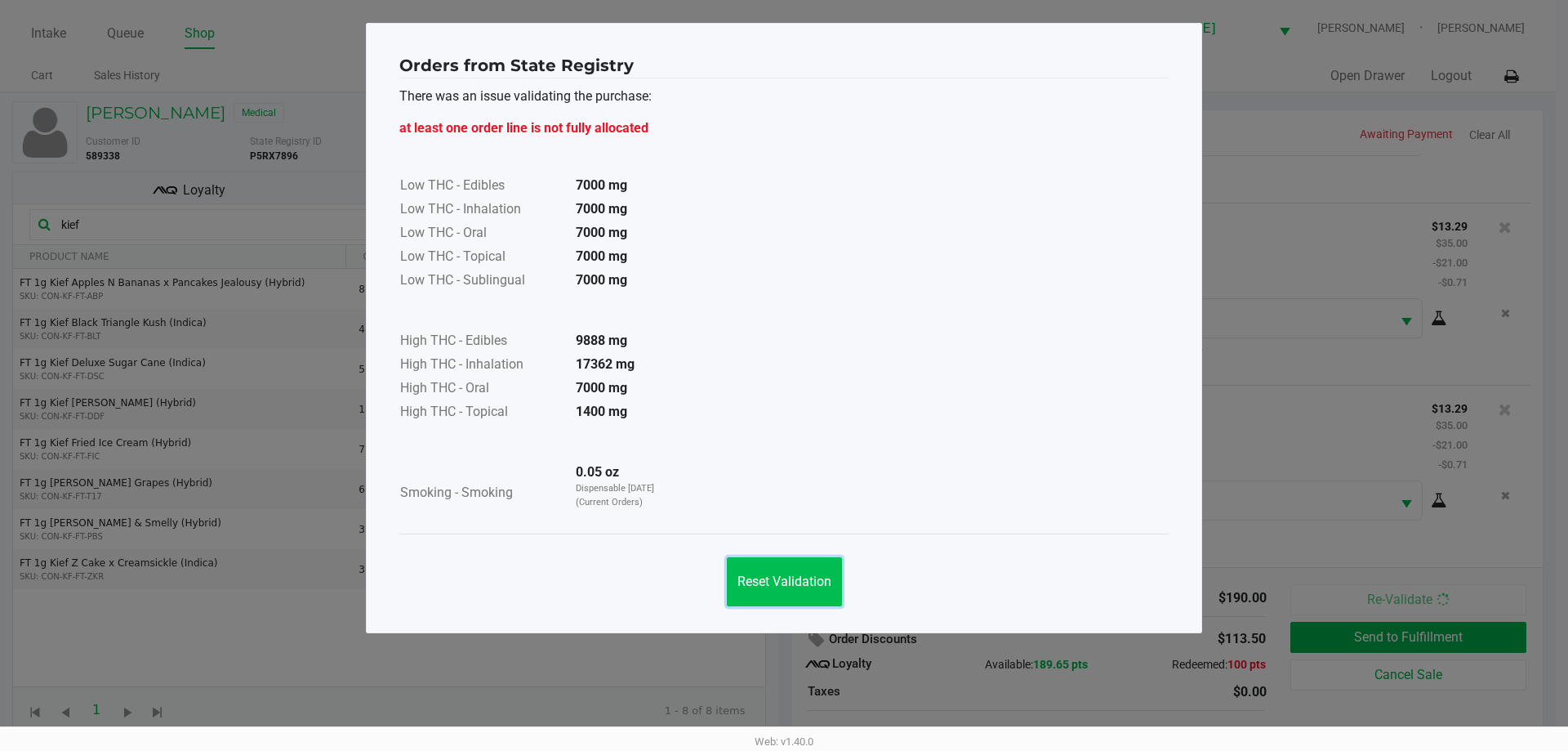
click at [808, 578] on span "Reset Validation" at bounding box center [784, 581] width 94 height 15
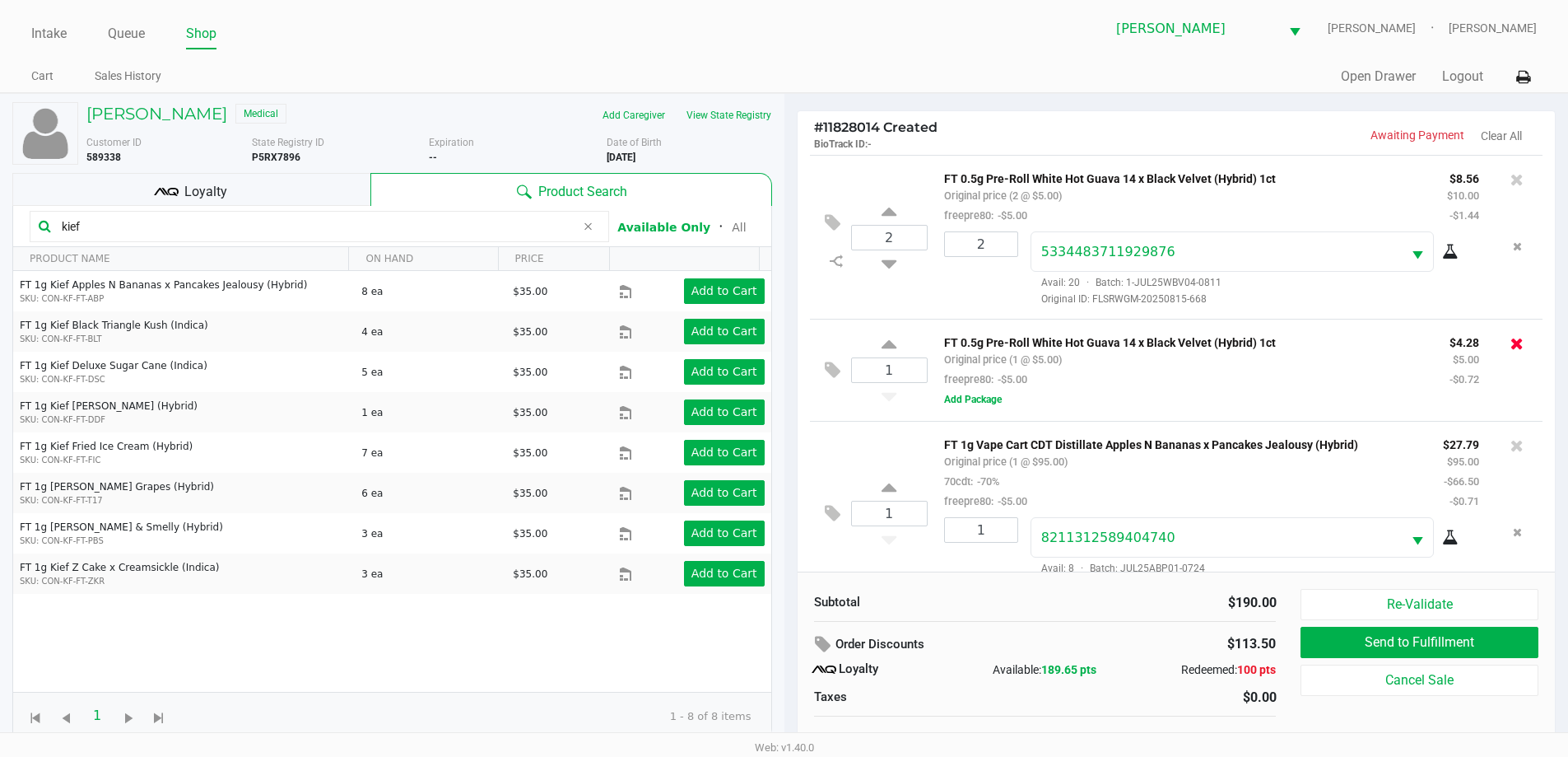
click at [1510, 348] on icon at bounding box center [1517, 342] width 13 height 16
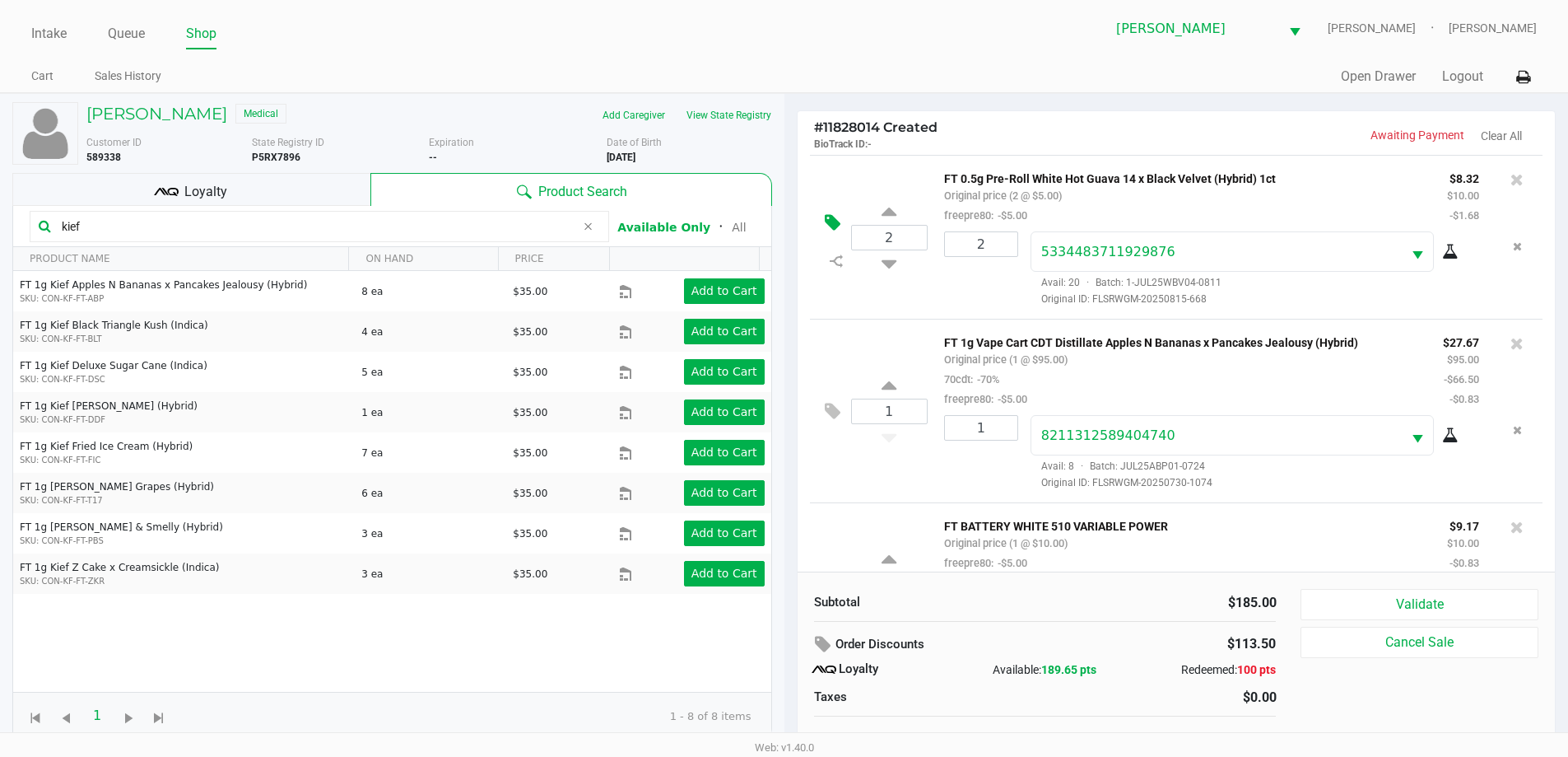
click at [828, 231] on icon at bounding box center [832, 222] width 15 height 19
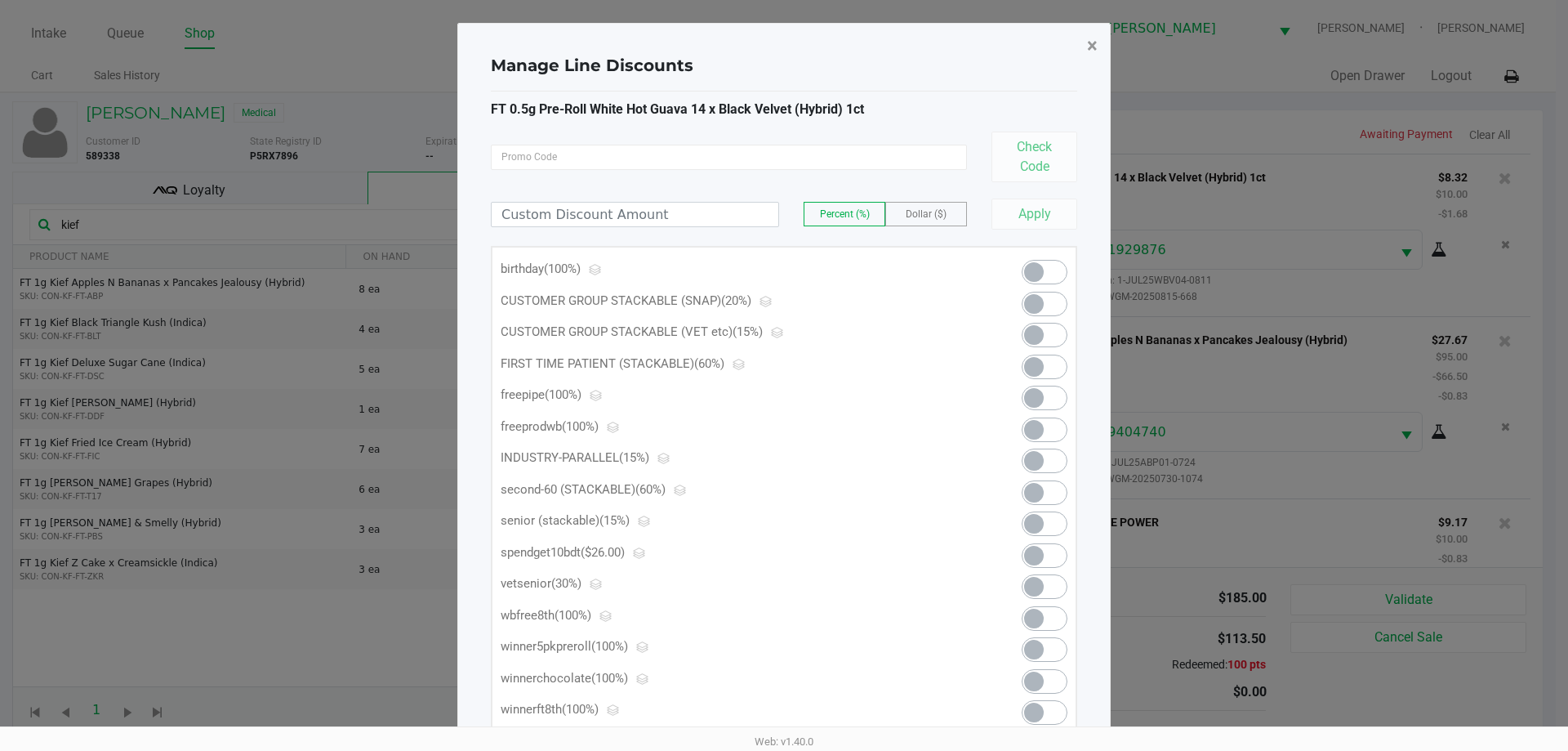
click at [1079, 63] on button "×" at bounding box center [1091, 46] width 37 height 46
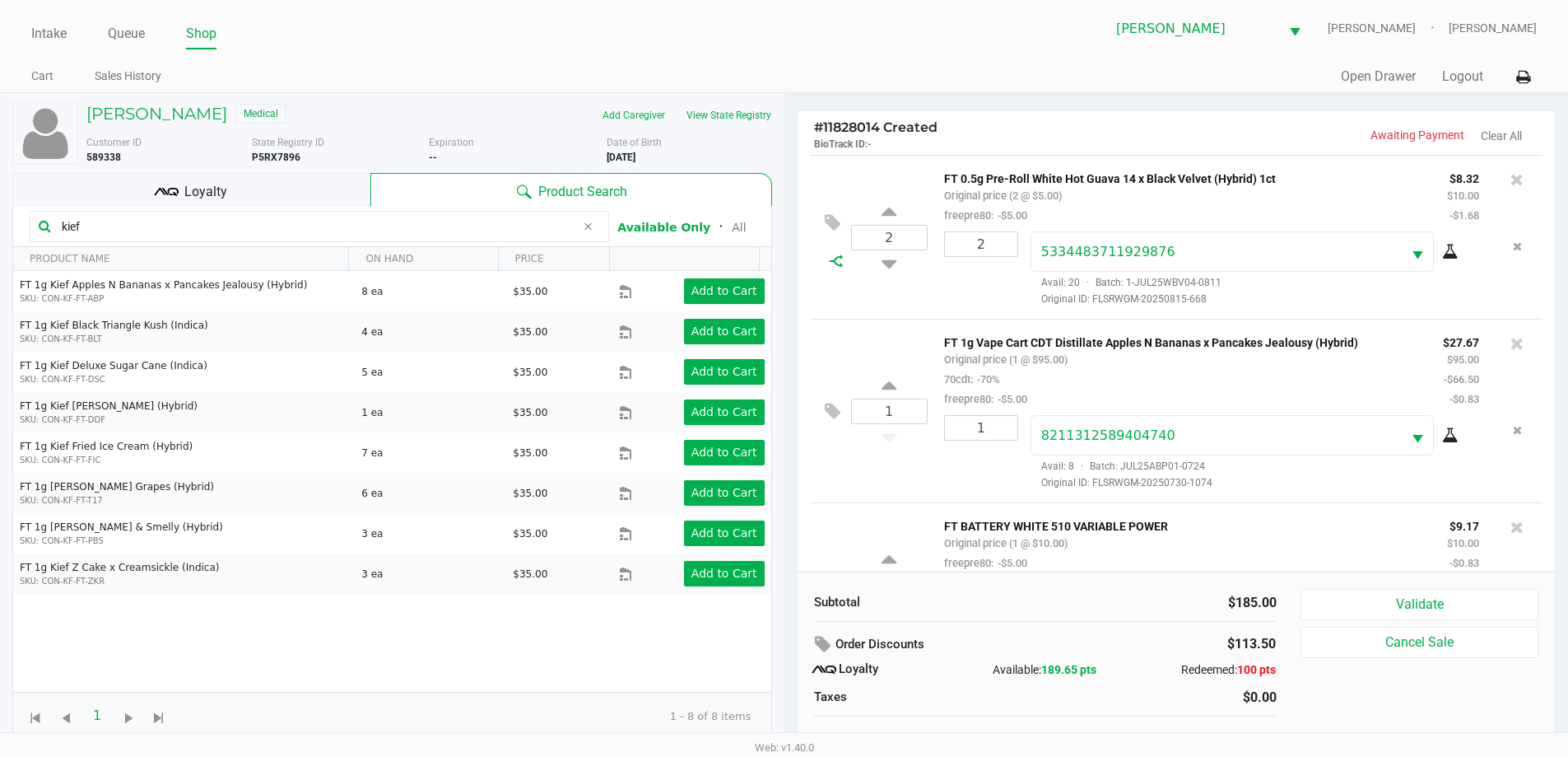
click at [839, 260] on icon at bounding box center [836, 260] width 13 height 13
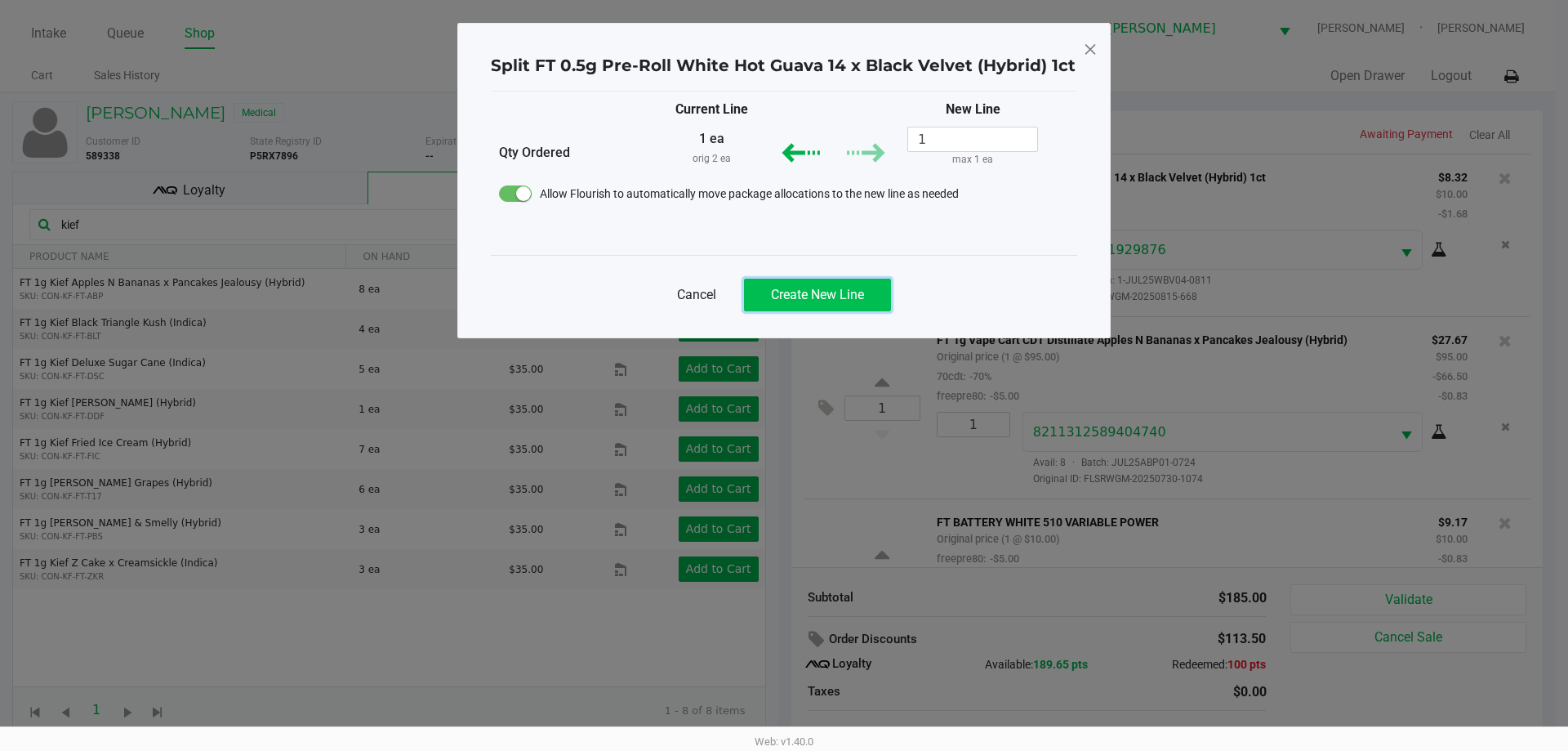
click at [871, 300] on button "Create New Line" at bounding box center [817, 295] width 147 height 32
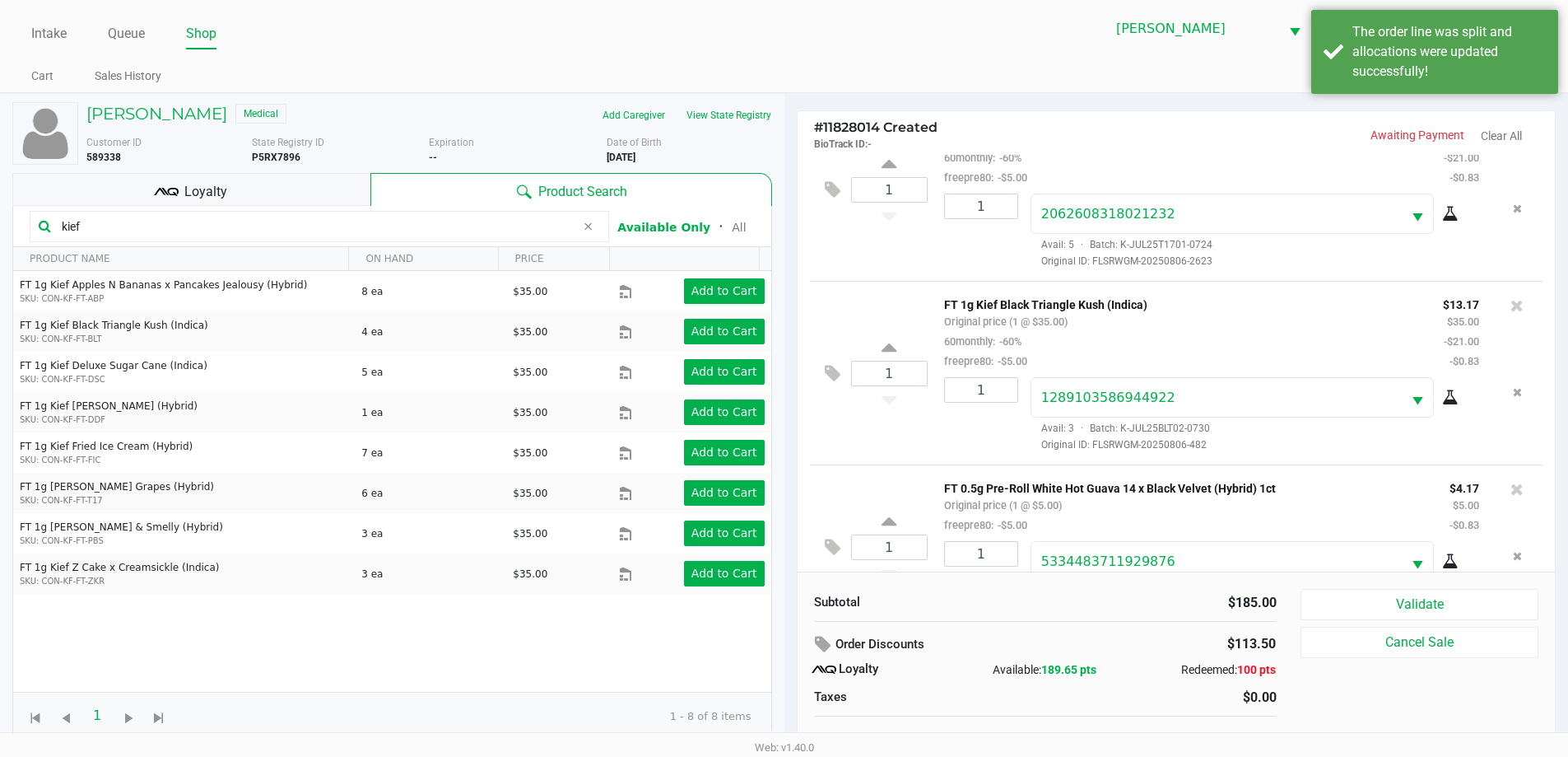
scroll to position [631, 0]
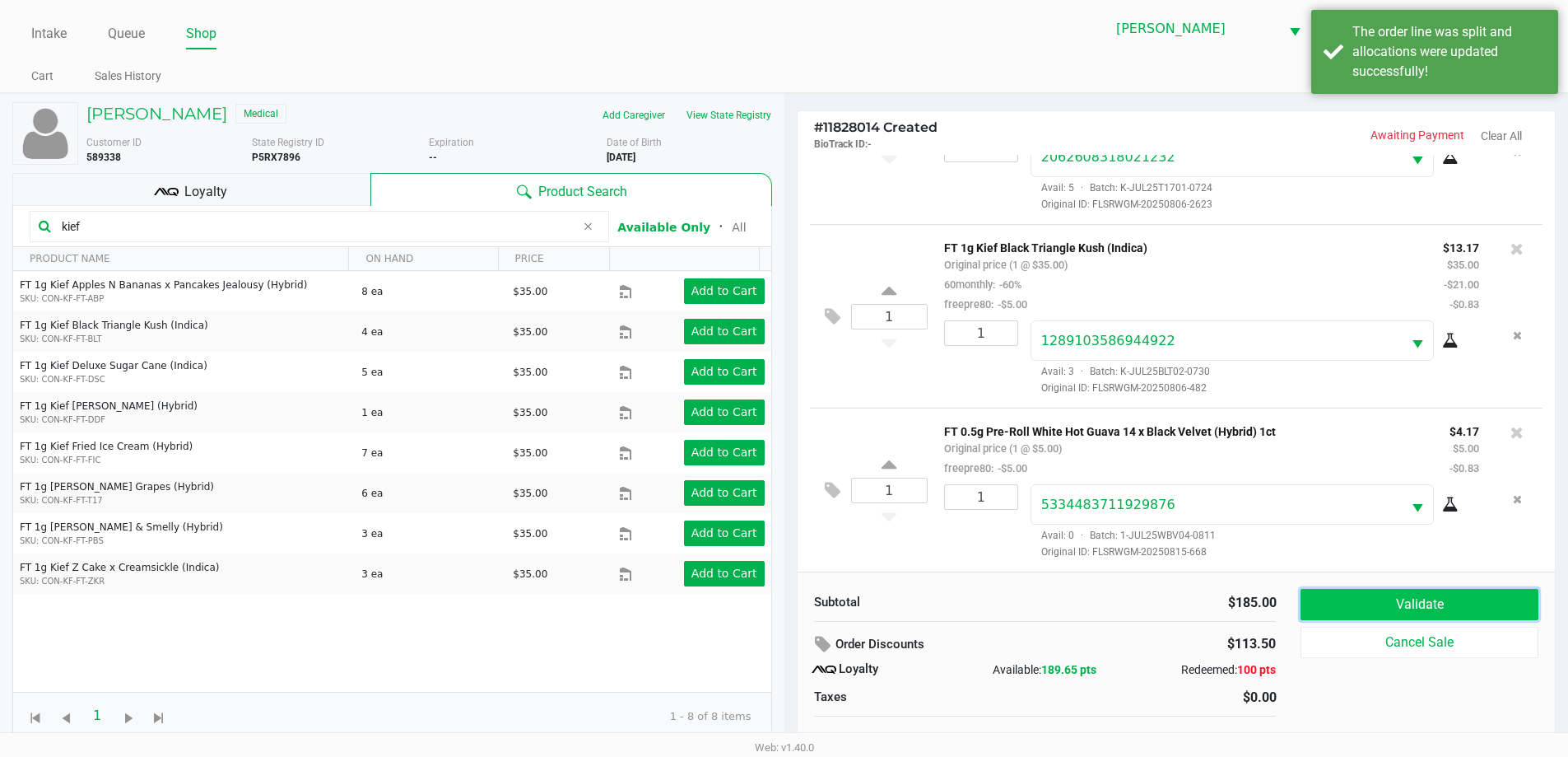
click at [1432, 606] on button "Validate" at bounding box center [1420, 604] width 237 height 31
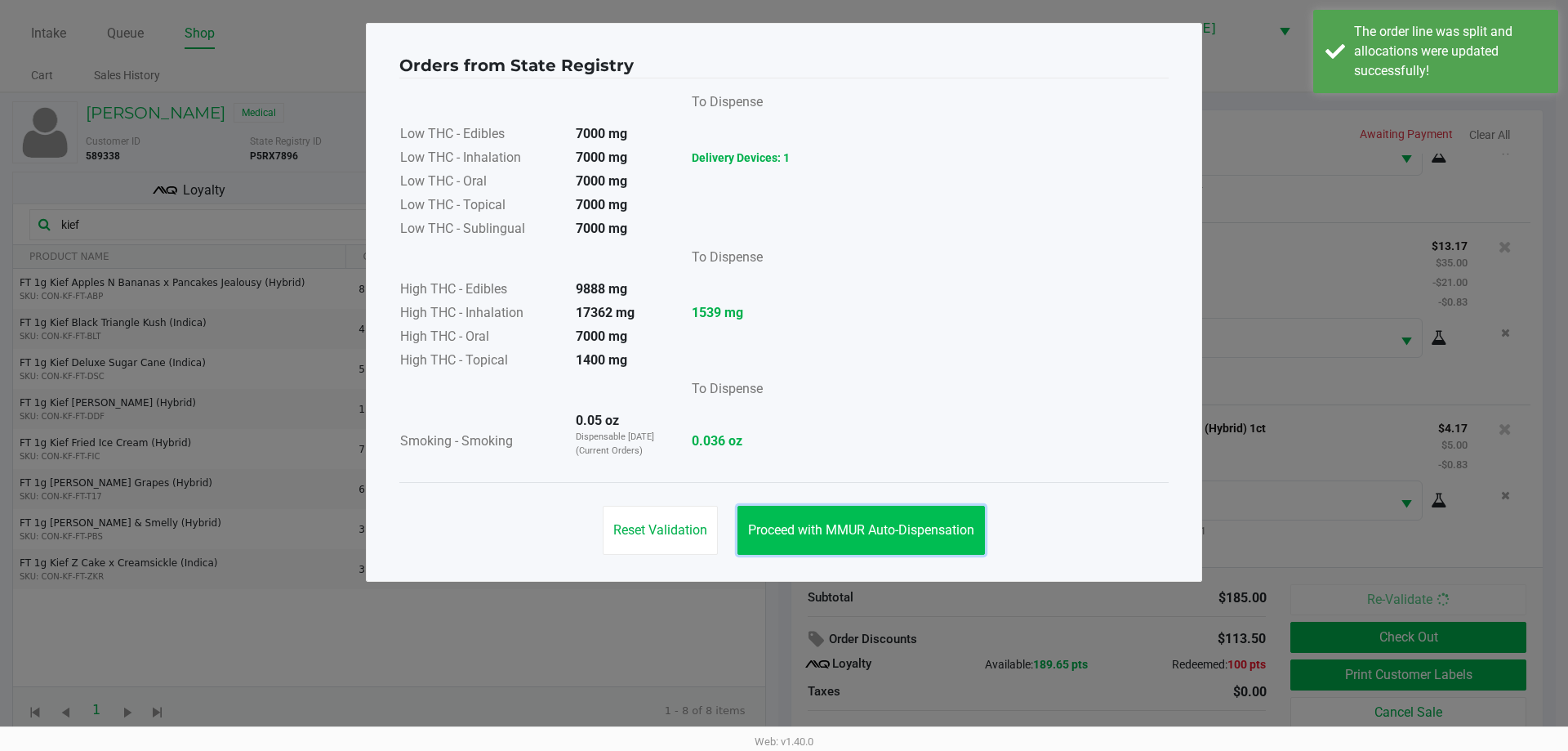
click at [936, 530] on span "Proceed with MMUR Auto-Dispensation" at bounding box center [861, 530] width 226 height 15
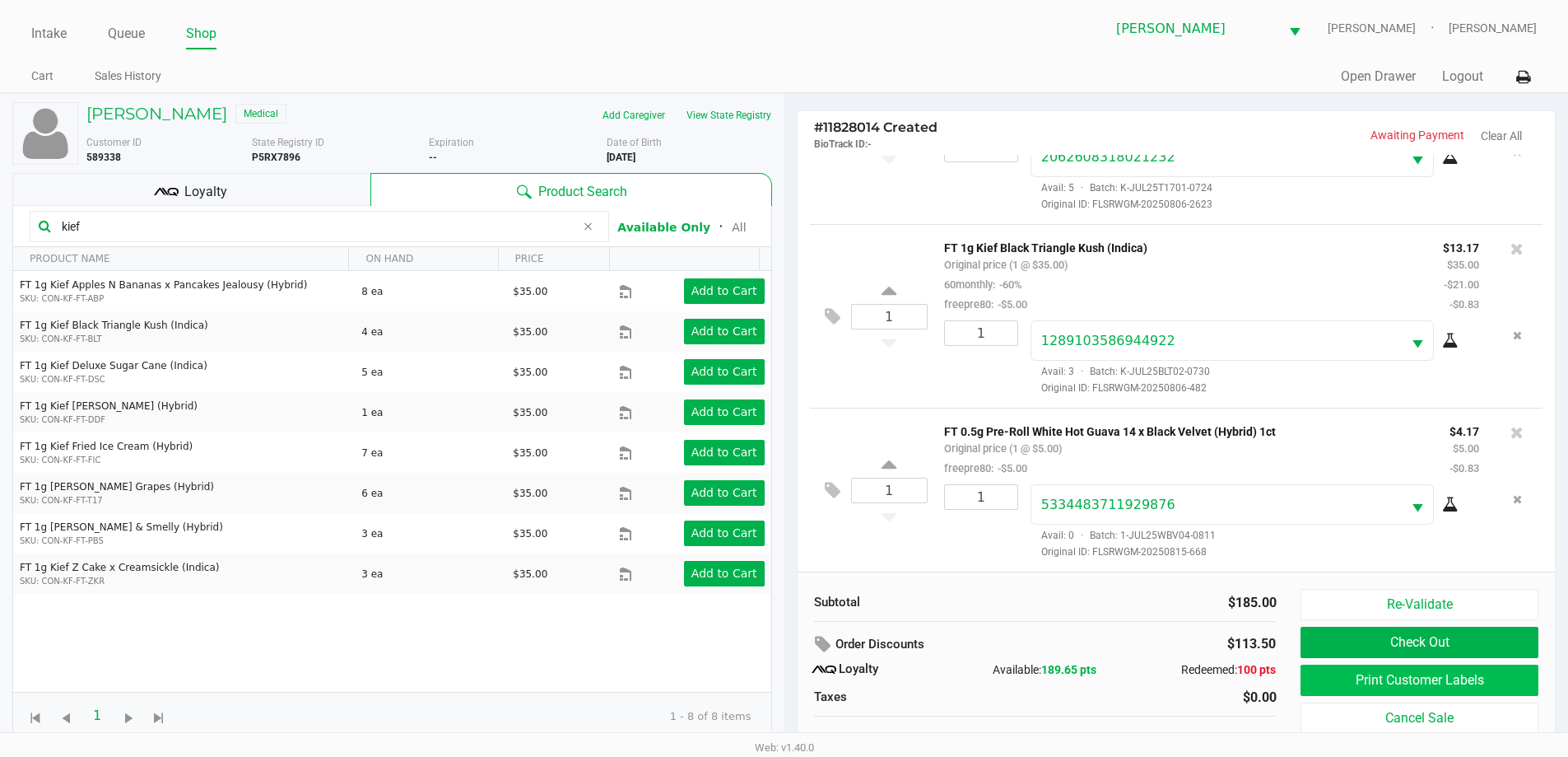
click at [1405, 686] on button "Print Customer Labels" at bounding box center [1420, 680] width 237 height 31
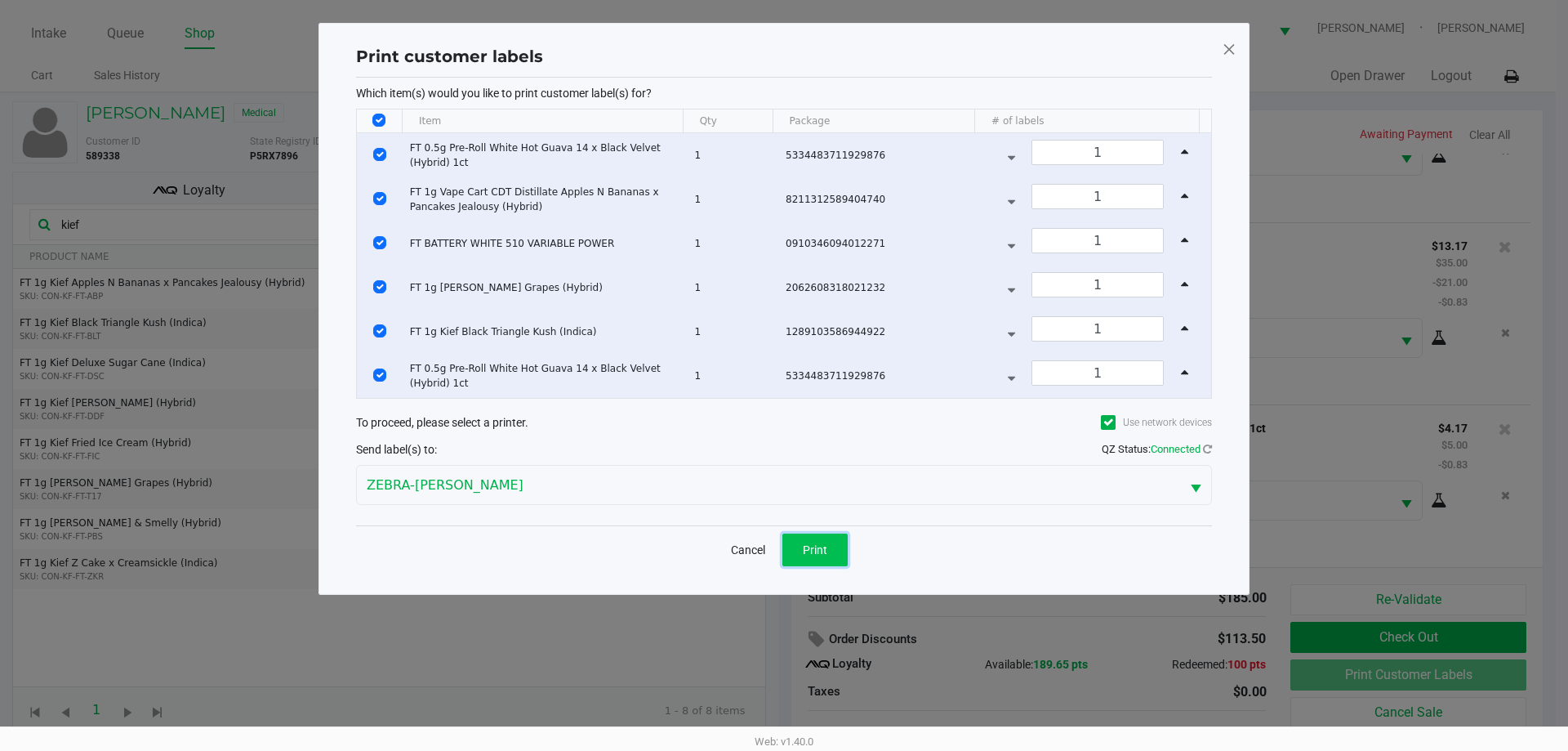
click at [826, 546] on span "Print" at bounding box center [815, 549] width 25 height 13
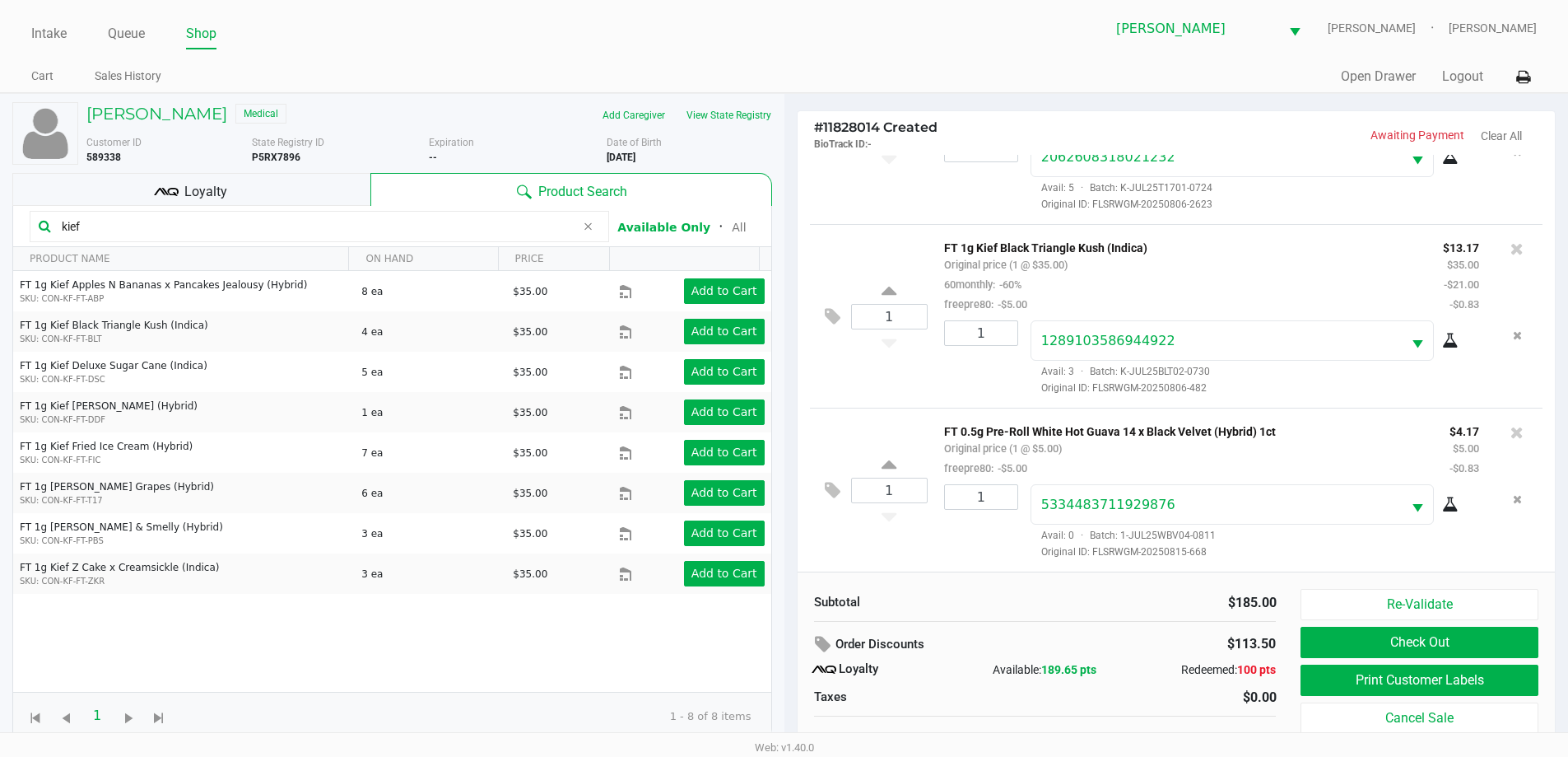
scroll to position [16, 0]
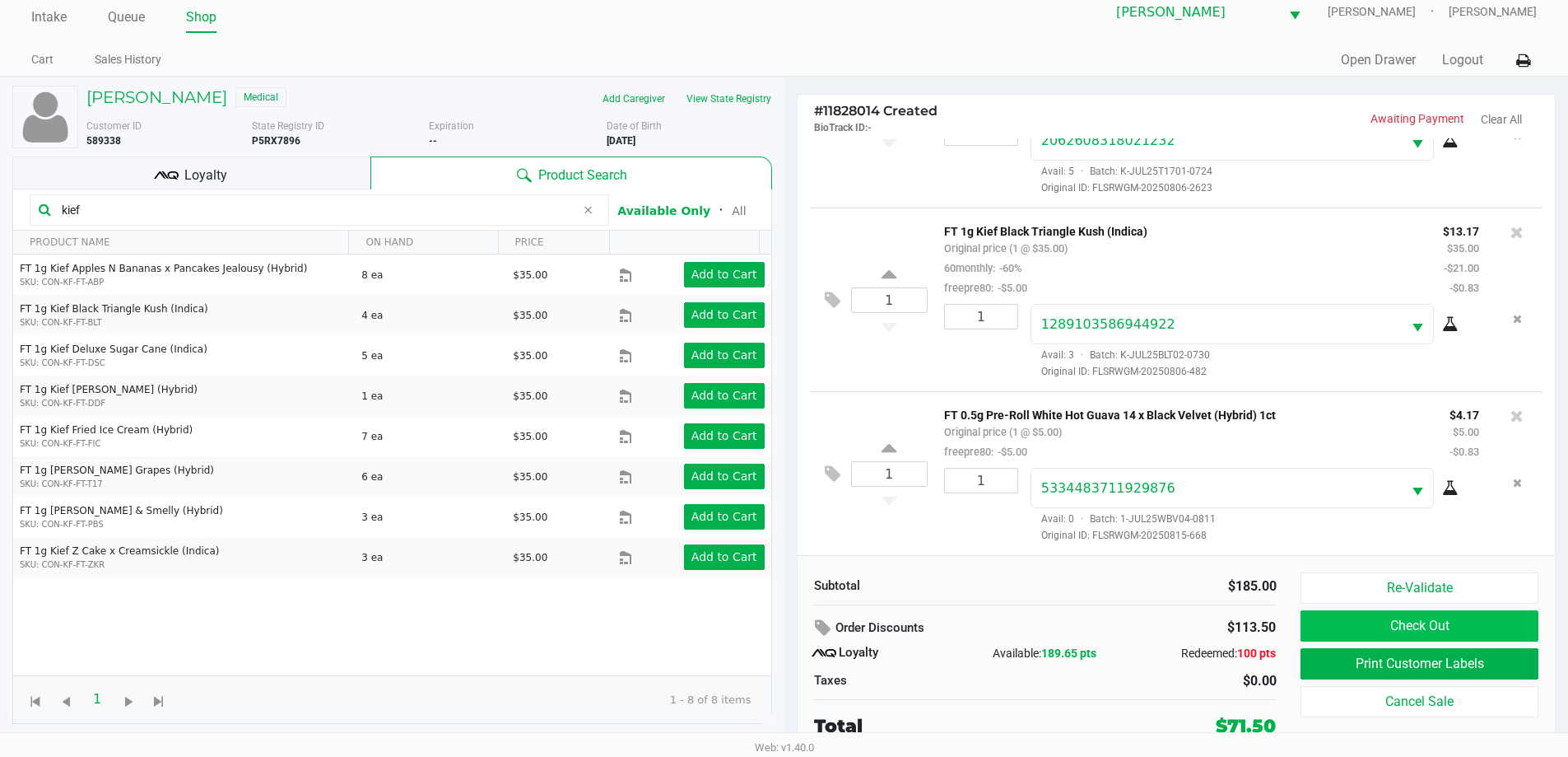
click at [1386, 621] on button "Check Out" at bounding box center [1420, 626] width 237 height 31
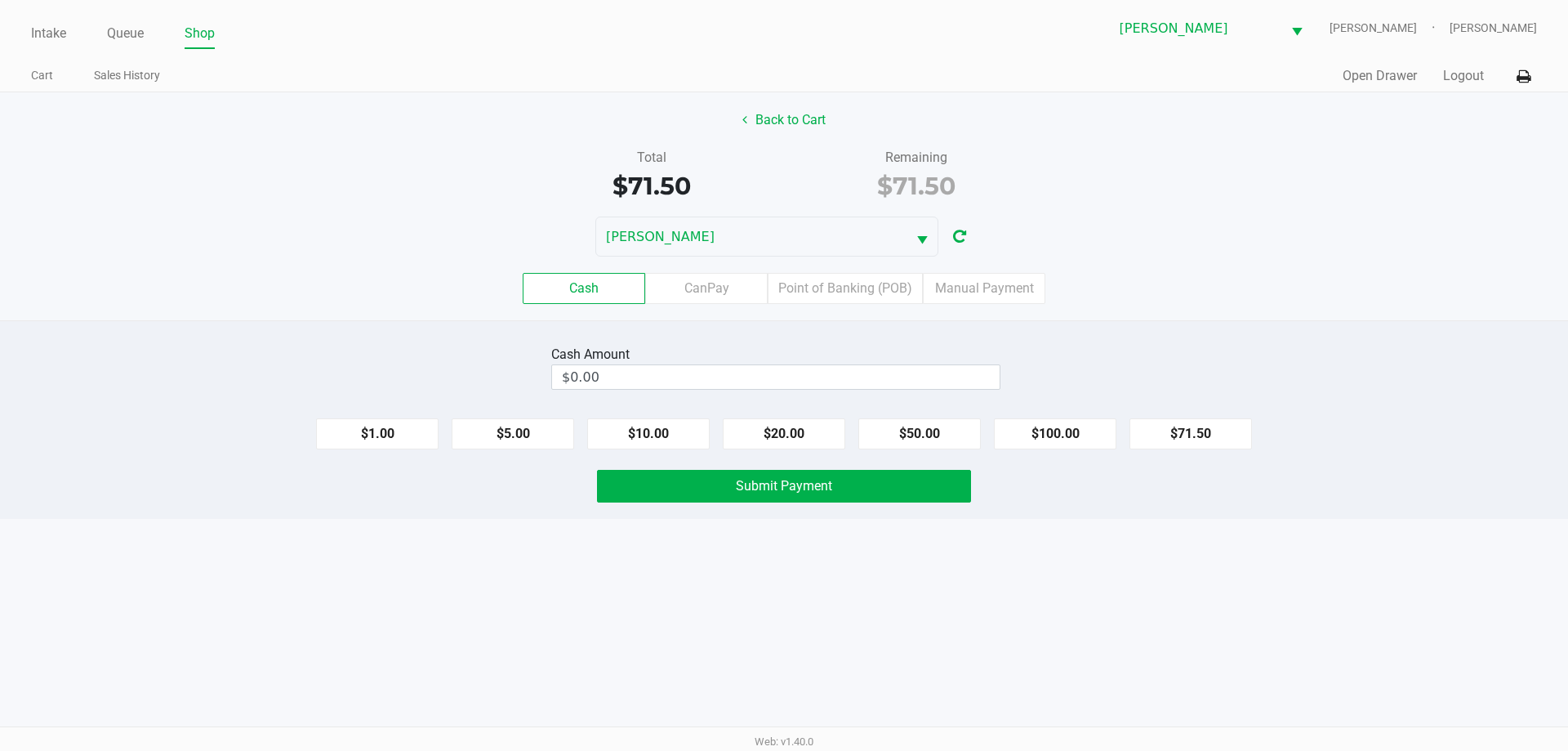
click at [856, 275] on label "Point of Banking (POB)" at bounding box center [845, 288] width 155 height 31
click at [0, 0] on 7 "Point of Banking (POB)" at bounding box center [0, 0] width 0 height 0
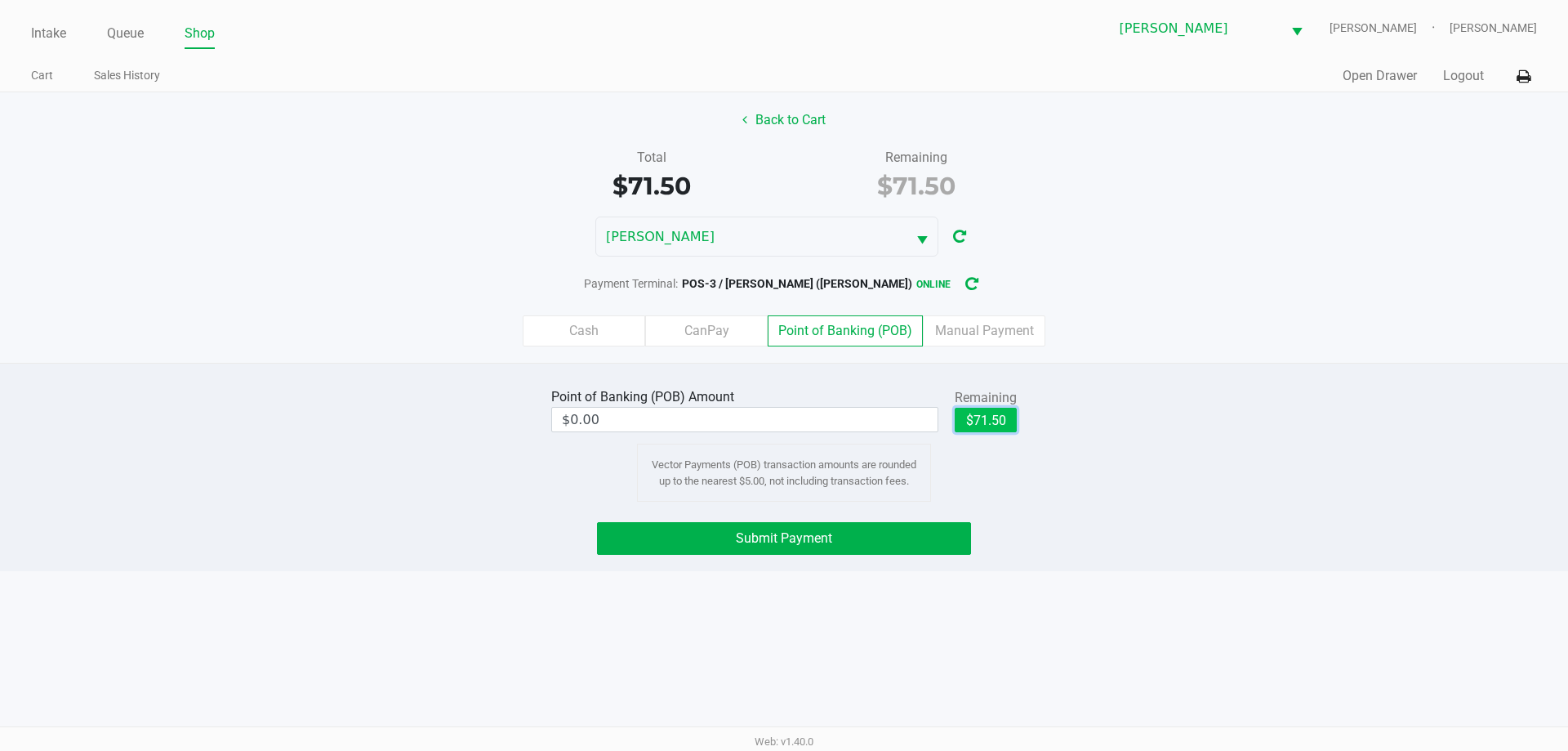
click at [988, 418] on button "$71.50" at bounding box center [985, 420] width 62 height 25
type input "$71.50"
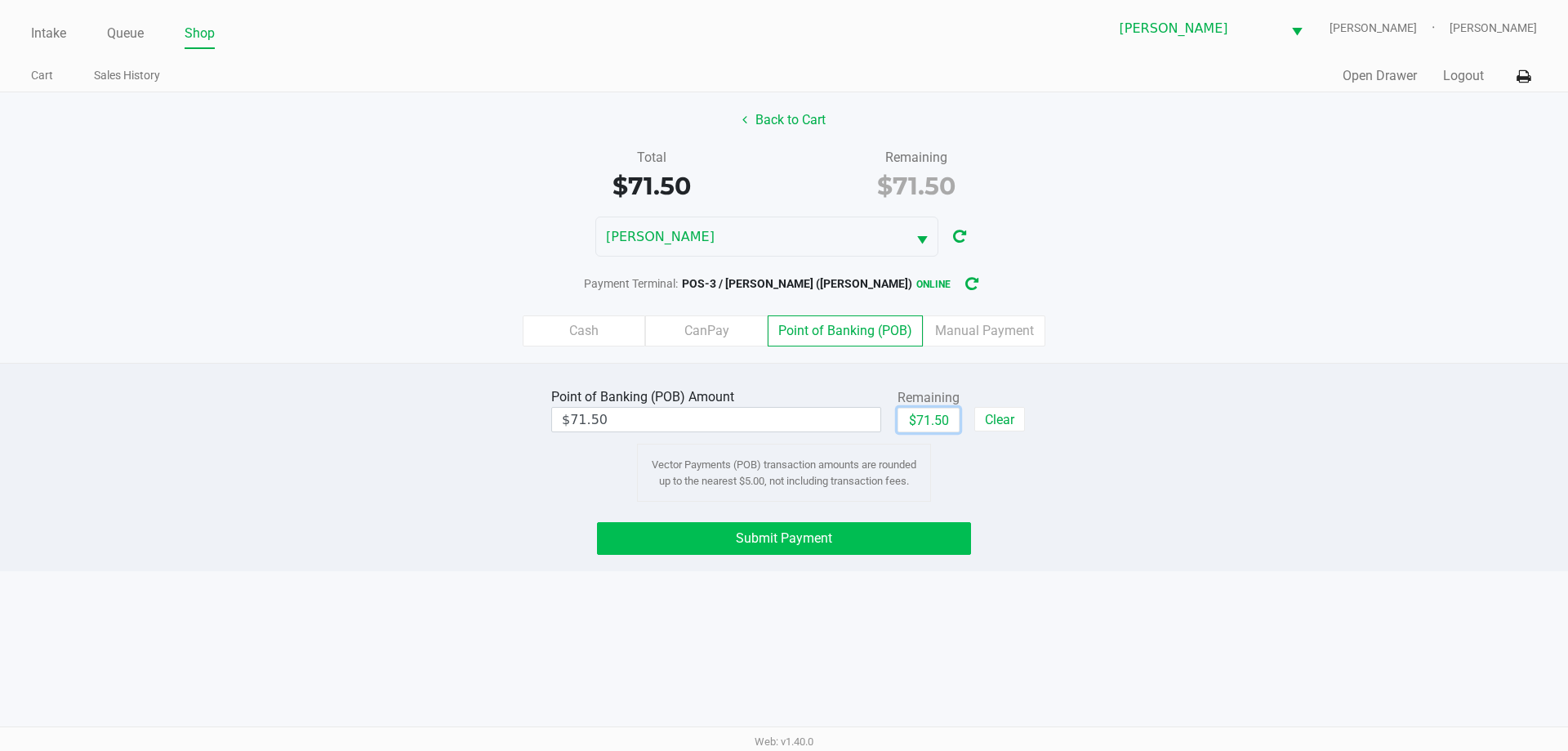
click at [896, 547] on button "Submit Payment" at bounding box center [783, 538] width 374 height 32
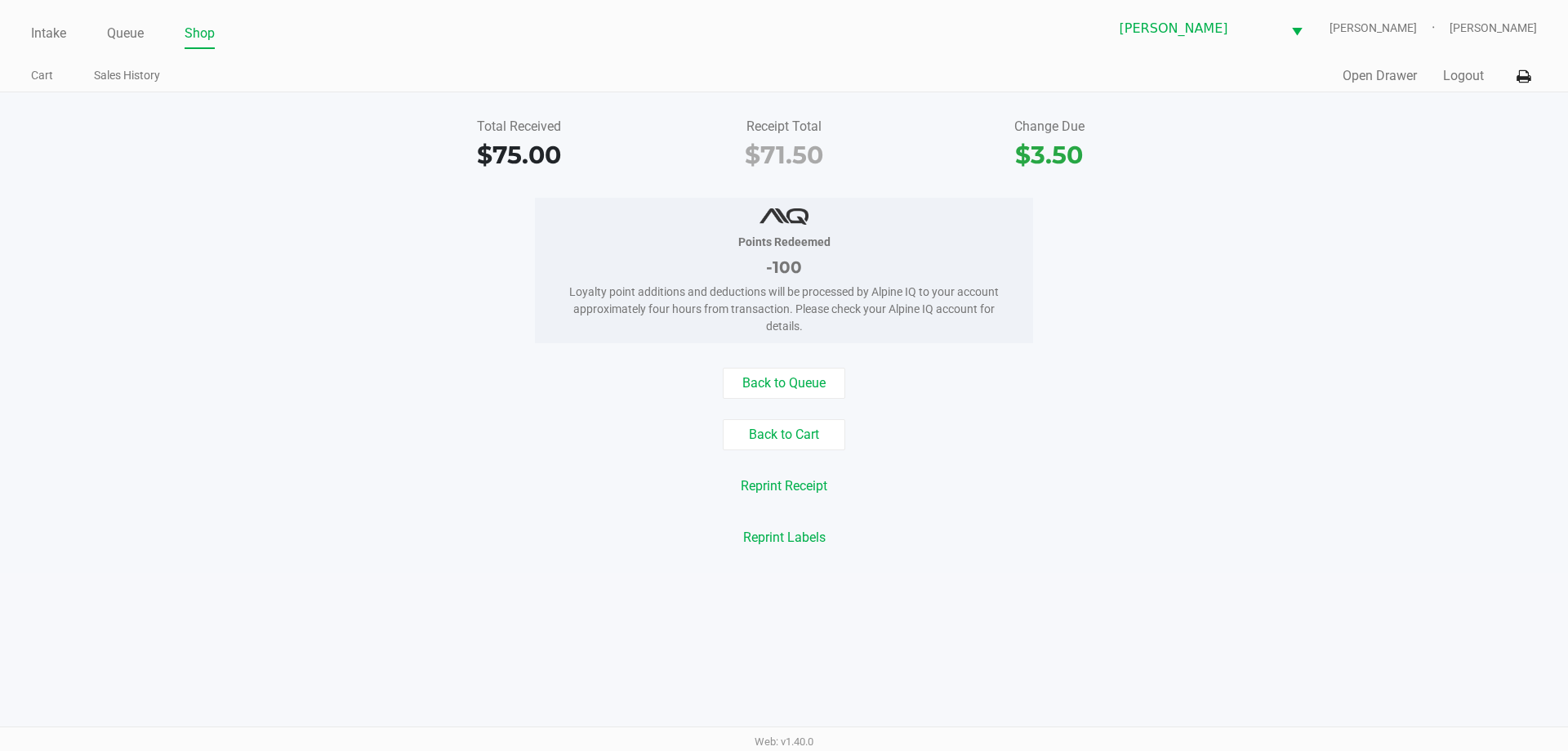
click at [1382, 73] on button "Open Drawer" at bounding box center [1379, 76] width 74 height 20
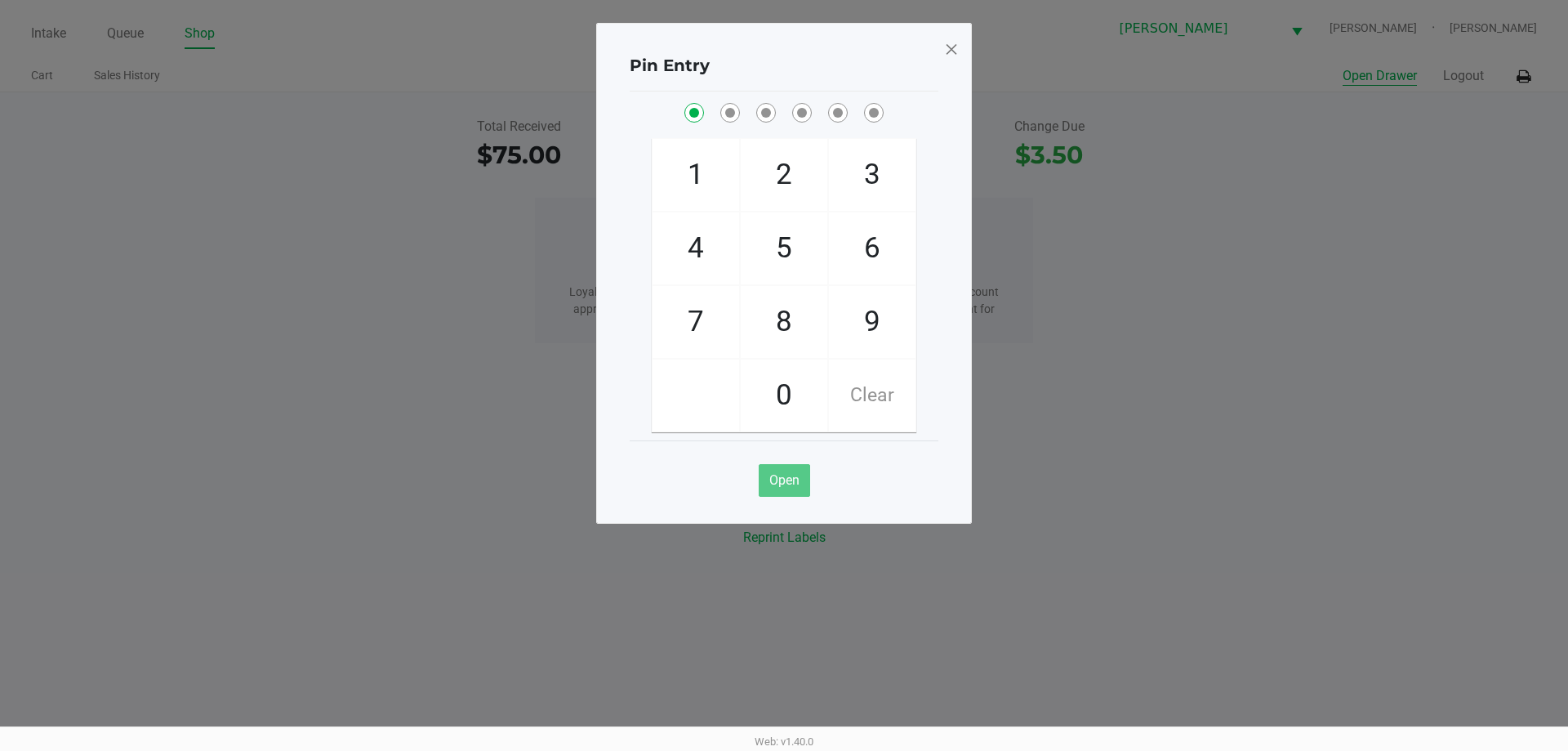
checkbox input "true"
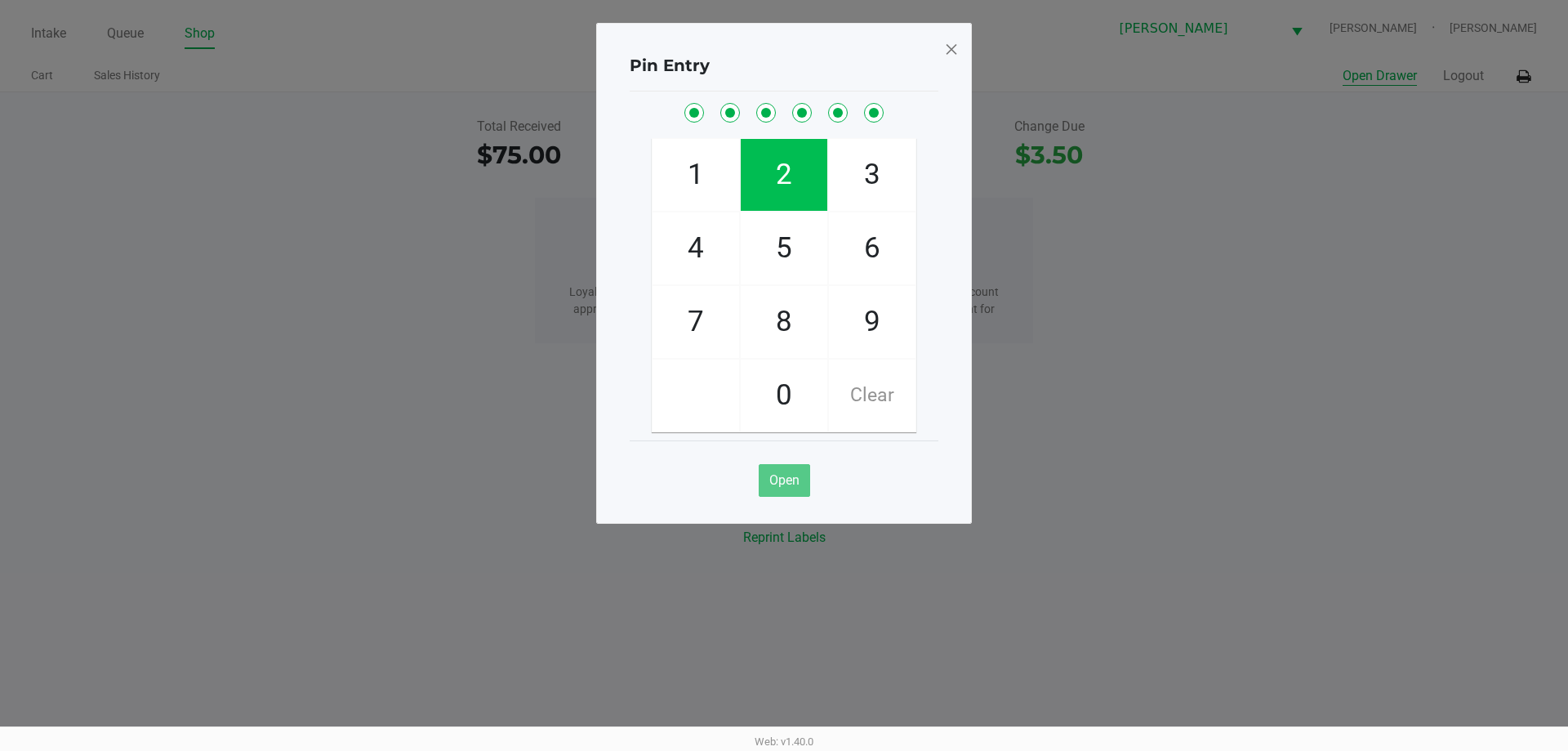
click at [1342, 66] on button "Open Drawer" at bounding box center [1379, 76] width 74 height 20
checkbox input "true"
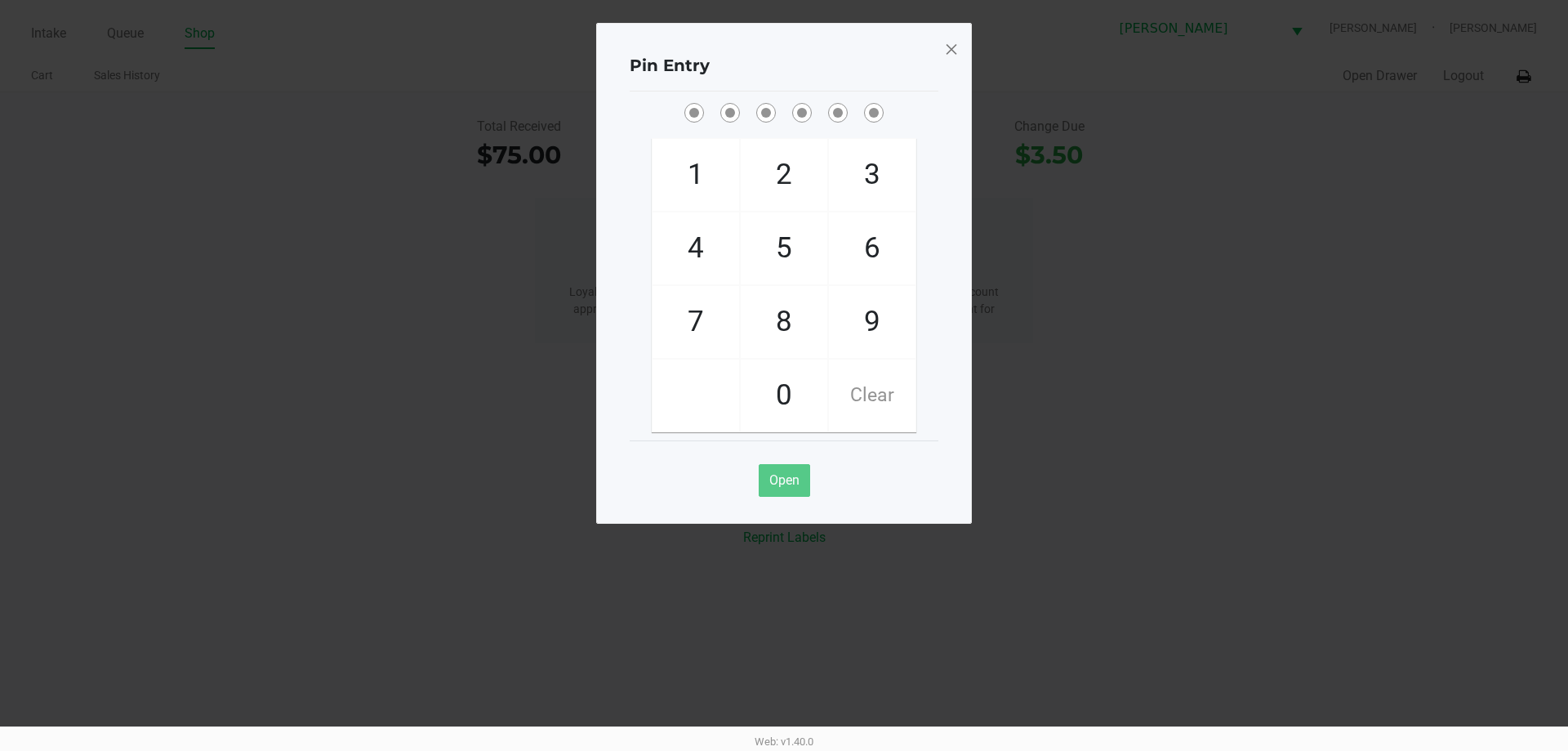
click at [950, 52] on span at bounding box center [951, 49] width 14 height 26
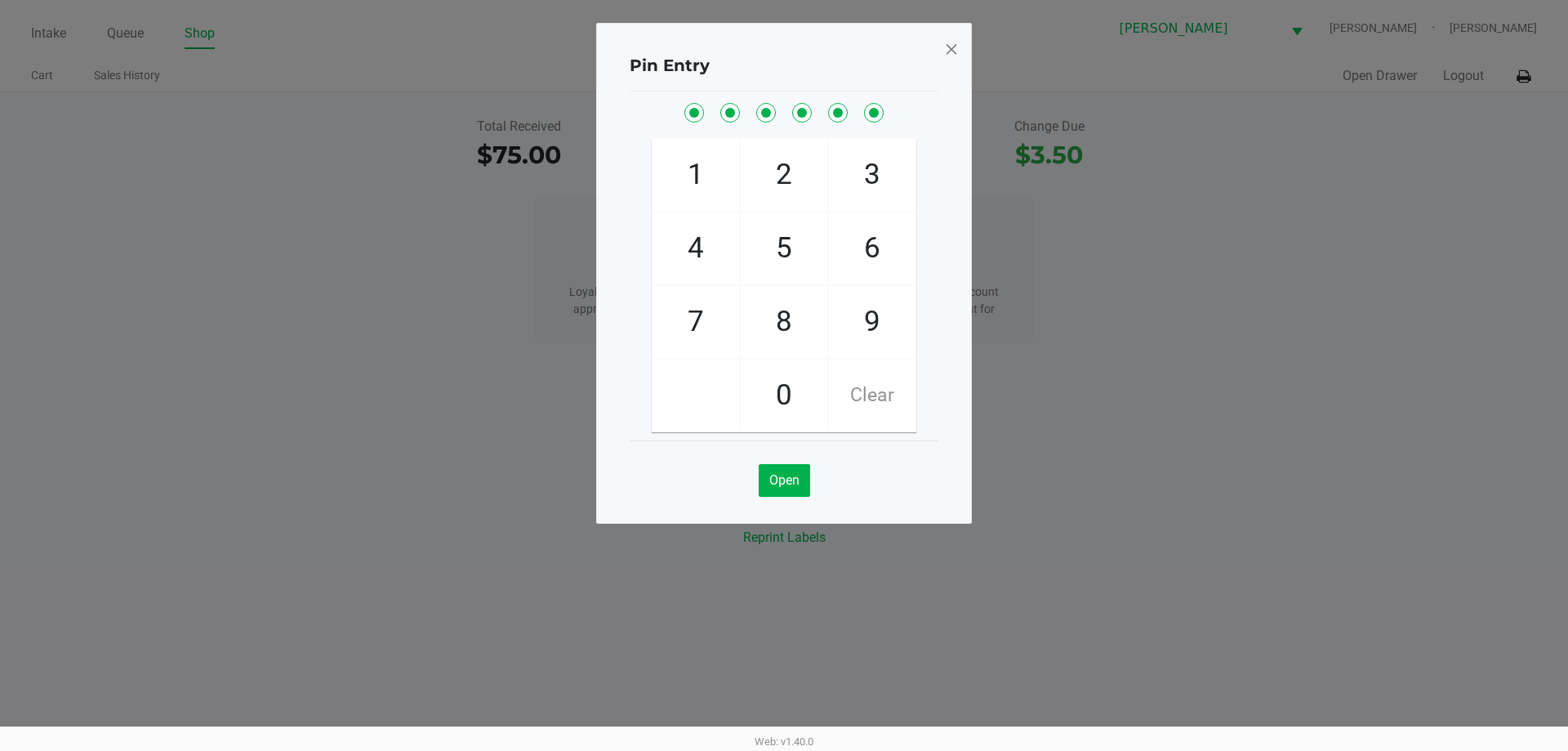
click at [953, 49] on span at bounding box center [951, 49] width 14 height 26
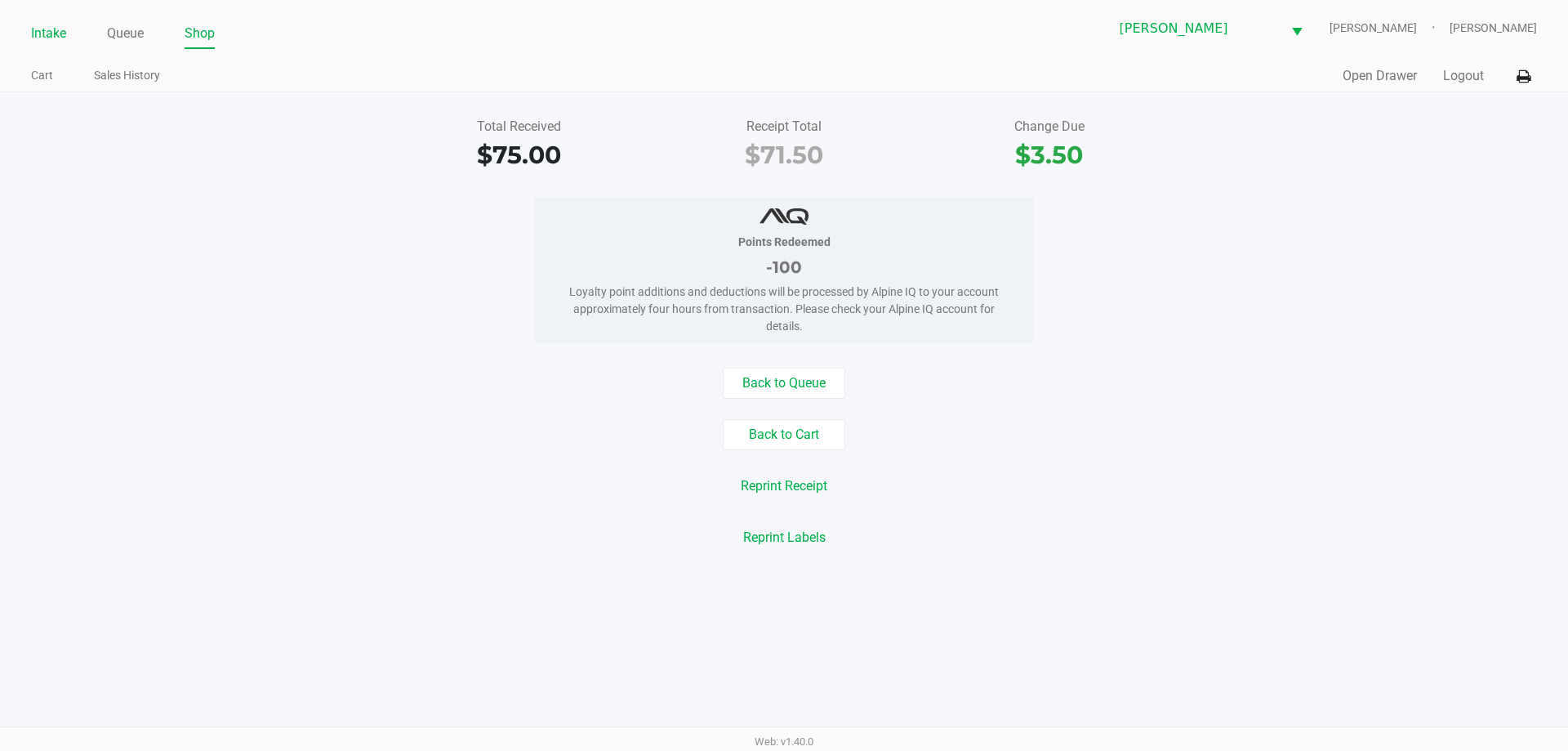
click at [58, 37] on link "Intake" at bounding box center [48, 33] width 35 height 23
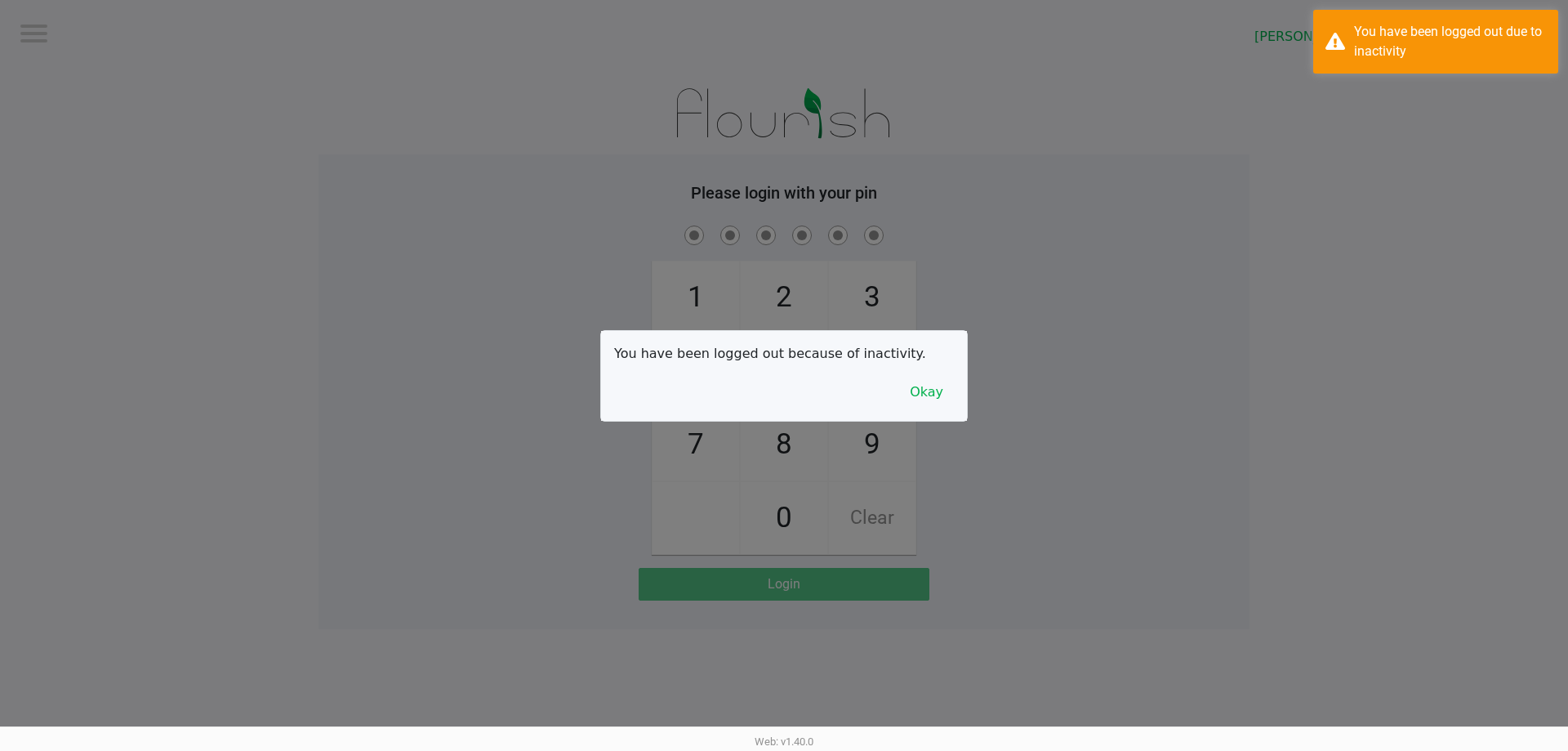
click at [250, 192] on div at bounding box center [784, 376] width 1568 height 751
click at [927, 381] on button "Okay" at bounding box center [926, 392] width 54 height 31
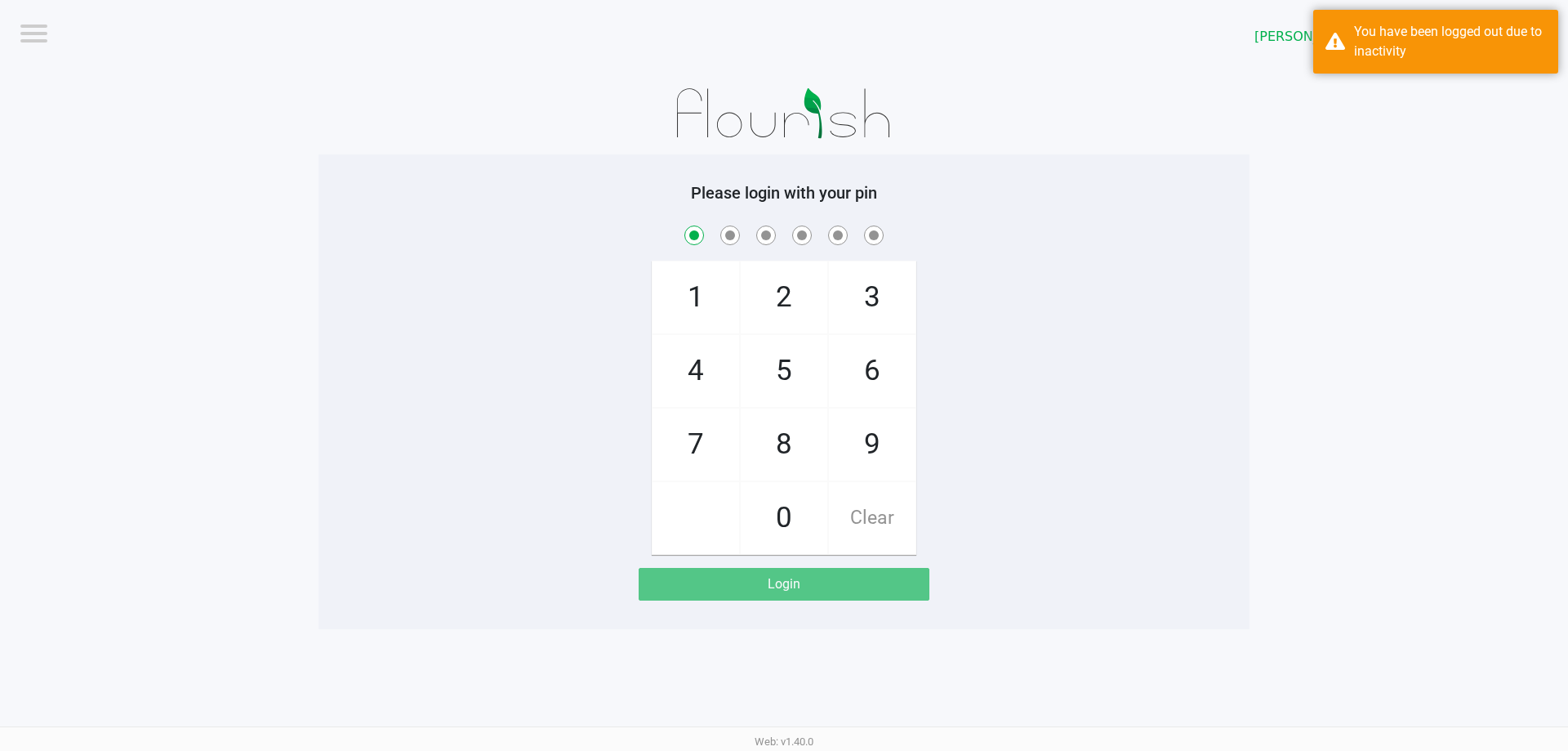
checkbox input "true"
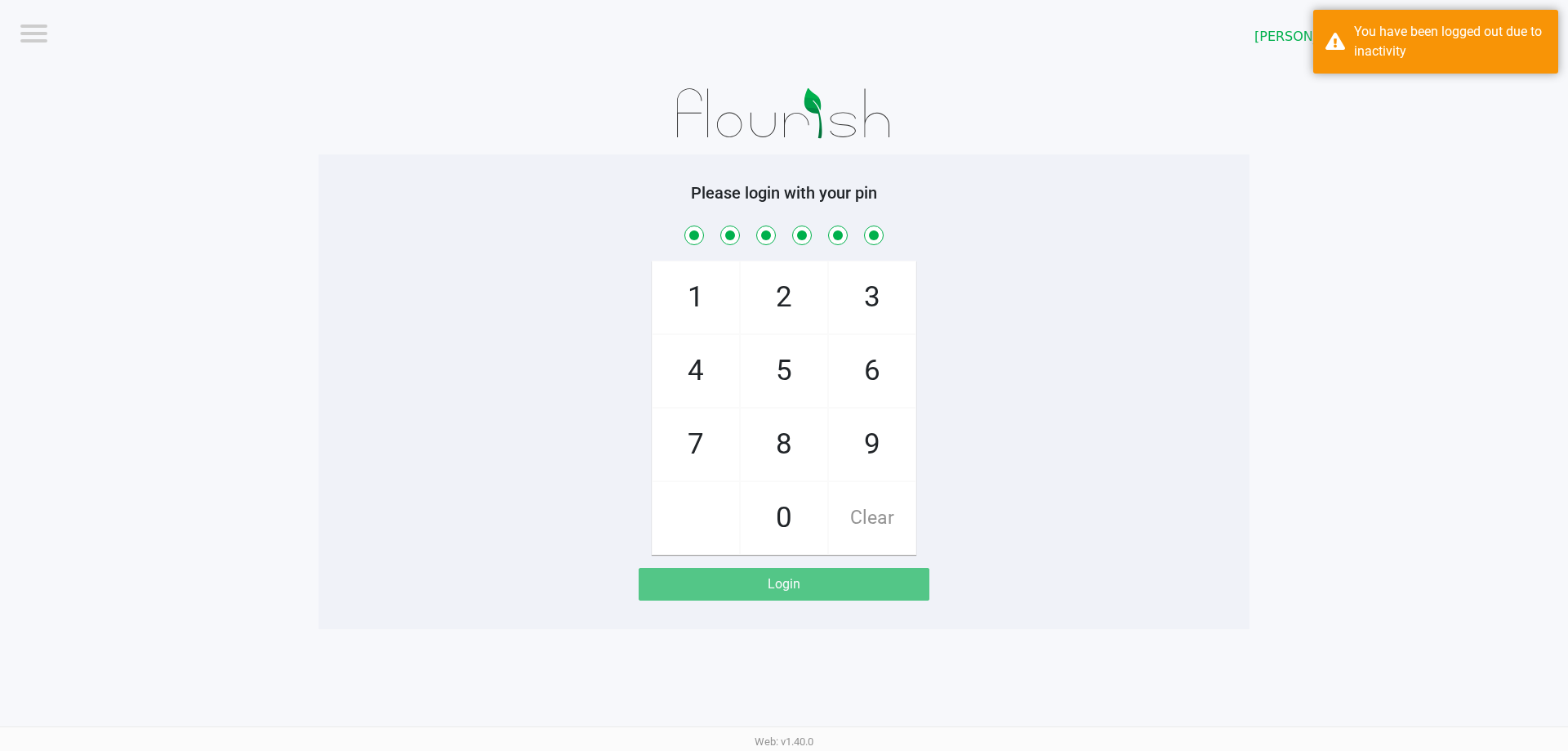
checkbox input "true"
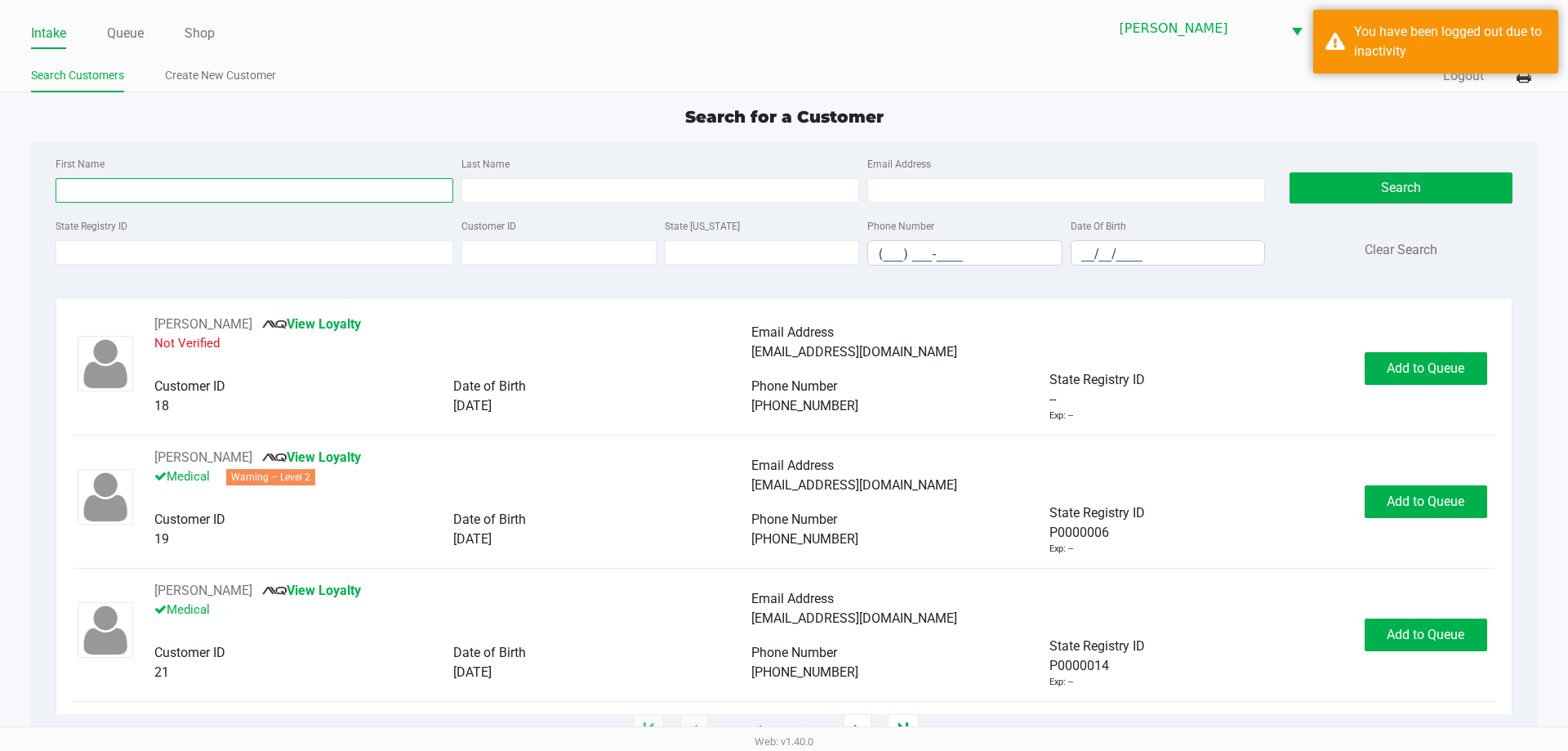
click at [289, 189] on input "First Name" at bounding box center [254, 190] width 398 height 25
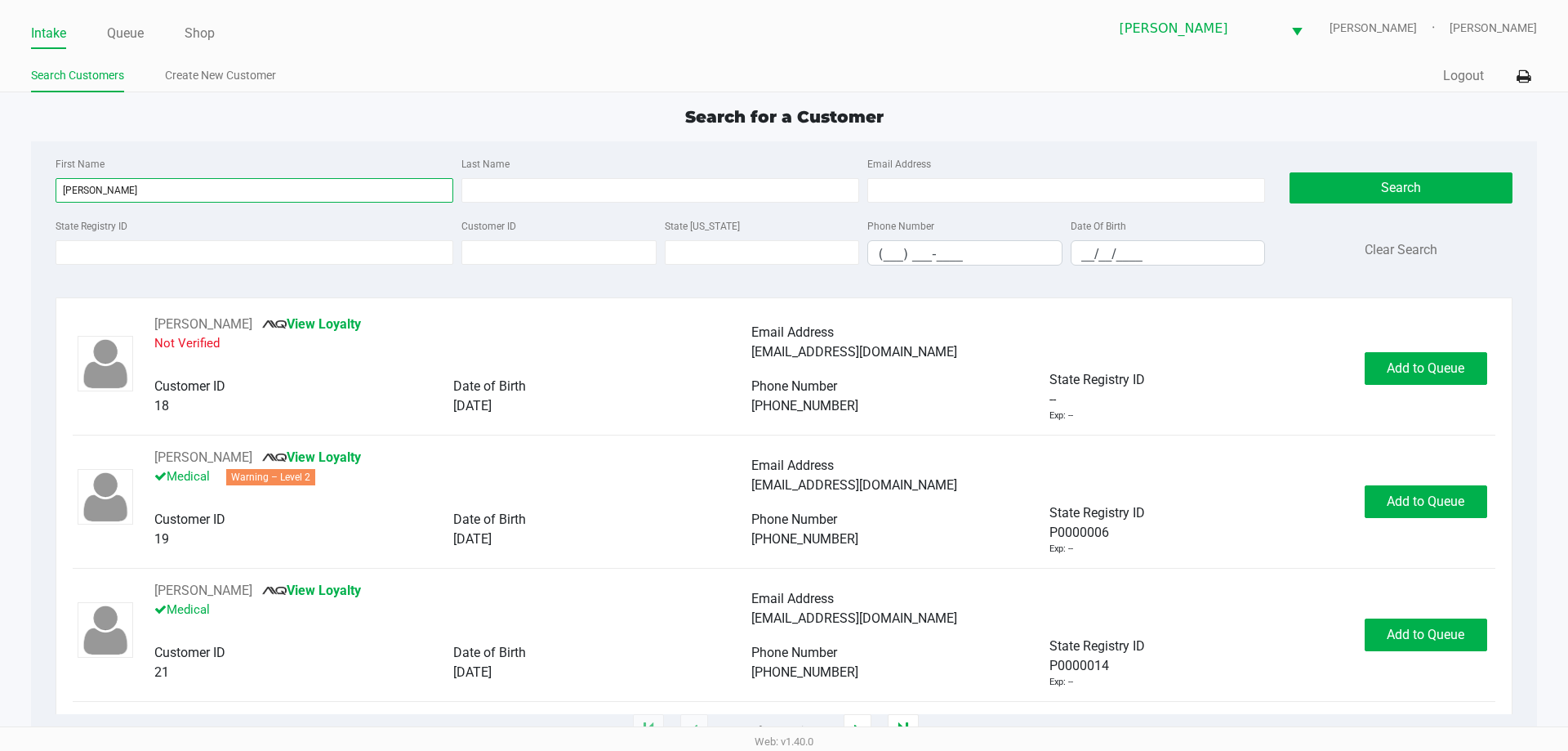
type input "andrew"
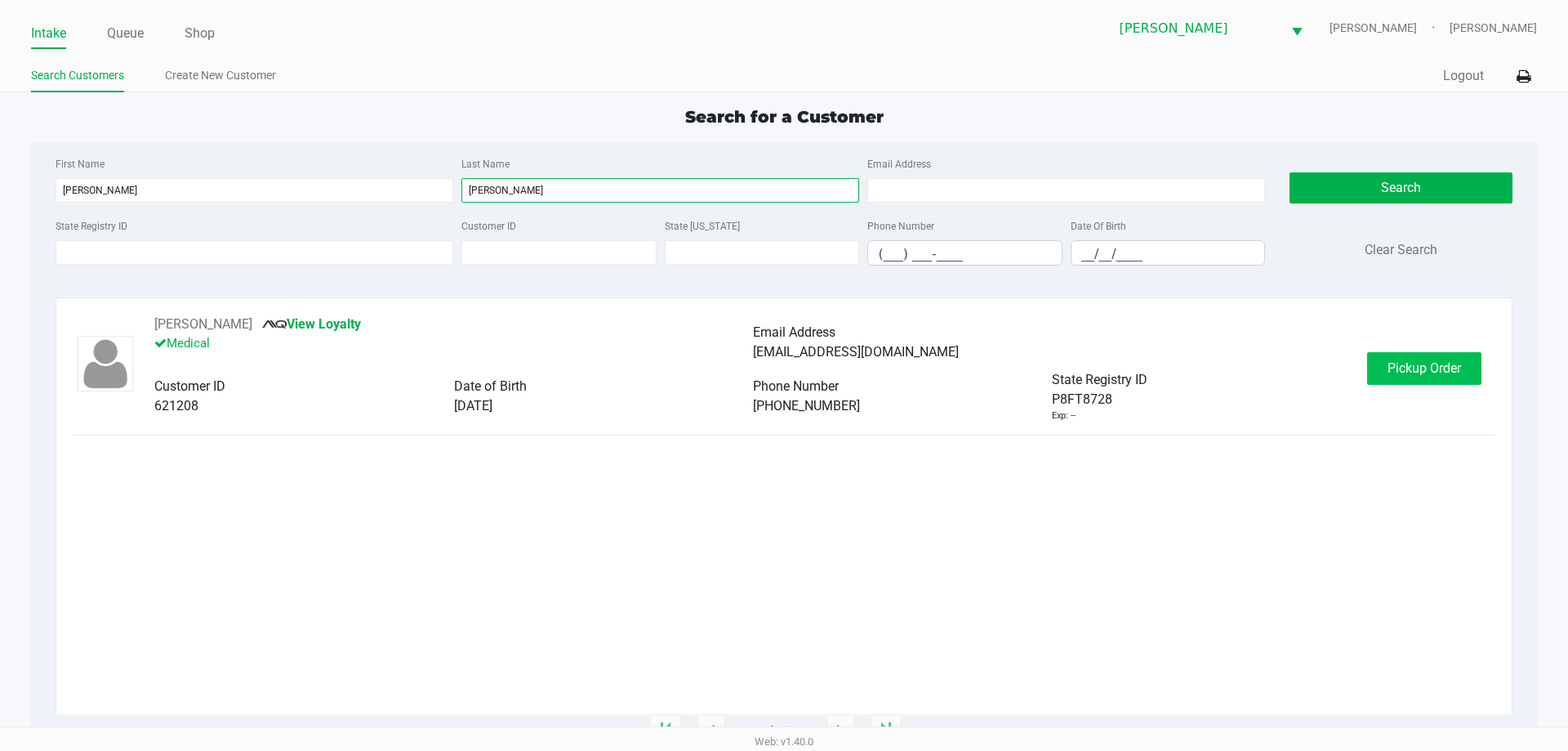
type input "coyle"
click at [1416, 369] on span "Pickup Order" at bounding box center [1424, 368] width 73 height 15
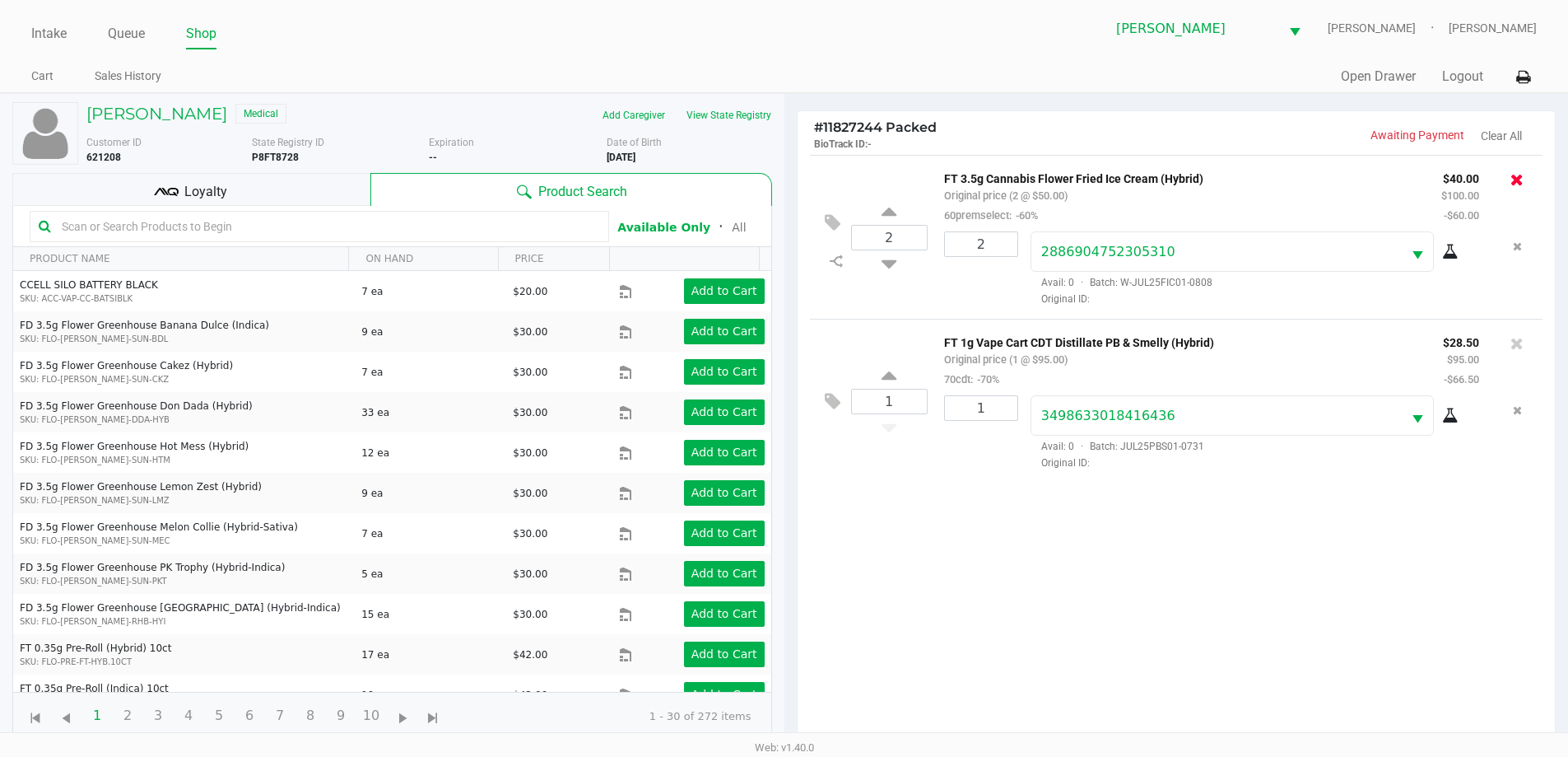
click at [1517, 183] on icon at bounding box center [1517, 179] width 13 height 16
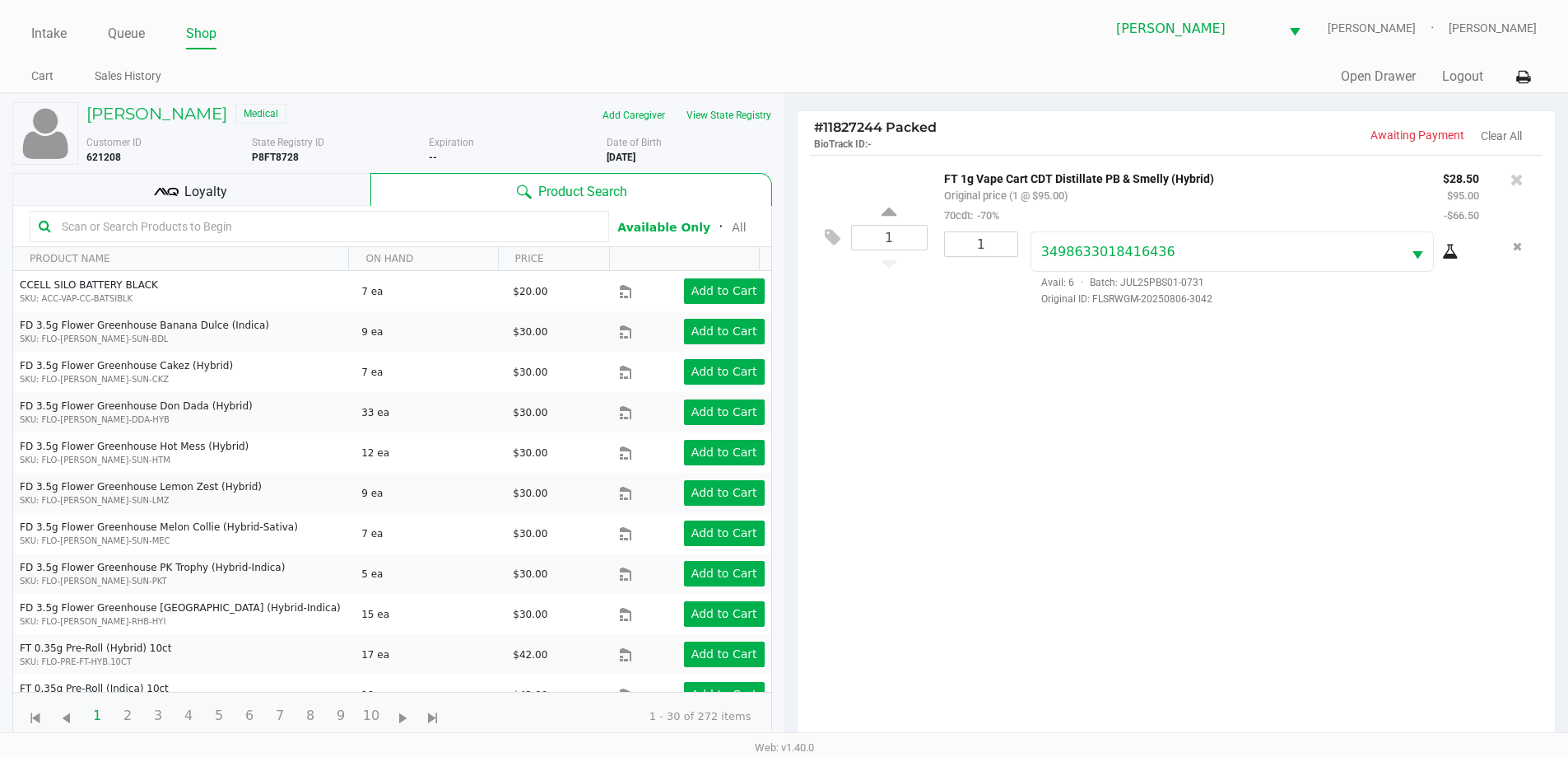
click at [330, 229] on input "text" at bounding box center [327, 226] width 545 height 25
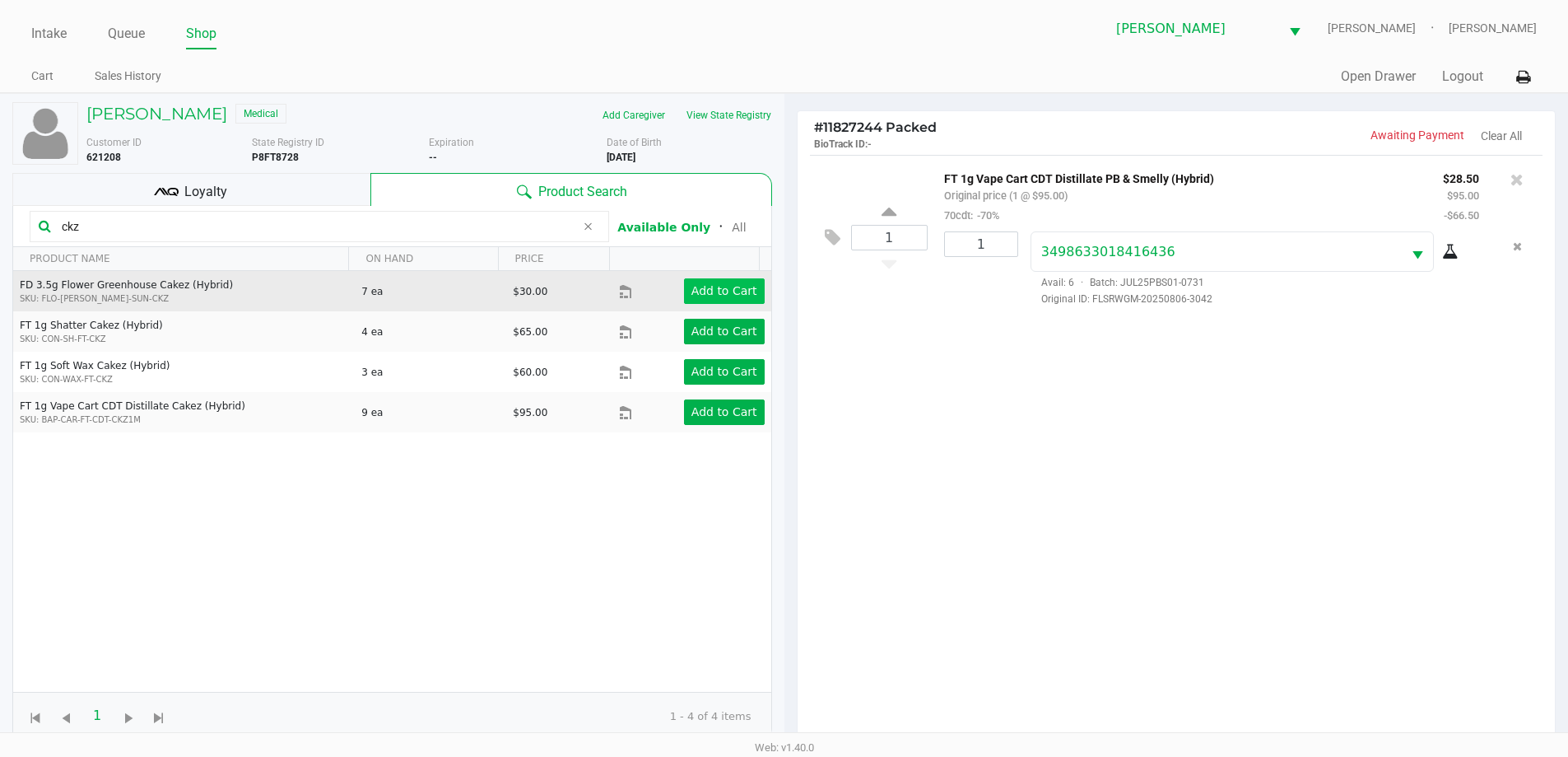
type input "ckz"
click at [711, 288] on app-button-loader "Add to Cart" at bounding box center [724, 290] width 66 height 13
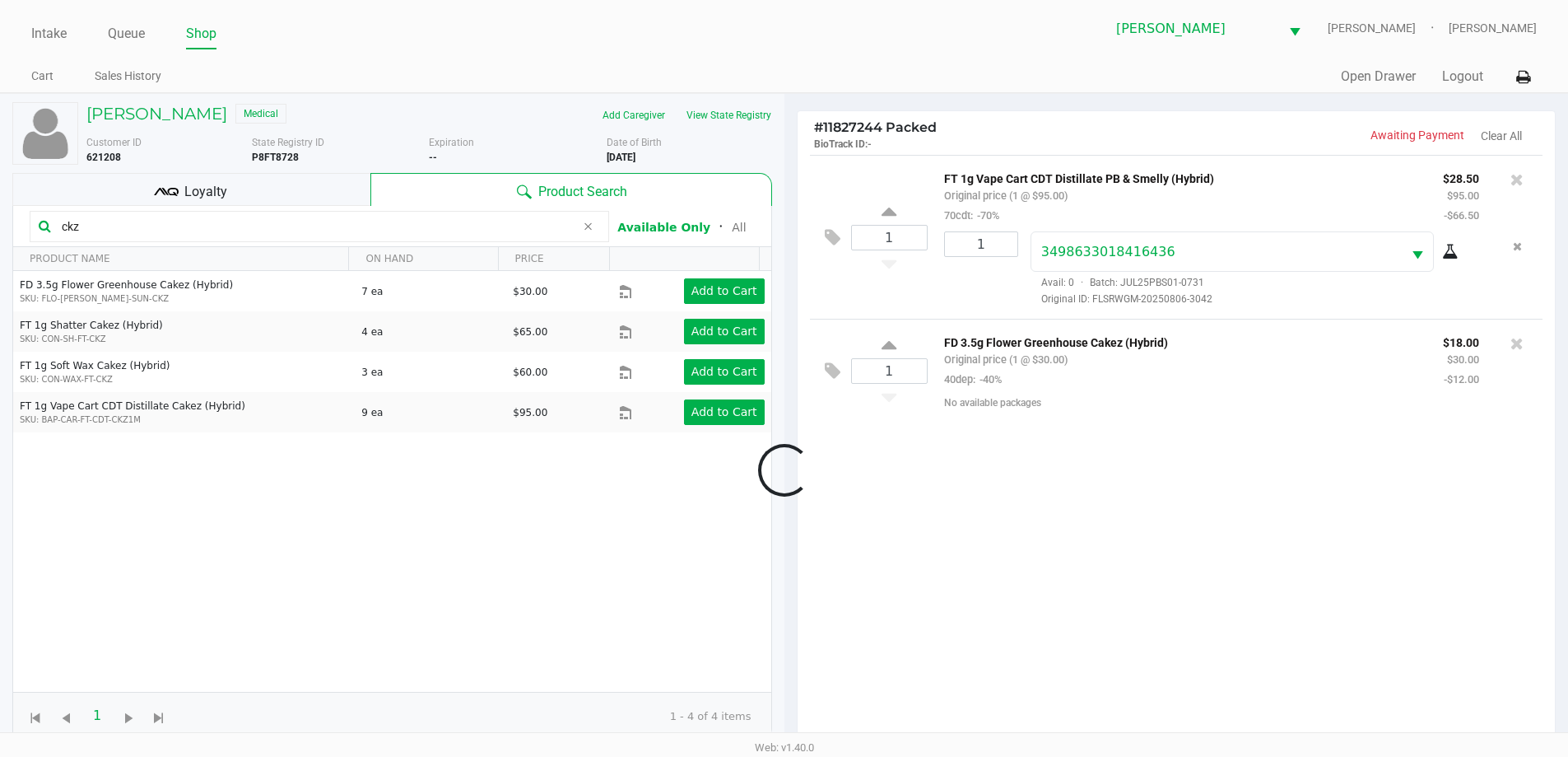
click at [888, 342] on div at bounding box center [784, 469] width 1568 height 589
click at [893, 348] on icon at bounding box center [888, 347] width 15 height 21
type input "2"
click at [205, 228] on div at bounding box center [784, 469] width 1568 height 589
click at [197, 221] on input "ckz" at bounding box center [315, 226] width 520 height 25
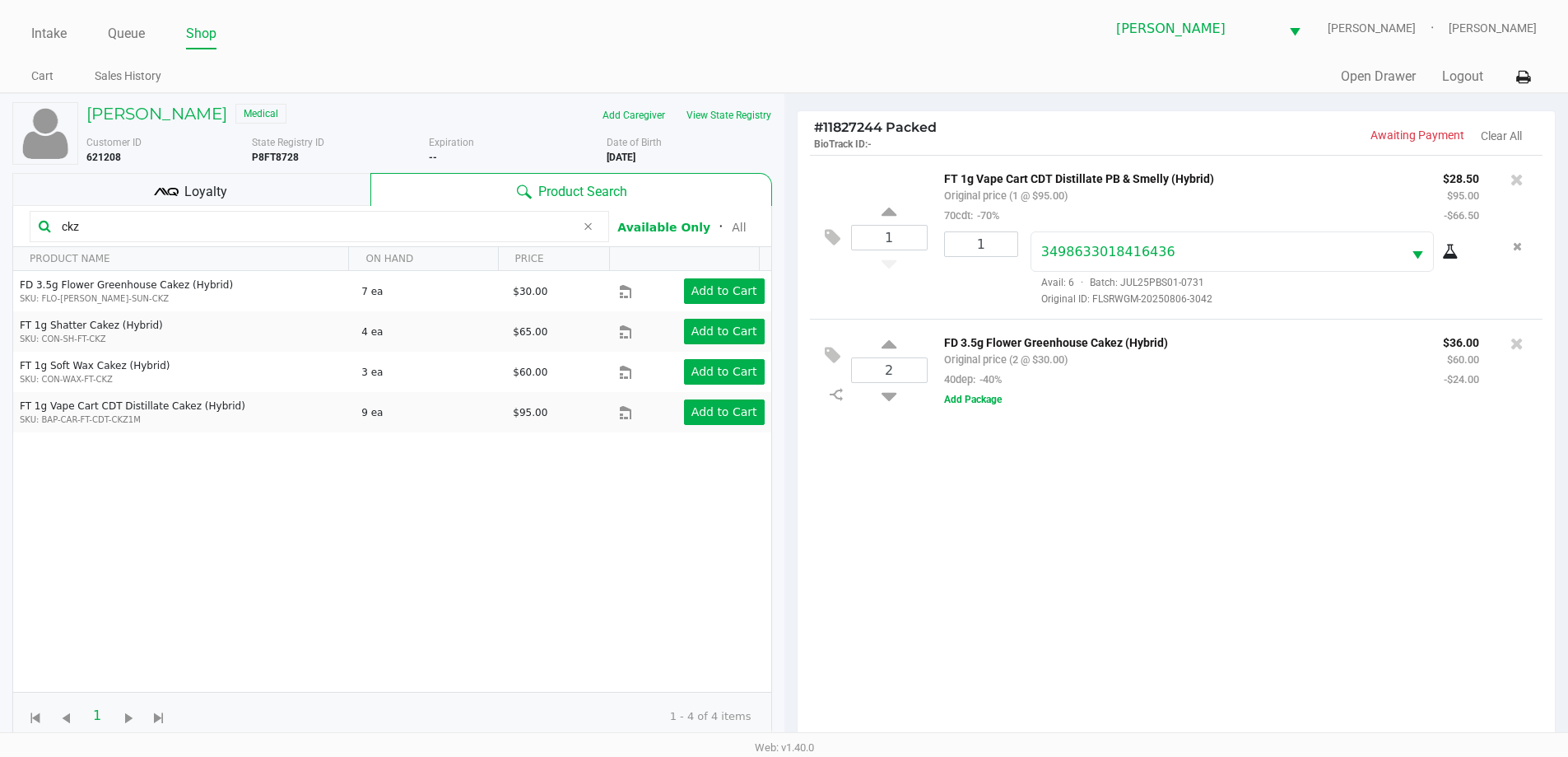
click at [197, 221] on input "ckz" at bounding box center [315, 226] width 520 height 25
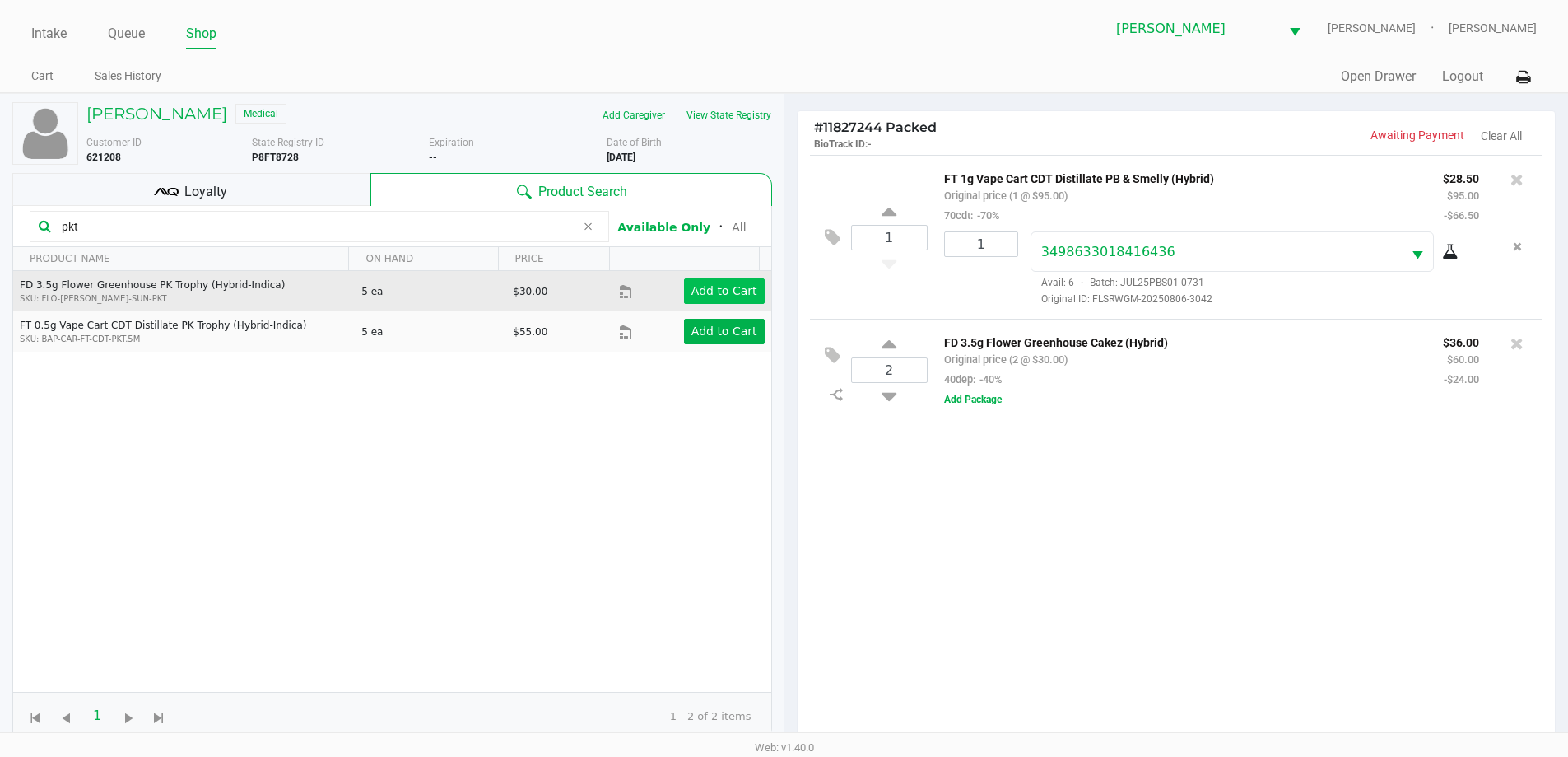
type input "pkt"
click at [716, 297] on app-button-loader "Add to Cart" at bounding box center [724, 290] width 66 height 13
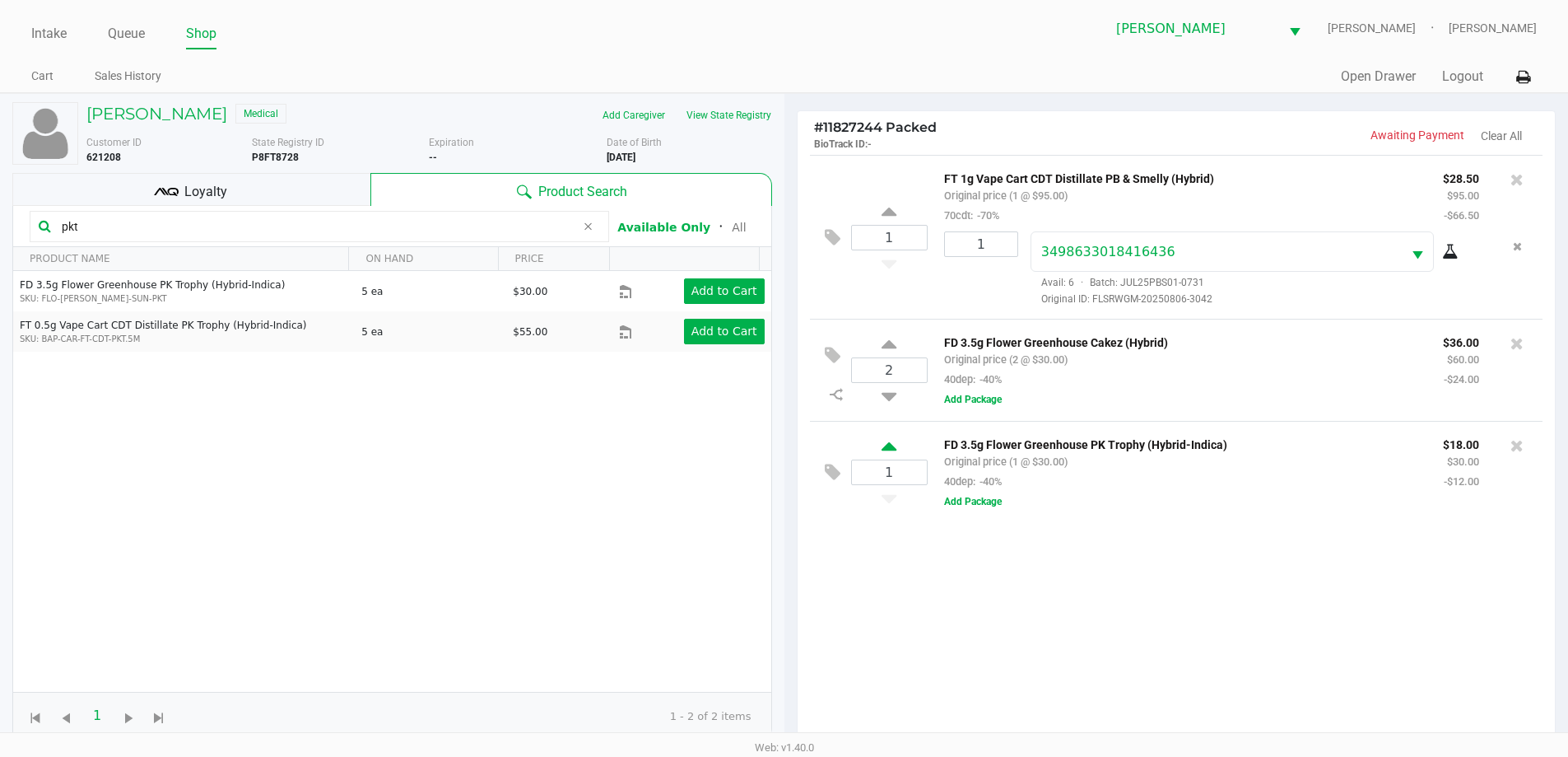
click at [894, 446] on icon at bounding box center [888, 449] width 15 height 21
type input "2"
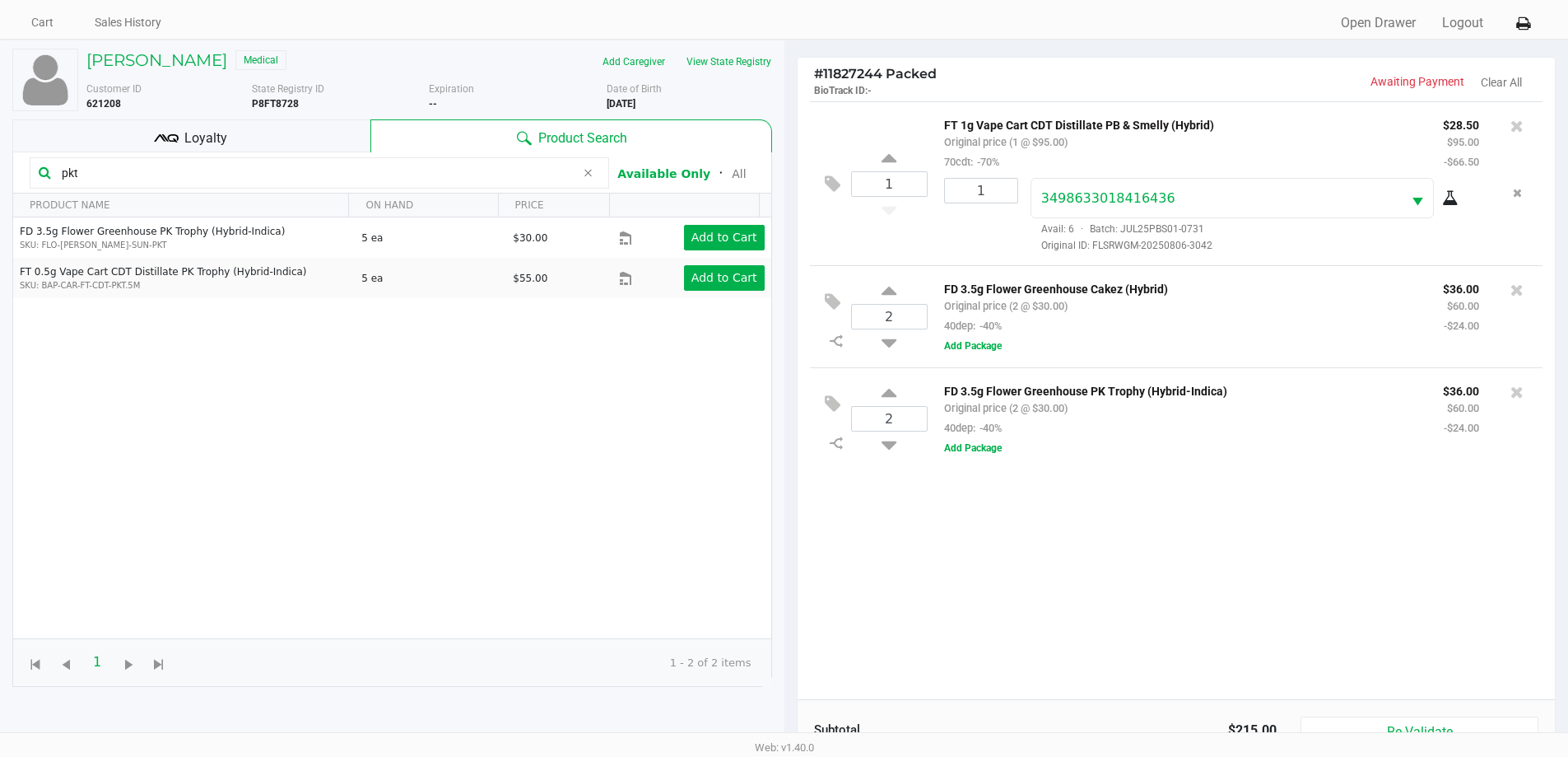
scroll to position [165, 0]
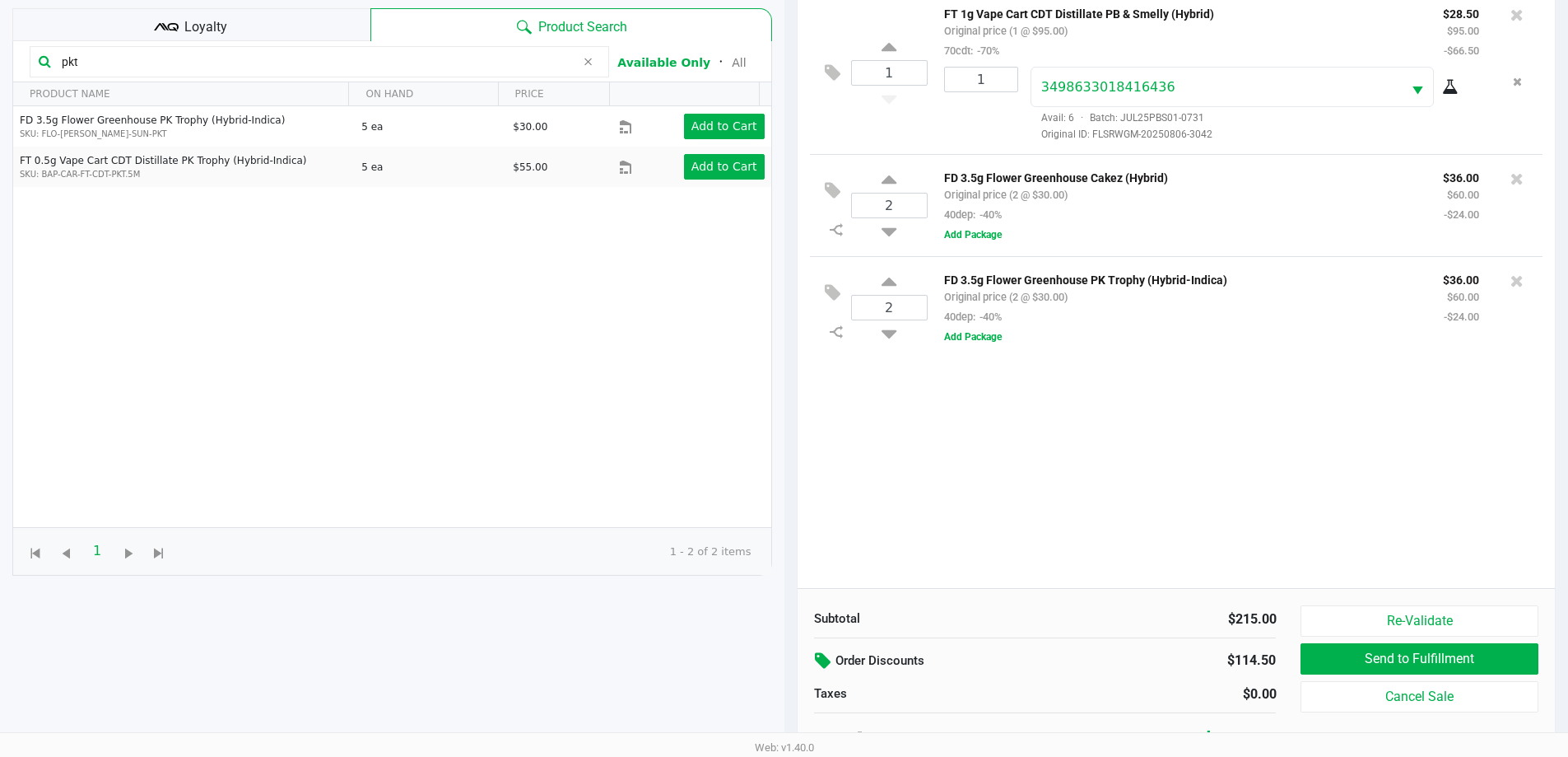
click at [817, 653] on icon at bounding box center [825, 661] width 20 height 19
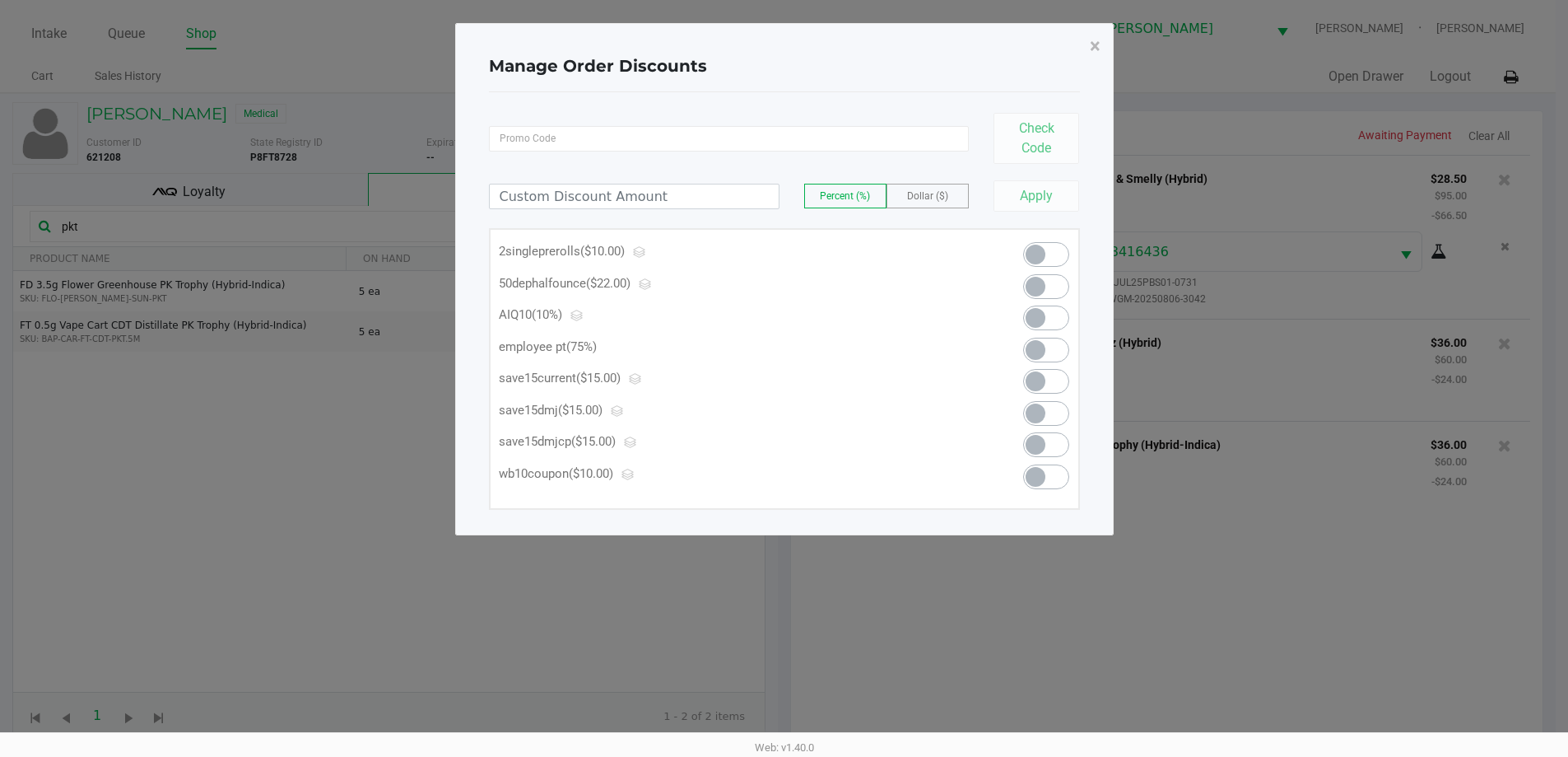
scroll to position [0, 0]
click at [1058, 282] on span at bounding box center [1053, 286] width 46 height 25
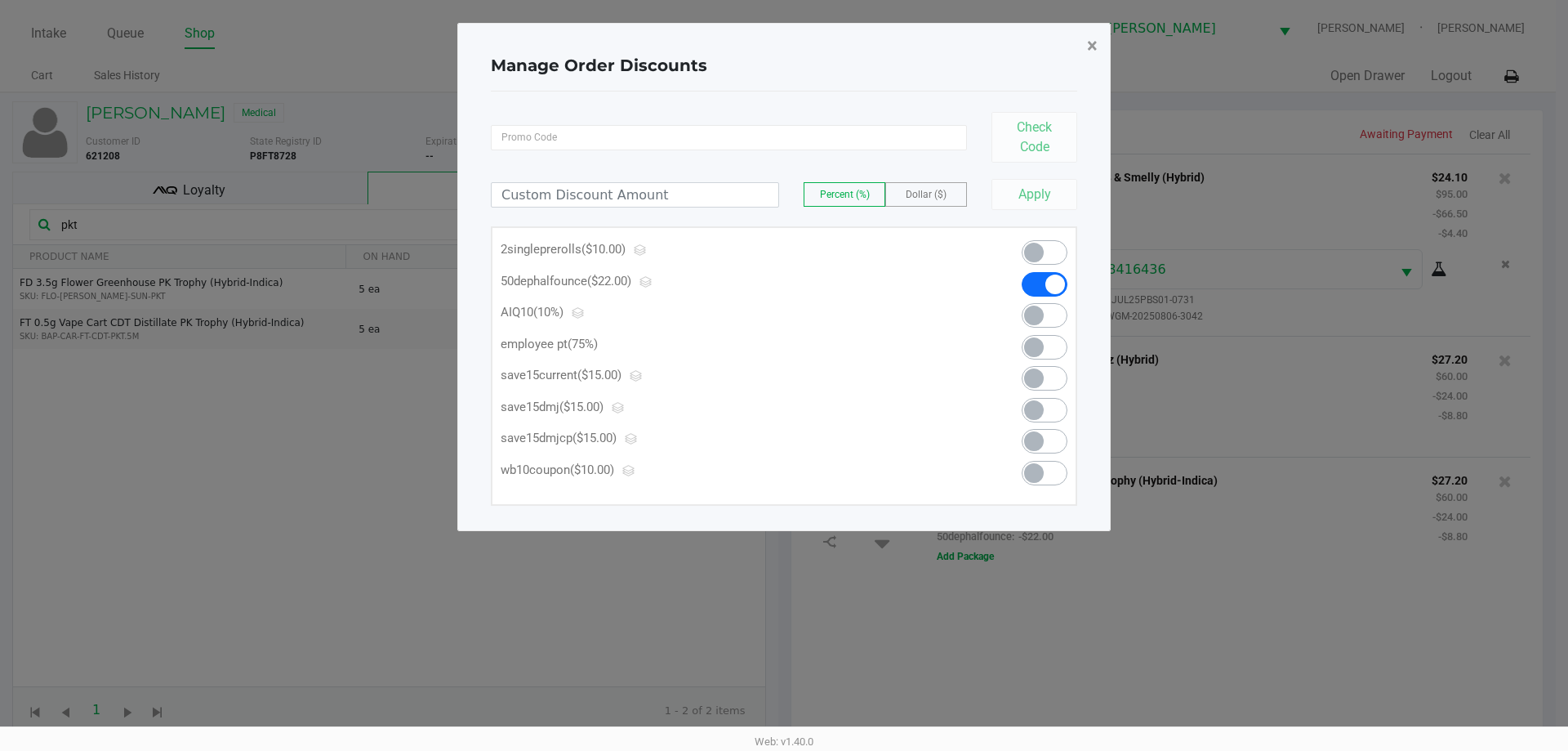
click at [1093, 47] on span "×" at bounding box center [1092, 45] width 10 height 23
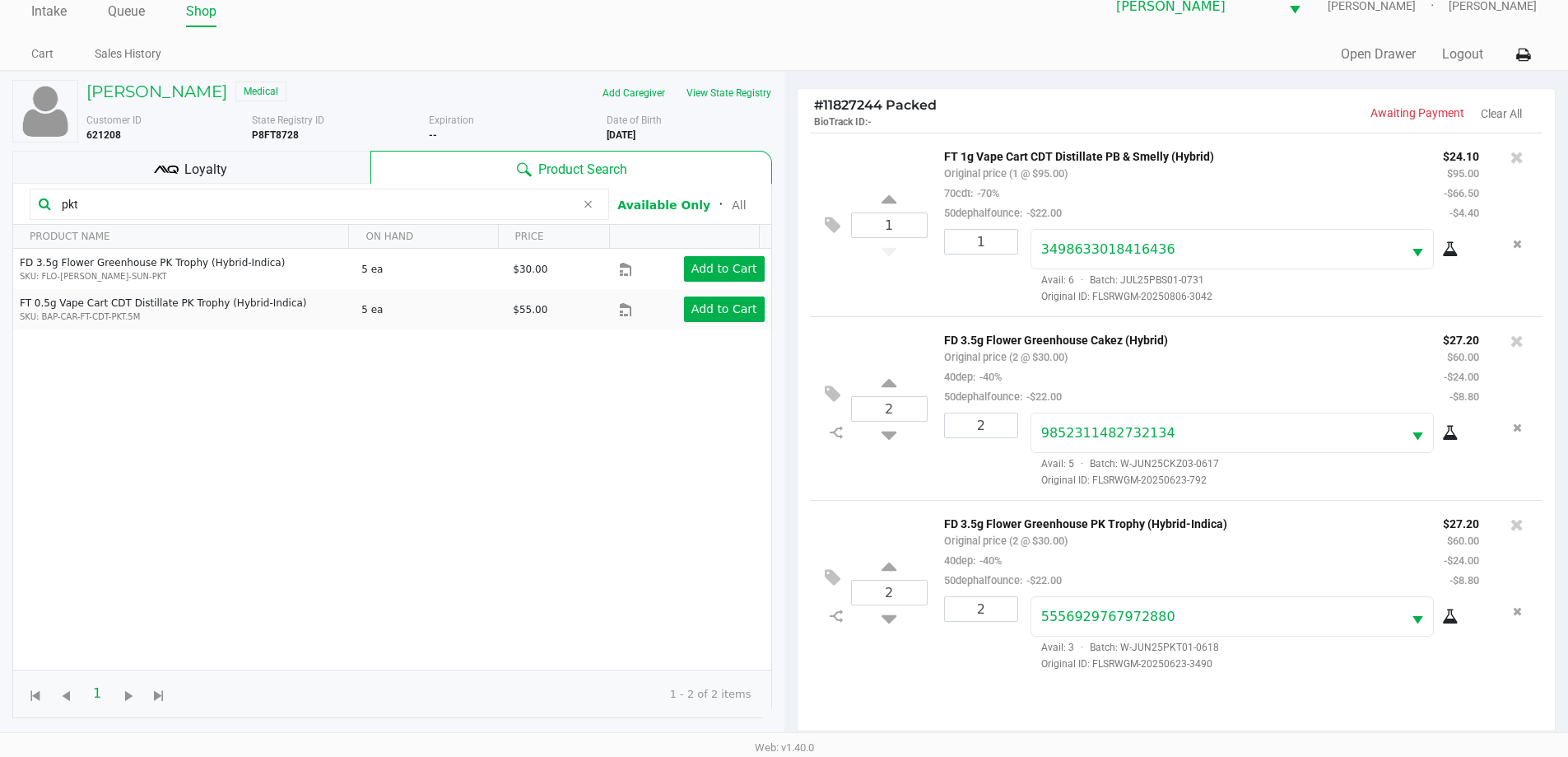
scroll to position [178, 0]
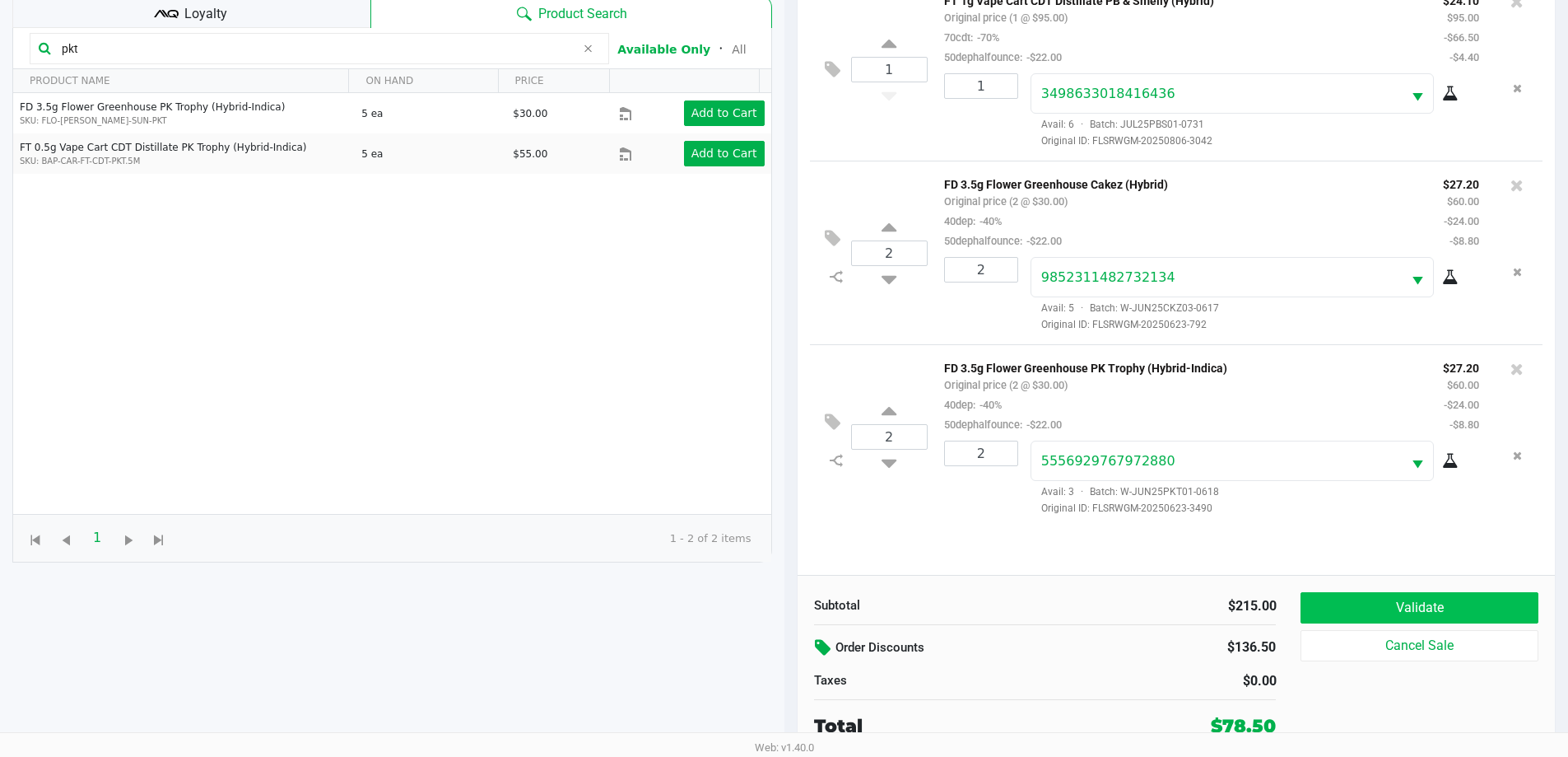
click at [1449, 594] on button "Validate" at bounding box center [1420, 608] width 237 height 31
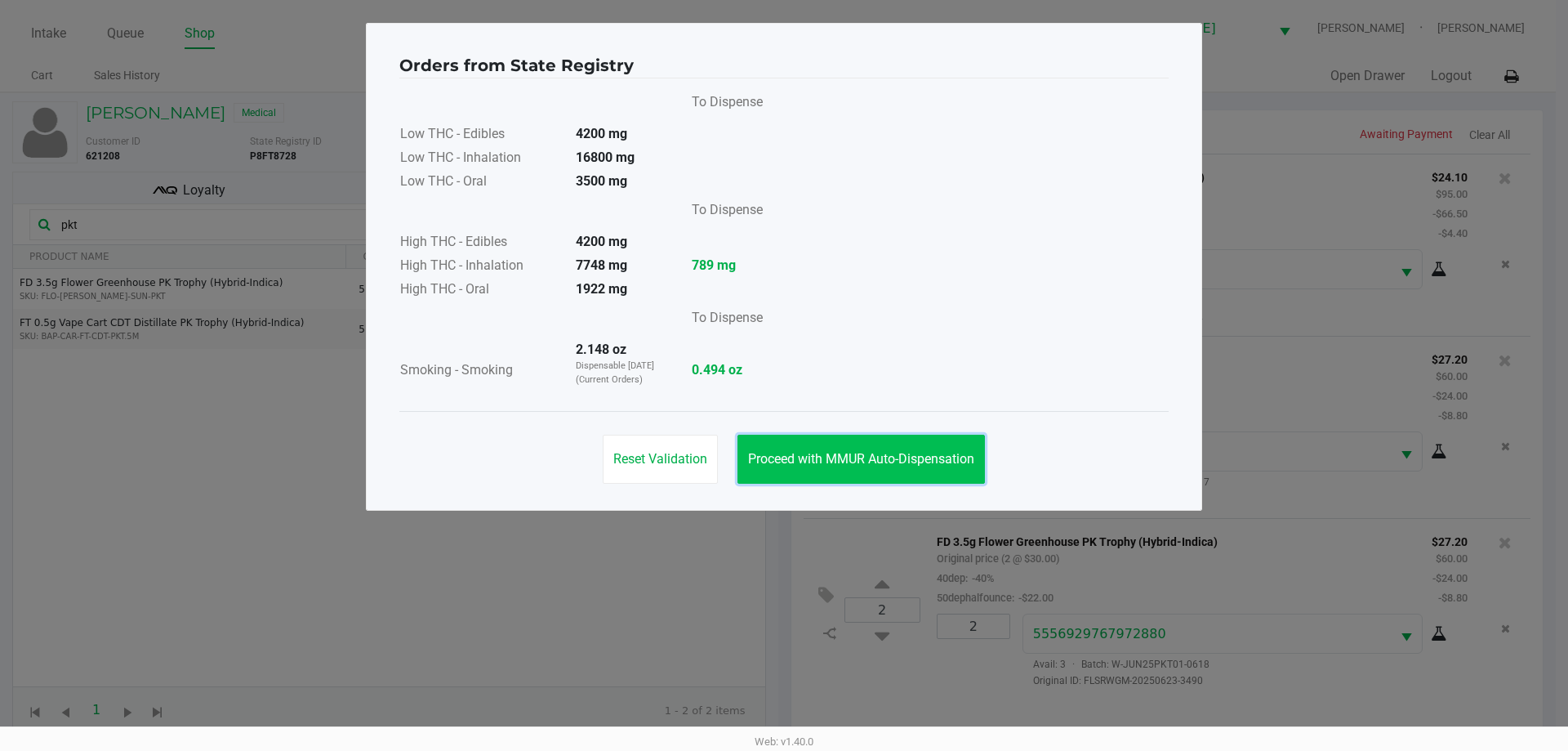
click at [936, 466] on span "Proceed with MMUR Auto-Dispensation" at bounding box center [861, 459] width 226 height 15
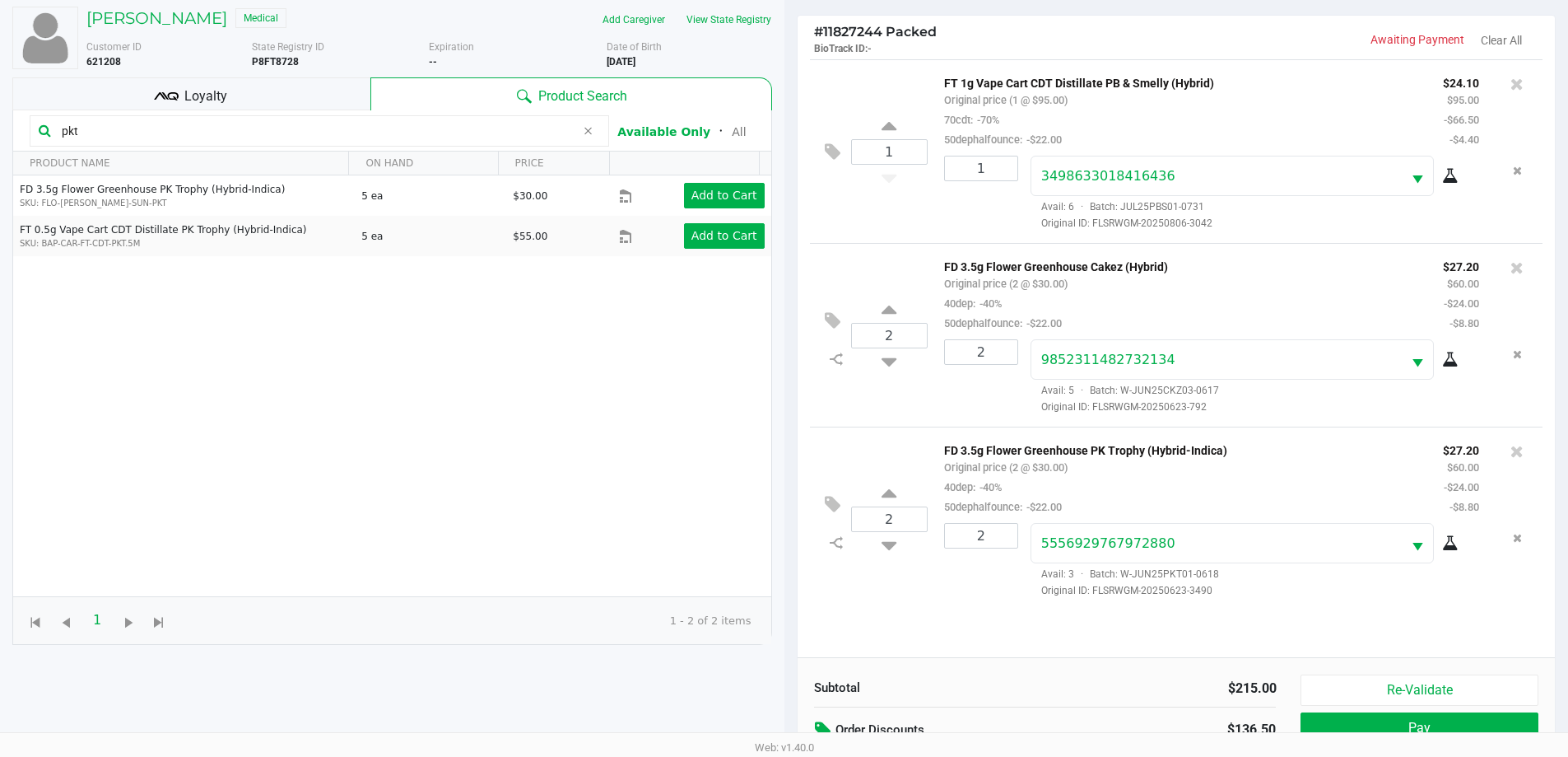
scroll to position [178, 0]
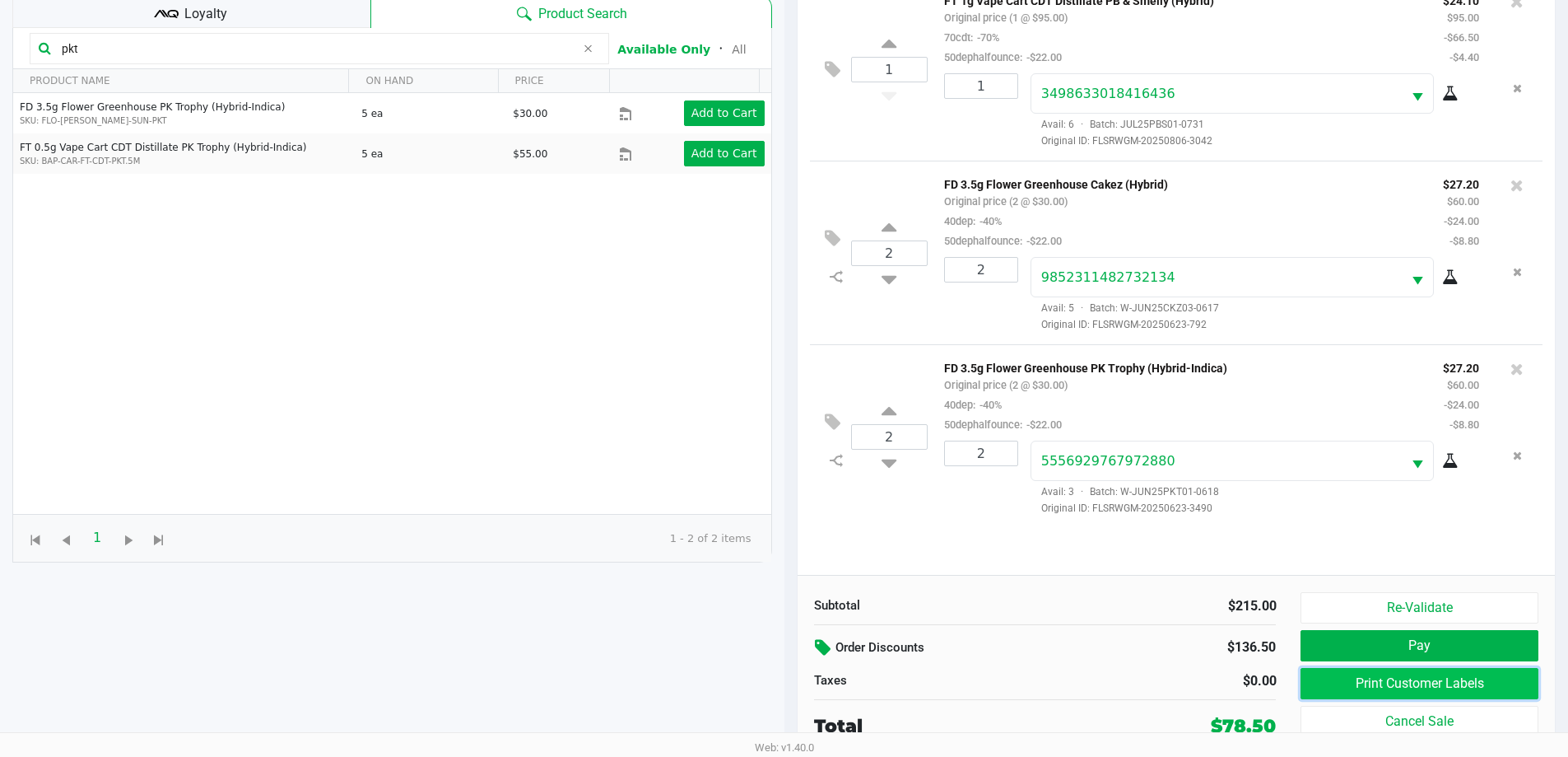
click at [1416, 692] on button "Print Customer Labels" at bounding box center [1420, 683] width 237 height 31
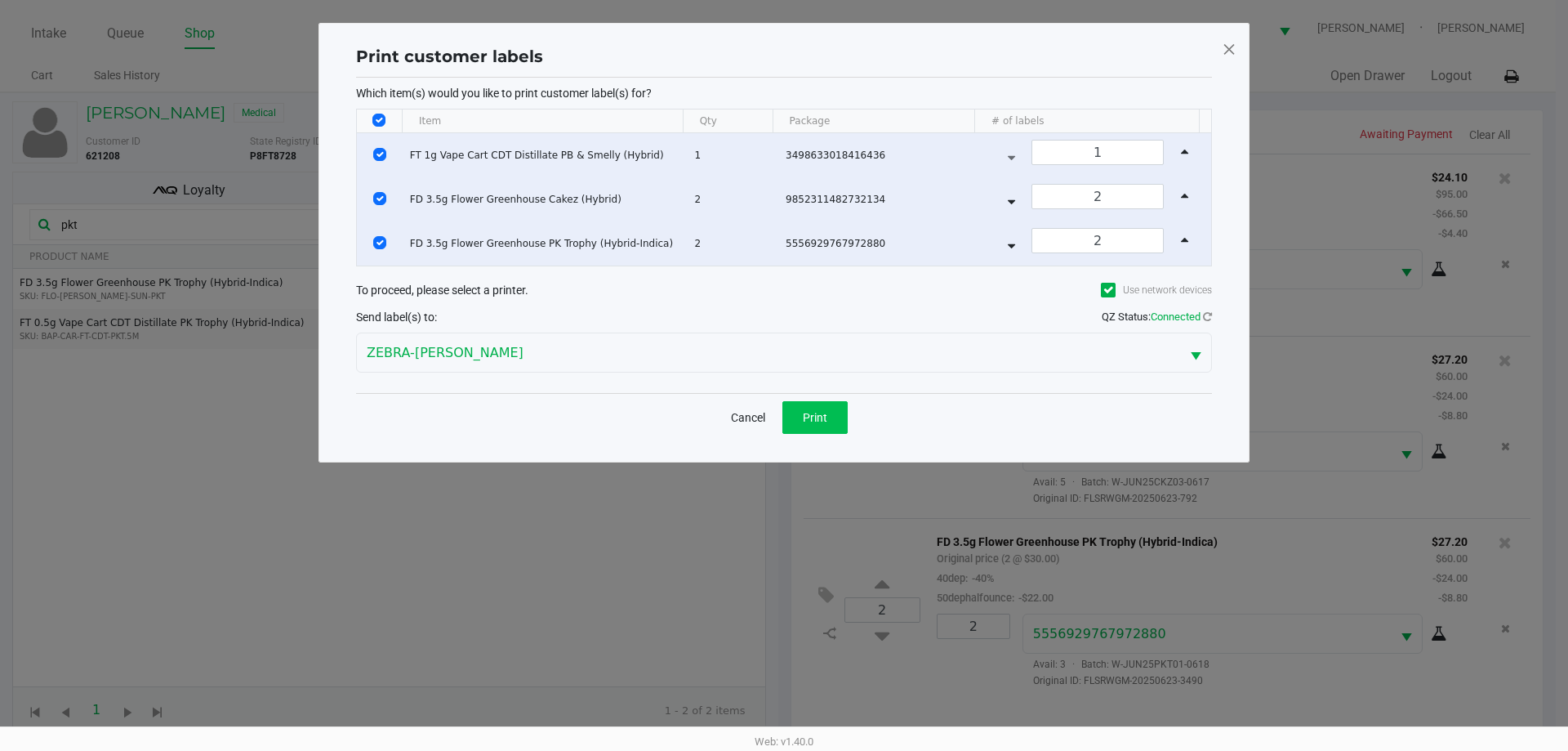
click at [816, 416] on span "Print" at bounding box center [815, 417] width 25 height 13
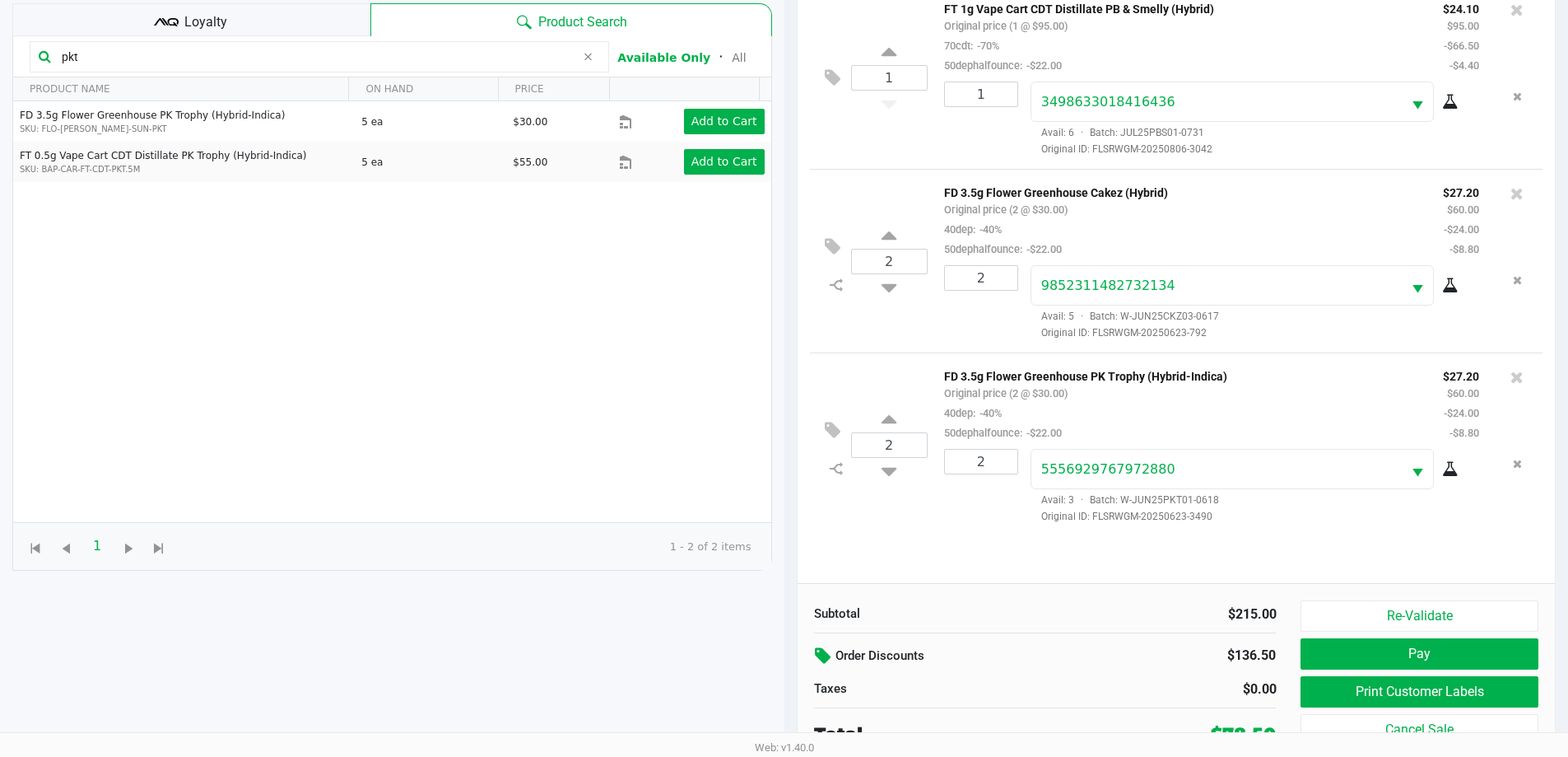
scroll to position [178, 0]
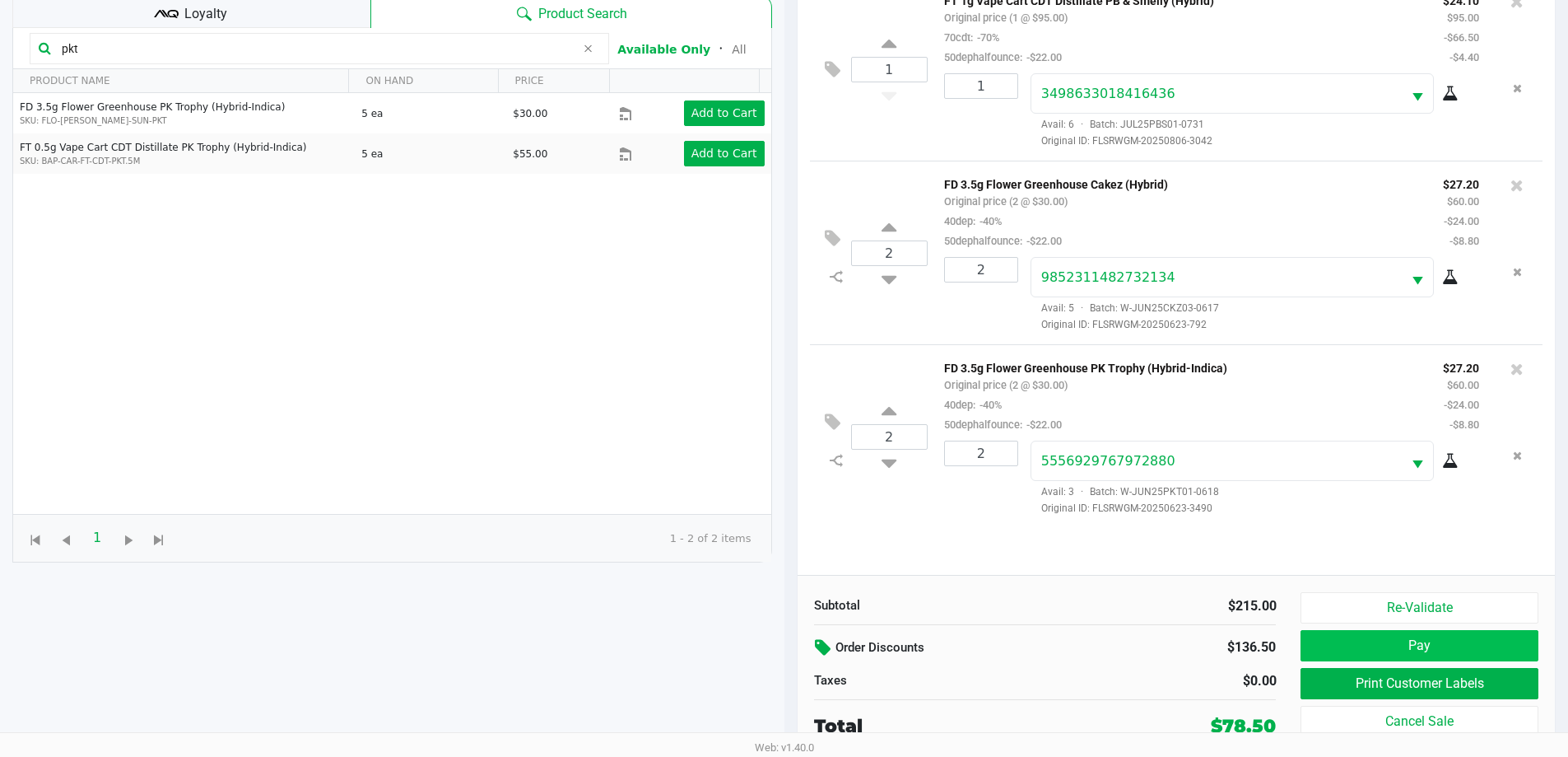
click at [1384, 639] on button "Pay" at bounding box center [1420, 645] width 237 height 31
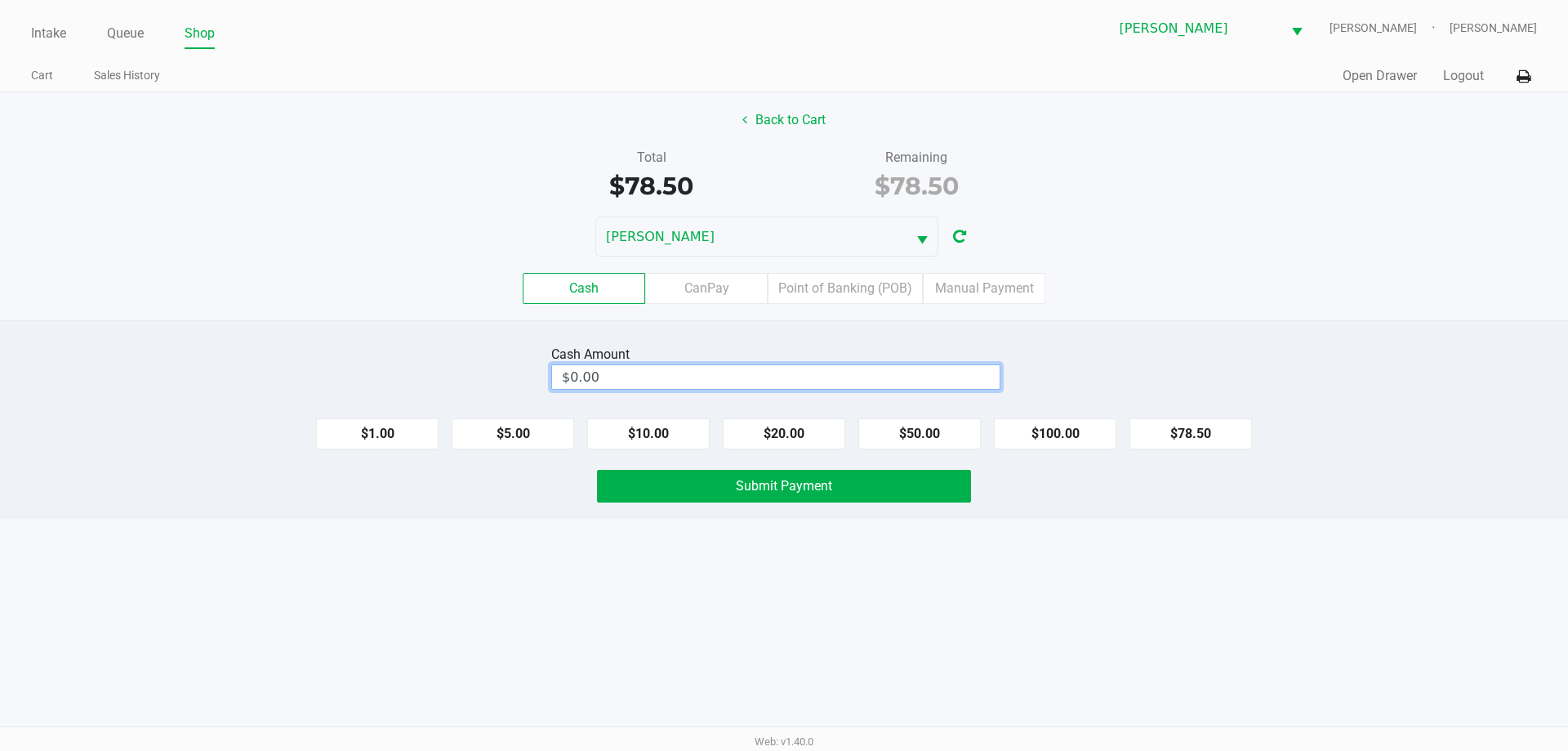
click at [918, 385] on input "$0.00" at bounding box center [775, 377] width 448 height 24
click at [792, 434] on button "$20.00" at bounding box center [784, 433] width 123 height 31
click at [793, 431] on button "$20.00" at bounding box center [784, 433] width 123 height 31
click at [781, 440] on button "$20.00" at bounding box center [784, 433] width 123 height 31
click at [794, 440] on button "$20.00" at bounding box center [784, 433] width 123 height 31
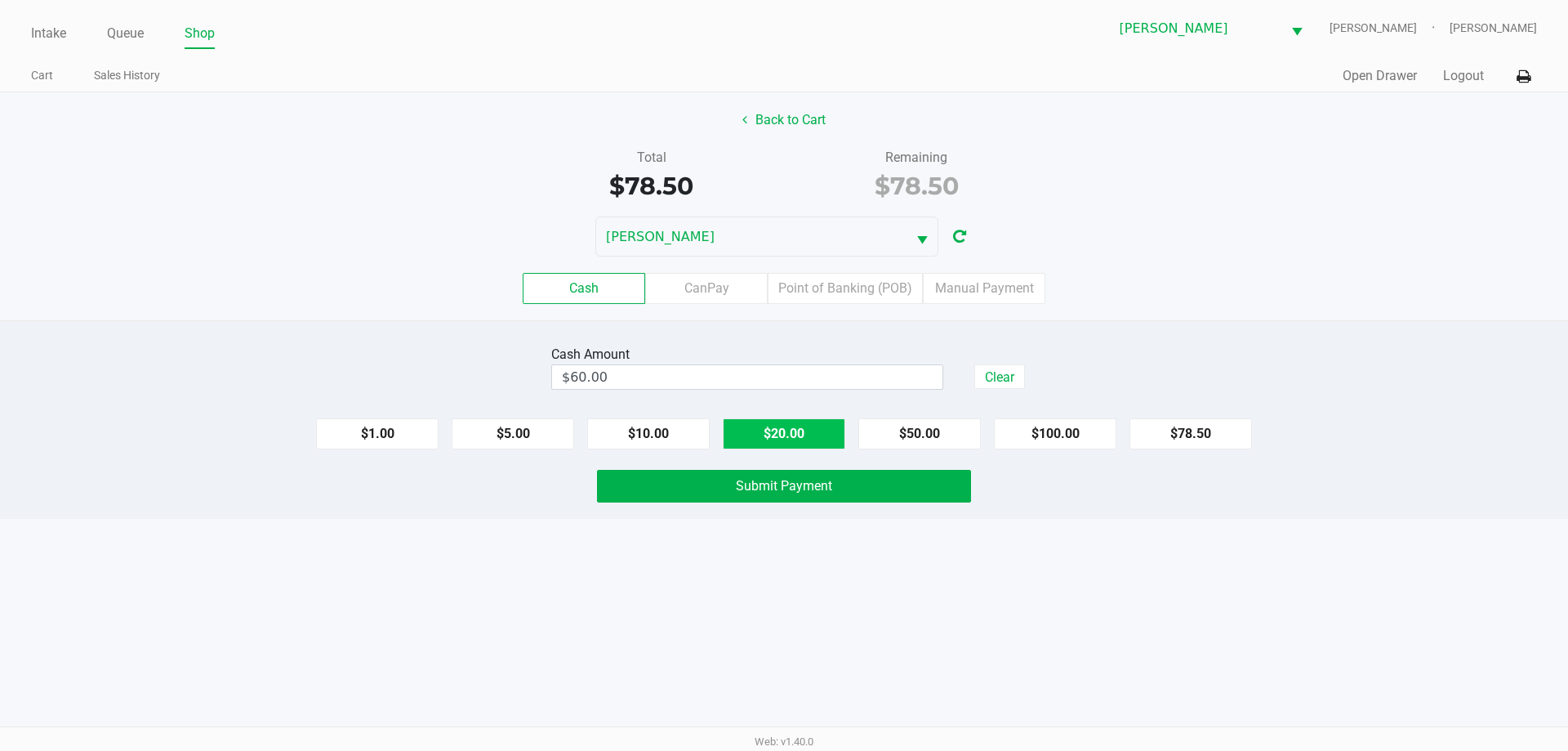
type input "$80.00"
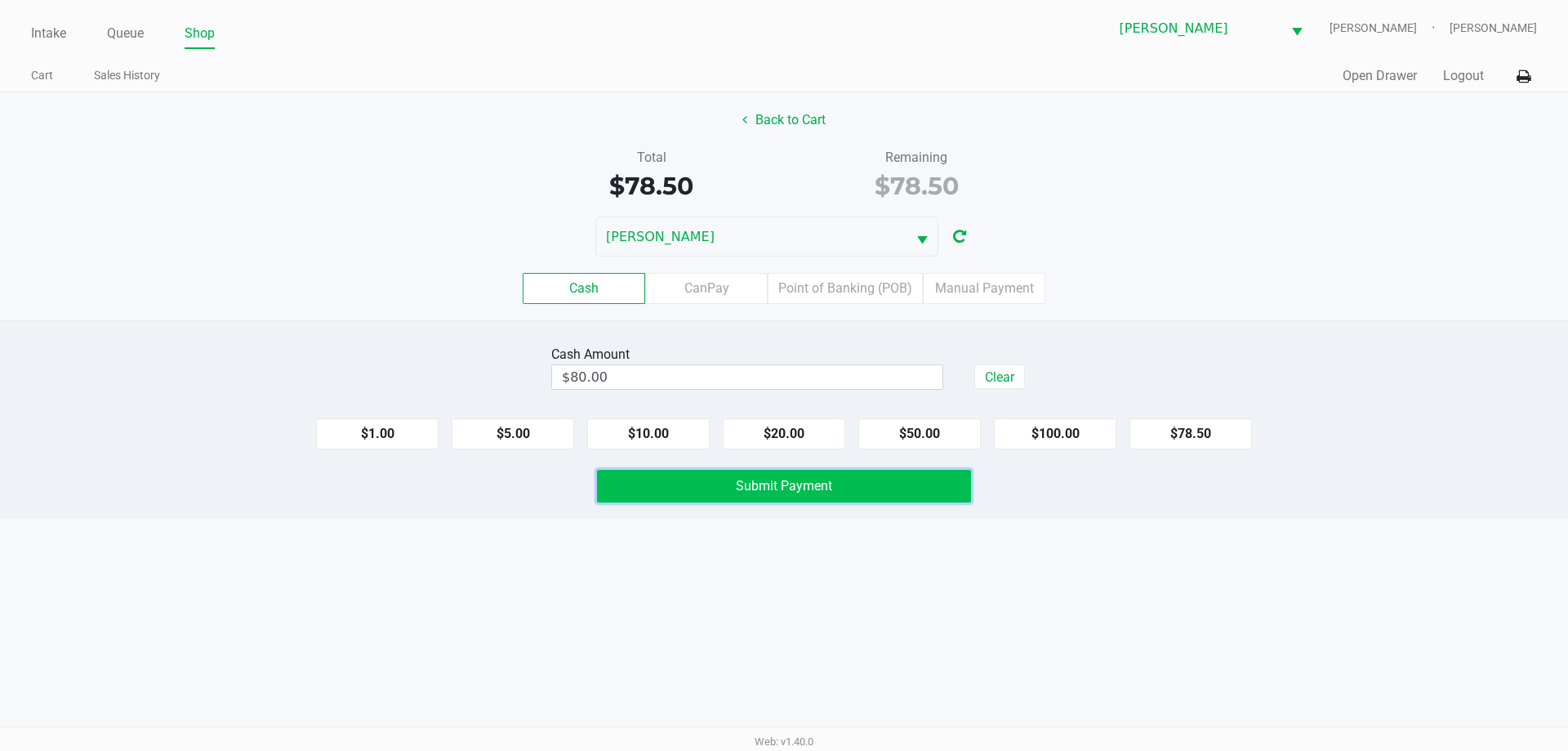
click at [850, 499] on button "Submit Payment" at bounding box center [783, 486] width 374 height 32
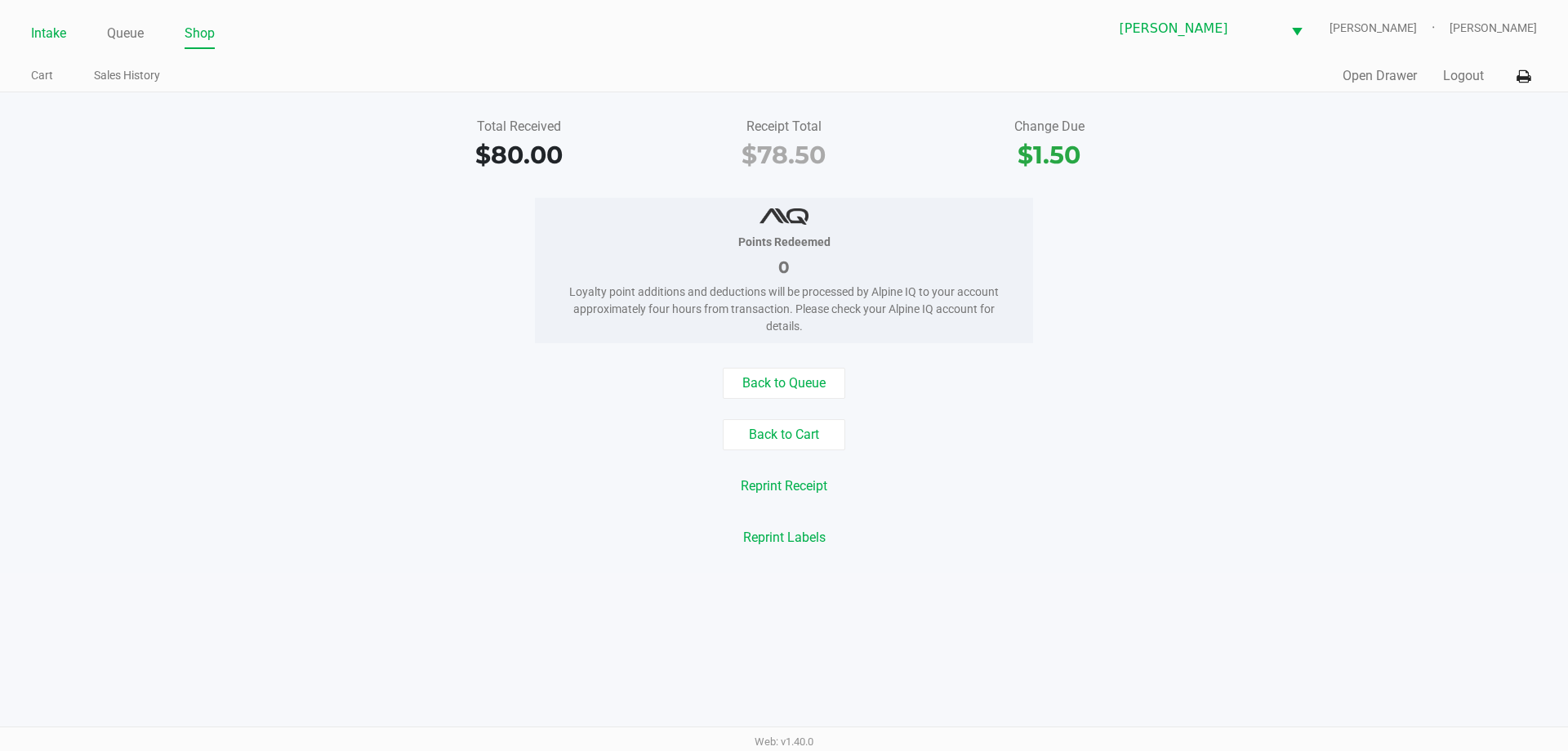
click at [51, 36] on link "Intake" at bounding box center [48, 33] width 35 height 23
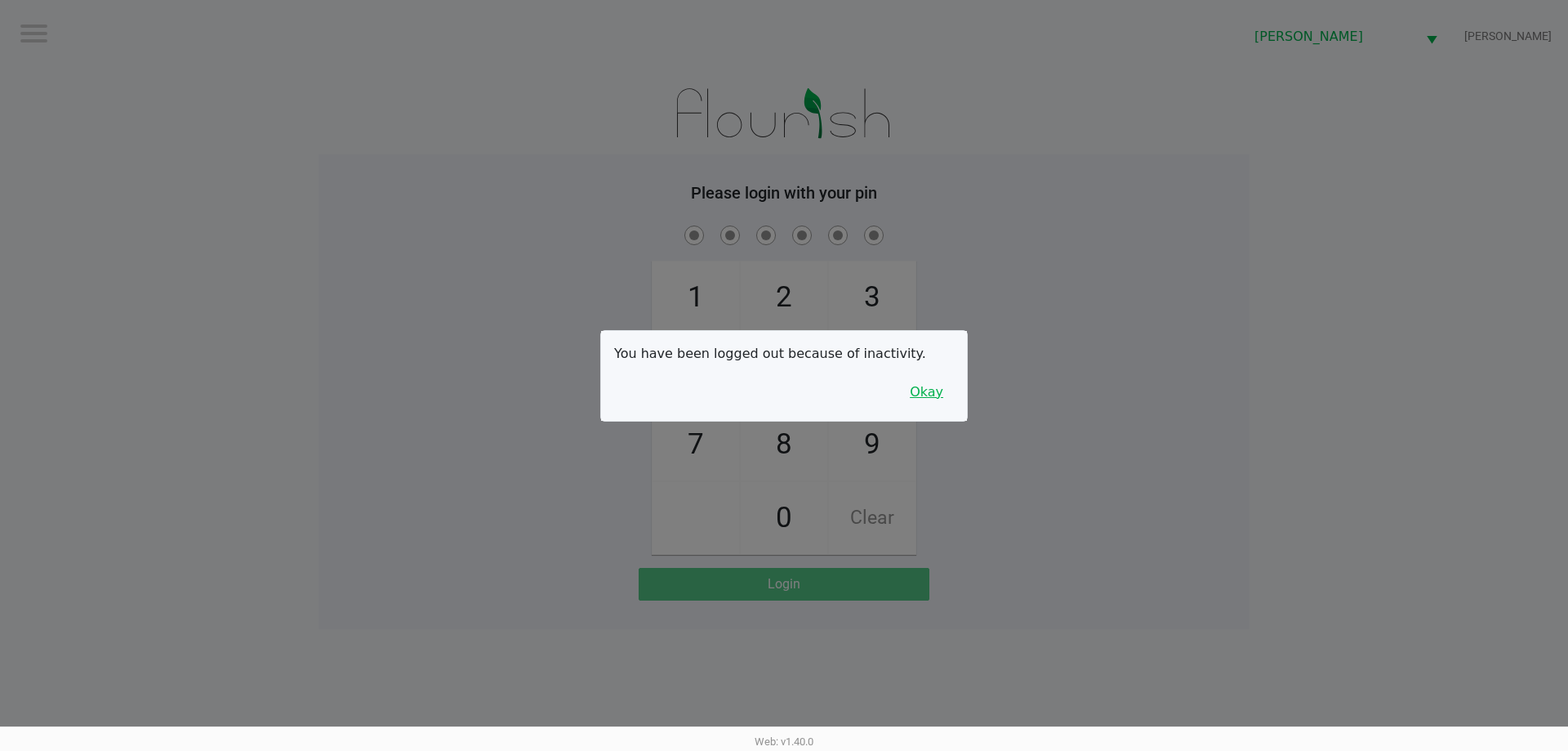
click at [920, 394] on button "Okay" at bounding box center [926, 392] width 54 height 31
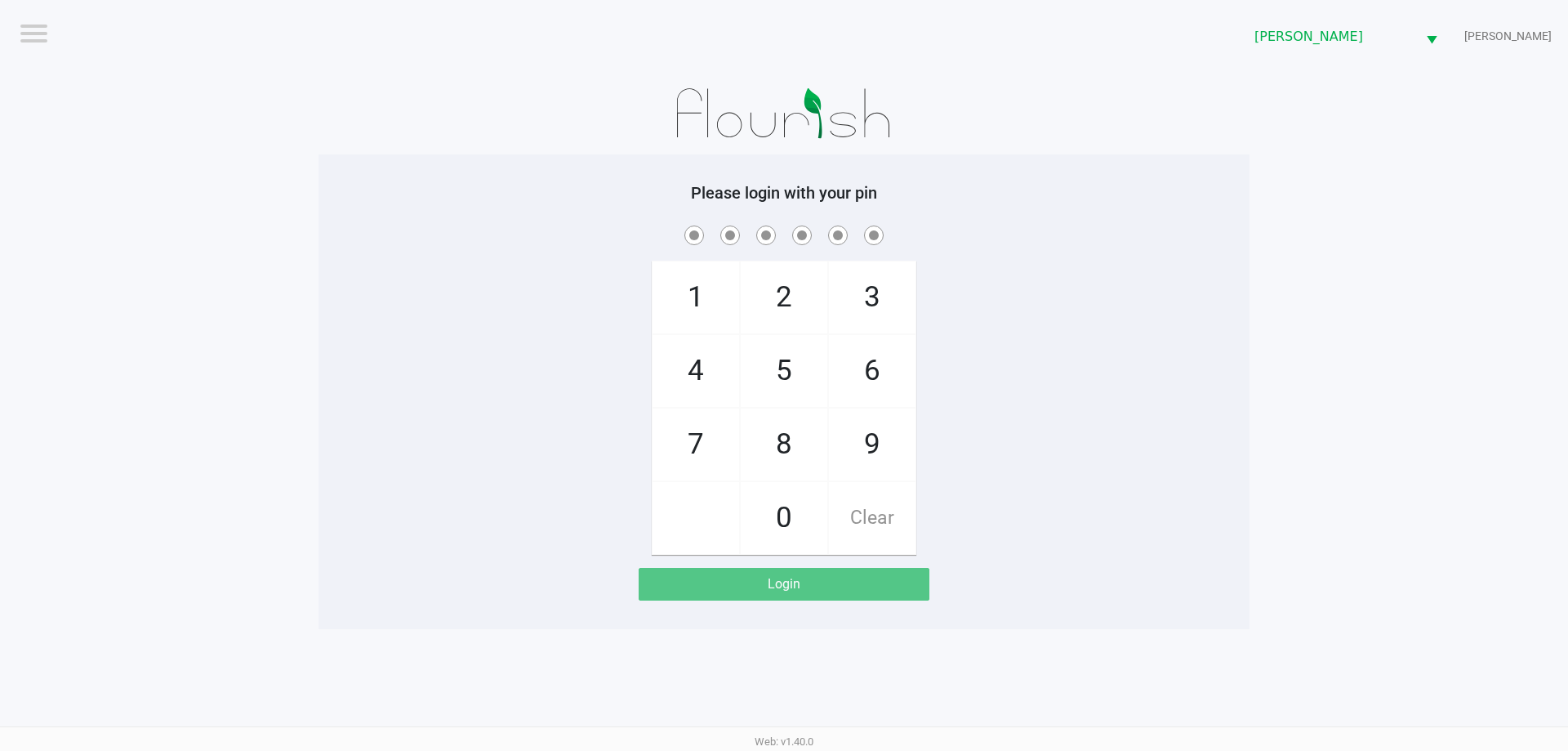
click at [987, 222] on span at bounding box center [784, 235] width 907 height 26
checkbox input "true"
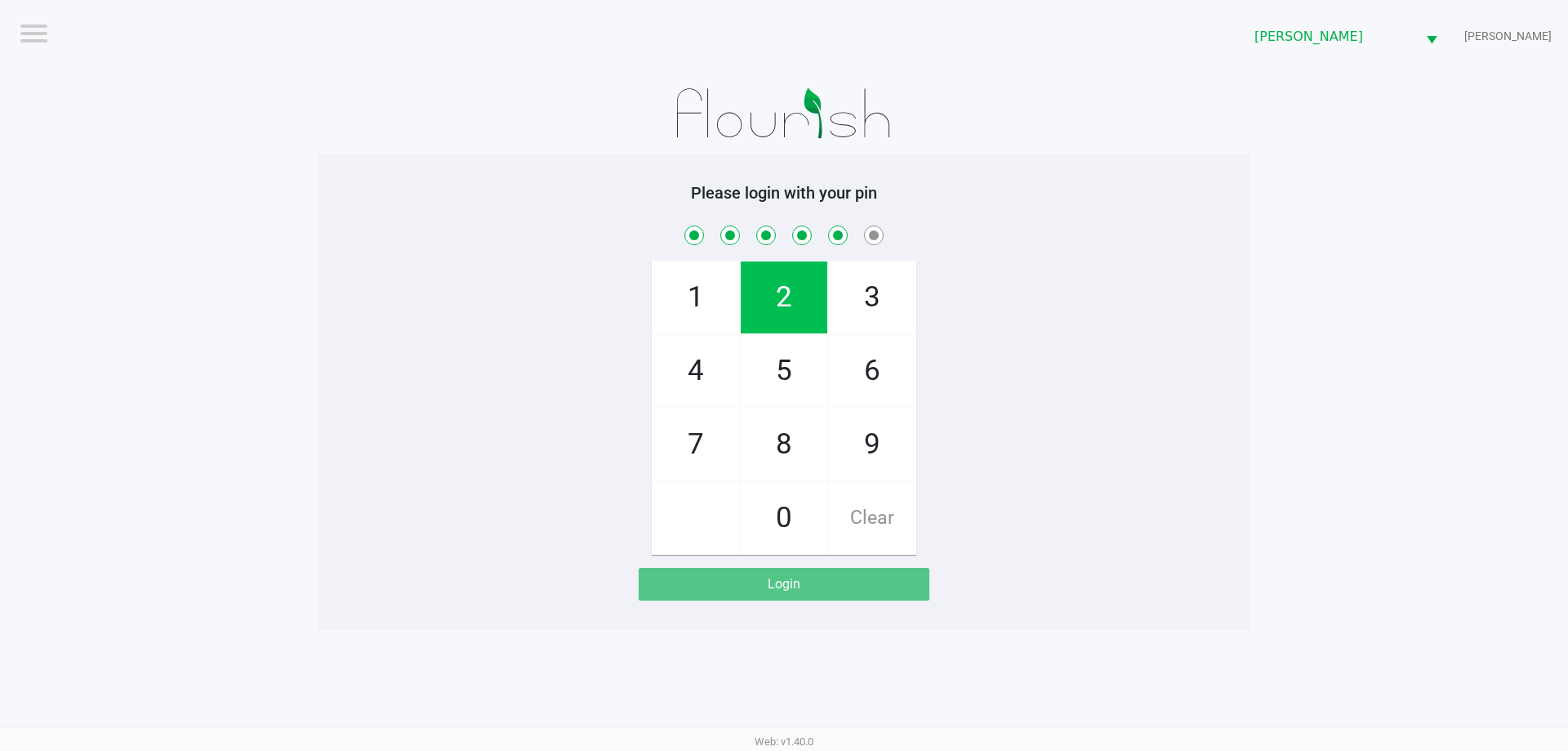
checkbox input "true"
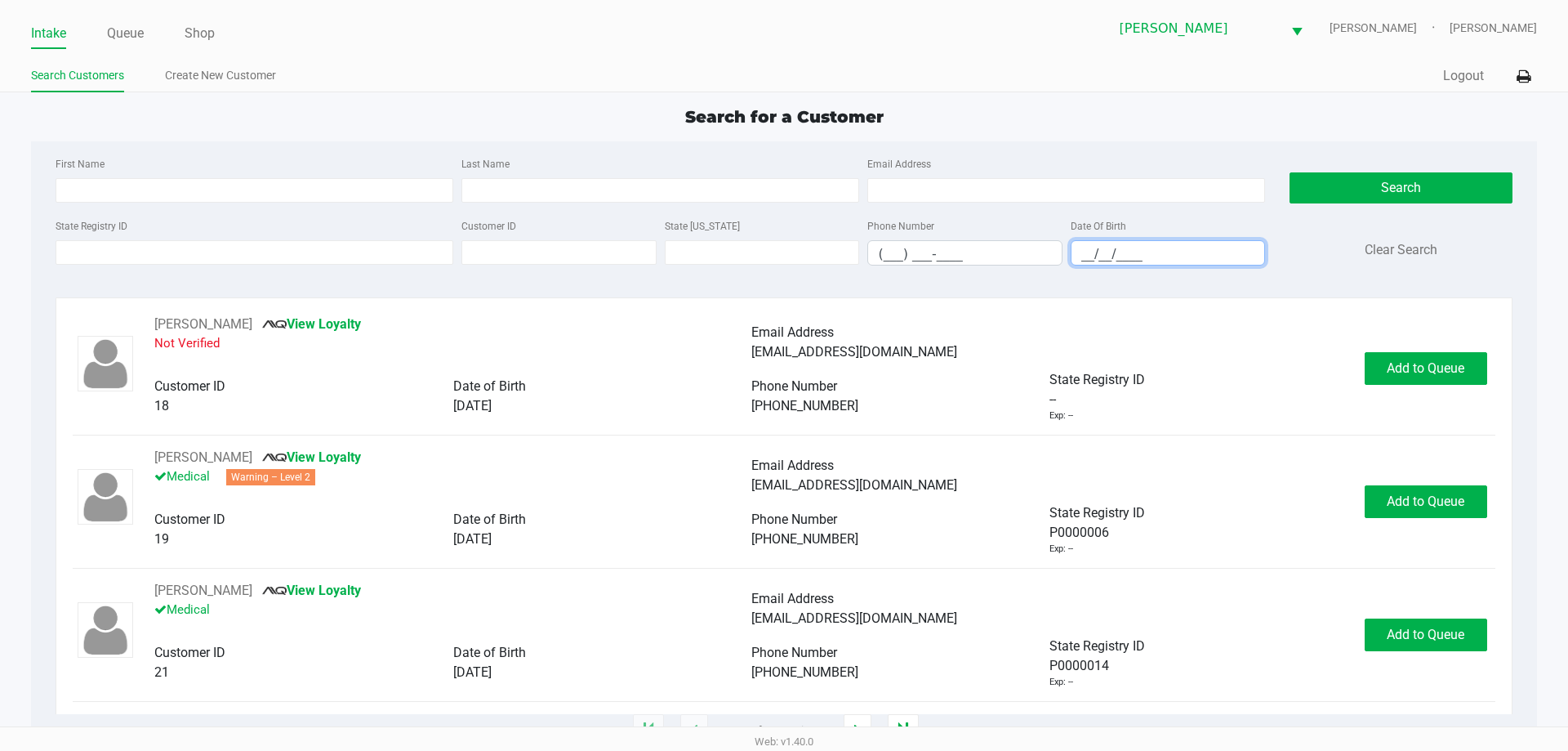
click at [1079, 245] on input "__/__/____" at bounding box center [1168, 254] width 193 height 26
type input "07/05/2005"
click at [357, 186] on input "First Name" at bounding box center [254, 190] width 398 height 25
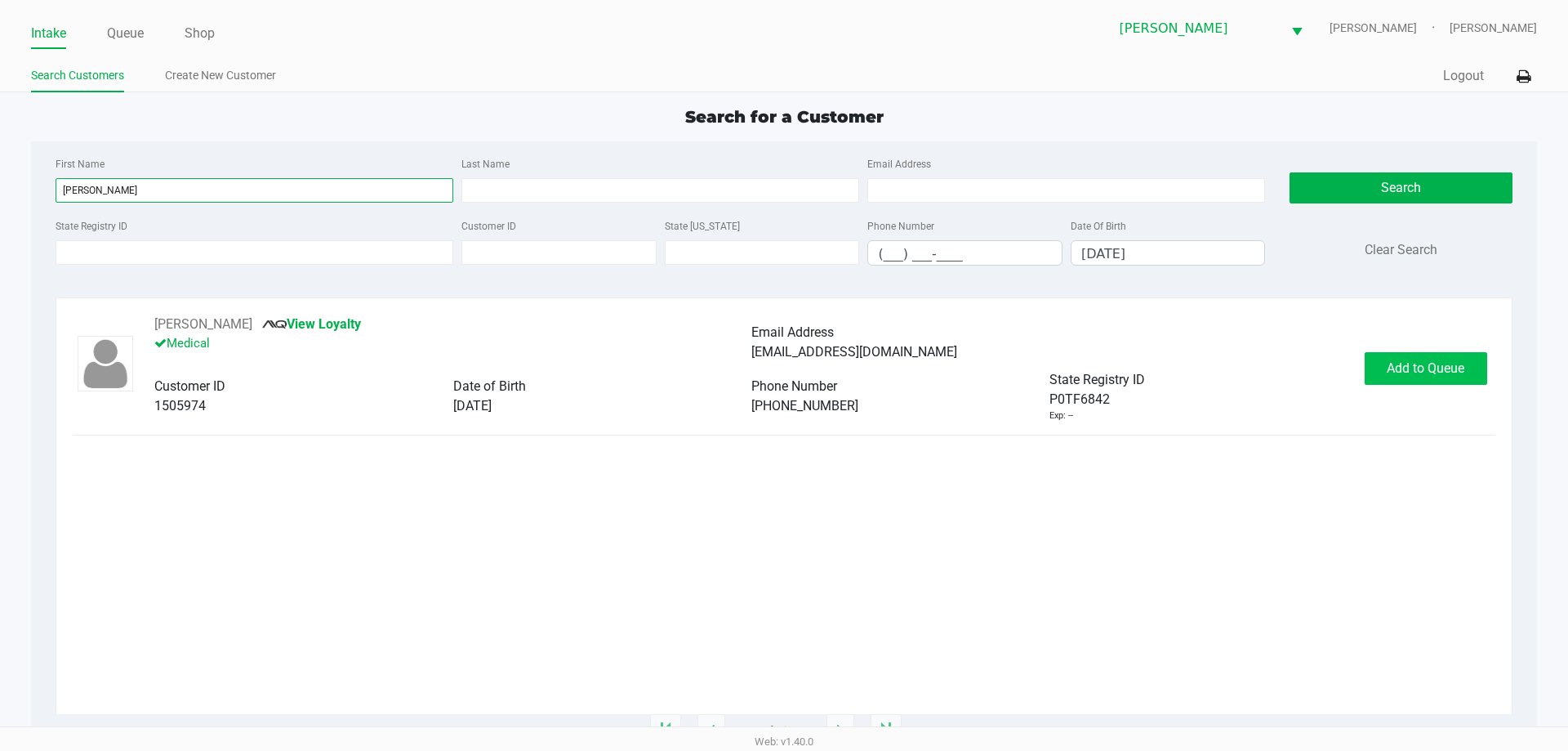
type input "lana"
click at [1377, 369] on button "Add to Queue" at bounding box center [1426, 368] width 123 height 32
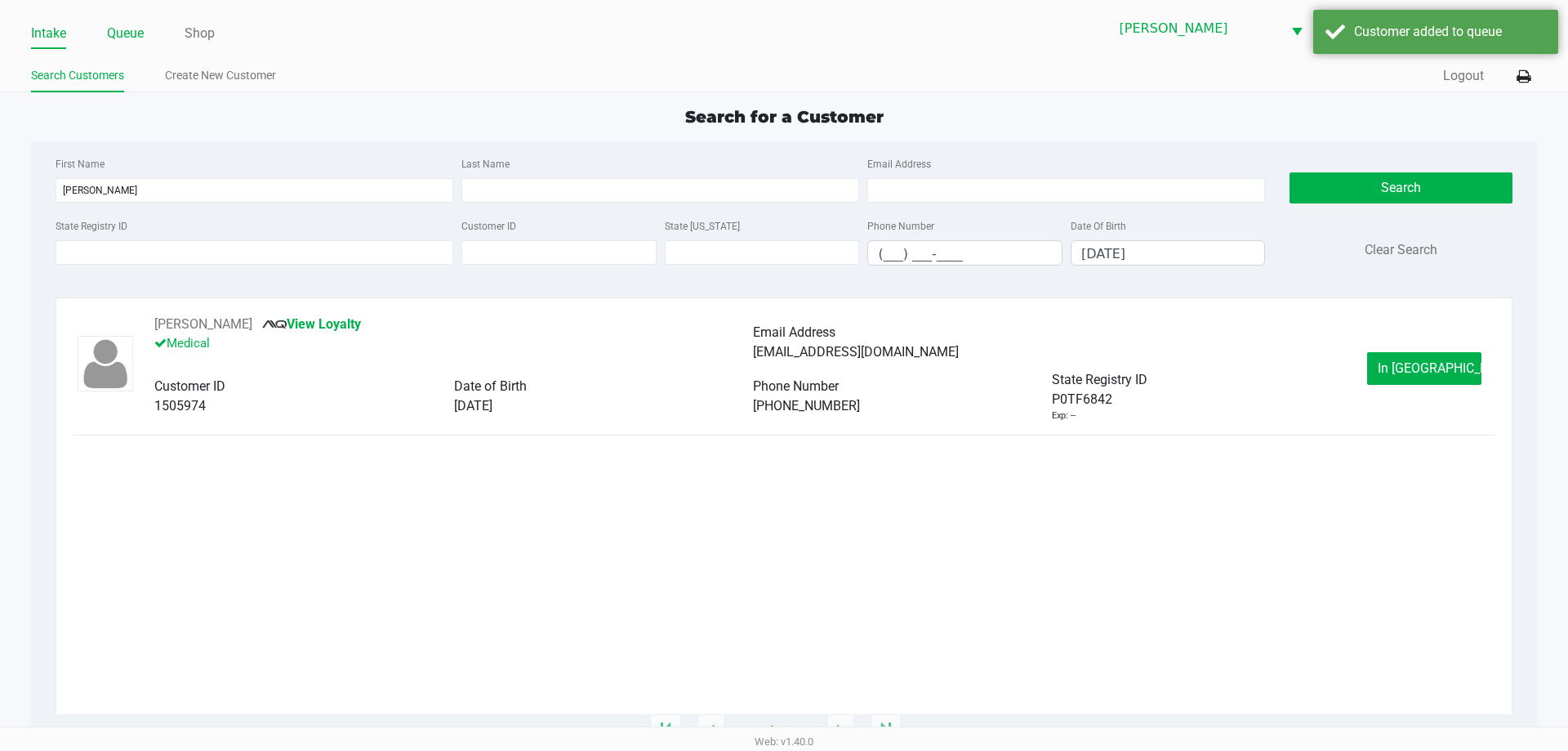
click at [121, 34] on link "Queue" at bounding box center [125, 33] width 37 height 23
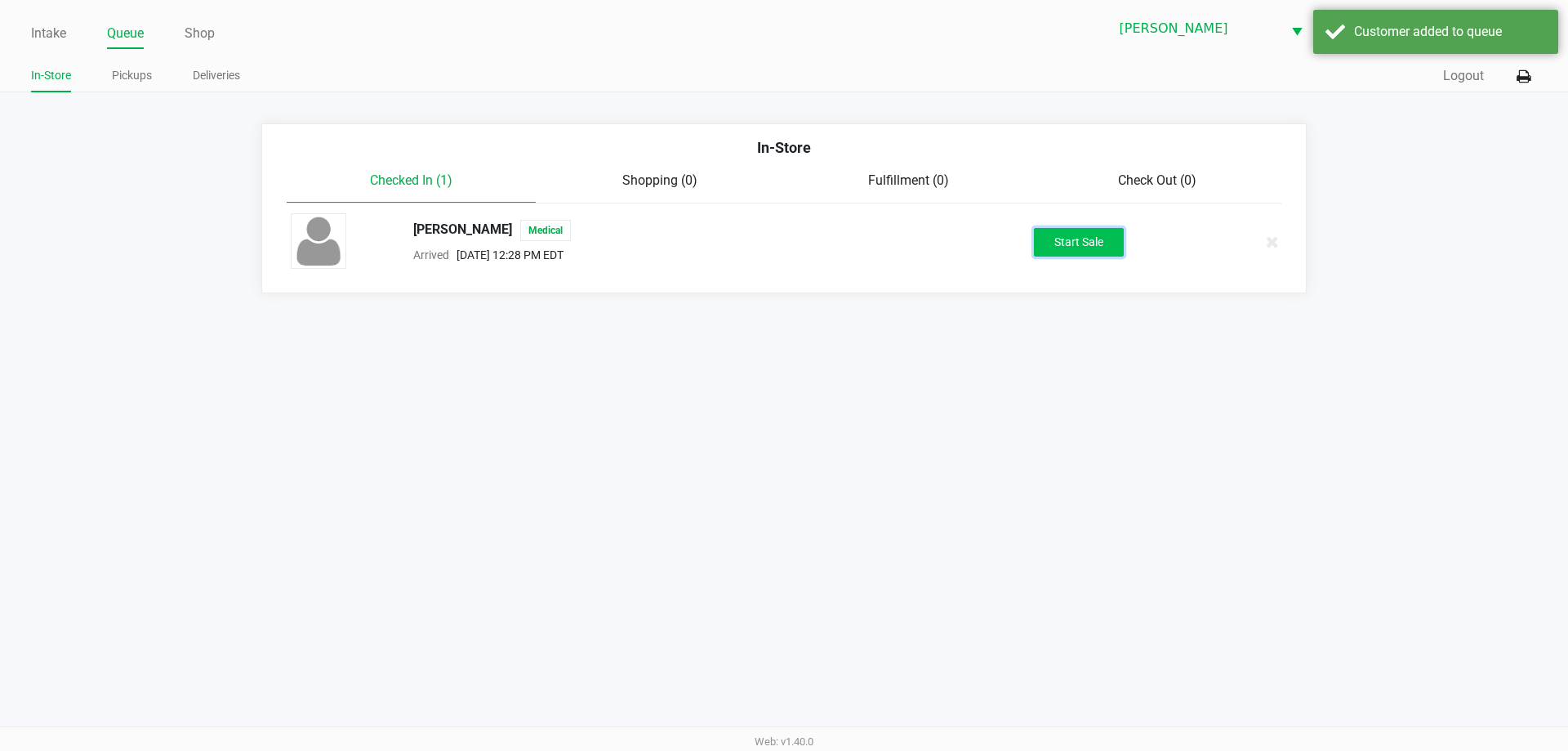
click at [1084, 229] on button "Start Sale" at bounding box center [1079, 243] width 90 height 29
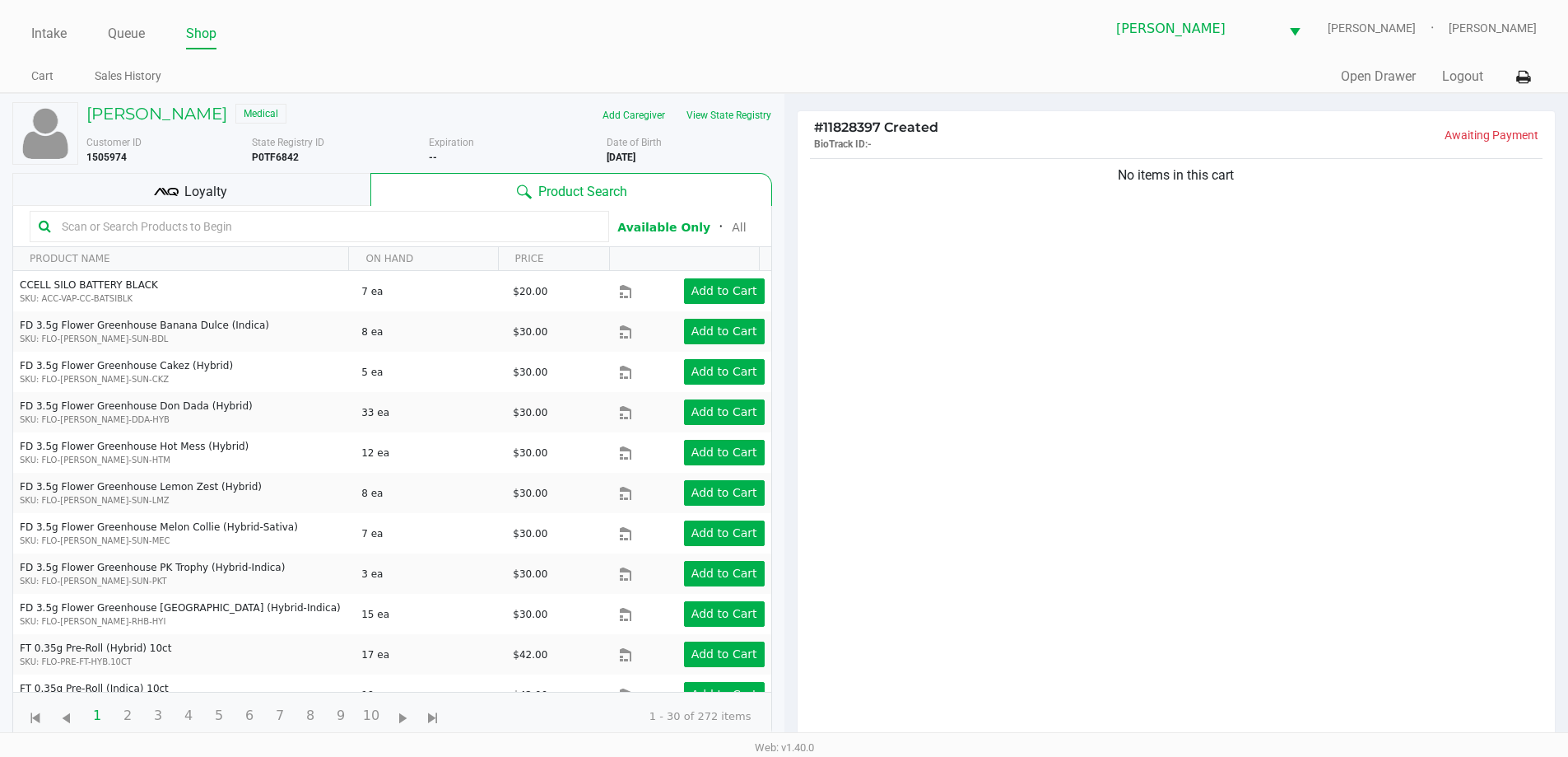
drag, startPoint x: 313, startPoint y: 217, endPoint x: 366, endPoint y: 167, distance: 72.9
click at [314, 217] on input "text" at bounding box center [327, 226] width 545 height 25
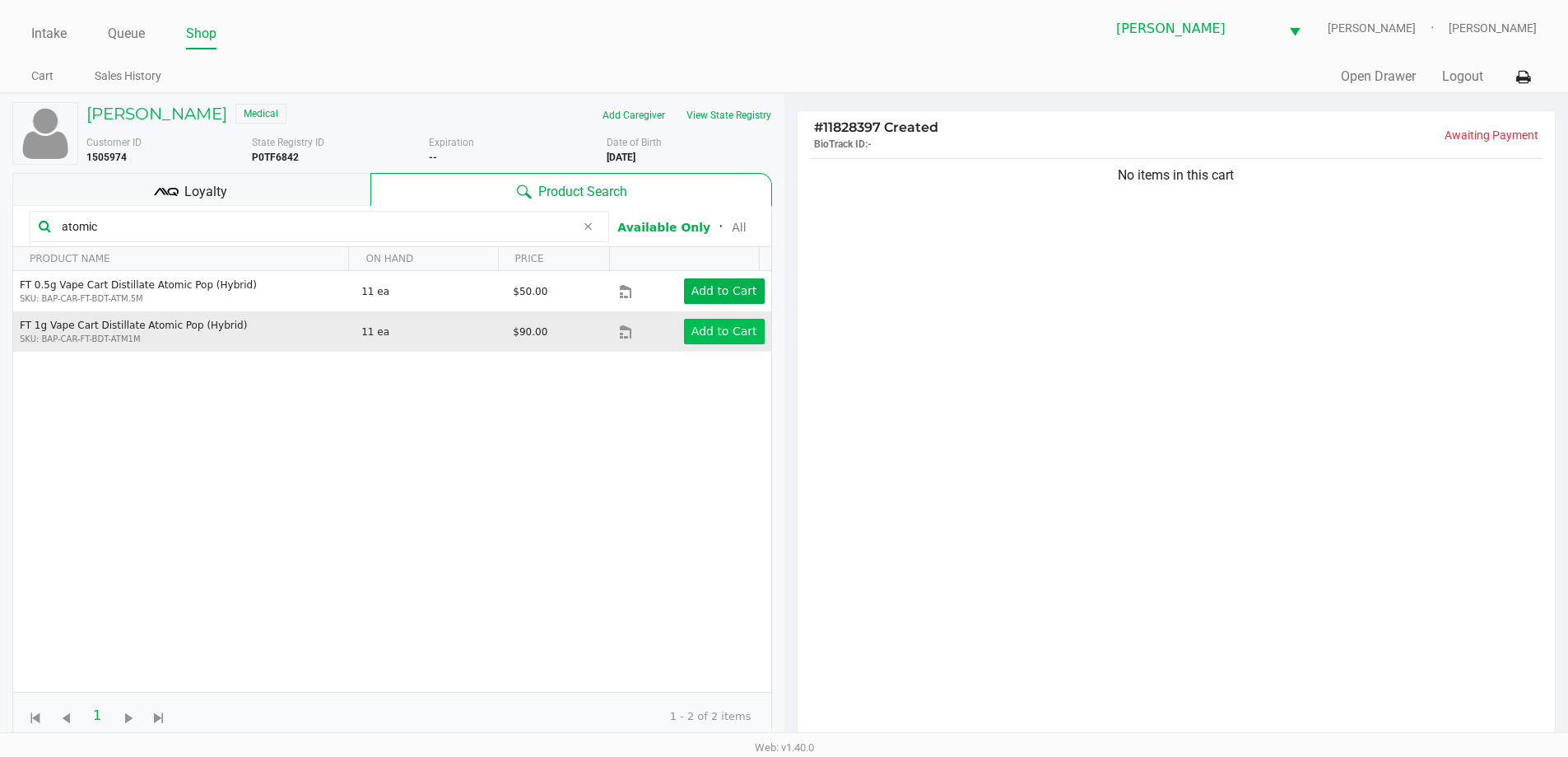
type input "atomic"
click at [718, 332] on app-button-loader "Add to Cart" at bounding box center [724, 330] width 66 height 13
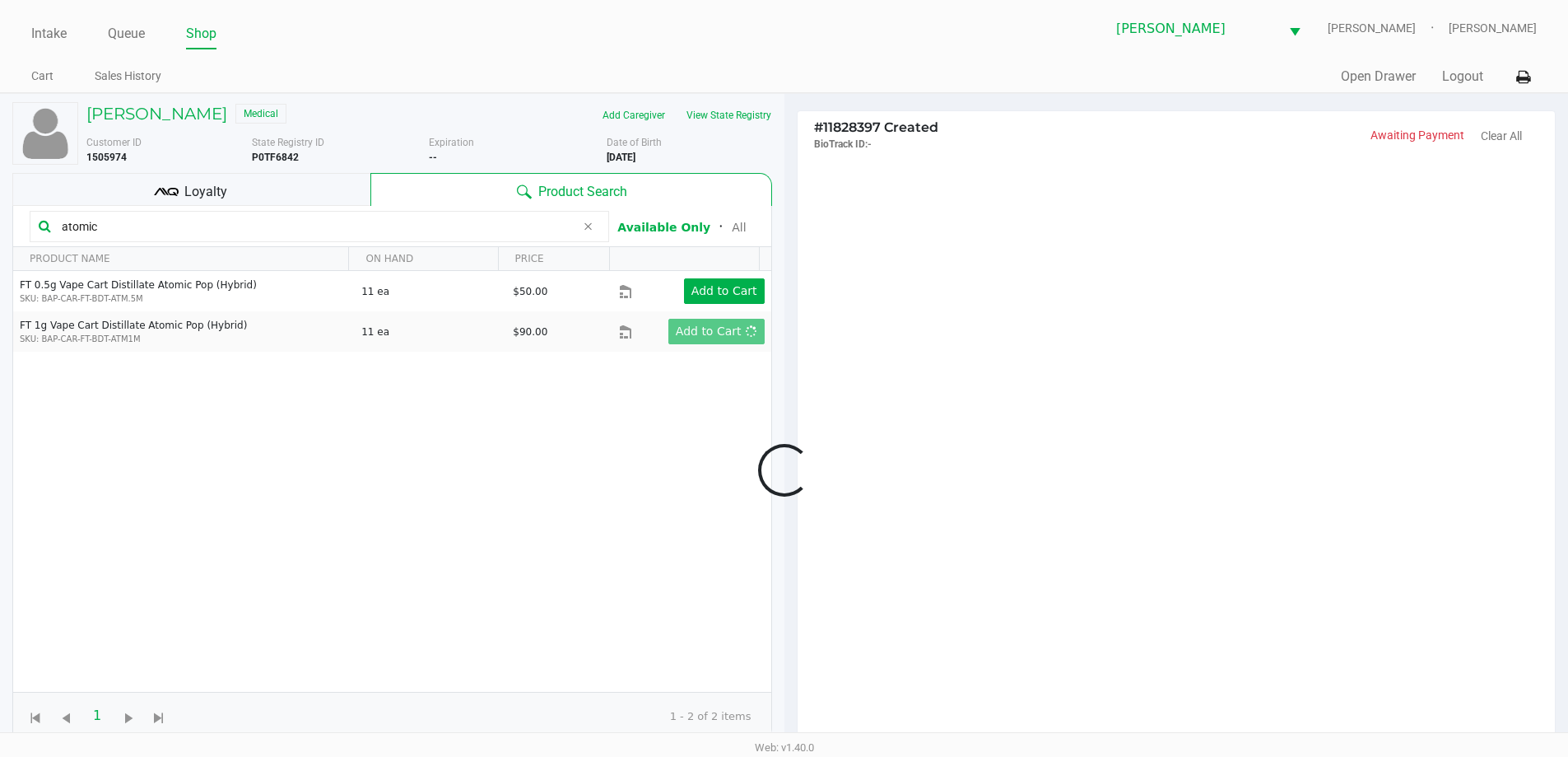
click at [241, 196] on div at bounding box center [784, 469] width 1568 height 589
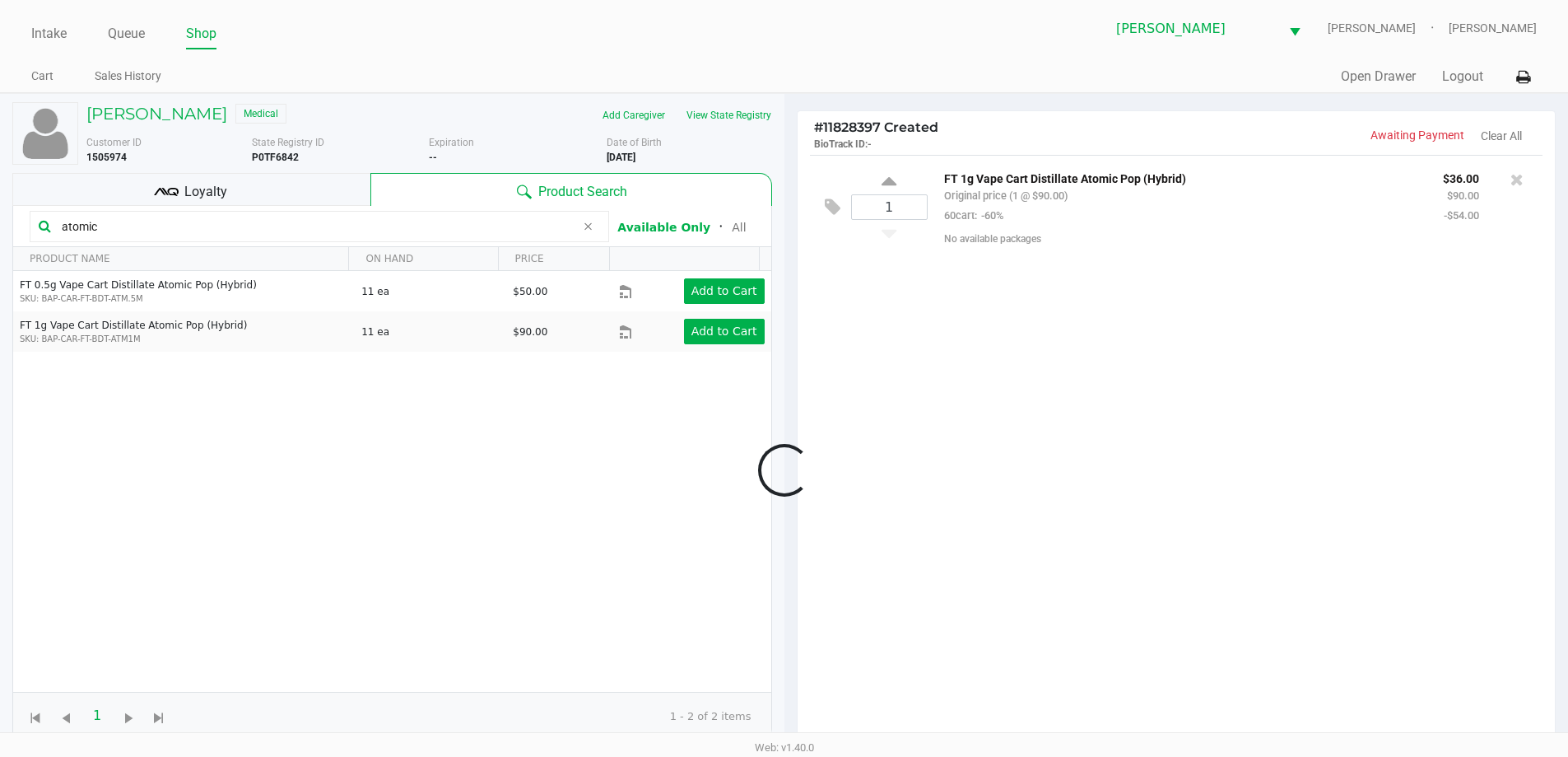
click at [319, 189] on div "Loyalty" at bounding box center [191, 189] width 358 height 33
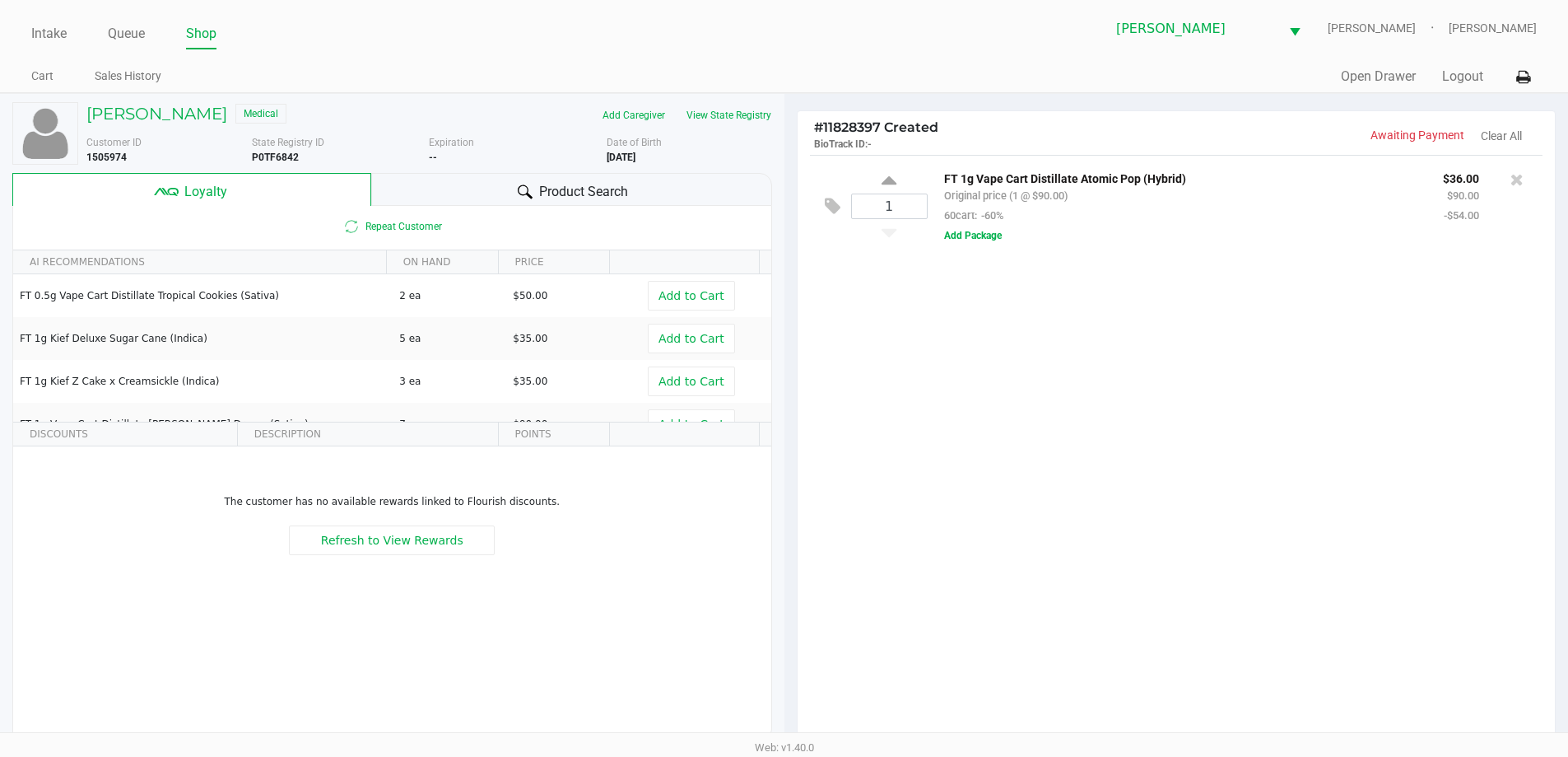
click at [475, 192] on div "Product Search" at bounding box center [572, 189] width 401 height 33
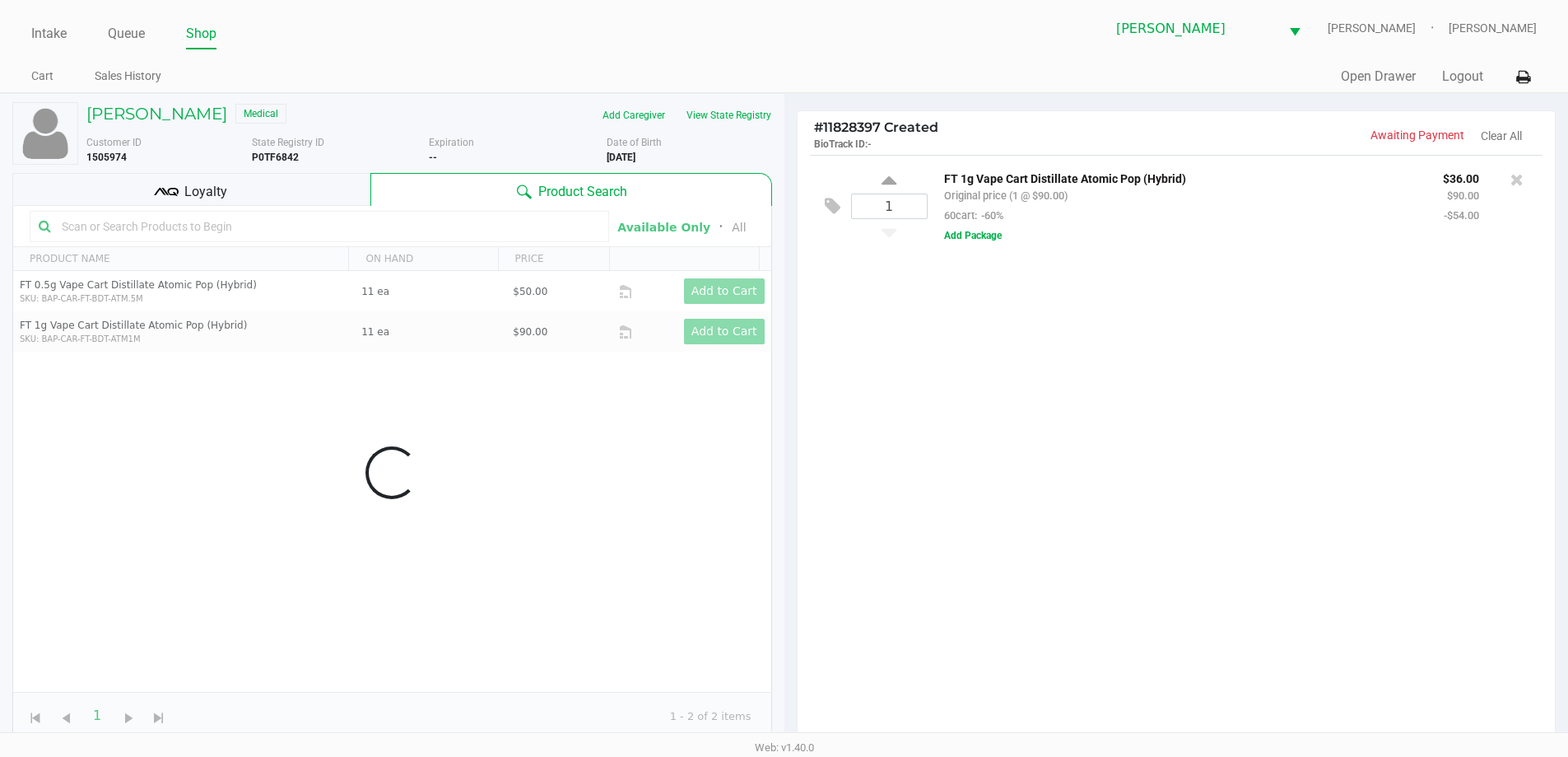
click at [1177, 636] on div "1 FT 1g Vape Cart Distillate Atomic Pop (Hybrid) Original price (1 @ $90.00) 60…" at bounding box center [1177, 453] width 758 height 597
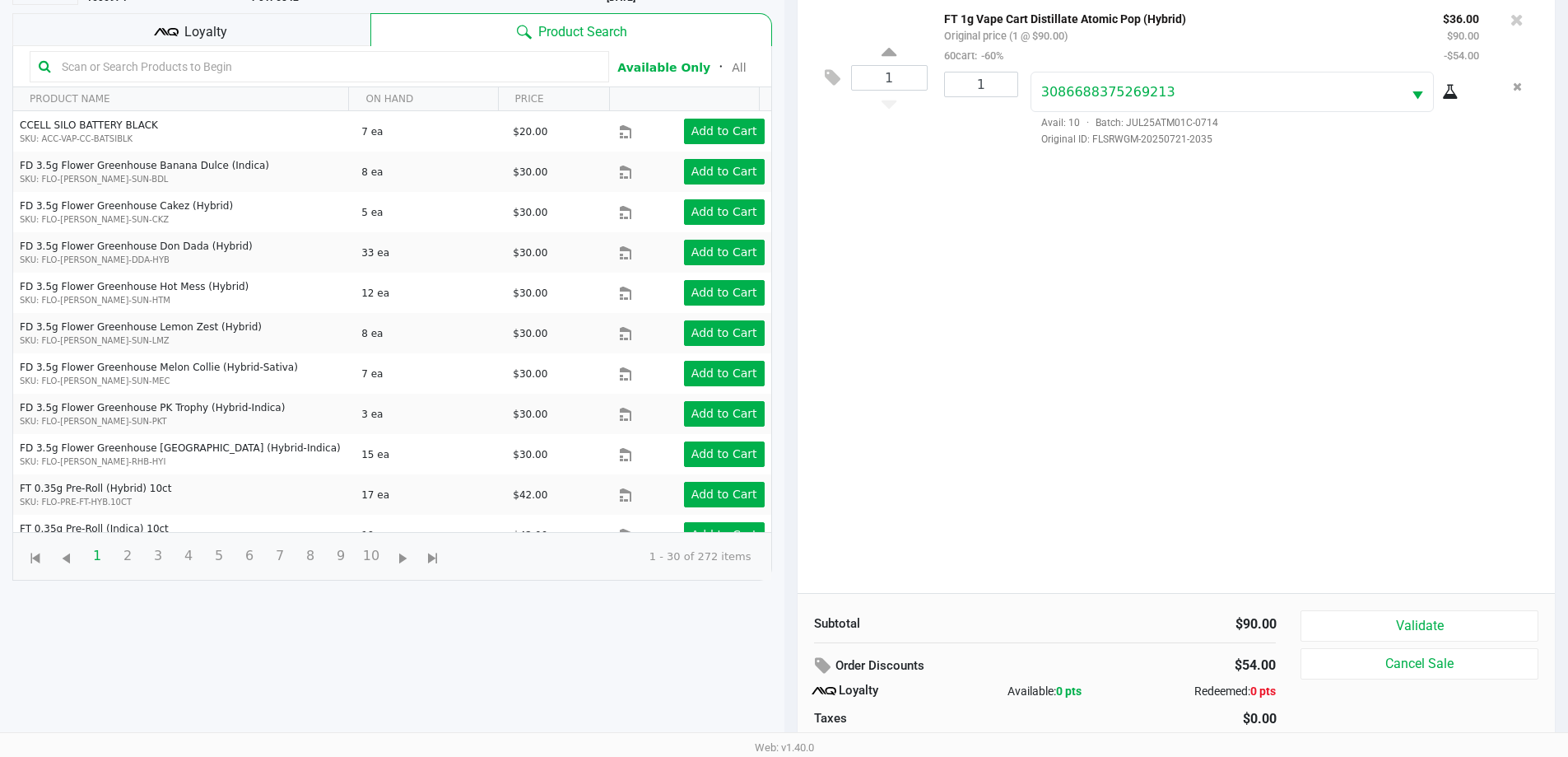
scroll to position [197, 0]
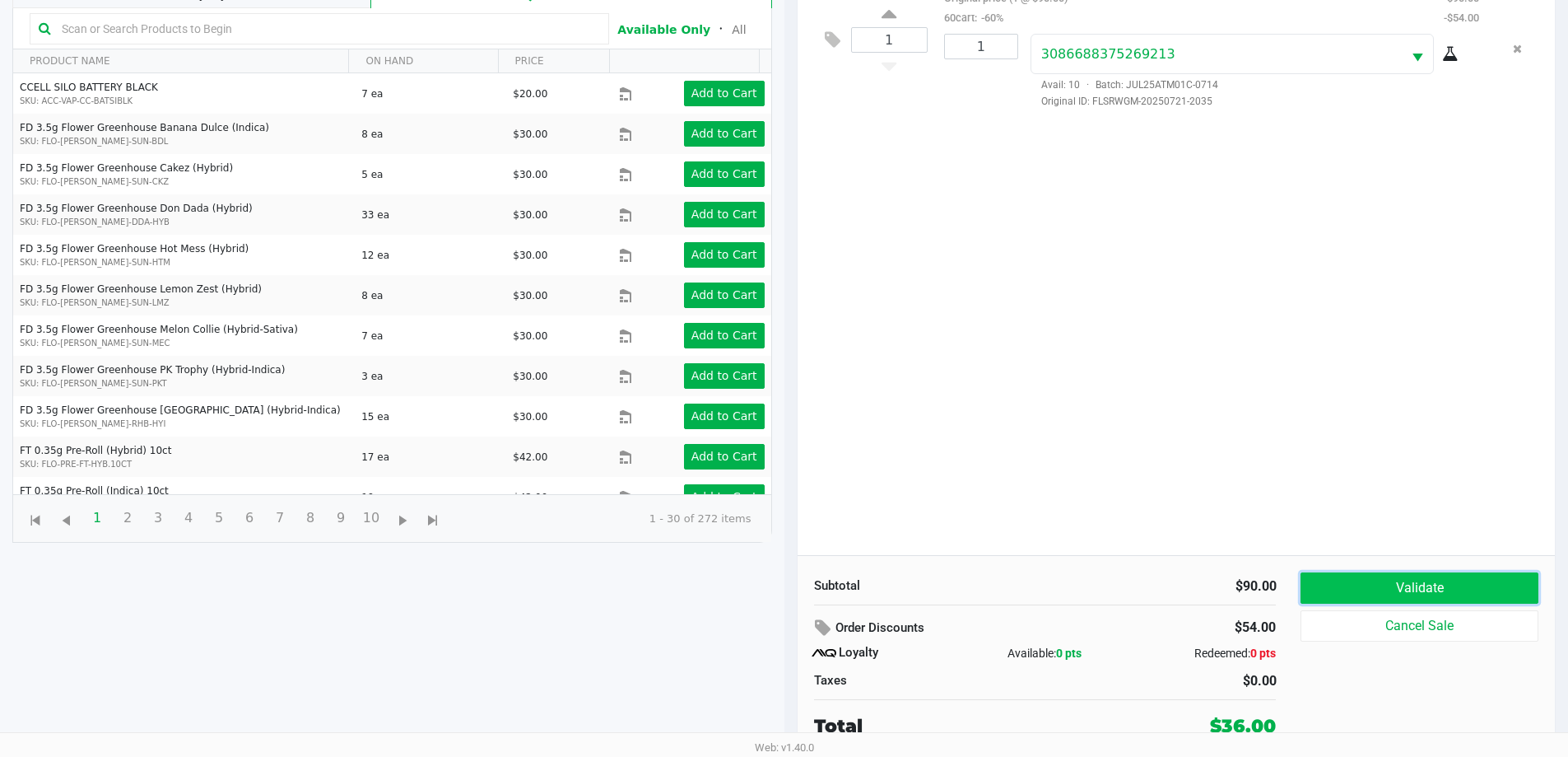
click at [1399, 589] on button "Validate" at bounding box center [1420, 588] width 237 height 31
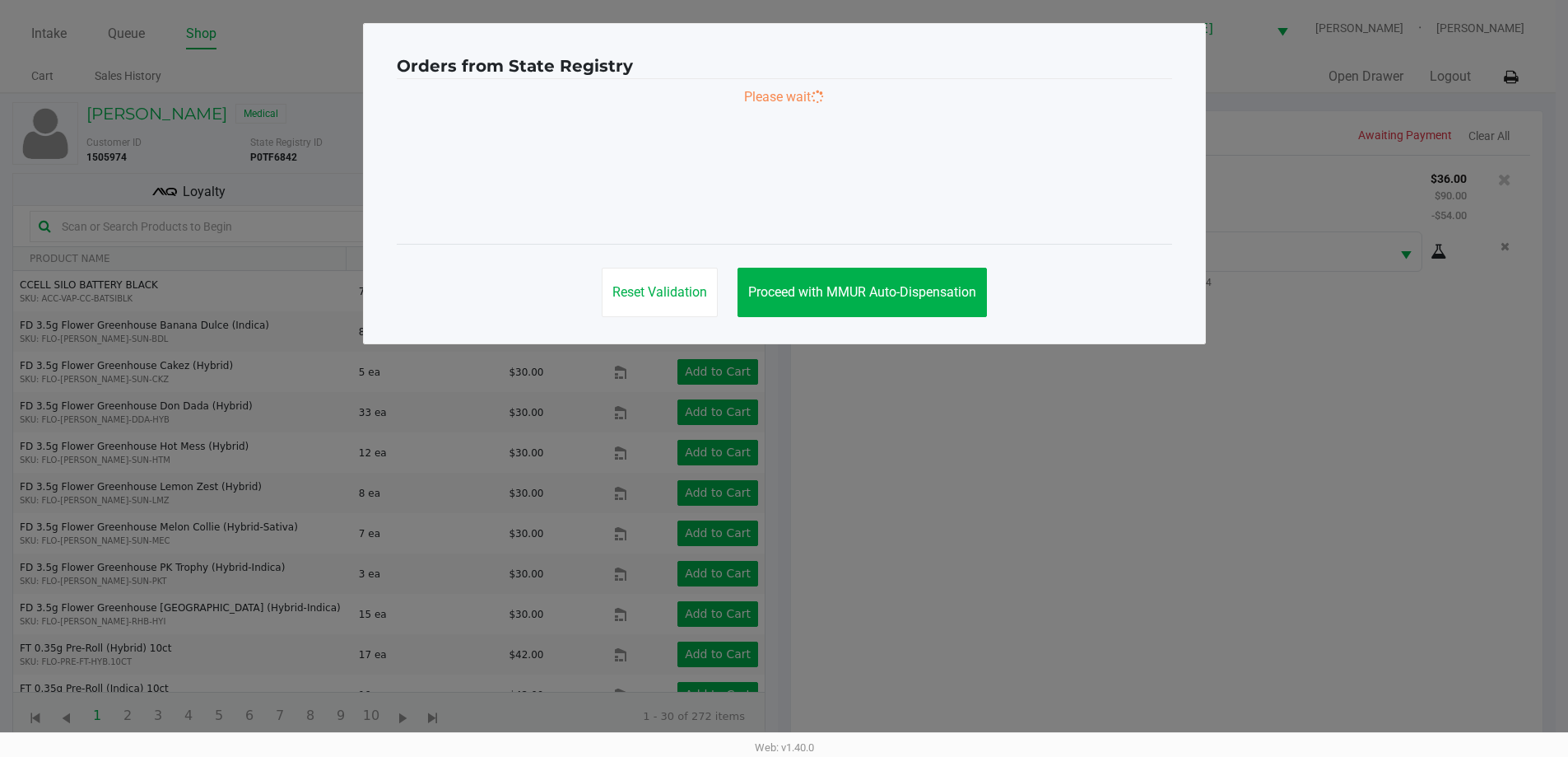
scroll to position [0, 0]
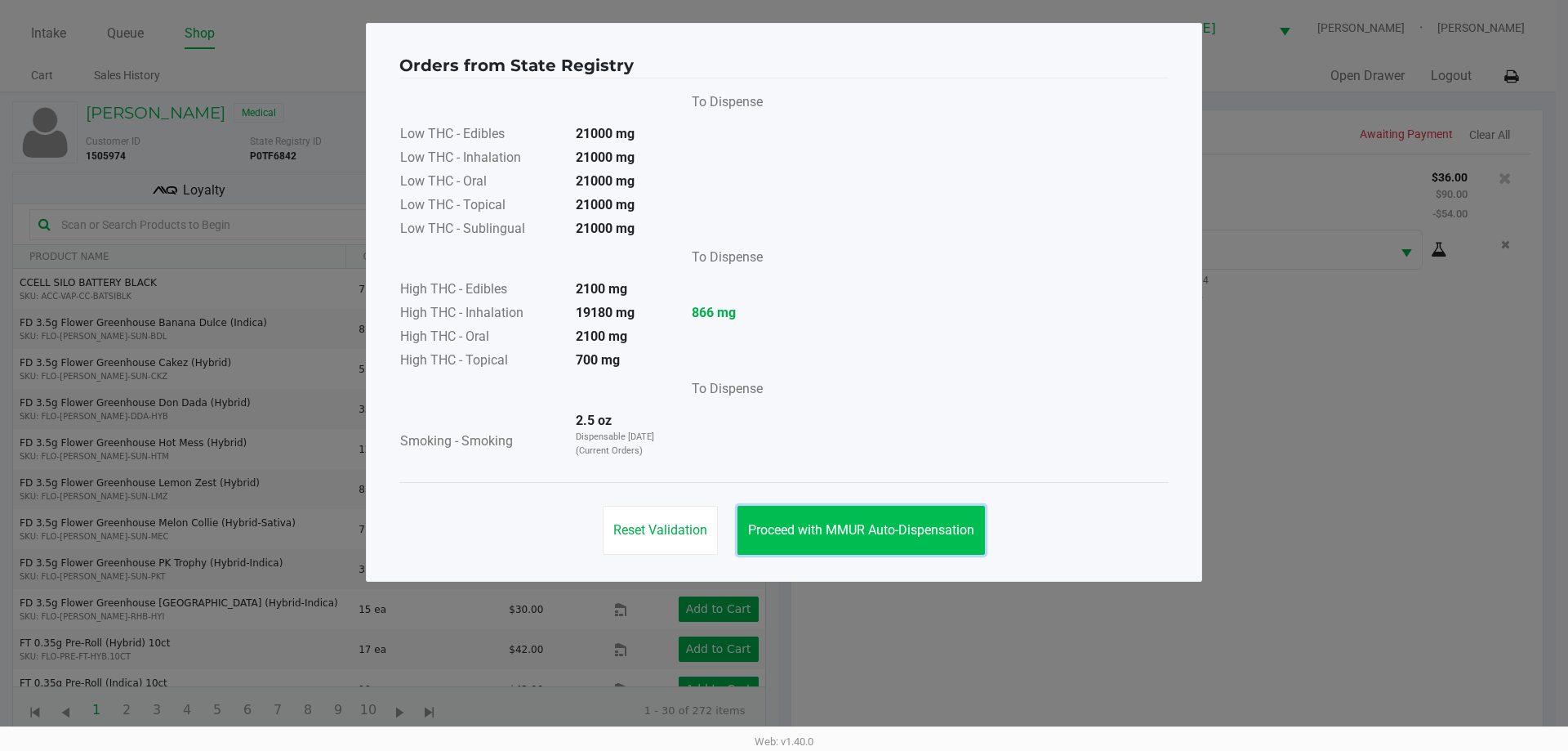
drag, startPoint x: 894, startPoint y: 529, endPoint x: 1100, endPoint y: 565, distance: 209.1
click at [894, 525] on span "Proceed with MMUR Auto-Dispensation" at bounding box center [861, 530] width 226 height 15
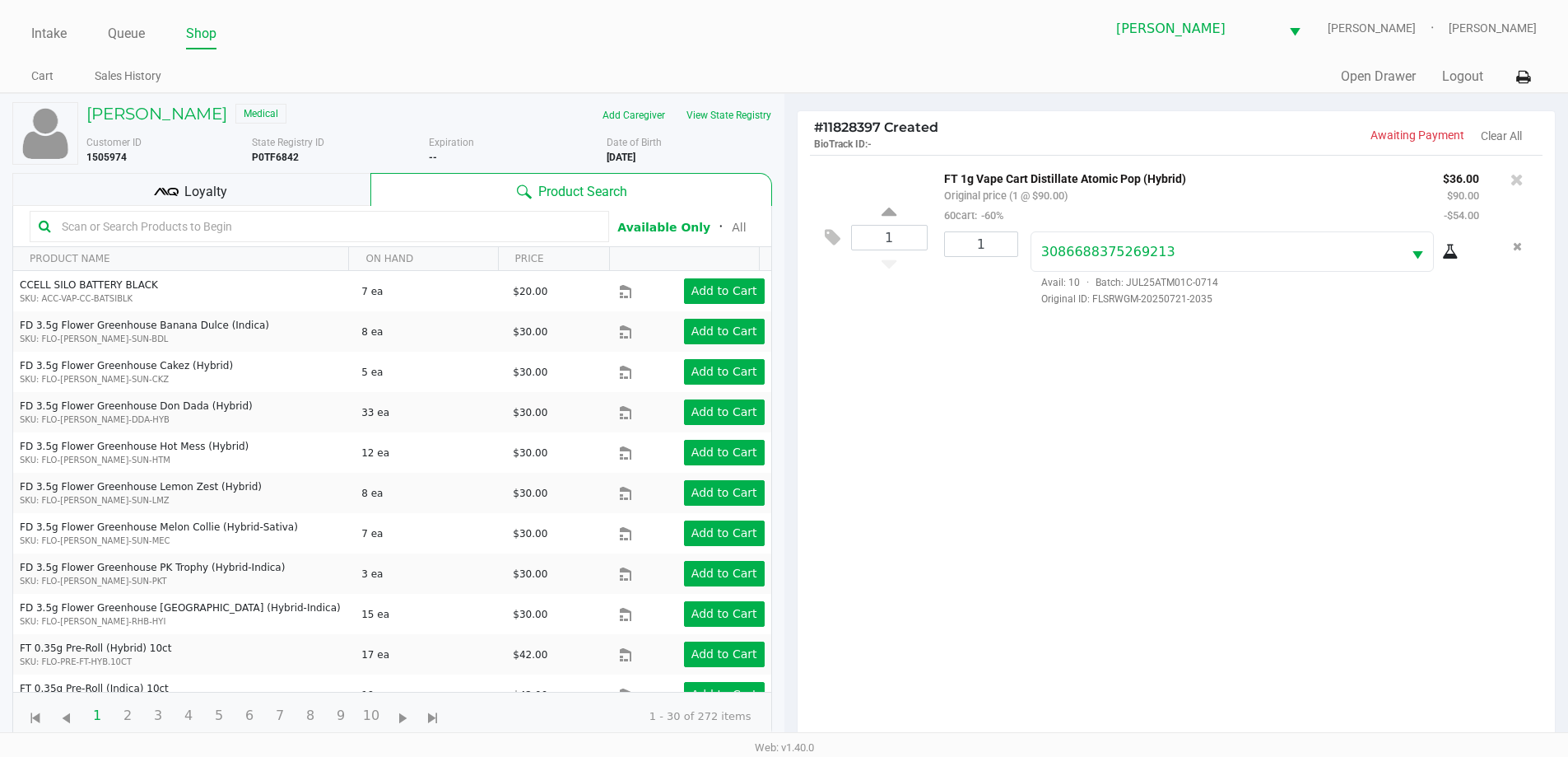
click at [1491, 566] on div "1 FT 1g Vape Cart Distillate Atomic Pop (Hybrid) Original price (1 @ $90.00) 60…" at bounding box center [1177, 453] width 758 height 597
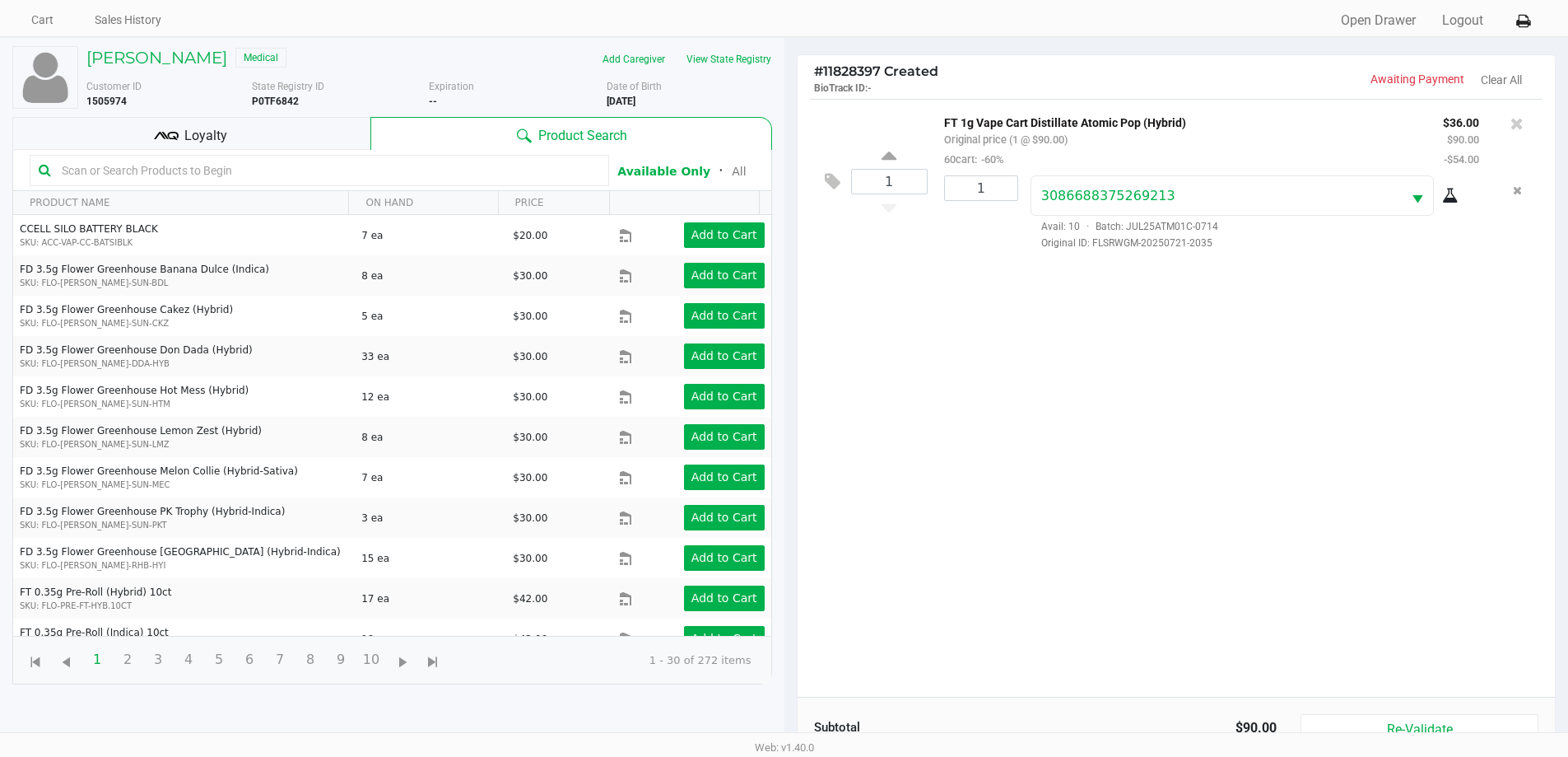
scroll to position [165, 0]
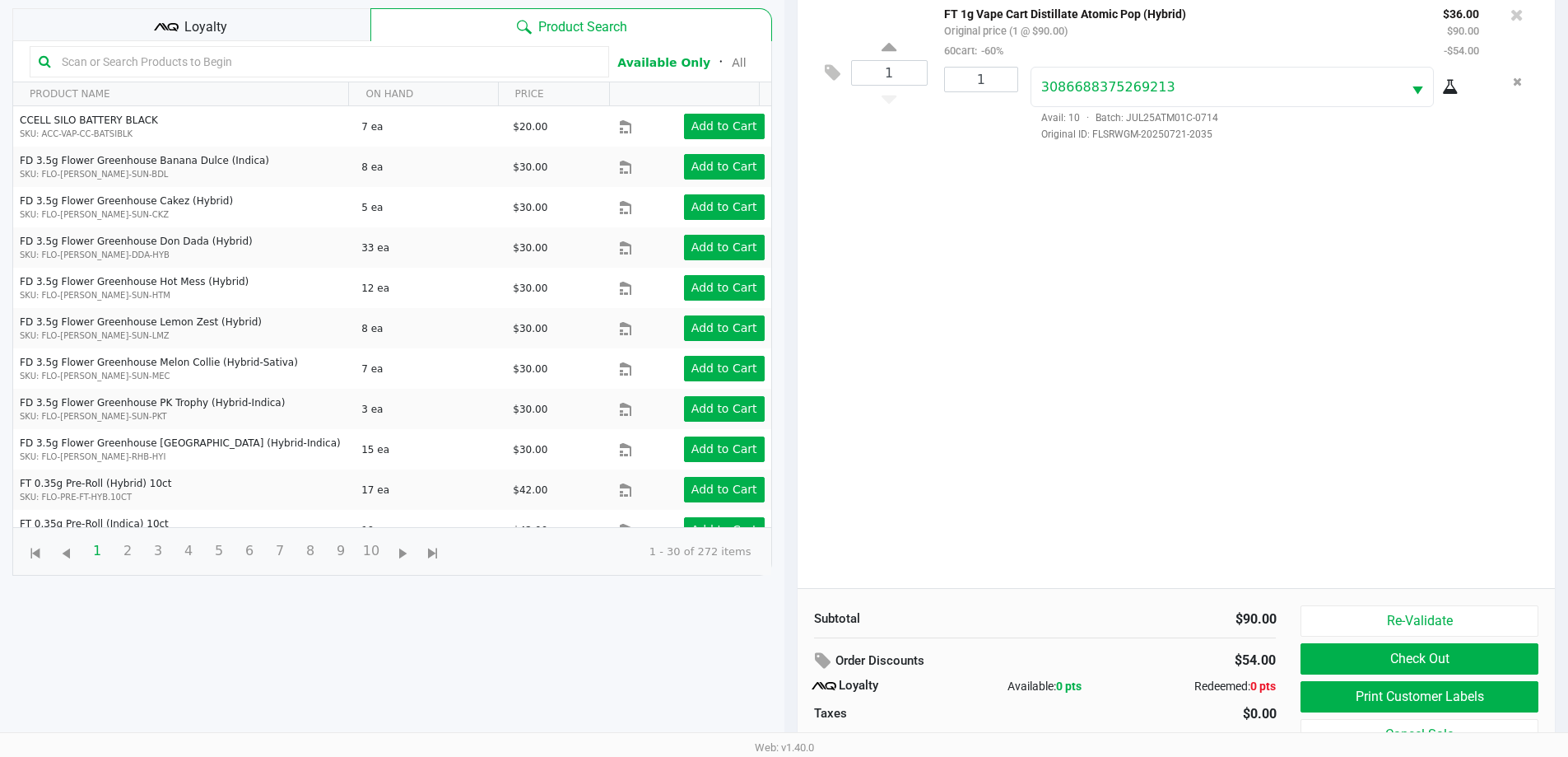
click at [1369, 703] on button "Print Customer Labels" at bounding box center [1420, 696] width 237 height 31
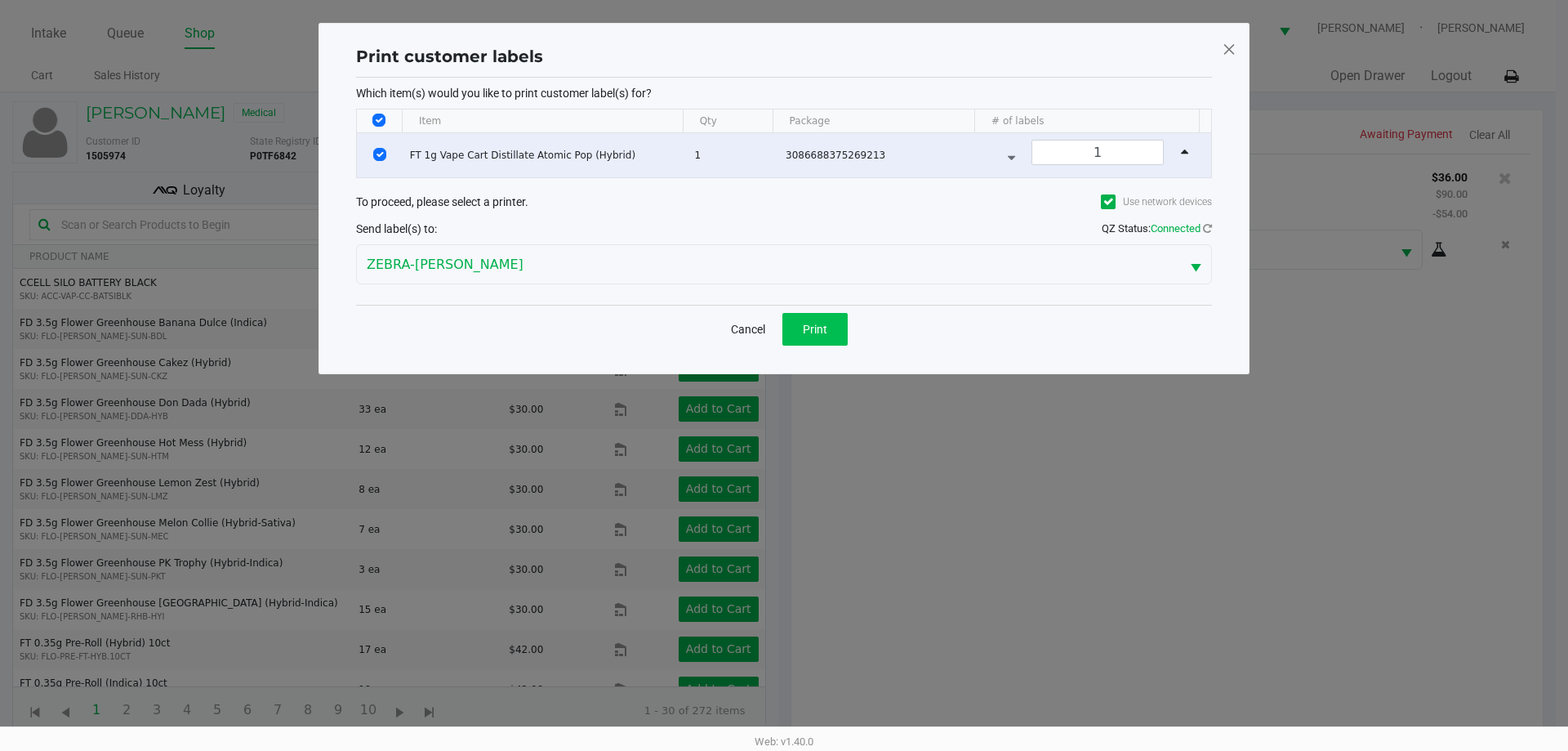
click at [832, 339] on button "Print" at bounding box center [815, 329] width 66 height 32
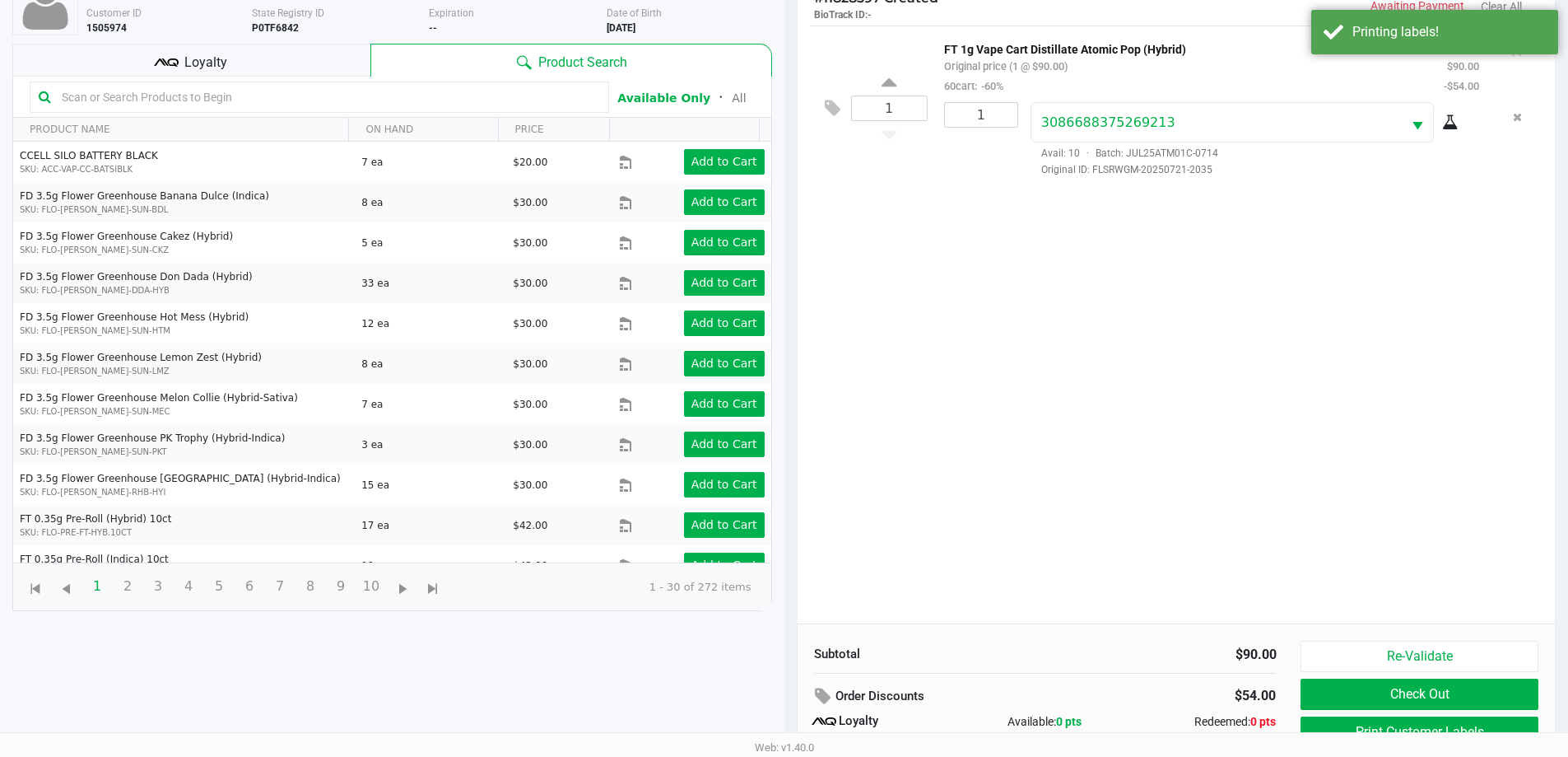
scroll to position [197, 0]
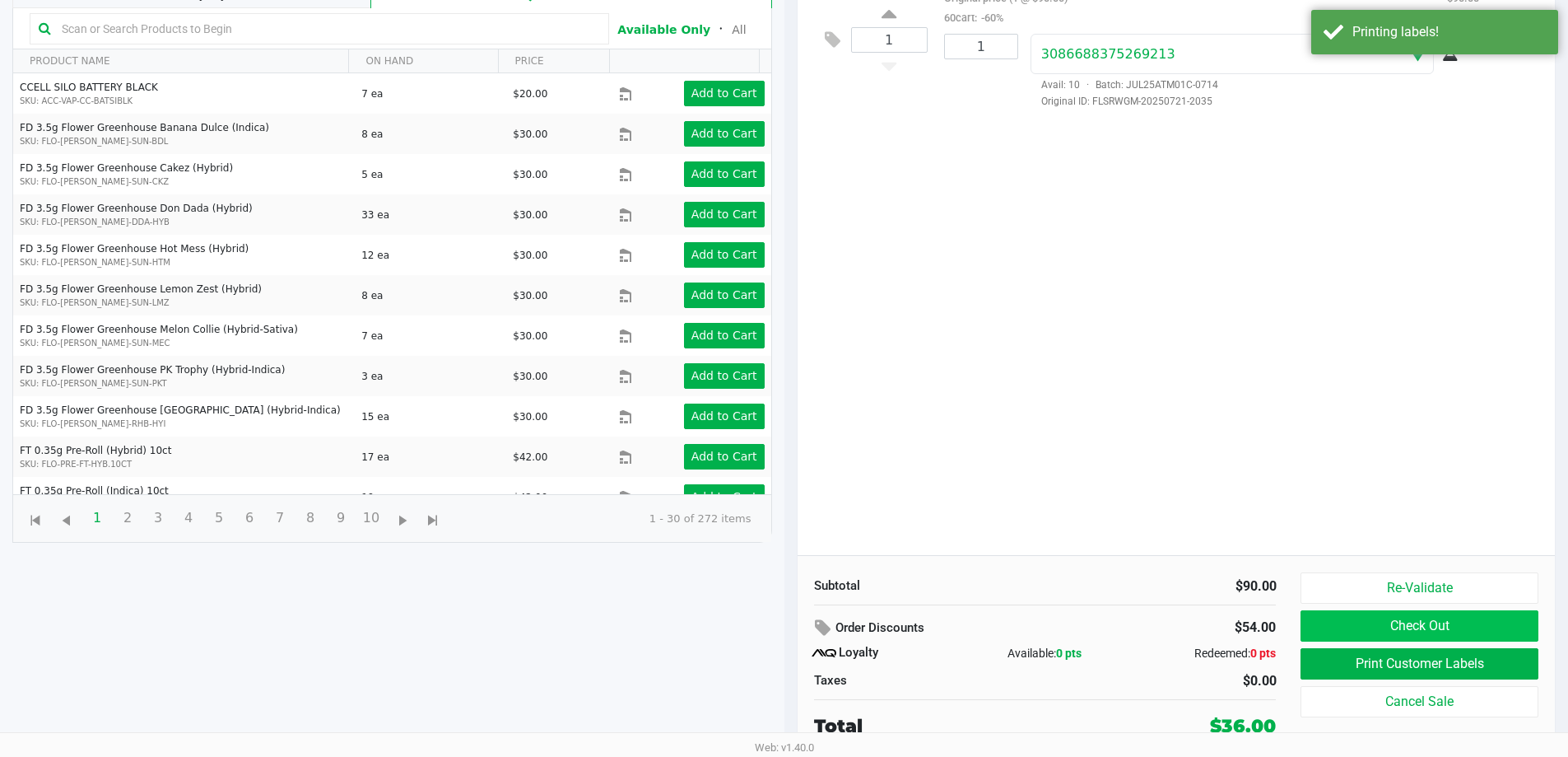
click at [1464, 622] on button "Check Out" at bounding box center [1420, 626] width 237 height 31
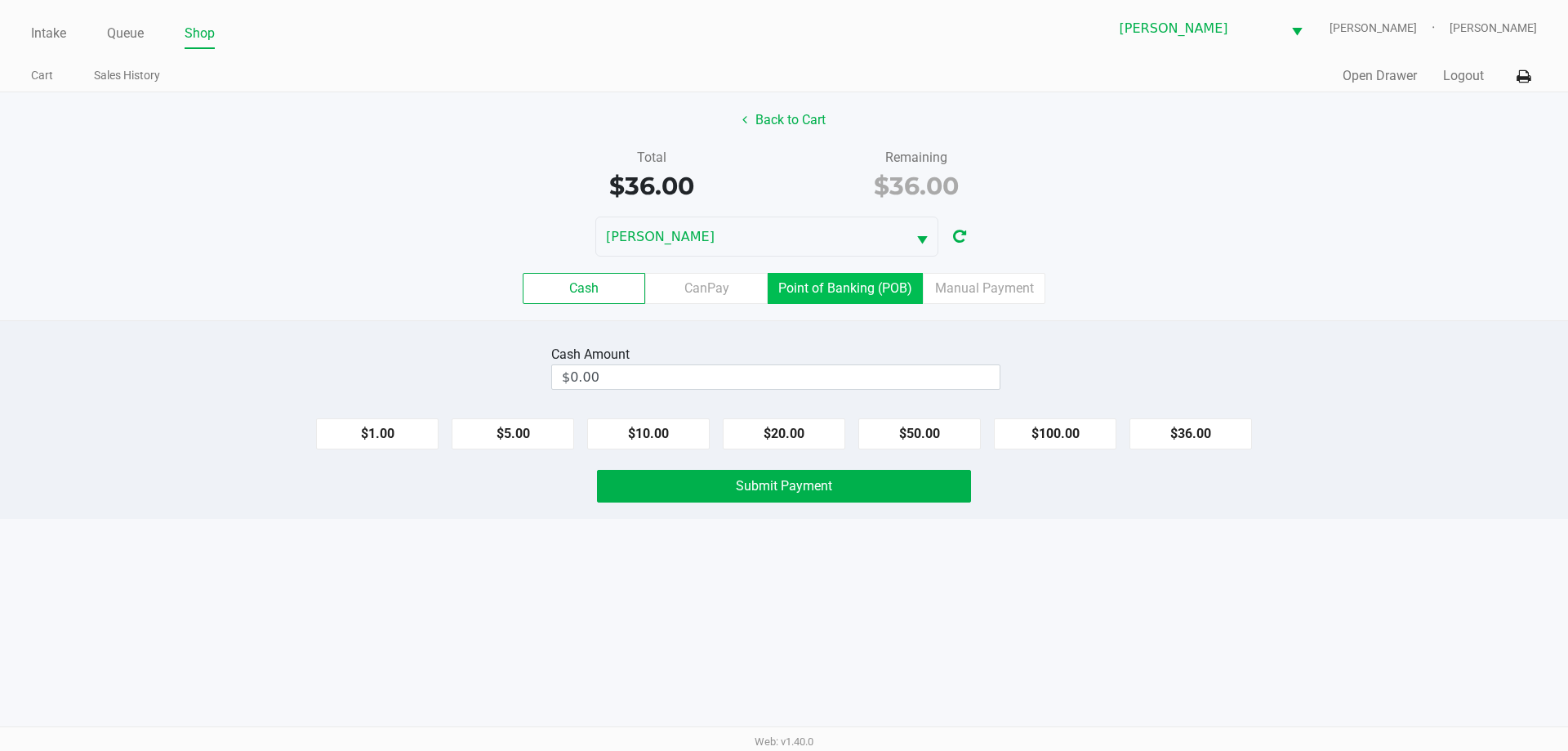
click at [844, 291] on label "Point of Banking (POB)" at bounding box center [845, 288] width 155 height 31
click at [0, 0] on 7 "Point of Banking (POB)" at bounding box center [0, 0] width 0 height 0
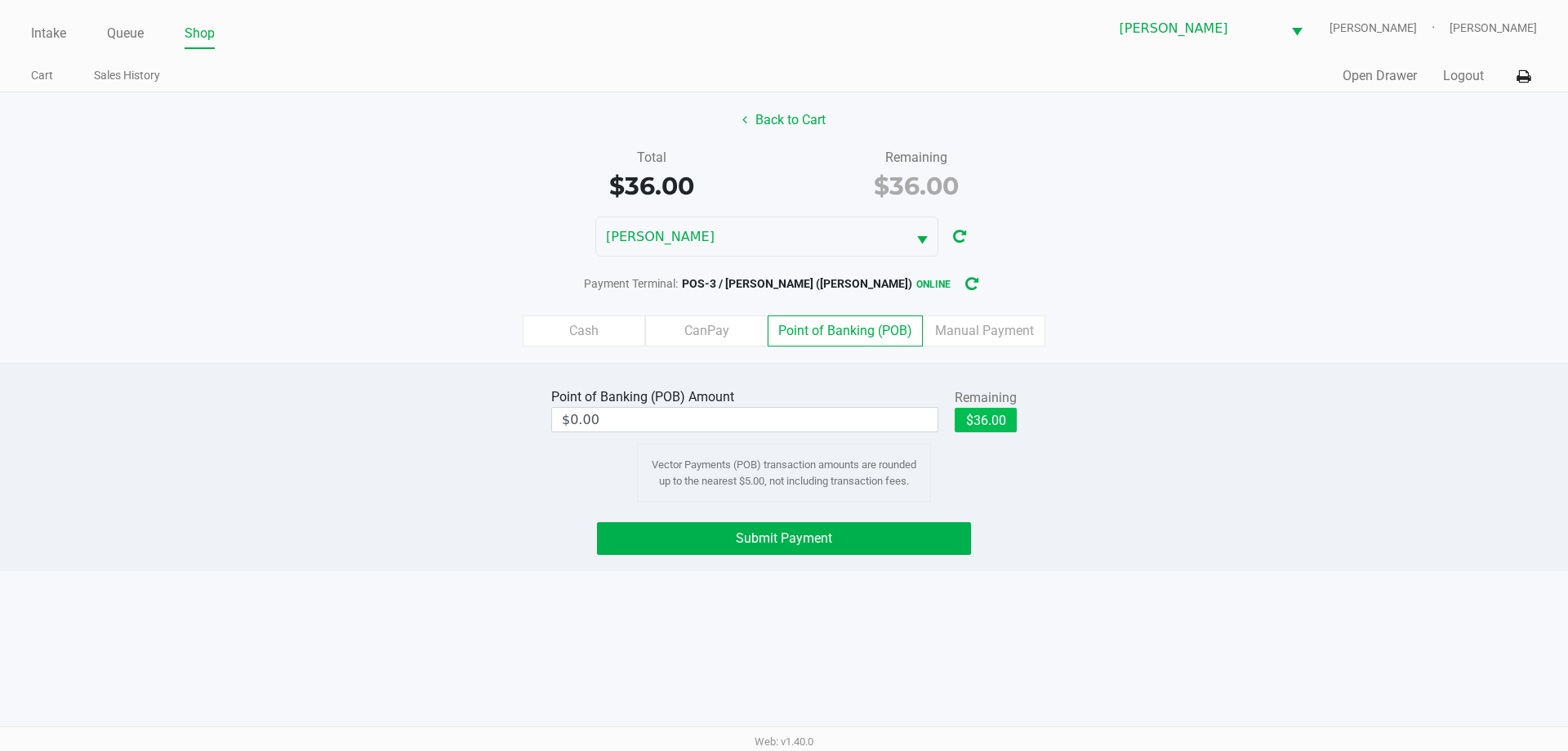
click at [992, 413] on button "$36.00" at bounding box center [985, 420] width 62 height 25
type input "$36.00"
click at [879, 541] on button "Submit Payment" at bounding box center [783, 538] width 374 height 32
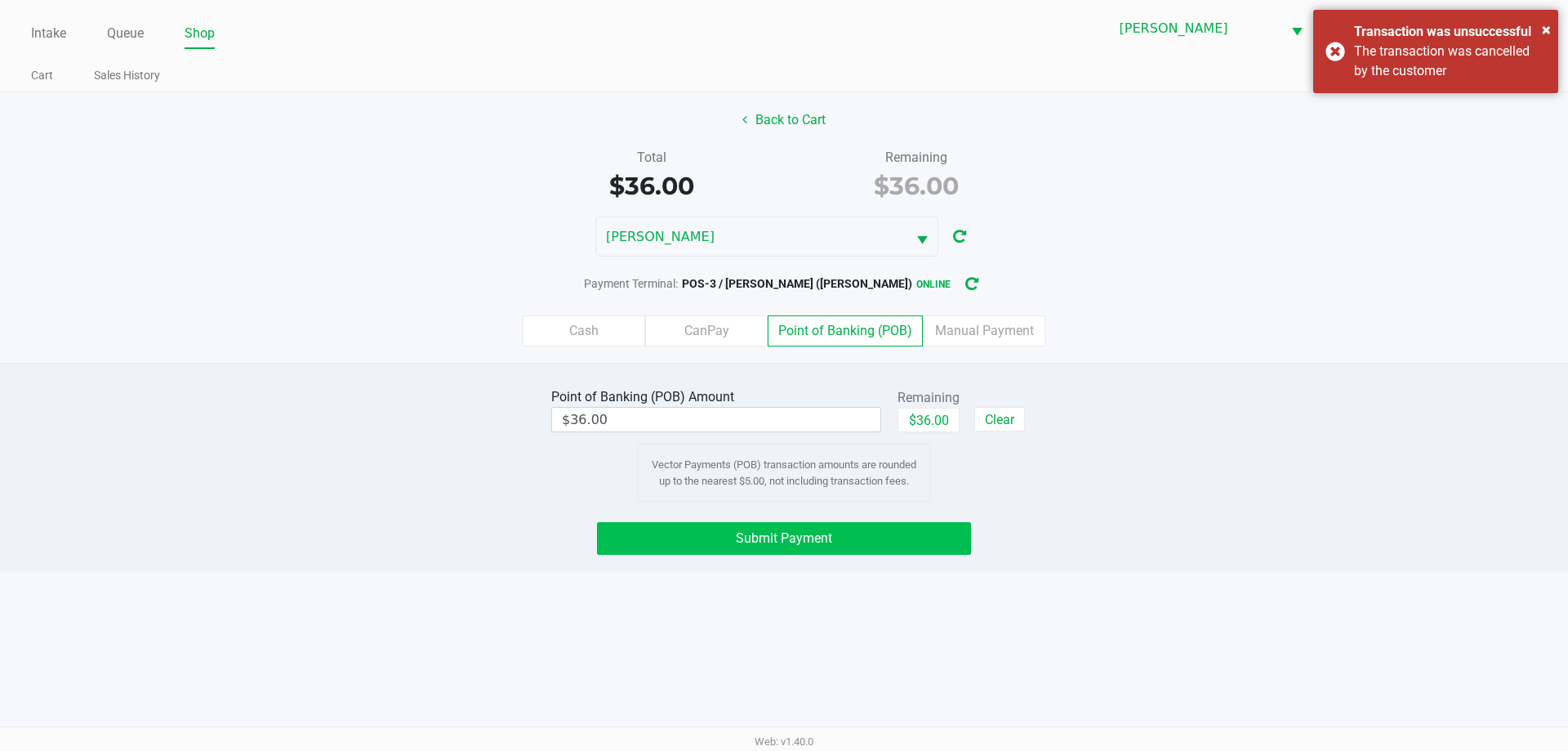
click at [1319, 60] on div "× Transaction was unsuccessful The transaction was cancelled by the customer" at bounding box center [1435, 52] width 245 height 83
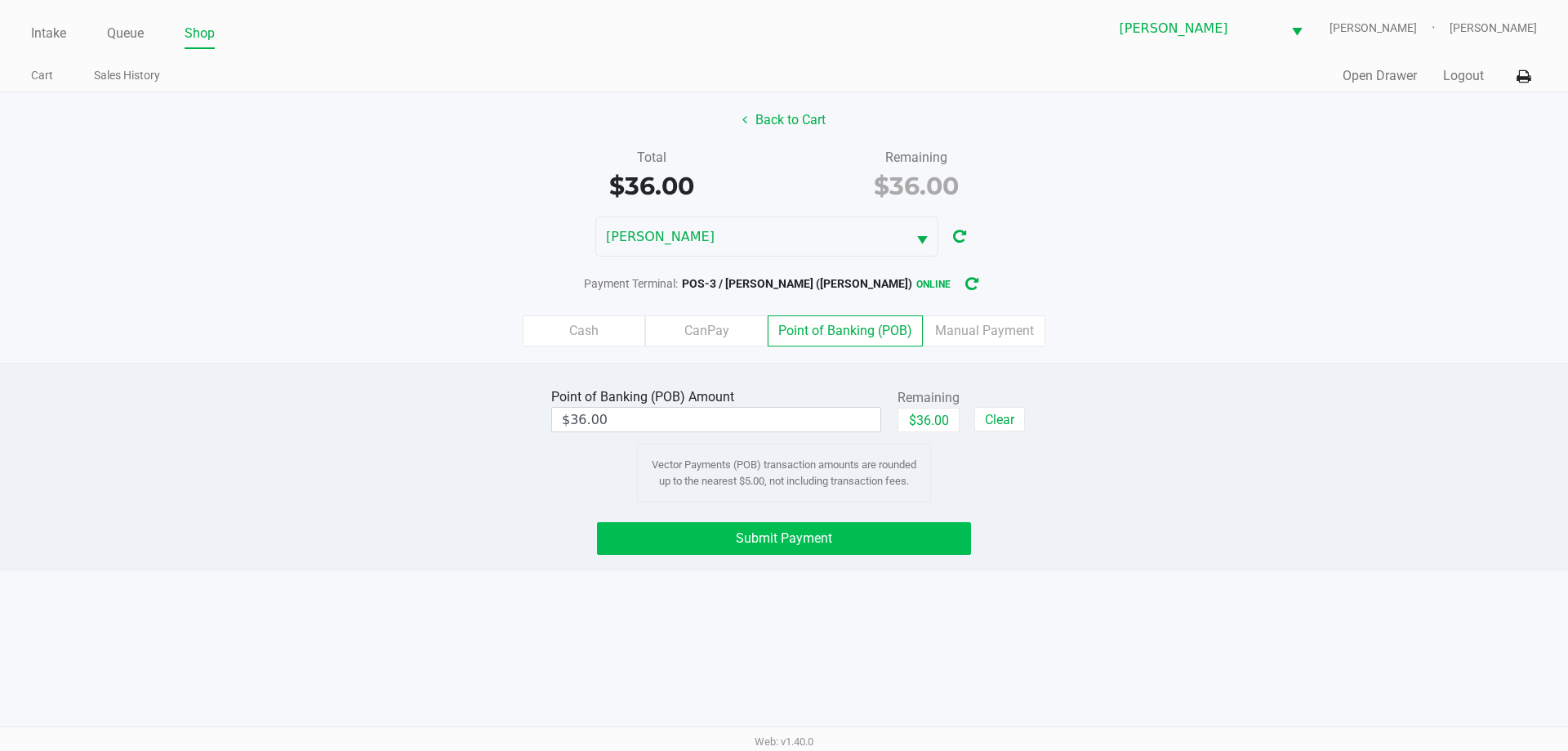
click at [910, 544] on button "Submit Payment" at bounding box center [783, 538] width 374 height 32
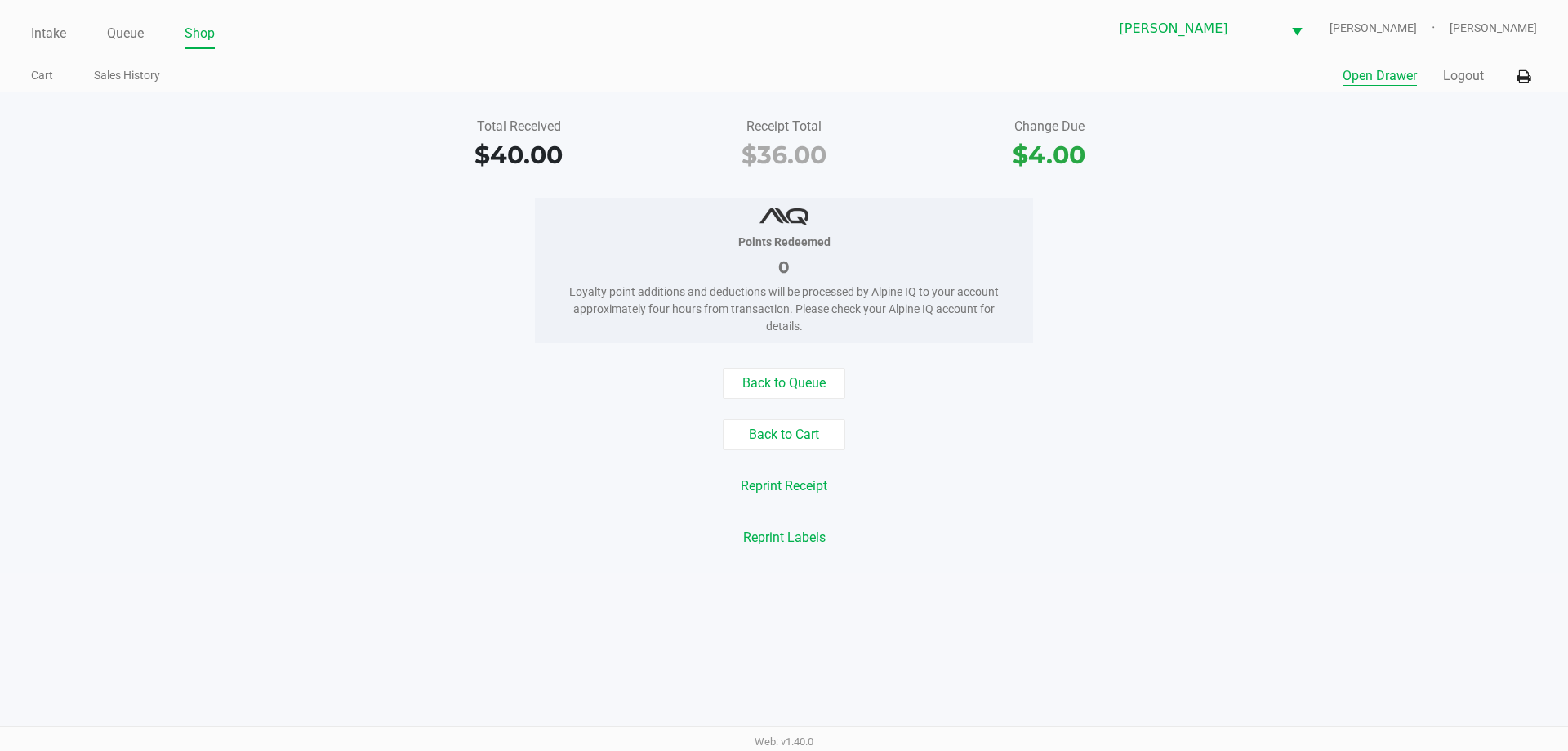
click at [1359, 79] on button "Open Drawer" at bounding box center [1379, 76] width 74 height 20
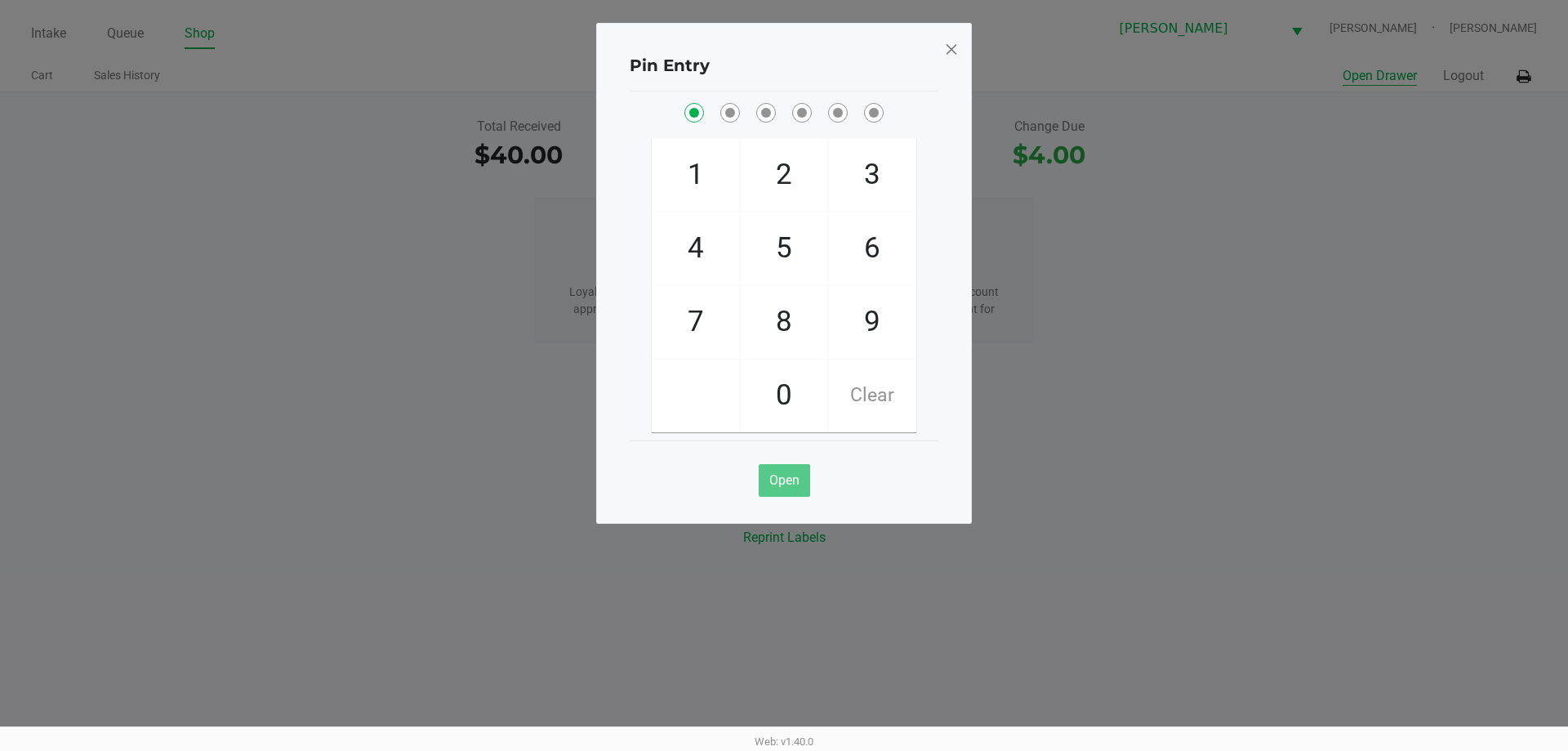
checkbox input "true"
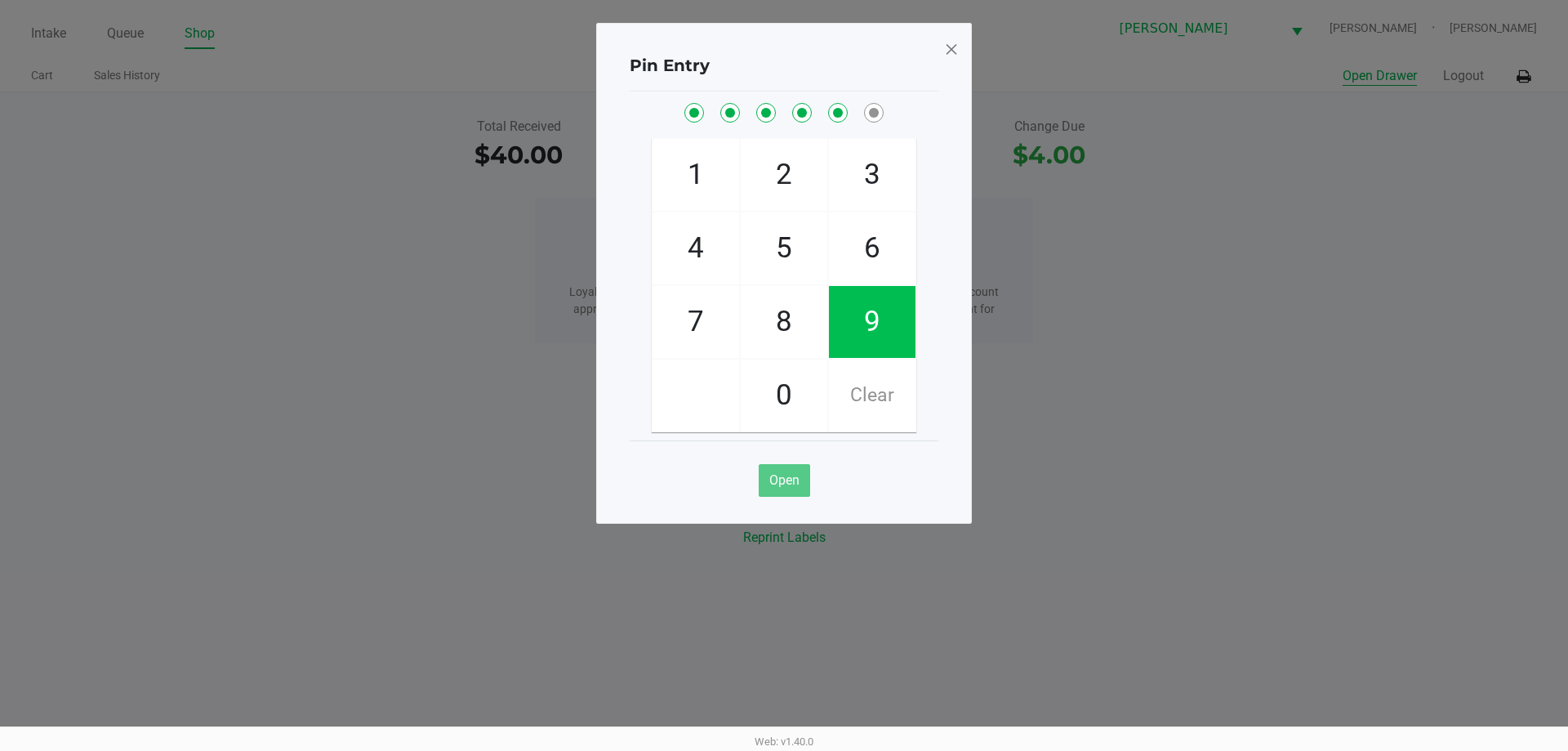
click at [1342, 66] on button "Open Drawer" at bounding box center [1379, 76] width 74 height 20
checkbox input "true"
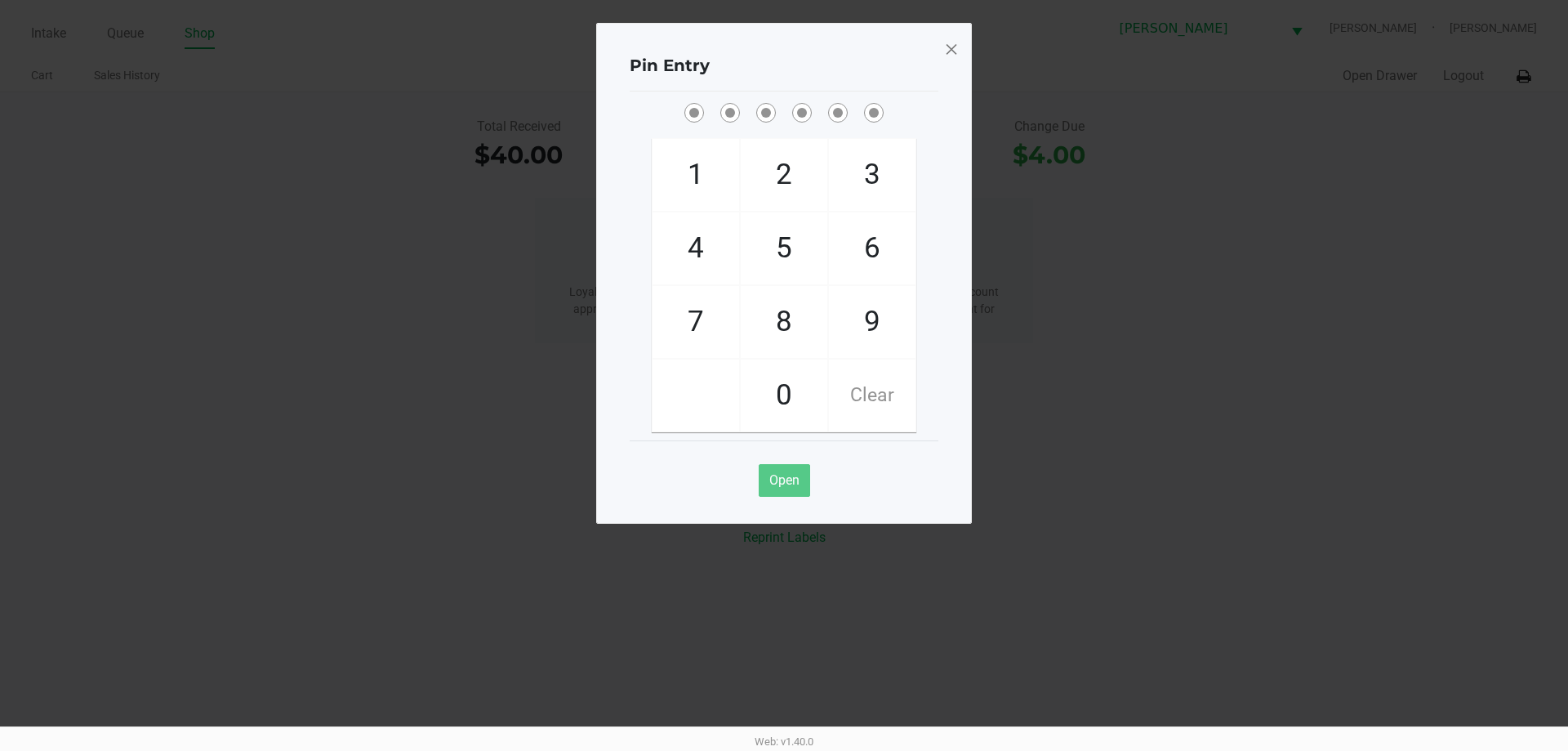
click at [953, 55] on span at bounding box center [951, 49] width 14 height 26
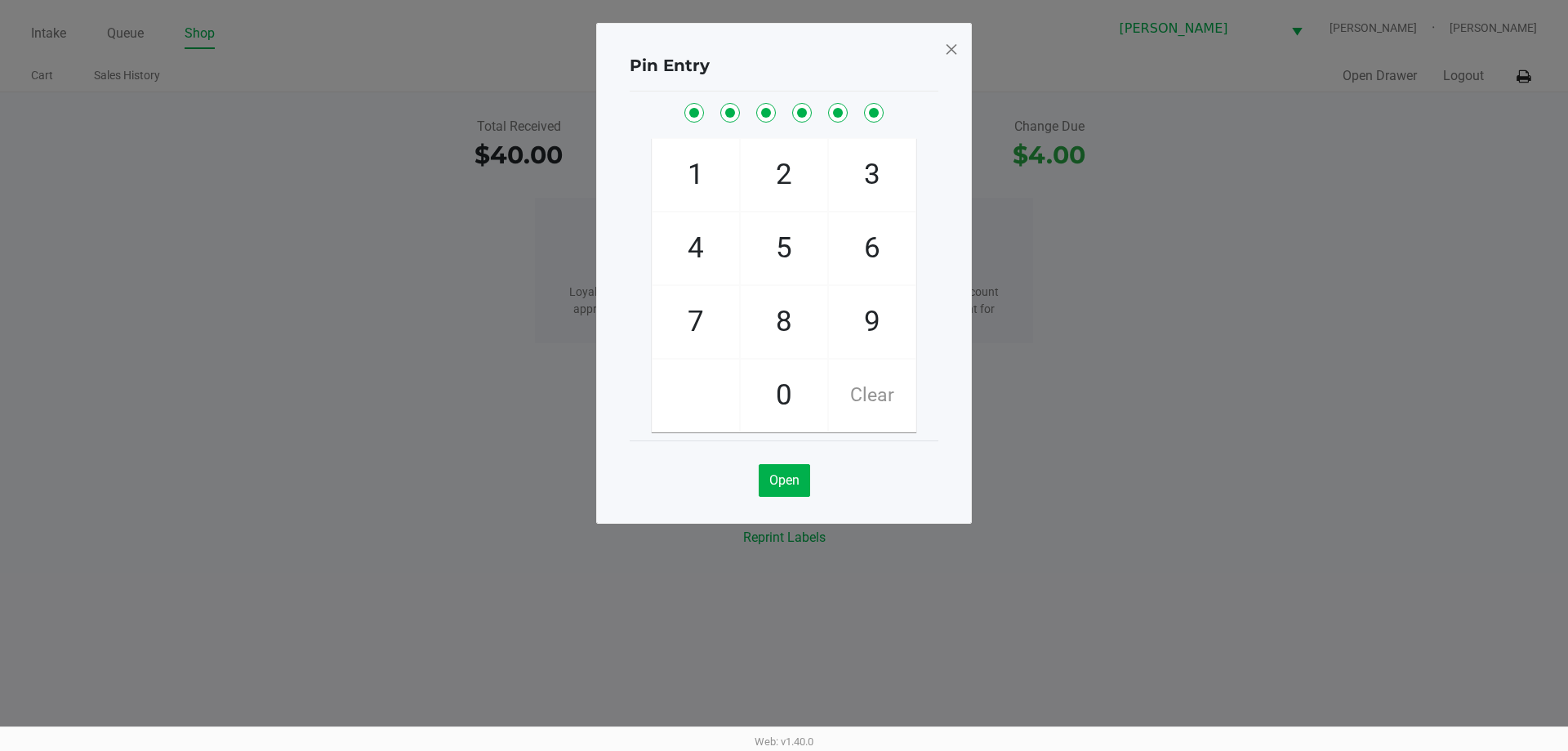
click at [945, 49] on span at bounding box center [951, 49] width 14 height 26
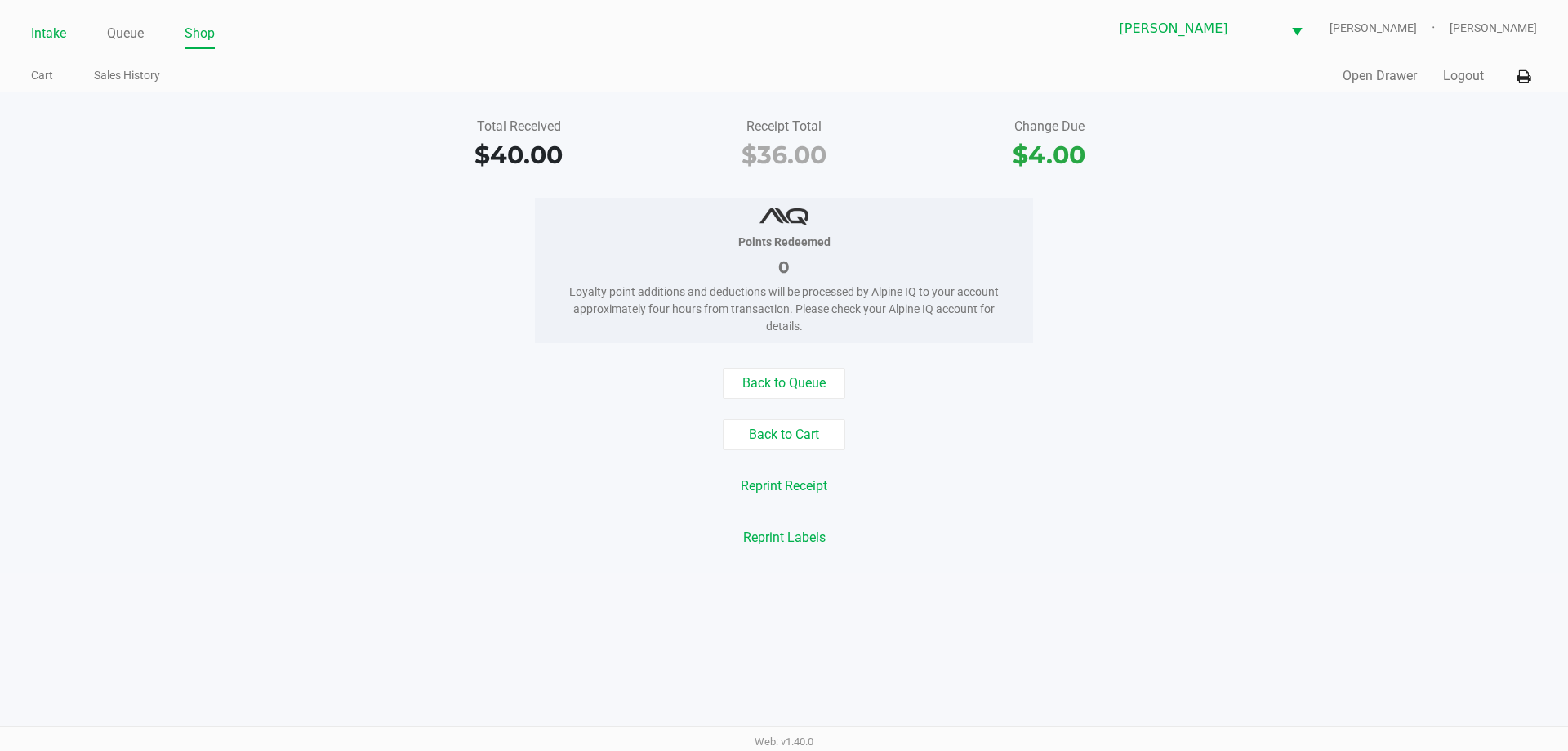
click at [46, 26] on link "Intake" at bounding box center [48, 33] width 35 height 23
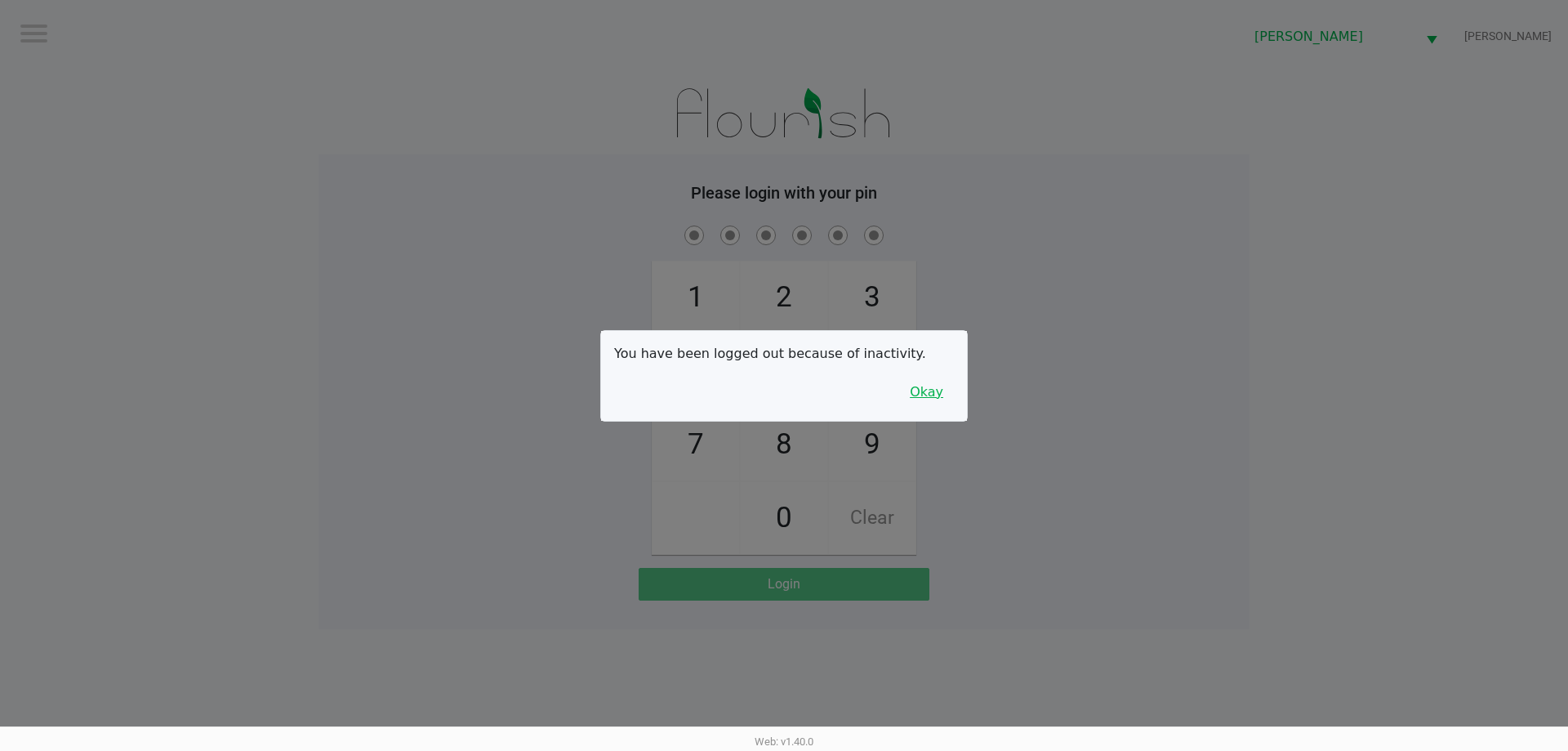
click at [932, 387] on button "Okay" at bounding box center [926, 392] width 54 height 31
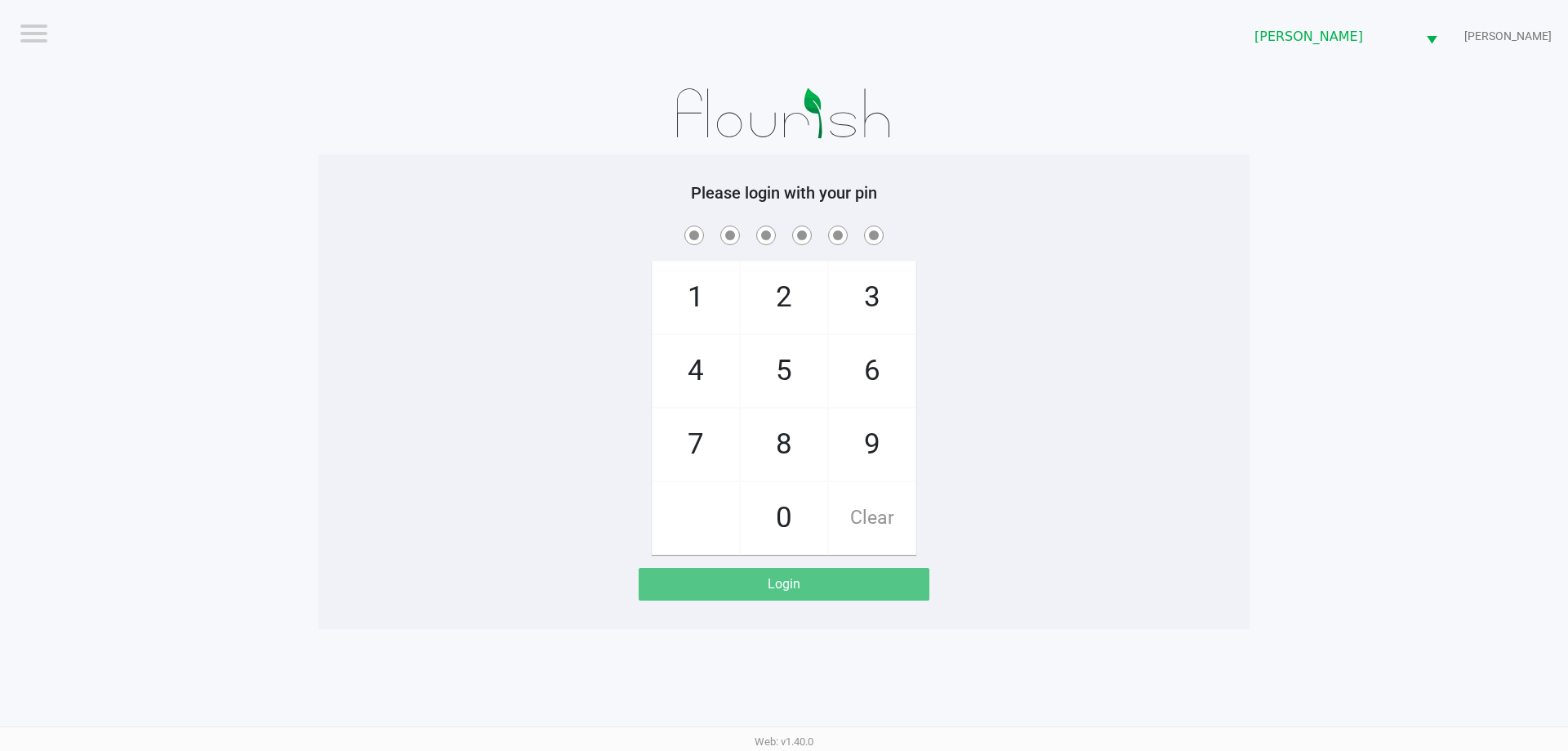
click at [1031, 123] on div at bounding box center [784, 113] width 931 height 82
checkbox input "true"
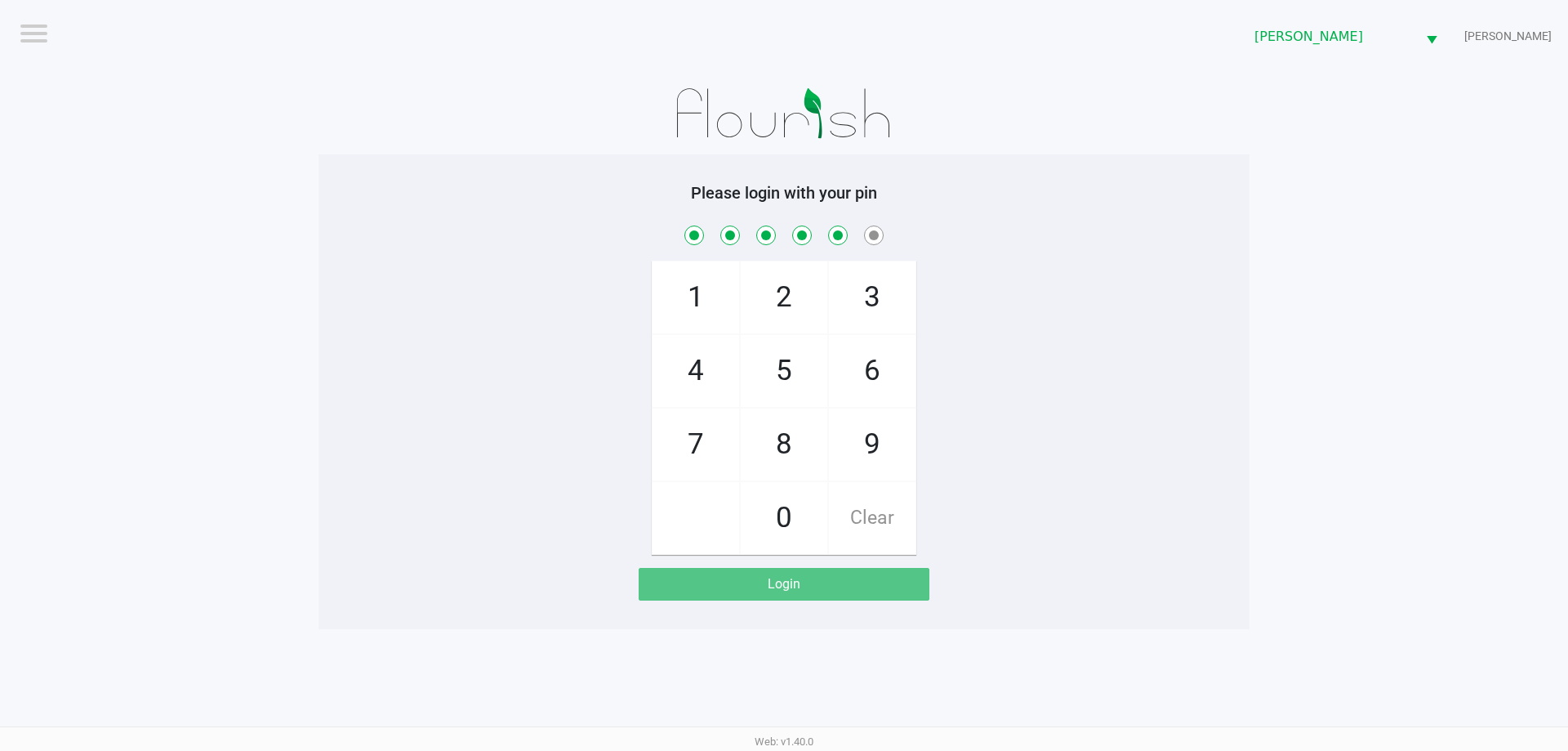
checkbox input "true"
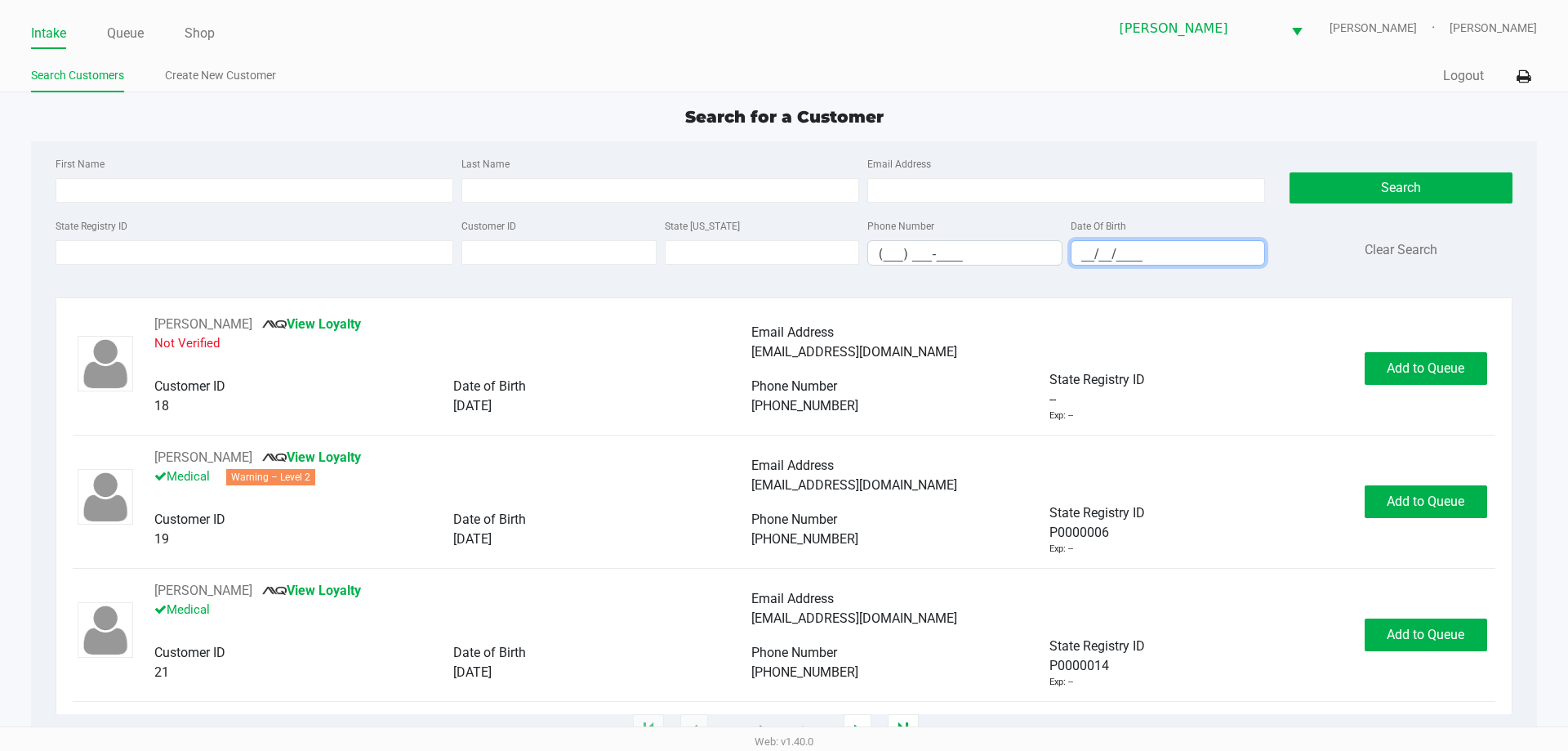
click at [1082, 242] on input "__/__/____" at bounding box center [1168, 254] width 193 height 26
click at [139, 26] on link "Queue" at bounding box center [125, 33] width 37 height 23
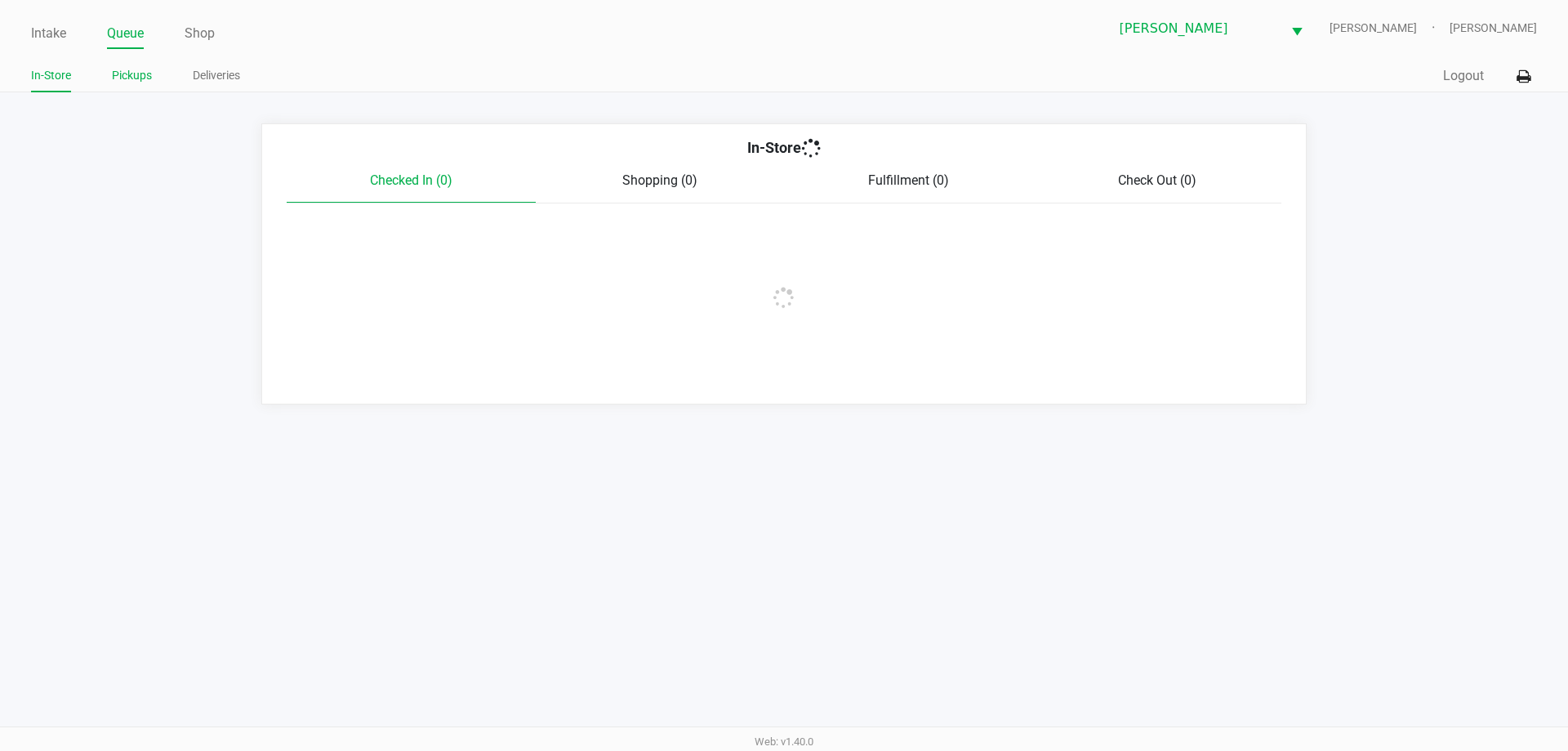
click at [146, 69] on link "Pickups" at bounding box center [131, 76] width 40 height 20
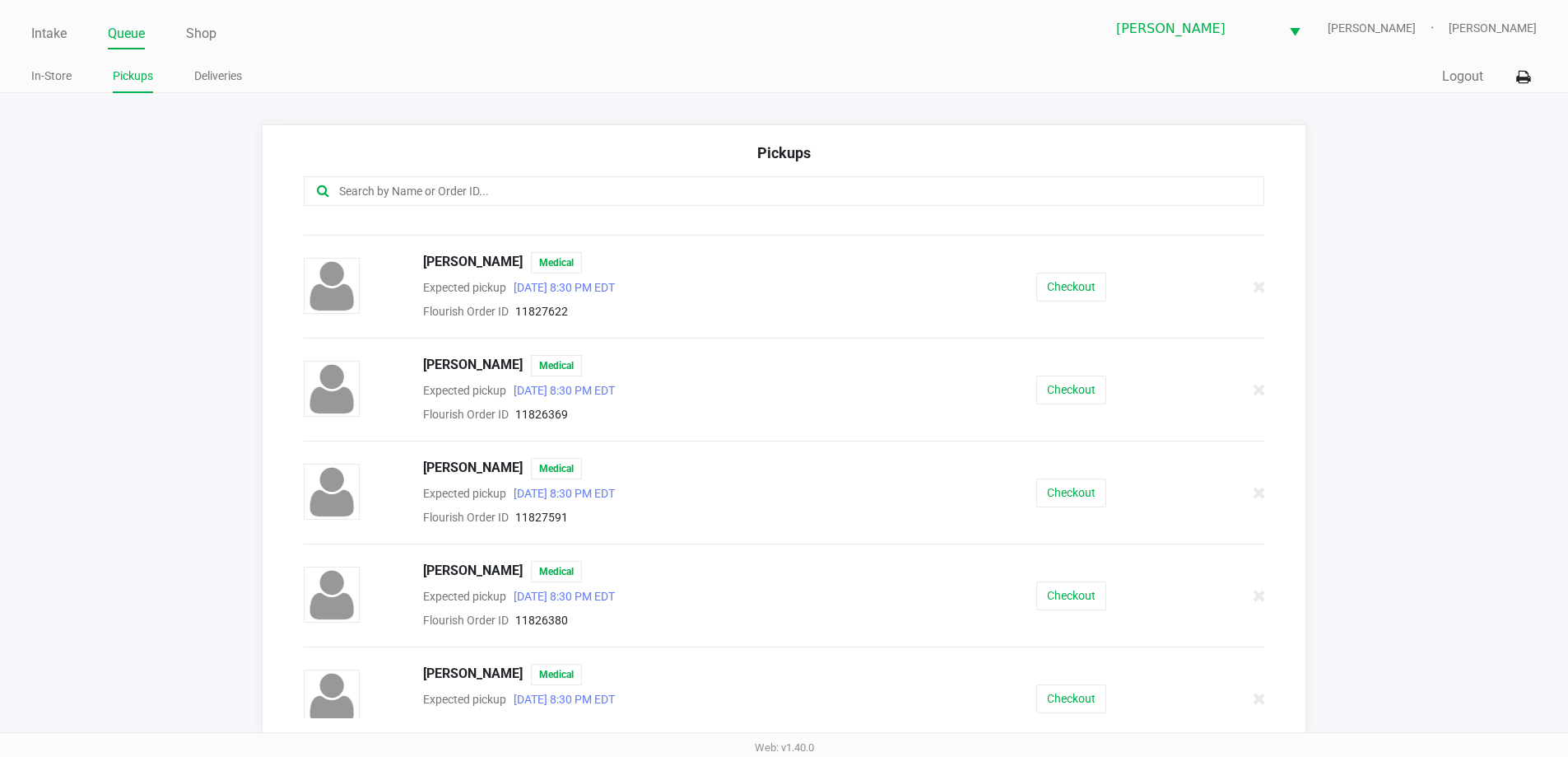
scroll to position [1319, 0]
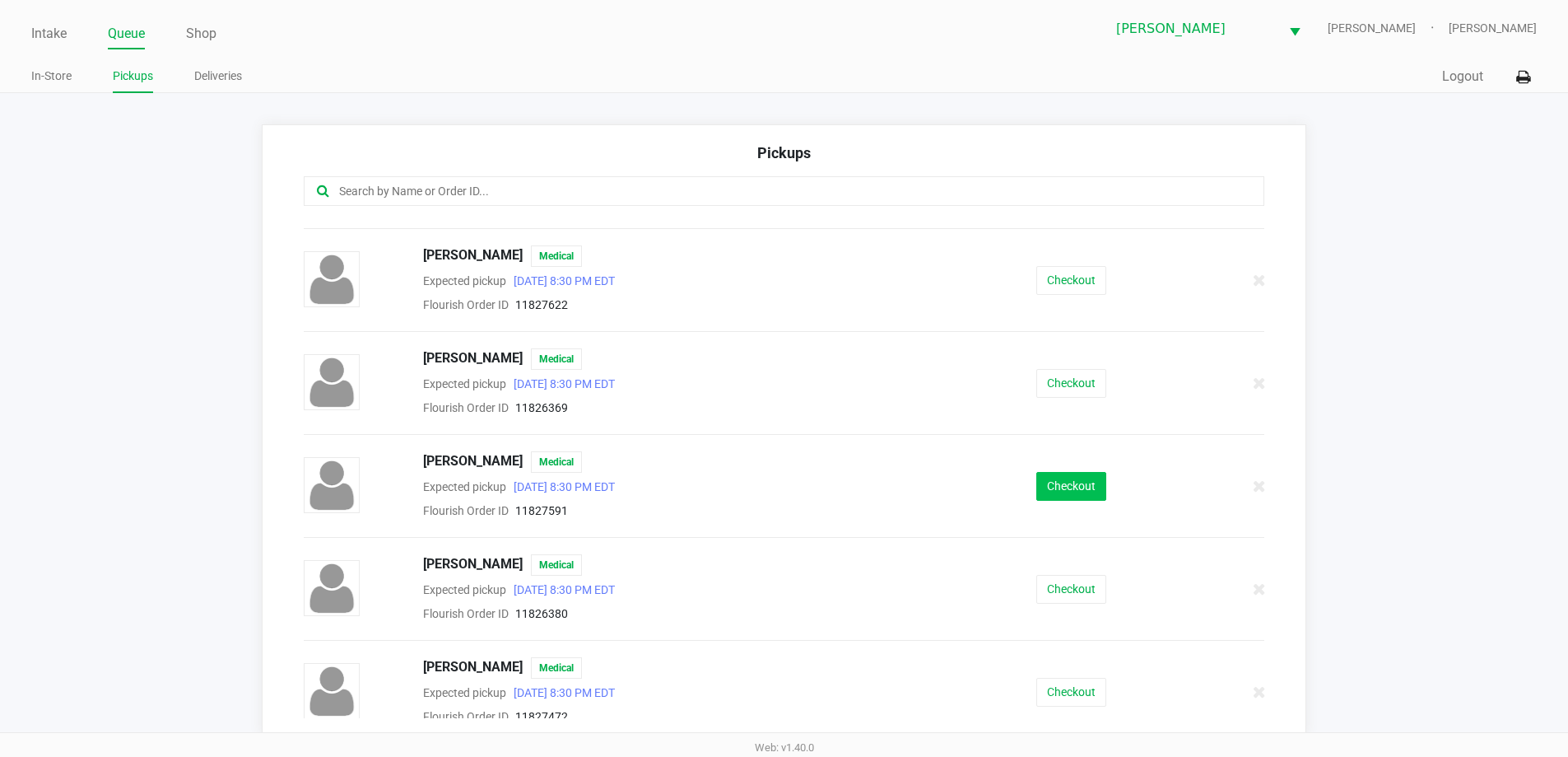
click at [1053, 487] on button "Checkout" at bounding box center [1072, 487] width 70 height 29
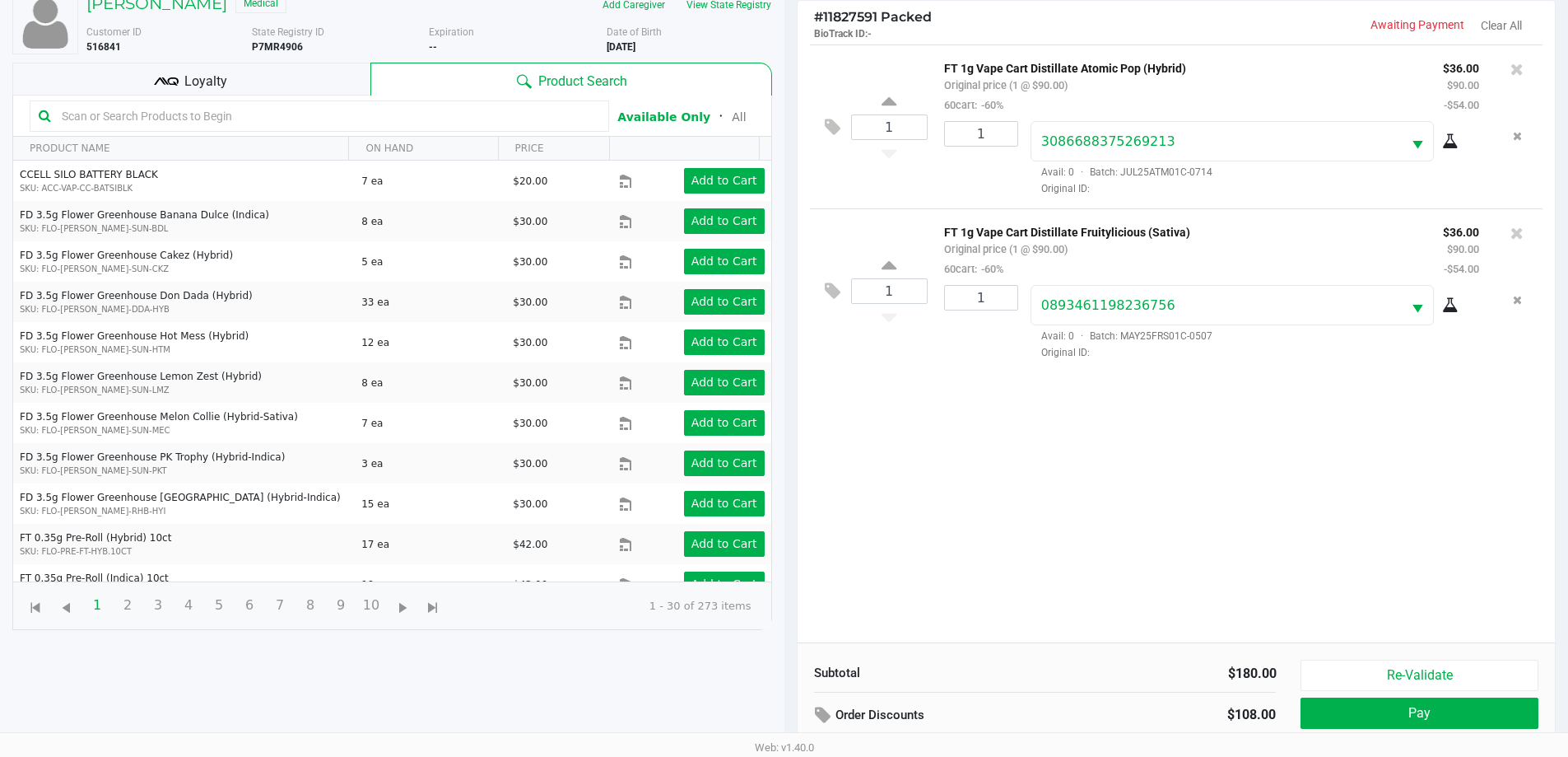
scroll to position [178, 0]
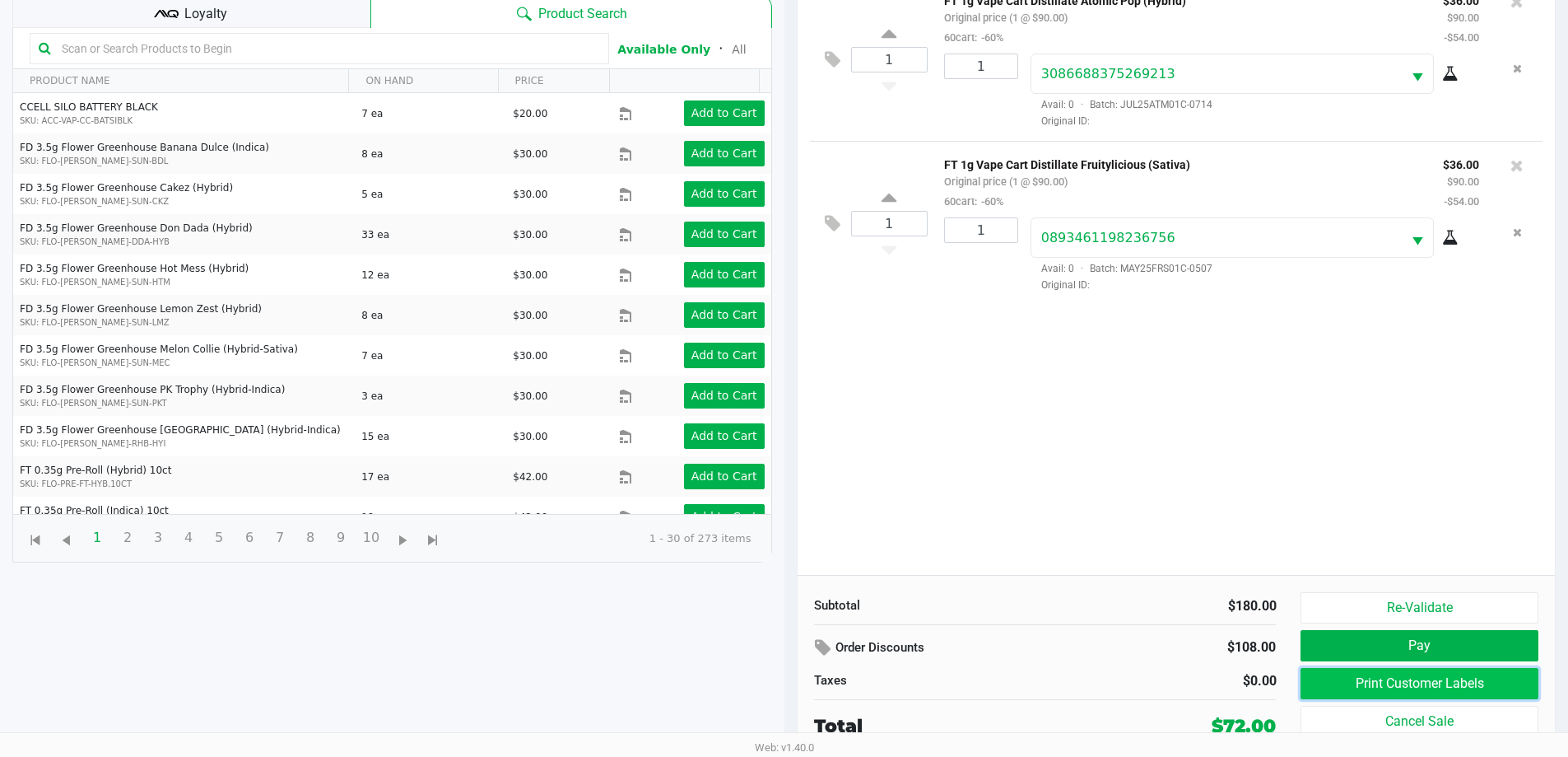
click at [1432, 685] on button "Print Customer Labels" at bounding box center [1420, 683] width 237 height 31
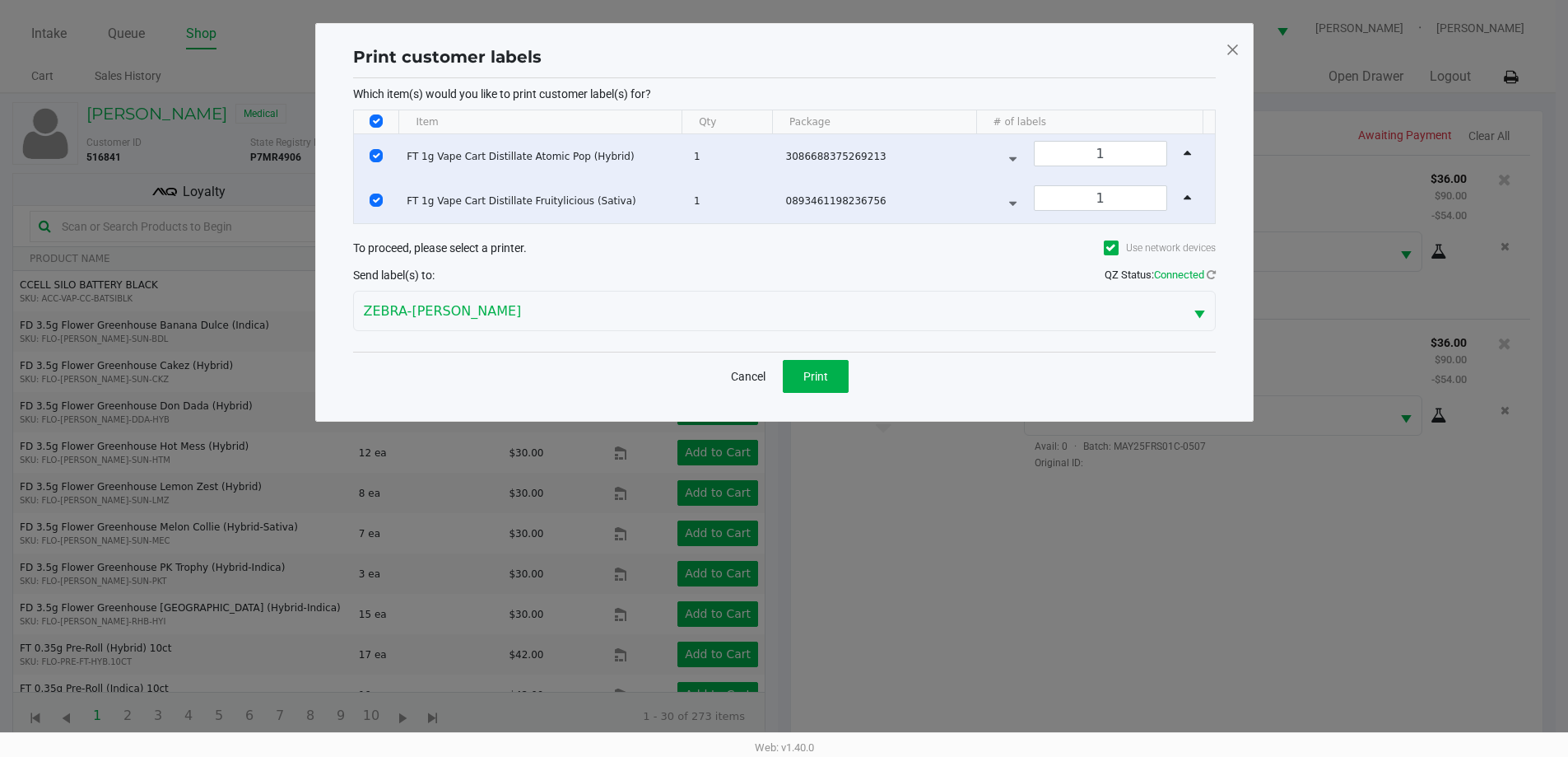
scroll to position [0, 0]
click at [824, 385] on button "Print" at bounding box center [821, 376] width 66 height 33
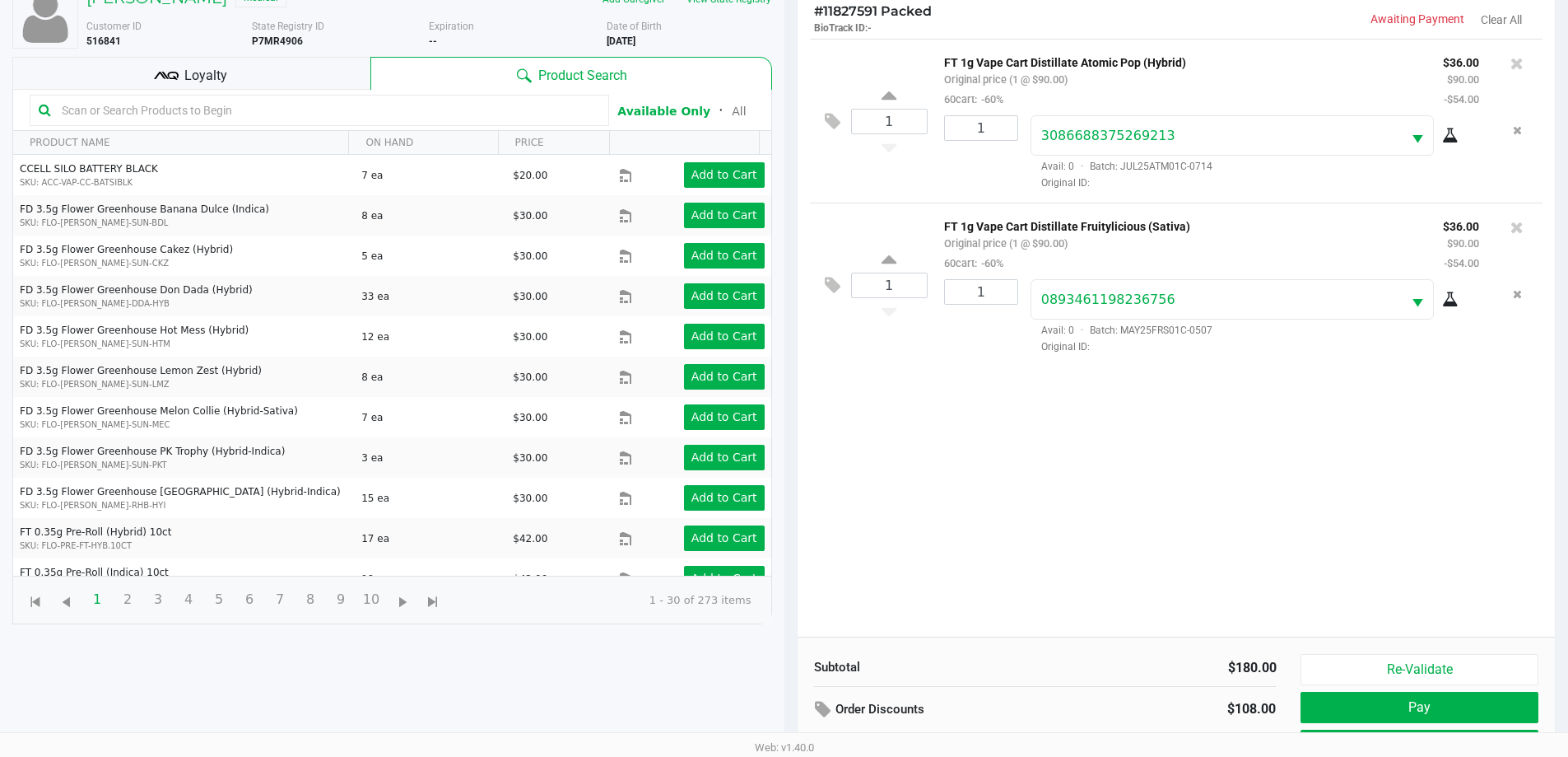
scroll to position [152, 0]
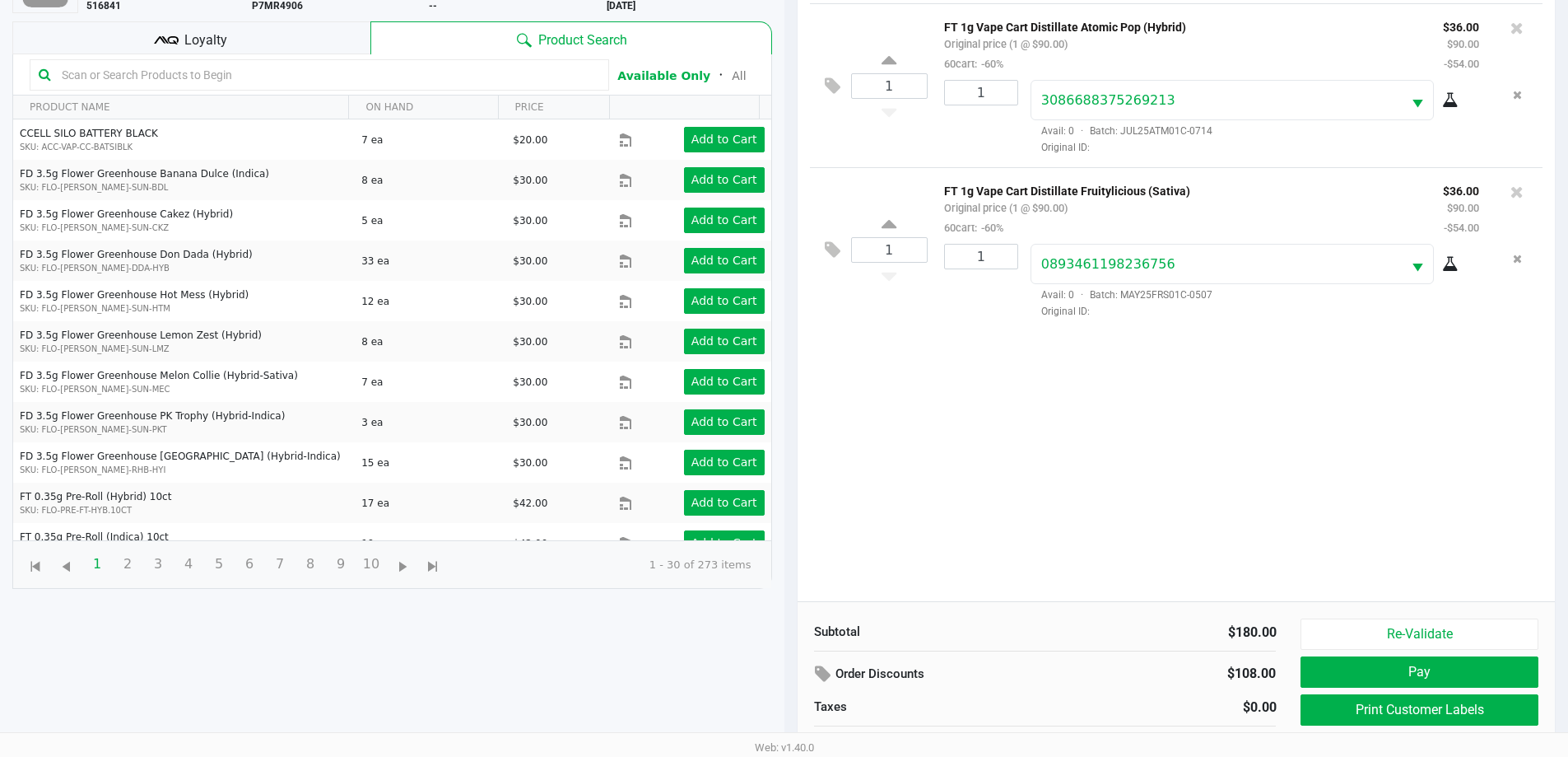
click at [459, 69] on input "text" at bounding box center [327, 75] width 545 height 25
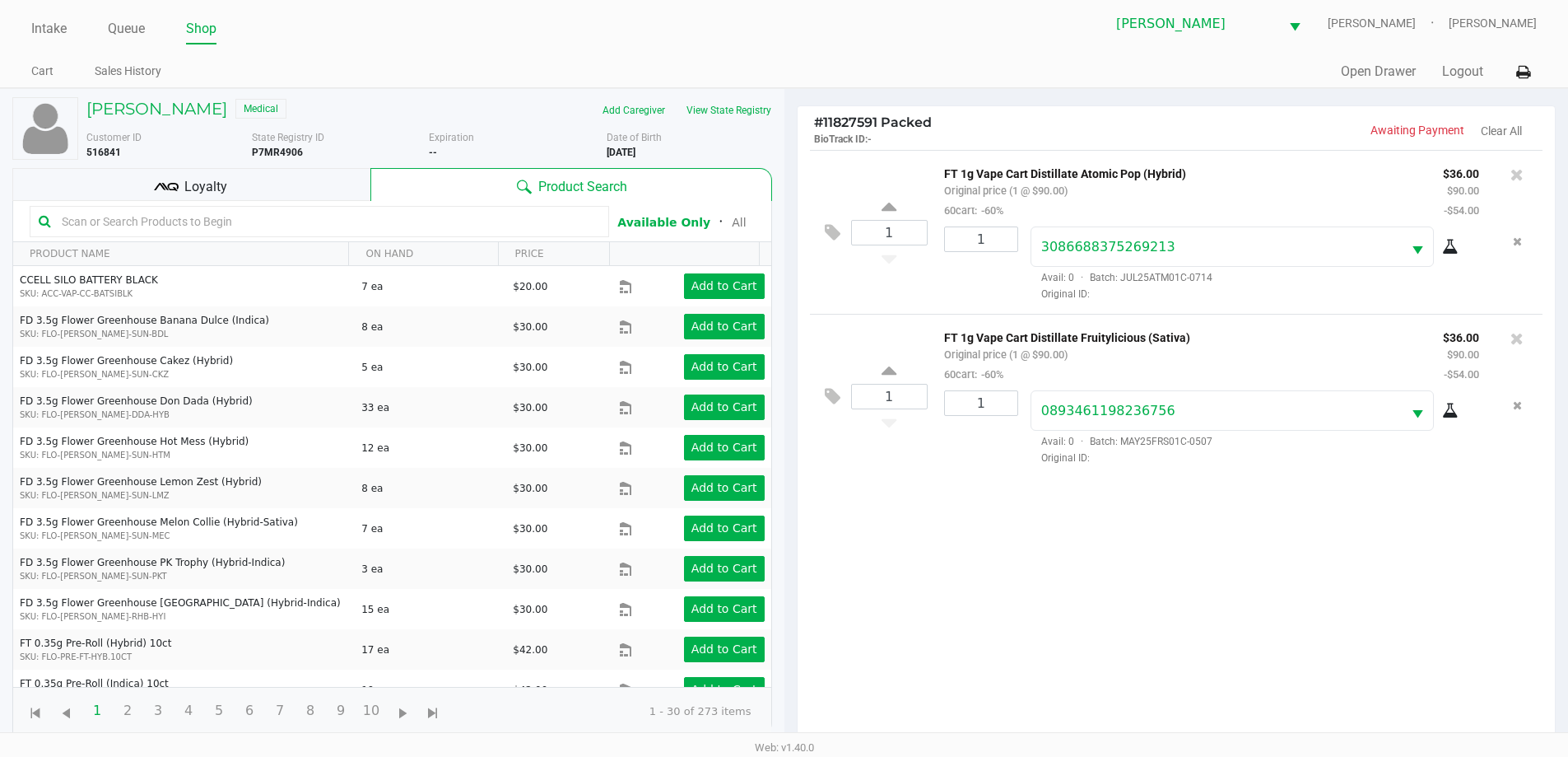
scroll to position [0, 0]
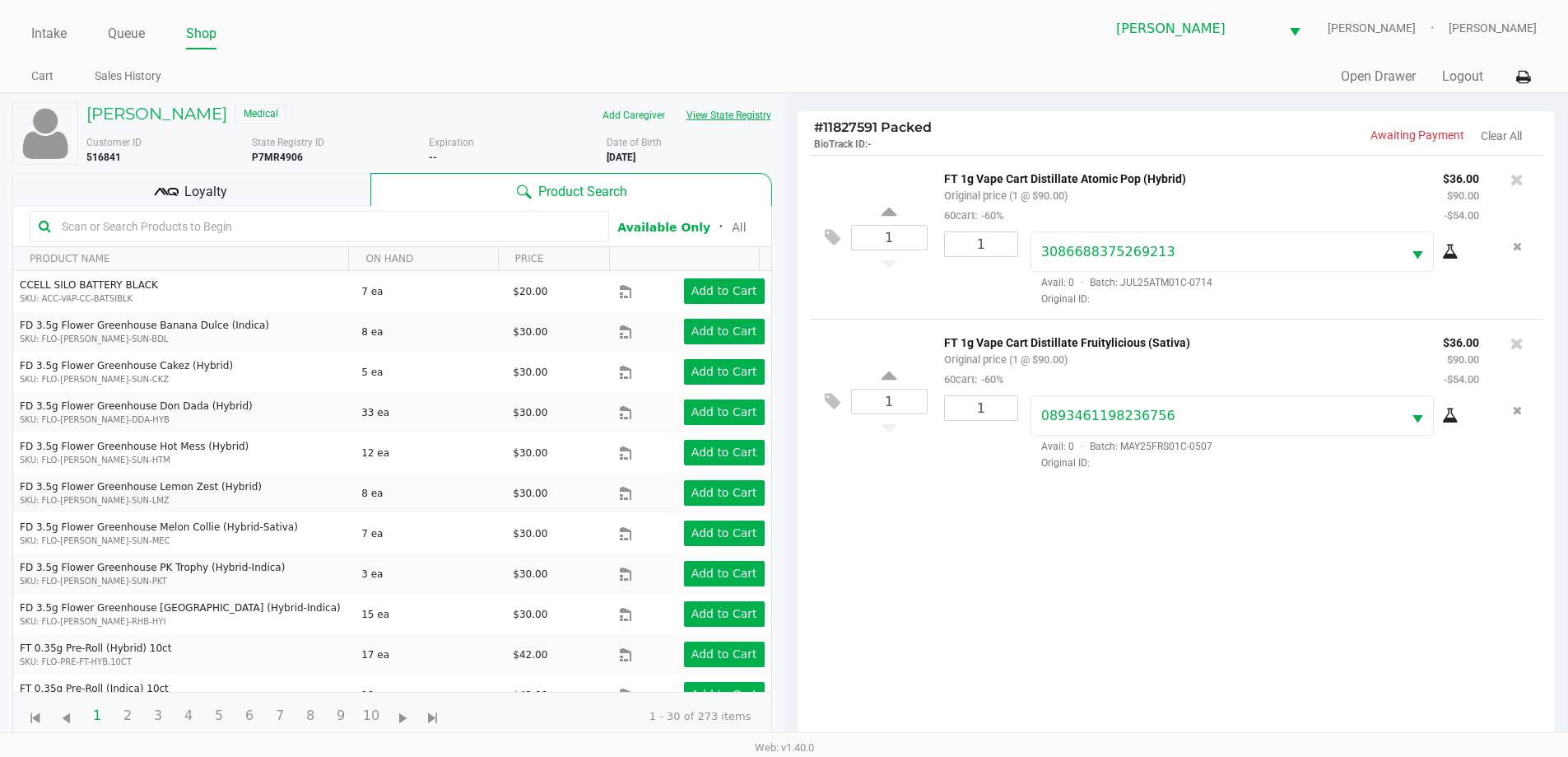
click at [754, 110] on button "View State Registry" at bounding box center [724, 115] width 96 height 27
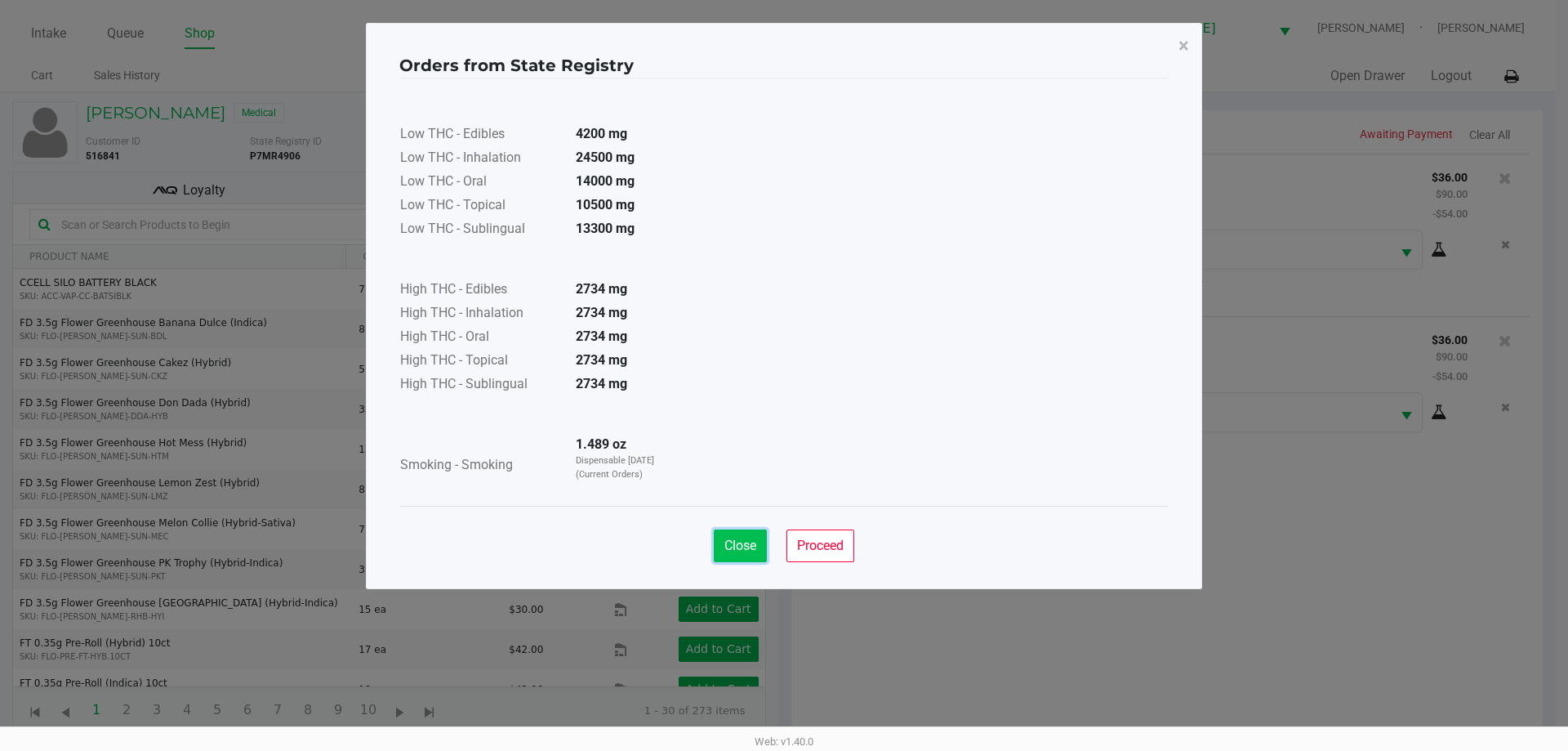
click at [754, 561] on button "Close" at bounding box center [740, 546] width 53 height 32
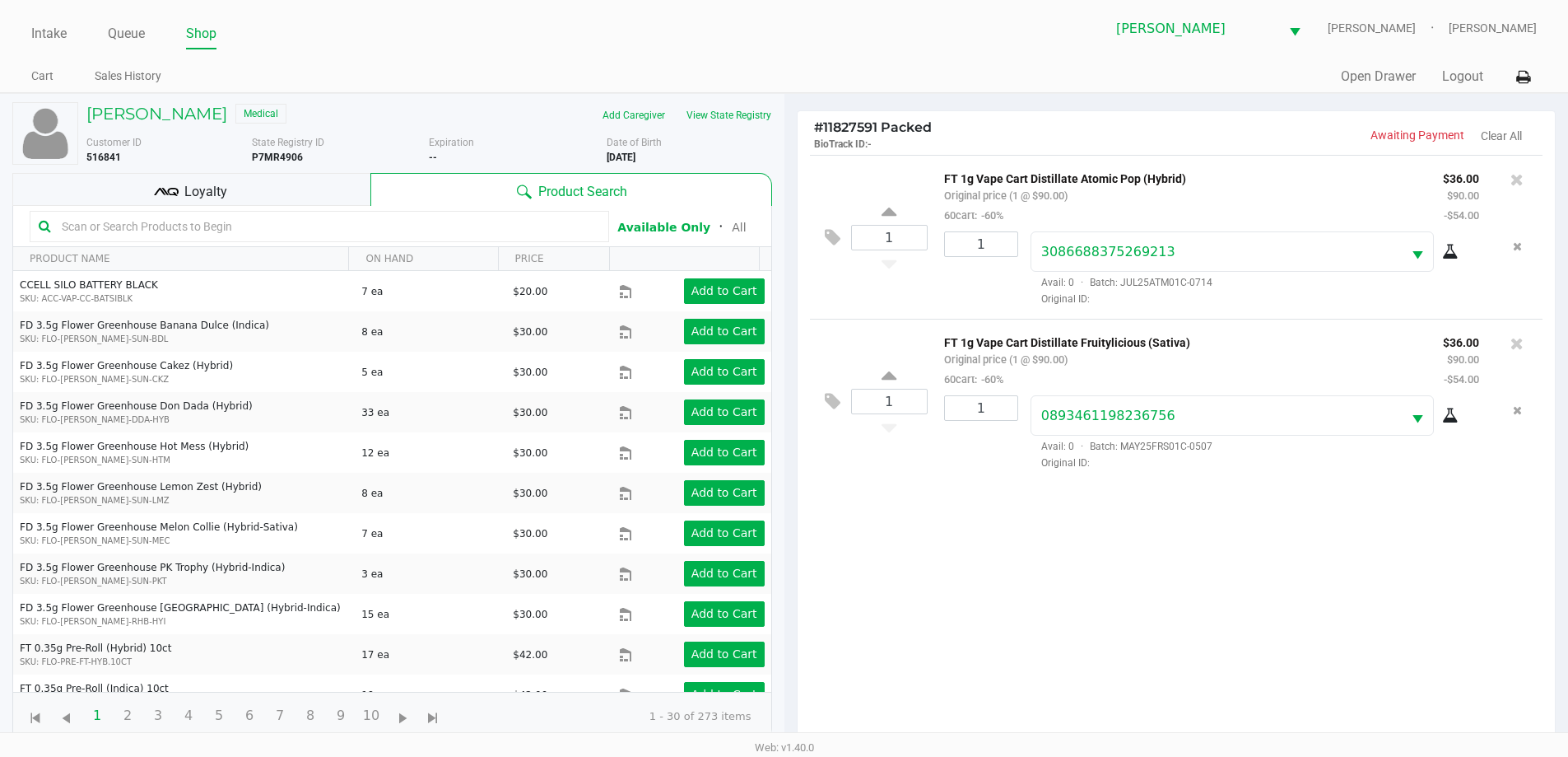
click at [460, 231] on input "text" at bounding box center [327, 226] width 545 height 25
type input "1"
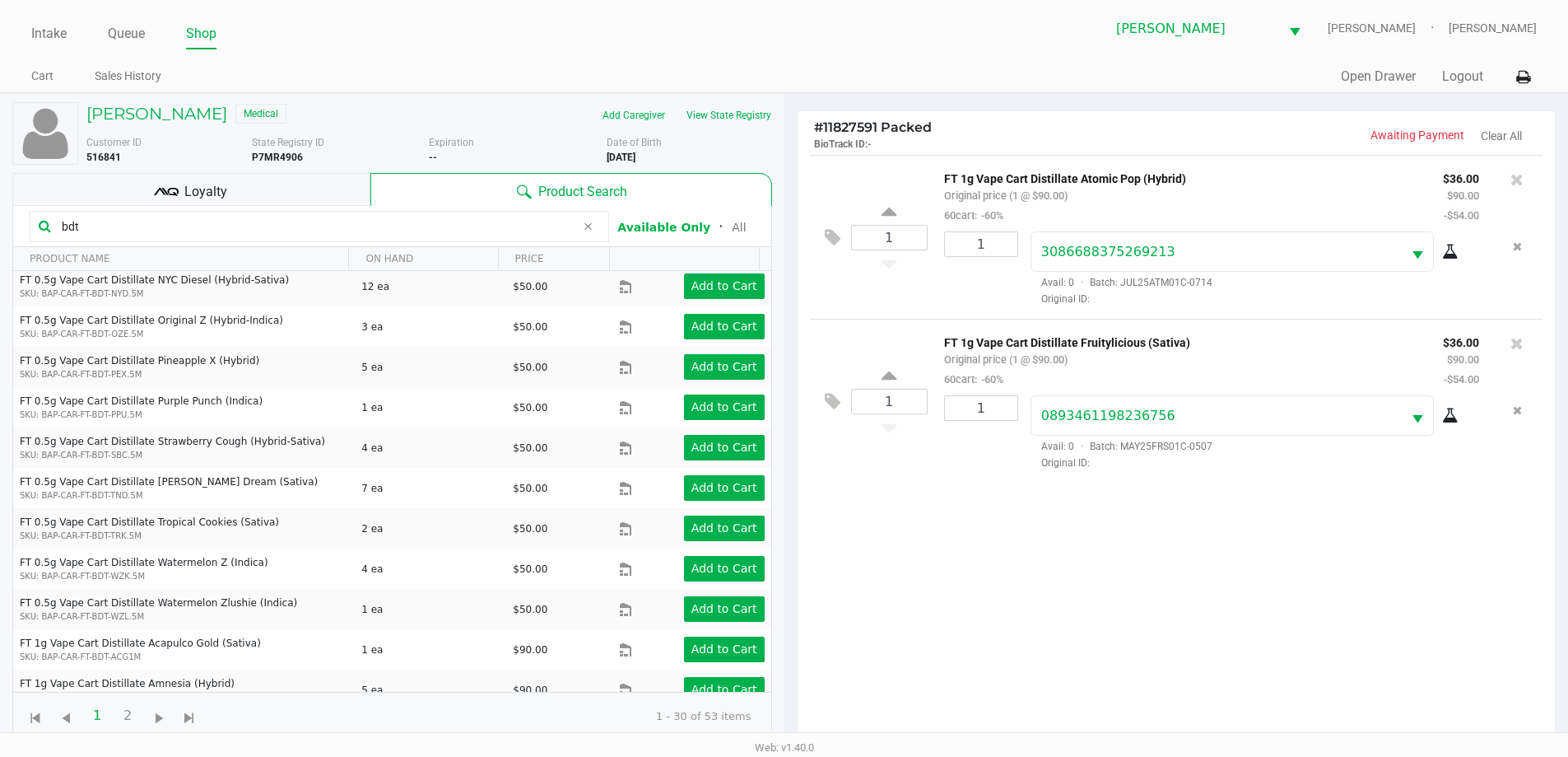
scroll to position [789, 0]
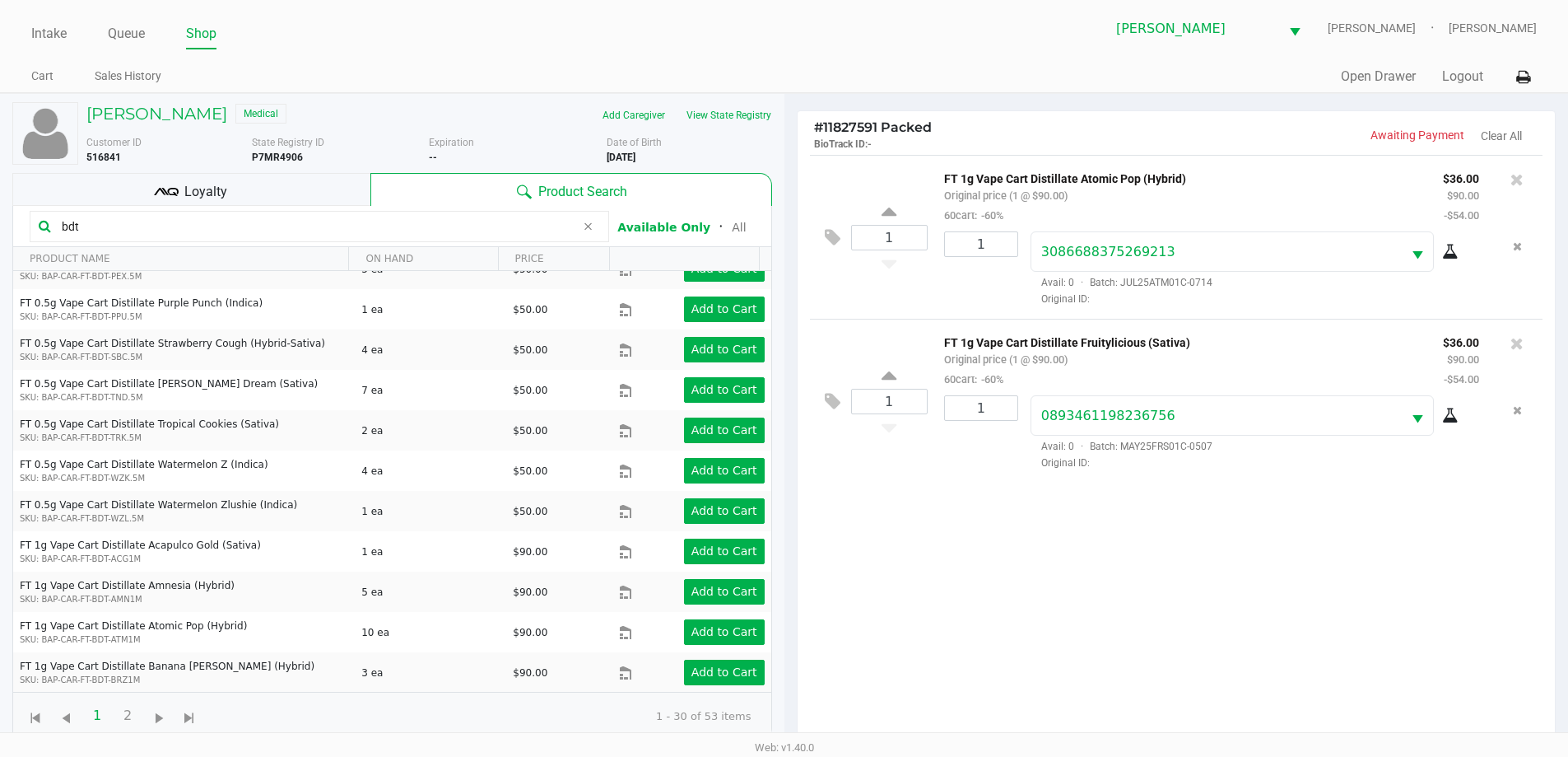
type input "bdt"
click at [169, 714] on span "Go to the next page" at bounding box center [160, 718] width 21 height 21
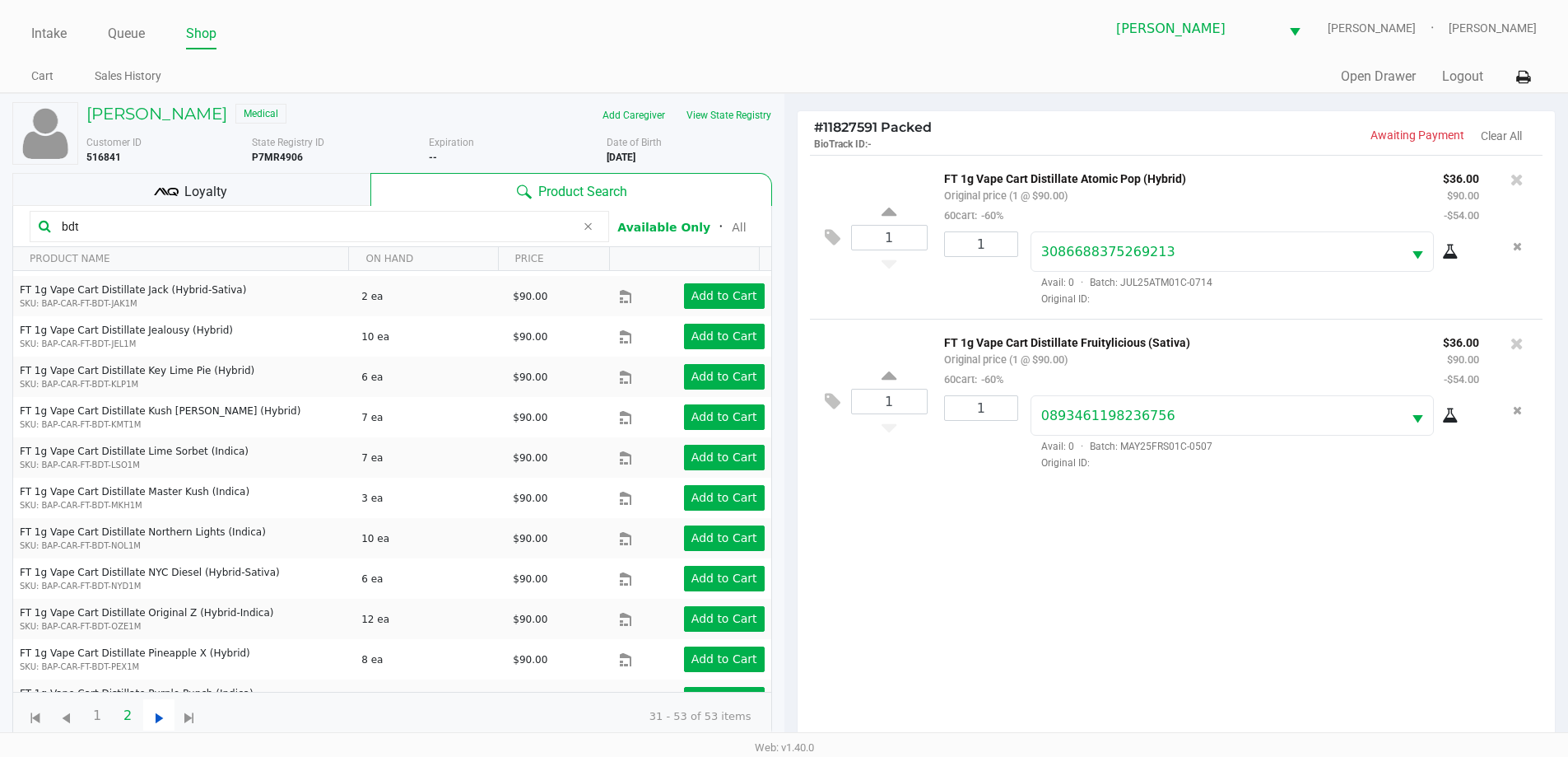
scroll to position [506, 0]
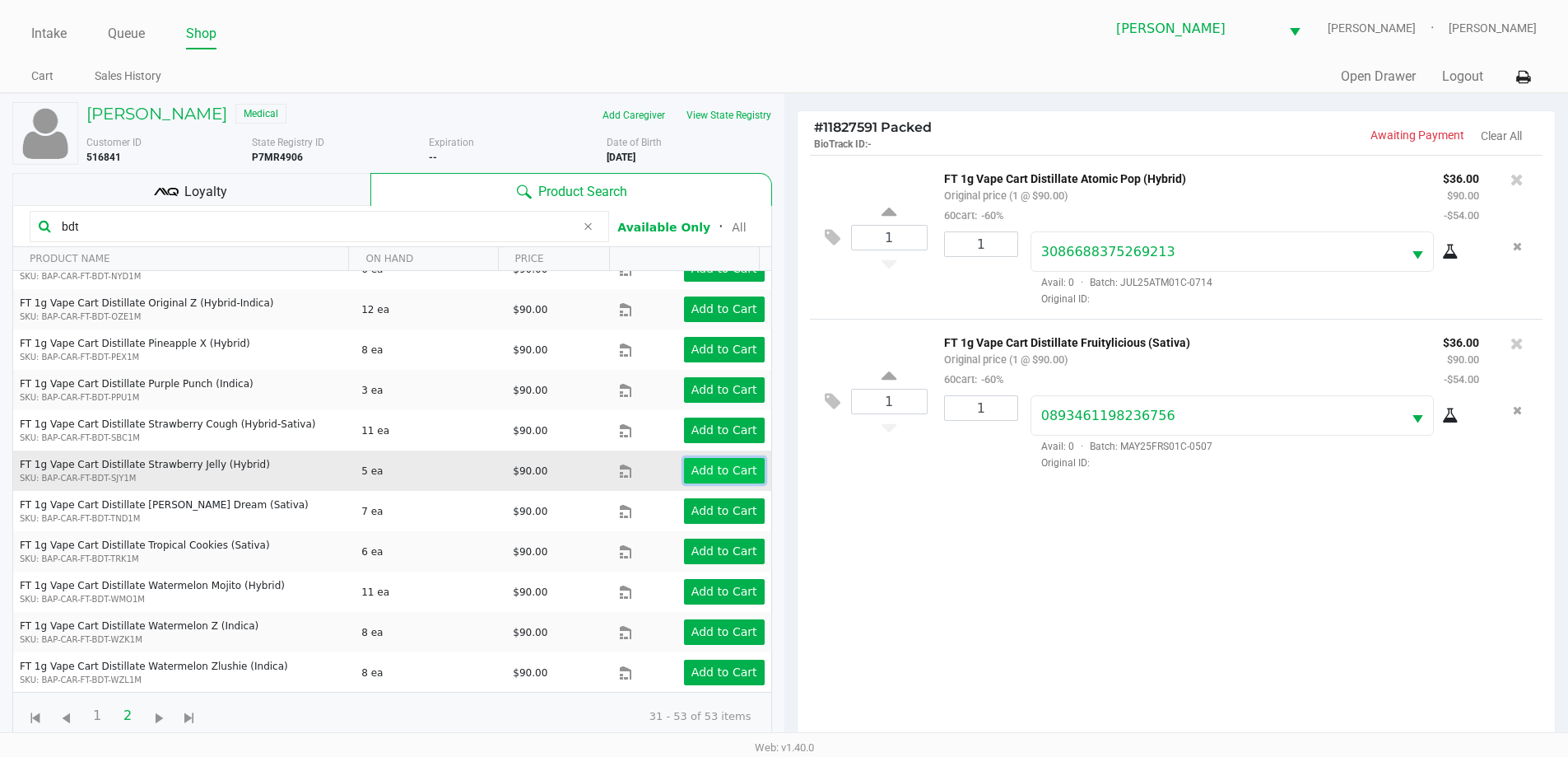
click at [719, 469] on app-button-loader "Add to Cart" at bounding box center [724, 469] width 66 height 13
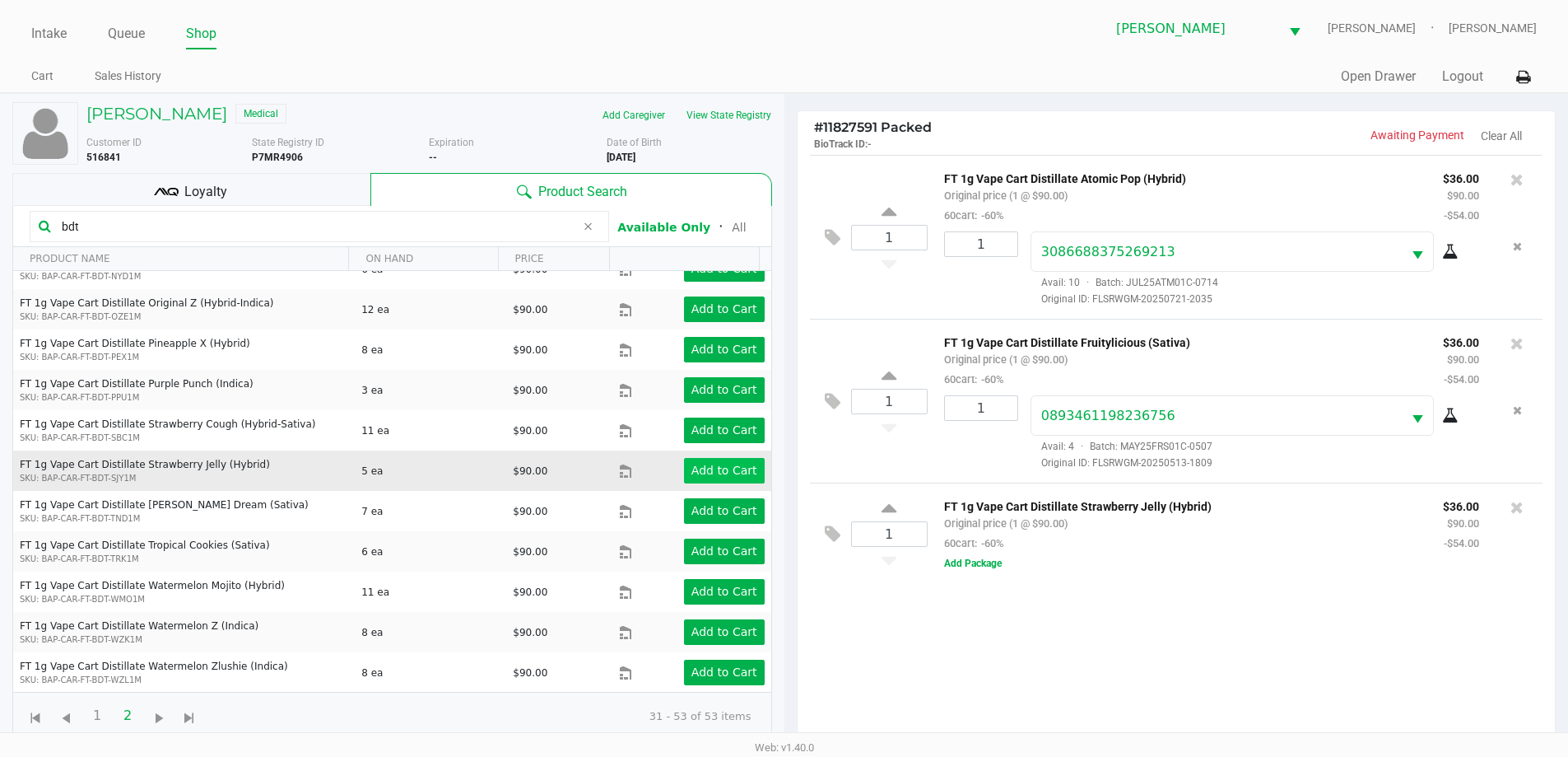
click at [887, 210] on icon at bounding box center [888, 215] width 15 height 21
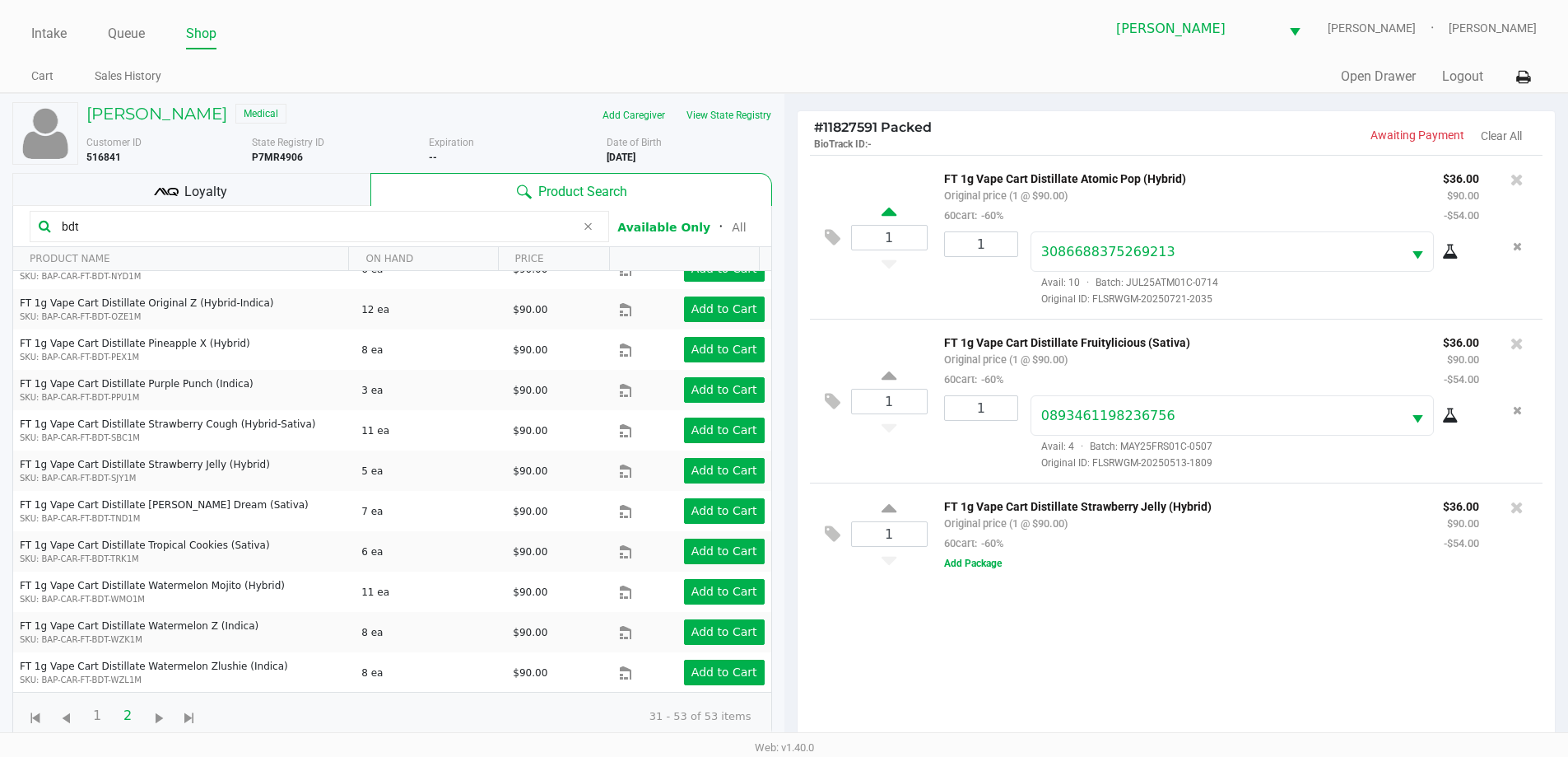
type input "2"
click at [1102, 640] on div "2 FT 1g Vape Cart Distillate Atomic Pop (Hybrid) Original price (2 @ $90.00) 60…" at bounding box center [1177, 453] width 758 height 597
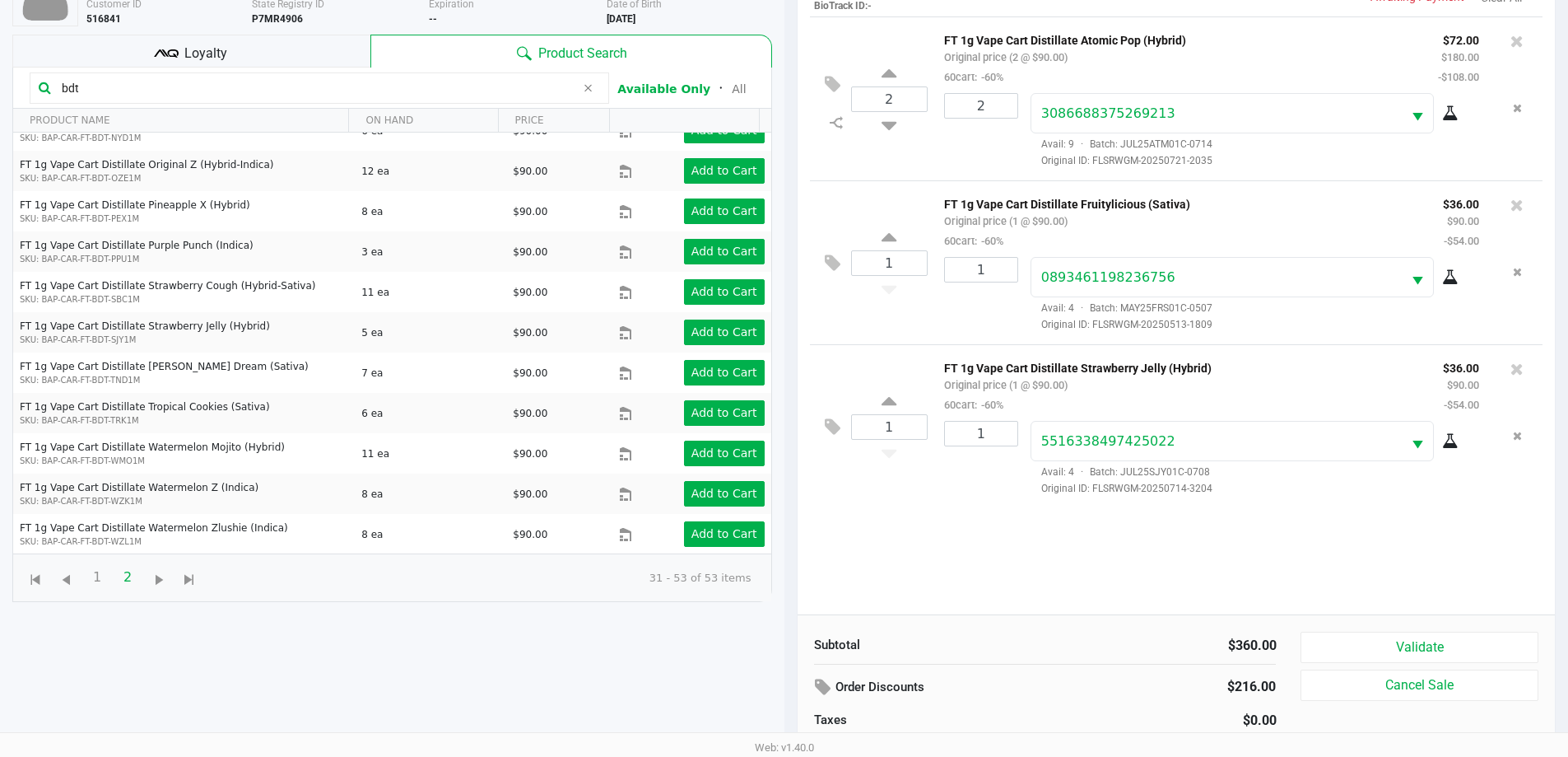
scroll to position [178, 0]
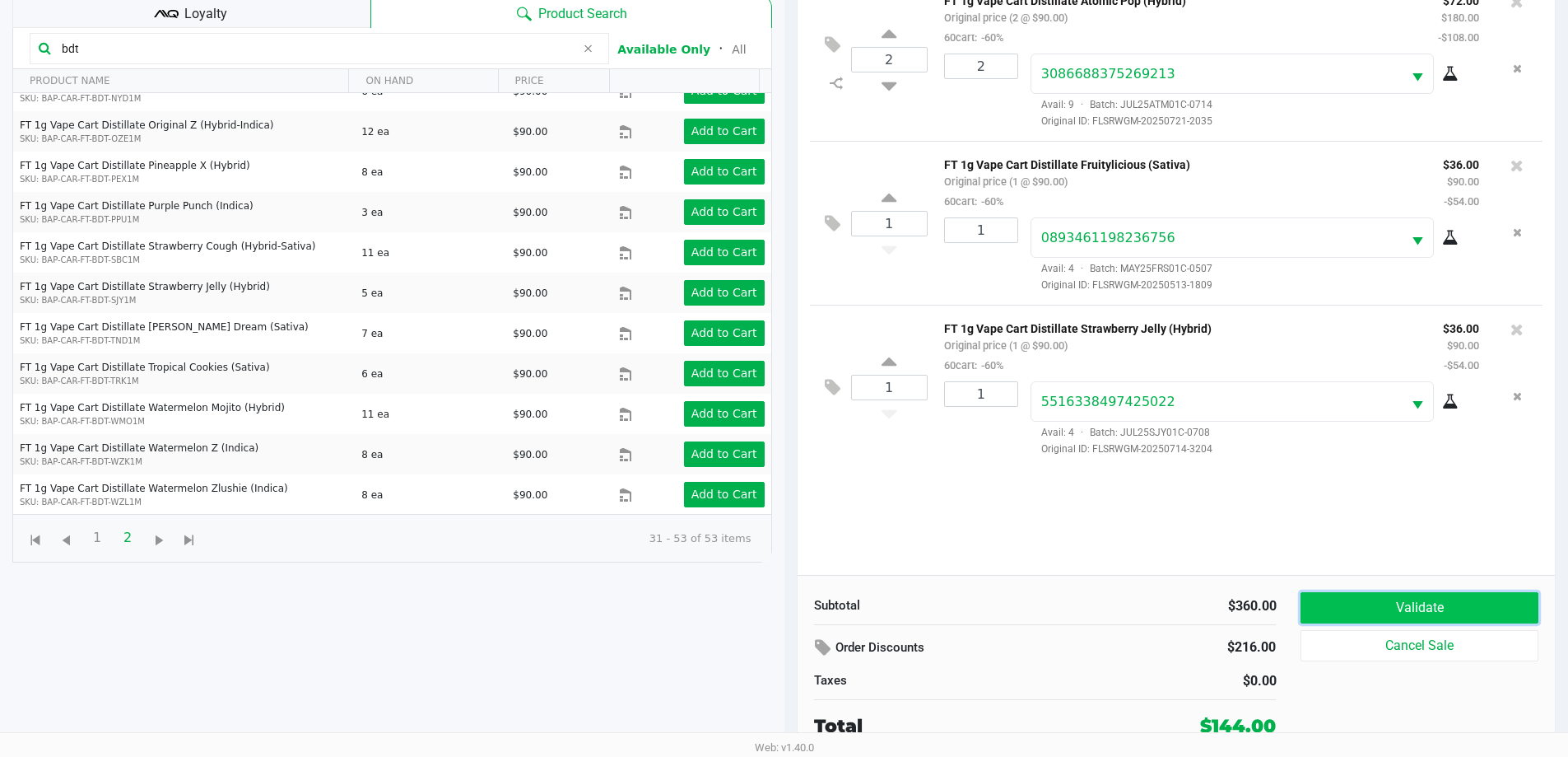
click at [1414, 609] on button "Validate" at bounding box center [1420, 608] width 237 height 31
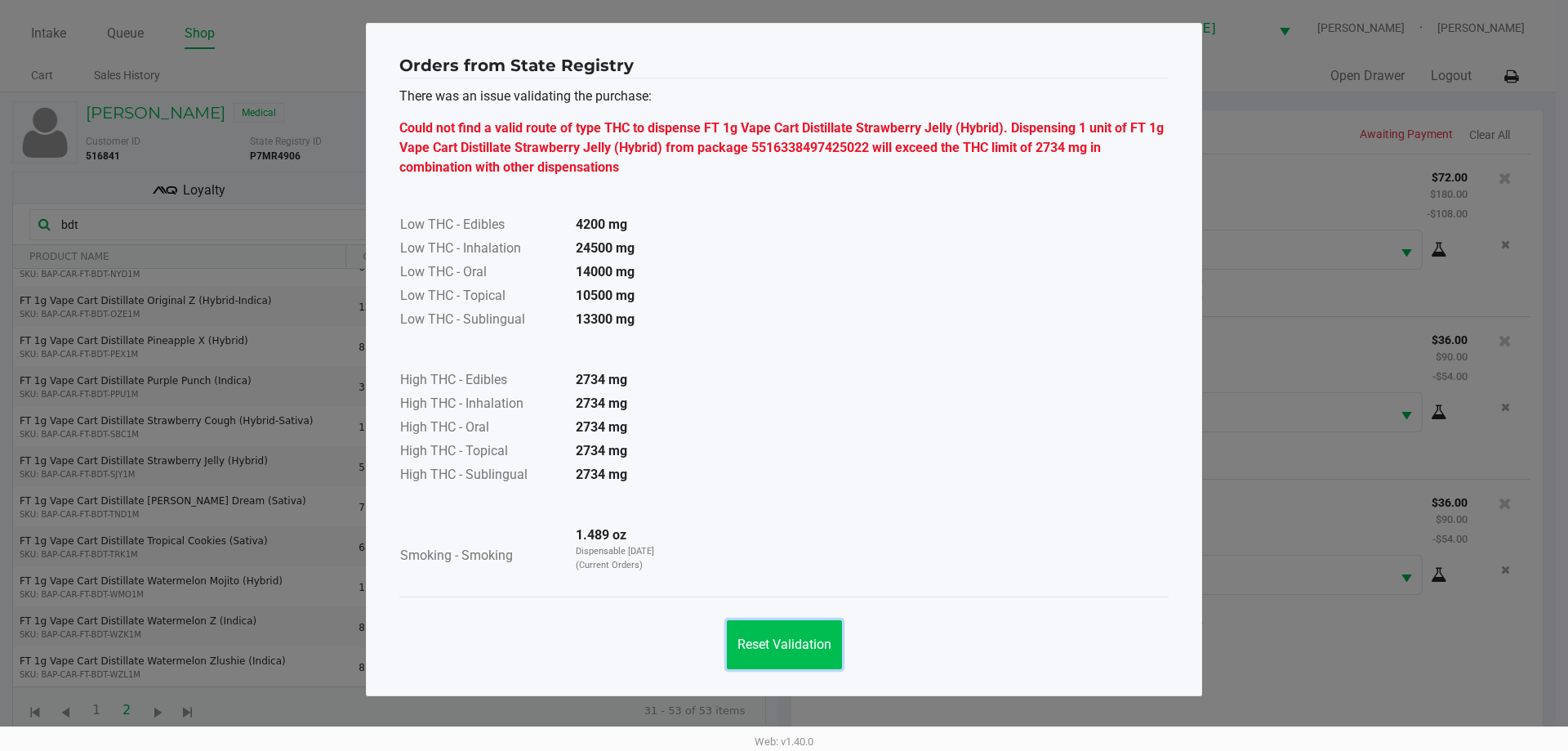
click at [795, 640] on span "Reset Validation" at bounding box center [784, 644] width 94 height 15
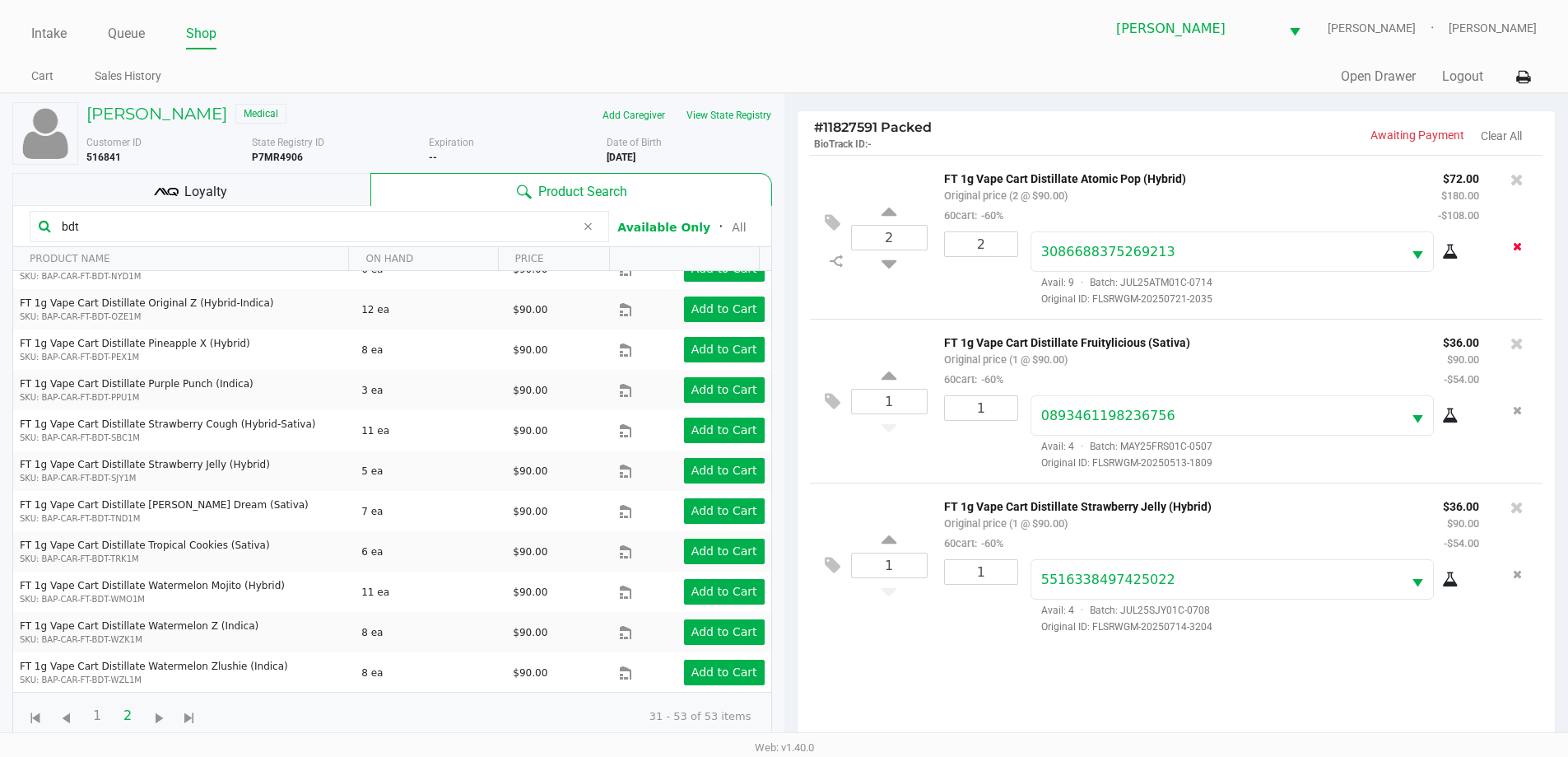
click at [1519, 247] on icon "Remove the package from the orderLine" at bounding box center [1517, 245] width 9 height 11
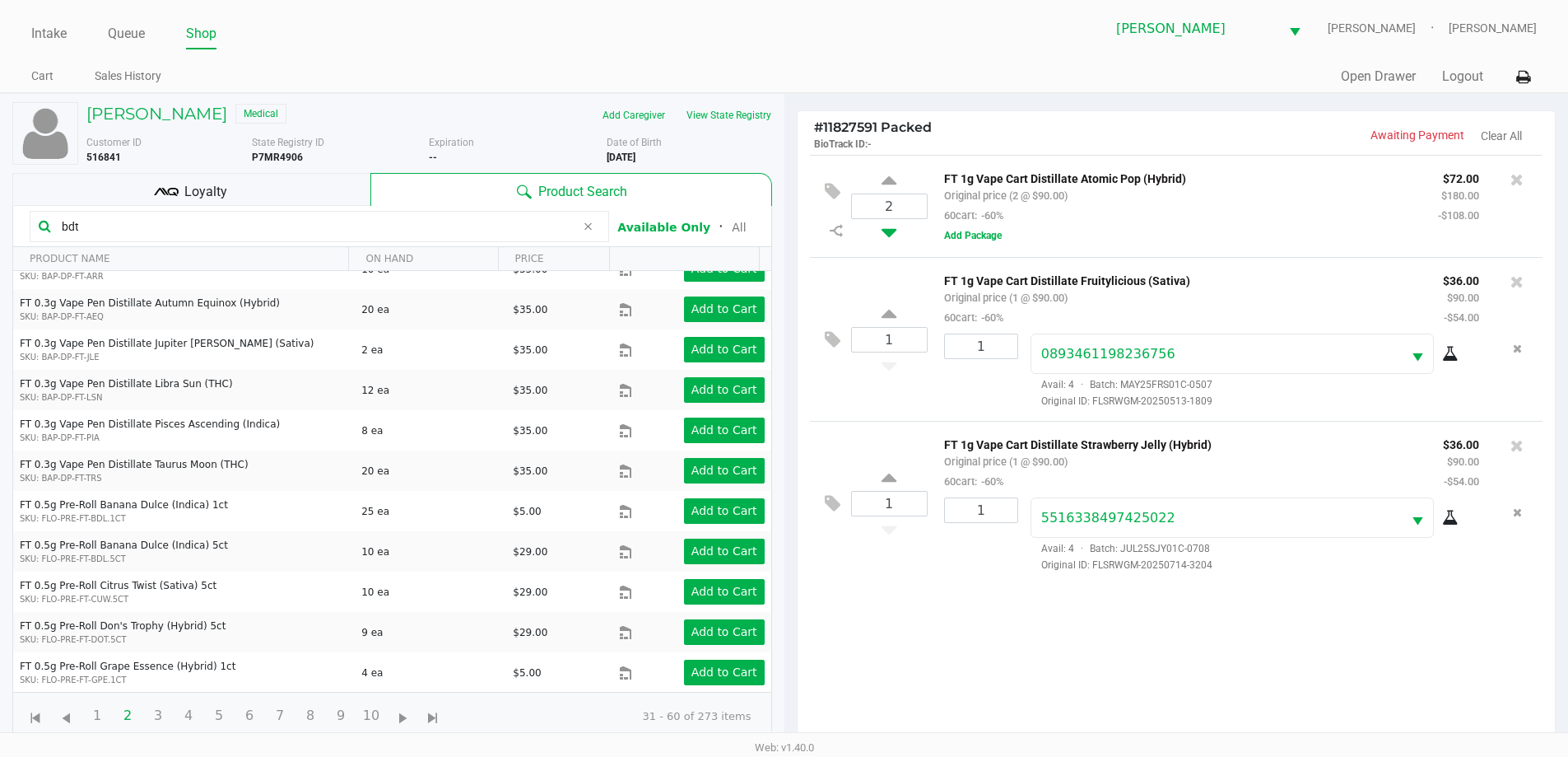
click at [893, 235] on icon at bounding box center [888, 229] width 15 height 21
type input "1"
click at [1518, 447] on icon at bounding box center [1517, 445] width 13 height 16
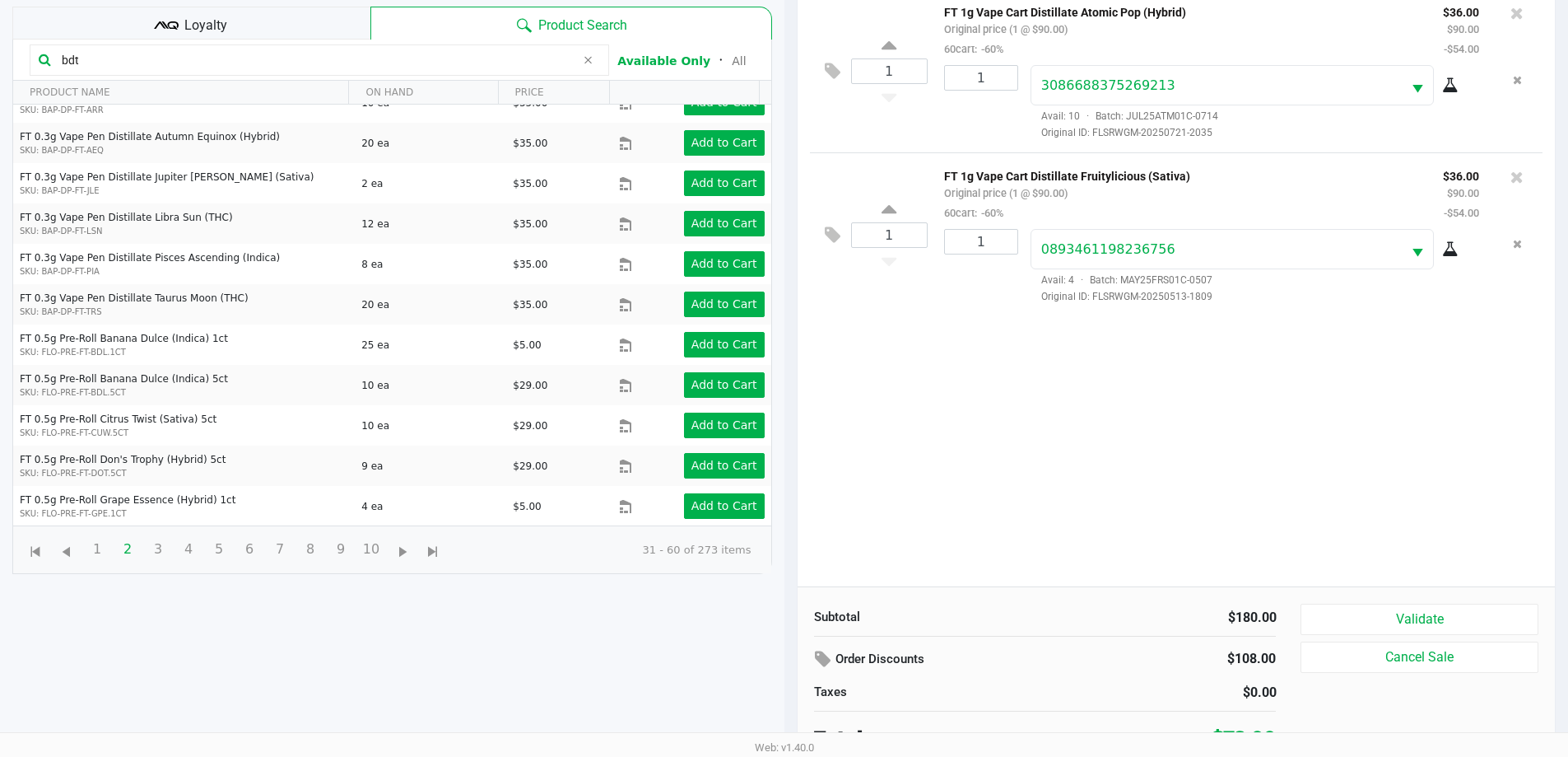
scroll to position [178, 0]
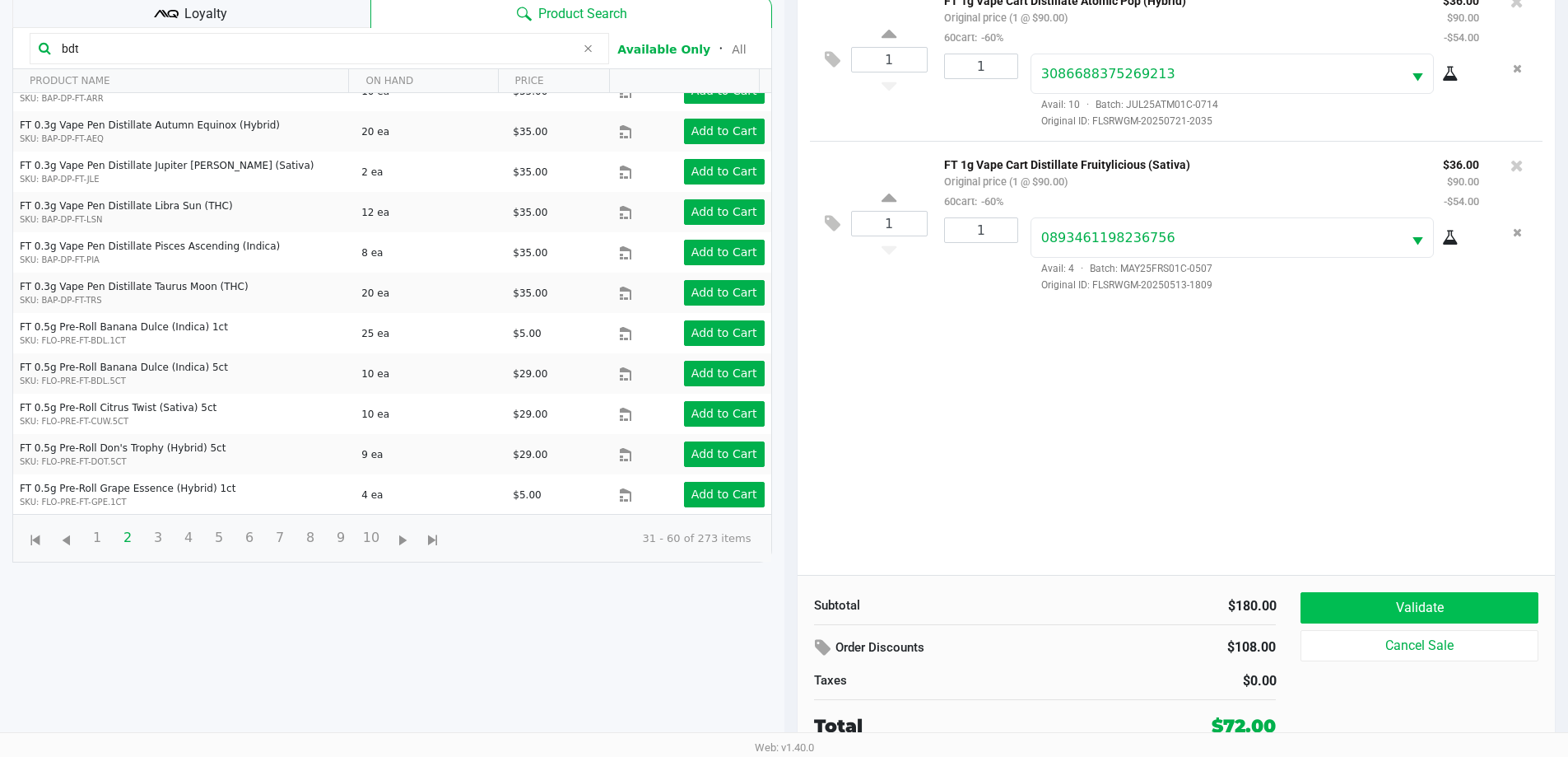
click at [1445, 614] on button "Validate" at bounding box center [1420, 608] width 237 height 31
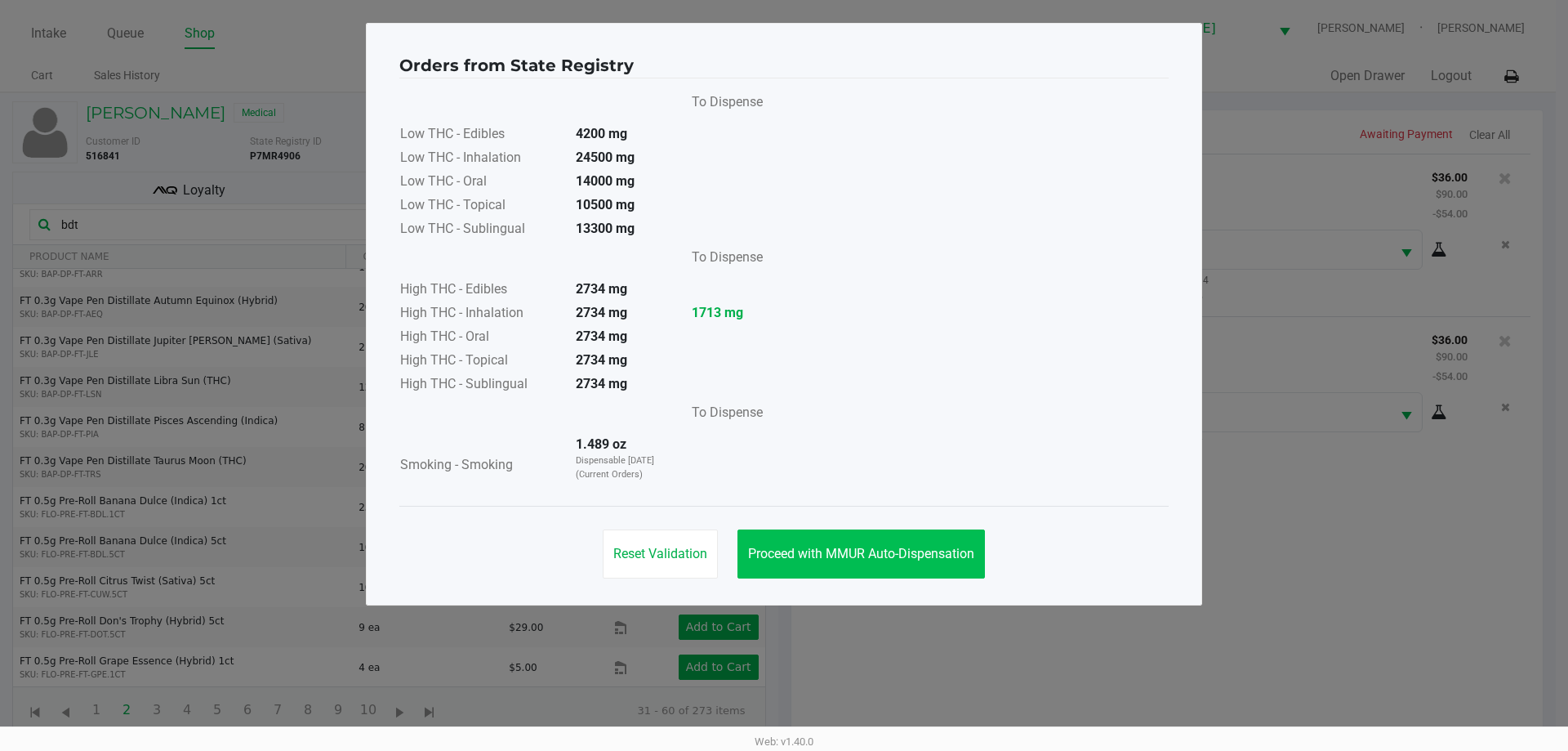
click at [882, 552] on span "Proceed with MMUR Auto-Dispensation" at bounding box center [861, 553] width 226 height 15
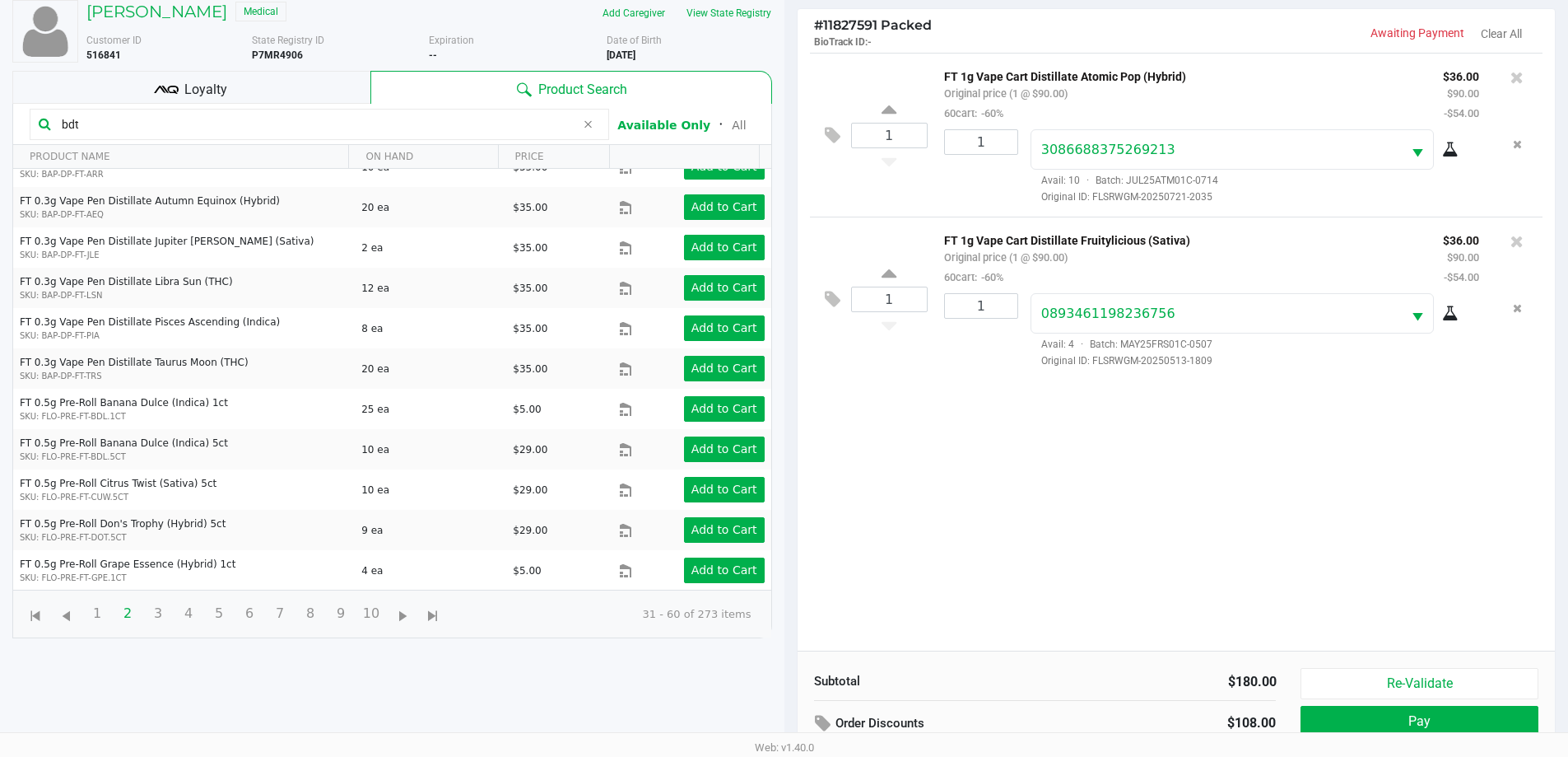
scroll to position [178, 0]
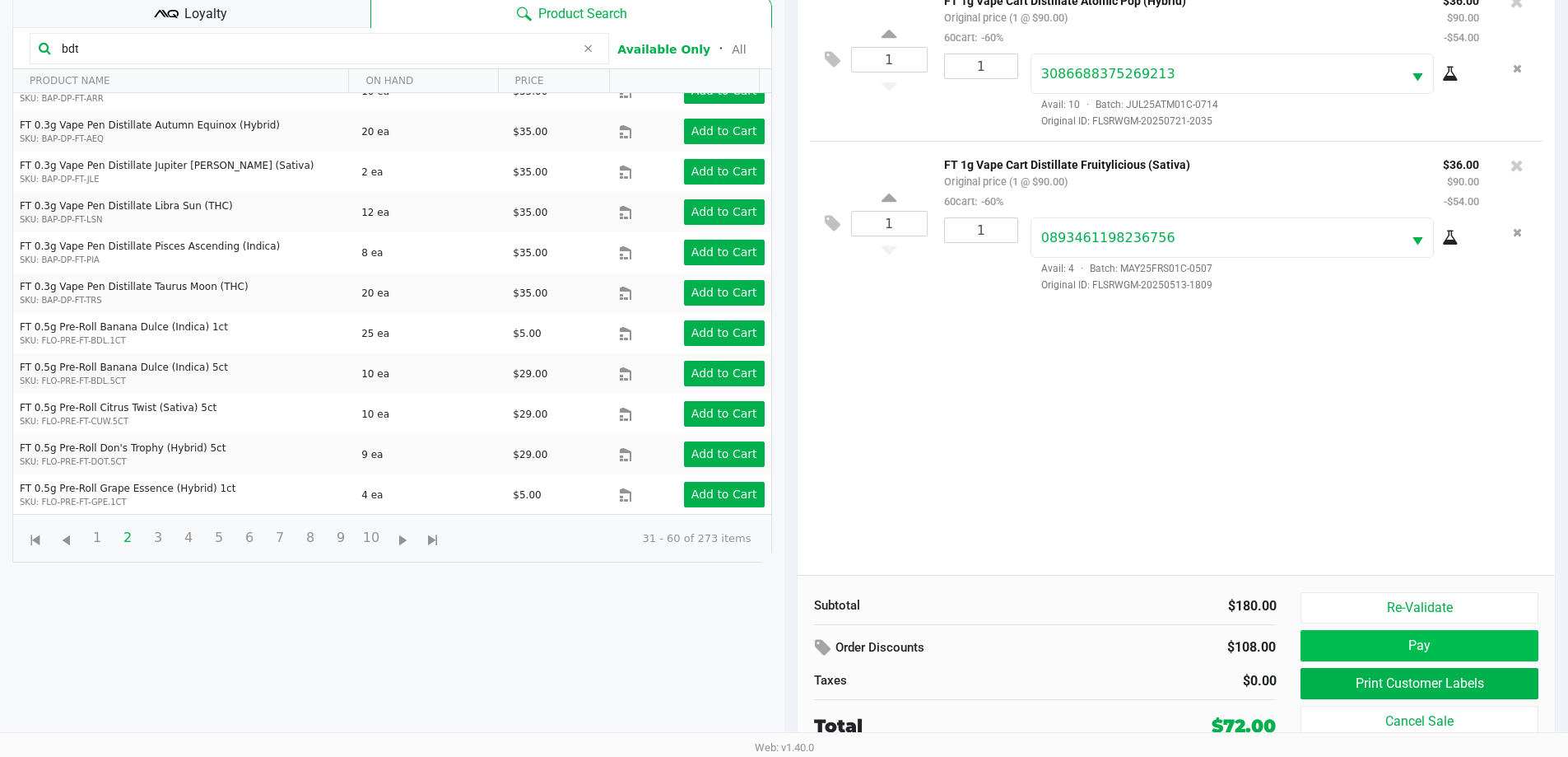
click at [1426, 637] on button "Pay" at bounding box center [1420, 645] width 237 height 31
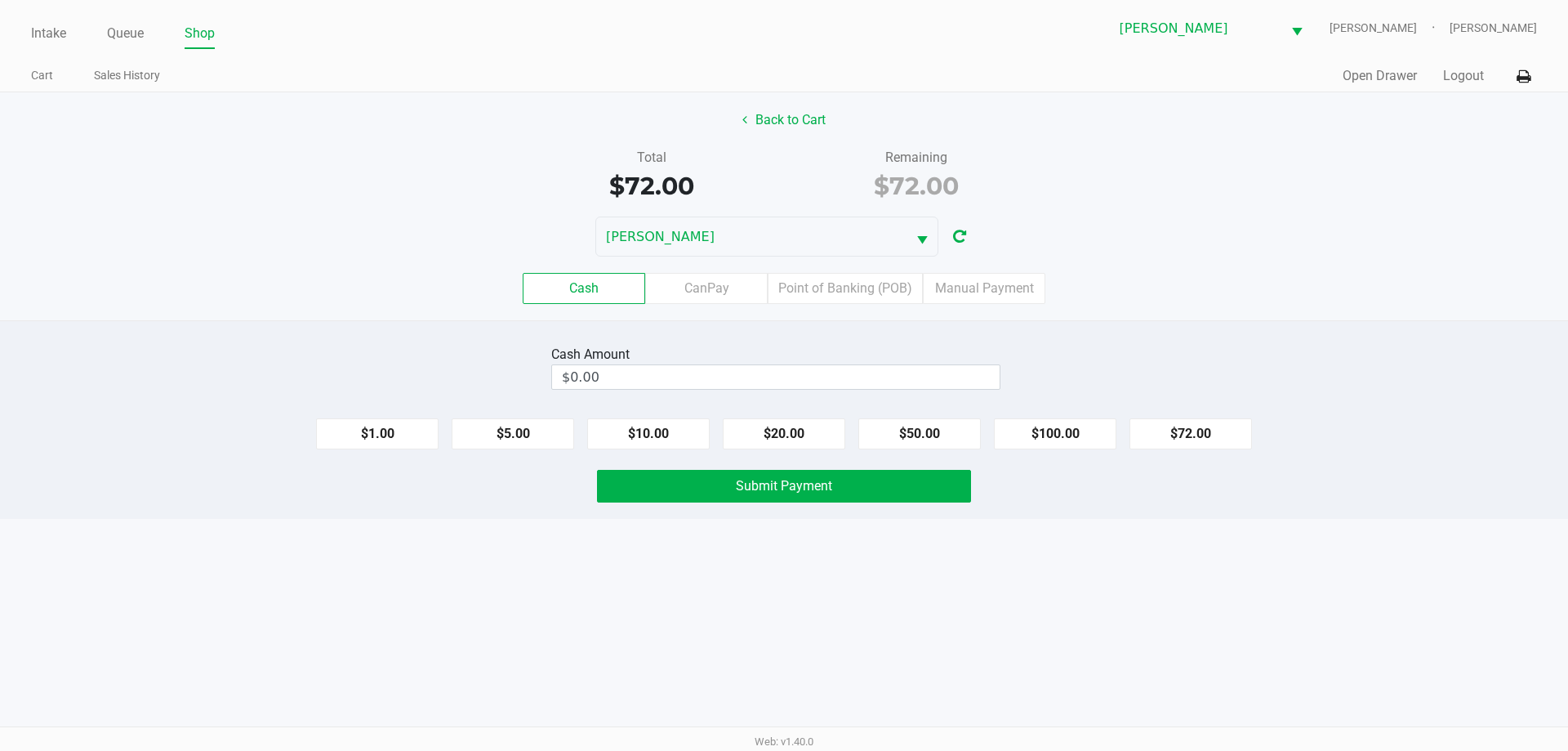
click at [728, 293] on label "CanPay" at bounding box center [707, 288] width 123 height 31
click at [0, 0] on 2 "CanPay" at bounding box center [0, 0] width 0 height 0
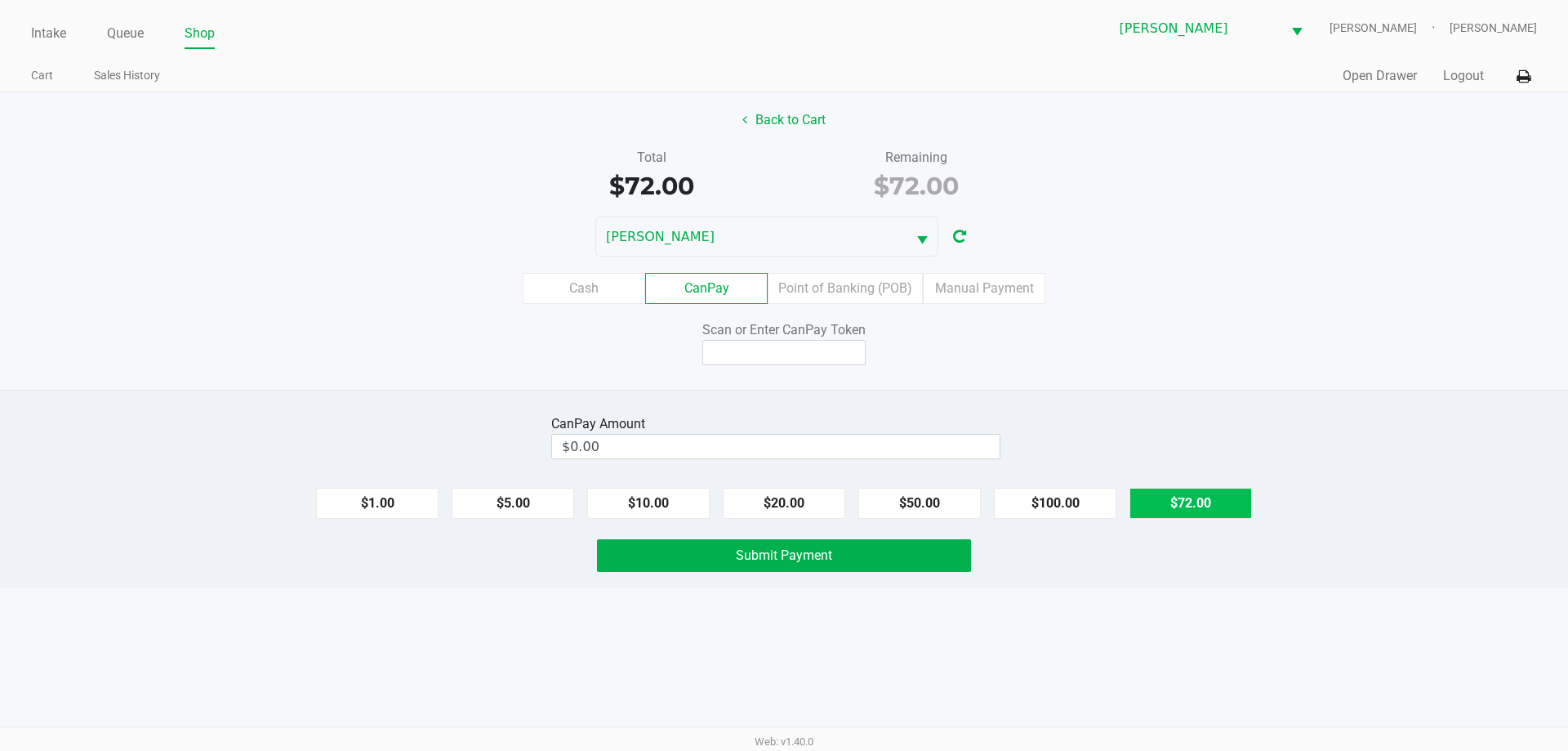
click at [1193, 507] on button "$72.00" at bounding box center [1191, 503] width 123 height 31
type input "$72.00"
click at [821, 348] on input at bounding box center [784, 353] width 163 height 26
click at [792, 120] on button "Back to Cart" at bounding box center [784, 120] width 105 height 31
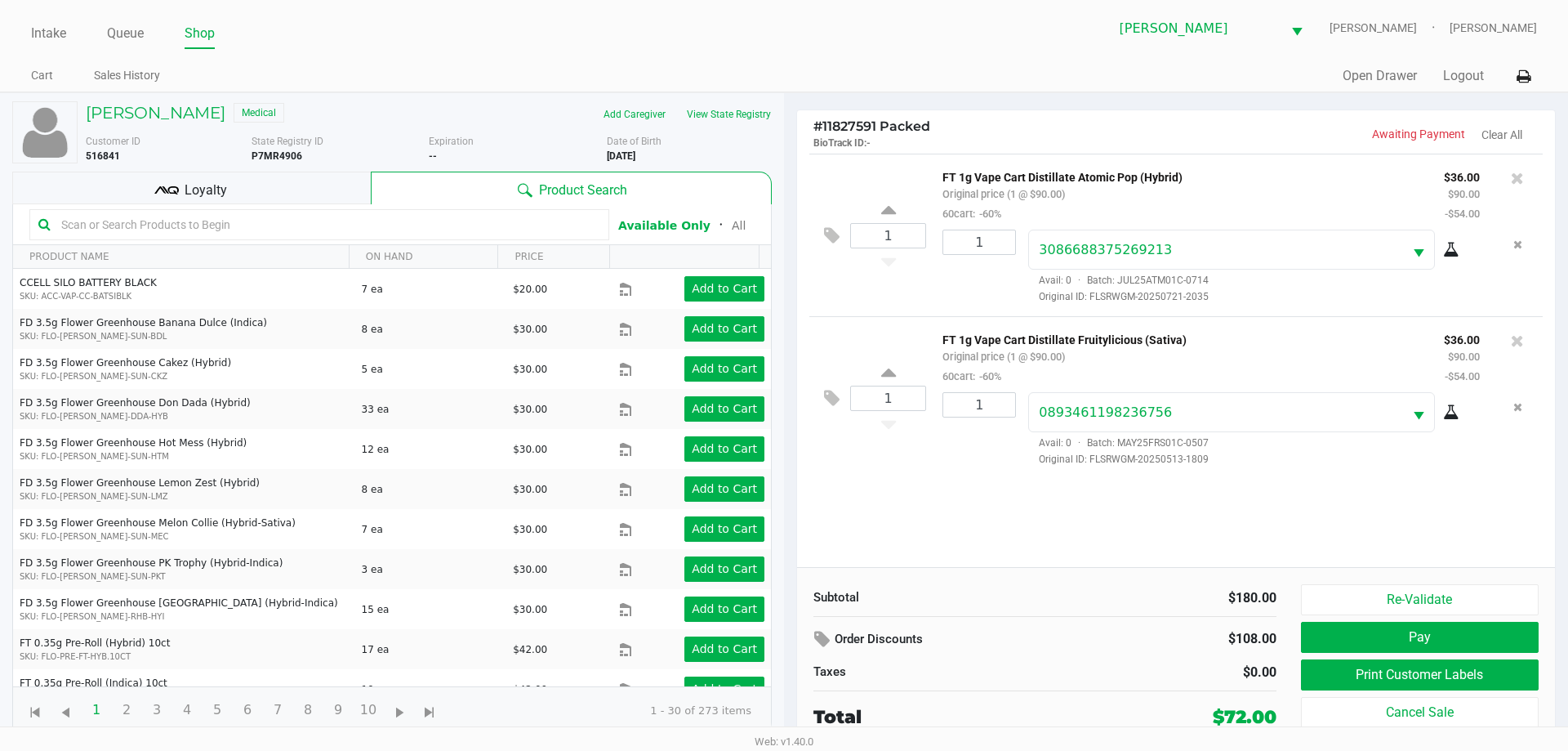
click at [302, 191] on div "Loyalty" at bounding box center [191, 187] width 358 height 32
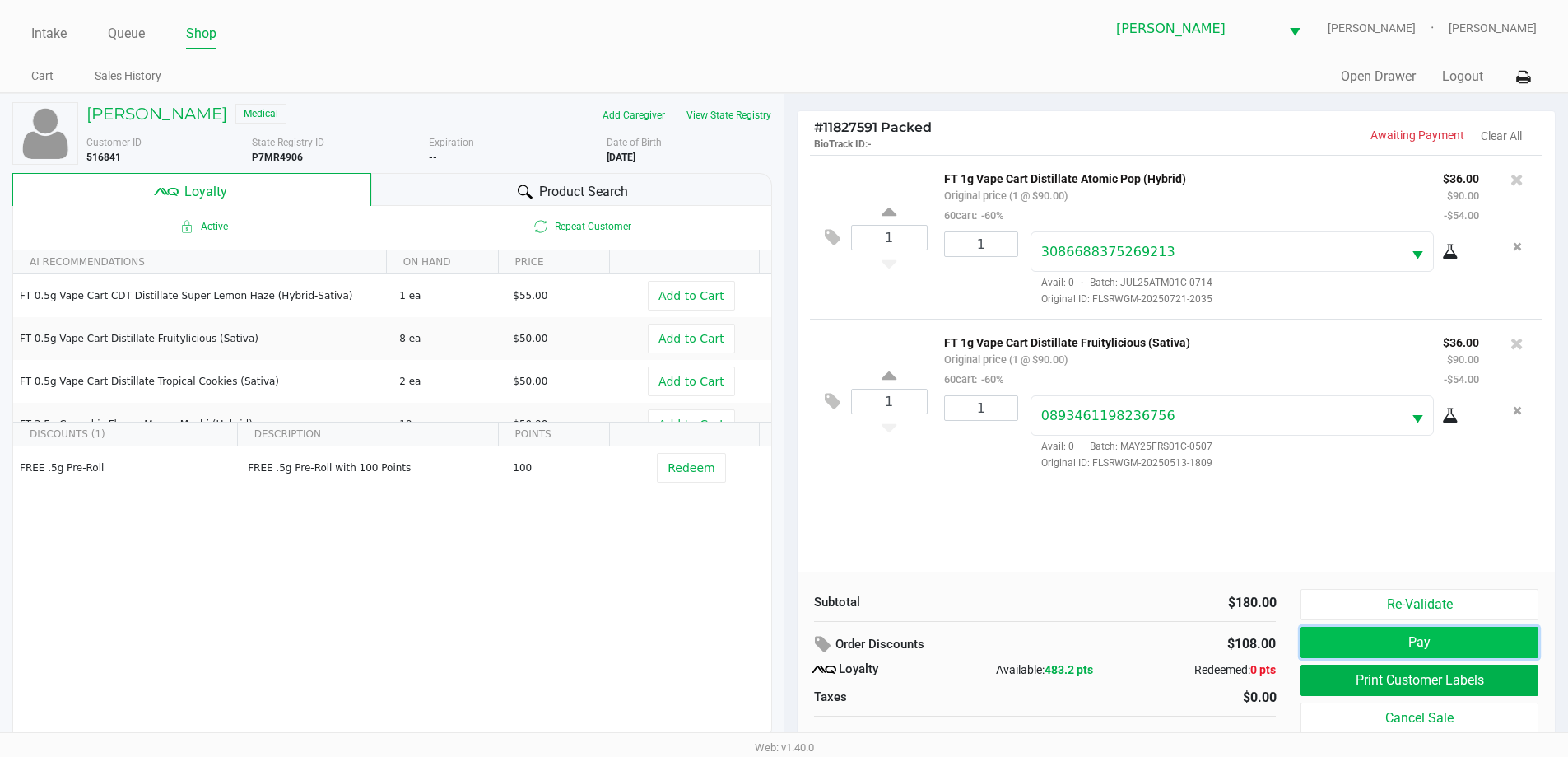
click at [1346, 637] on button "Pay" at bounding box center [1420, 642] width 237 height 31
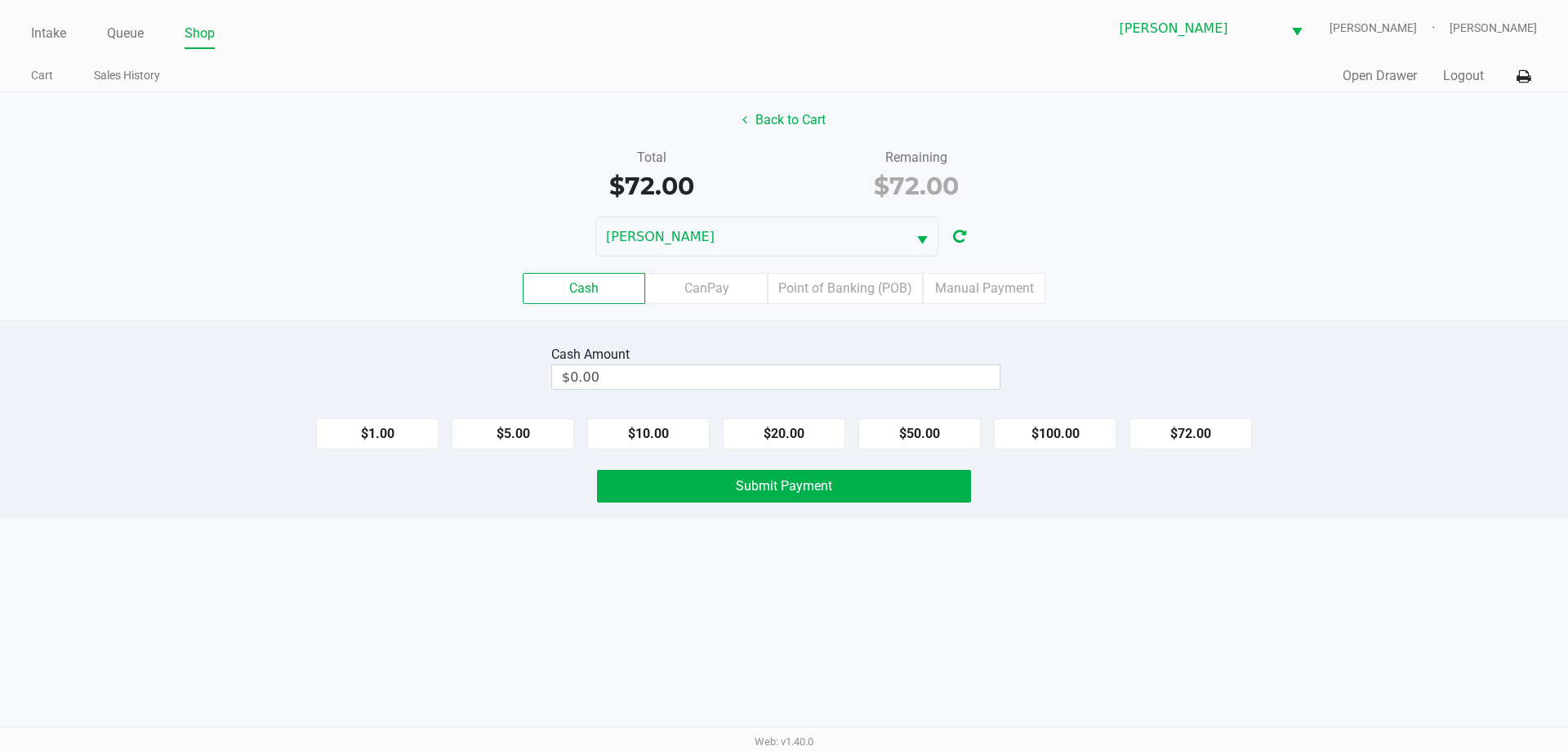
click at [714, 290] on label "CanPay" at bounding box center [707, 288] width 123 height 31
click at [0, 0] on 2 "CanPay" at bounding box center [0, 0] width 0 height 0
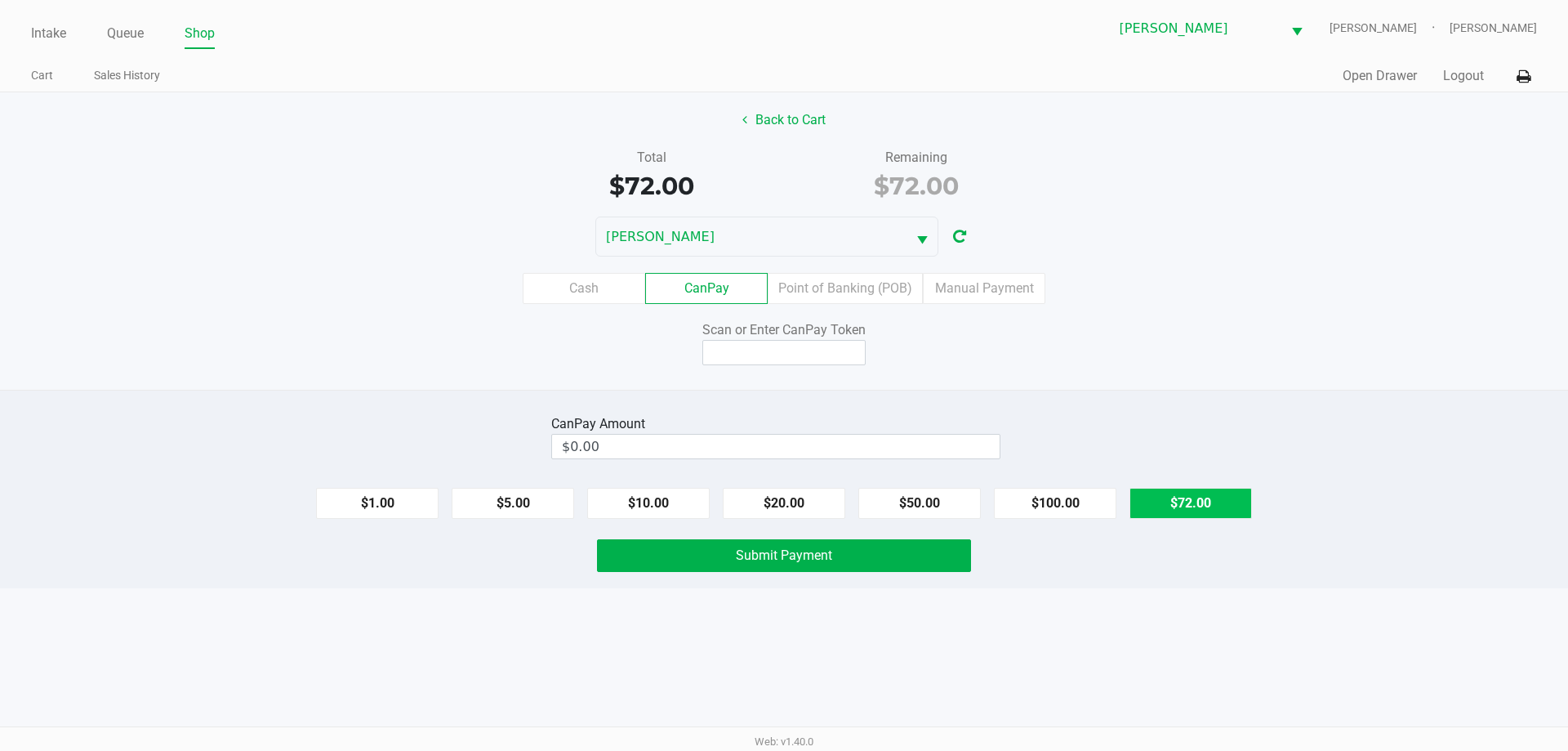
click at [1185, 516] on button "$72.00" at bounding box center [1191, 503] width 123 height 31
type input "$72.00"
click at [809, 345] on input at bounding box center [784, 353] width 163 height 26
type input "X3905155X"
click at [859, 541] on button "Submit Payment" at bounding box center [783, 555] width 374 height 32
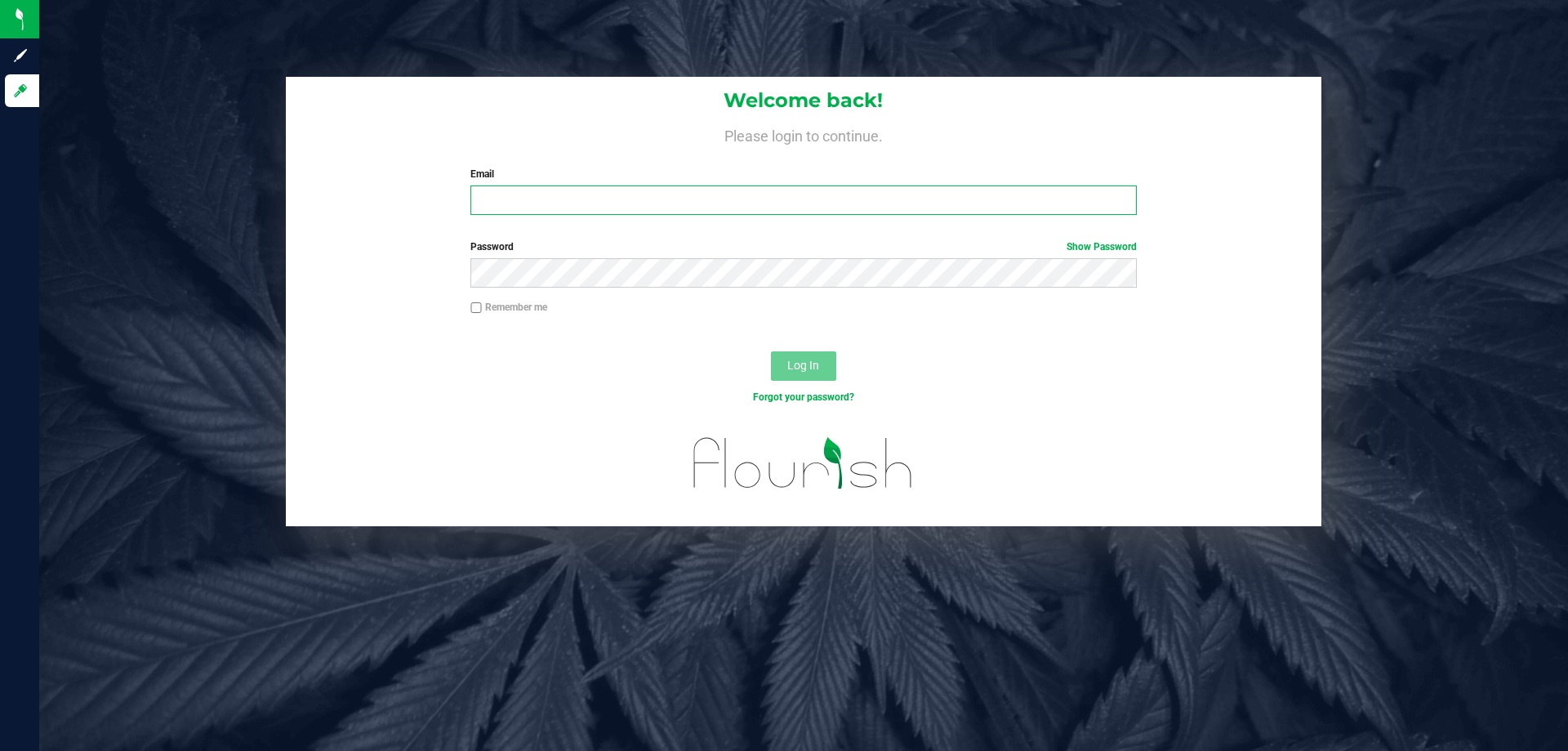
click at [550, 206] on input "Email" at bounding box center [804, 200] width 666 height 30
type input "[EMAIL_ADDRESS][DOMAIN_NAME]"
click at [771, 351] on button "Log In" at bounding box center [804, 365] width 66 height 30
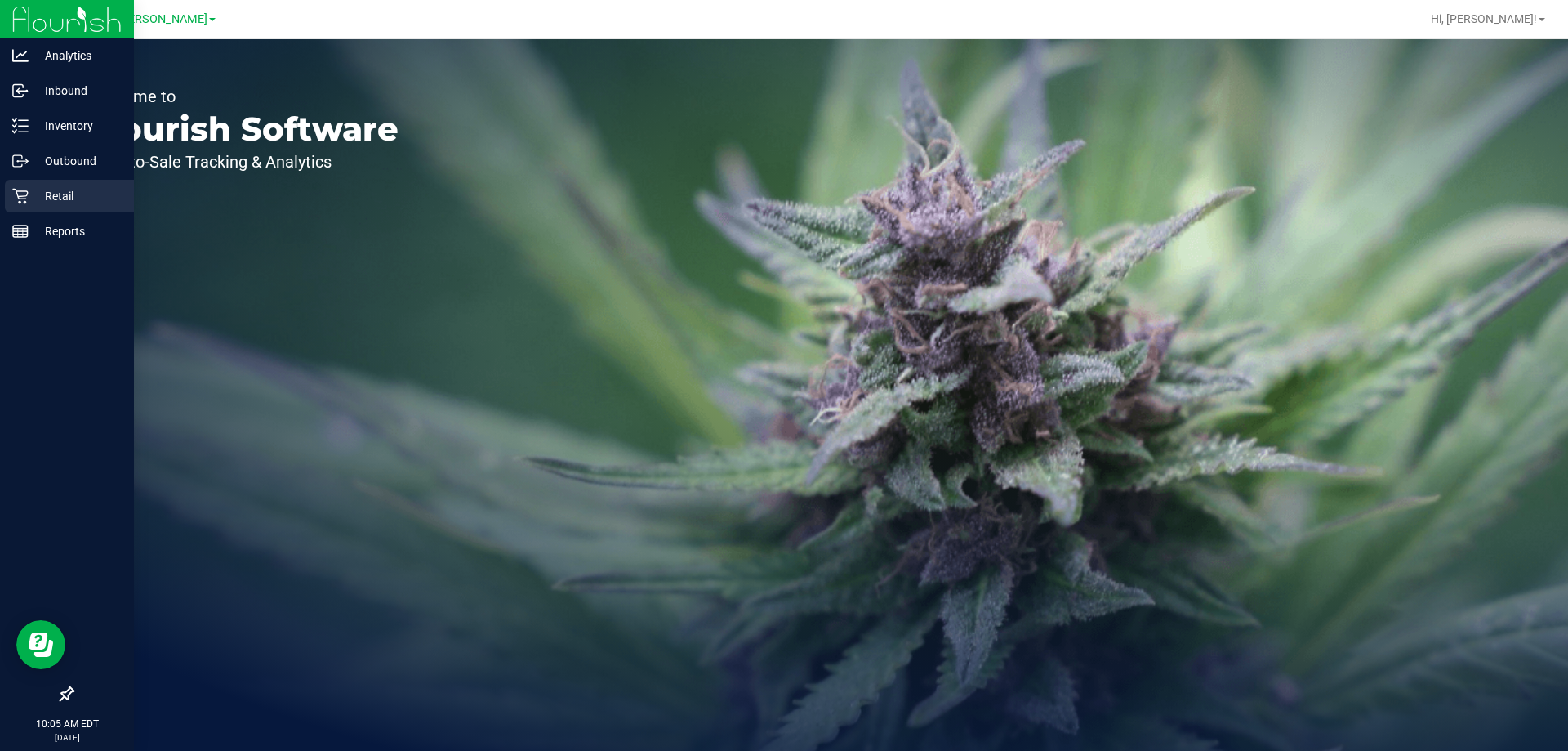
click at [36, 198] on p "Retail" at bounding box center [77, 196] width 98 height 20
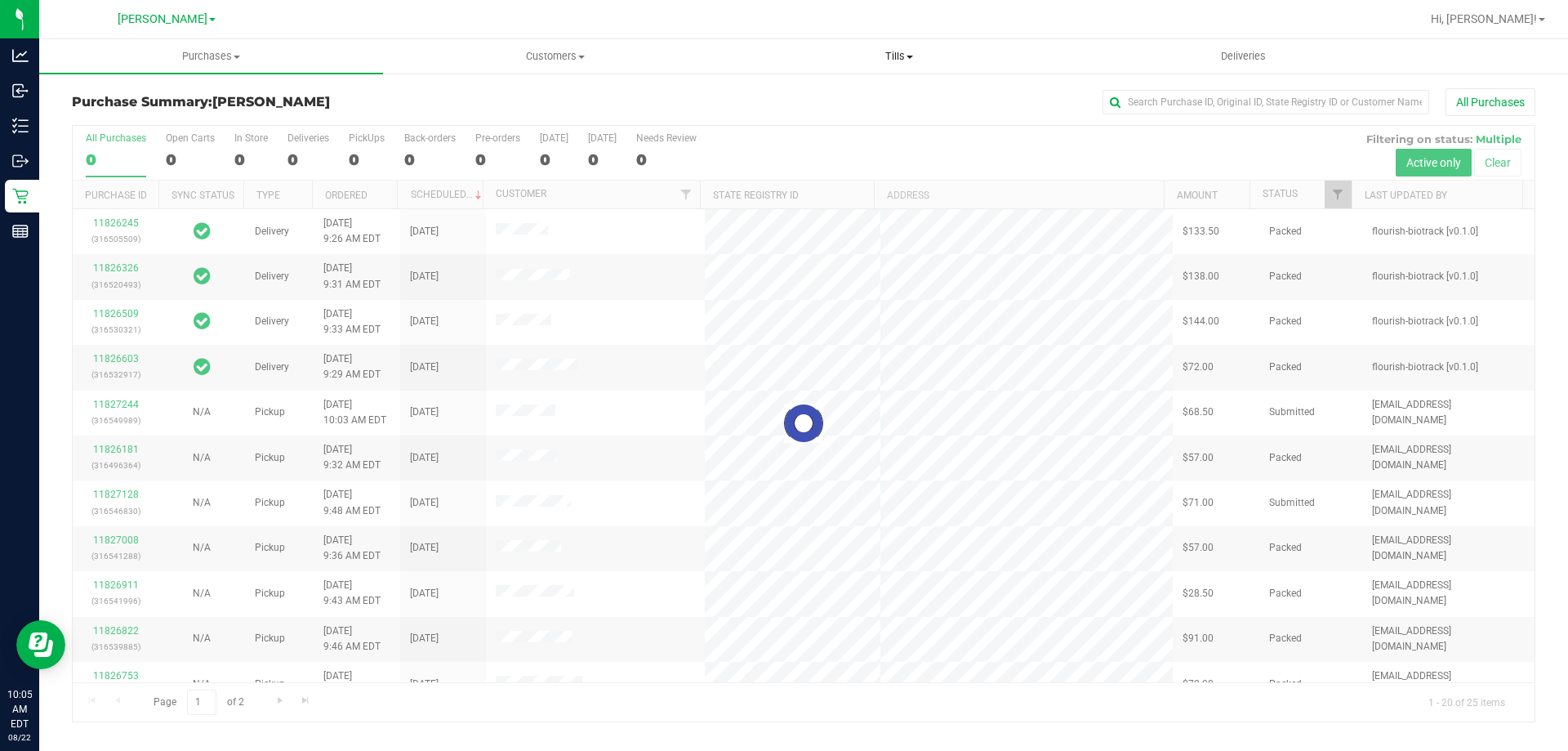
click at [896, 60] on span "Tills" at bounding box center [899, 56] width 342 height 14
click at [850, 96] on li "Manage tills" at bounding box center [899, 99] width 344 height 20
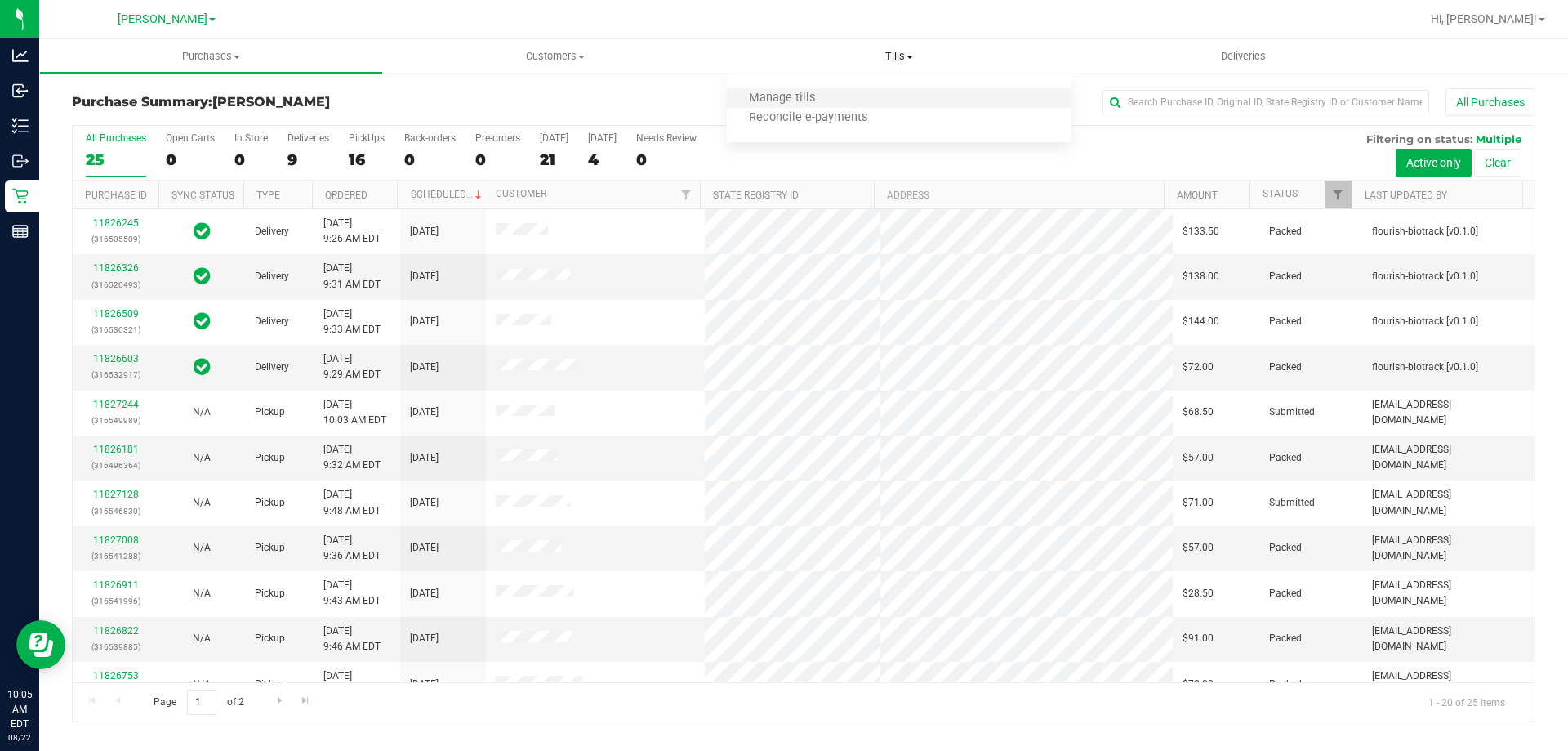
click at [770, 90] on li "Manage tills" at bounding box center [899, 99] width 344 height 20
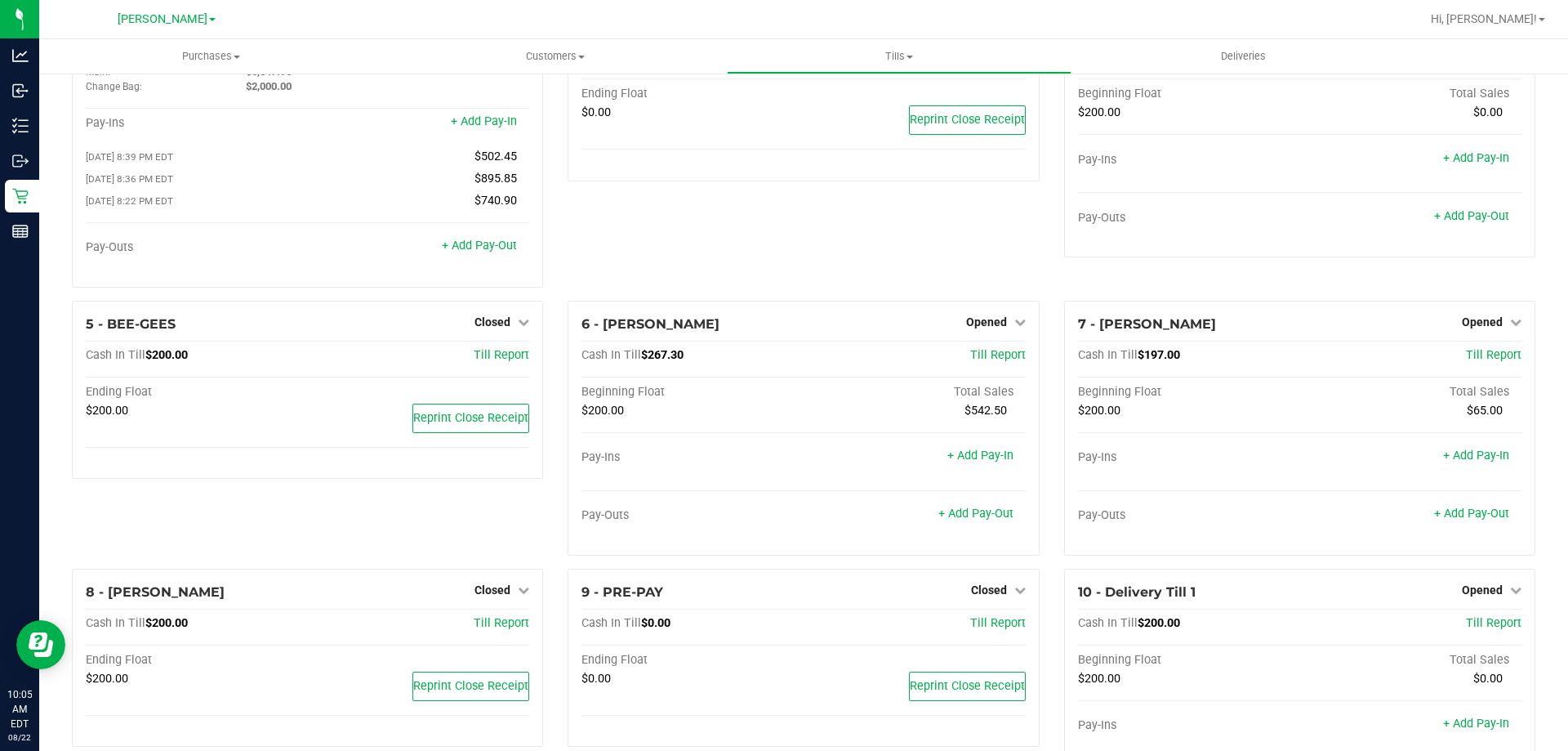
scroll to position [192, 0]
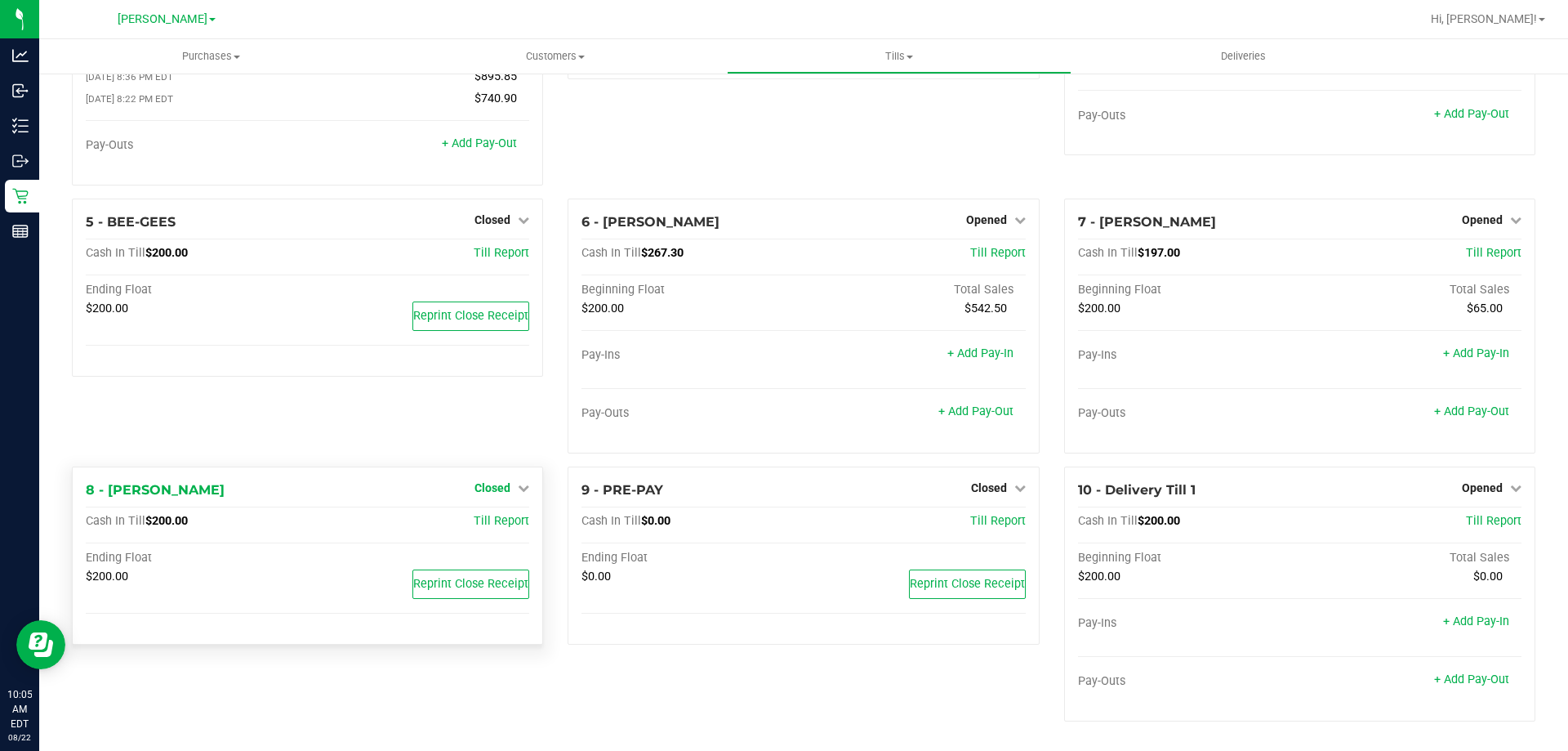
click at [492, 483] on span "Closed" at bounding box center [492, 487] width 36 height 13
click at [493, 517] on link "Open Till" at bounding box center [492, 520] width 43 height 13
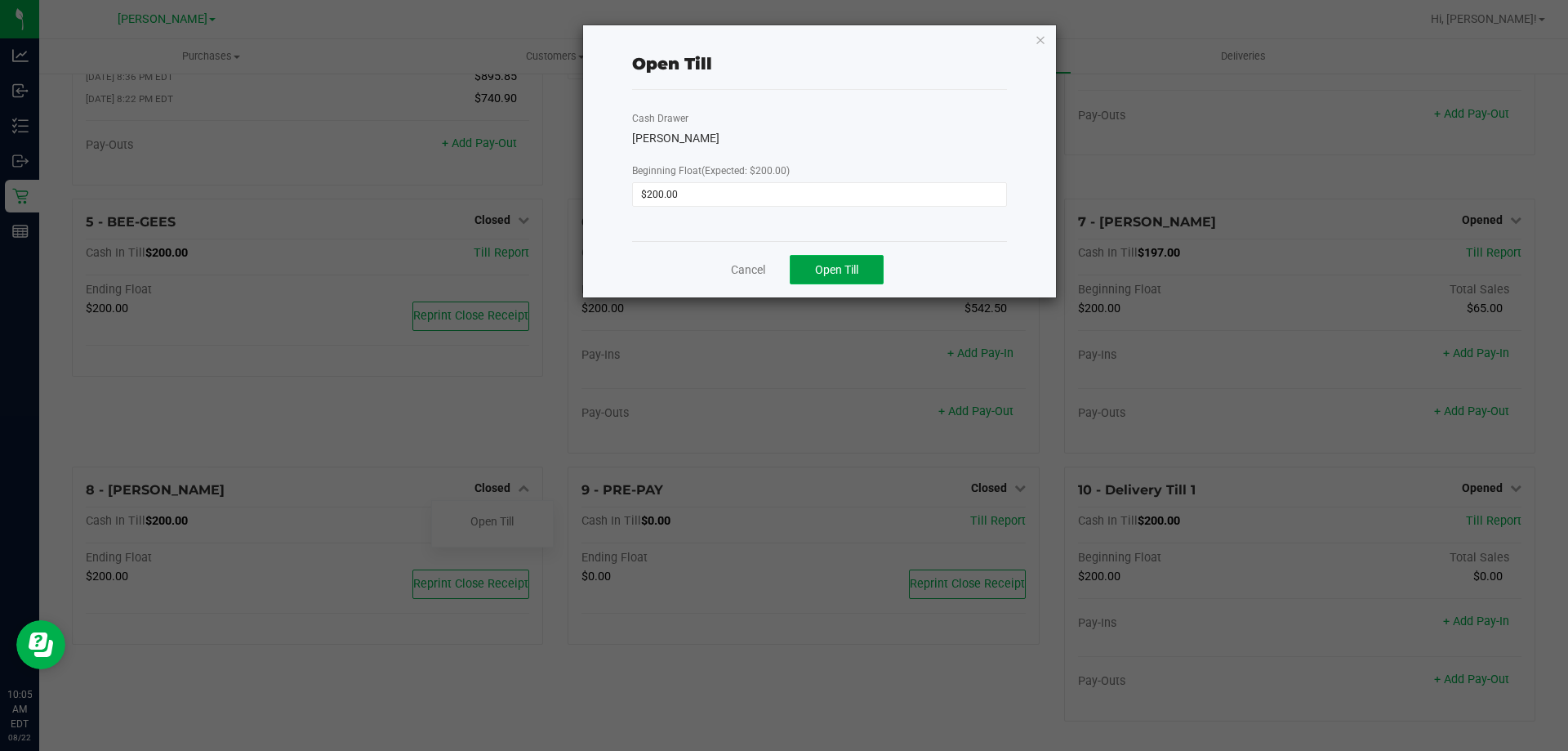
click at [845, 273] on span "Open Till" at bounding box center [836, 269] width 43 height 13
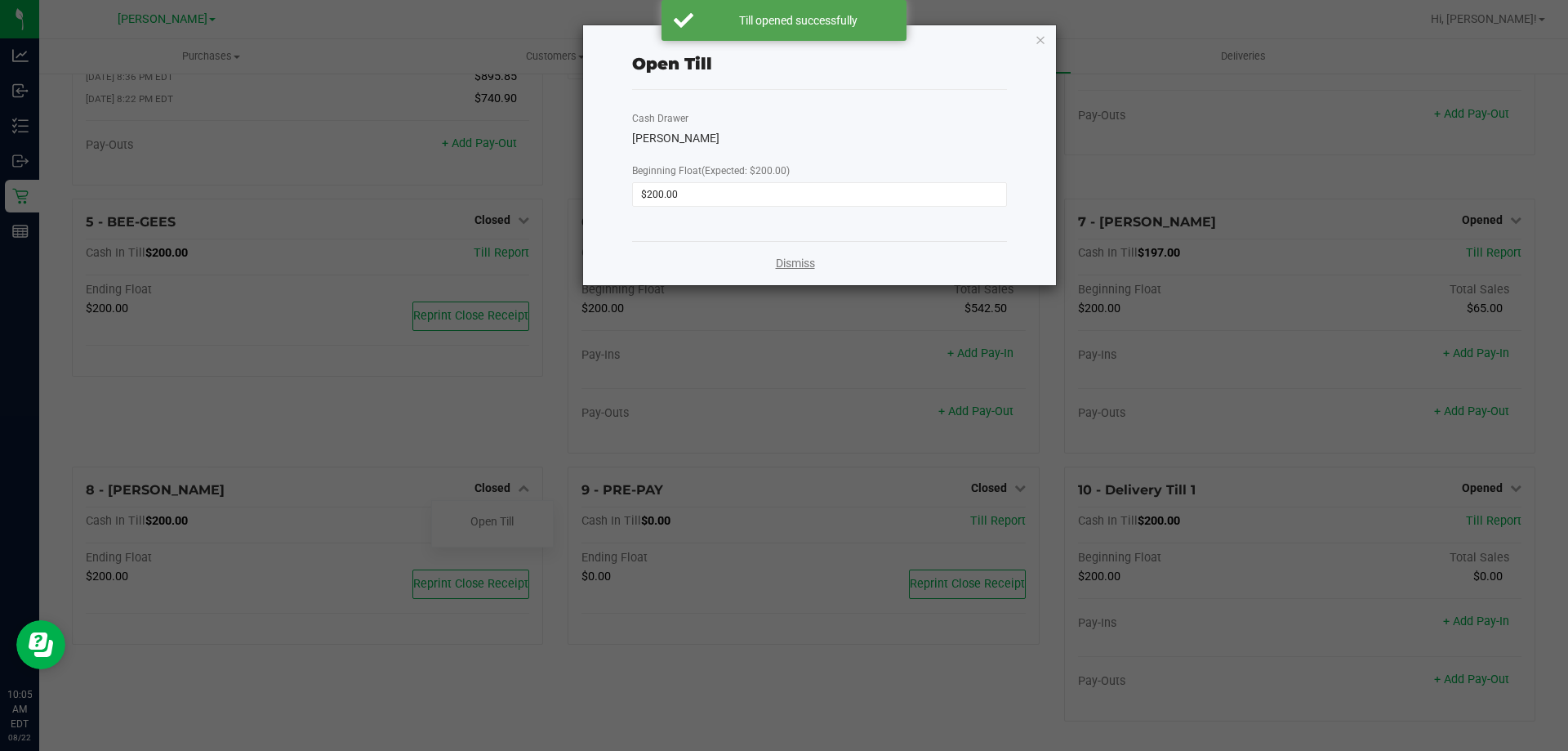
click at [791, 266] on link "Dismiss" at bounding box center [795, 263] width 39 height 17
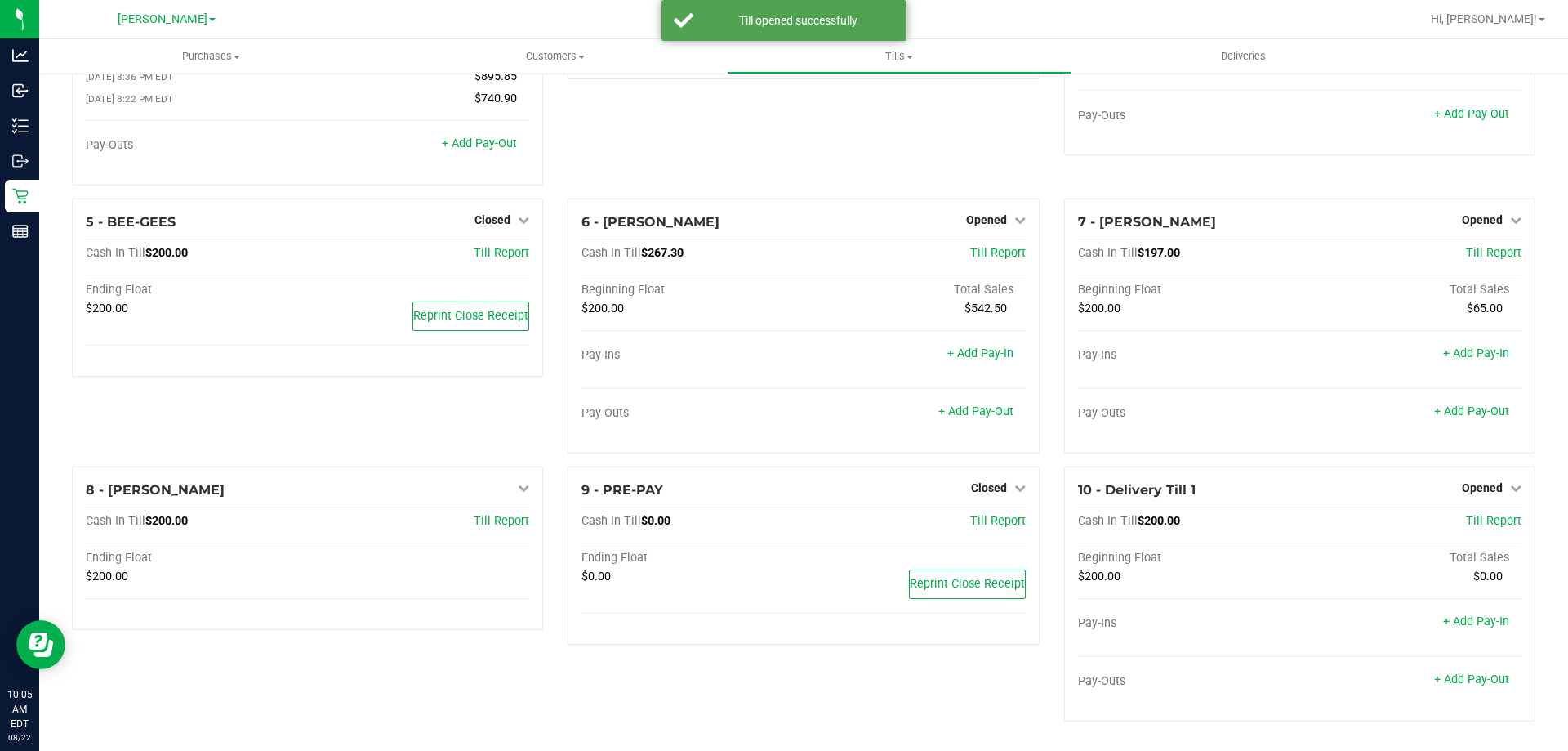
click at [340, 419] on div "5 - BEE-GEES Closed Open Till Cash In Till $200.00 Till Report Ending Float $20…" at bounding box center [307, 332] width 495 height 268
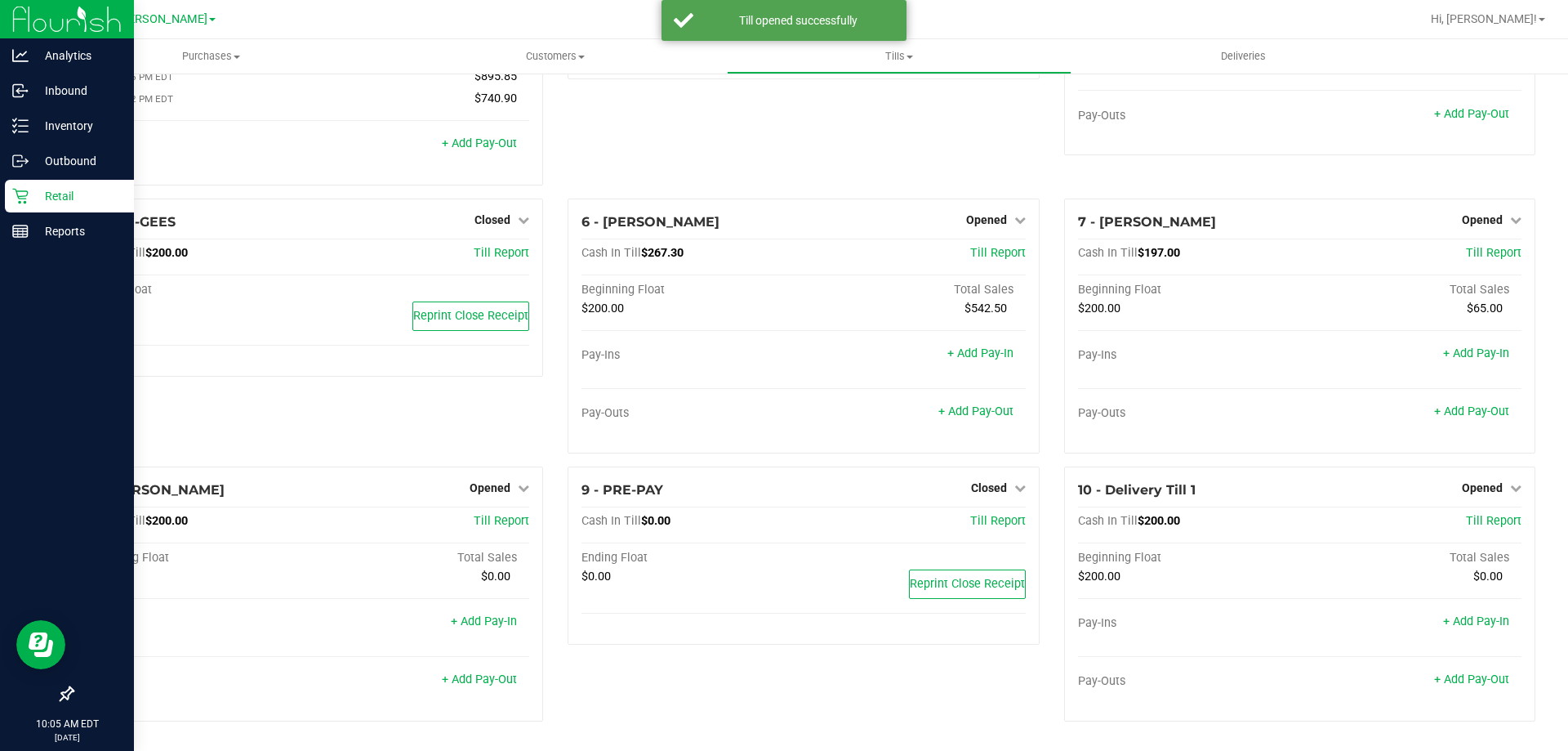
click at [20, 198] on icon at bounding box center [20, 197] width 15 height 15
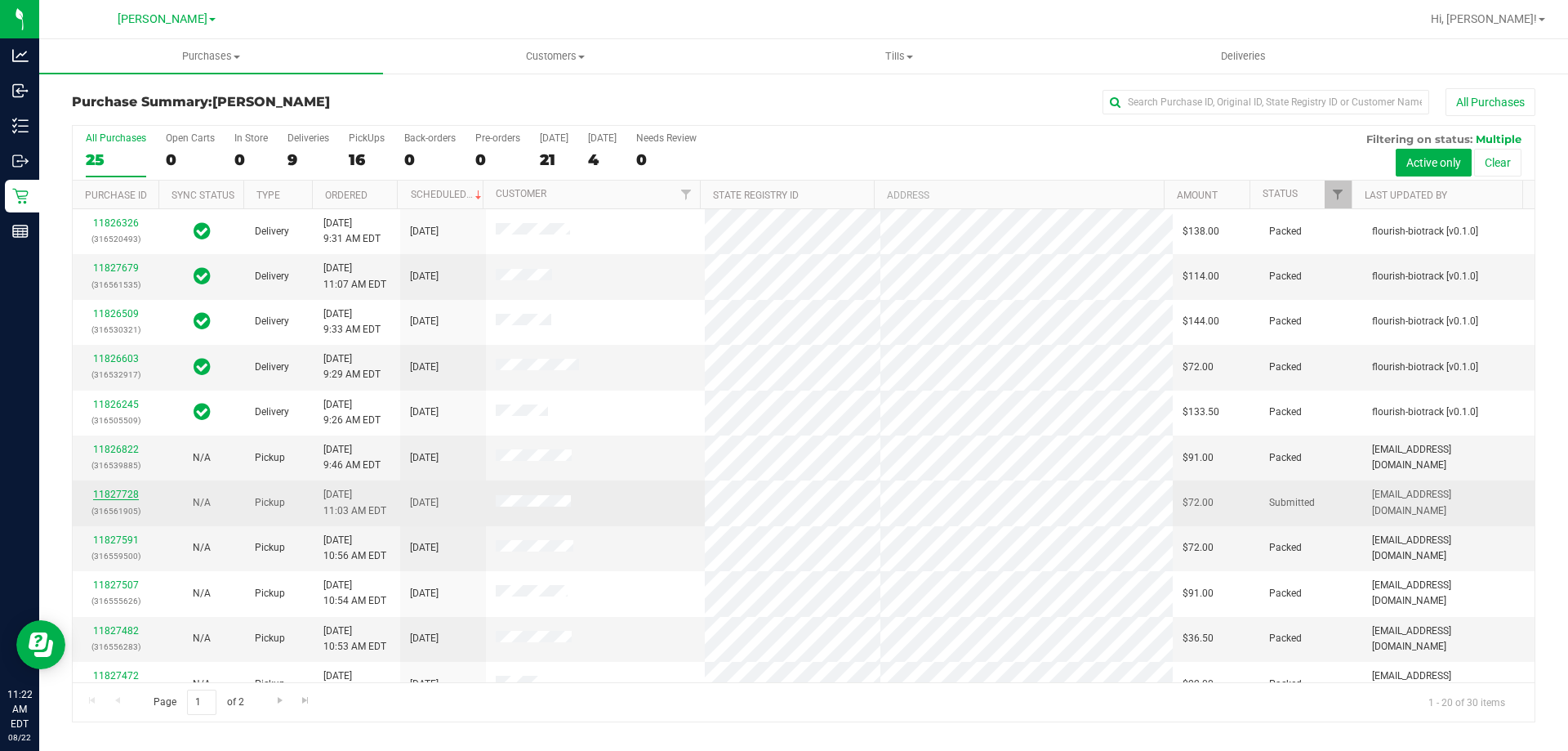
click at [128, 499] on link "11827728" at bounding box center [116, 494] width 46 height 11
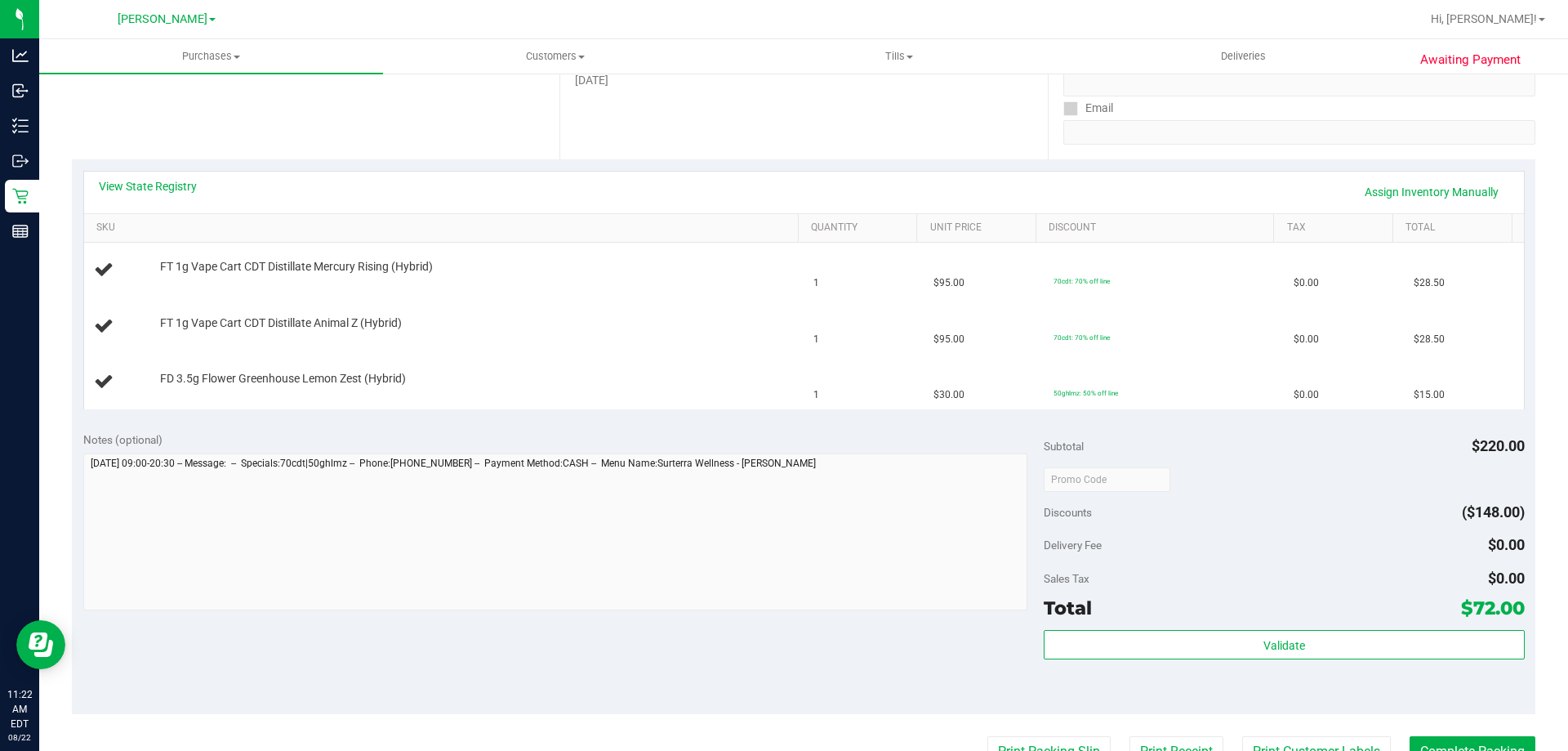
scroll to position [283, 0]
click at [175, 177] on link "View State Registry" at bounding box center [147, 184] width 98 height 16
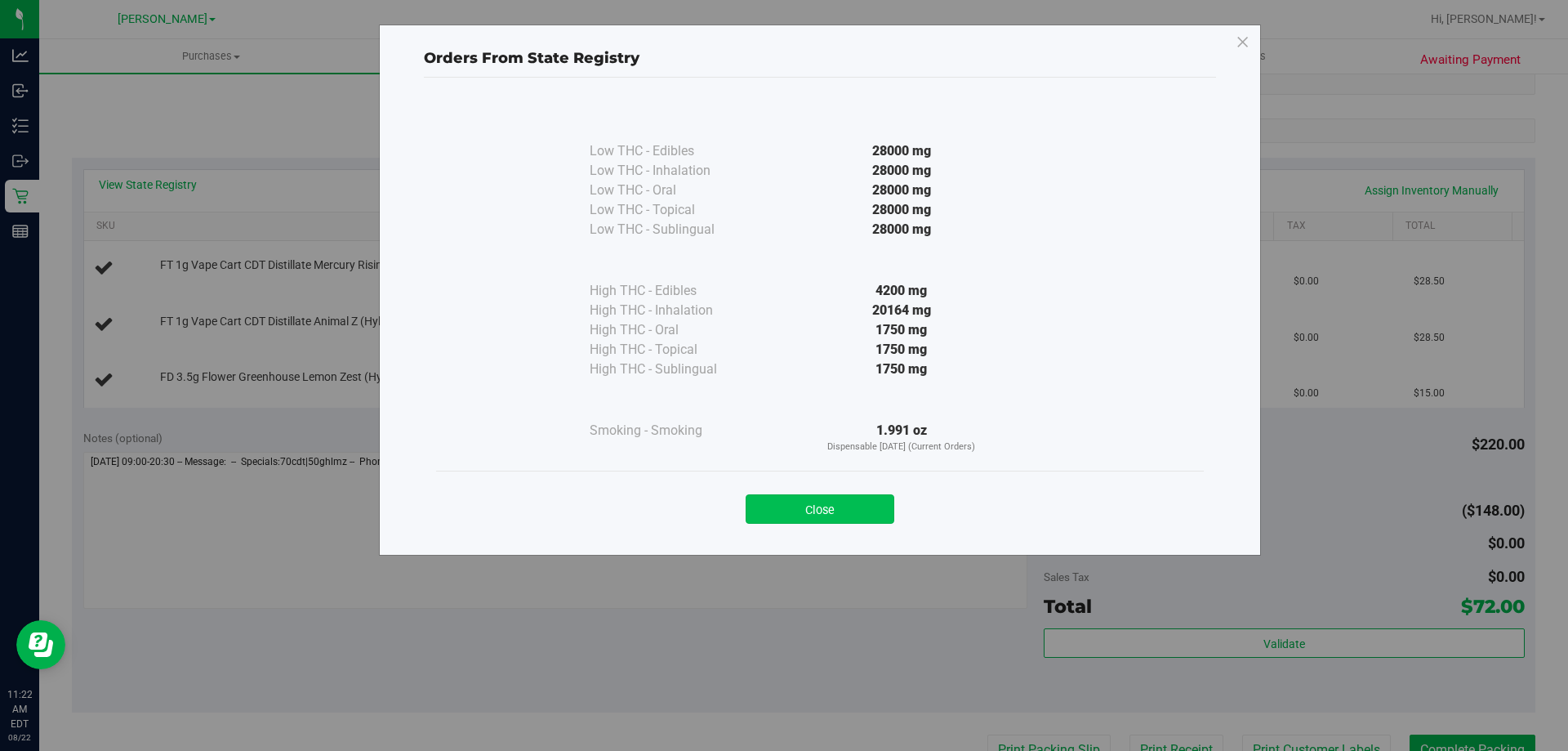
click at [838, 504] on button "Close" at bounding box center [820, 508] width 149 height 30
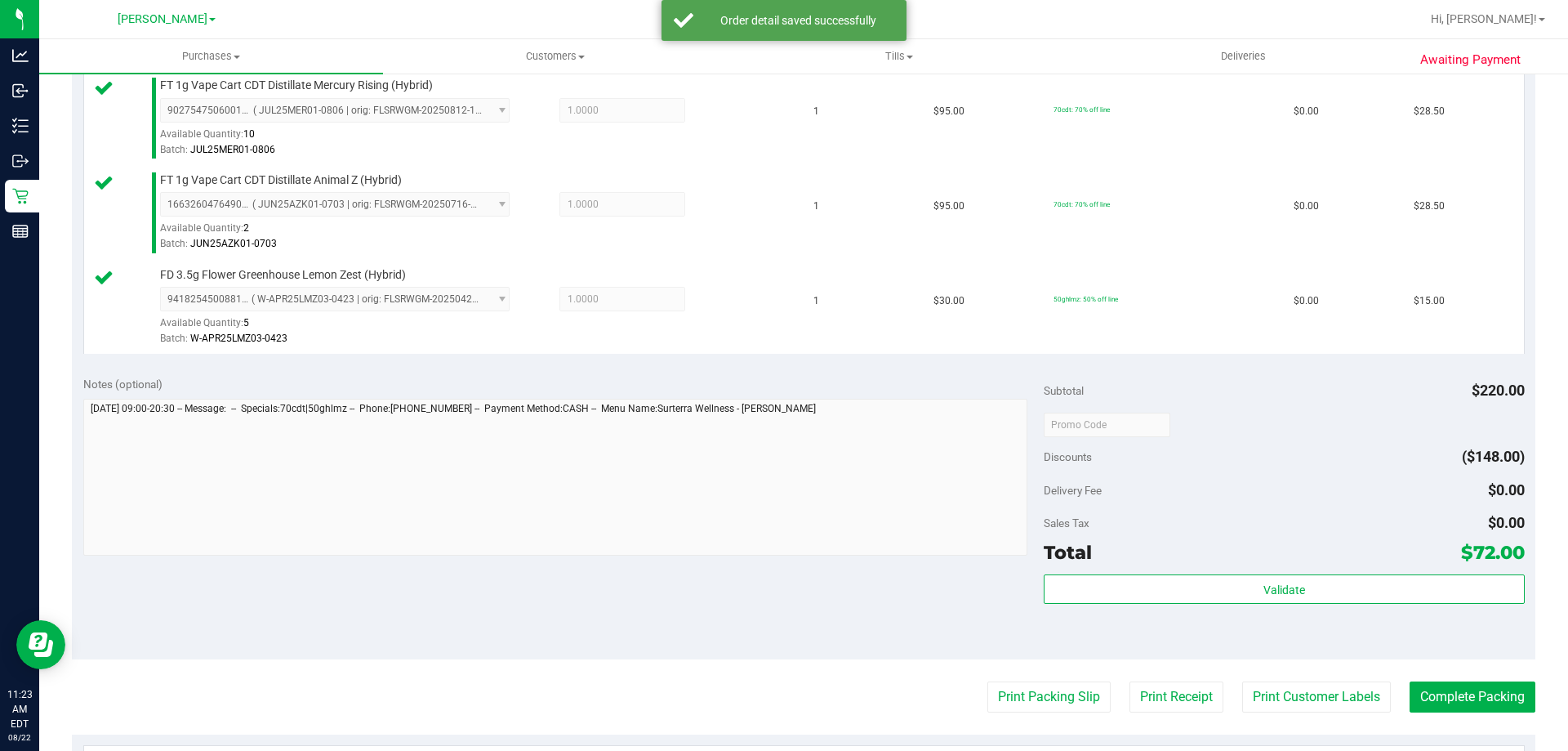
scroll to position [533, 0]
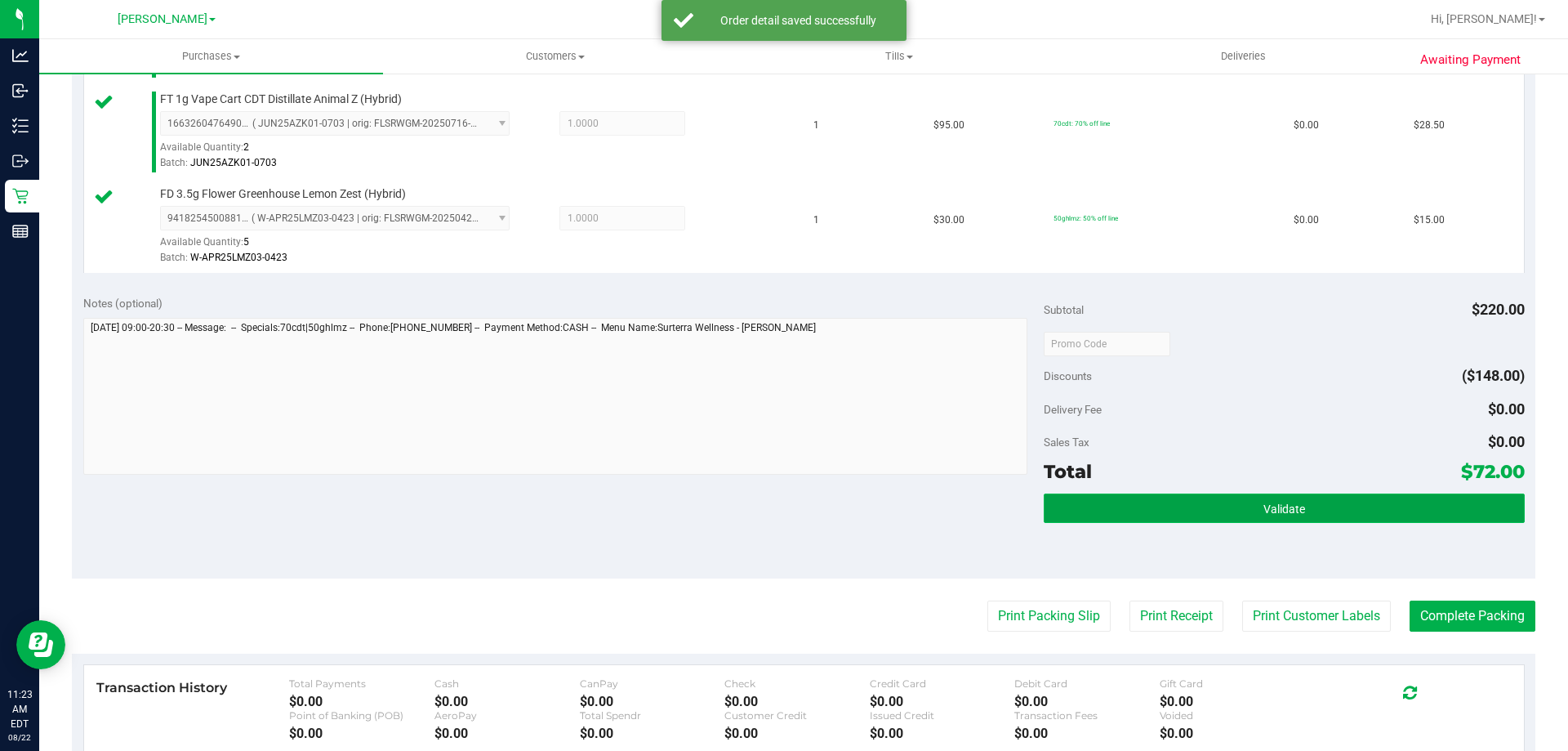
click at [1323, 496] on button "Validate" at bounding box center [1284, 507] width 480 height 30
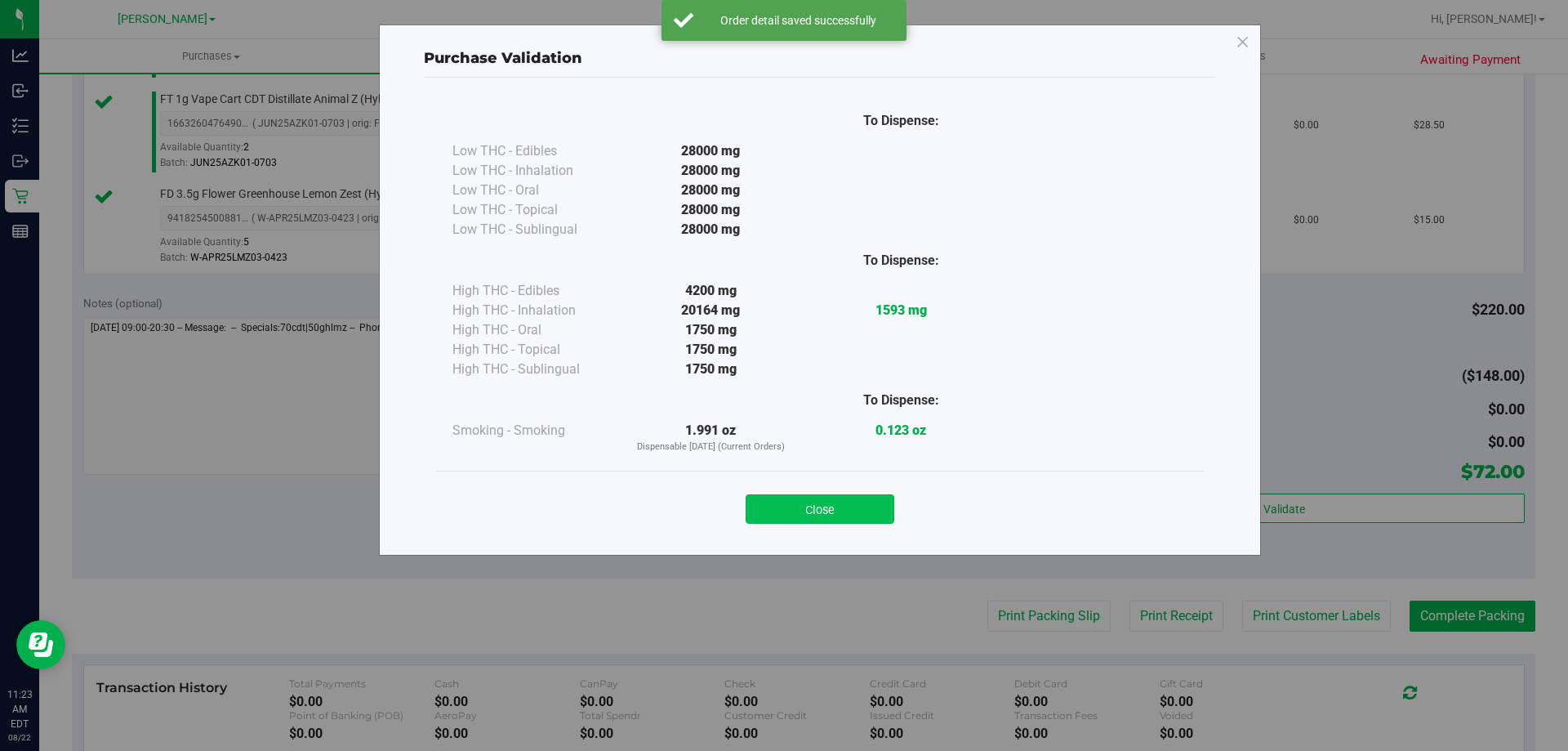
click at [825, 513] on button "Close" at bounding box center [820, 508] width 149 height 30
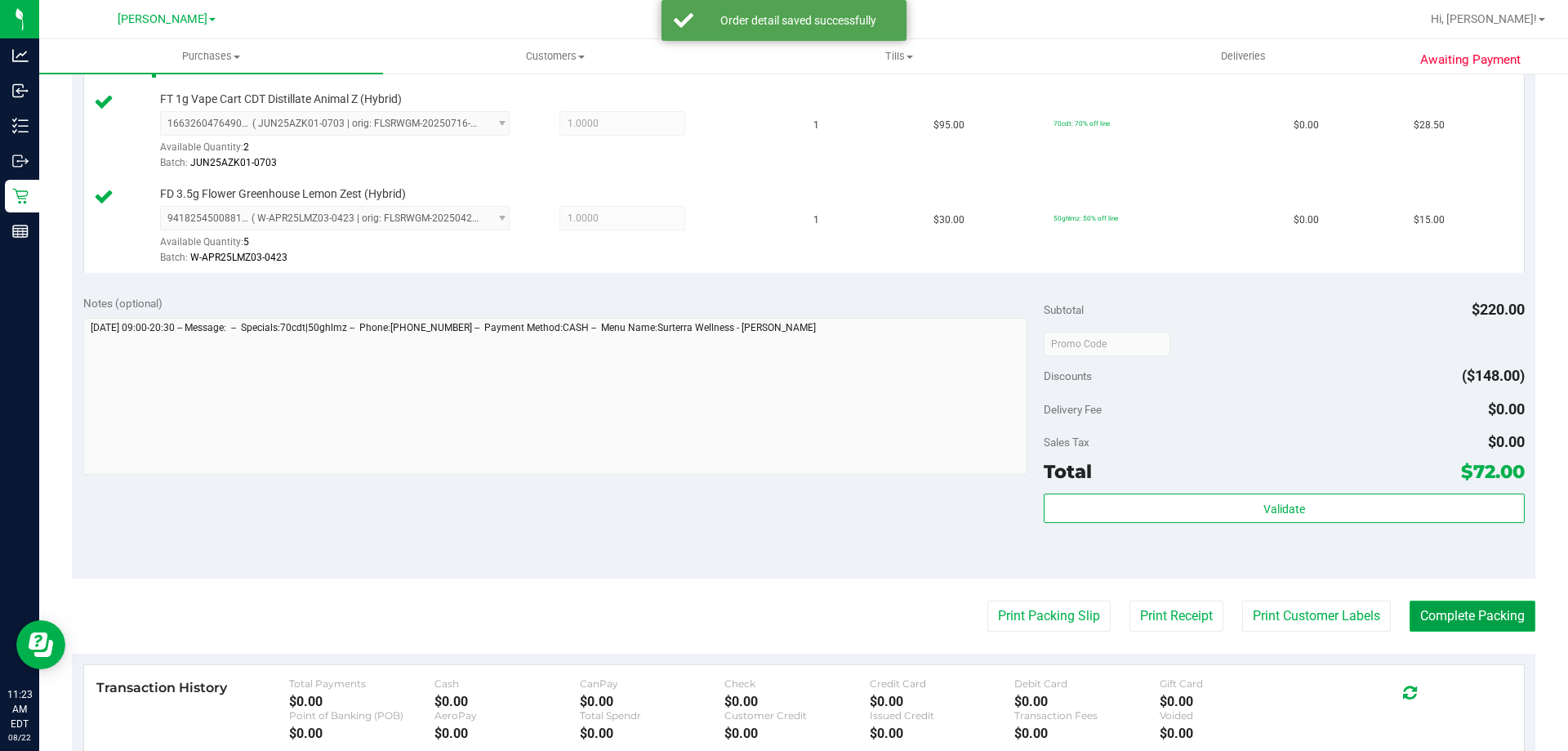
click at [1455, 612] on button "Complete Packing" at bounding box center [1473, 616] width 126 height 31
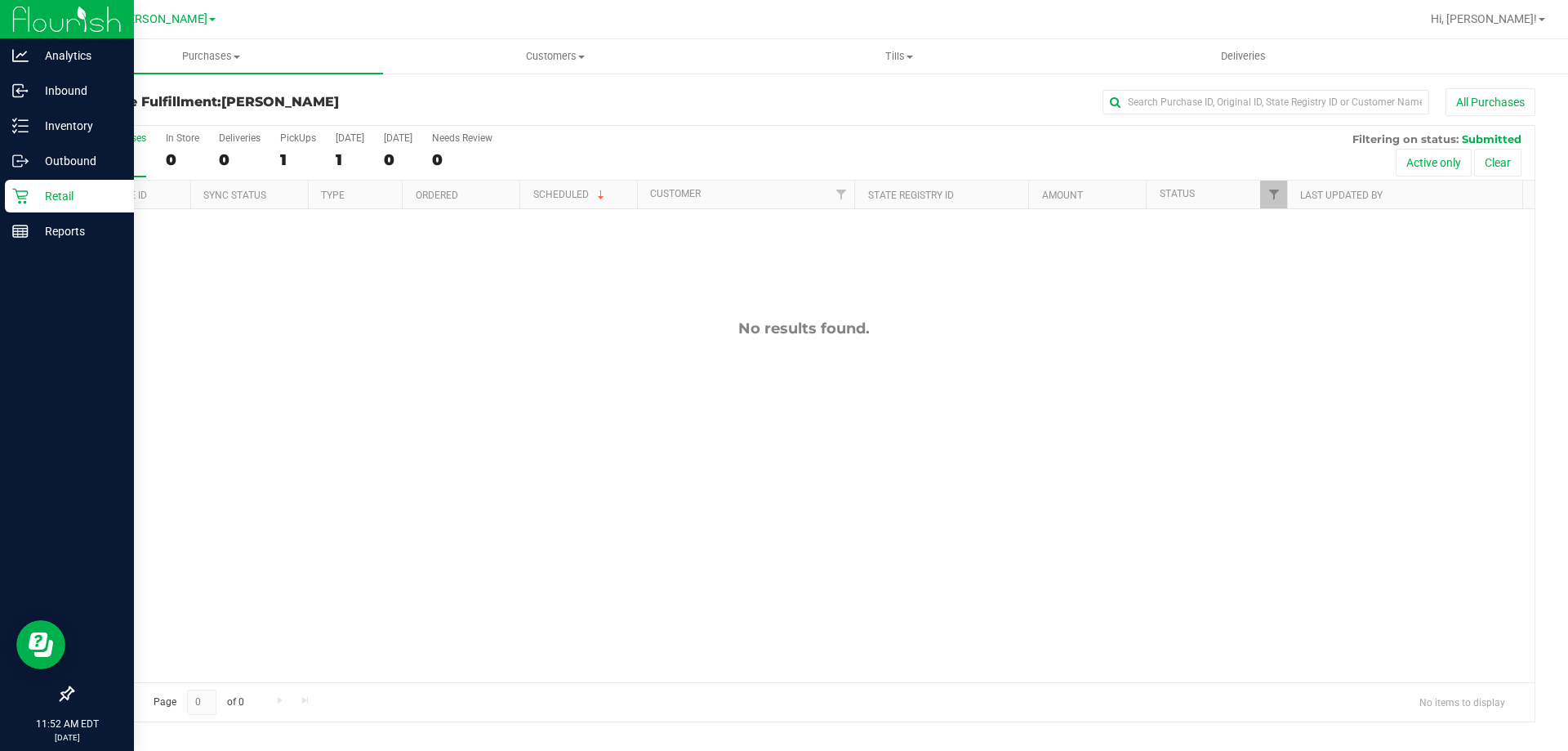
click at [41, 185] on div "Retail" at bounding box center [70, 196] width 129 height 32
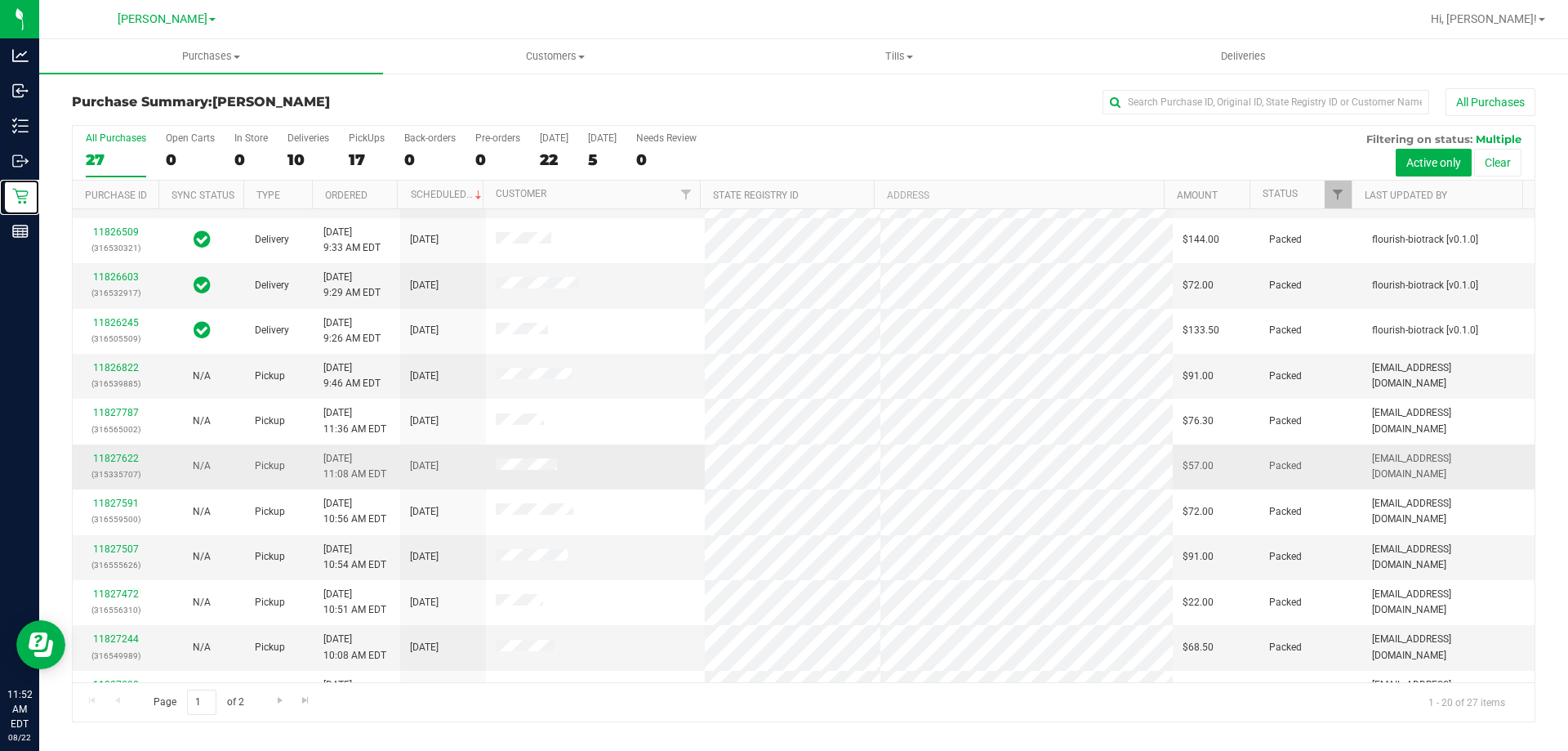
scroll to position [163, 0]
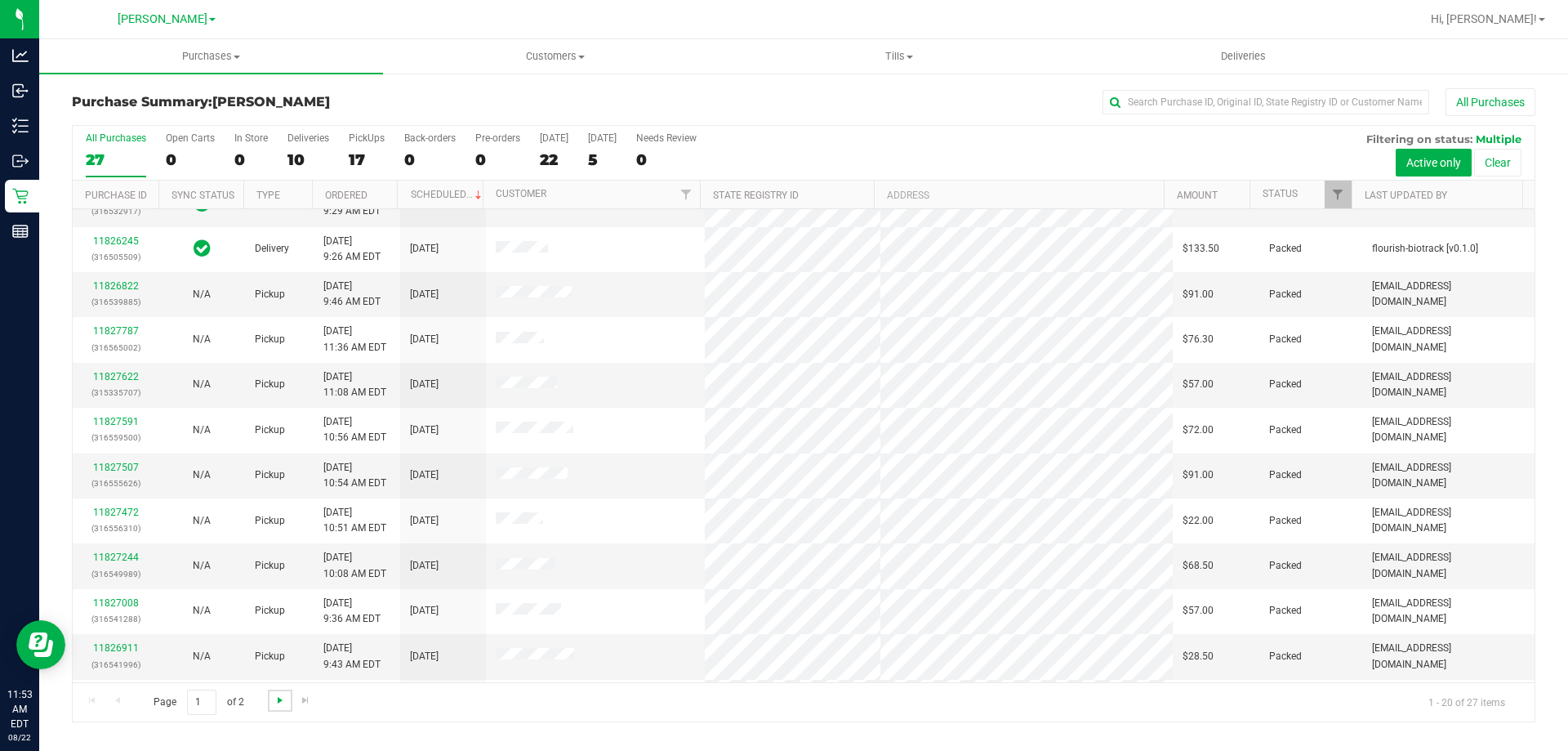
click at [281, 706] on span "Go to the next page" at bounding box center [279, 699] width 13 height 13
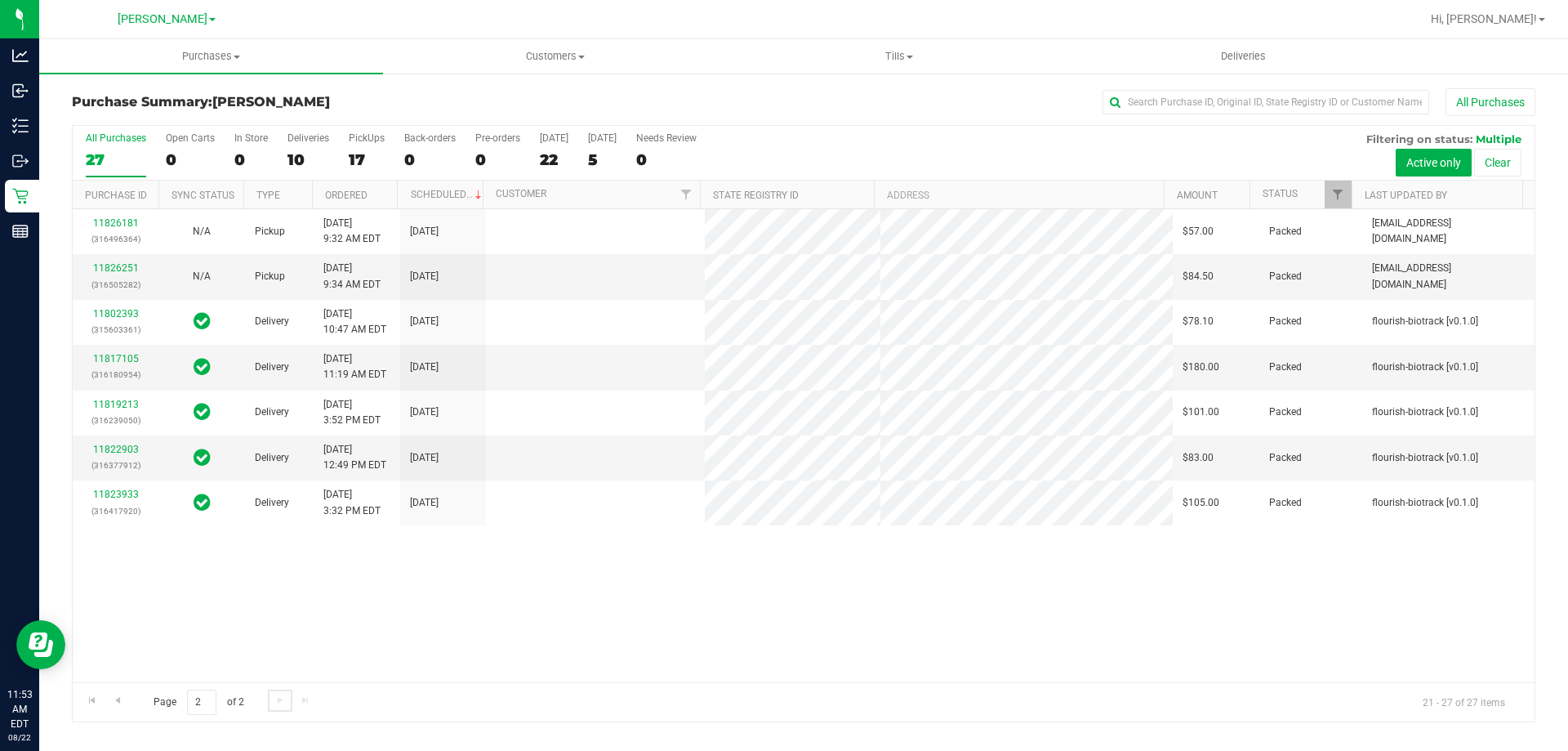
scroll to position [0, 0]
click at [115, 699] on span "Go to the previous page" at bounding box center [117, 699] width 13 height 13
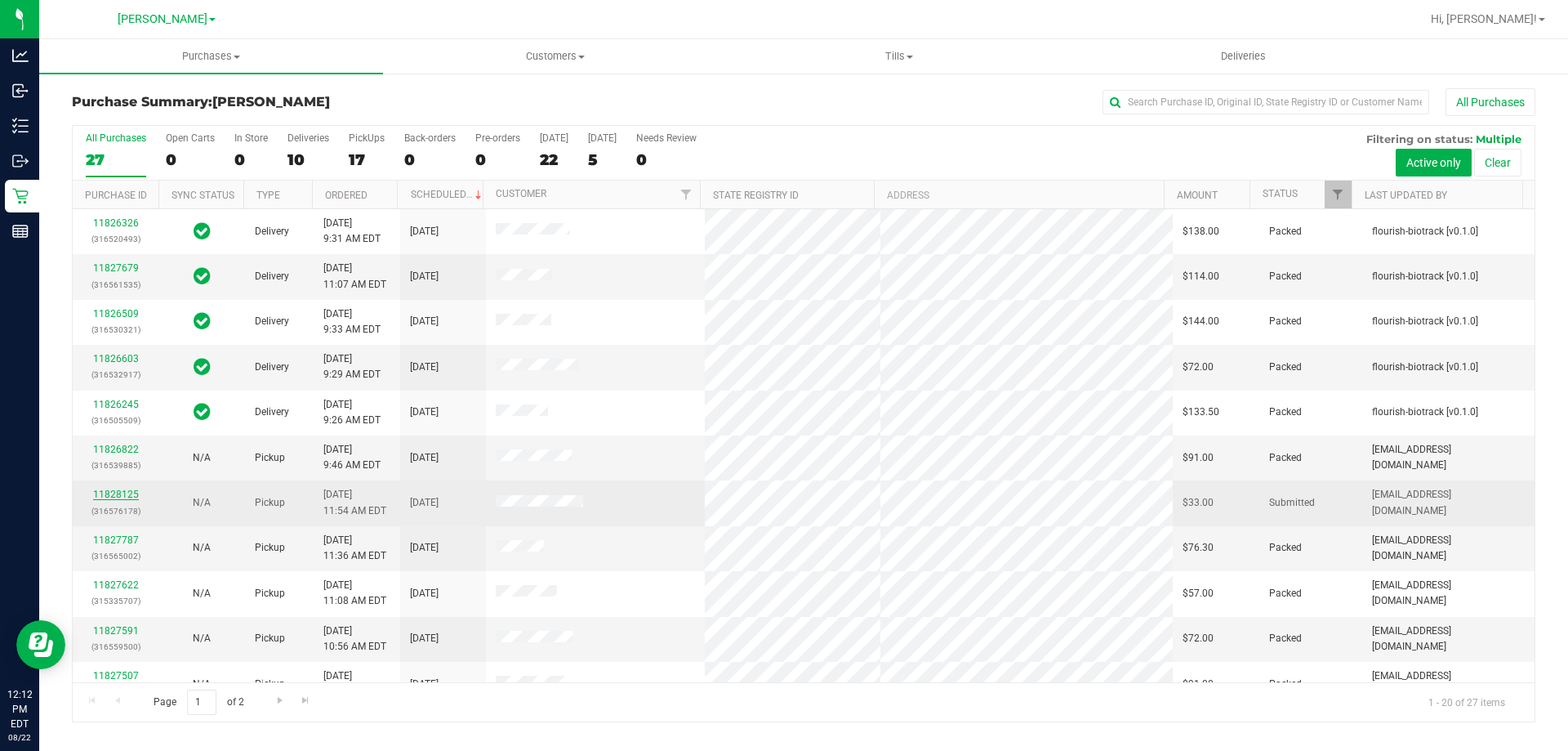
click at [120, 492] on link "11828125" at bounding box center [116, 494] width 46 height 11
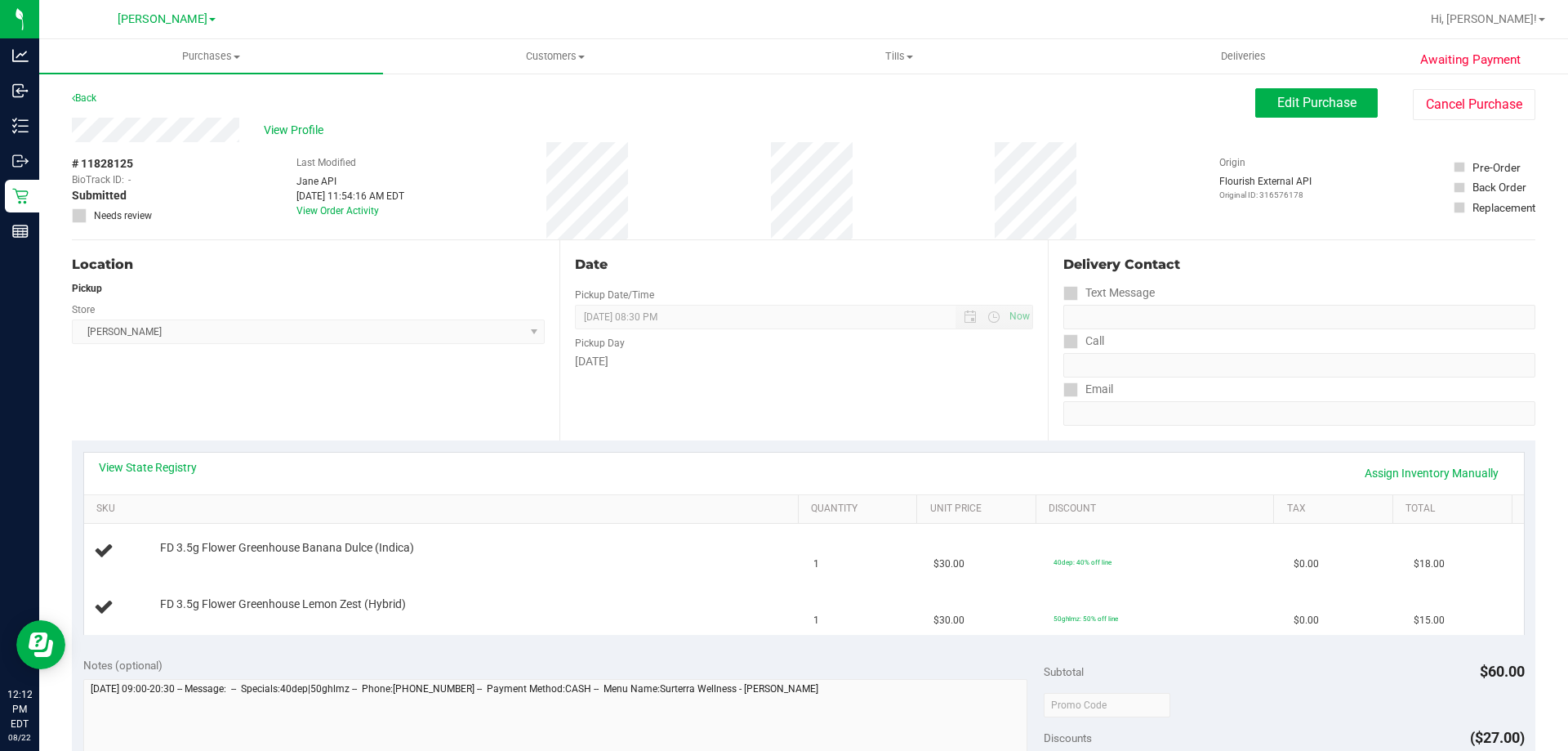
click at [173, 455] on div "View State Registry Assign Inventory Manually" at bounding box center [804, 473] width 1439 height 42
click at [191, 467] on link "View State Registry" at bounding box center [147, 467] width 98 height 16
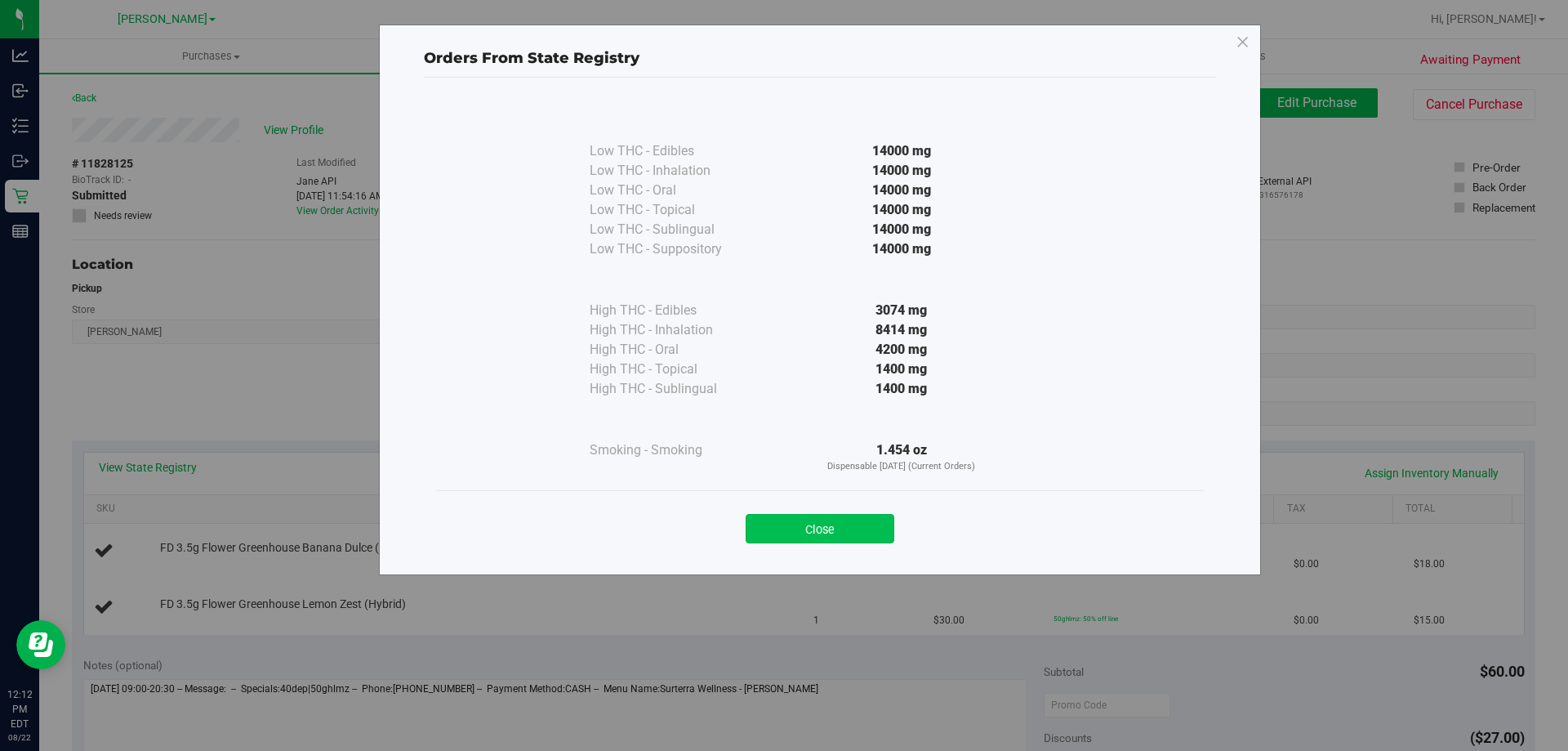
click at [852, 536] on button "Close" at bounding box center [820, 528] width 149 height 30
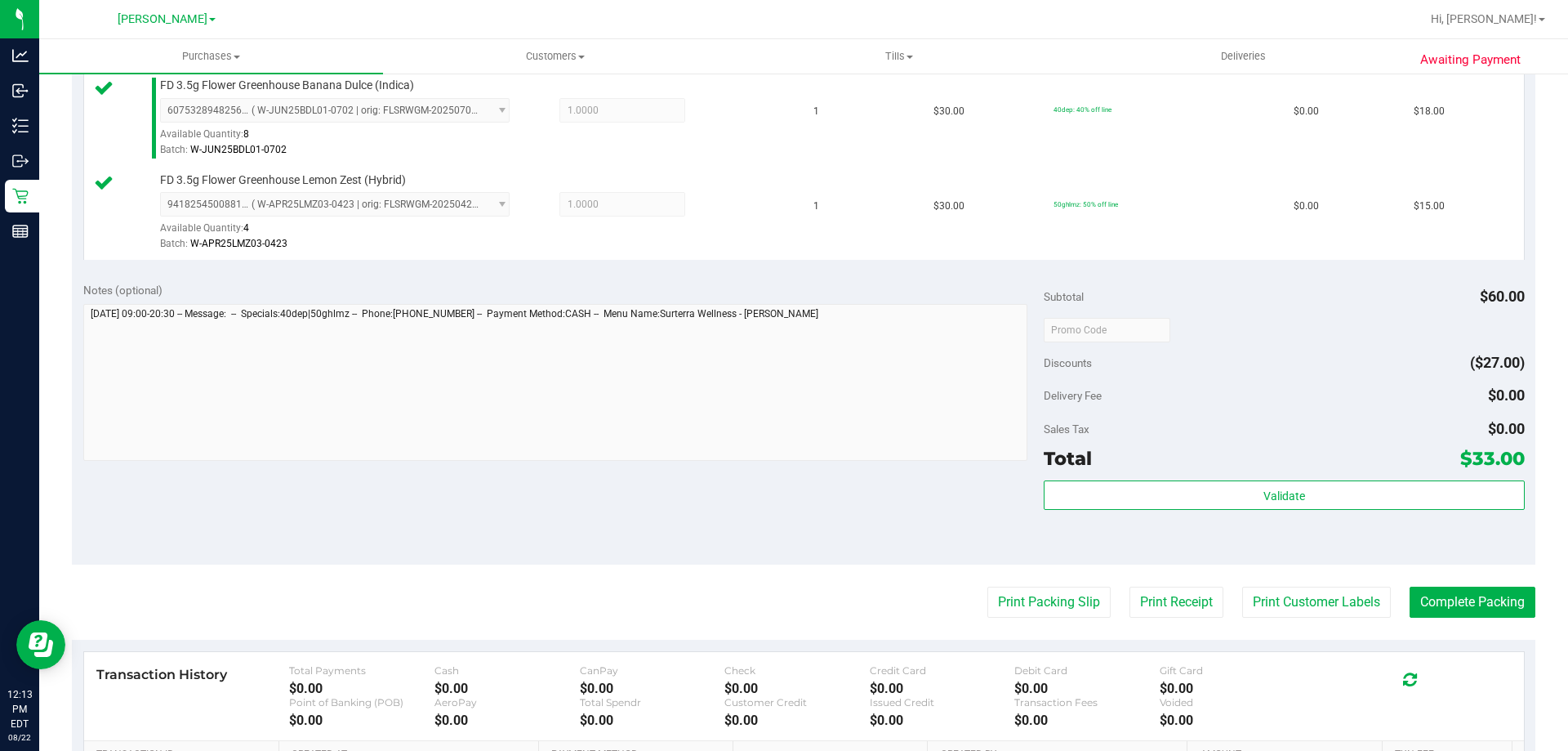
scroll to position [450, 0]
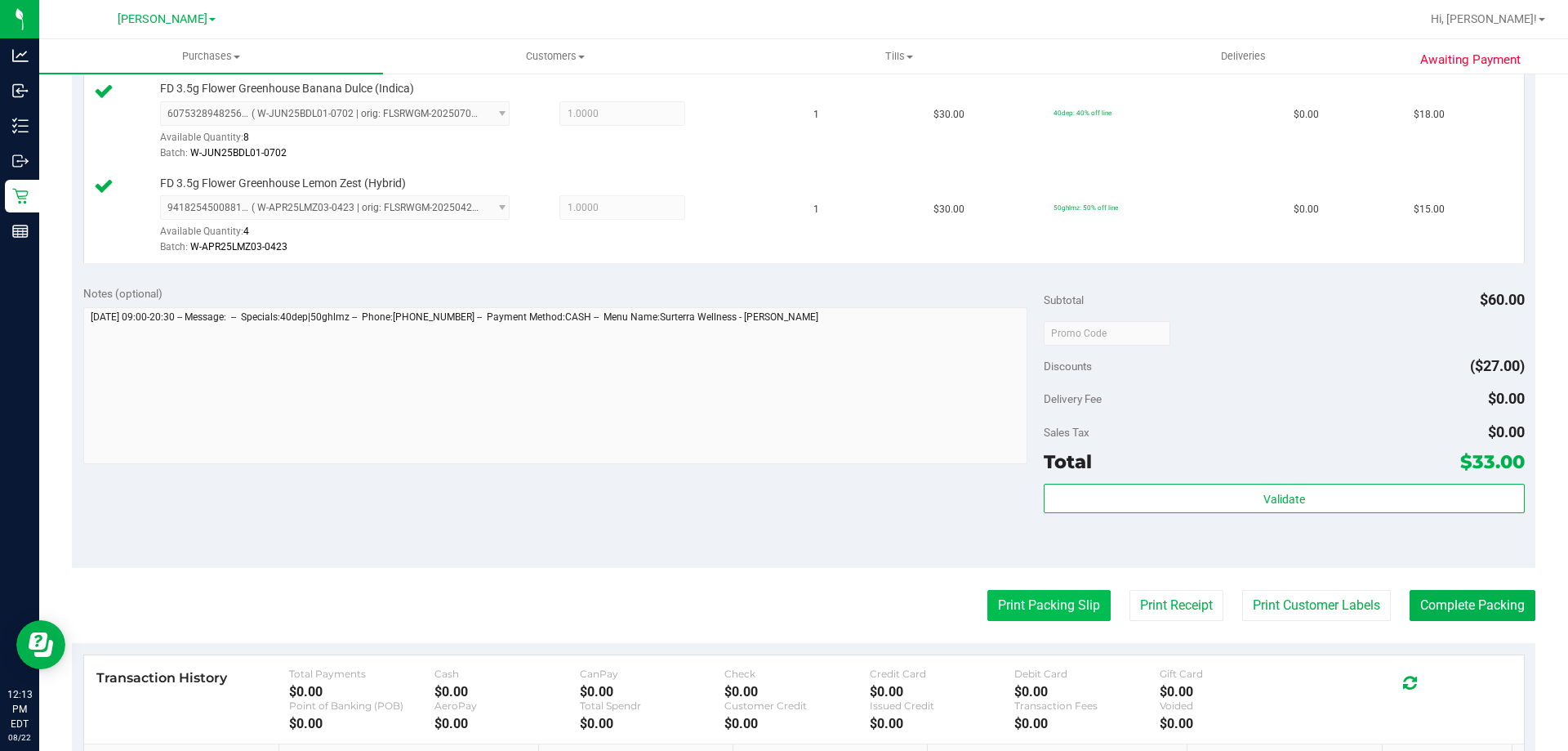
click at [1044, 602] on button "Print Packing Slip" at bounding box center [1049, 605] width 123 height 31
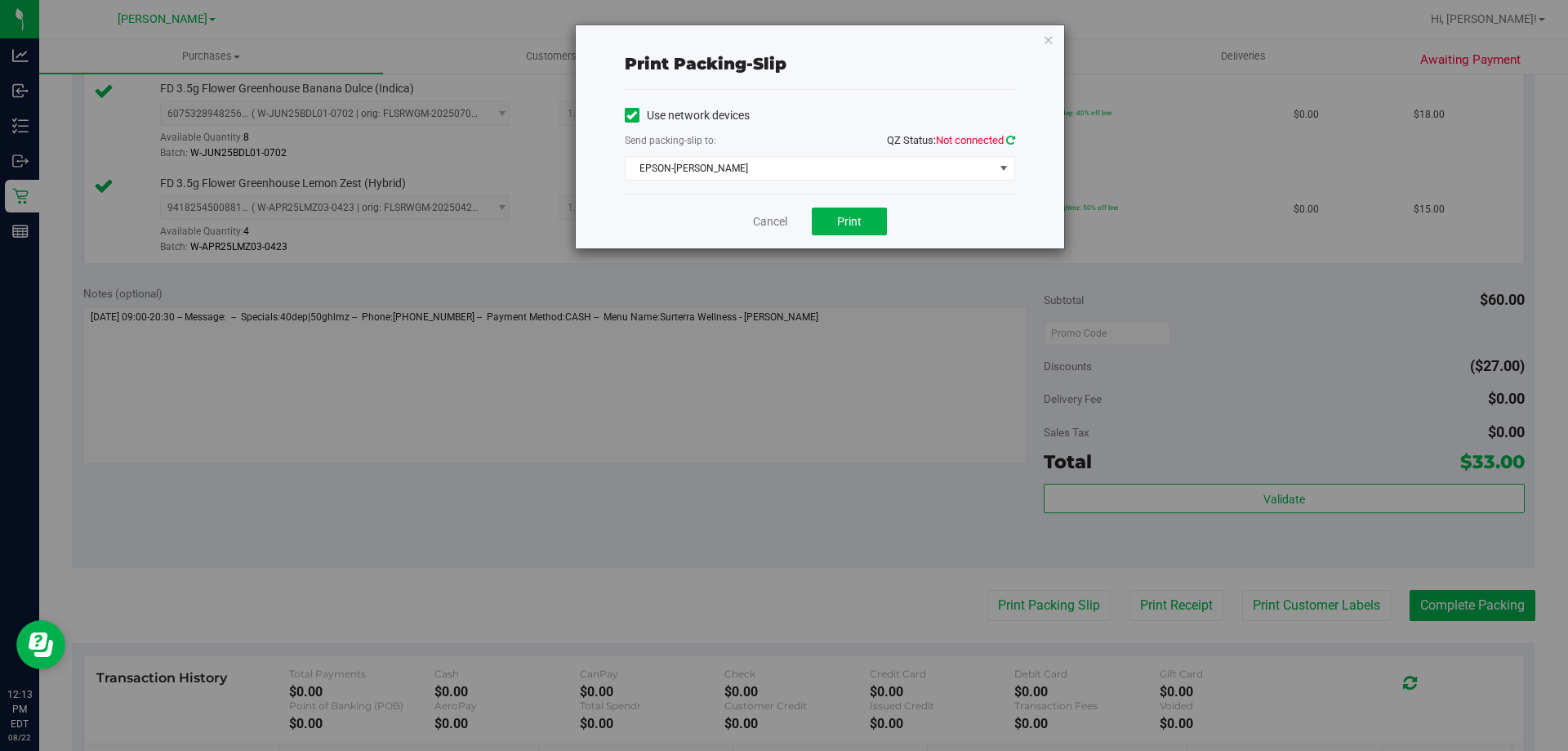
click at [1011, 140] on icon at bounding box center [1010, 140] width 9 height 10
click at [850, 220] on span "Print" at bounding box center [849, 221] width 25 height 13
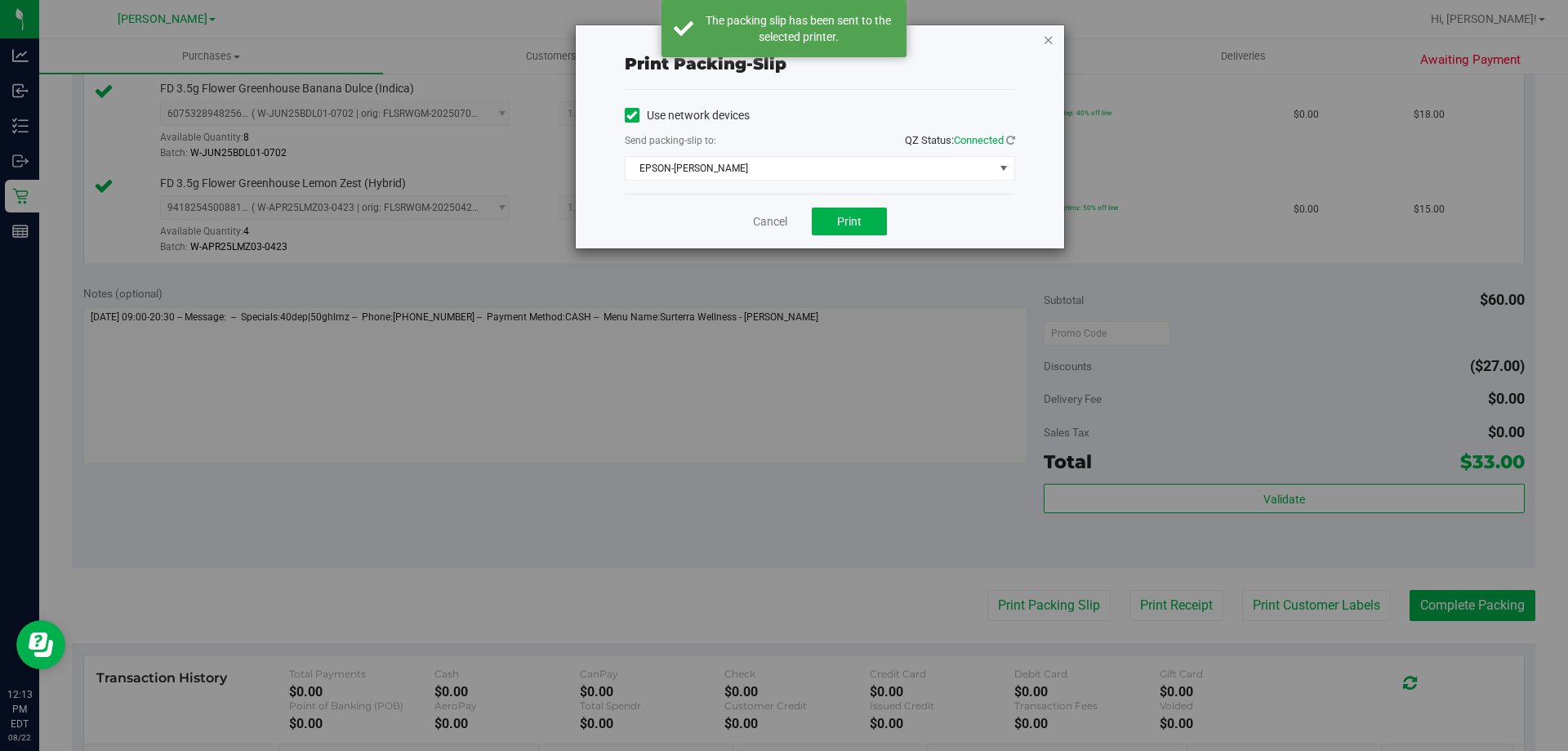
click at [1043, 47] on icon "button" at bounding box center [1048, 39] width 11 height 20
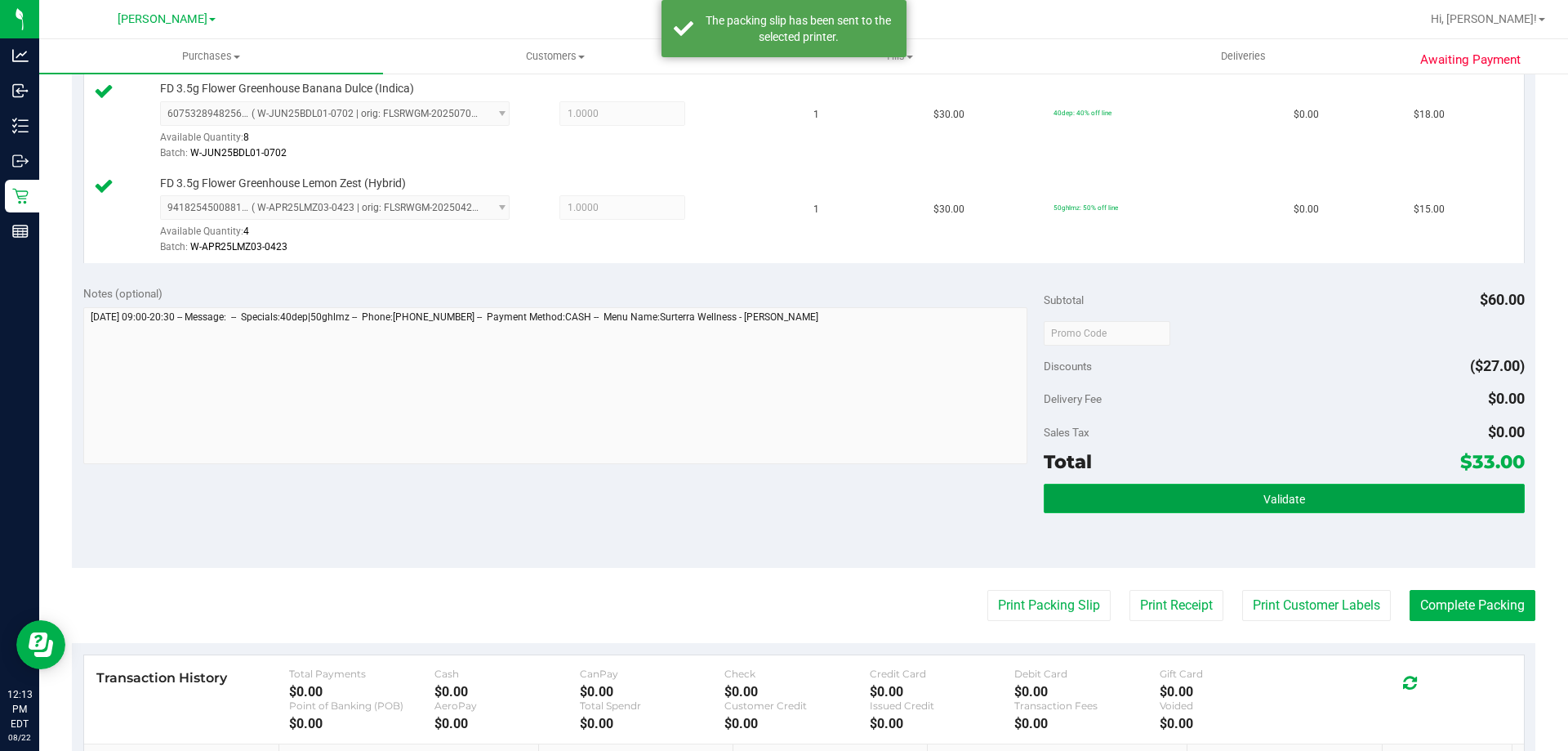
click at [1276, 501] on span "Validate" at bounding box center [1284, 498] width 42 height 13
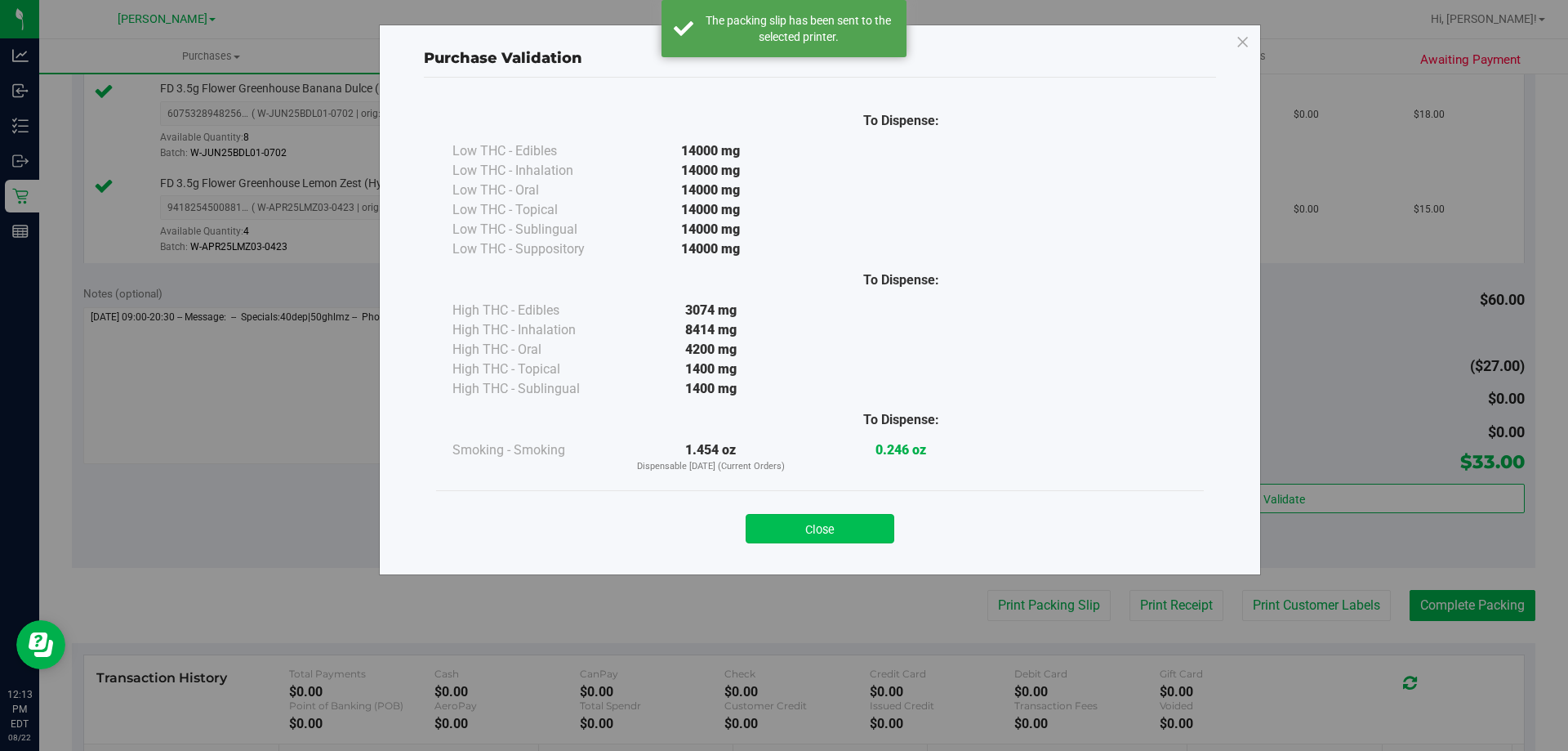
click at [823, 525] on button "Close" at bounding box center [820, 528] width 149 height 30
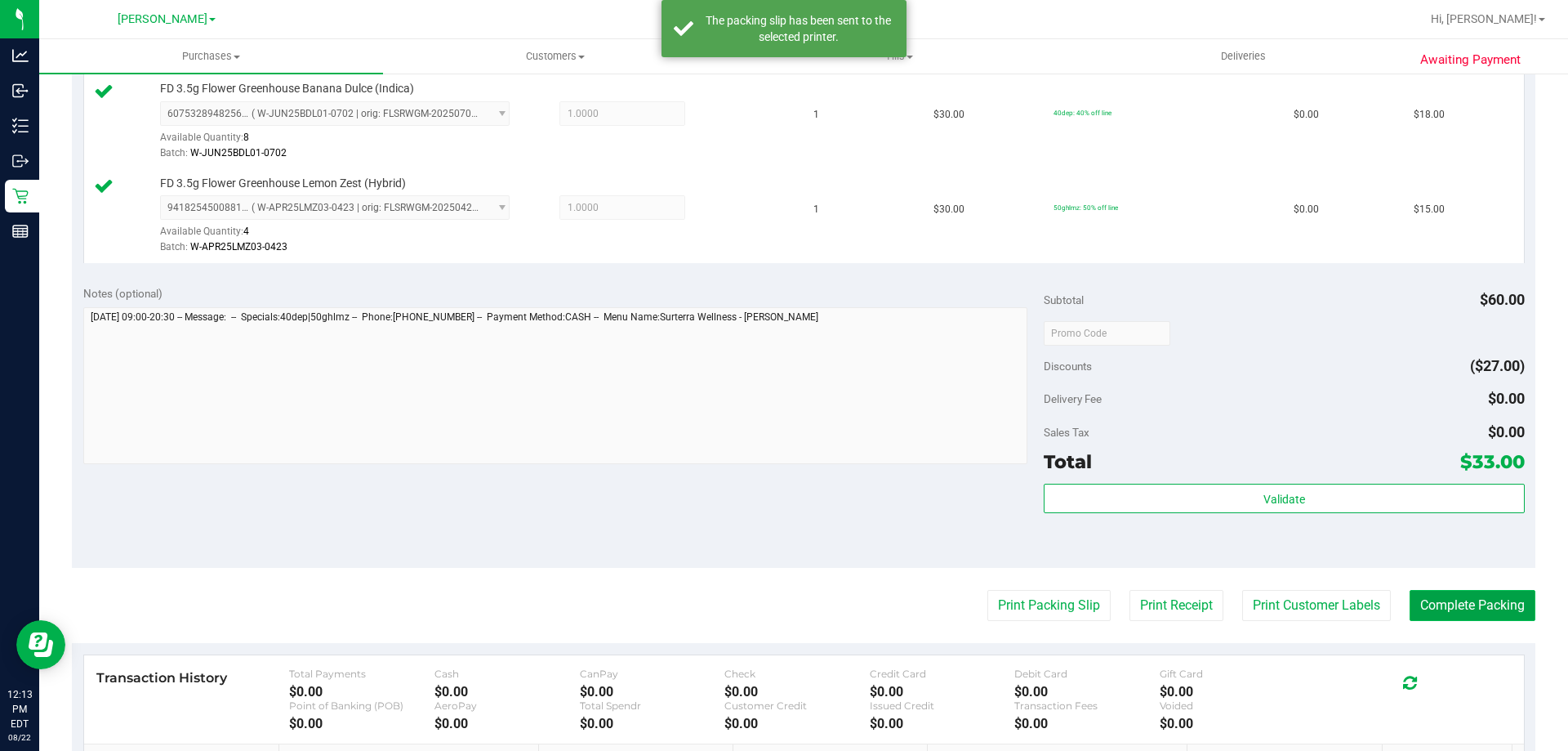
click at [1494, 617] on button "Complete Packing" at bounding box center [1473, 605] width 126 height 31
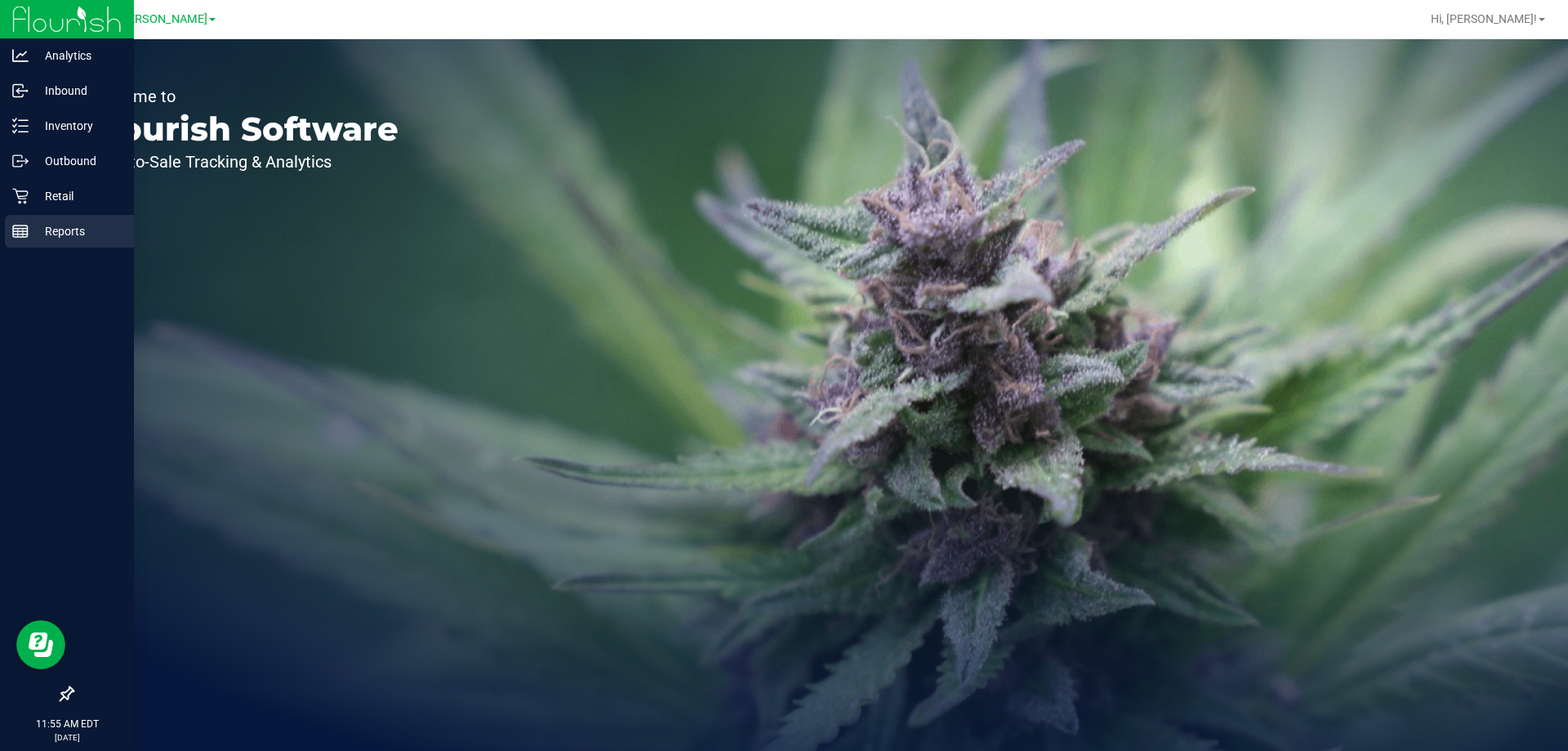
click at [28, 230] on rect at bounding box center [20, 231] width 14 height 11
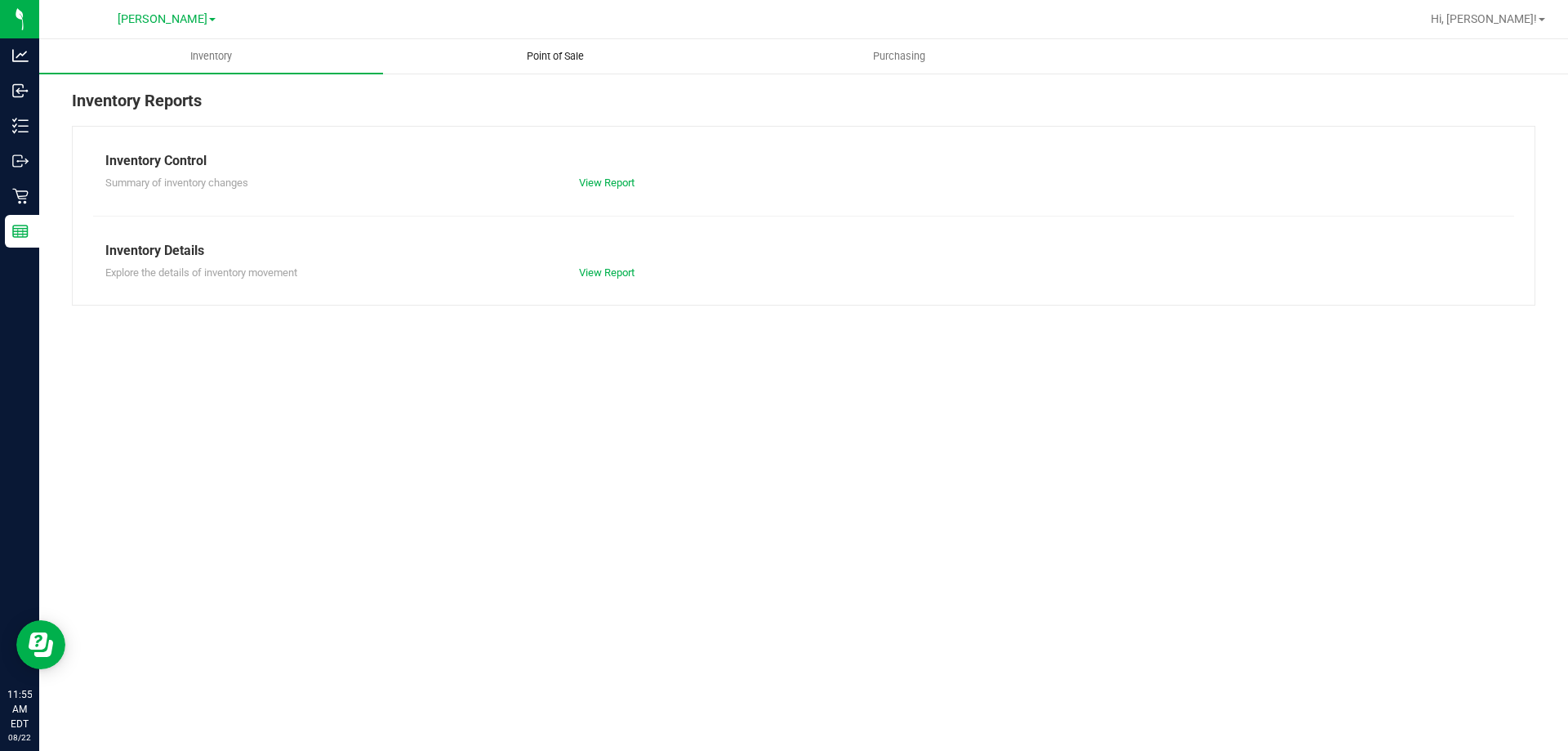
click at [553, 58] on span "Point of Sale" at bounding box center [555, 56] width 101 height 14
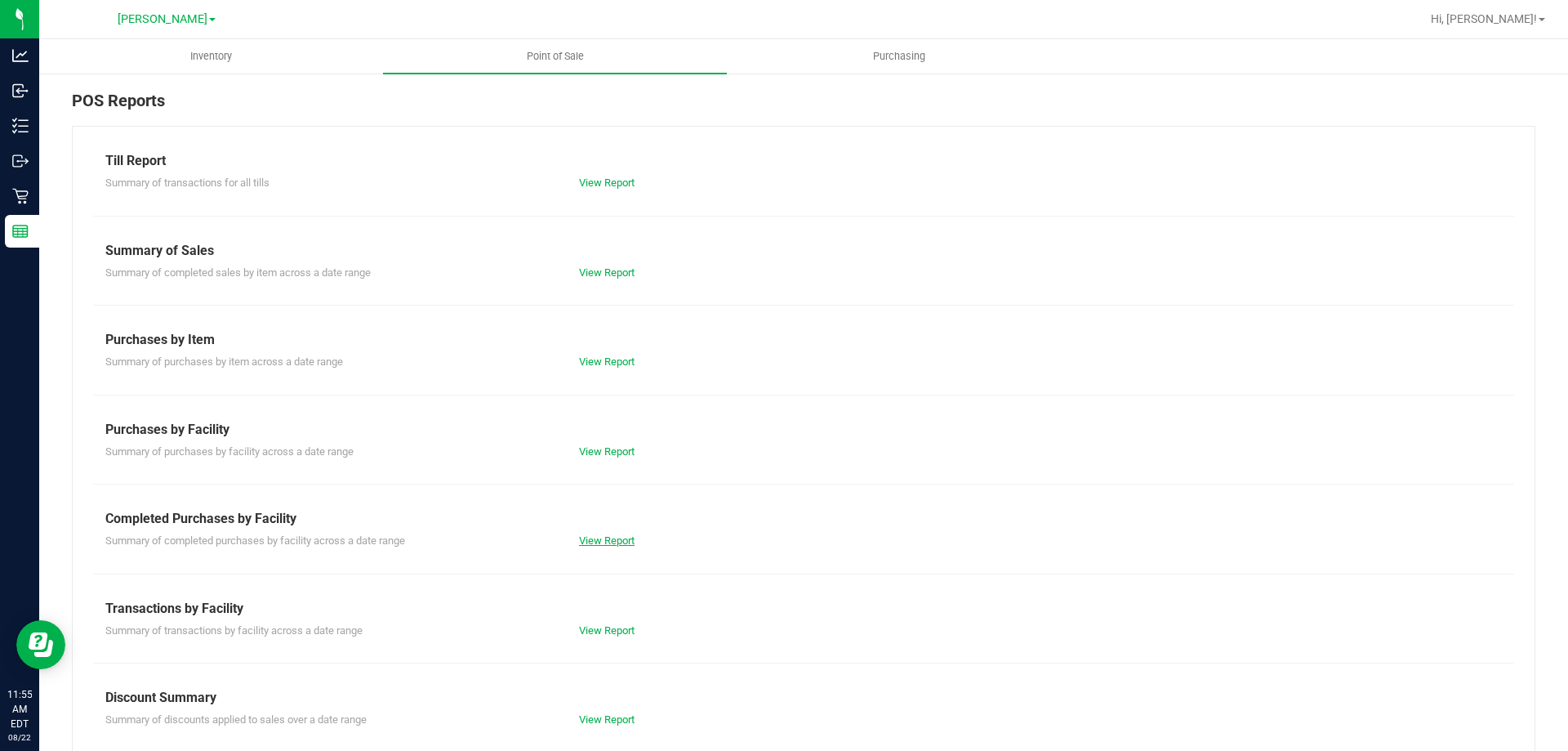
click at [587, 543] on link "View Report" at bounding box center [606, 540] width 55 height 12
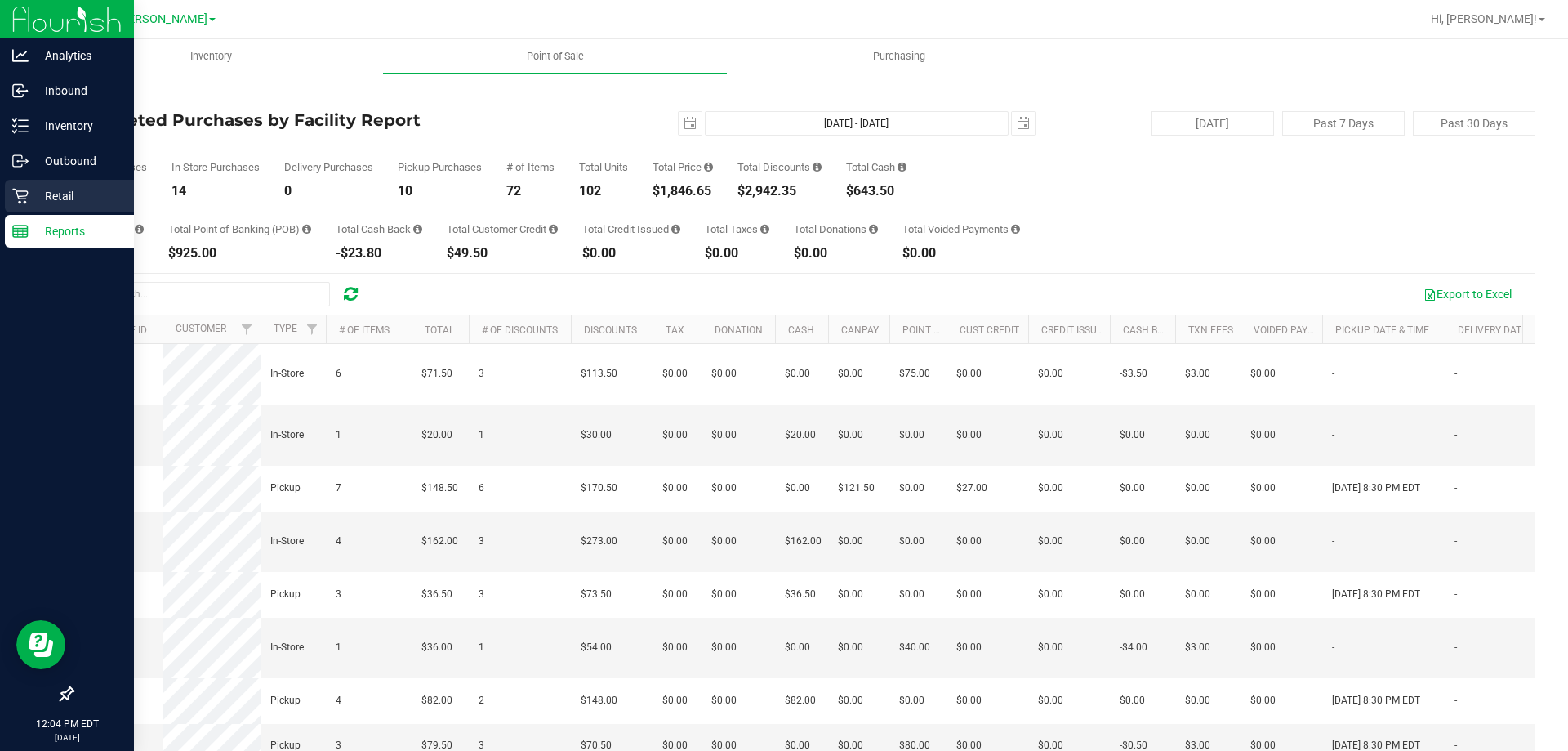
click at [89, 192] on p "Retail" at bounding box center [77, 196] width 98 height 20
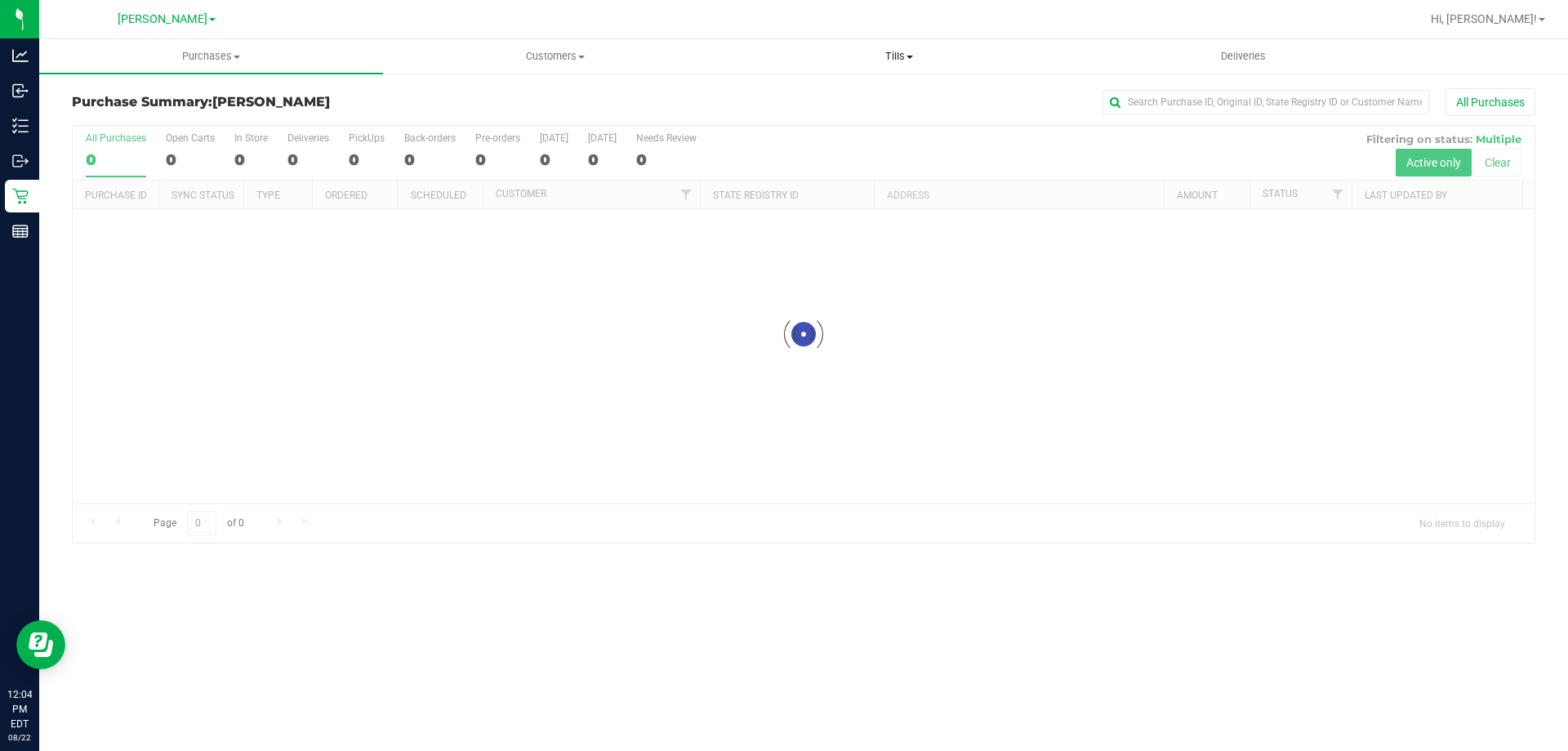
click at [889, 50] on span "Tills" at bounding box center [899, 56] width 342 height 14
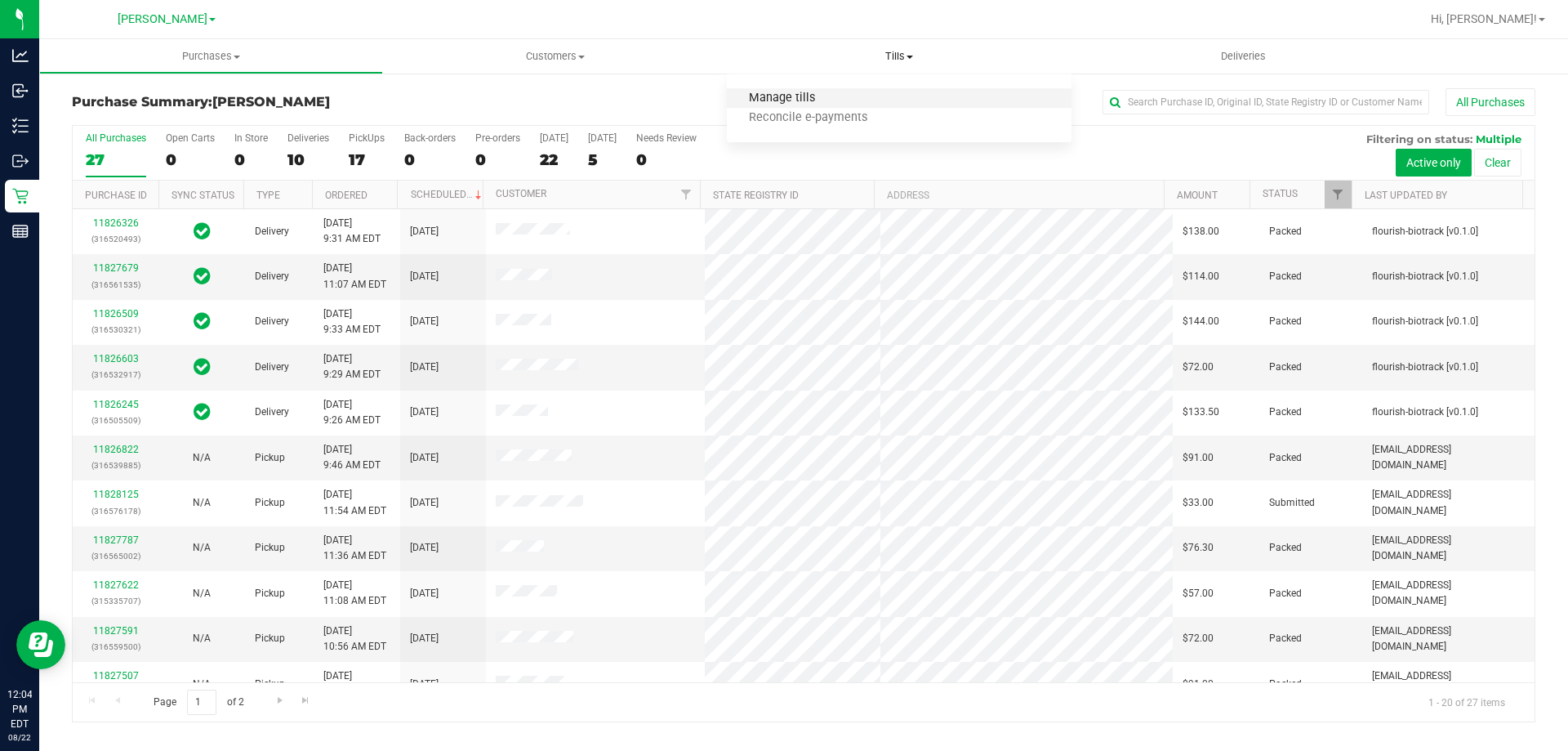
click at [810, 102] on span "Manage tills" at bounding box center [782, 98] width 111 height 14
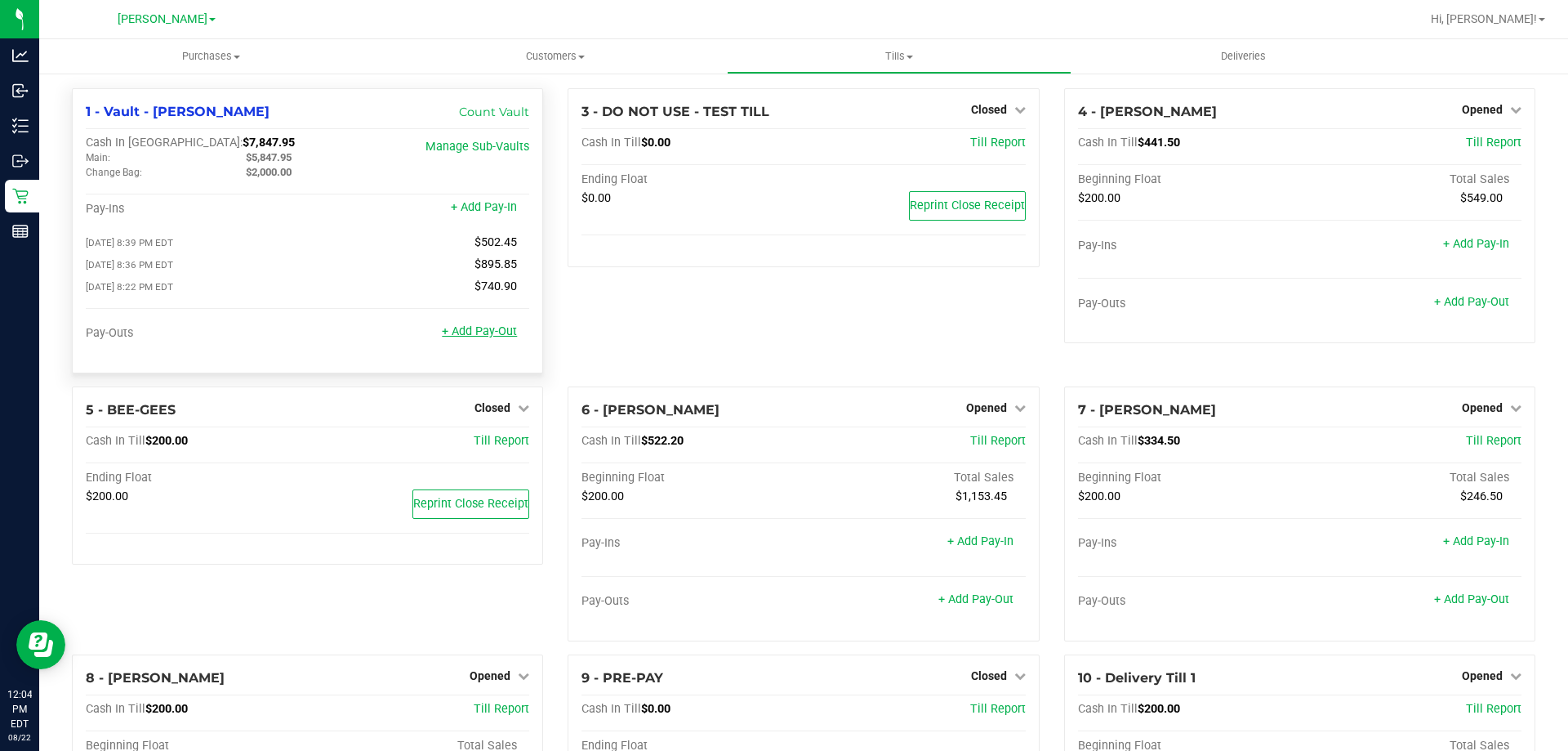
click at [501, 335] on link "+ Add Pay-Out" at bounding box center [479, 331] width 75 height 14
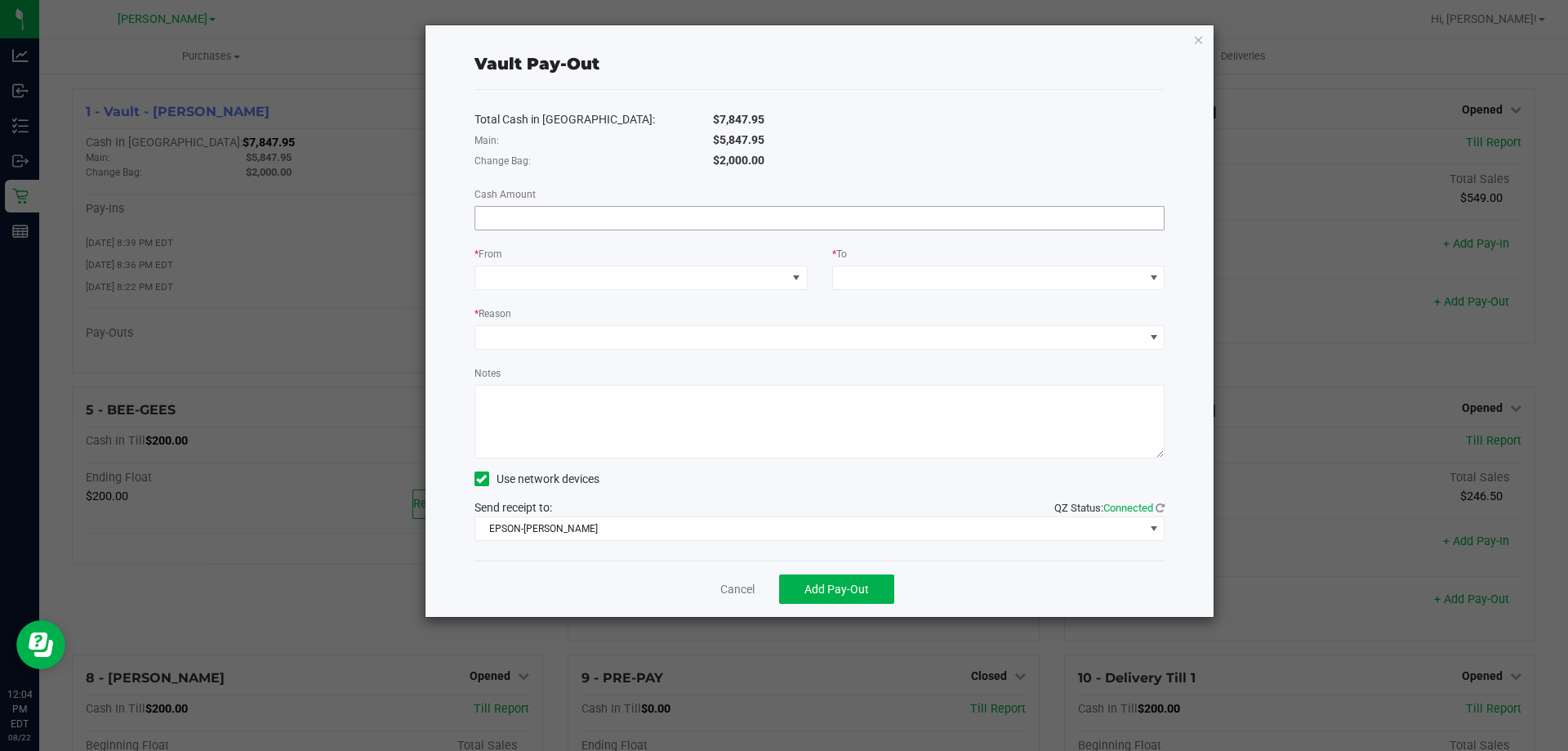
click at [608, 224] on input at bounding box center [820, 218] width 690 height 23
type input "$6,642.95"
click at [549, 269] on span at bounding box center [630, 278] width 311 height 23
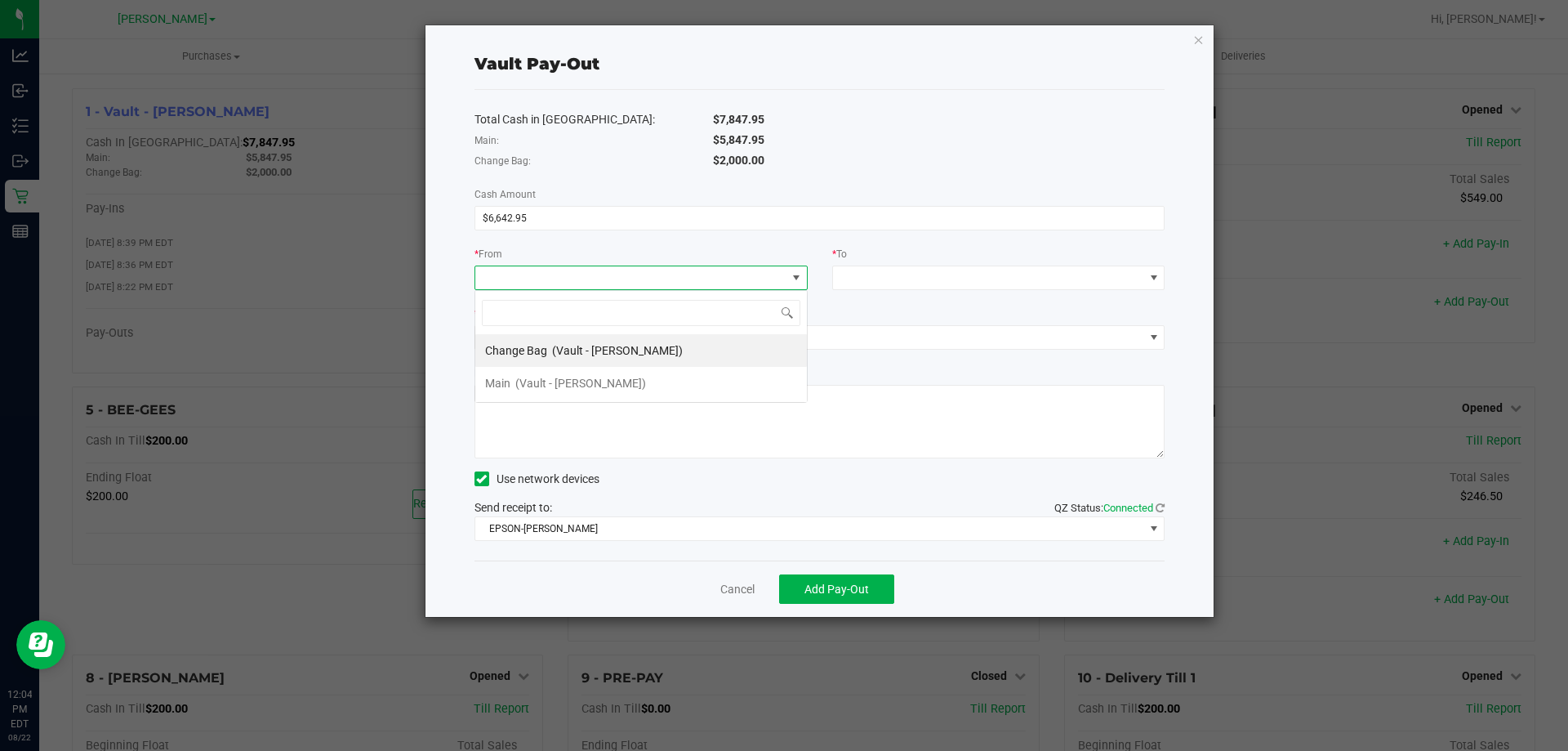
scroll to position [25, 333]
drag, startPoint x: 570, startPoint y: 389, endPoint x: 727, endPoint y: 392, distance: 157.0
click at [570, 388] on span "(Vault - Brandon WC)" at bounding box center [580, 382] width 130 height 13
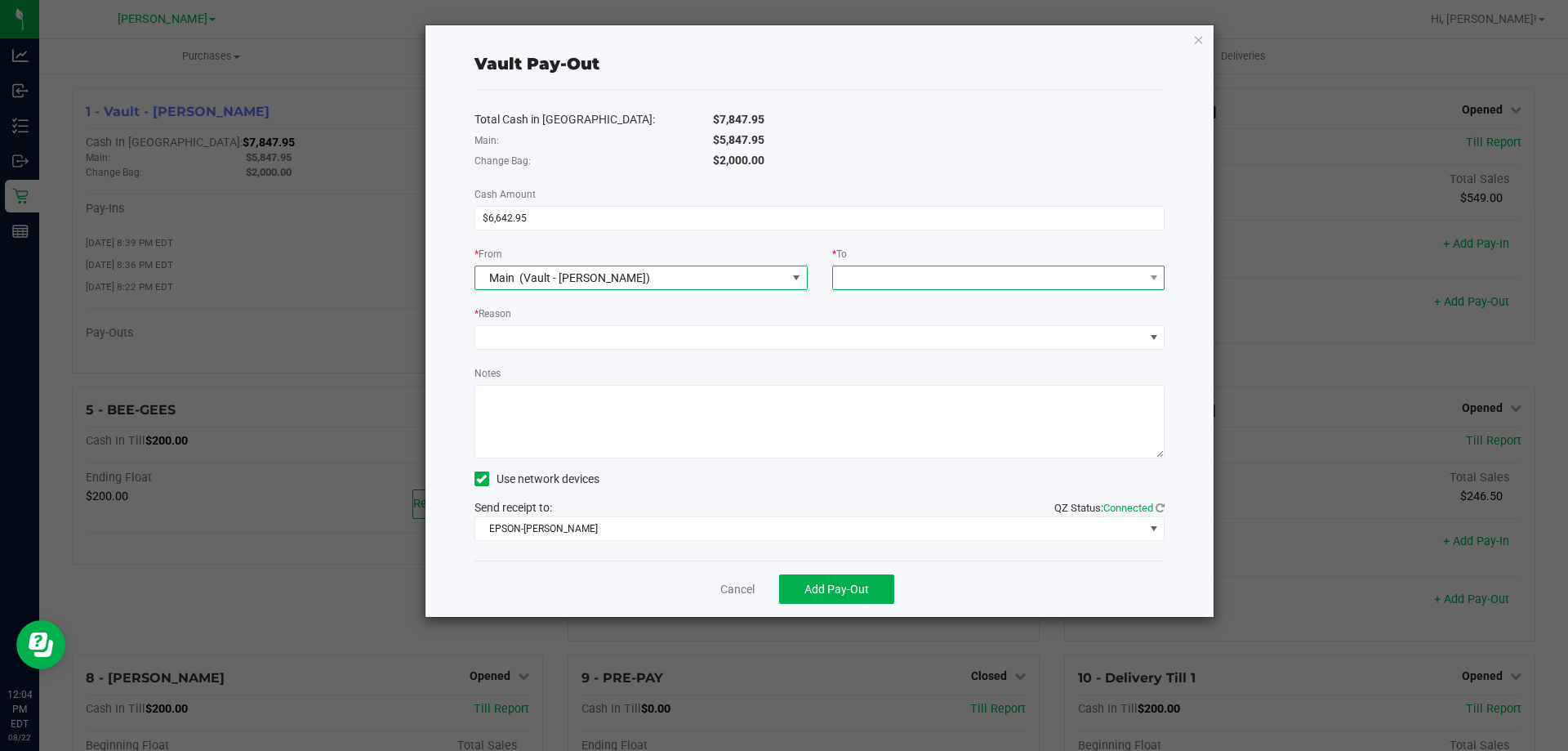
click at [932, 283] on span at bounding box center [987, 278] width 311 height 23
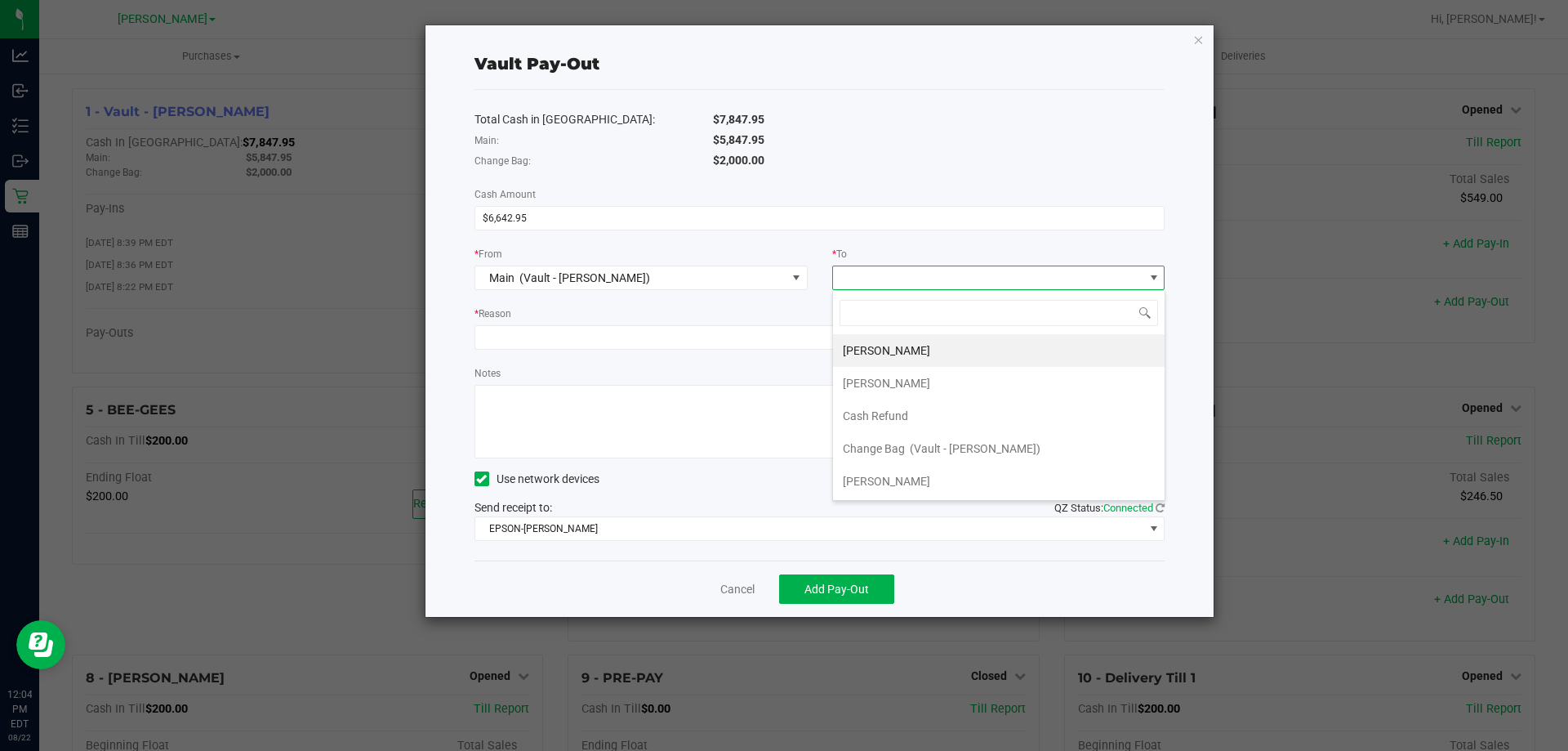
scroll to position [98, 0]
click at [885, 476] on span "Empyreal Transfer" at bounding box center [889, 480] width 92 height 13
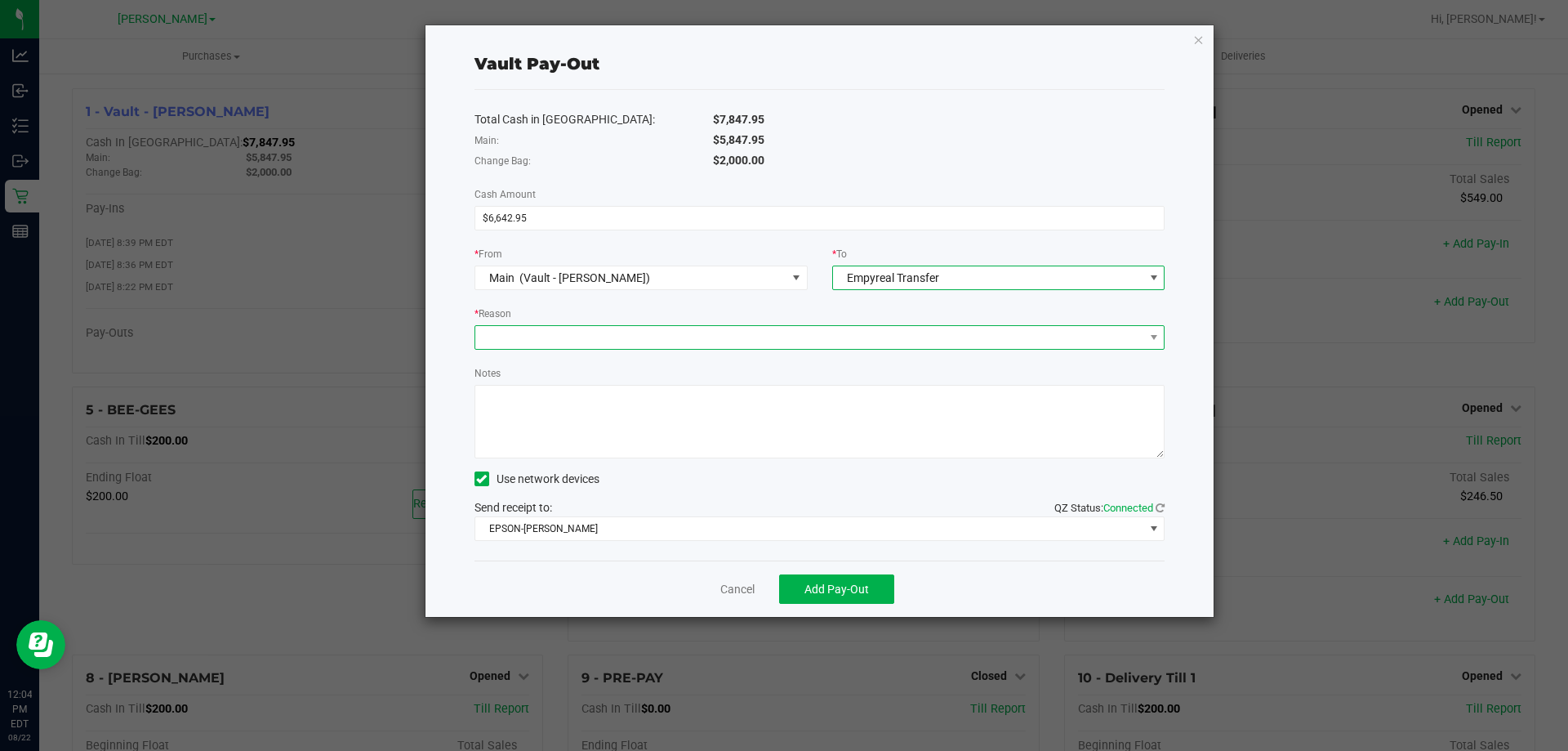
click at [508, 328] on span at bounding box center [810, 337] width 669 height 23
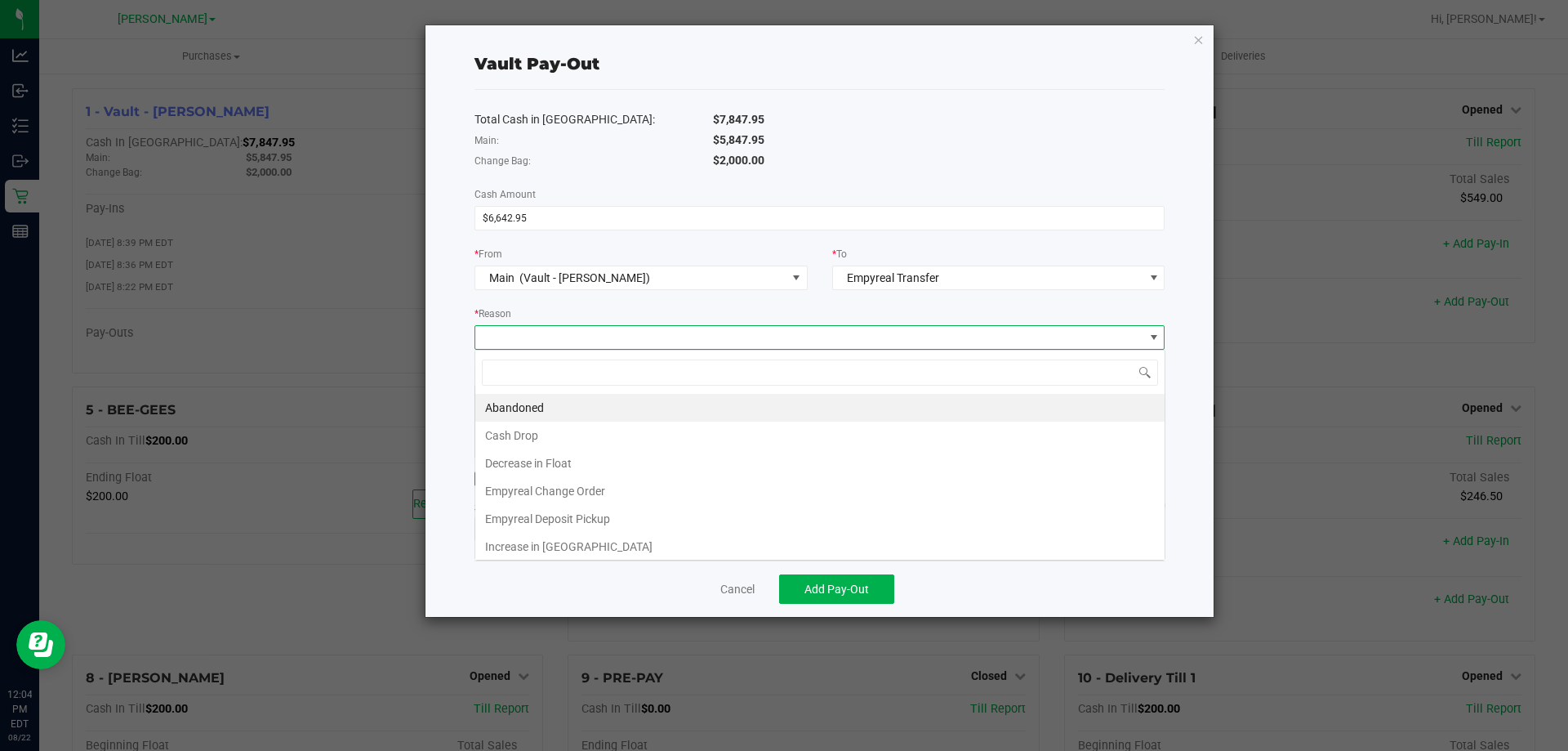
scroll to position [25, 690]
click at [550, 507] on li "Empyreal Deposit Pickup" at bounding box center [820, 519] width 690 height 28
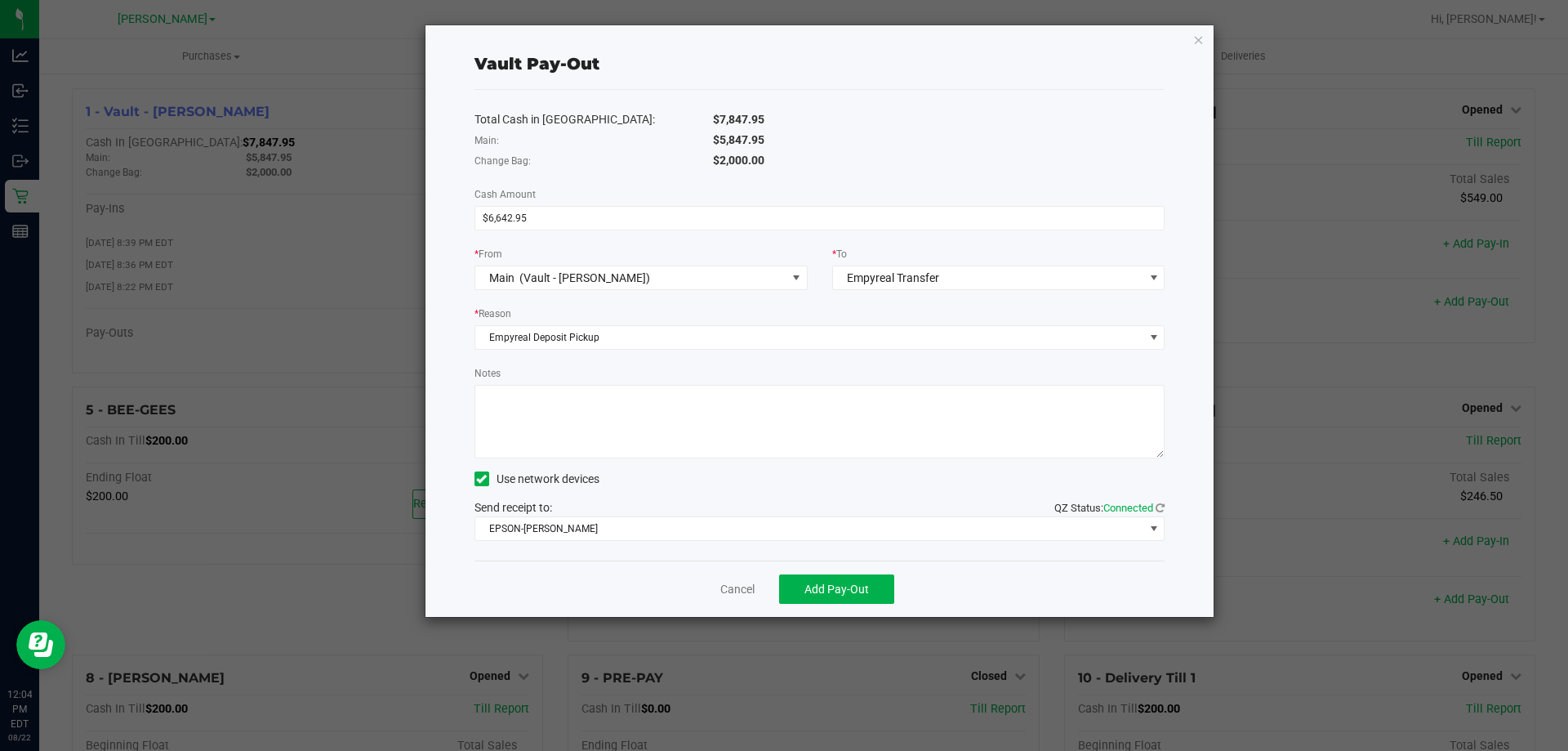
click at [568, 417] on textarea "Notes" at bounding box center [820, 421] width 691 height 73
type textarea "Empyreal Deposit Pickup - Bags 4882 | 4881 | 4884 - RS 8/22/25"
click at [783, 524] on span "EPSON-[PERSON_NAME]" at bounding box center [810, 528] width 669 height 23
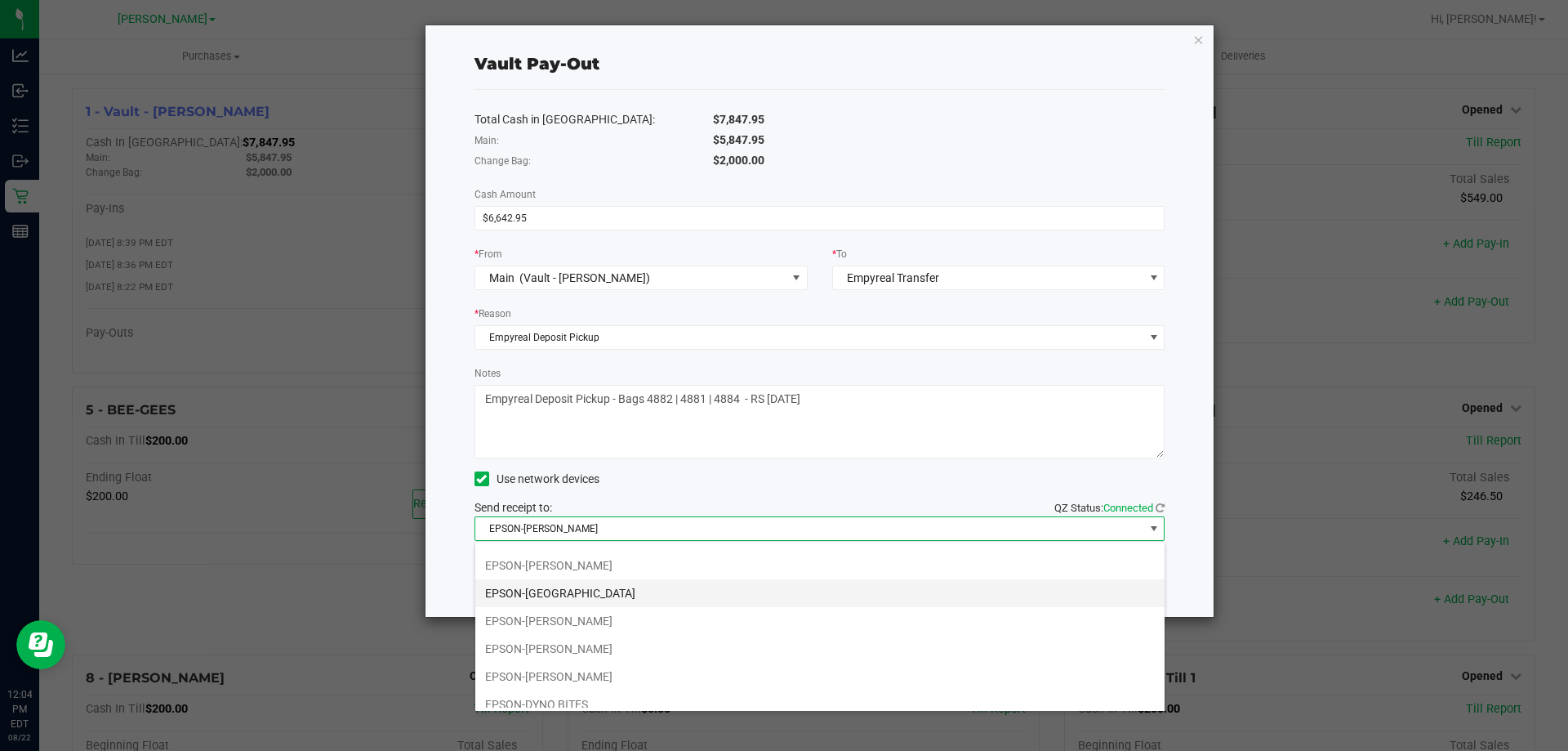
scroll to position [82, 0]
click at [642, 611] on li "EPSON-[PERSON_NAME]" at bounding box center [820, 615] width 690 height 28
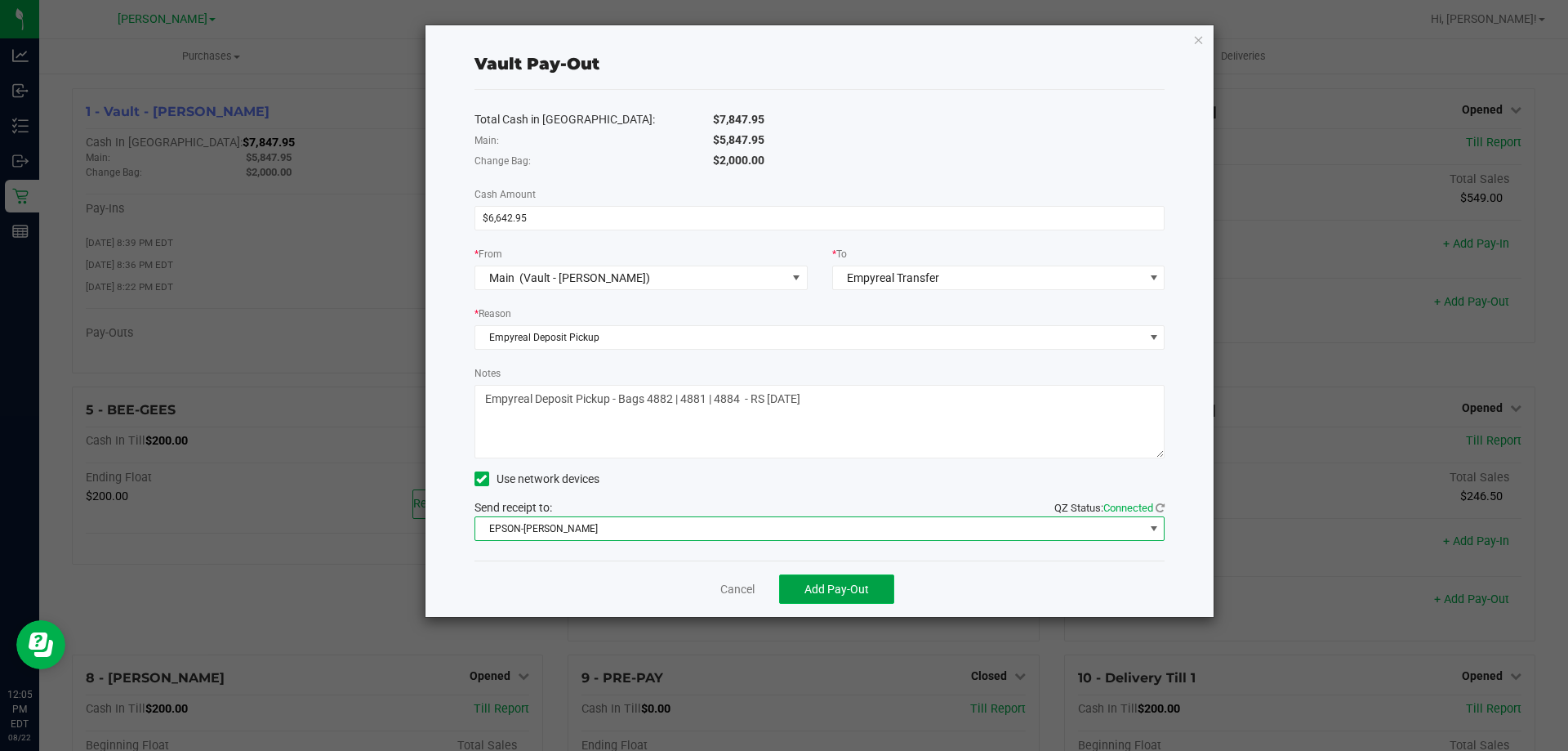
click at [807, 577] on button "Add Pay-Out" at bounding box center [836, 588] width 115 height 30
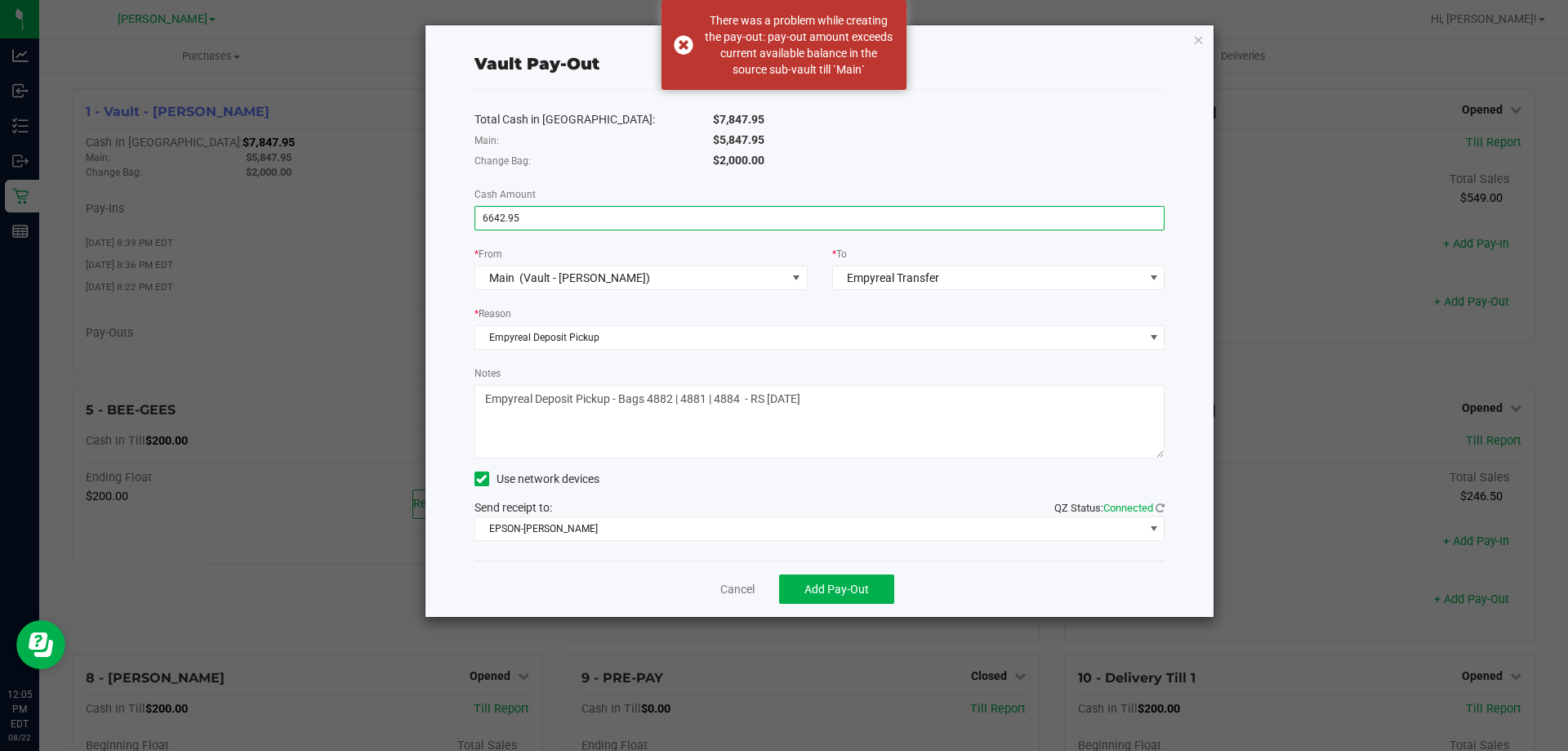
click at [592, 220] on input "6642.95" at bounding box center [820, 218] width 690 height 23
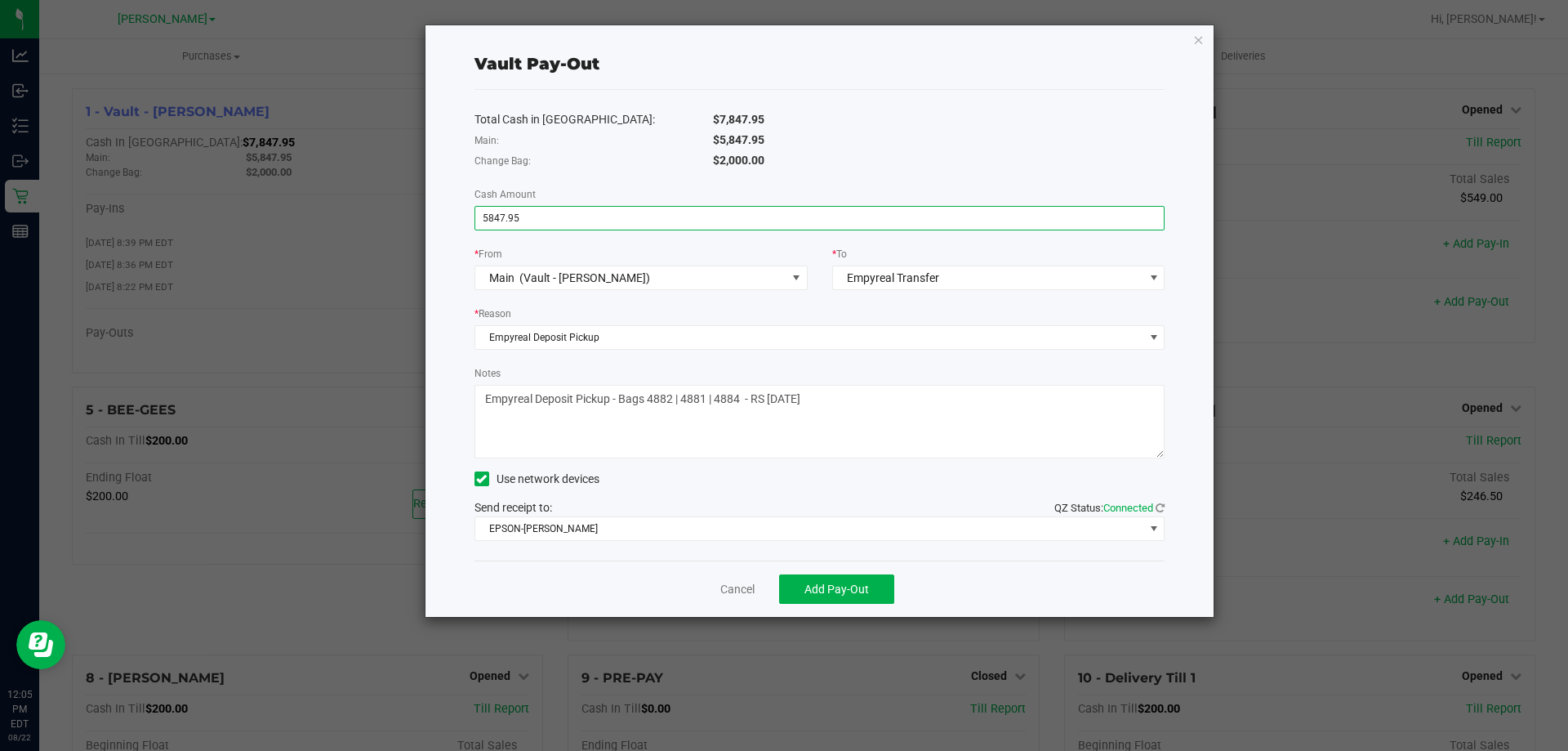
type input "$5,847.95"
click at [711, 396] on textarea "Notes" at bounding box center [820, 421] width 691 height 73
click at [734, 583] on link "Cancel" at bounding box center [737, 589] width 34 height 17
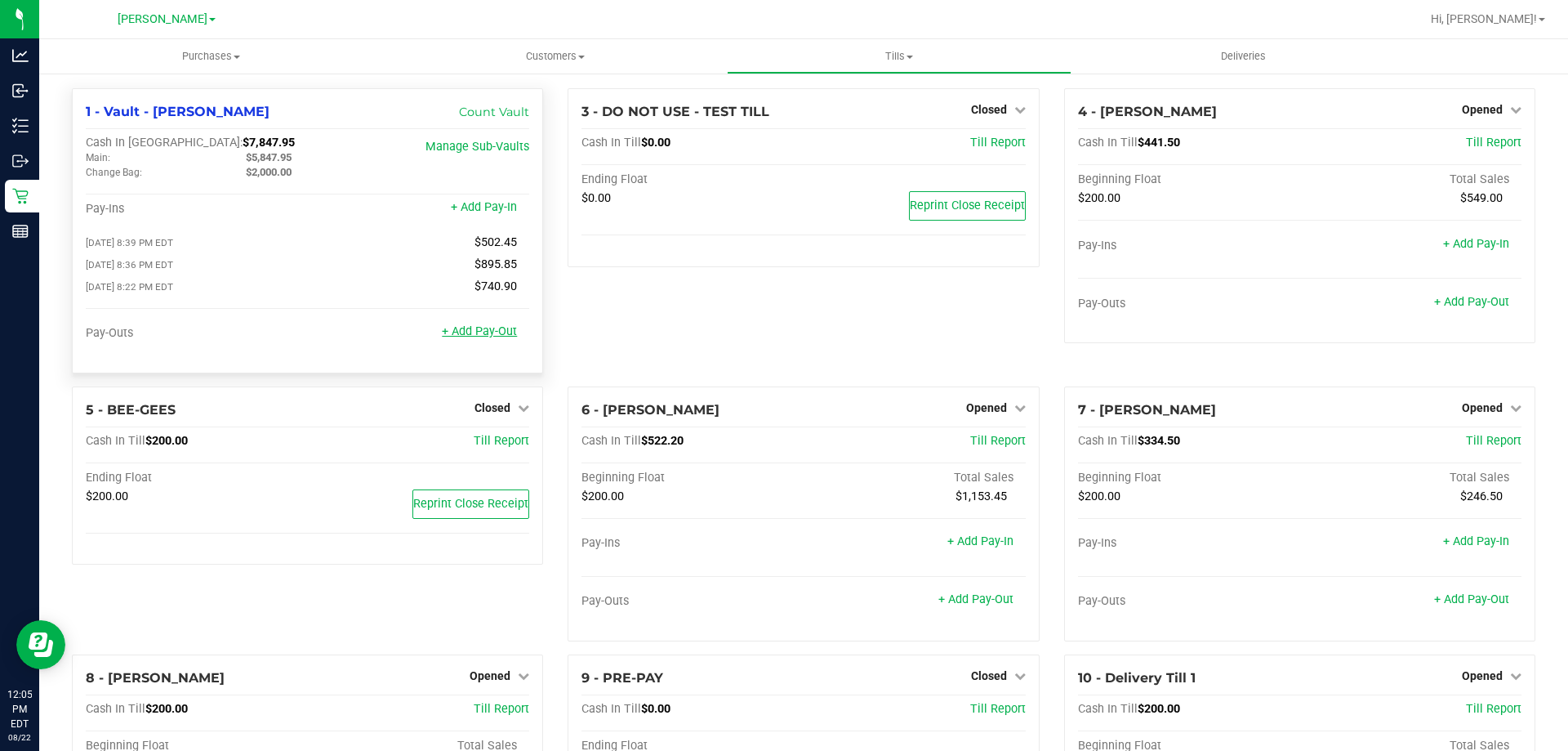
click at [486, 334] on link "+ Add Pay-Out" at bounding box center [479, 331] width 75 height 14
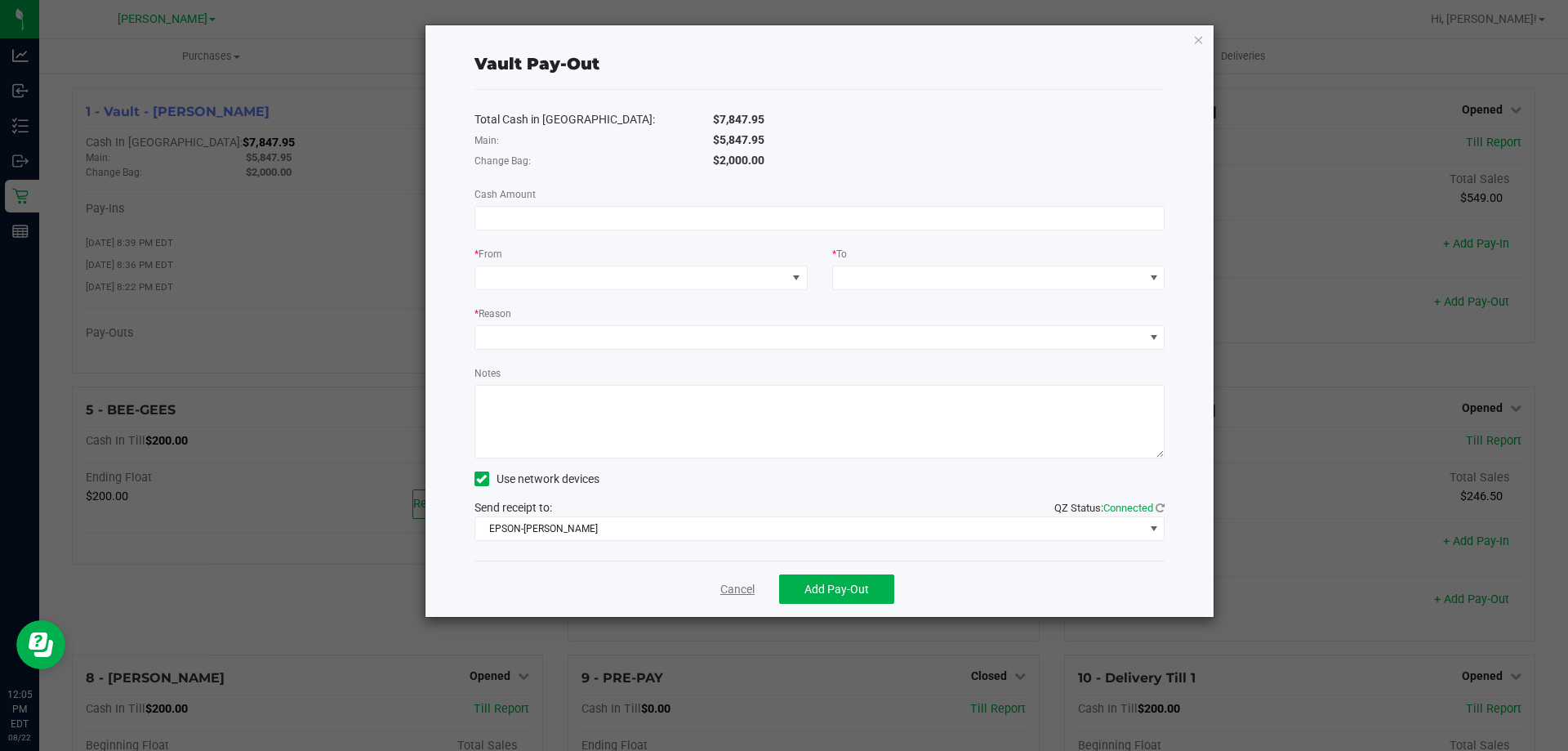
click at [743, 581] on link "Cancel" at bounding box center [737, 589] width 34 height 17
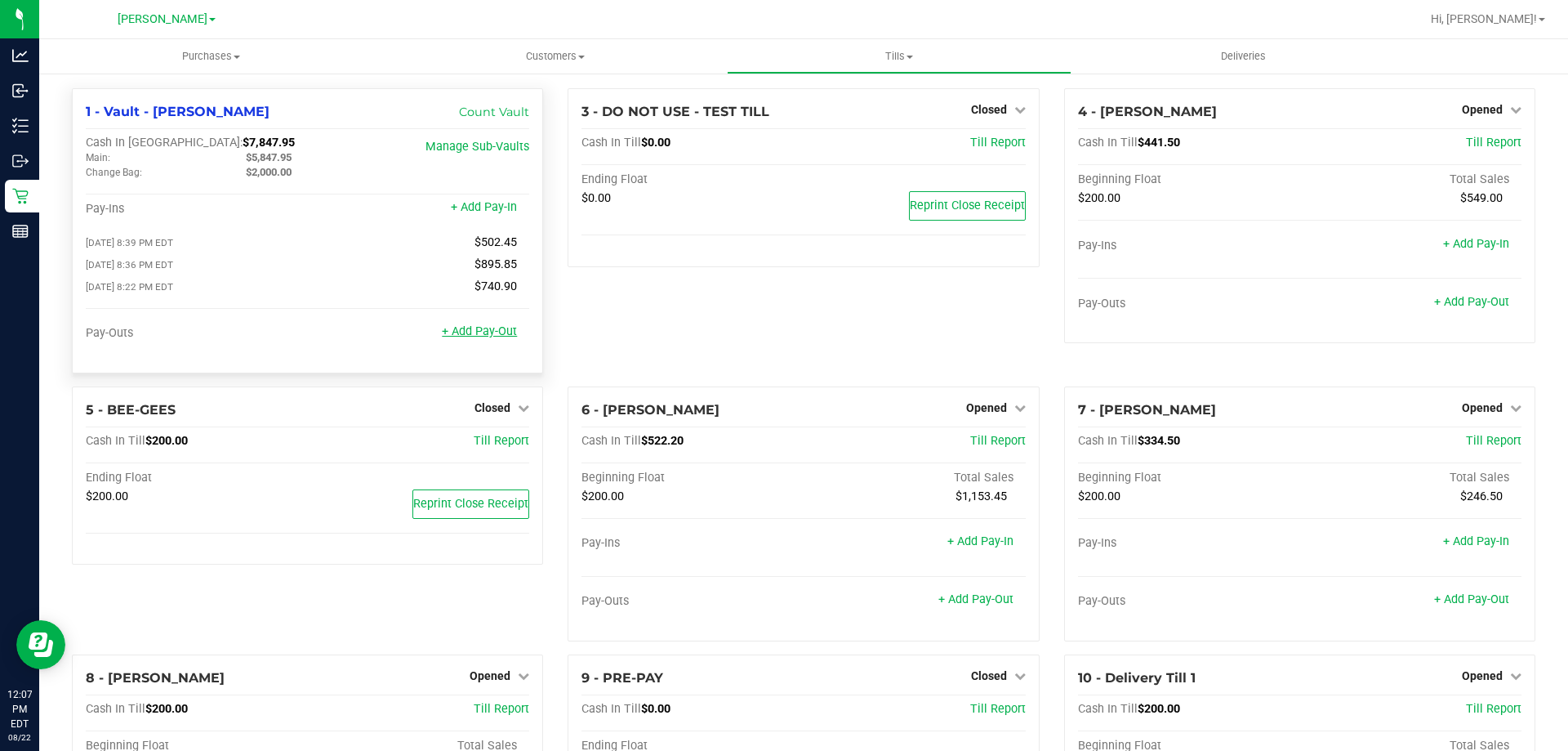
click at [463, 331] on link "+ Add Pay-Out" at bounding box center [479, 331] width 75 height 14
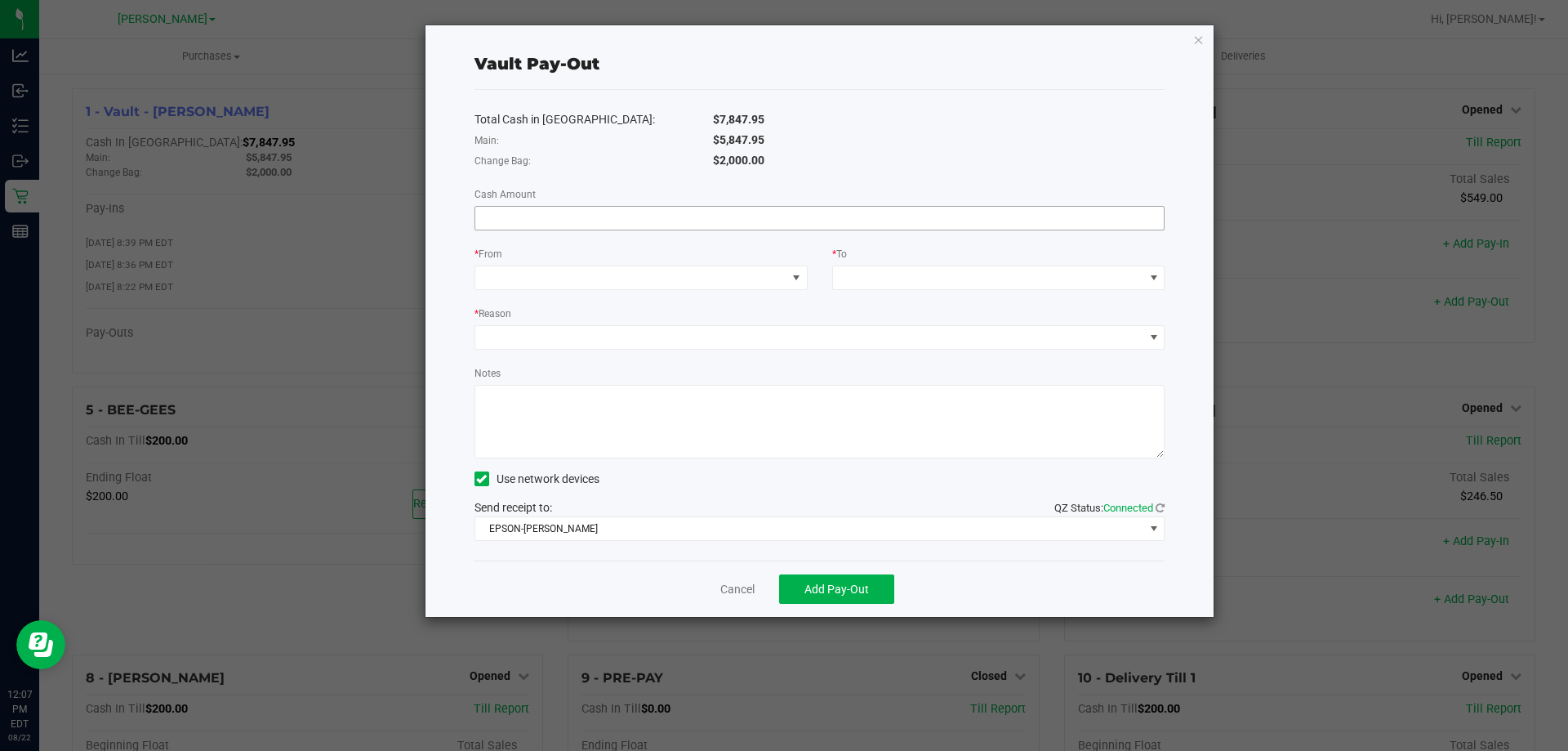
click at [638, 221] on input at bounding box center [820, 218] width 690 height 23
type input "$5,847.95"
click at [600, 275] on span at bounding box center [630, 278] width 311 height 23
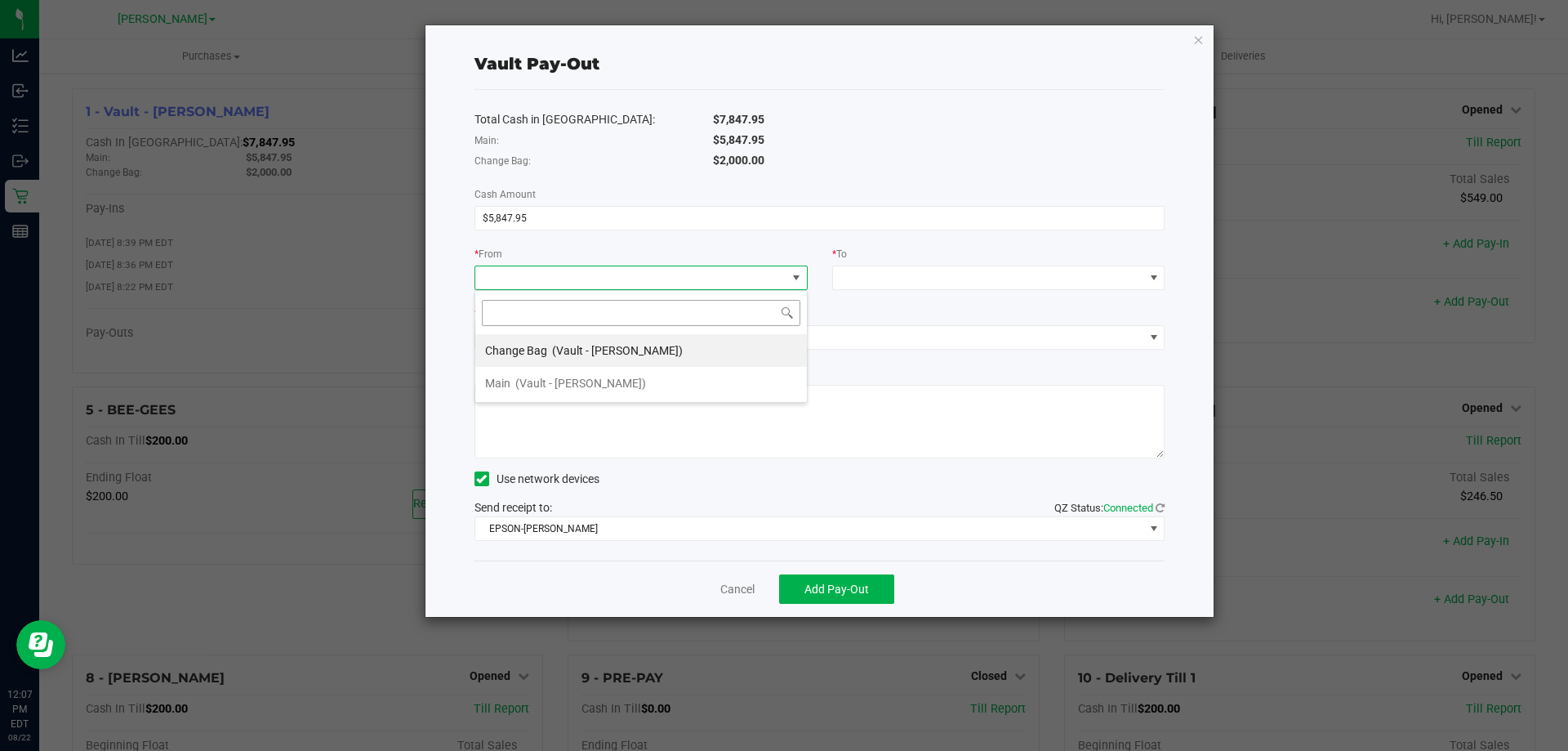
scroll to position [25, 333]
click at [588, 386] on span "(Vault - Brandon WC)" at bounding box center [580, 382] width 130 height 13
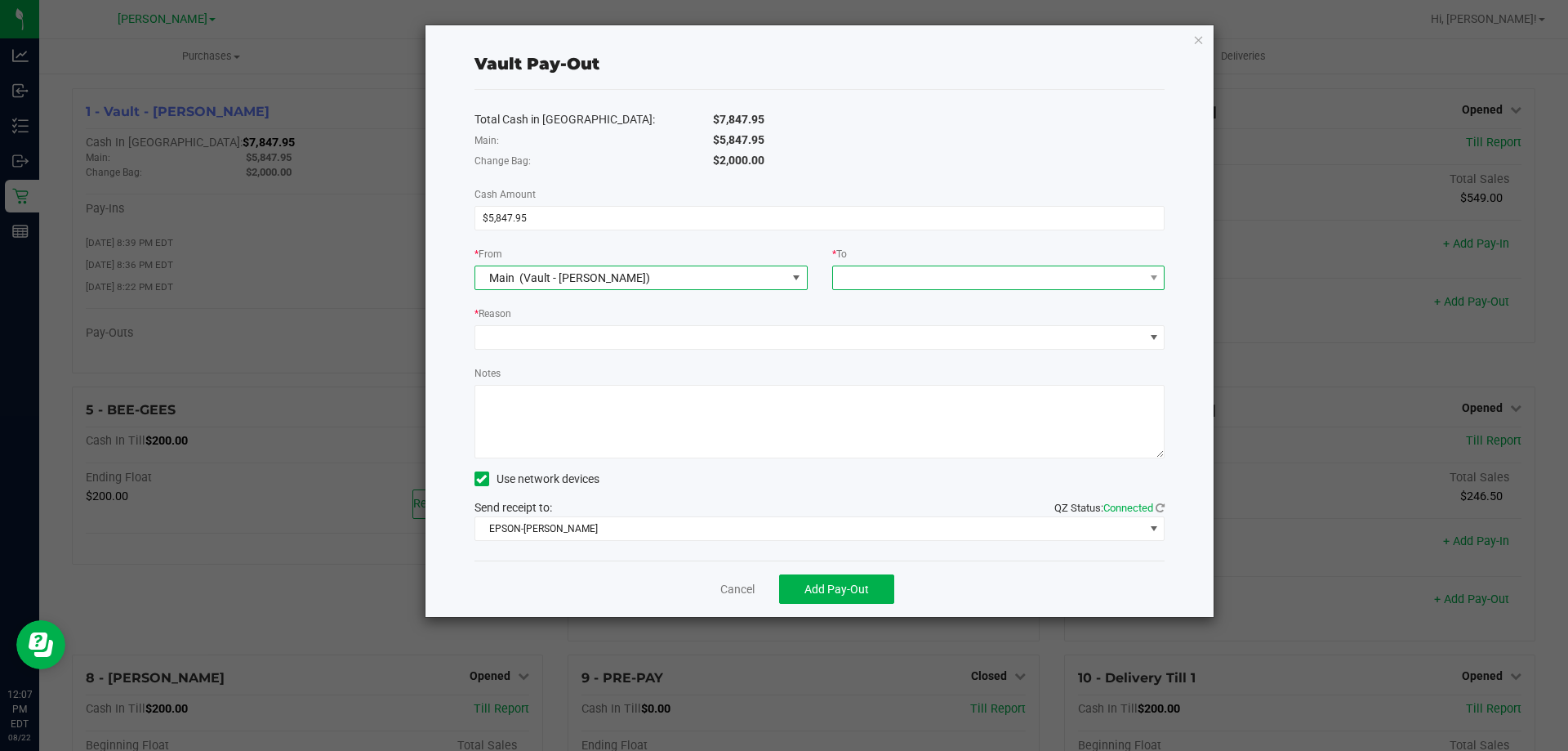
click at [864, 282] on span at bounding box center [987, 278] width 311 height 23
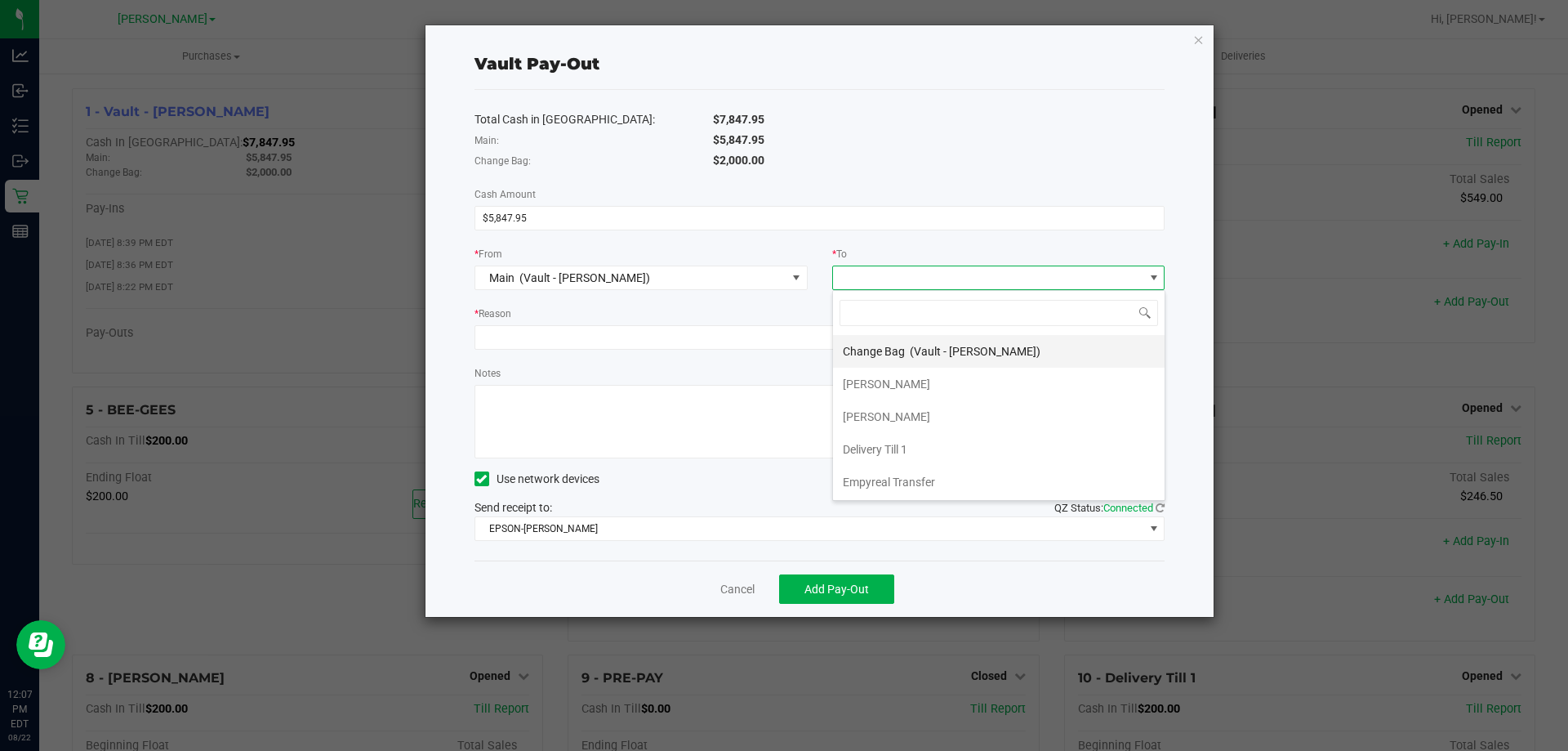
scroll to position [98, 0]
click at [872, 467] on li "Empyreal Transfer" at bounding box center [998, 481] width 331 height 32
click at [754, 320] on div "* Reason" at bounding box center [820, 315] width 691 height 20
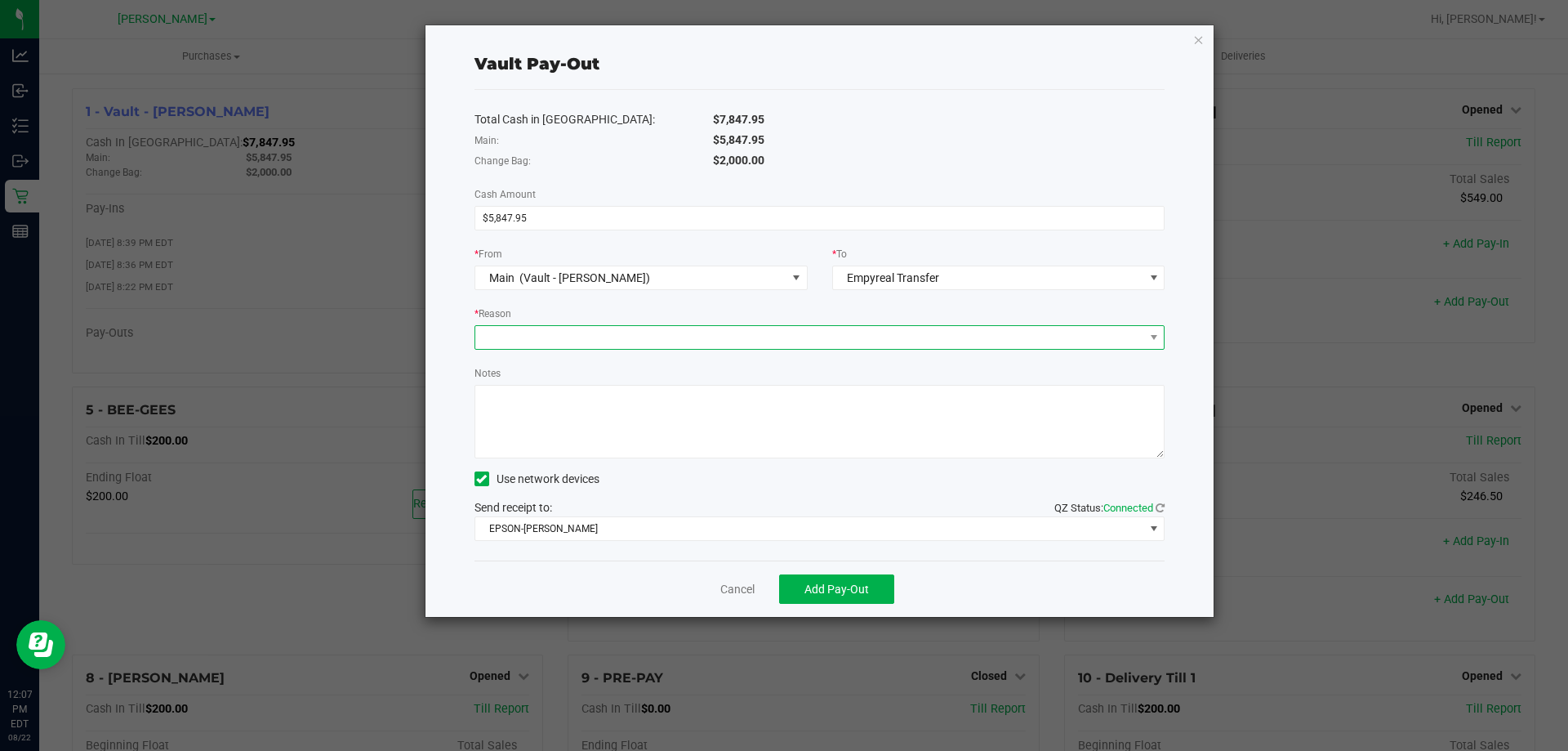
click at [753, 331] on span at bounding box center [810, 337] width 669 height 23
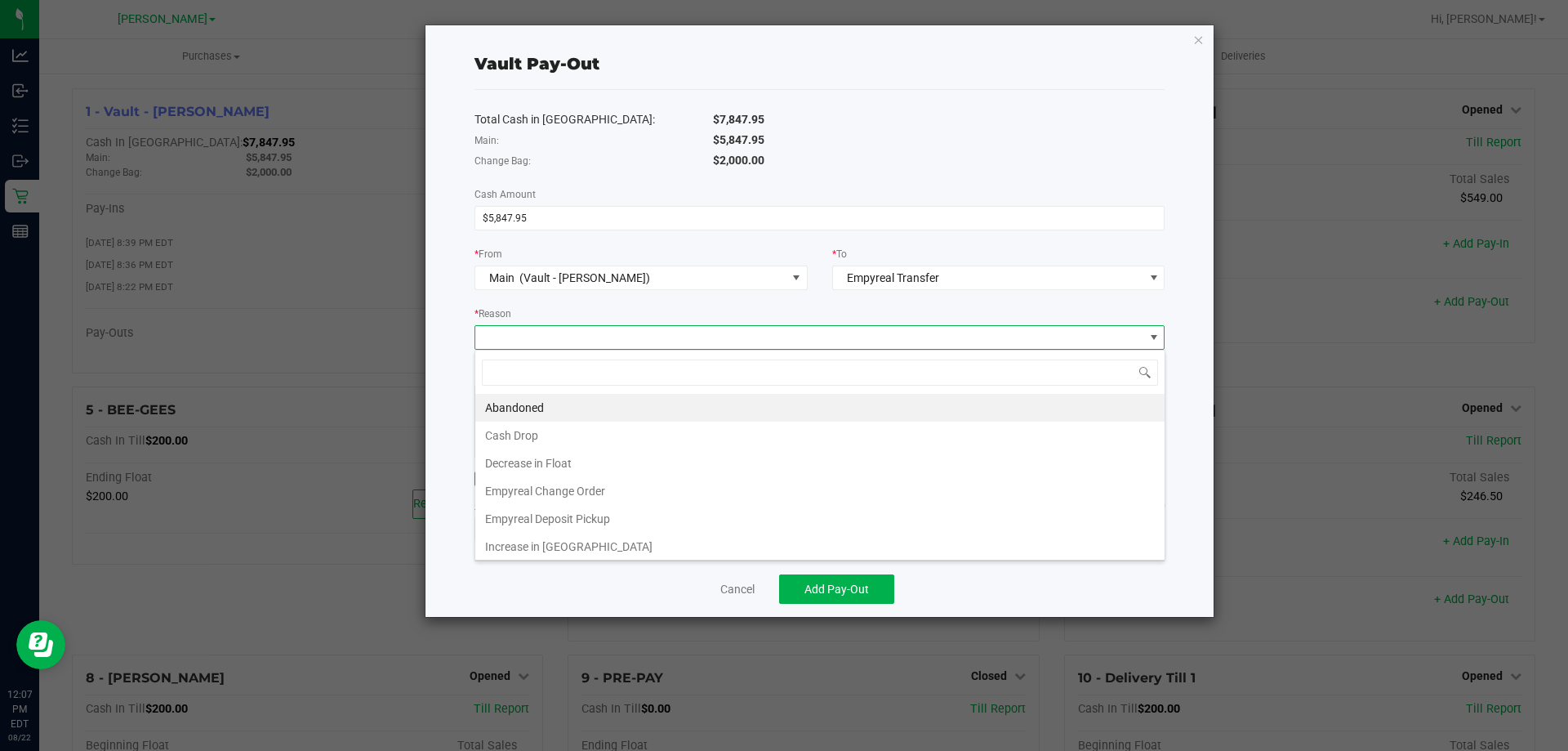
scroll to position [25, 690]
click at [667, 523] on li "Empyreal Deposit Pickup" at bounding box center [820, 519] width 690 height 28
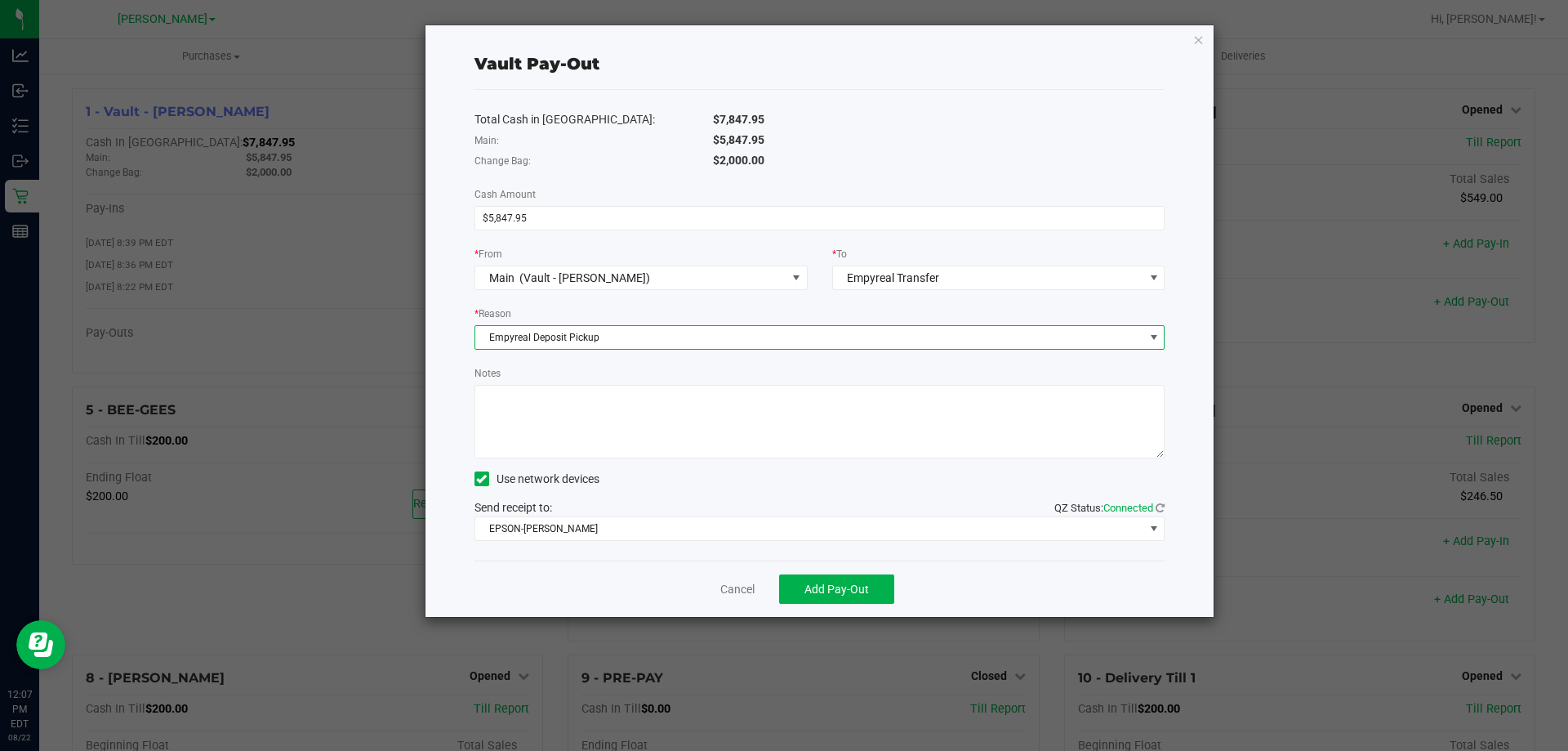
click at [699, 467] on div "Use network devices" at bounding box center [820, 479] width 691 height 25
click at [712, 438] on textarea "Notes" at bounding box center [820, 421] width 691 height 73
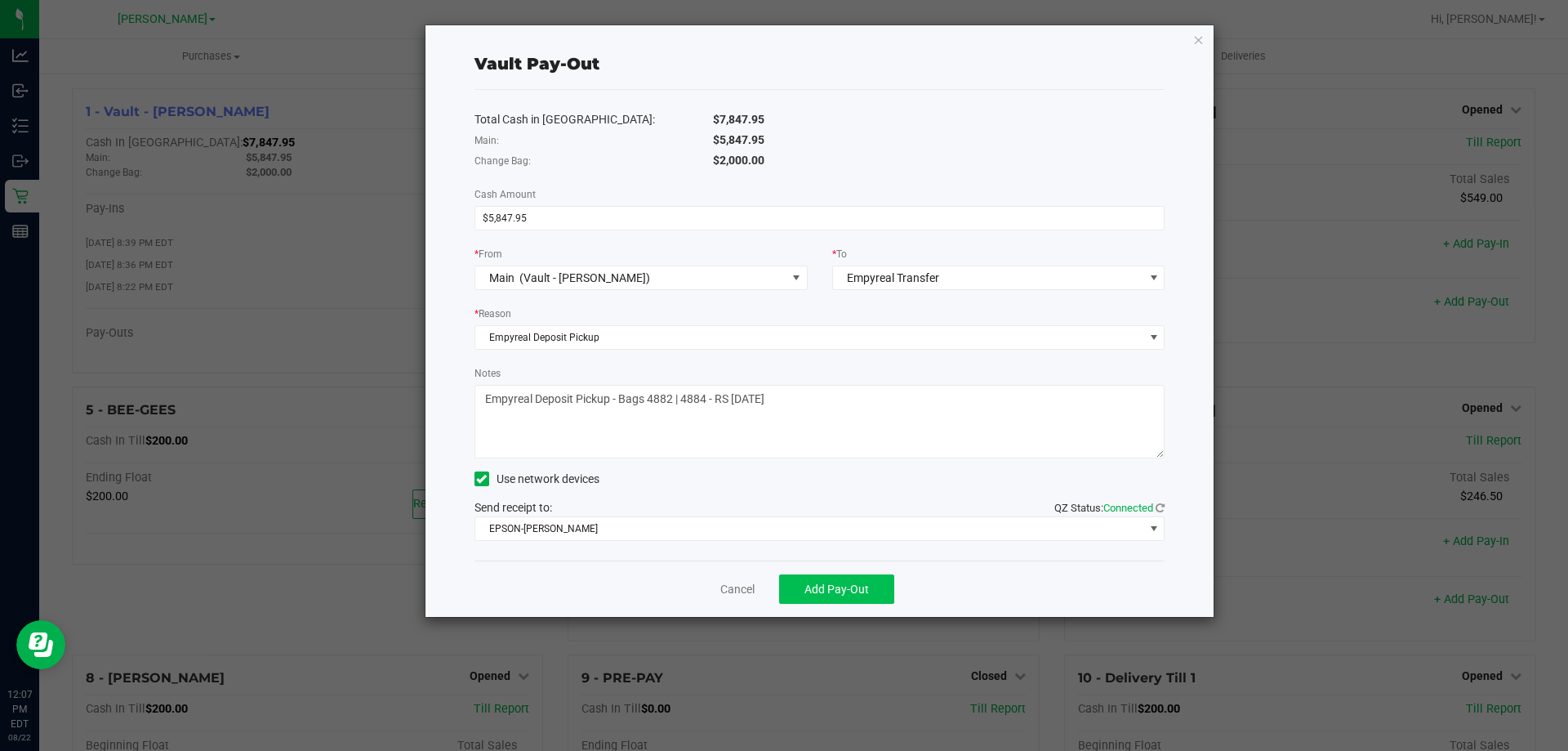
type textarea "Empyreal Deposit Pickup - Bags 4882 | 4884 - RS 8.22.25"
click at [844, 590] on span "Add Pay-Out" at bounding box center [837, 588] width 65 height 13
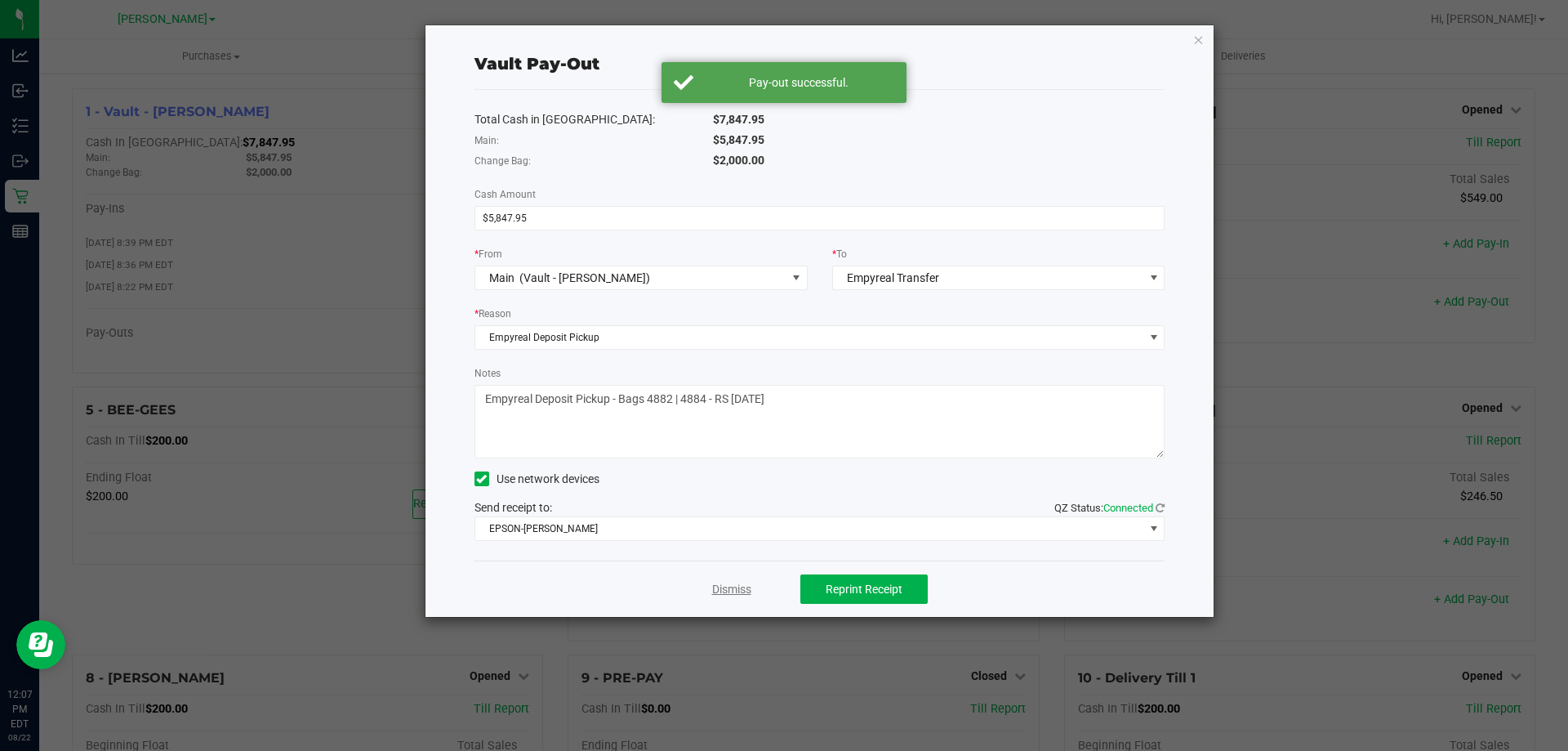
click at [743, 588] on link "Dismiss" at bounding box center [731, 589] width 39 height 17
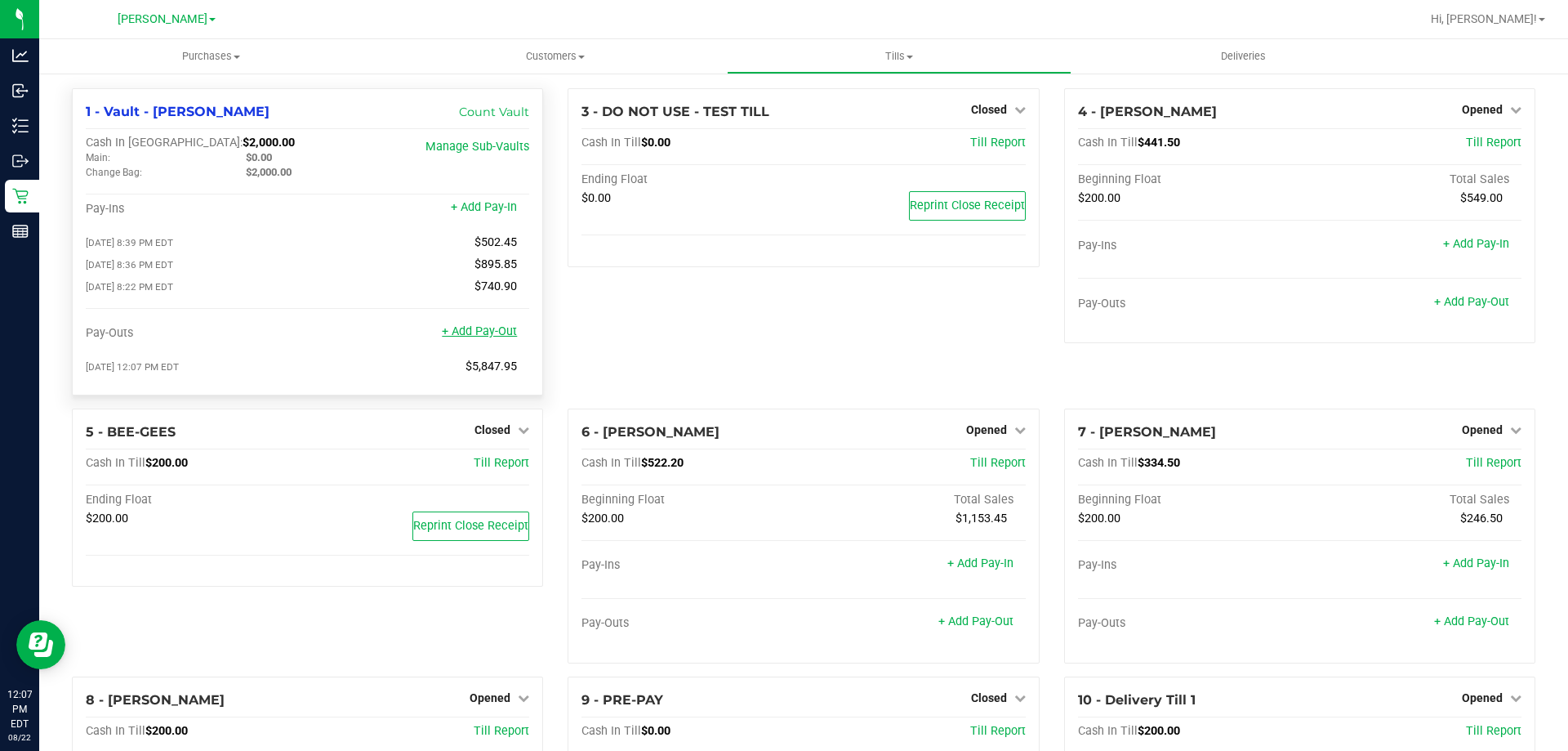
click at [472, 337] on link "+ Add Pay-Out" at bounding box center [479, 331] width 75 height 14
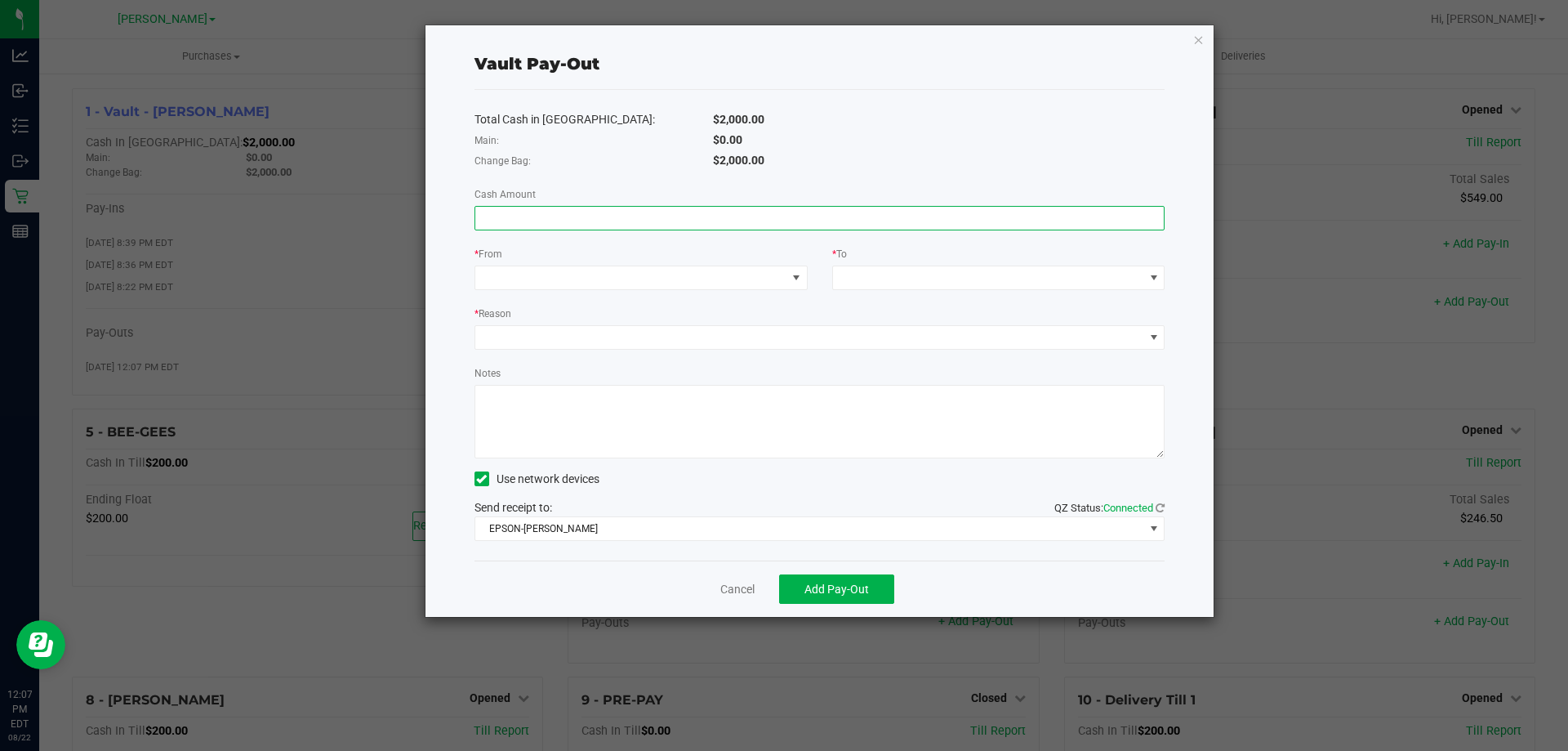
click at [709, 229] on input at bounding box center [820, 218] width 690 height 23
type input "$795.00"
click at [691, 289] on span at bounding box center [630, 278] width 311 height 23
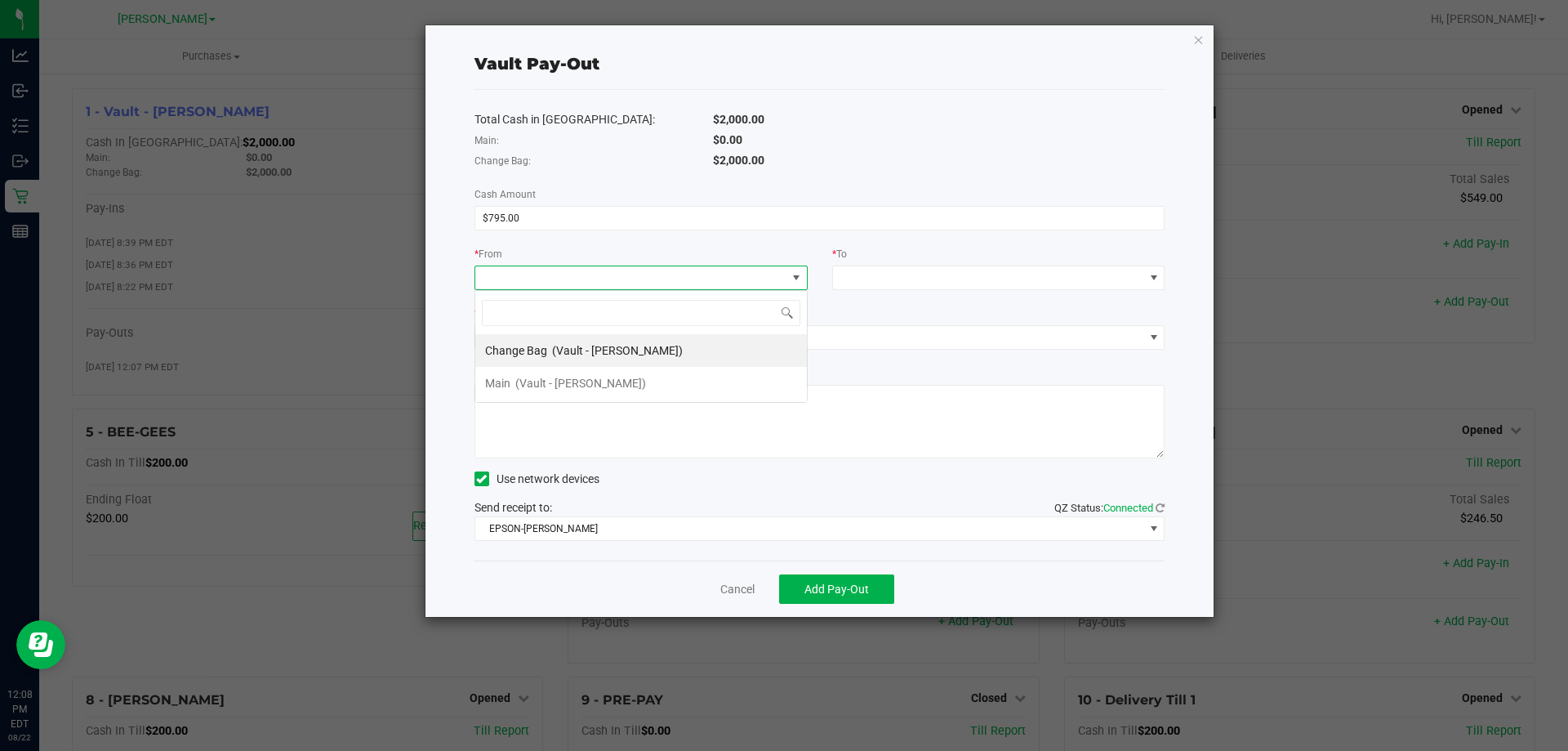
scroll to position [25, 333]
click at [690, 341] on li "Change Bag (Vault - Brandon WC)" at bounding box center [640, 350] width 331 height 32
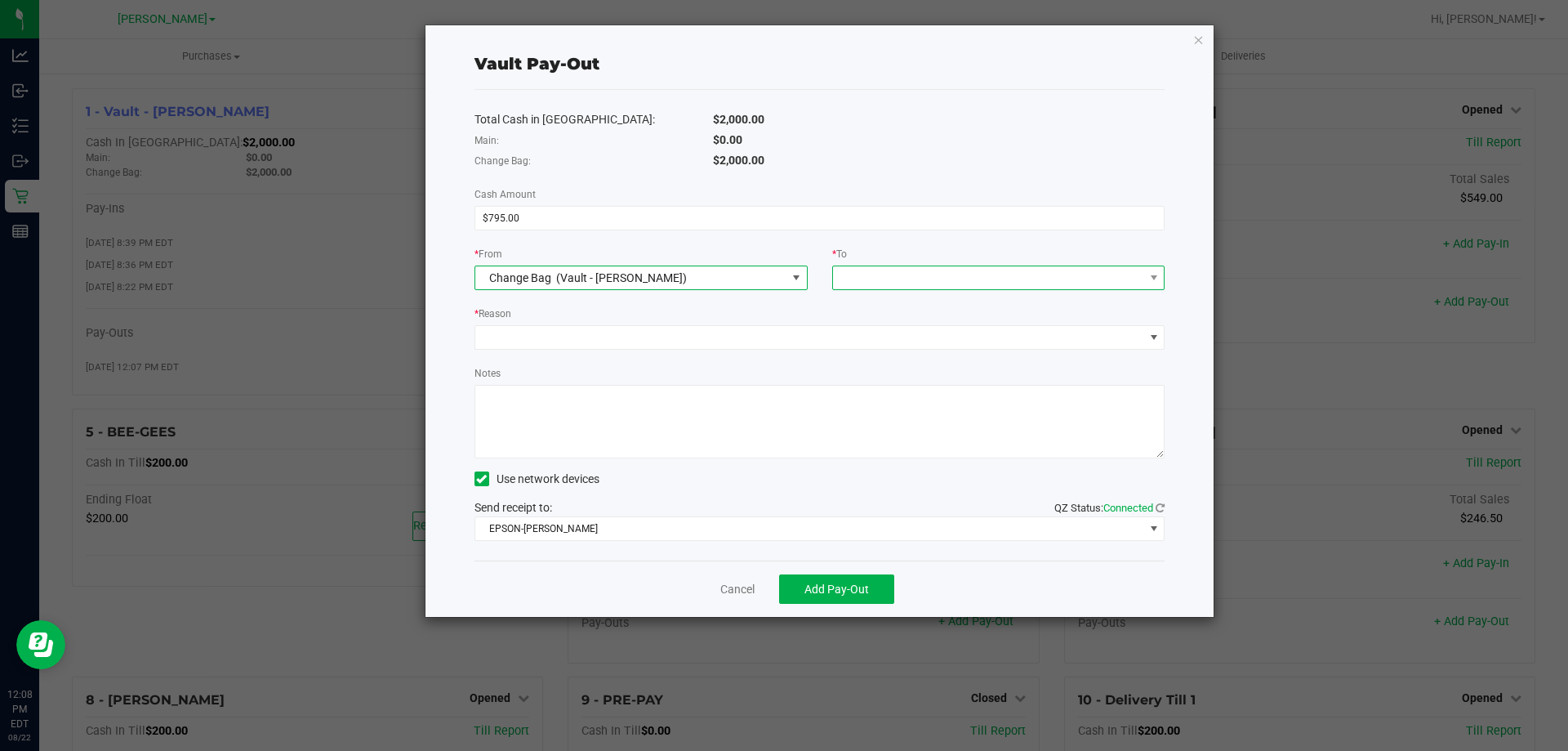
click at [873, 281] on span at bounding box center [987, 278] width 311 height 23
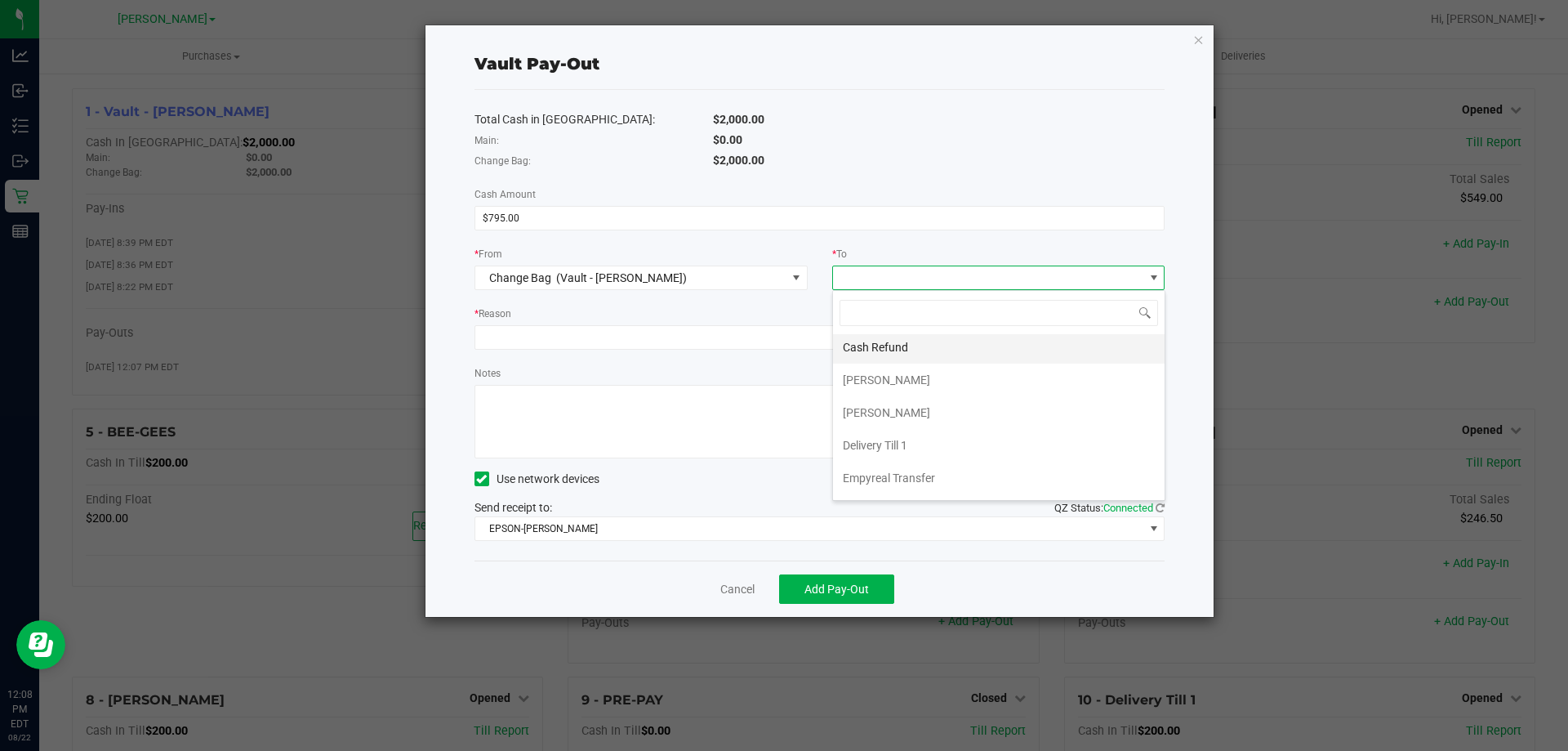
scroll to position [98, 0]
click at [930, 446] on span "Empyreal Transfer" at bounding box center [889, 448] width 92 height 13
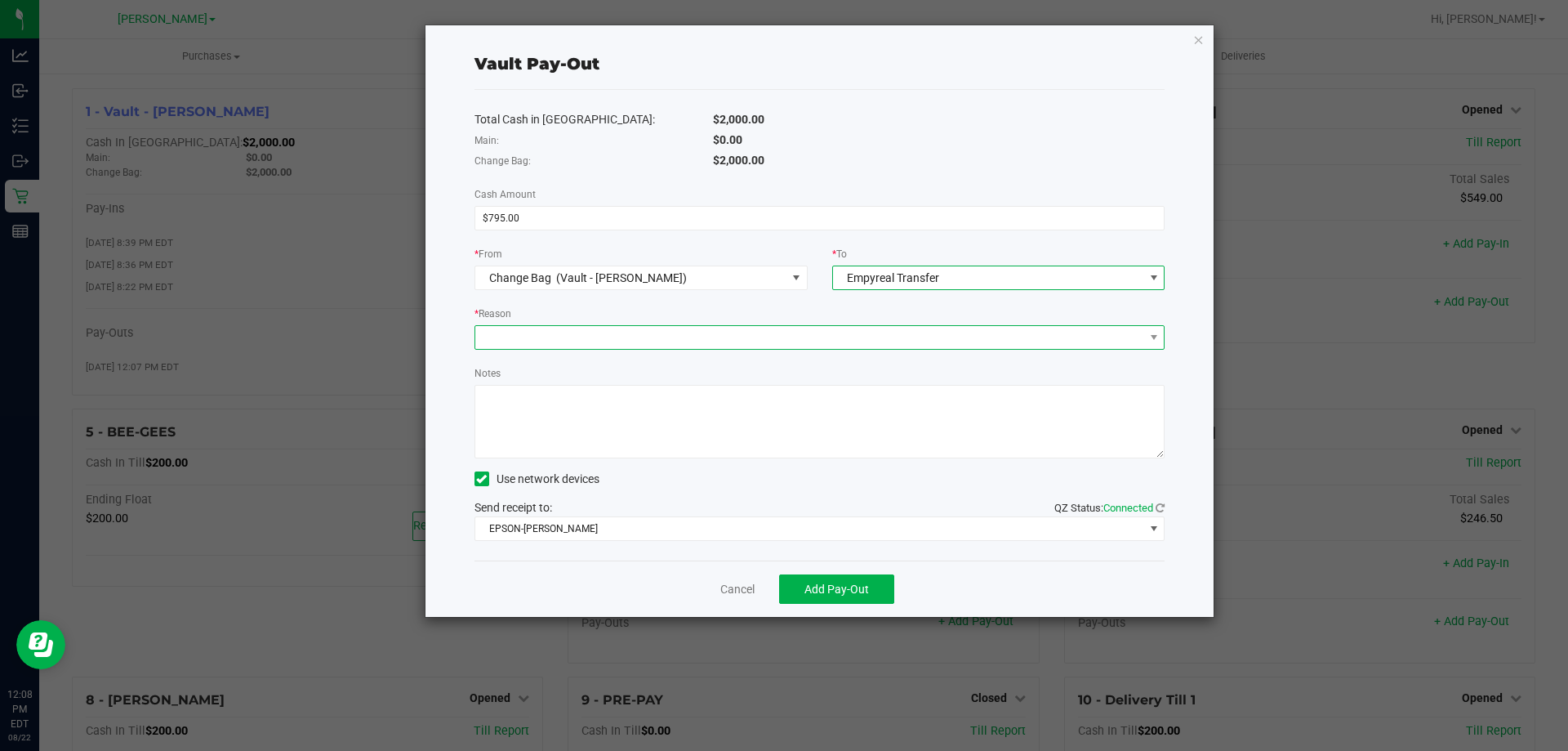
click at [593, 330] on span at bounding box center [810, 337] width 669 height 23
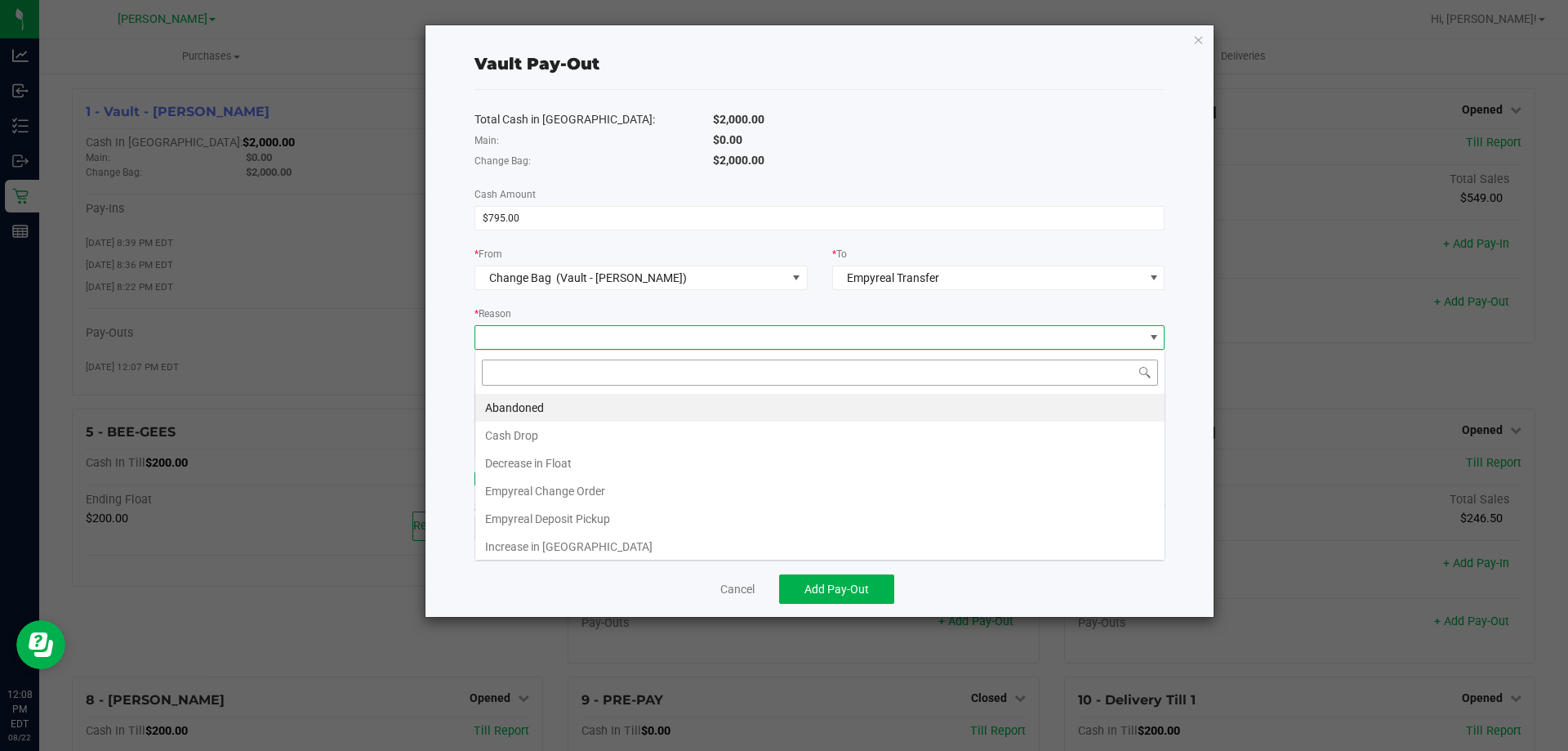
scroll to position [25, 690]
click at [624, 491] on li "Empyreal Change Order" at bounding box center [820, 490] width 690 height 28
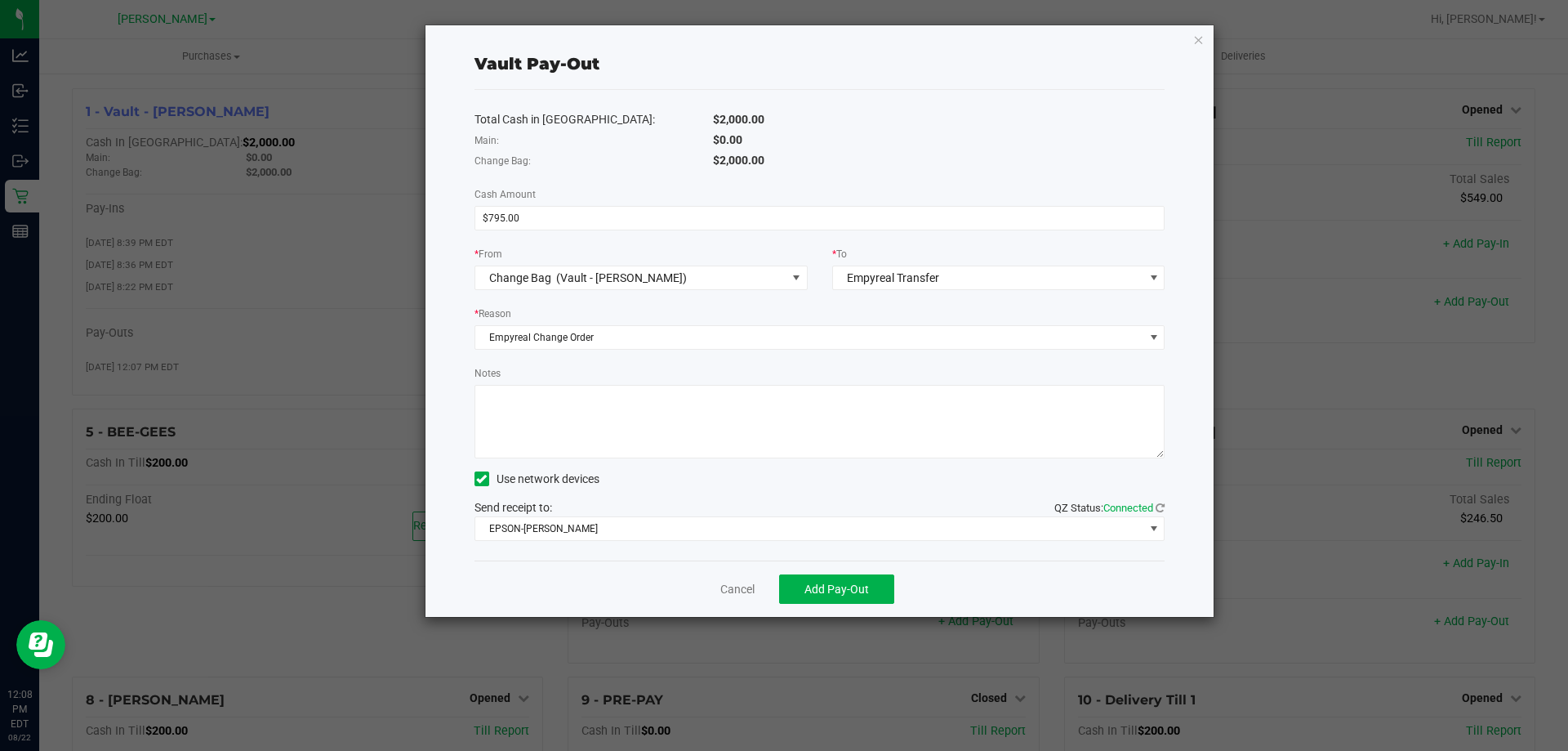
click at [627, 440] on textarea "Notes" at bounding box center [820, 421] width 691 height 73
type textarea "Empyreal Change Order - Bag 4881 - RS 8.22.25"
click at [849, 598] on button "Add Pay-Out" at bounding box center [836, 588] width 115 height 30
click at [726, 585] on link "Dismiss" at bounding box center [731, 589] width 39 height 17
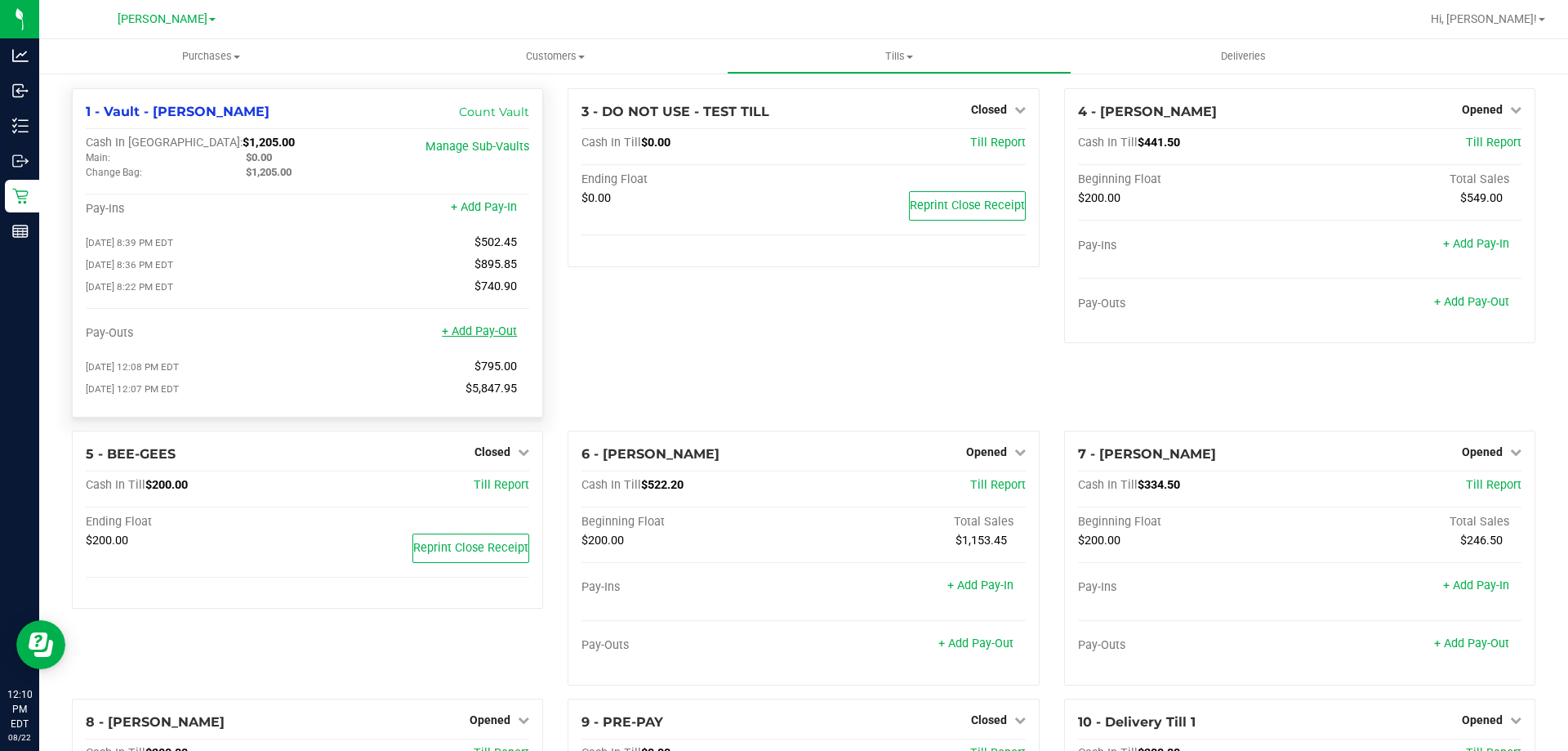
click at [488, 337] on link "+ Add Pay-Out" at bounding box center [479, 331] width 75 height 14
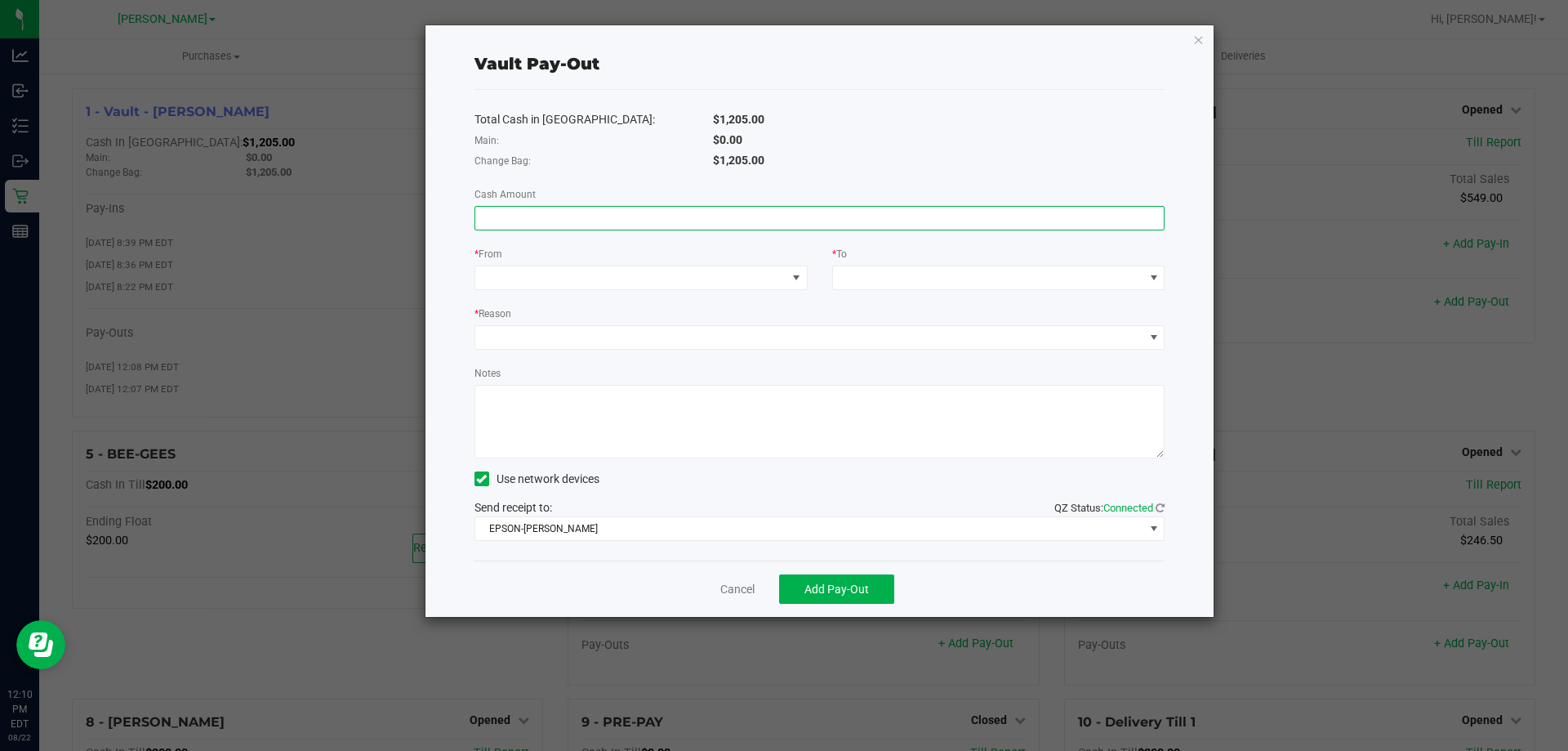
click at [614, 215] on input at bounding box center [820, 218] width 690 height 23
type input "$795.00"
click at [583, 290] on div "Total Cash in Vault: $1,205.00 Main: $0.00 Change Bag: $1,205.00 Cash Amount $7…" at bounding box center [820, 325] width 691 height 471
click at [639, 278] on span at bounding box center [630, 278] width 311 height 23
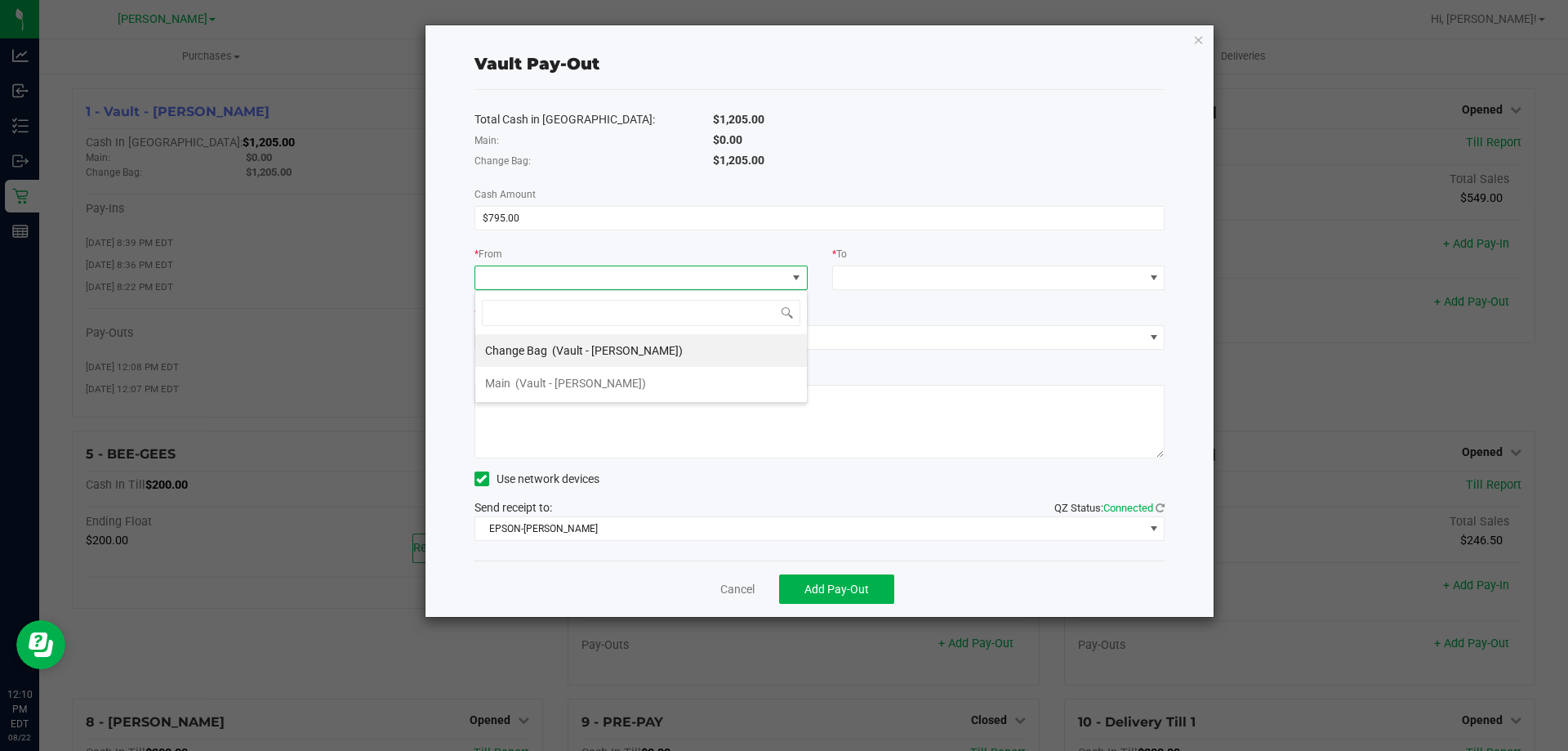
scroll to position [25, 333]
click at [739, 586] on link "Cancel" at bounding box center [737, 589] width 34 height 17
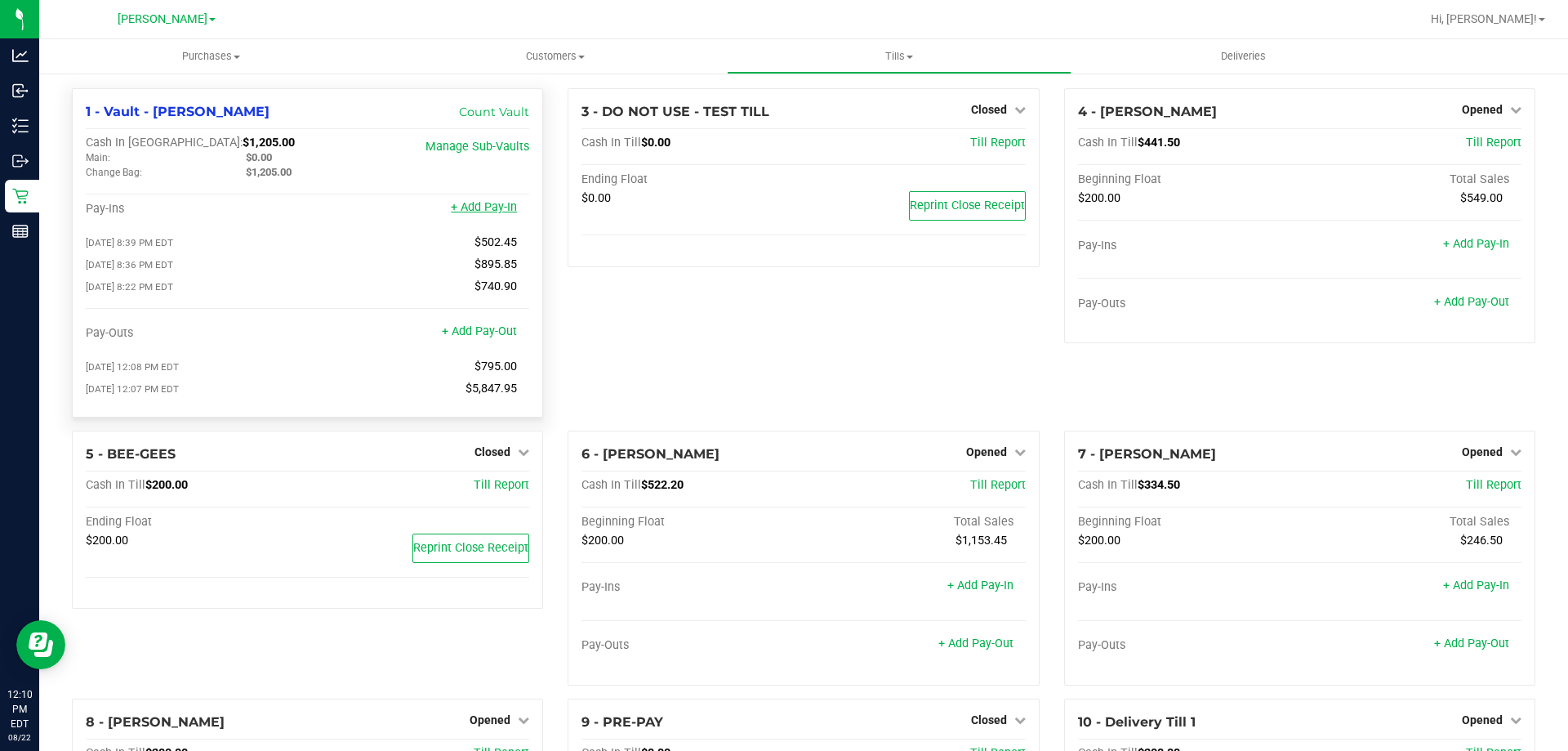
click at [492, 210] on link "+ Add Pay-In" at bounding box center [484, 207] width 66 height 14
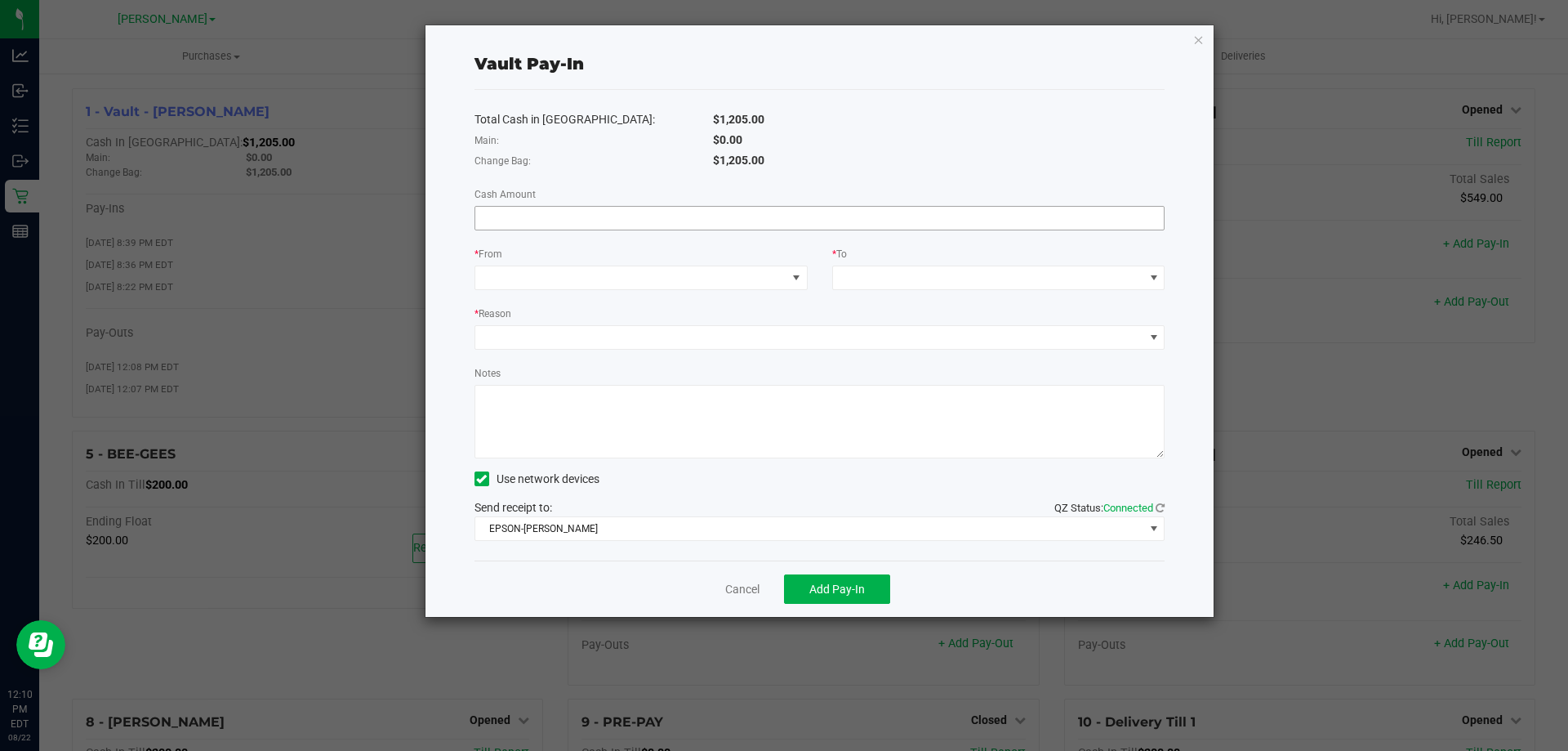
click at [643, 224] on input at bounding box center [820, 218] width 690 height 23
type input "$795.00"
click at [651, 280] on span at bounding box center [630, 278] width 311 height 23
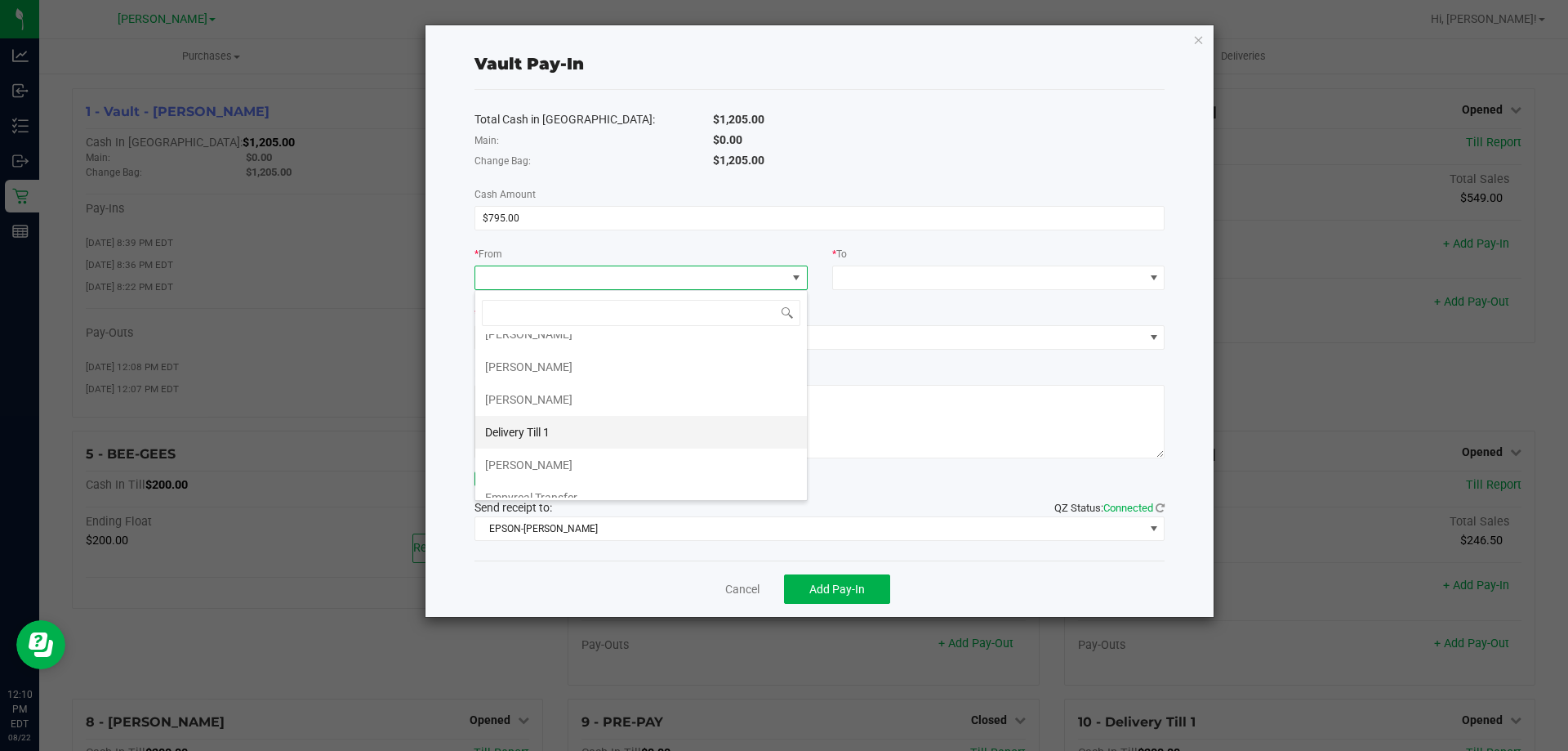
scroll to position [0, 0]
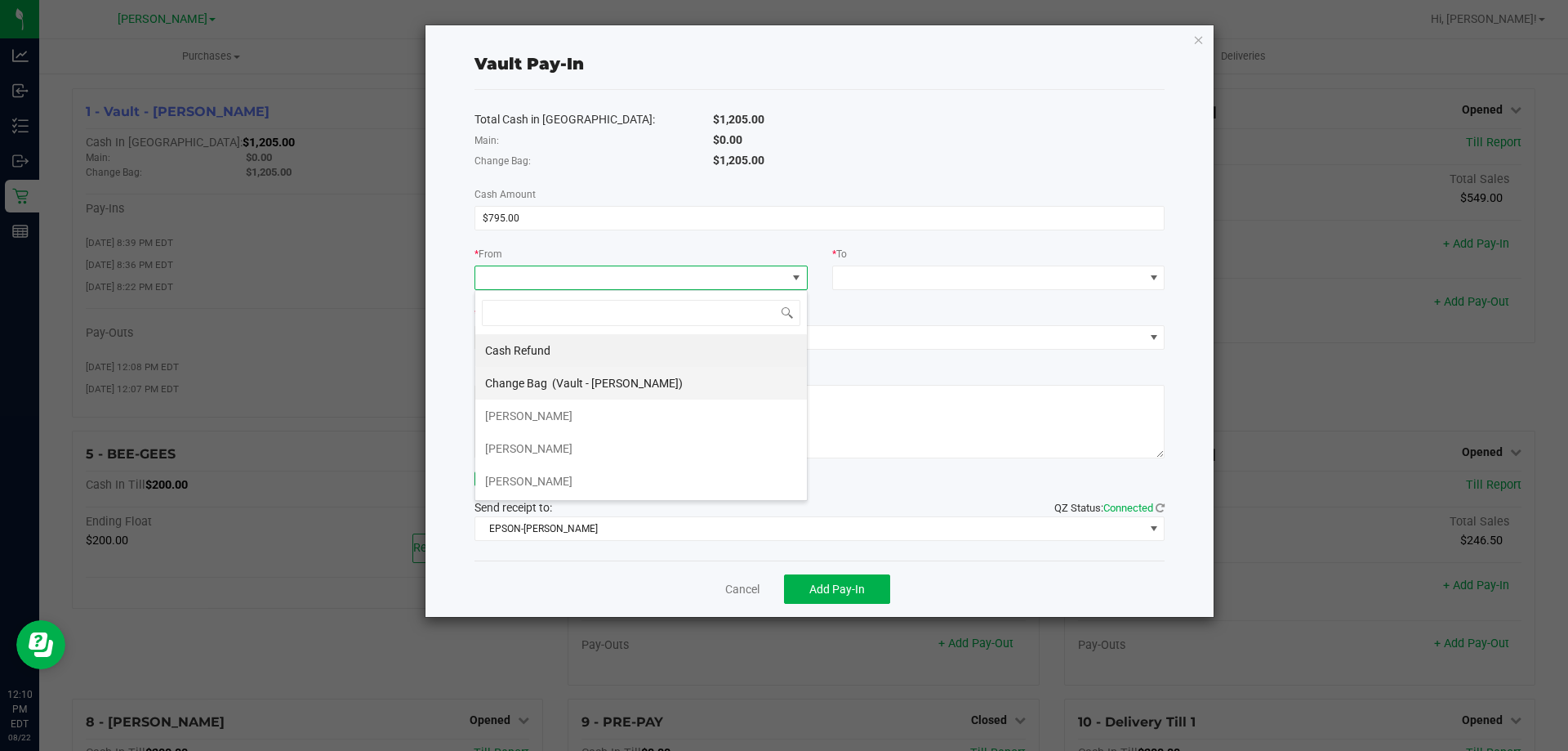
click at [632, 383] on span "(Vault - Brandon WC)" at bounding box center [616, 382] width 130 height 13
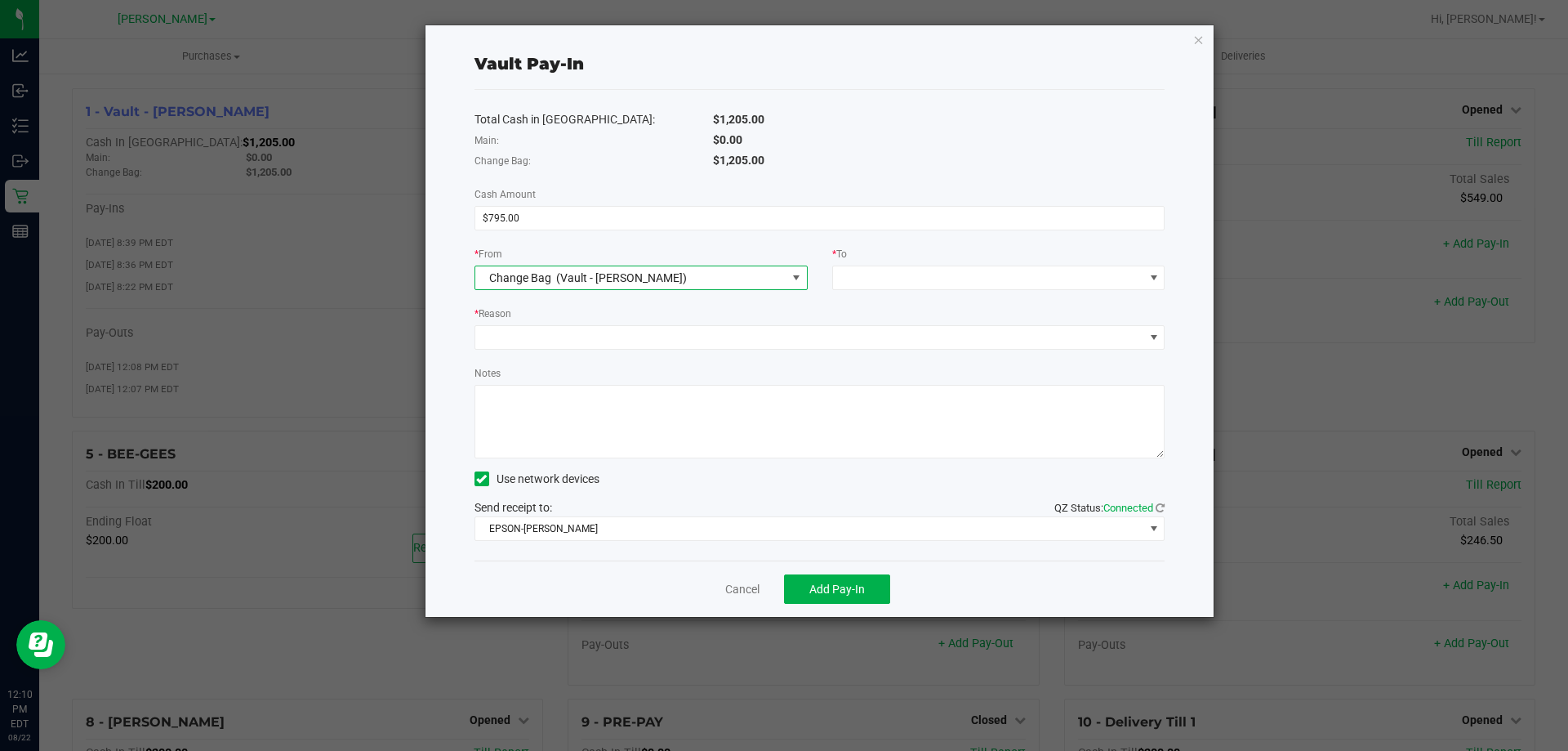
click at [757, 268] on span "Change Bag (Vault - Brandon WC)" at bounding box center [630, 278] width 311 height 23
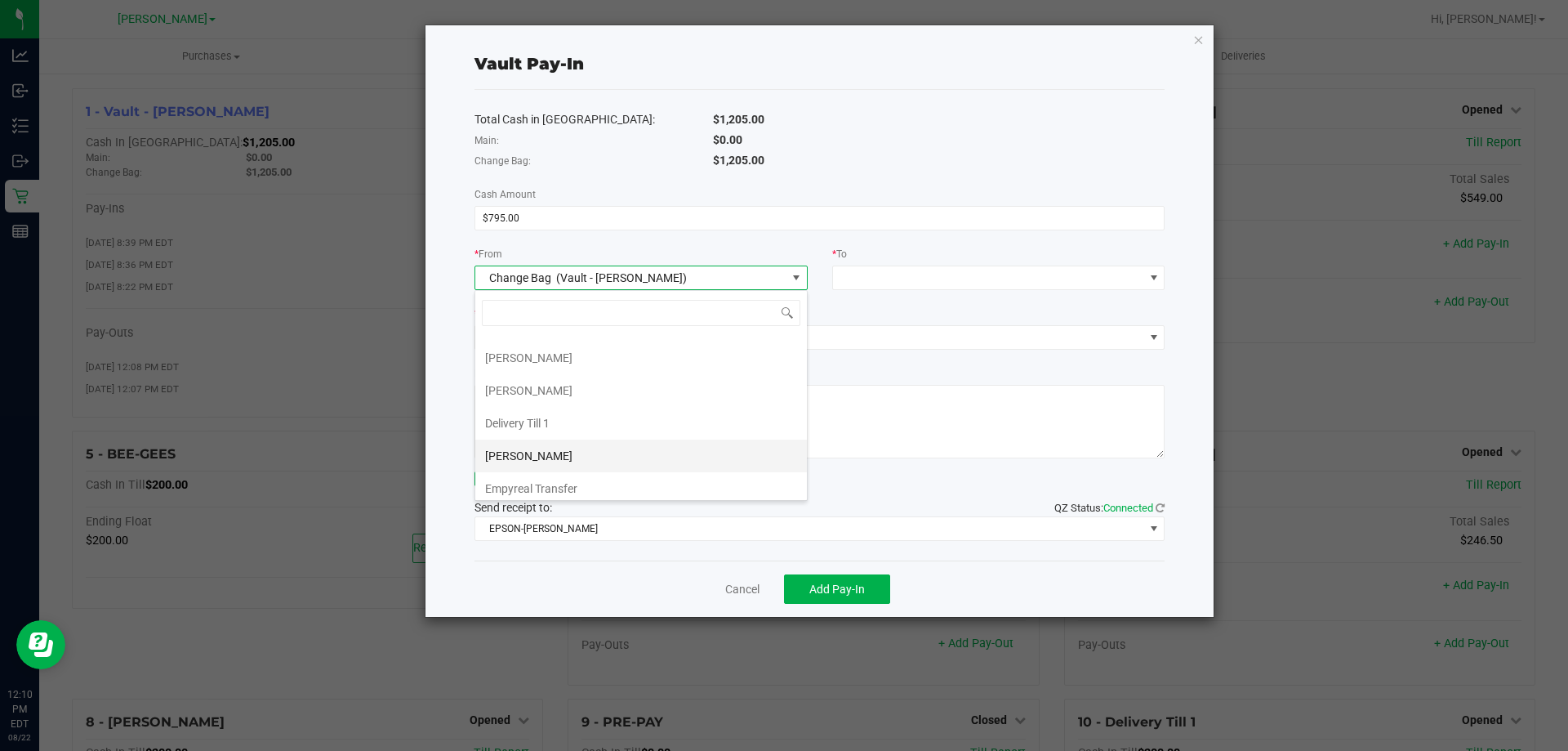
scroll to position [98, 0]
drag, startPoint x: 632, startPoint y: 490, endPoint x: 648, endPoint y: 467, distance: 28.0
click at [632, 489] on li "Empyreal Transfer" at bounding box center [640, 481] width 331 height 32
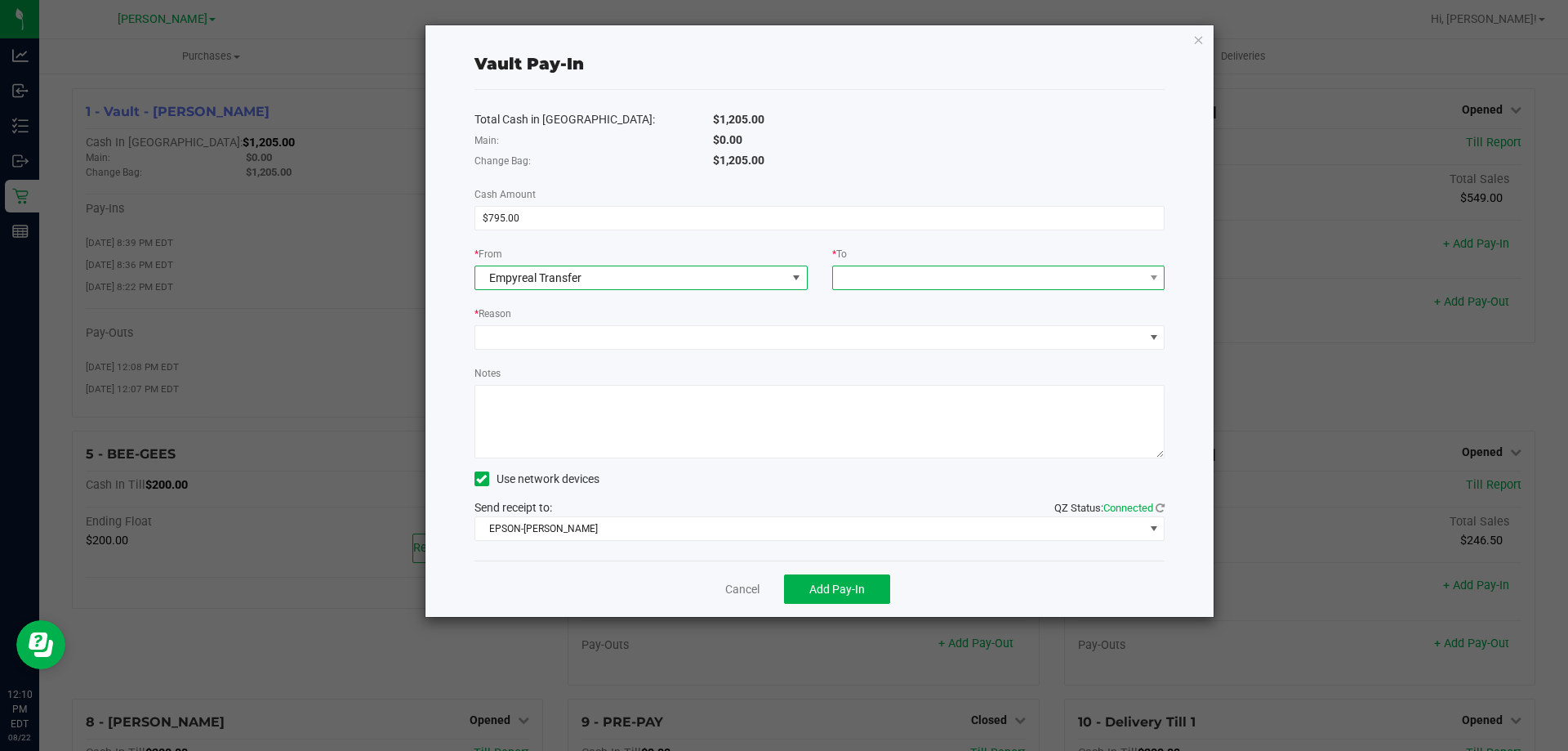
click at [907, 278] on span at bounding box center [987, 278] width 311 height 23
click at [930, 365] on li "Change Bag (Vault - Brandon WC)" at bounding box center [998, 350] width 331 height 32
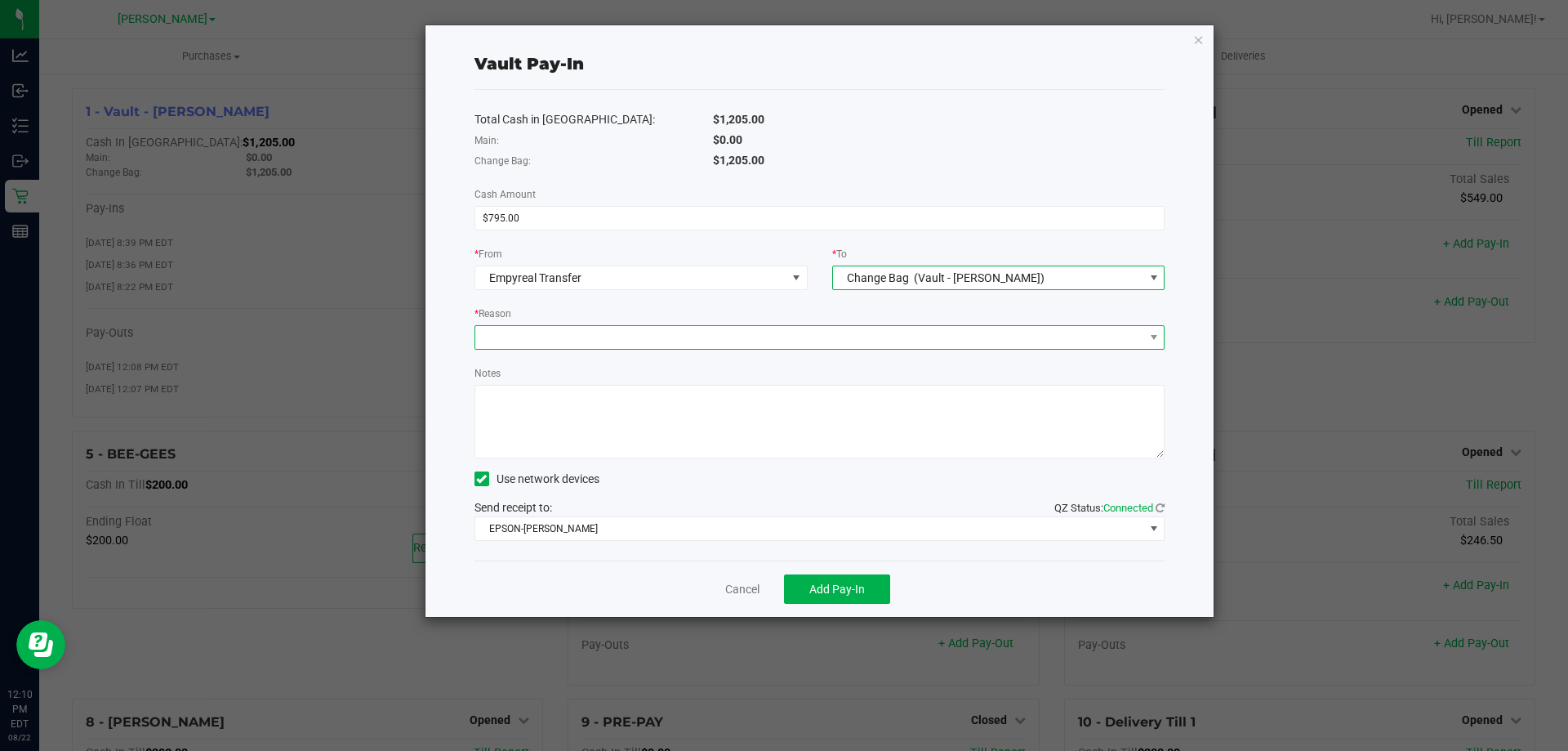
click at [730, 330] on span at bounding box center [810, 337] width 669 height 23
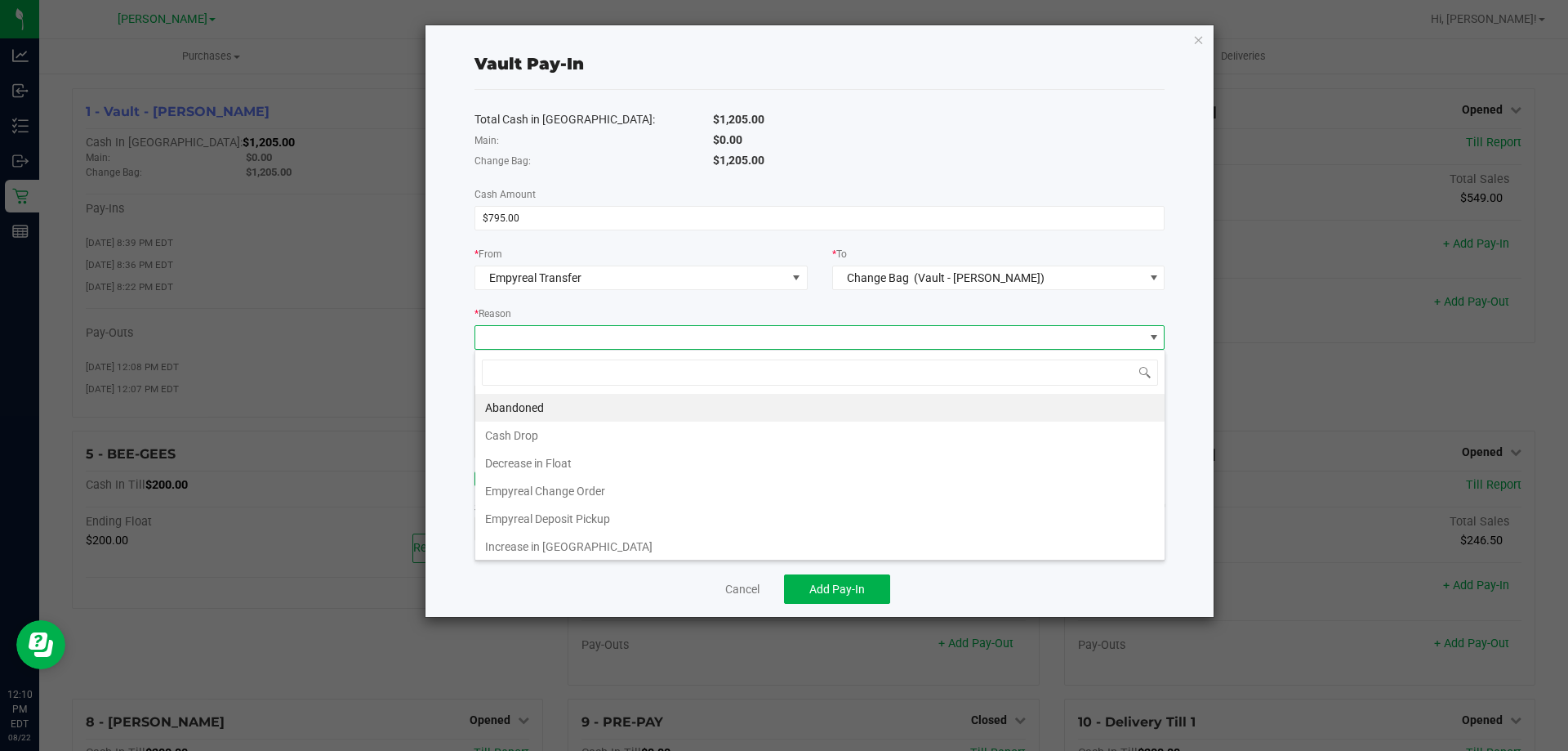
scroll to position [25, 690]
click at [685, 499] on li "Empyreal Change Order" at bounding box center [820, 490] width 690 height 28
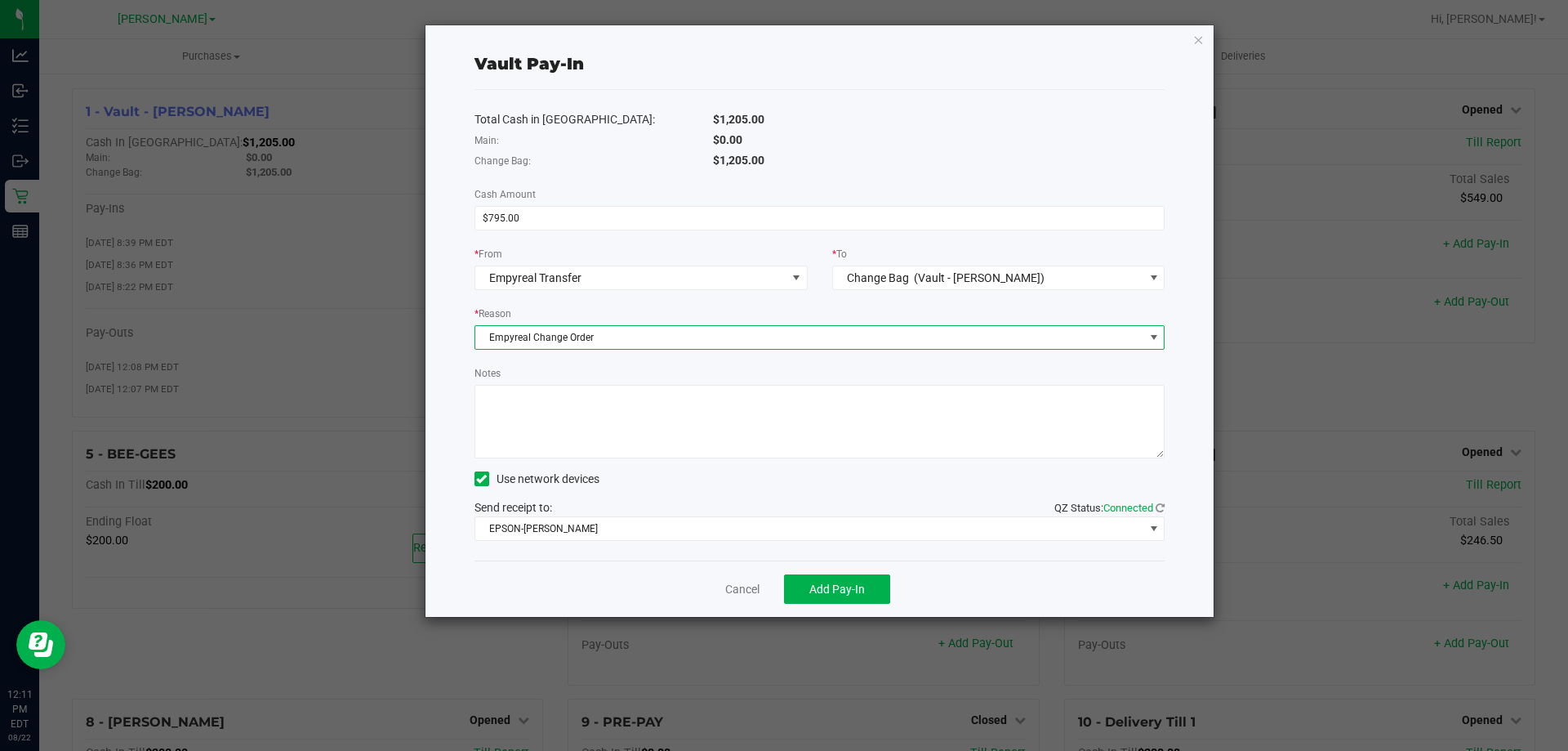
click at [687, 422] on textarea "Notes" at bounding box center [820, 421] width 691 height 73
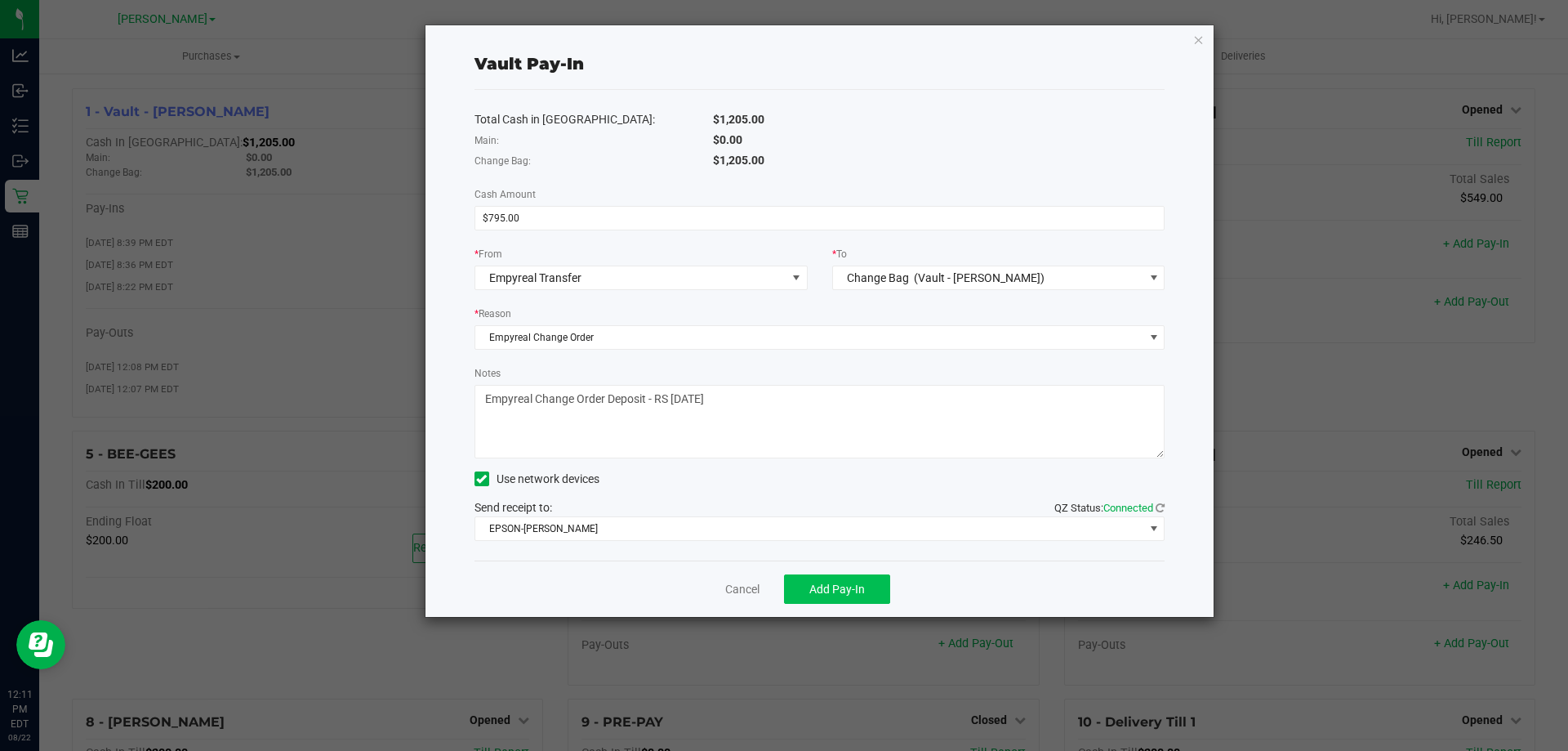
type textarea "Empyreal Change Order Deposit - RS 8.22.25"
click at [826, 592] on span "Add Pay-In" at bounding box center [837, 588] width 55 height 13
click at [732, 594] on link "Dismiss" at bounding box center [731, 589] width 39 height 17
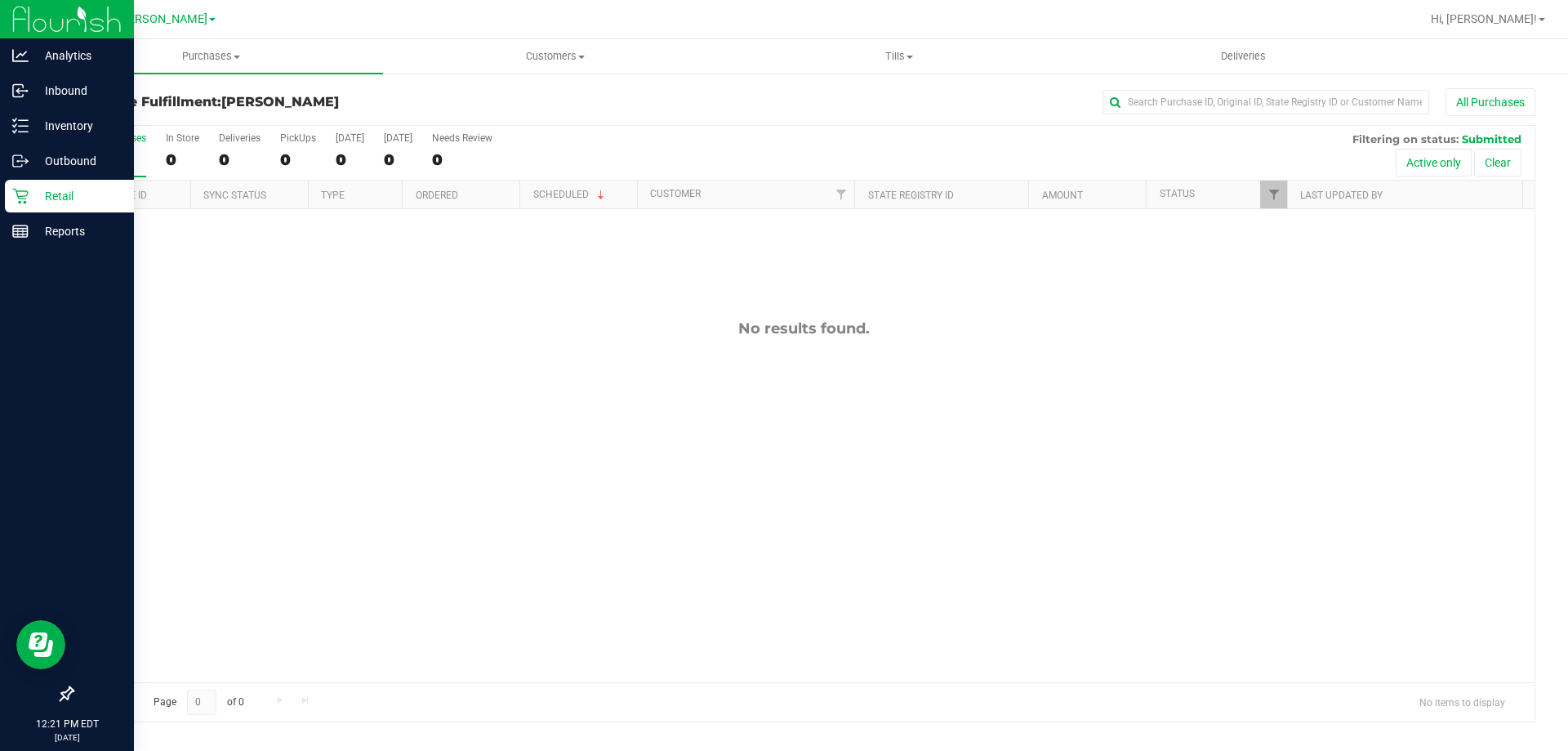
click at [50, 193] on p "Retail" at bounding box center [77, 196] width 98 height 20
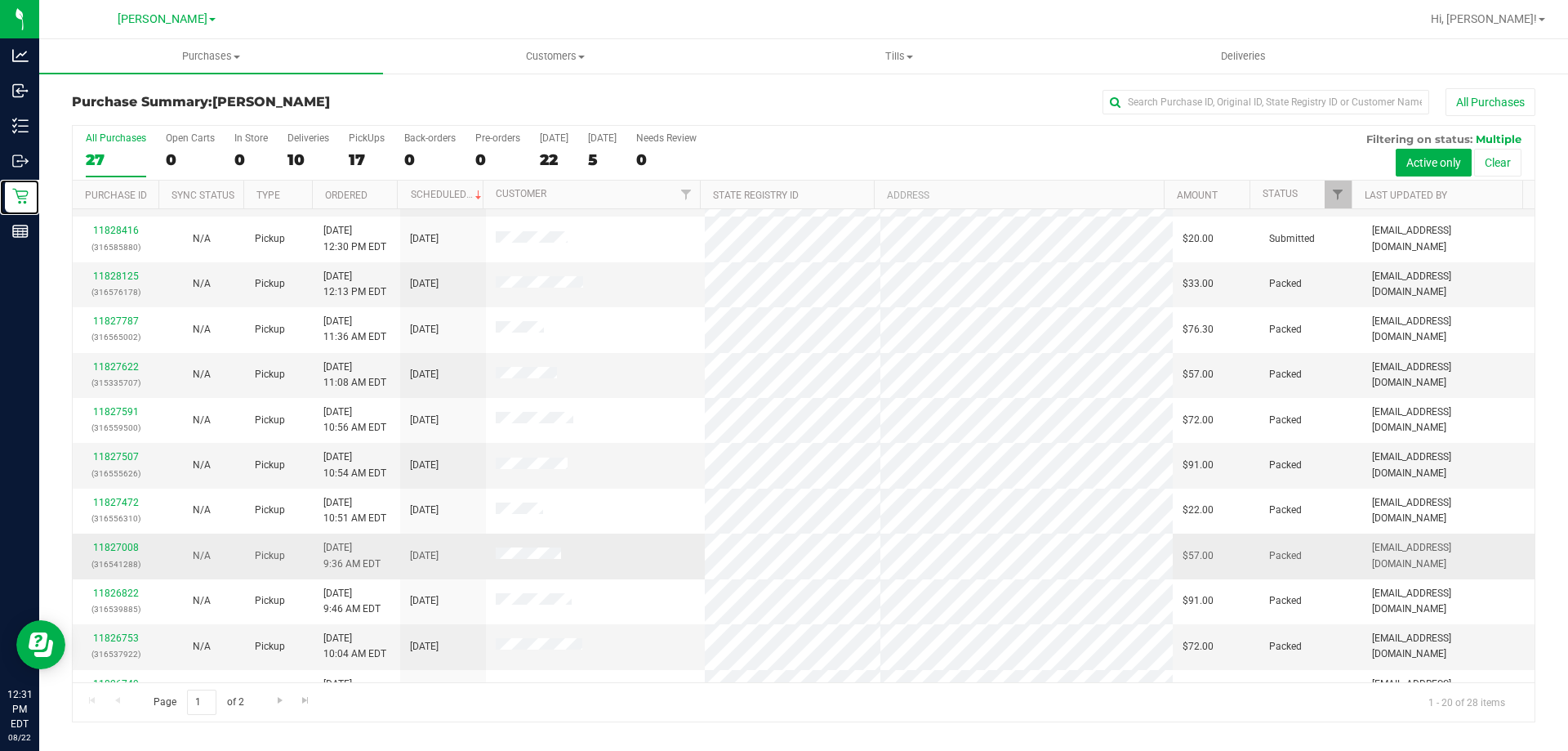
scroll to position [245, 0]
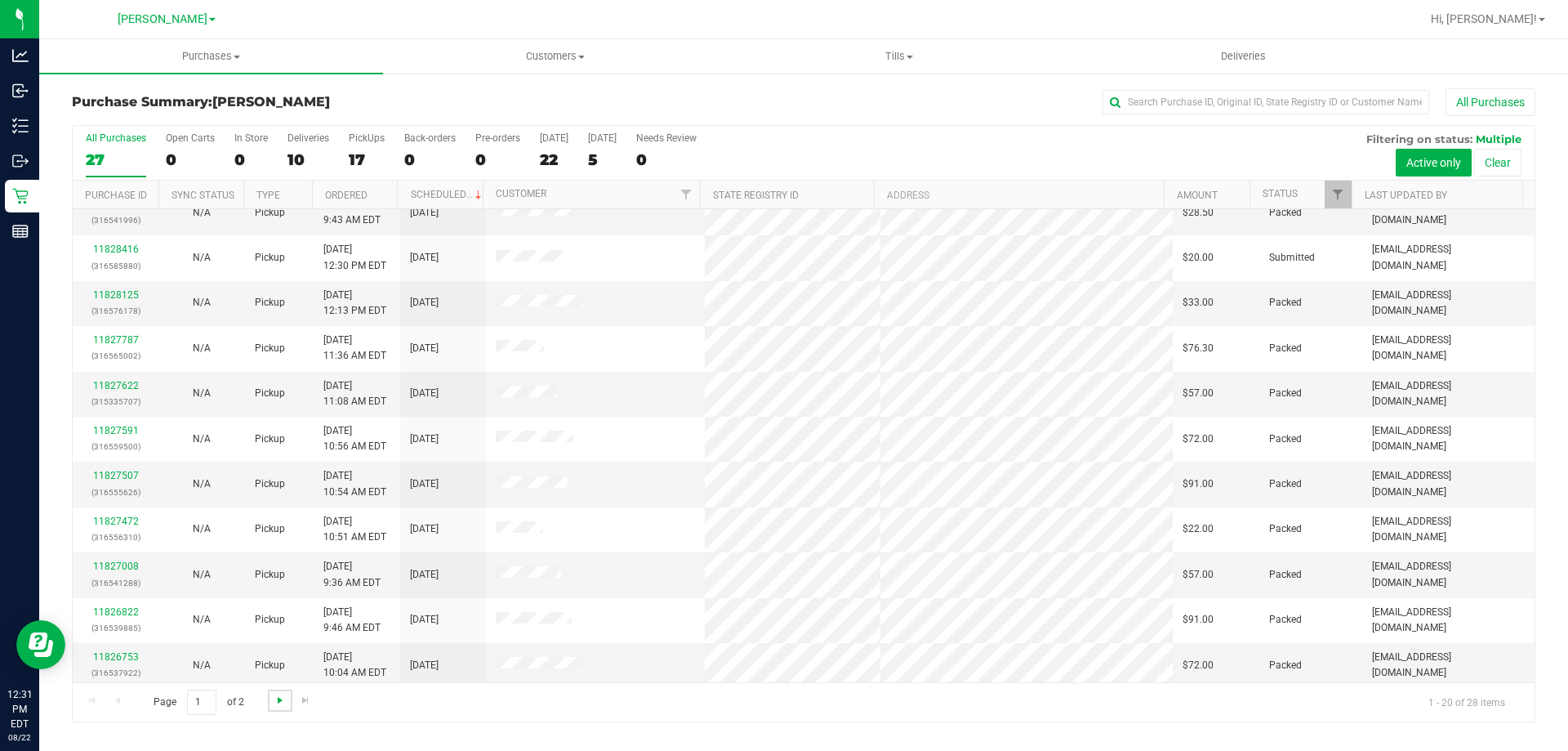
click at [284, 702] on span "Go to the next page" at bounding box center [279, 699] width 13 height 13
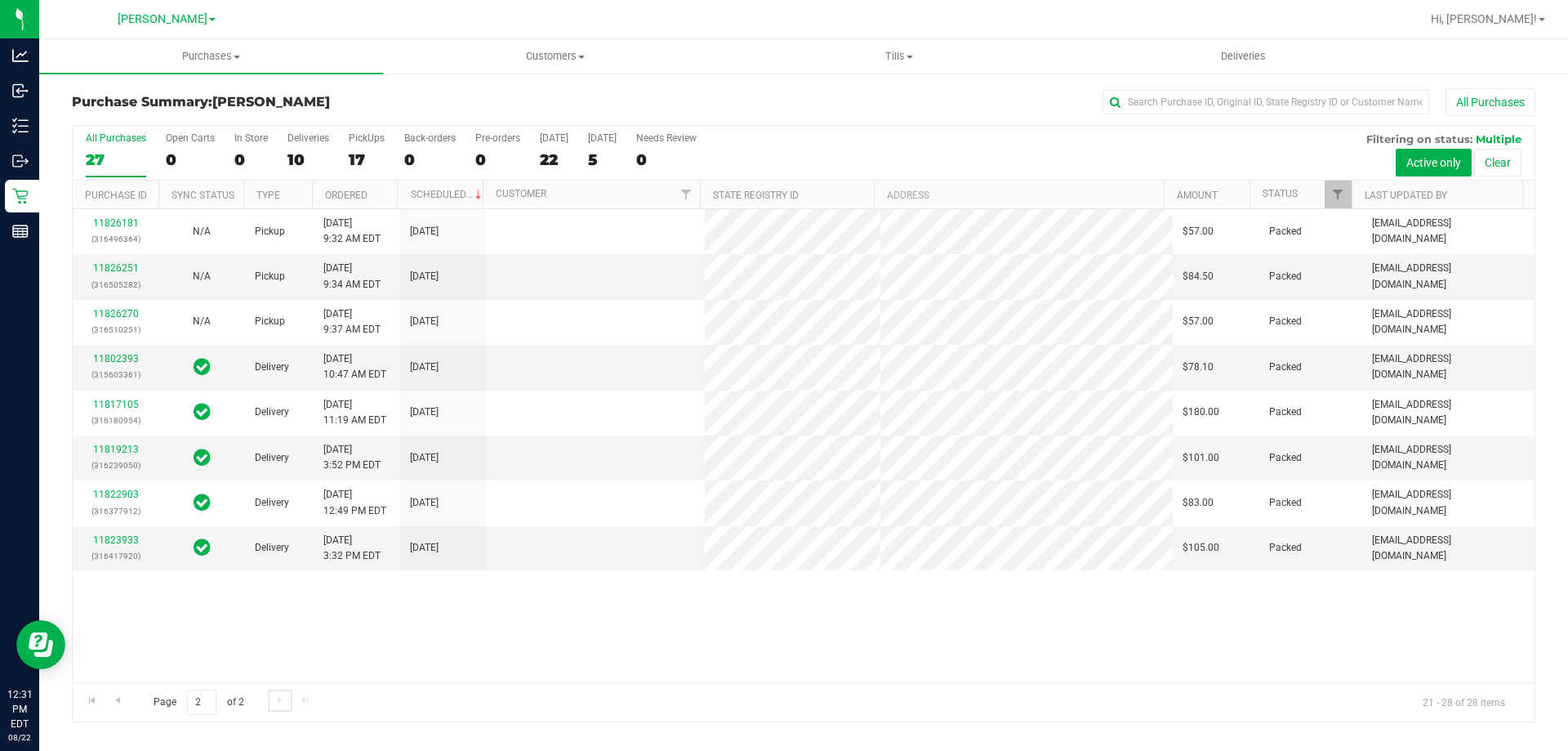
scroll to position [0, 0]
click at [108, 702] on link "Go to the previous page" at bounding box center [117, 701] width 24 height 22
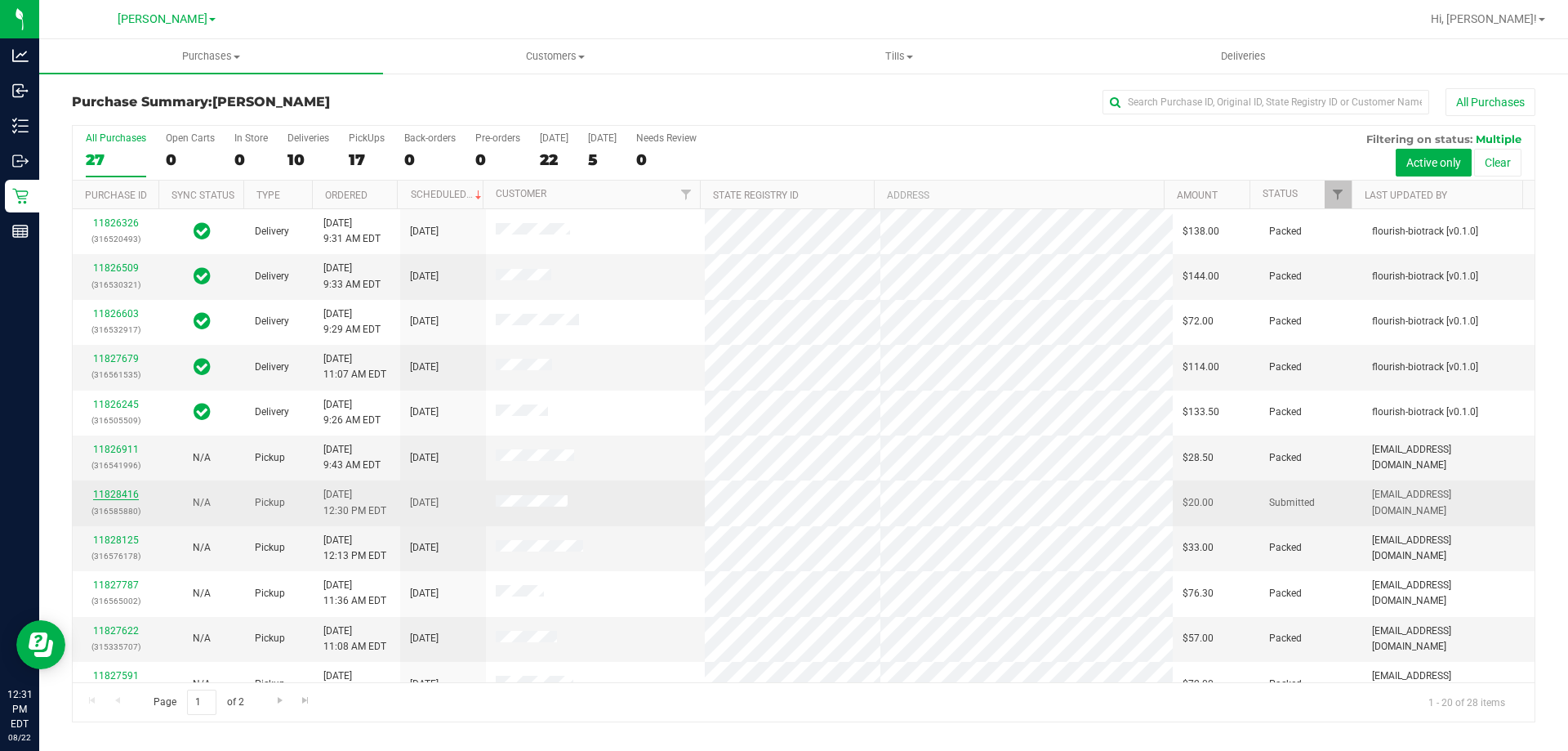
click at [121, 496] on link "11828416" at bounding box center [116, 494] width 46 height 11
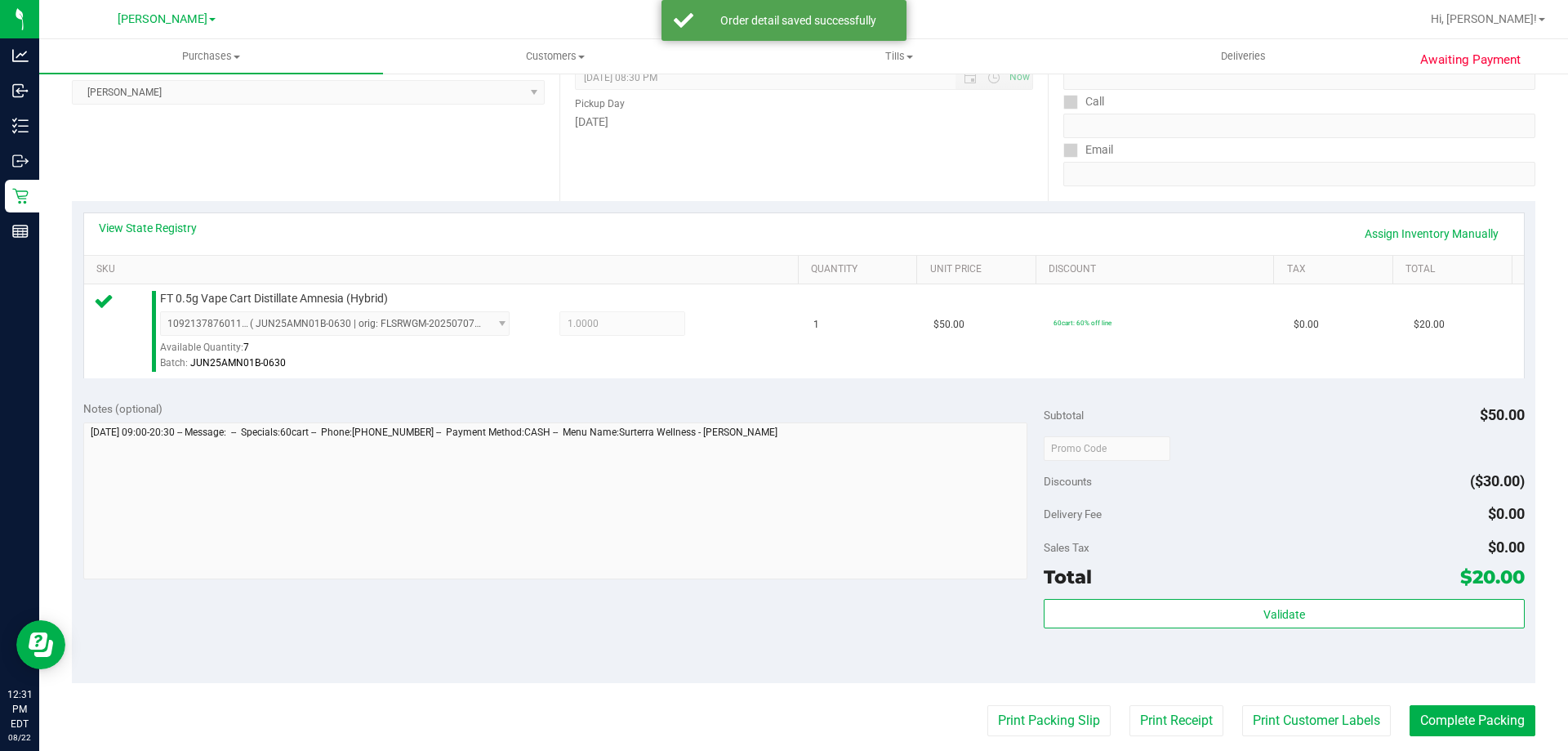
scroll to position [371, 0]
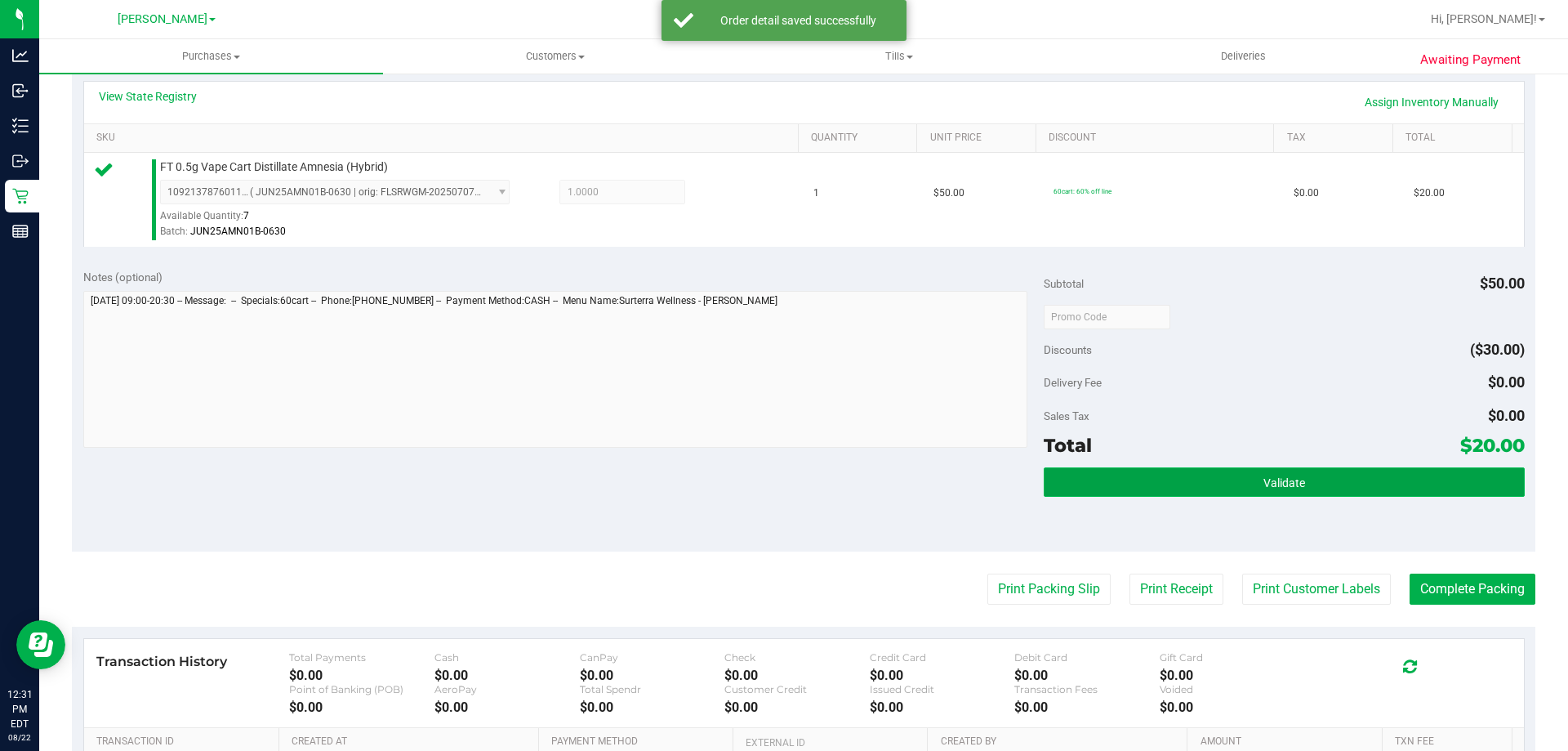
click at [1259, 491] on button "Validate" at bounding box center [1284, 482] width 480 height 30
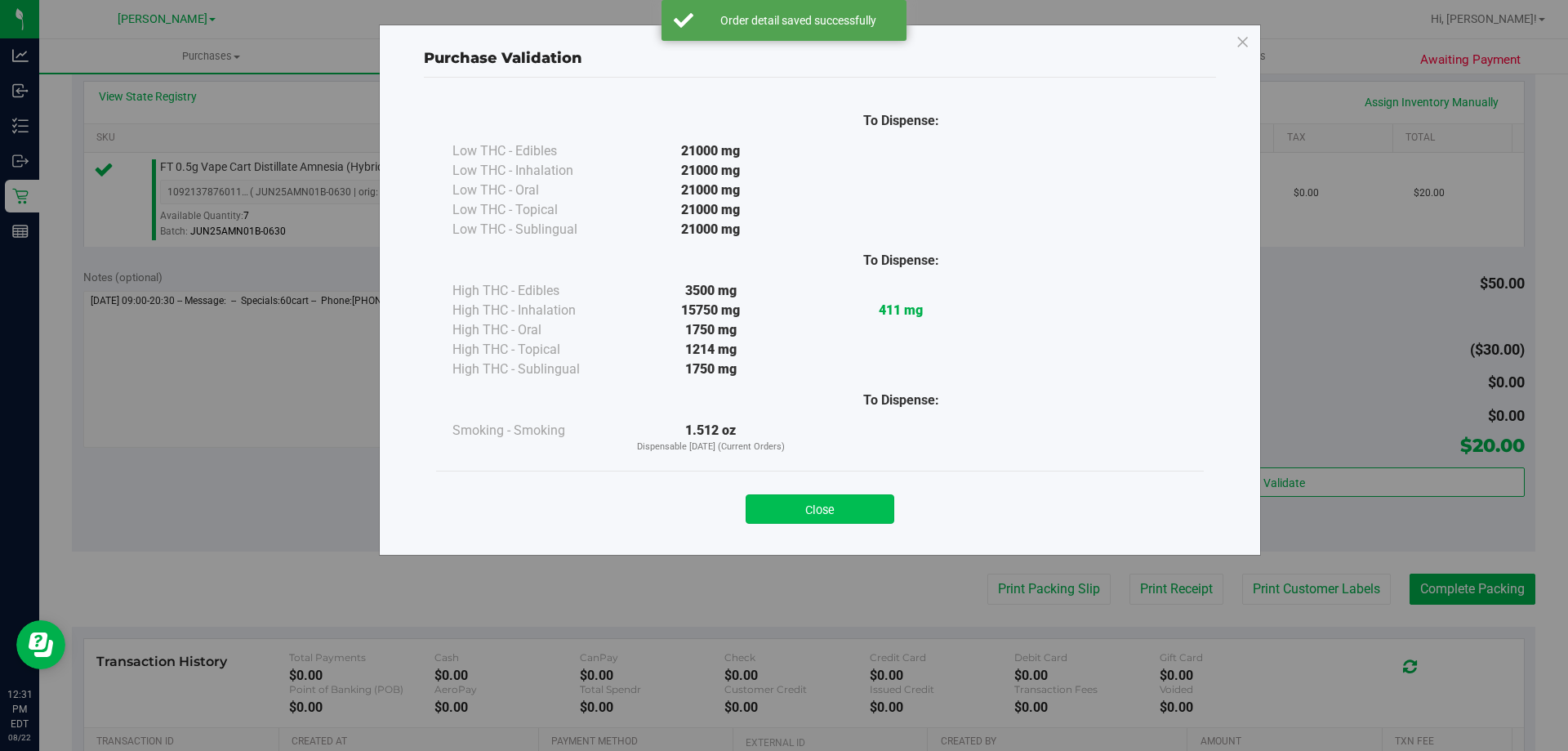
click at [855, 496] on button "Close" at bounding box center [820, 508] width 149 height 30
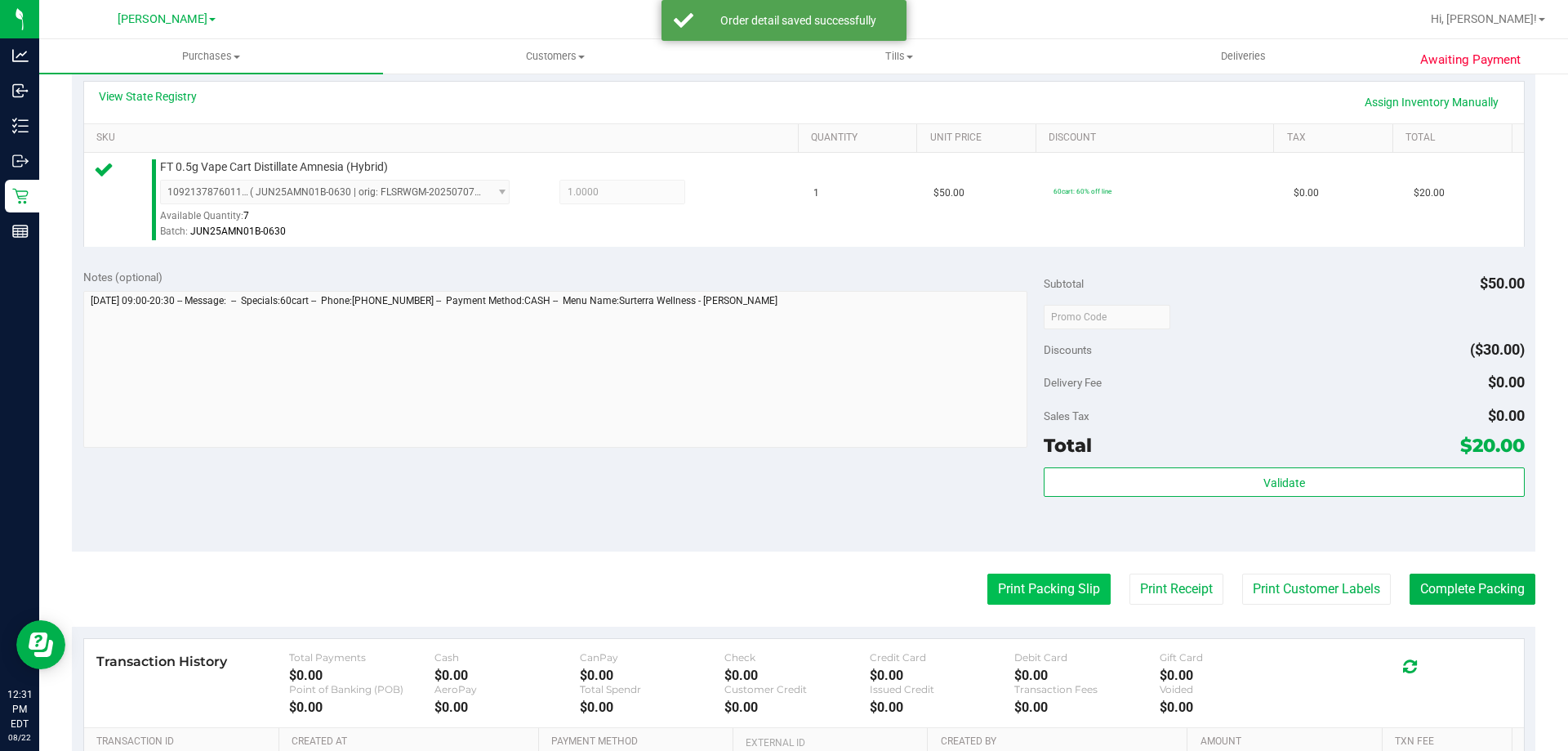
click at [1044, 576] on button "Print Packing Slip" at bounding box center [1049, 588] width 123 height 31
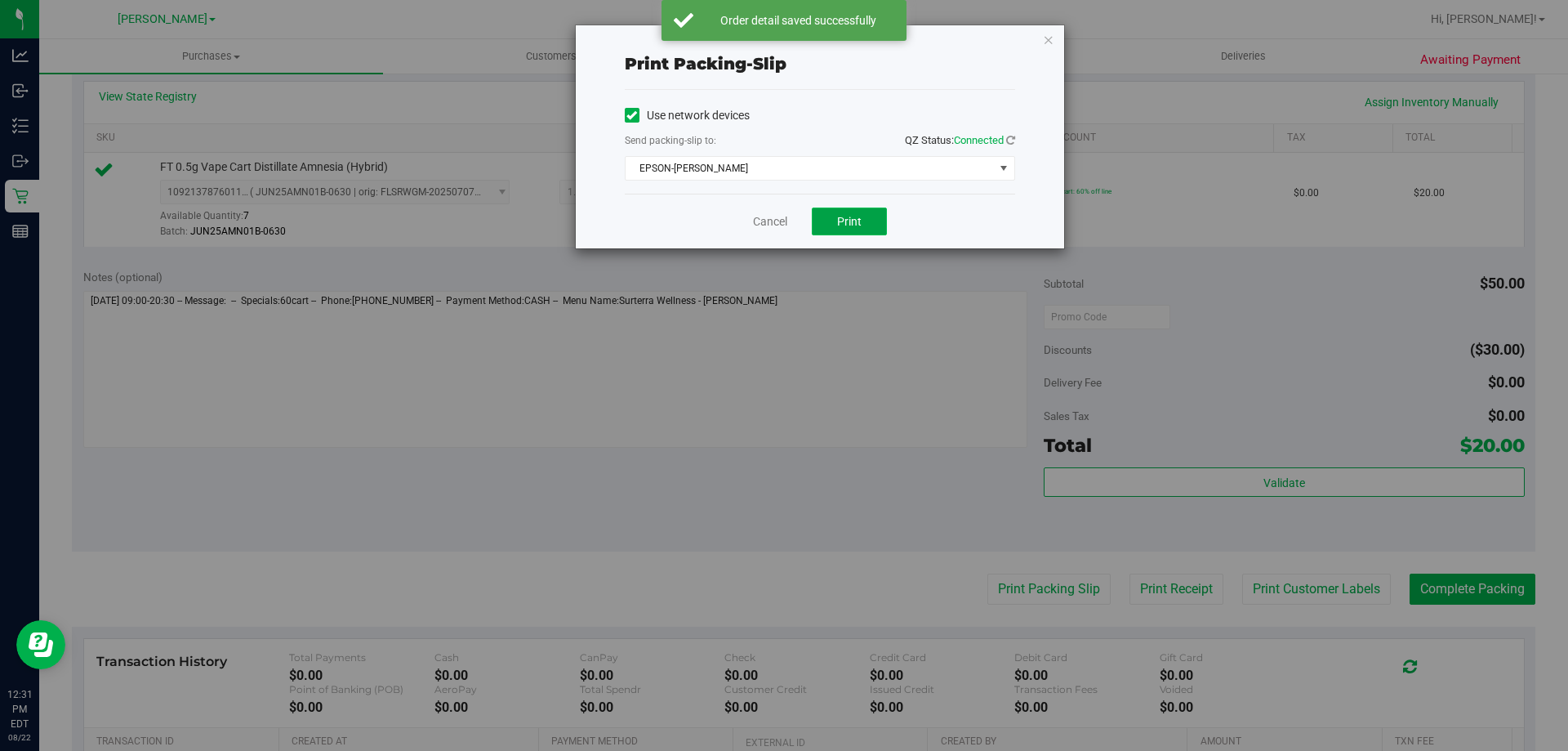
click at [855, 215] on span "Print" at bounding box center [849, 221] width 25 height 13
click at [756, 218] on link "Cancel" at bounding box center [770, 221] width 34 height 17
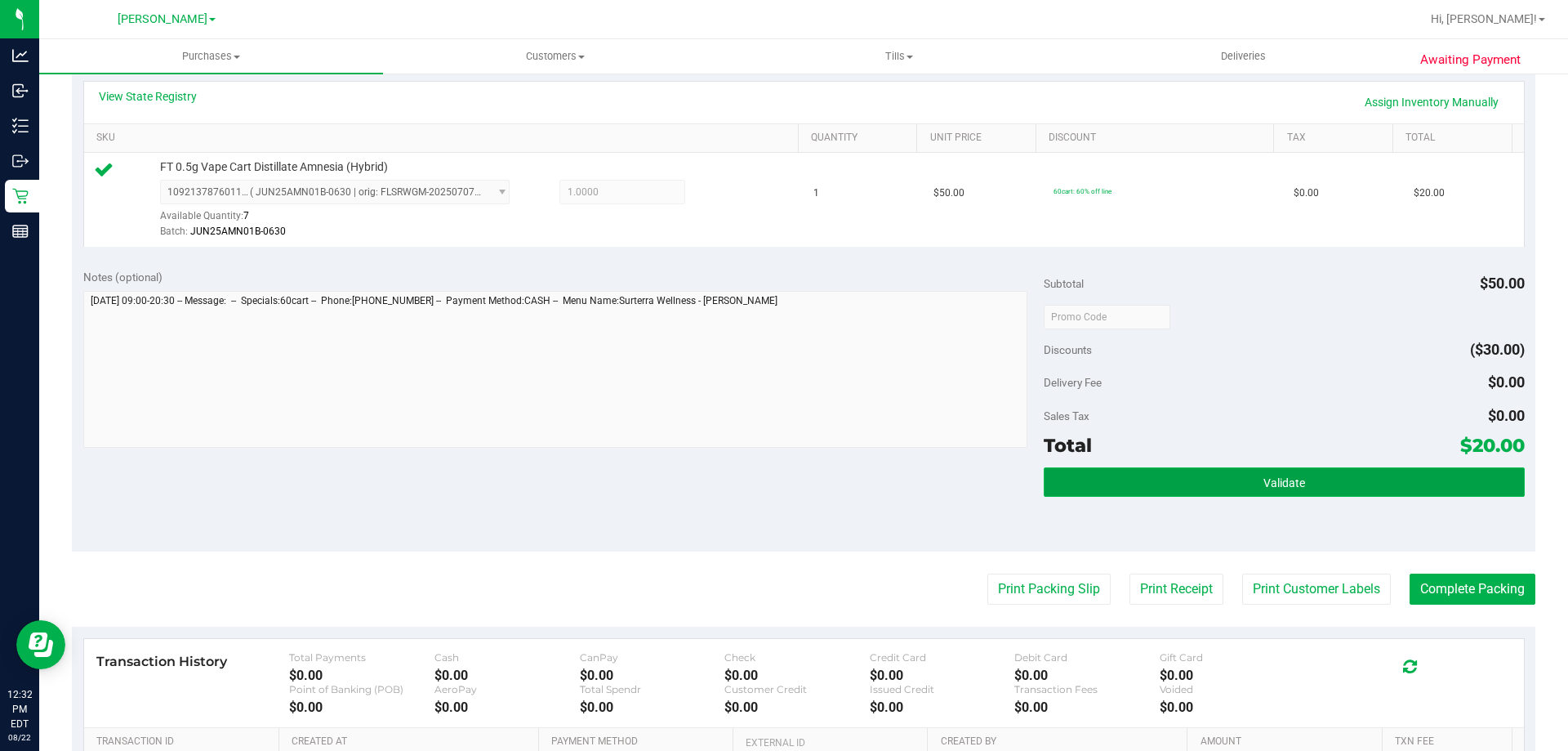
click at [1331, 482] on button "Validate" at bounding box center [1284, 482] width 480 height 30
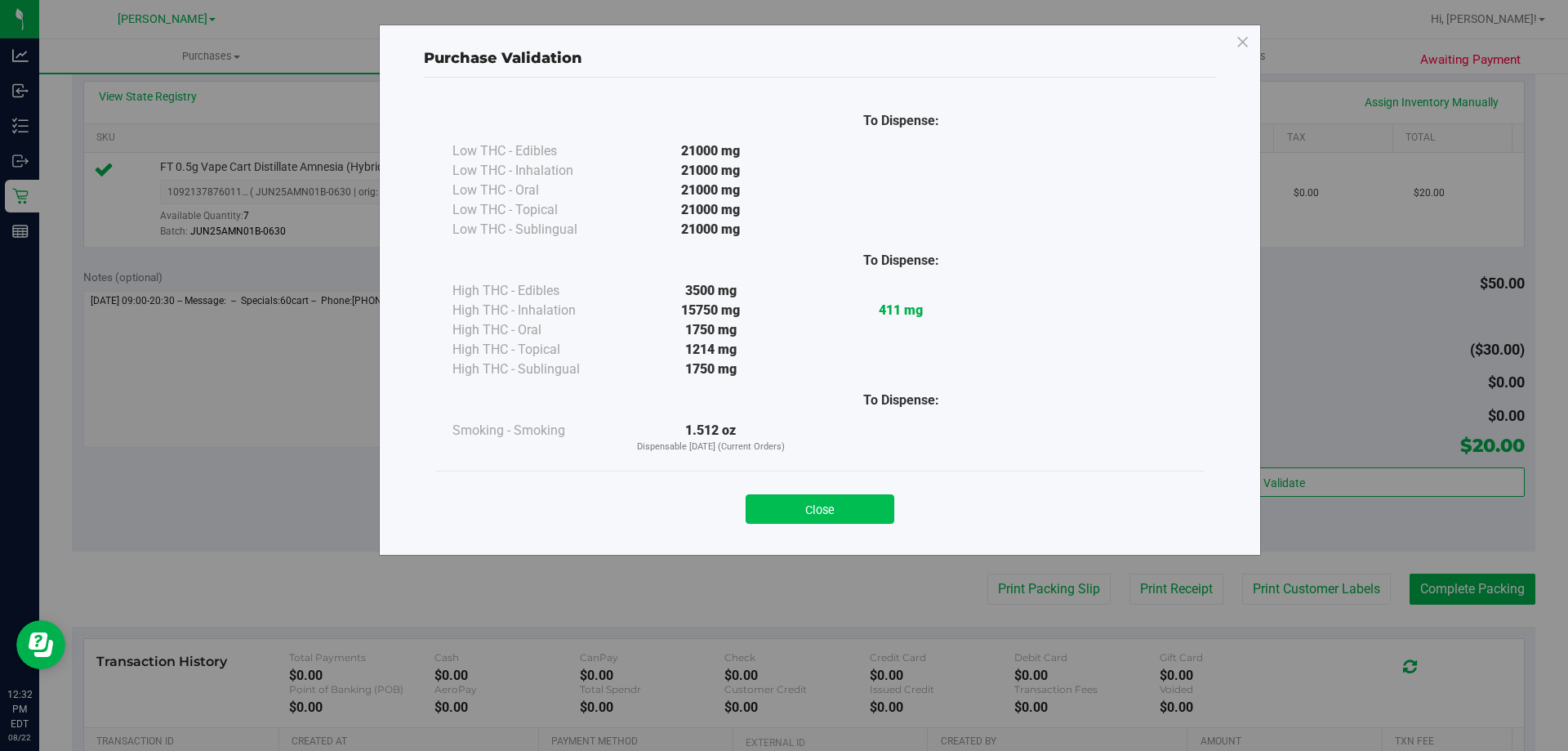
click at [853, 507] on button "Close" at bounding box center [820, 508] width 149 height 30
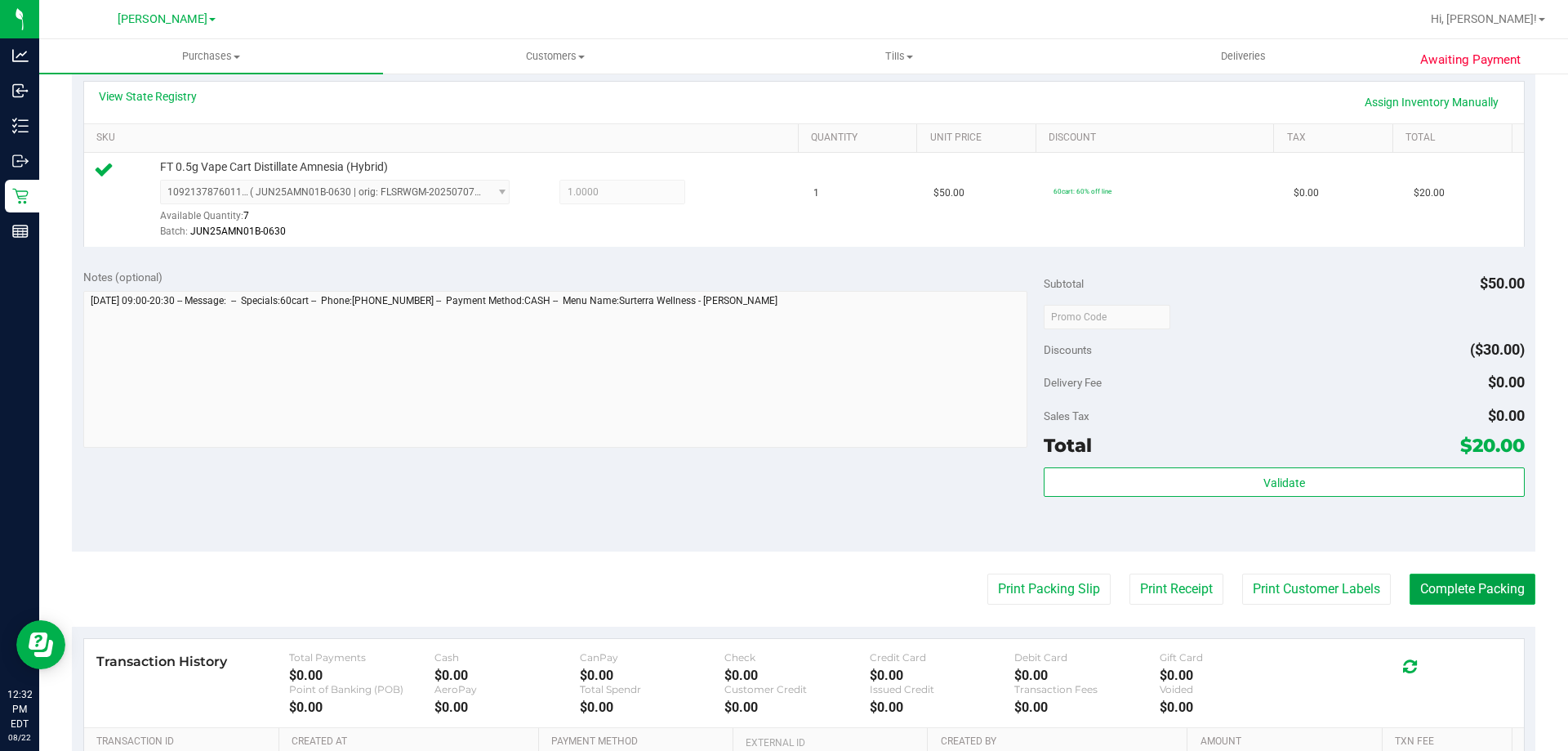
click at [1439, 579] on button "Complete Packing" at bounding box center [1473, 588] width 126 height 31
